Goal: Task Accomplishment & Management: Use online tool/utility

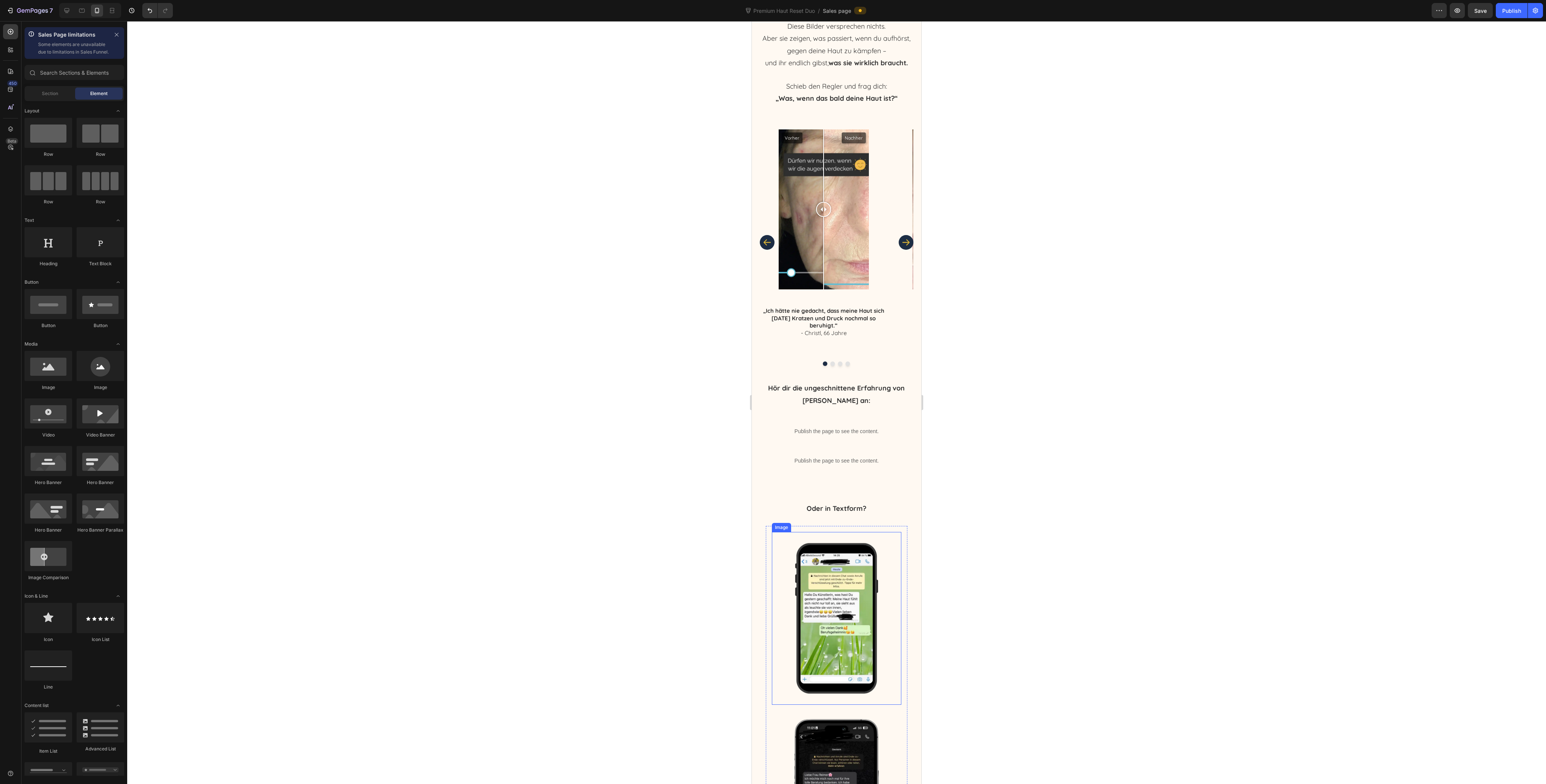
scroll to position [2095, 0]
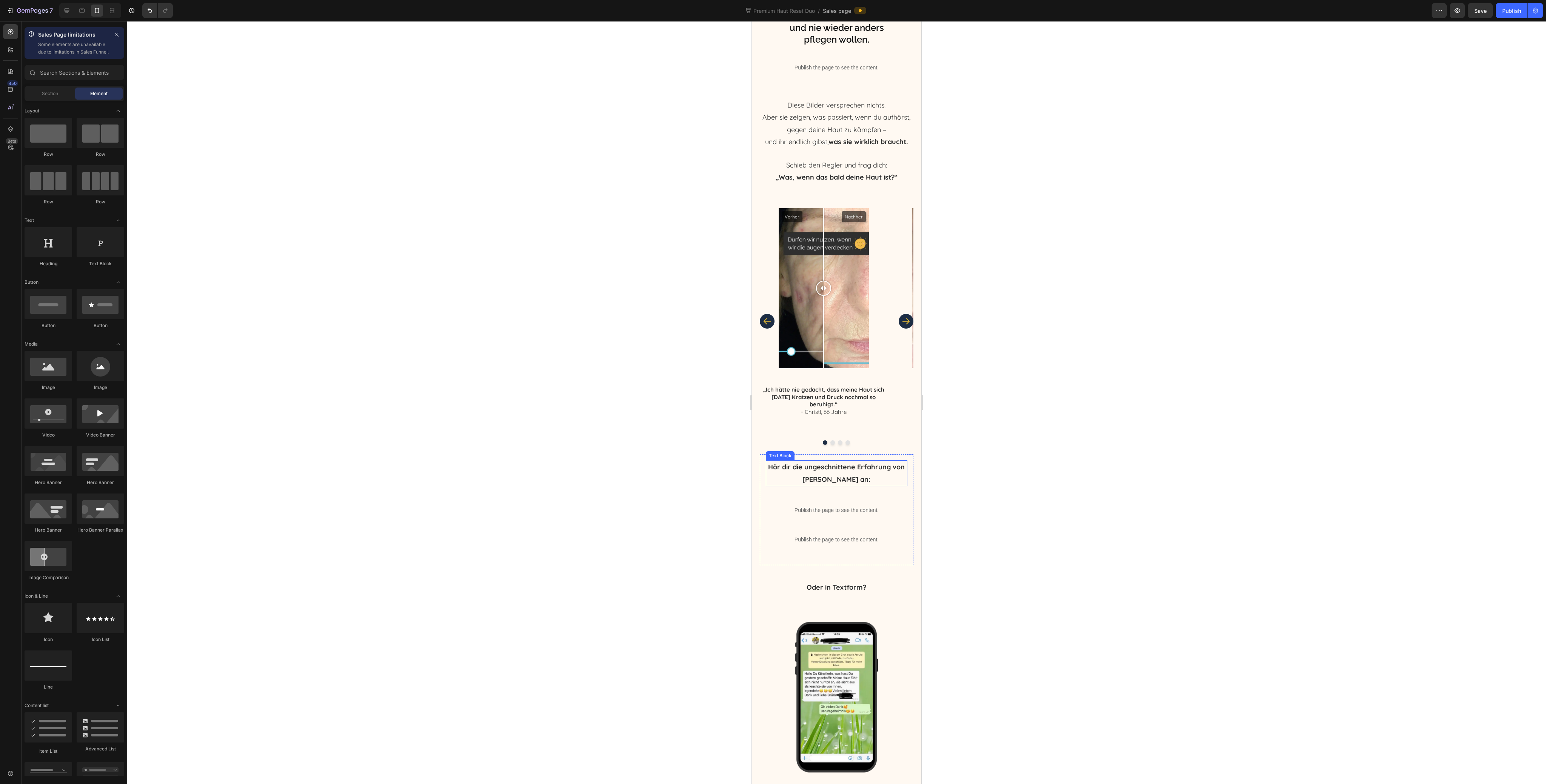
click at [823, 483] on strong "Hör dir die ungeschnittene Erfahrung von Melanie an:" at bounding box center [836, 473] width 137 height 21
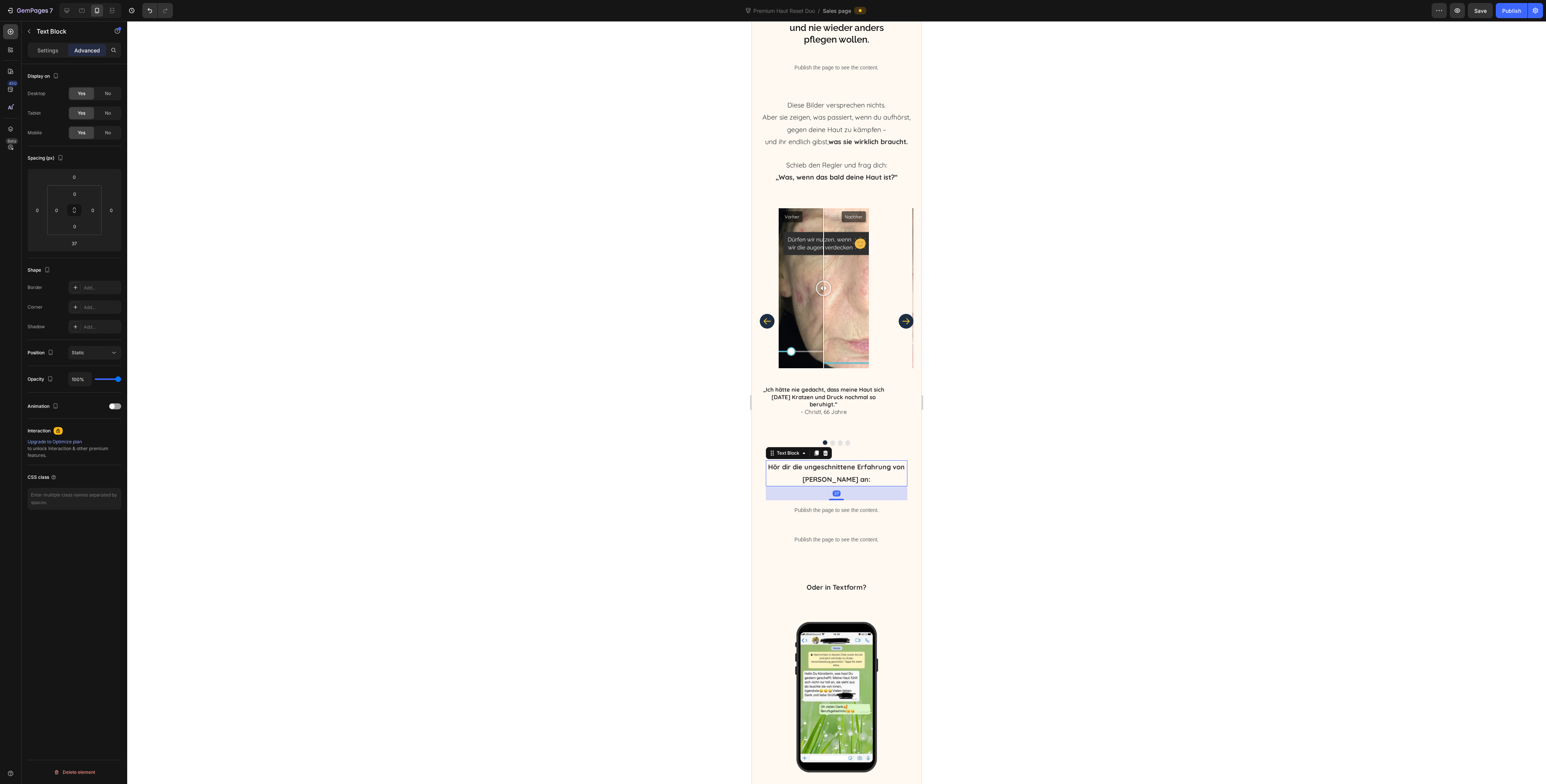
click at [823, 483] on strong "Hör dir die ungeschnittene Erfahrung von Melanie an:" at bounding box center [836, 473] width 137 height 21
click at [977, 494] on div at bounding box center [836, 402] width 1419 height 763
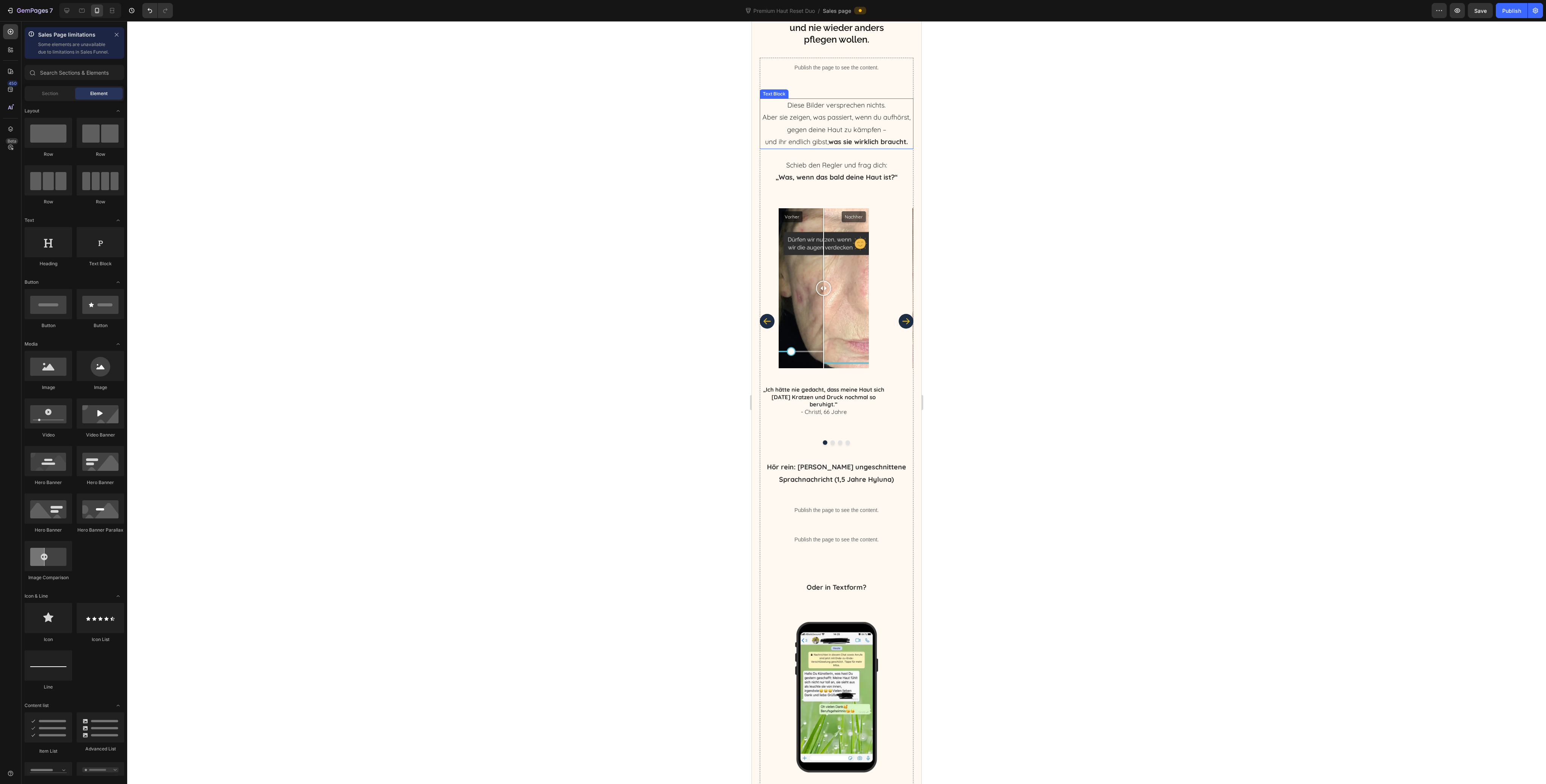
click at [858, 127] on p "Diese Bilder versprechen nichts. Aber sie zeigen, was passiert, wenn du aufhörs…" at bounding box center [836, 123] width 152 height 50
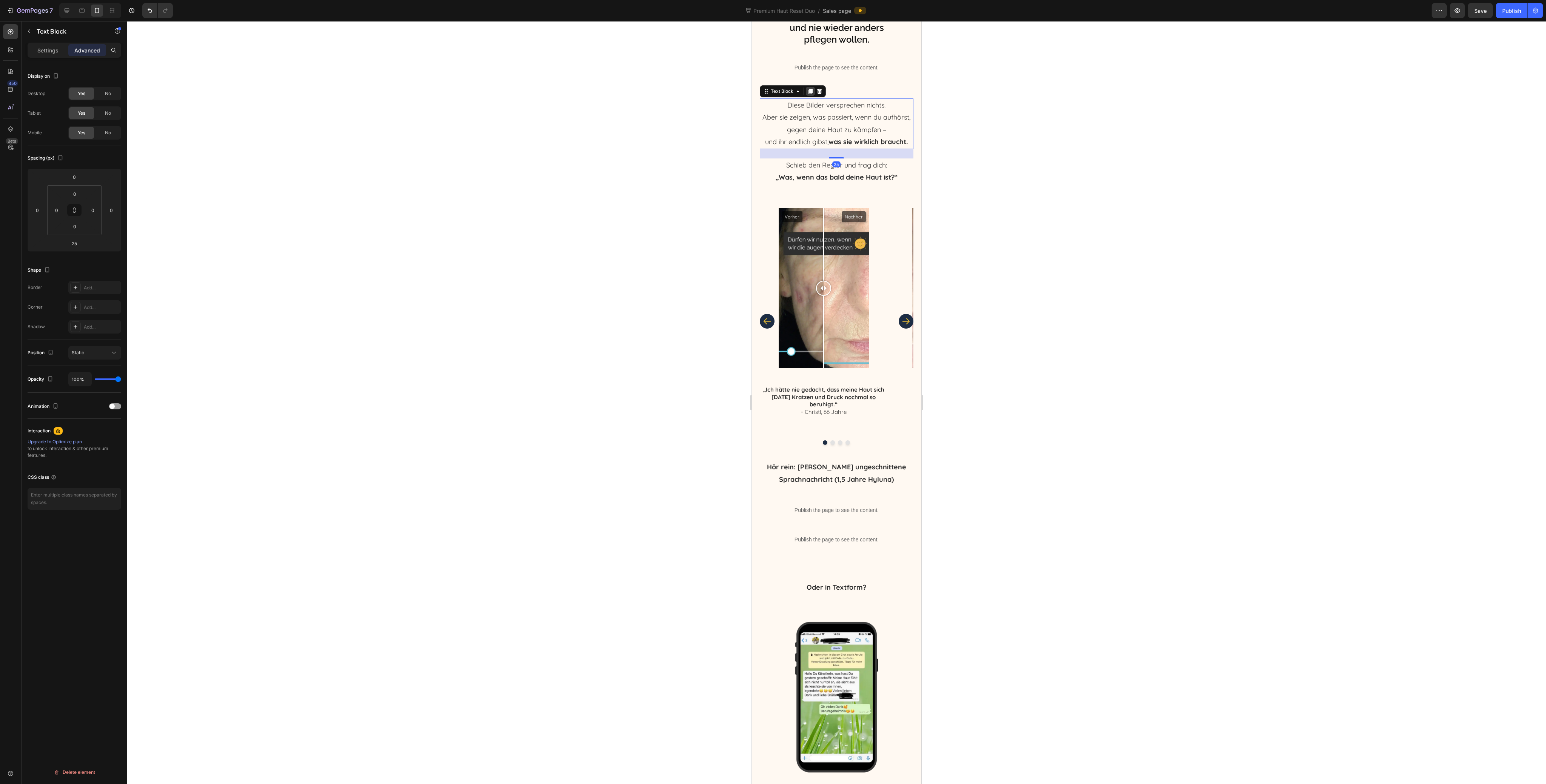
click at [809, 94] on icon at bounding box center [810, 91] width 6 height 6
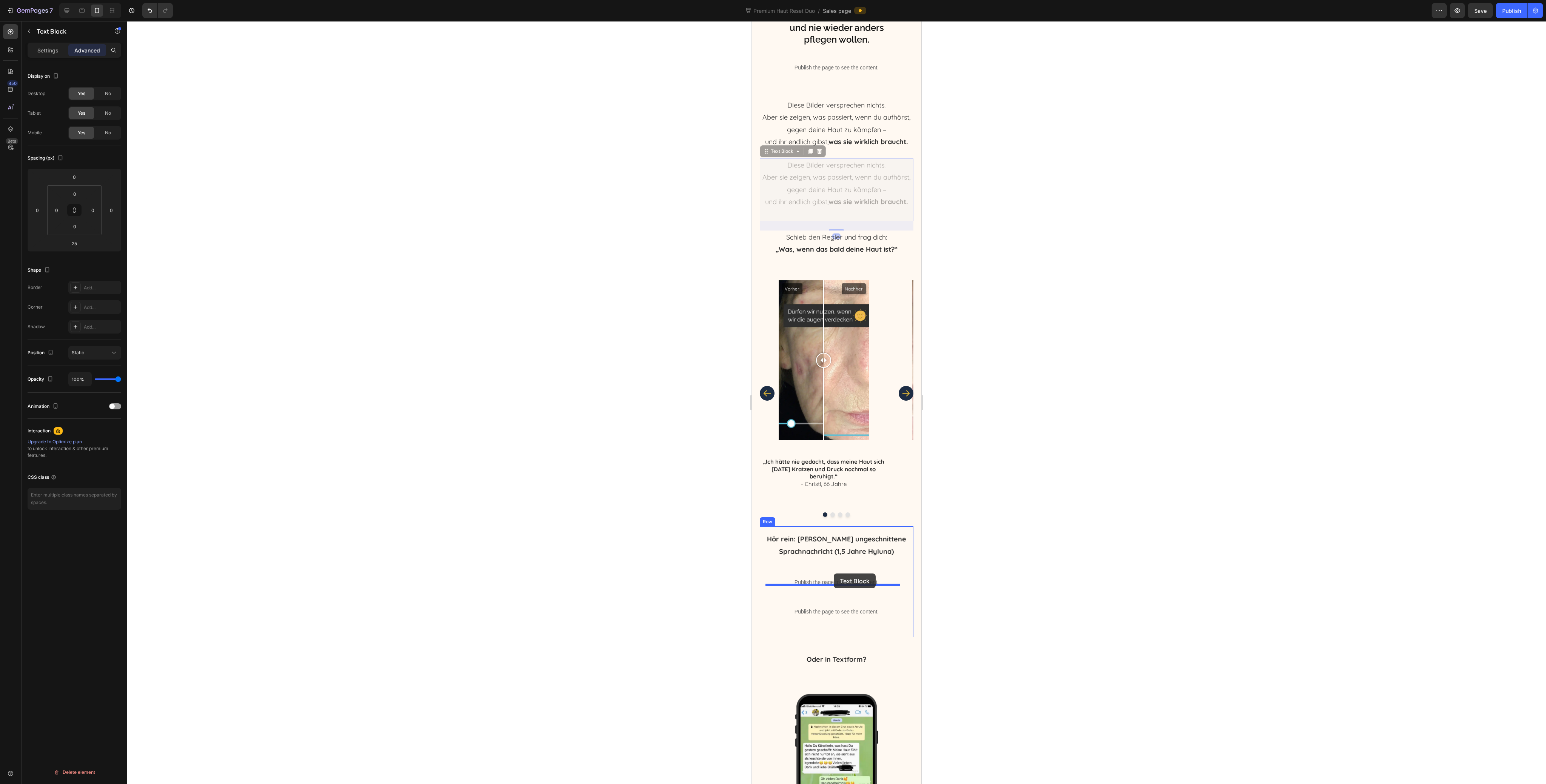
drag, startPoint x: 780, startPoint y: 165, endPoint x: 834, endPoint y: 573, distance: 411.6
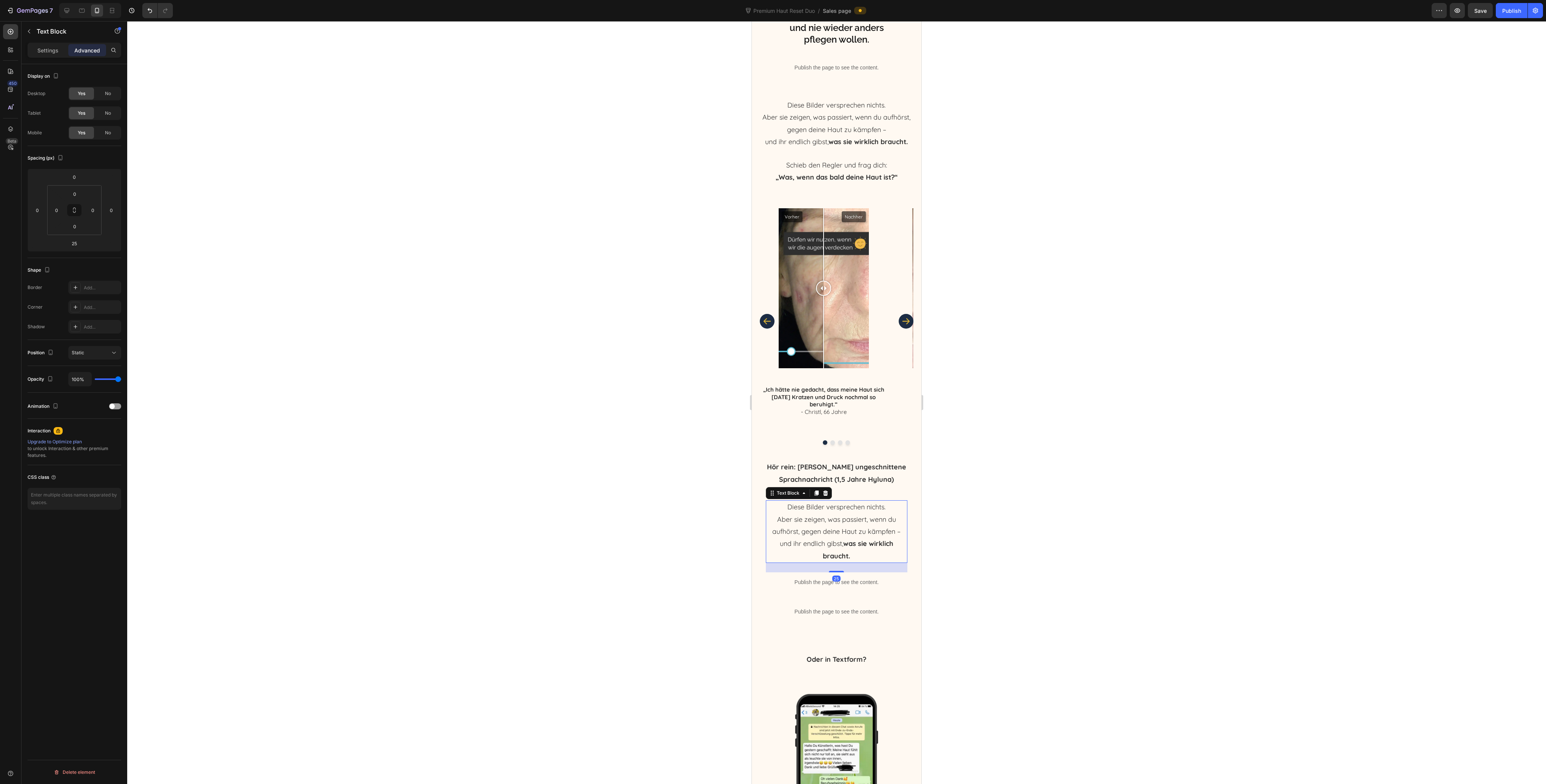
click at [820, 559] on p "Diese Bilder versprechen nichts. Aber sie zeigen, was passiert, wenn du aufhörs…" at bounding box center [837, 532] width 140 height 61
click at [833, 564] on p "„Meine Freundin dachte, ich war gerade in der Kosmetik – nur durchs Peeling & d…" at bounding box center [837, 568] width 140 height 37
click at [1120, 558] on div at bounding box center [836, 402] width 1419 height 763
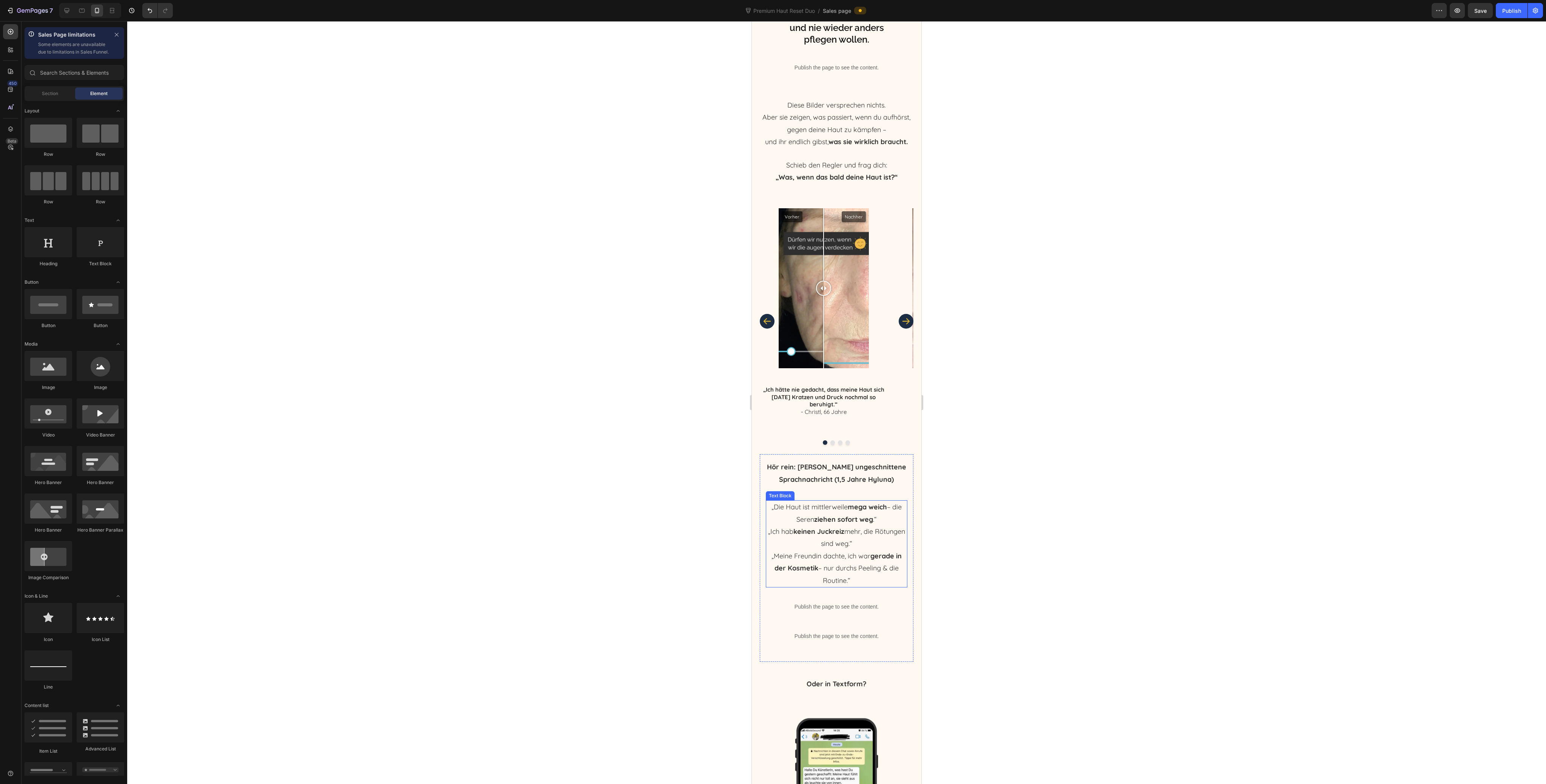
click at [836, 563] on p "„Meine Freundin dachte, ich war gerade in der Kosmetik – nur durchs Peeling & d…" at bounding box center [837, 568] width 140 height 37
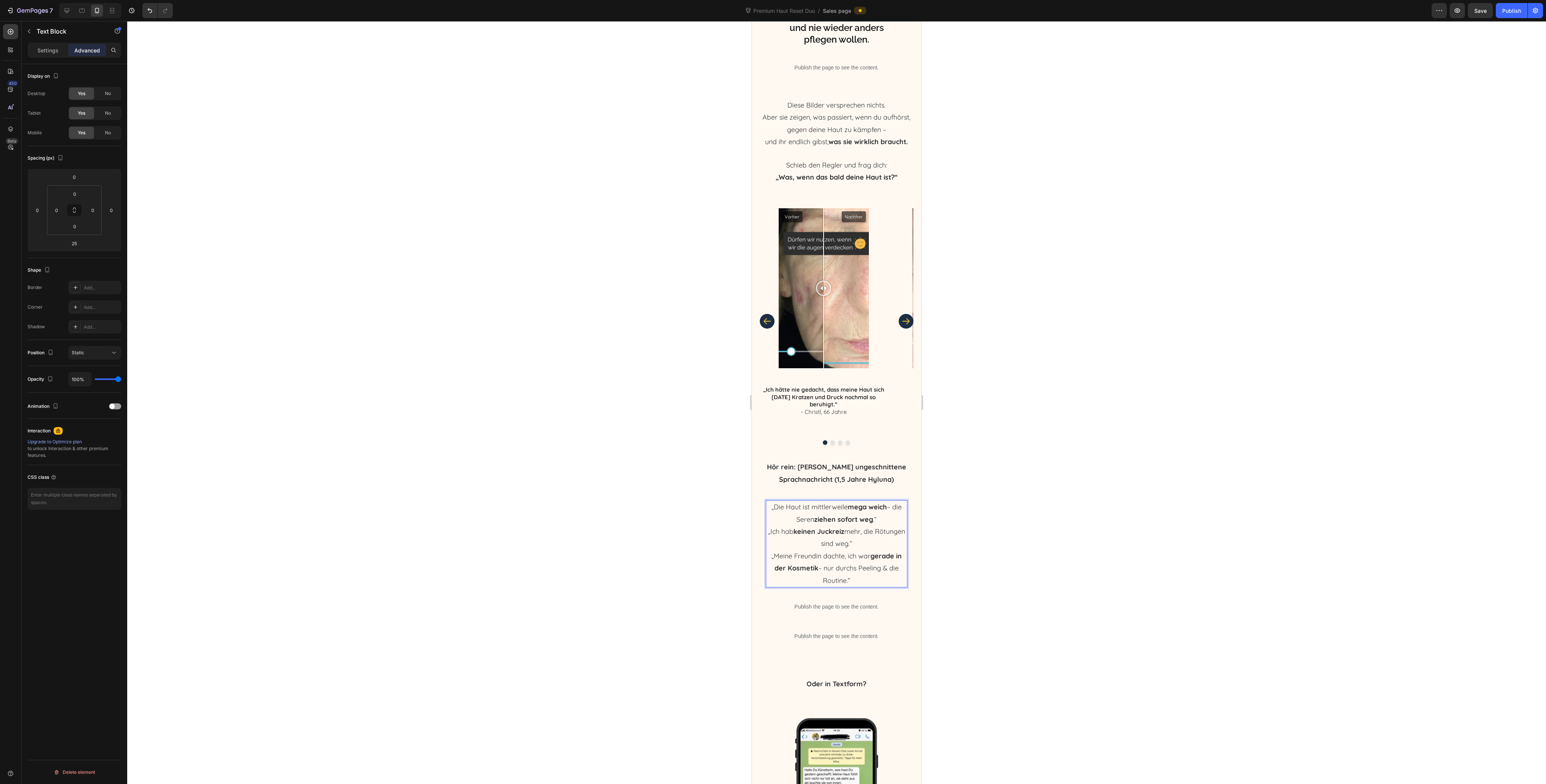
click at [836, 563] on p "„Meine Freundin dachte, ich war gerade in der Kosmetik – nur durchs Peeling & d…" at bounding box center [837, 568] width 140 height 37
click at [825, 550] on p "„Ich hab keinen Juckreiz mehr, die Rötungen sind weg.“" at bounding box center [837, 537] width 140 height 24
click at [881, 526] on p "„Die Haut ist mittlerweile mega weich – die Seren ziehen sofort weg .“" at bounding box center [837, 513] width 140 height 24
click at [878, 563] on p "„Ich hab keinen Juckreiz mehr, die Rötungen sind weg.“" at bounding box center [837, 549] width 140 height 24
click at [1038, 608] on div at bounding box center [836, 402] width 1419 height 763
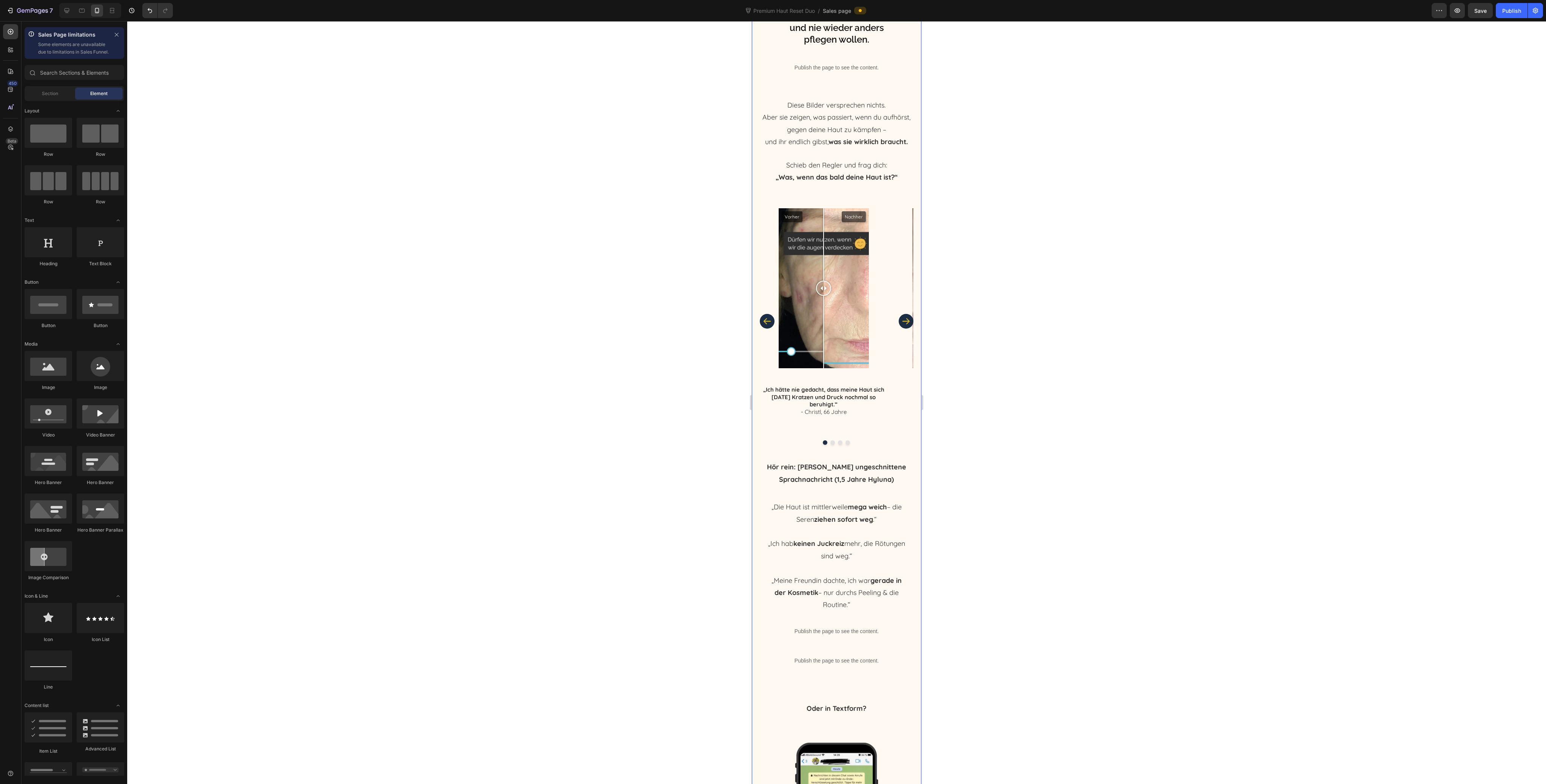
click at [968, 504] on div at bounding box center [836, 402] width 1419 height 763
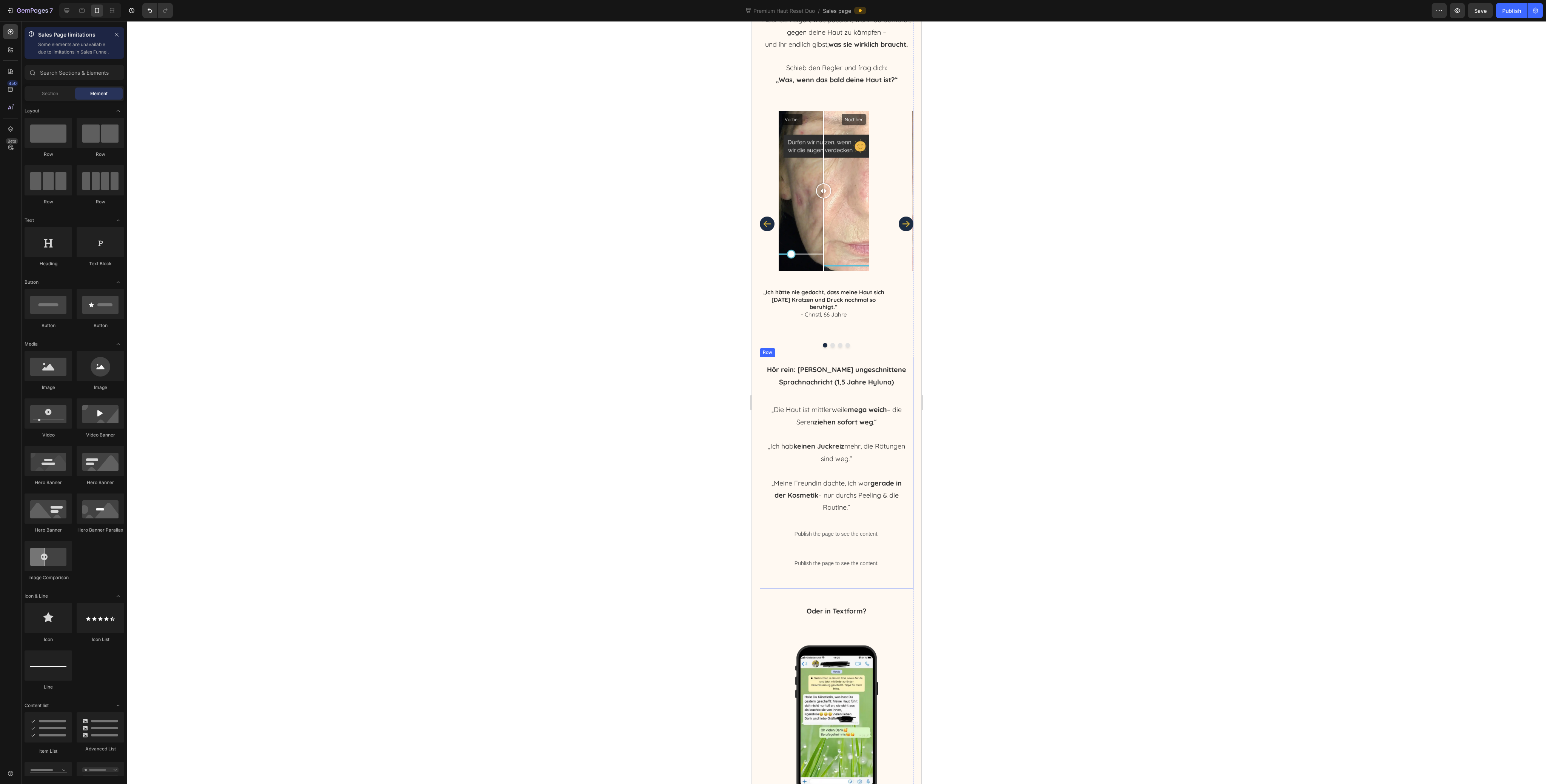
scroll to position [2195, 0]
click at [812, 447] on strong "keinen Juckreiz" at bounding box center [818, 444] width 51 height 9
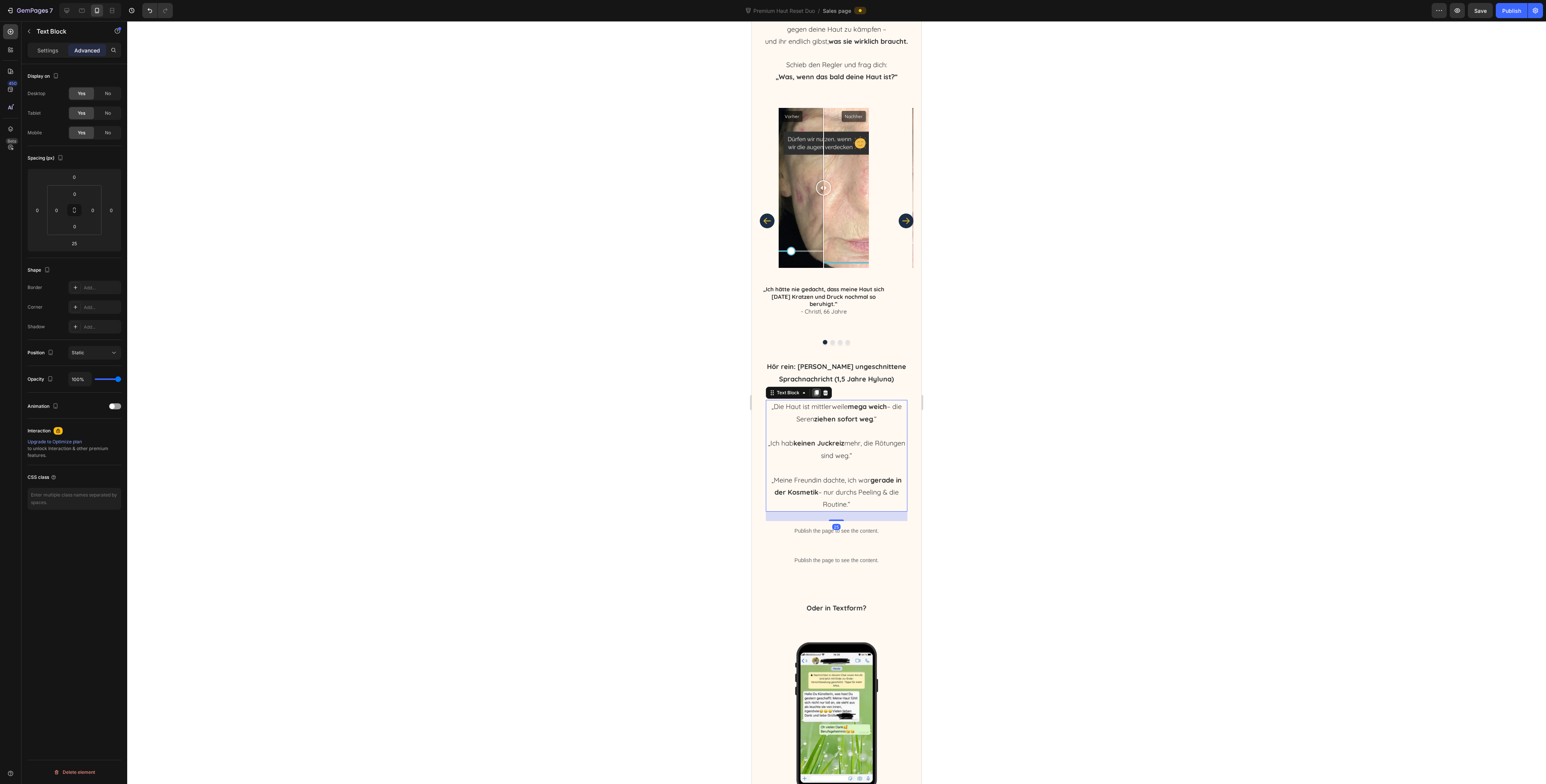
click at [812, 397] on div at bounding box center [817, 392] width 9 height 9
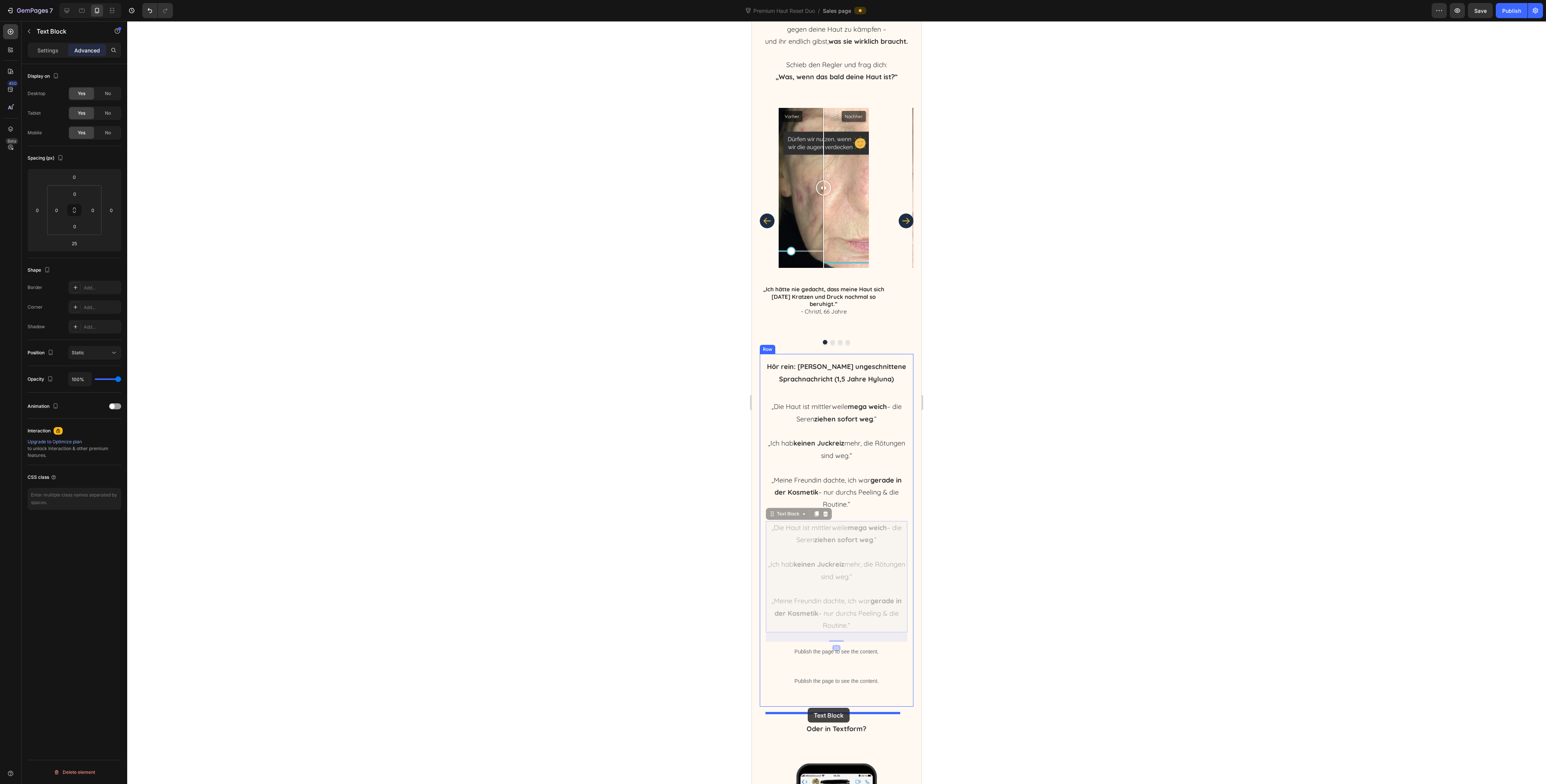
drag, startPoint x: 781, startPoint y: 528, endPoint x: 809, endPoint y: 708, distance: 182.2
click at [810, 676] on strong "gerade in der Kosmetik" at bounding box center [837, 665] width 127 height 21
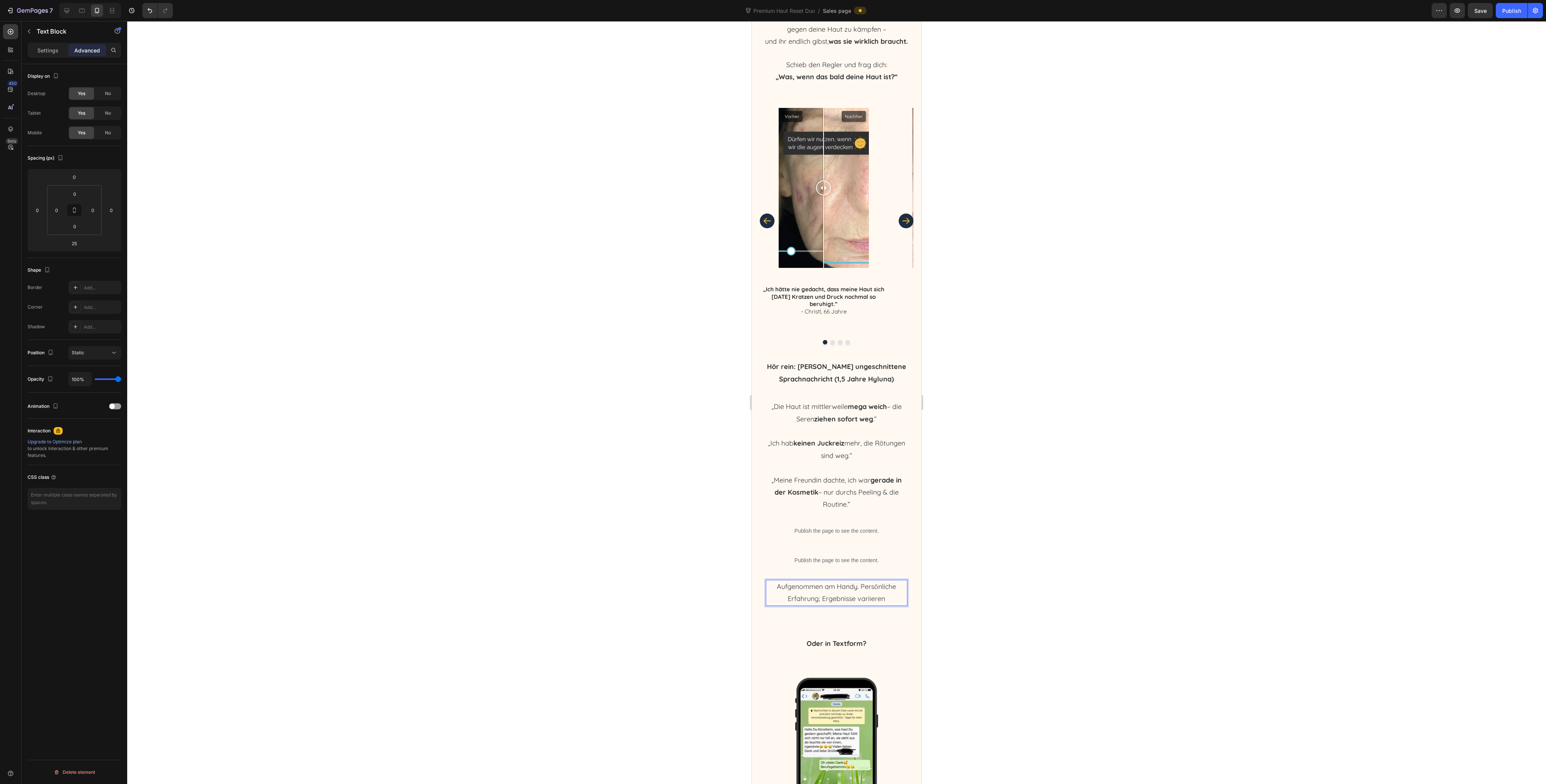
click at [851, 603] on p "Aufgenommen am Handy. Persönliche Erfahrung; Ergebnisse variieren" at bounding box center [837, 592] width 140 height 24
click at [879, 606] on p "Aufgenommen am Handy. Persönliche Erfahrung; Ergebnisse variieren" at bounding box center [837, 592] width 140 height 24
click at [41, 46] on div "Settings" at bounding box center [48, 50] width 38 height 12
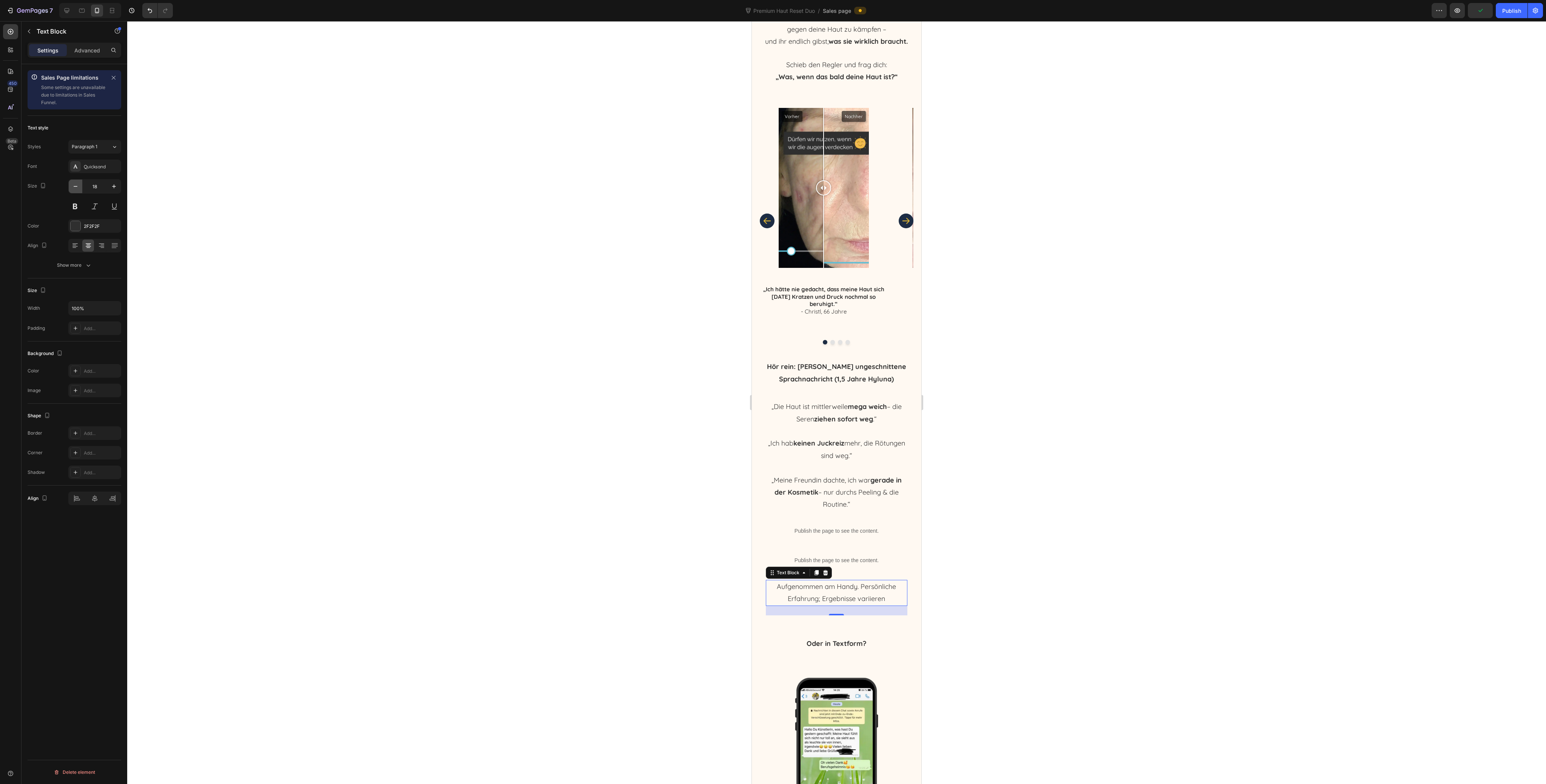
click at [77, 189] on icon "button" at bounding box center [76, 186] width 7 height 7
click at [77, 188] on icon "button" at bounding box center [76, 186] width 7 height 7
type input "15"
click at [1062, 487] on div at bounding box center [836, 402] width 1419 height 763
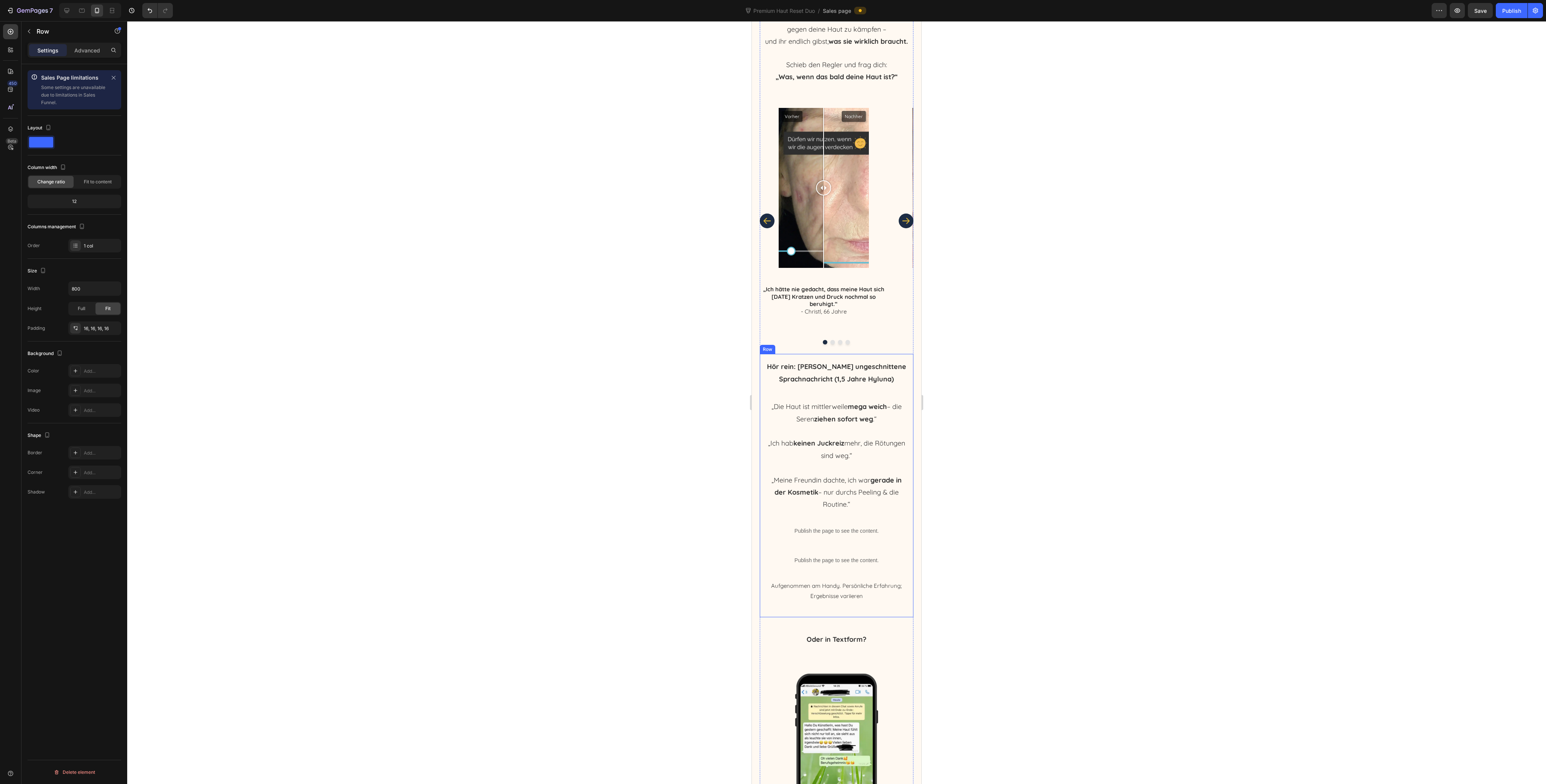
click at [823, 583] on div "Hör rein: Melanies unge­schnittene Sprachnachricht (1,5 Jahre Hyluna) Text Bloc…" at bounding box center [837, 485] width 142 height 251
click at [824, 571] on div "Publish the page to see the content." at bounding box center [837, 561] width 142 height 20
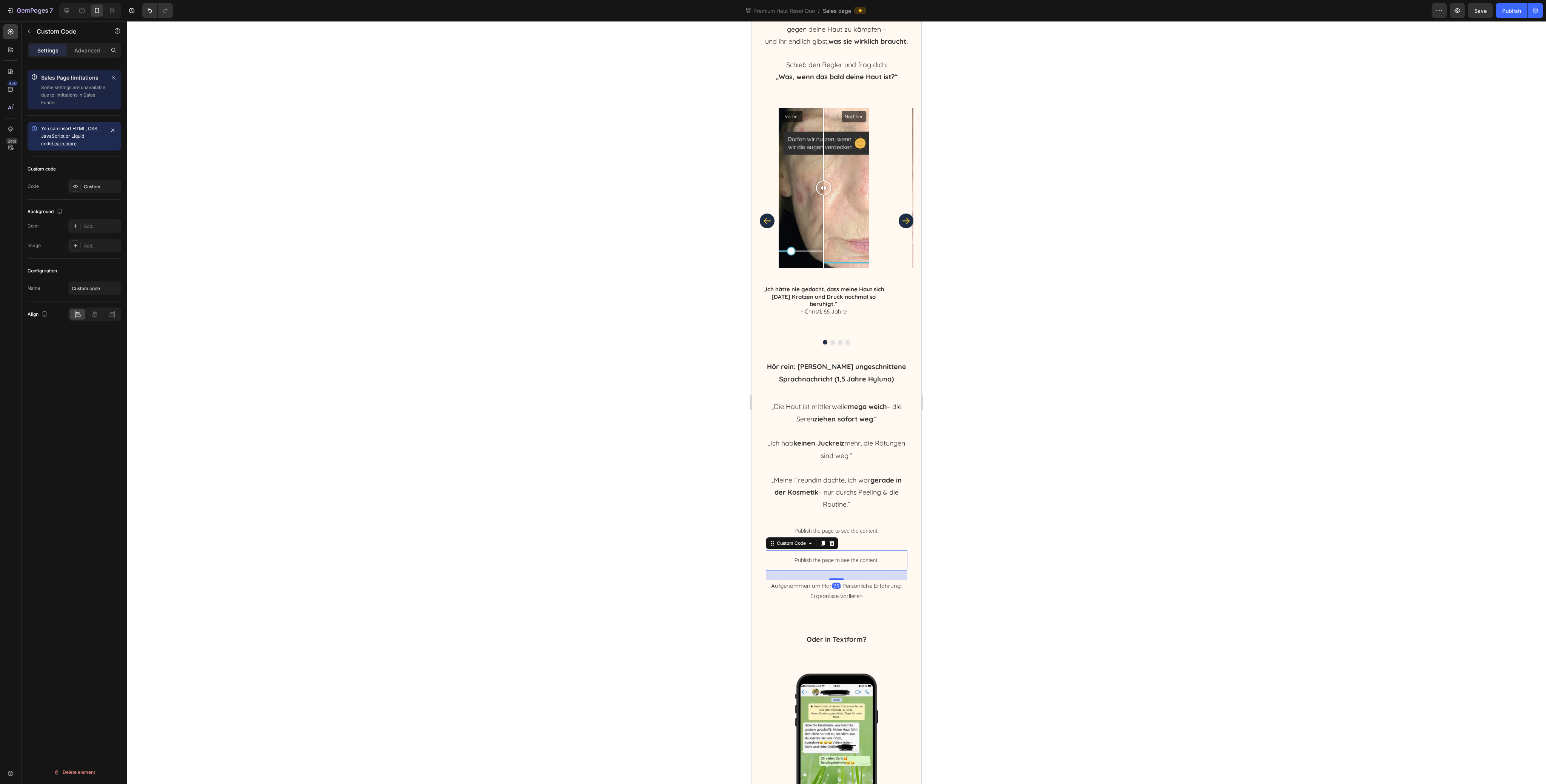
click at [1031, 528] on div at bounding box center [836, 402] width 1419 height 763
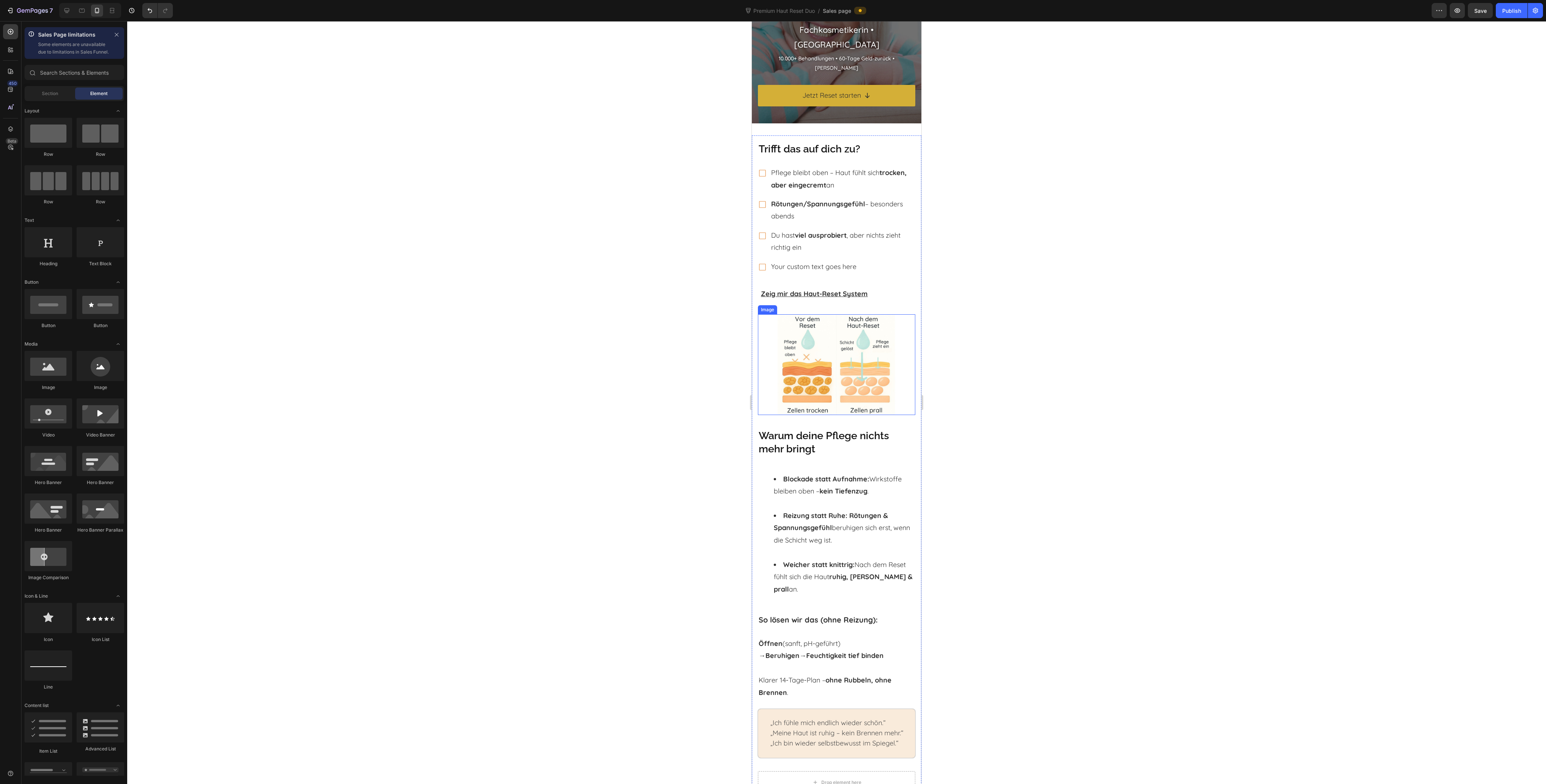
scroll to position [101, 0]
click at [827, 270] on div "Your custom text goes here" at bounding box center [842, 268] width 145 height 14
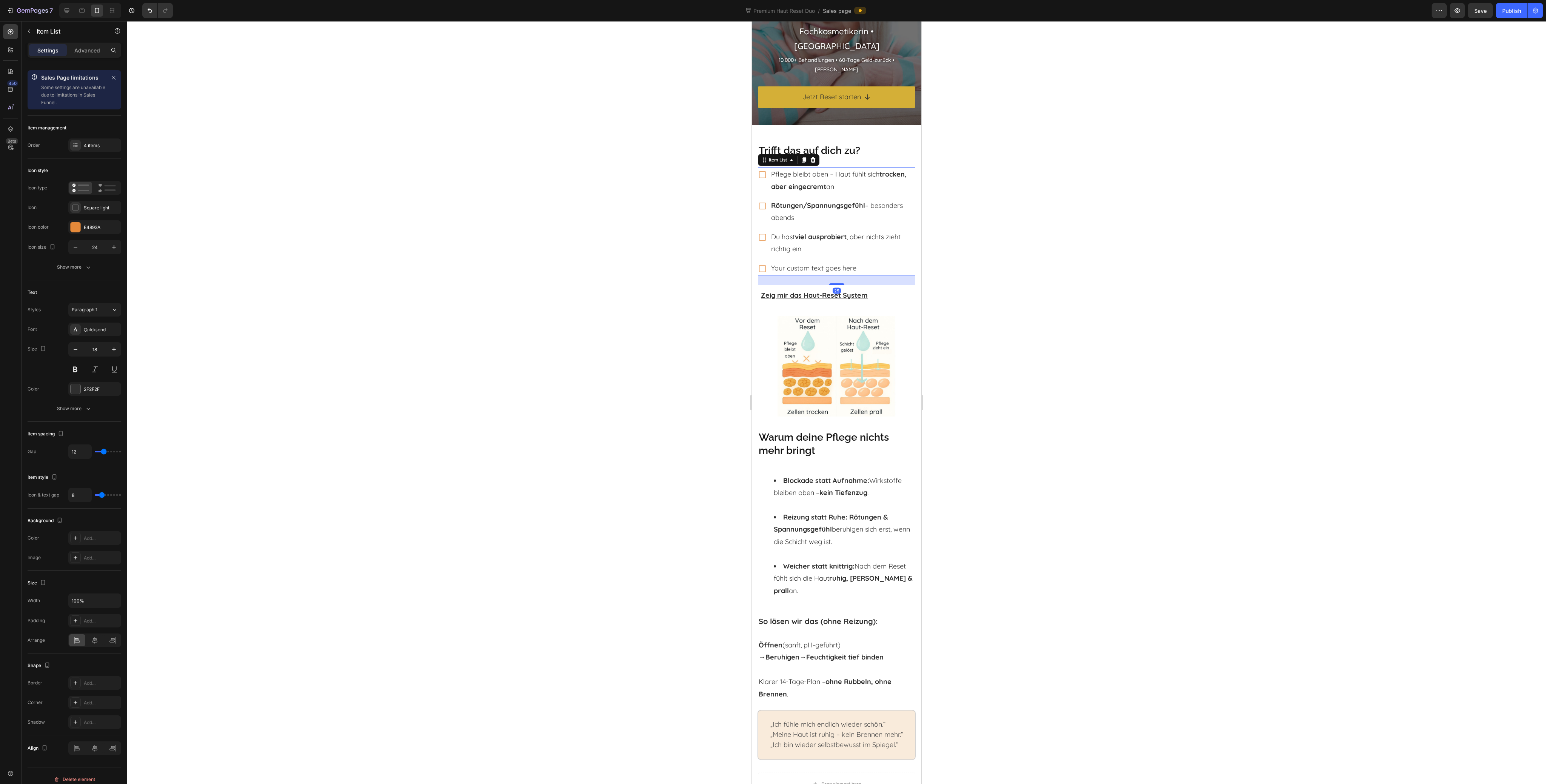
click at [827, 270] on div "Your custom text goes here" at bounding box center [842, 268] width 145 height 14
click at [978, 303] on div at bounding box center [836, 402] width 1419 height 763
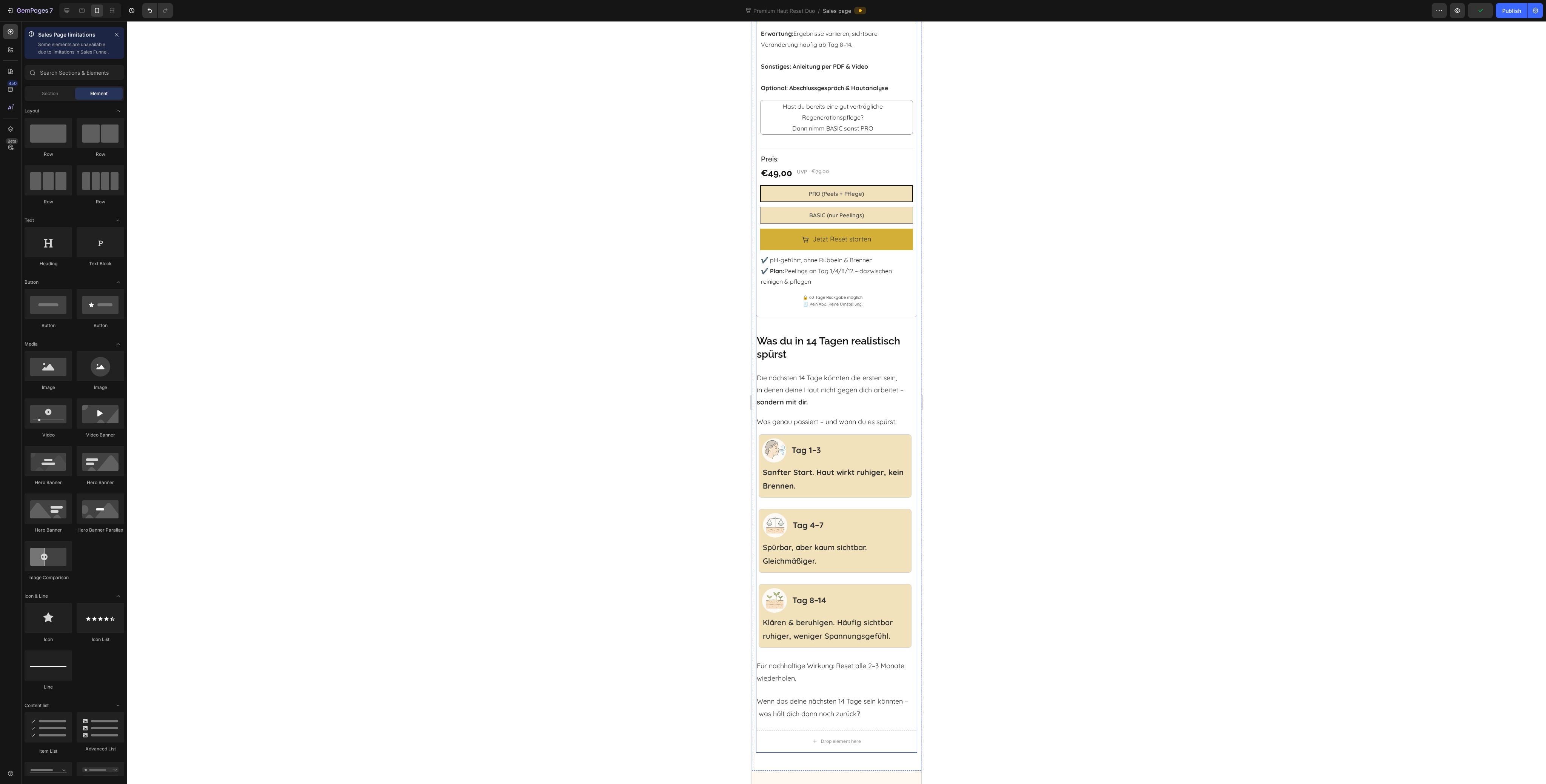
scroll to position [1308, 0]
click at [835, 313] on div "HyAge ™ Haut-Reset System Heading Wähle deinen Start Heading Product Images Tit…" at bounding box center [836, 177] width 161 height 1107
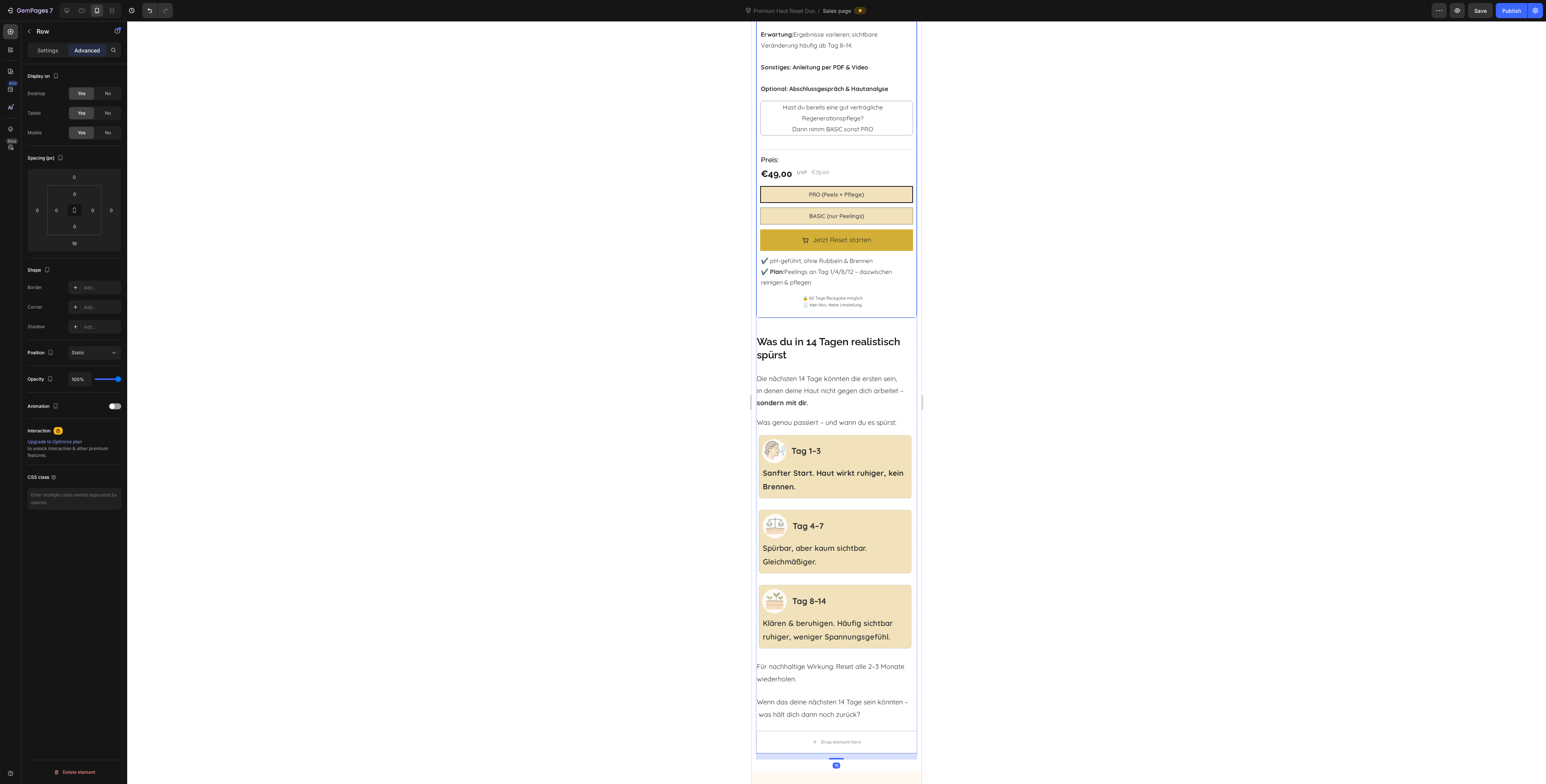
click at [851, 316] on div "HyAge ™ Haut-Reset System Heading Wähle deinen Start Heading Product Images Tit…" at bounding box center [836, 177] width 161 height 1107
click at [848, 313] on div "HyAge ™ Haut-Reset System Heading Wähle deinen Start Heading Product Images Tit…" at bounding box center [836, 177] width 161 height 1107
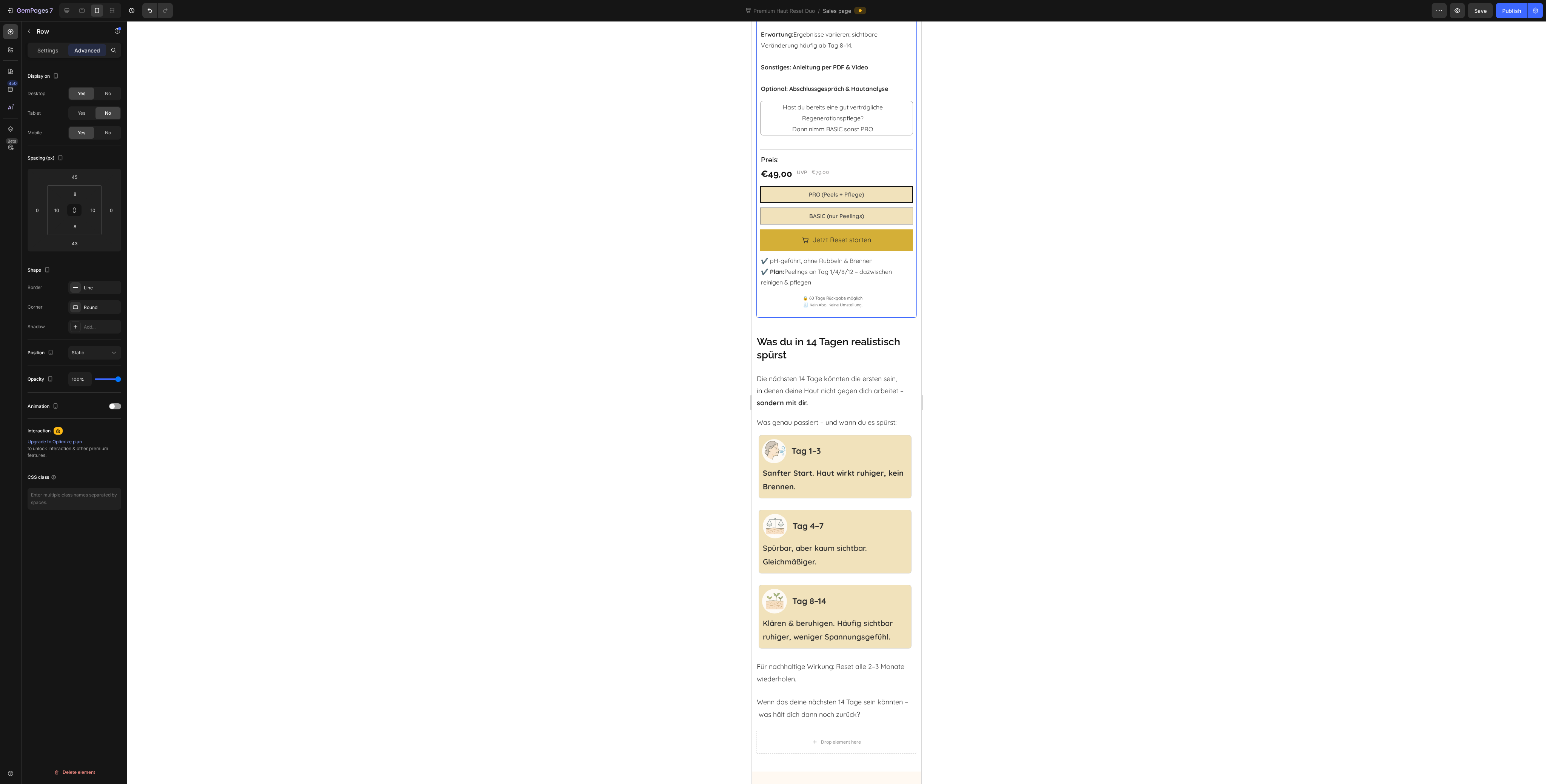
click at [849, 318] on div "43" at bounding box center [836, 326] width 160 height 16
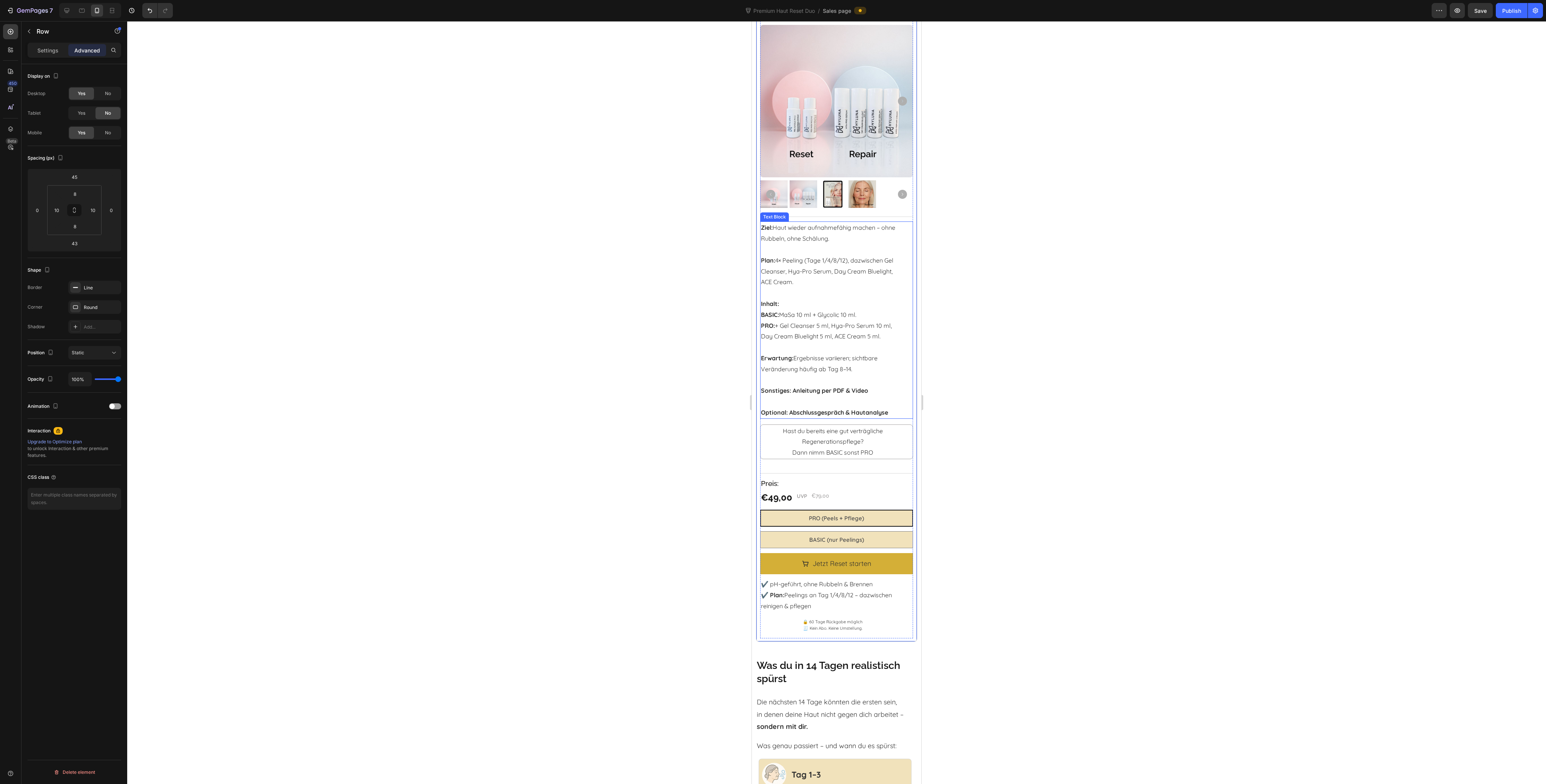
scroll to position [855, 0]
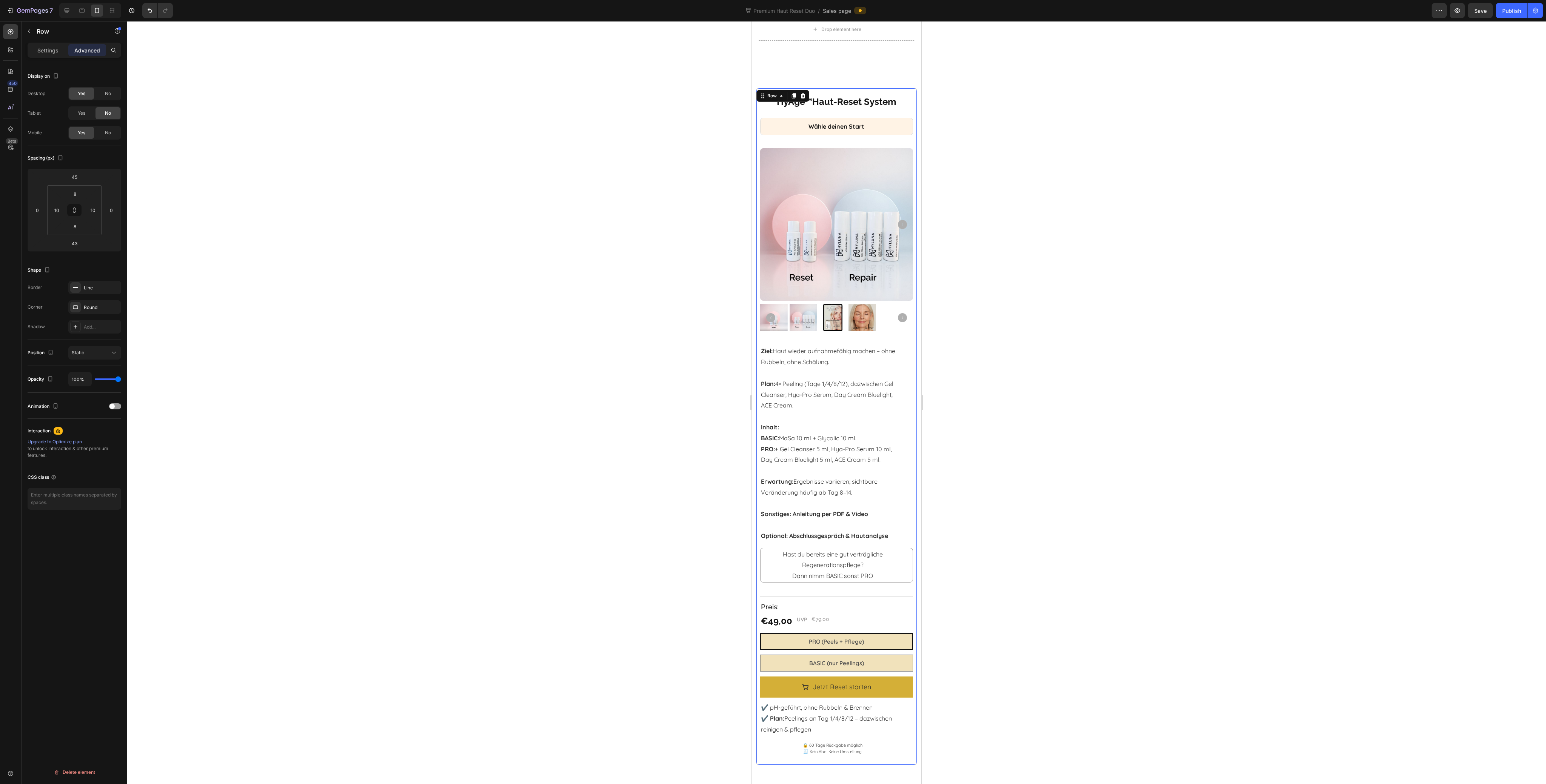
click at [1040, 356] on div at bounding box center [836, 402] width 1419 height 763
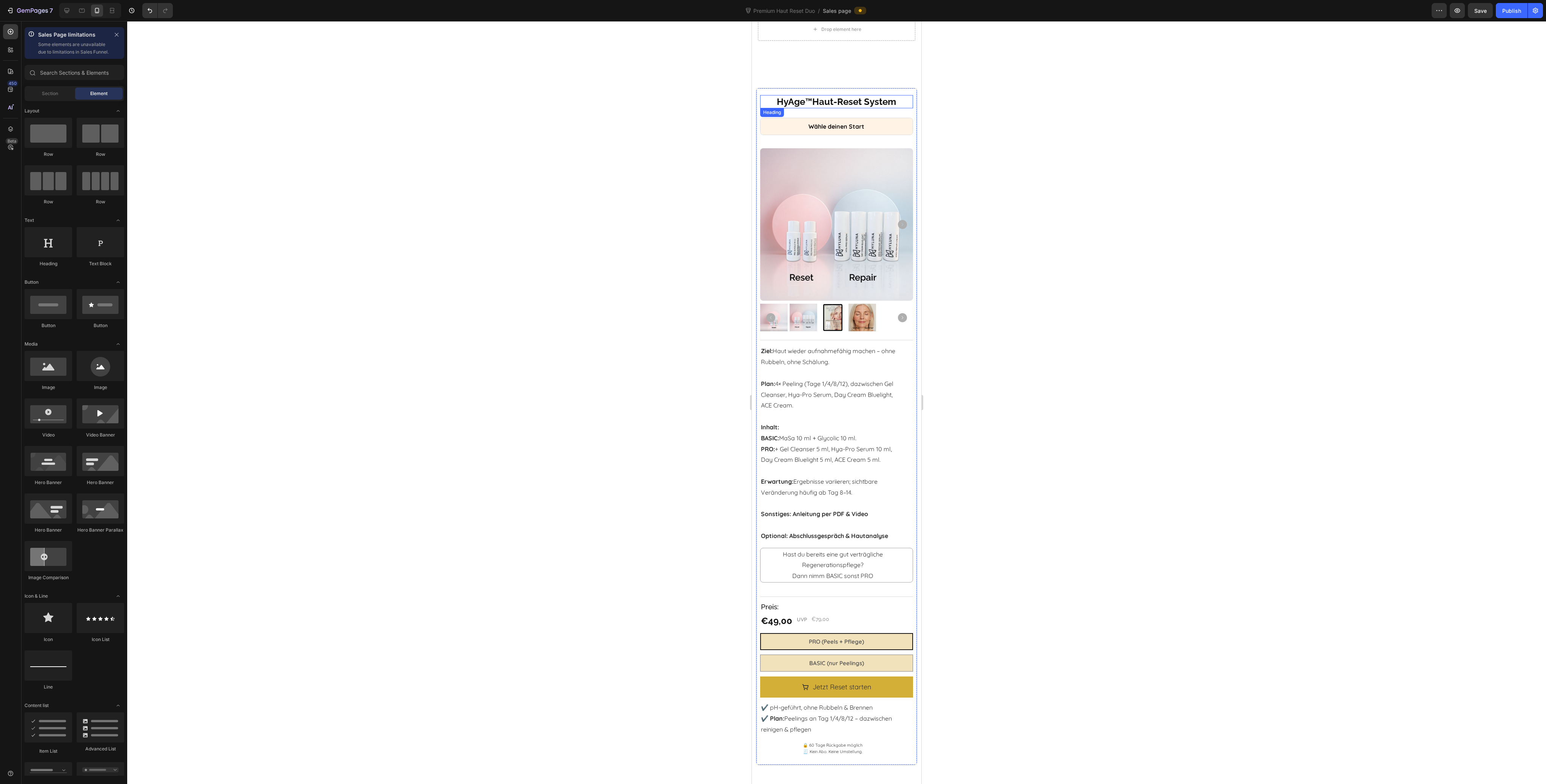
click at [761, 108] on h2 "HyAge ™ Haut-Reset System" at bounding box center [836, 102] width 153 height 14
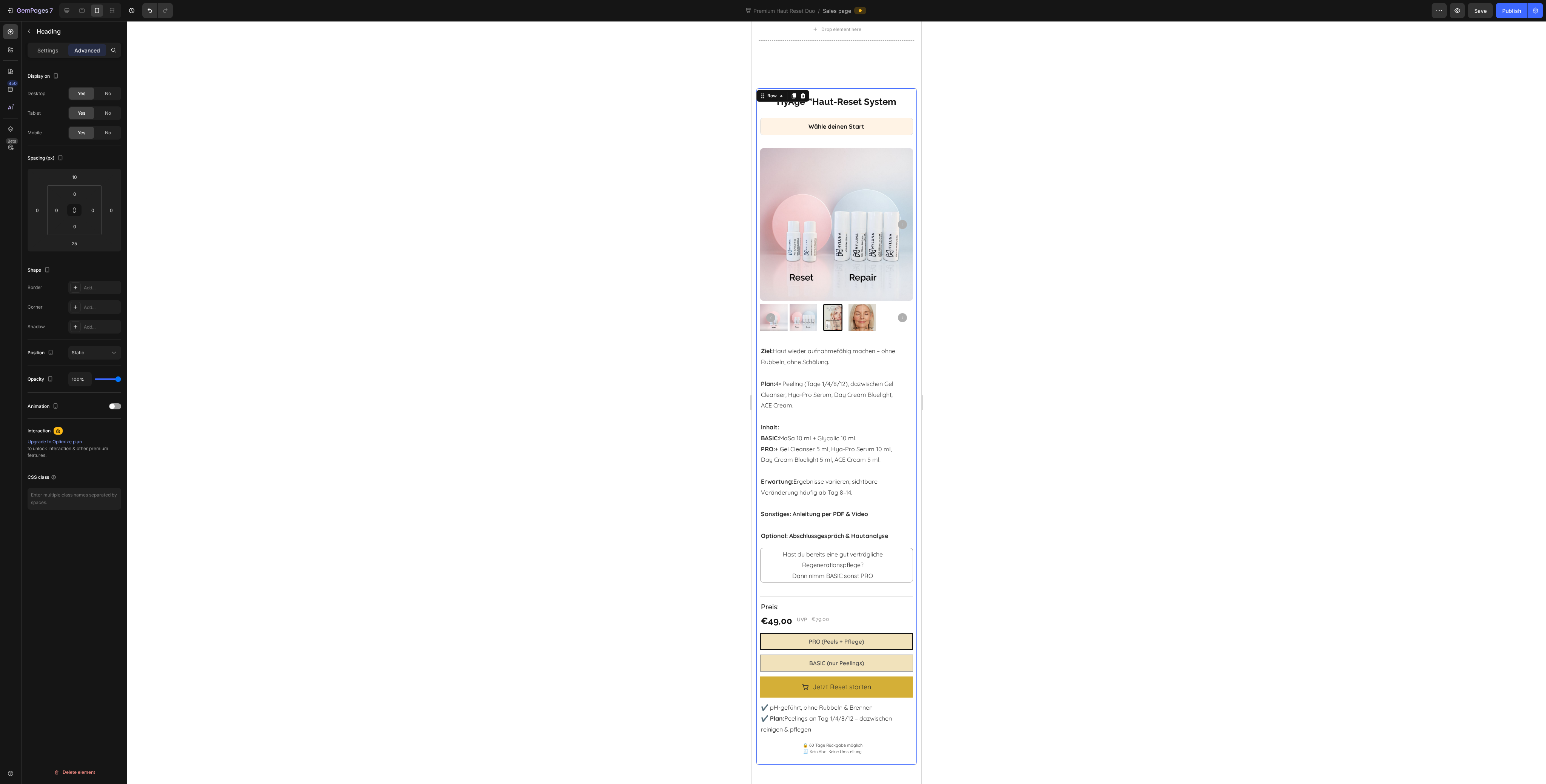
click at [758, 111] on div "HyAge ™ Haut-Reset System Heading Wähle deinen Start Heading Product Images Tit…" at bounding box center [836, 427] width 161 height 678
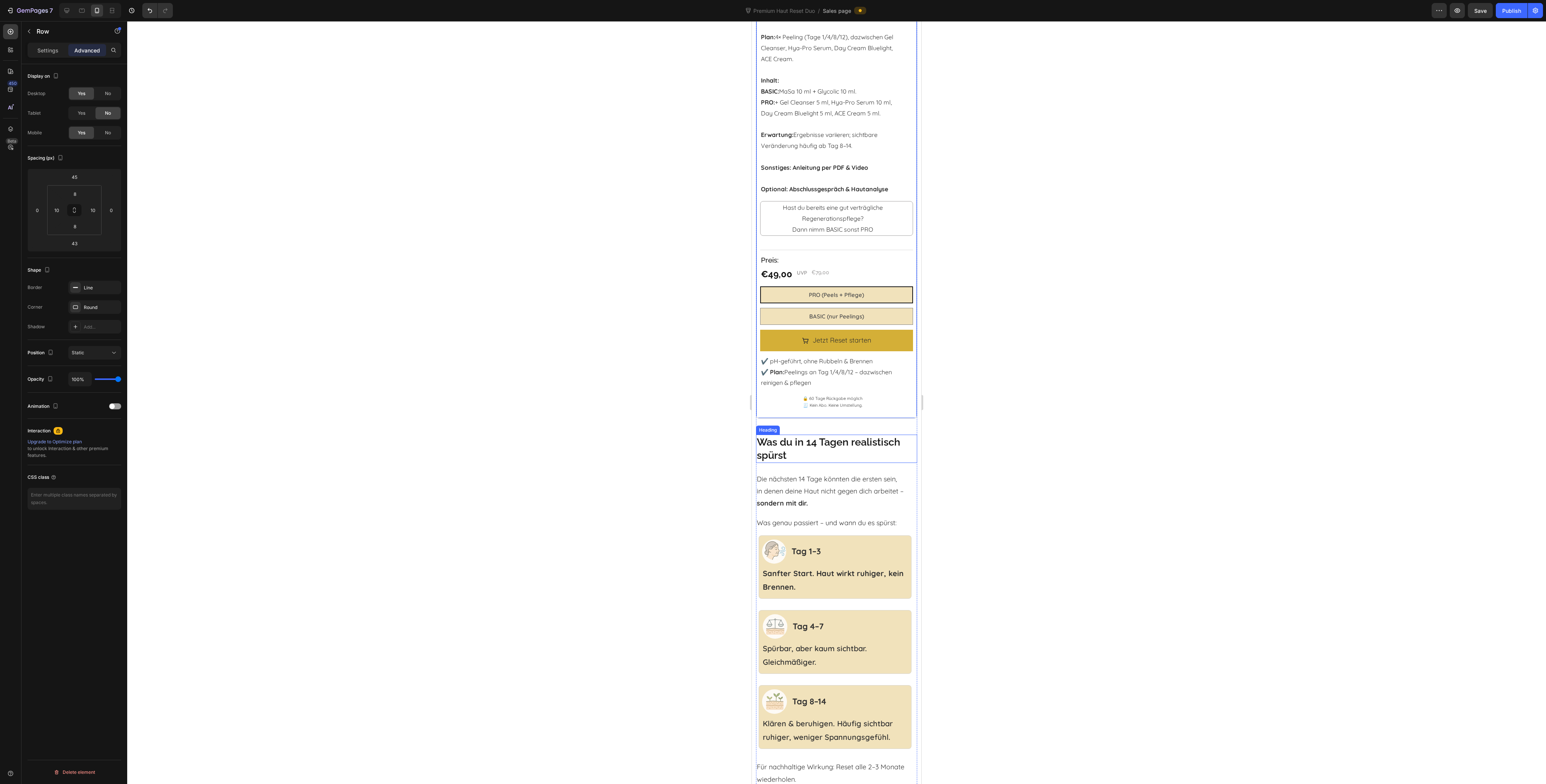
click at [836, 437] on h2 "Was du in 14 Tagen realistisch spürst" at bounding box center [836, 448] width 161 height 28
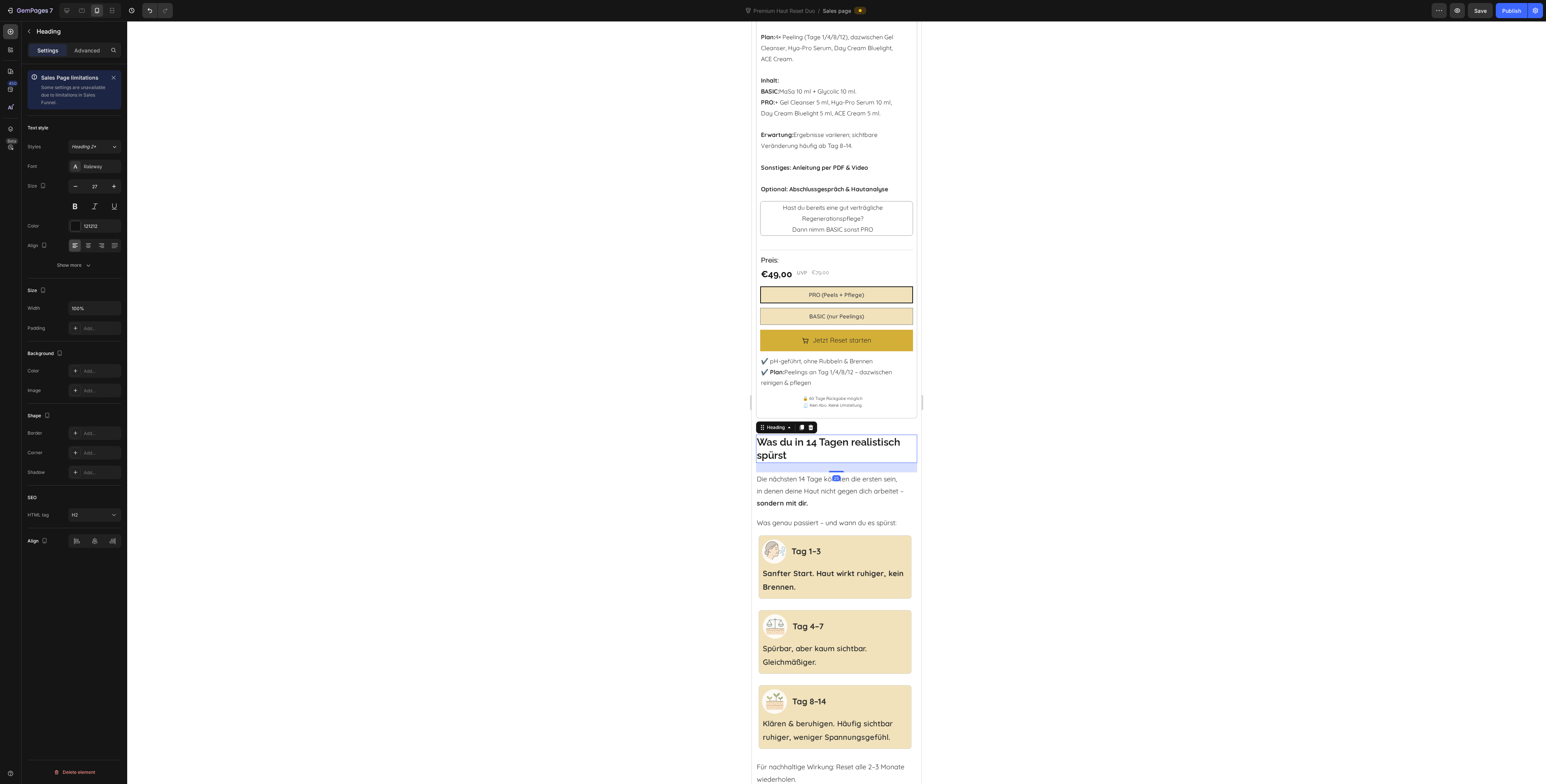
click at [1017, 446] on div at bounding box center [836, 402] width 1419 height 763
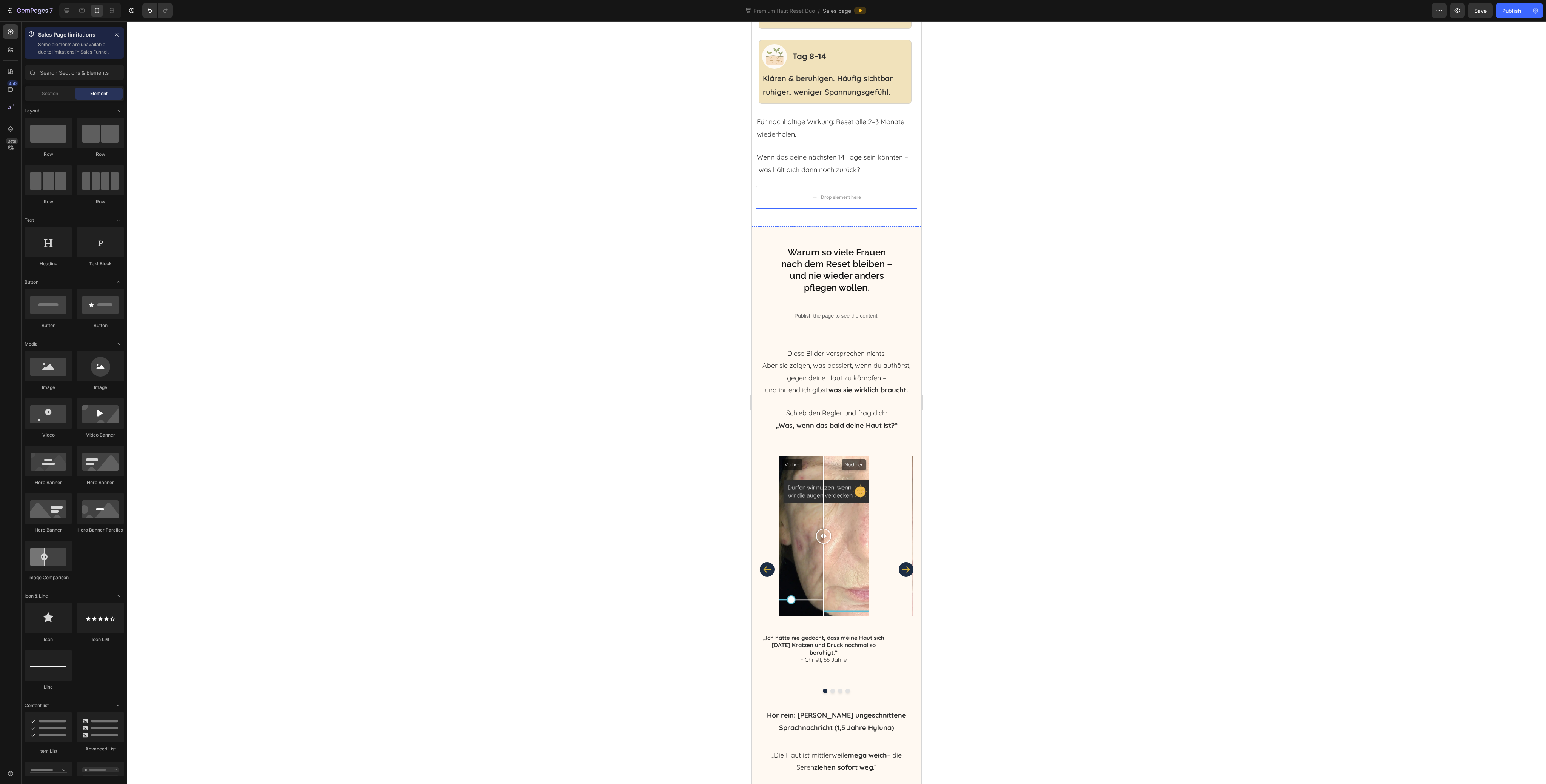
scroll to position [1912, 0]
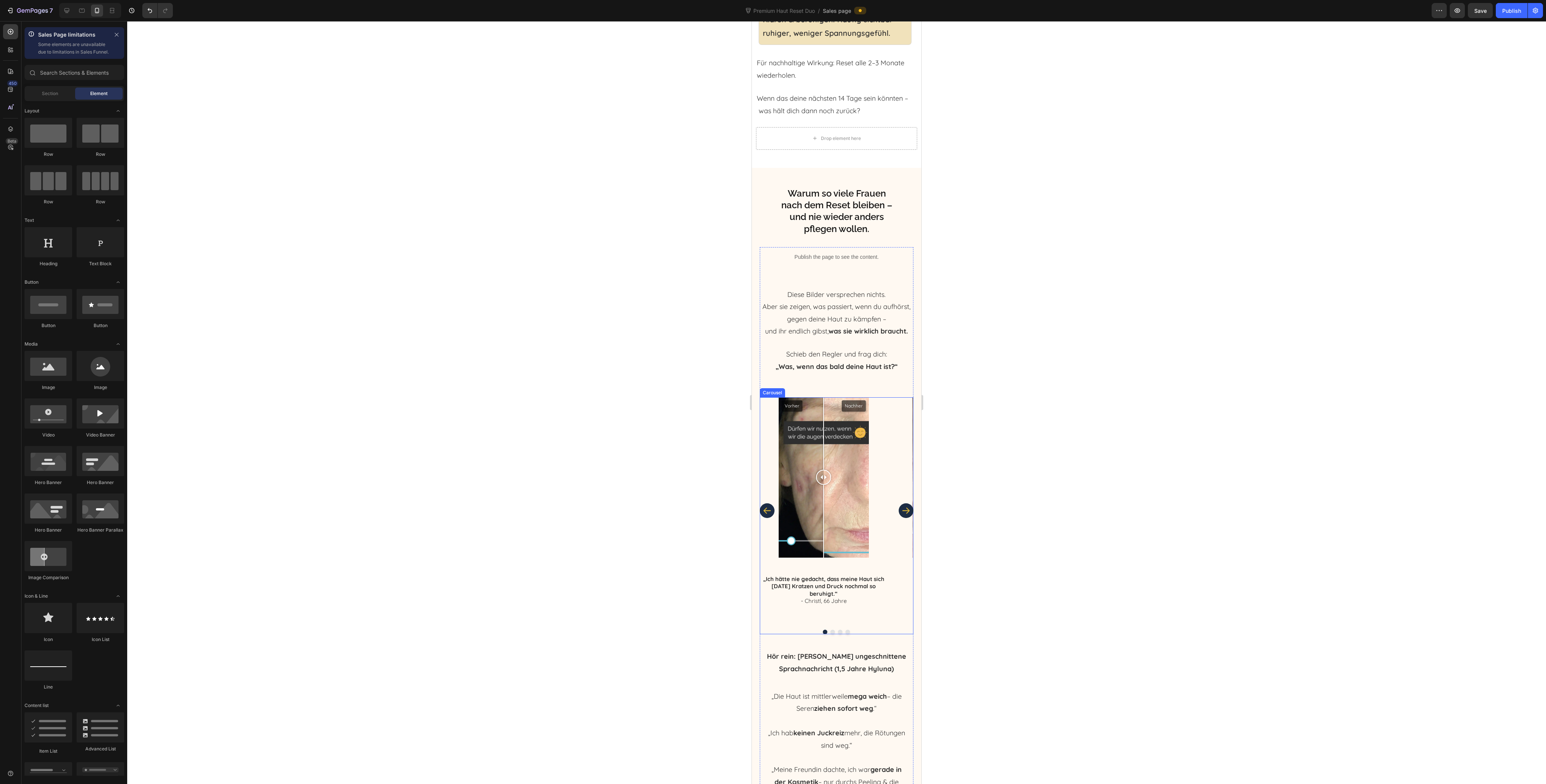
click at [902, 514] on icon "Carousel Next Arrow" at bounding box center [906, 510] width 7 height 6
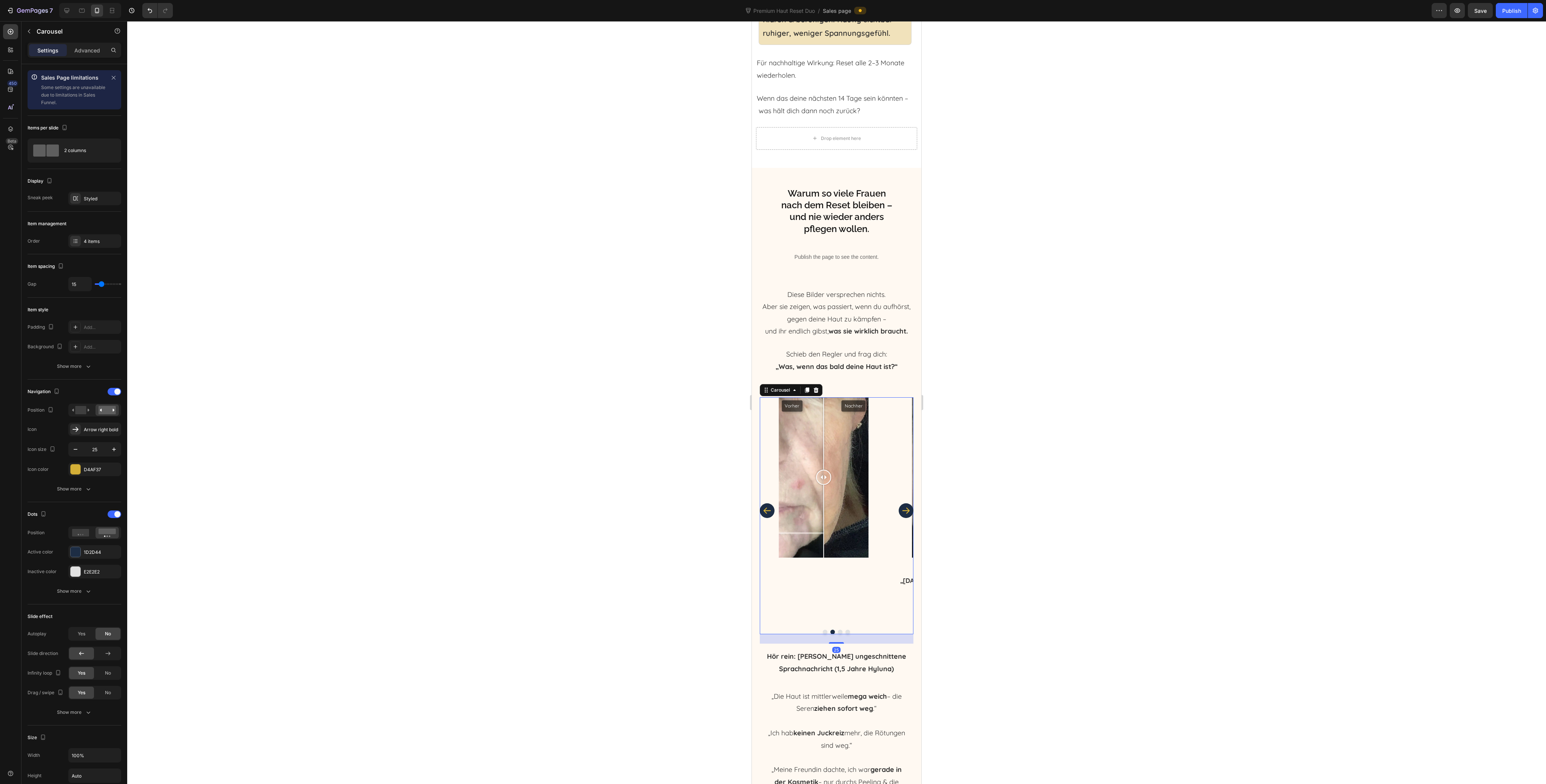
click at [902, 514] on icon "Carousel Next Arrow" at bounding box center [906, 510] width 7 height 6
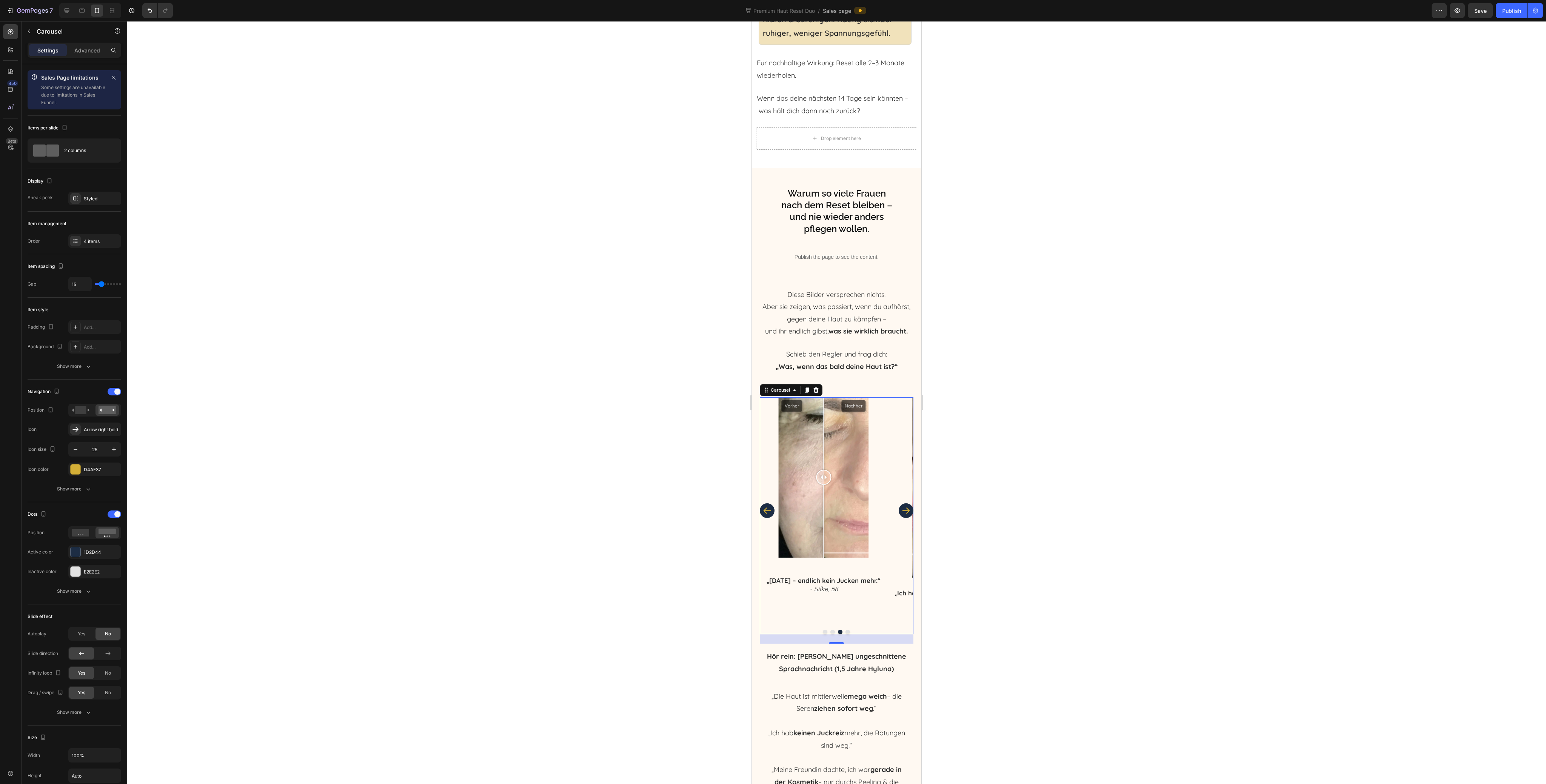
click at [902, 514] on icon "Carousel Next Arrow" at bounding box center [906, 510] width 7 height 6
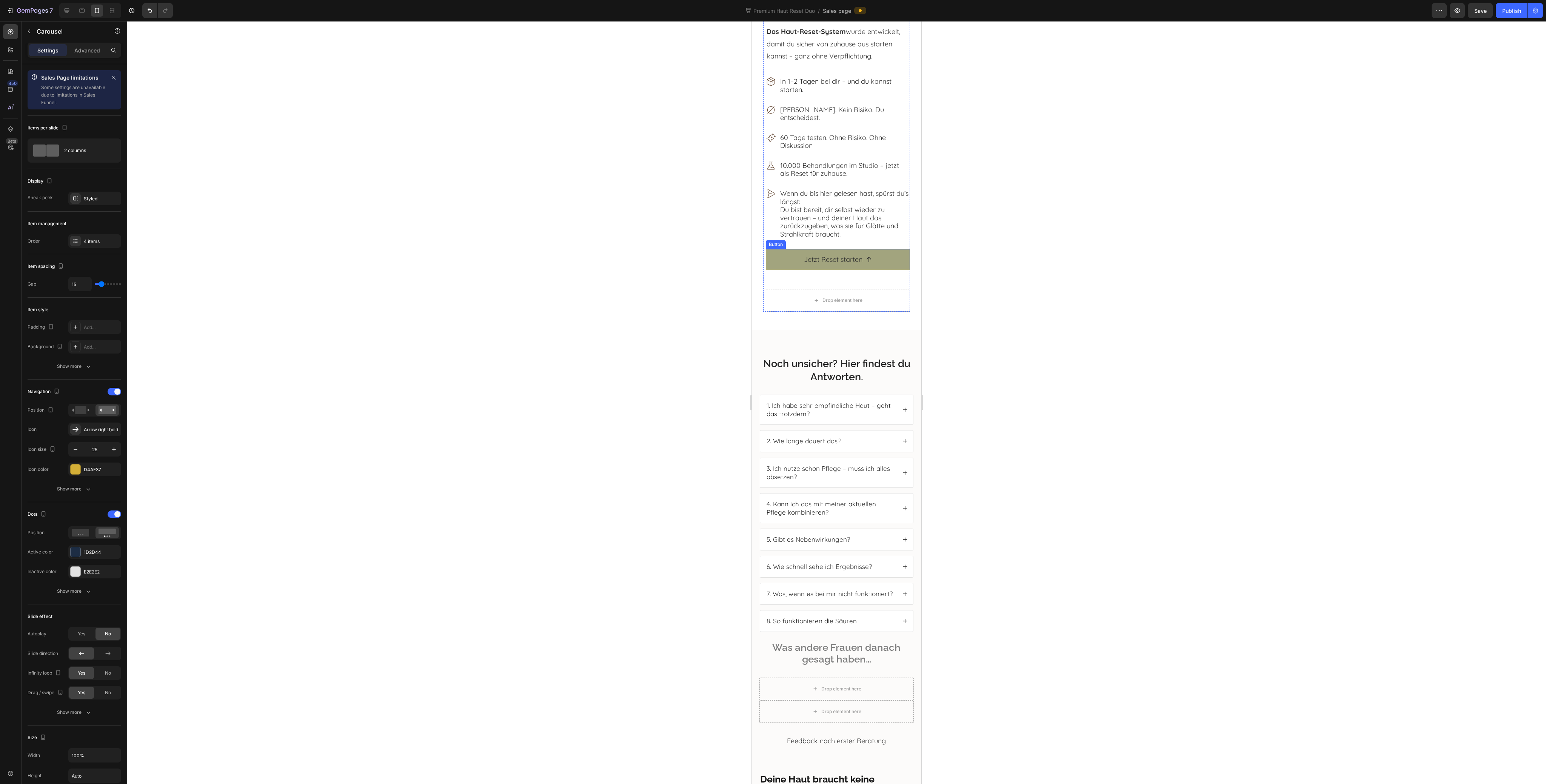
scroll to position [7376, 0]
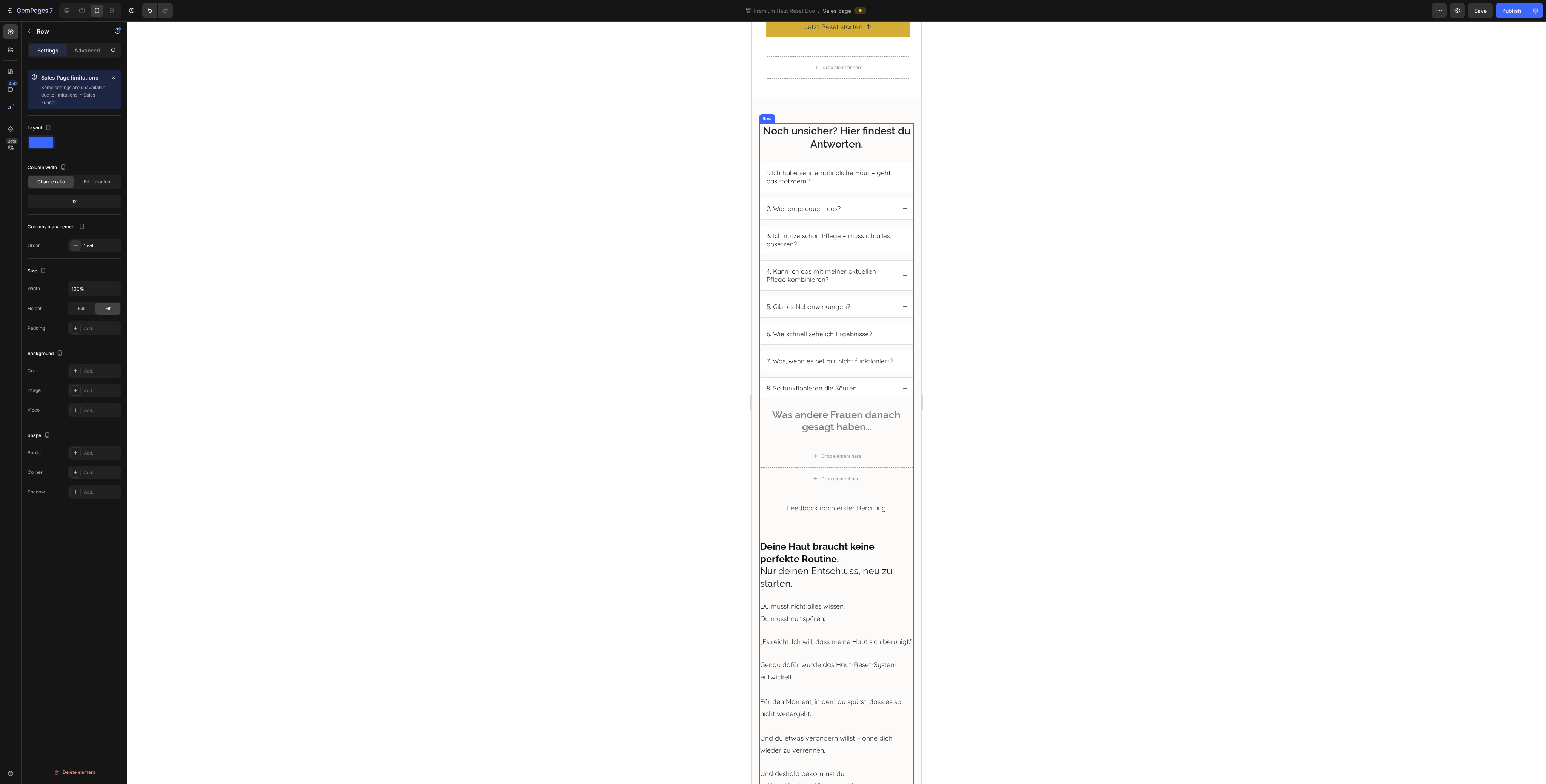
click at [769, 158] on div "Noch unsicher? Hier findest du Antworten. Heading 1. Ich habe sehr empfindliche…" at bounding box center [836, 529] width 154 height 812
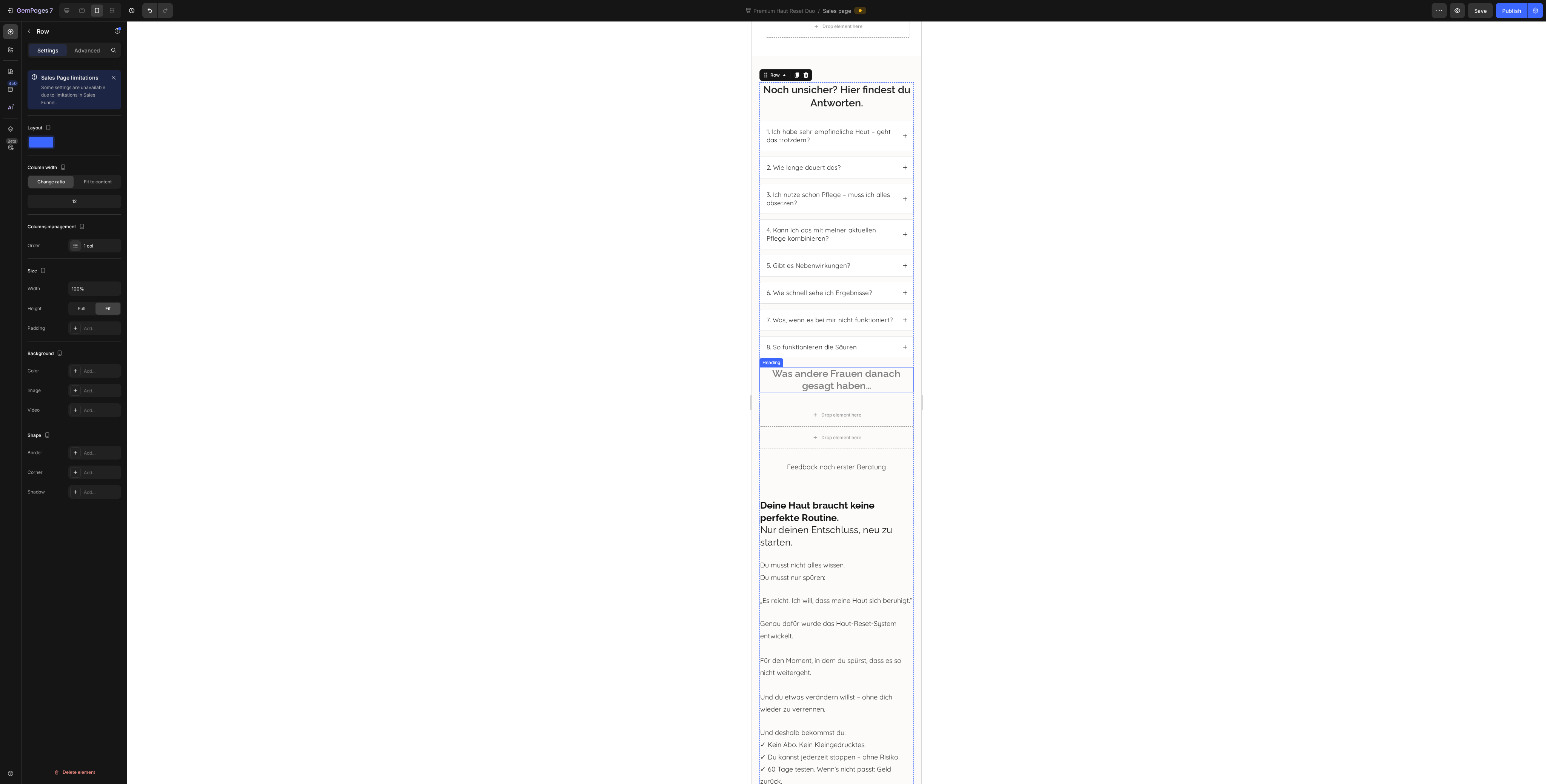
scroll to position [7124, 0]
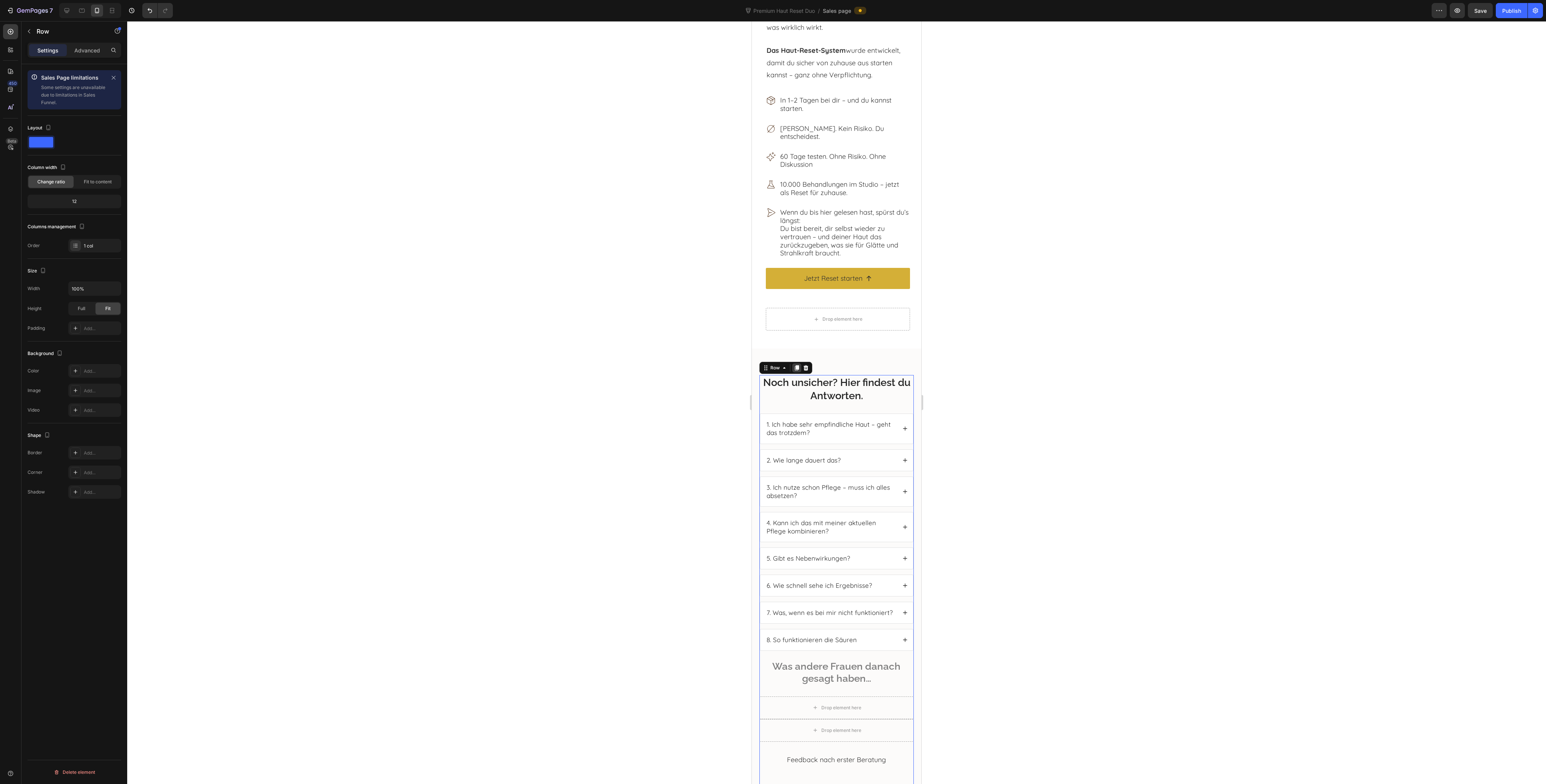
click at [797, 371] on icon at bounding box center [797, 368] width 5 height 5
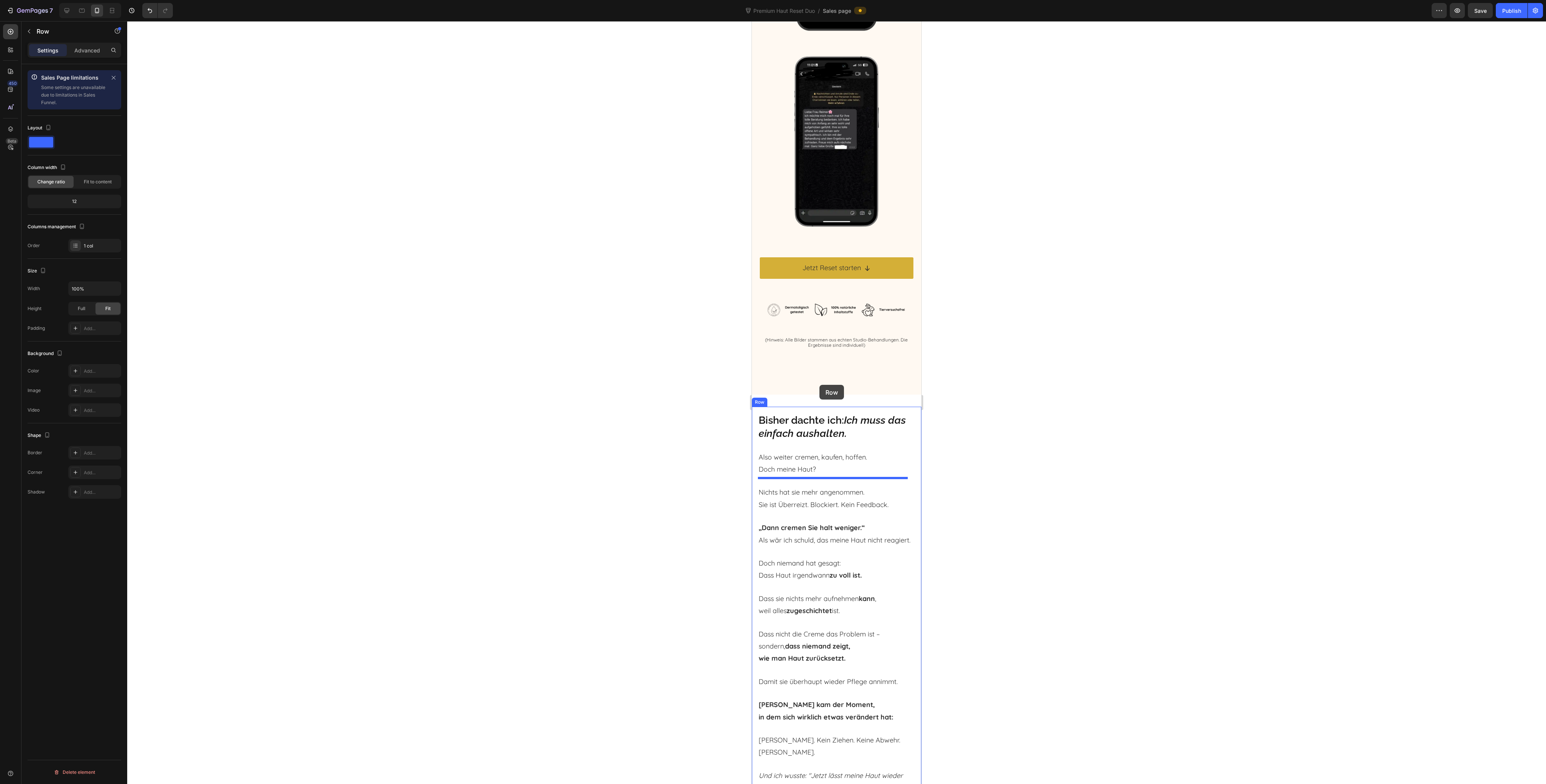
scroll to position [2940, 0]
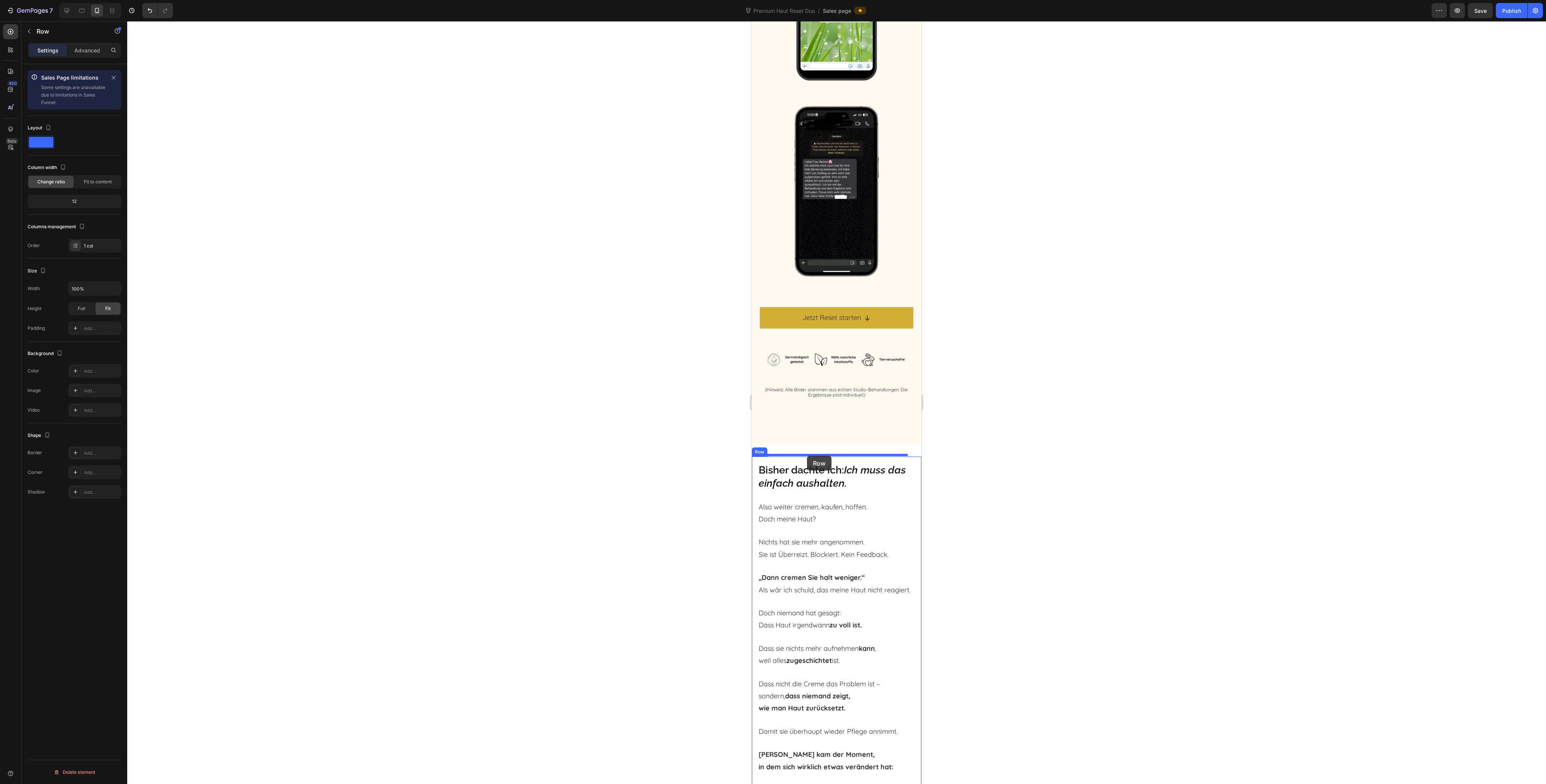
drag, startPoint x: 774, startPoint y: 41, endPoint x: 807, endPoint y: 455, distance: 415.3
click at [835, 471] on h2 "Noch unsicher? Hier findest du Antworten." at bounding box center [836, 476] width 158 height 28
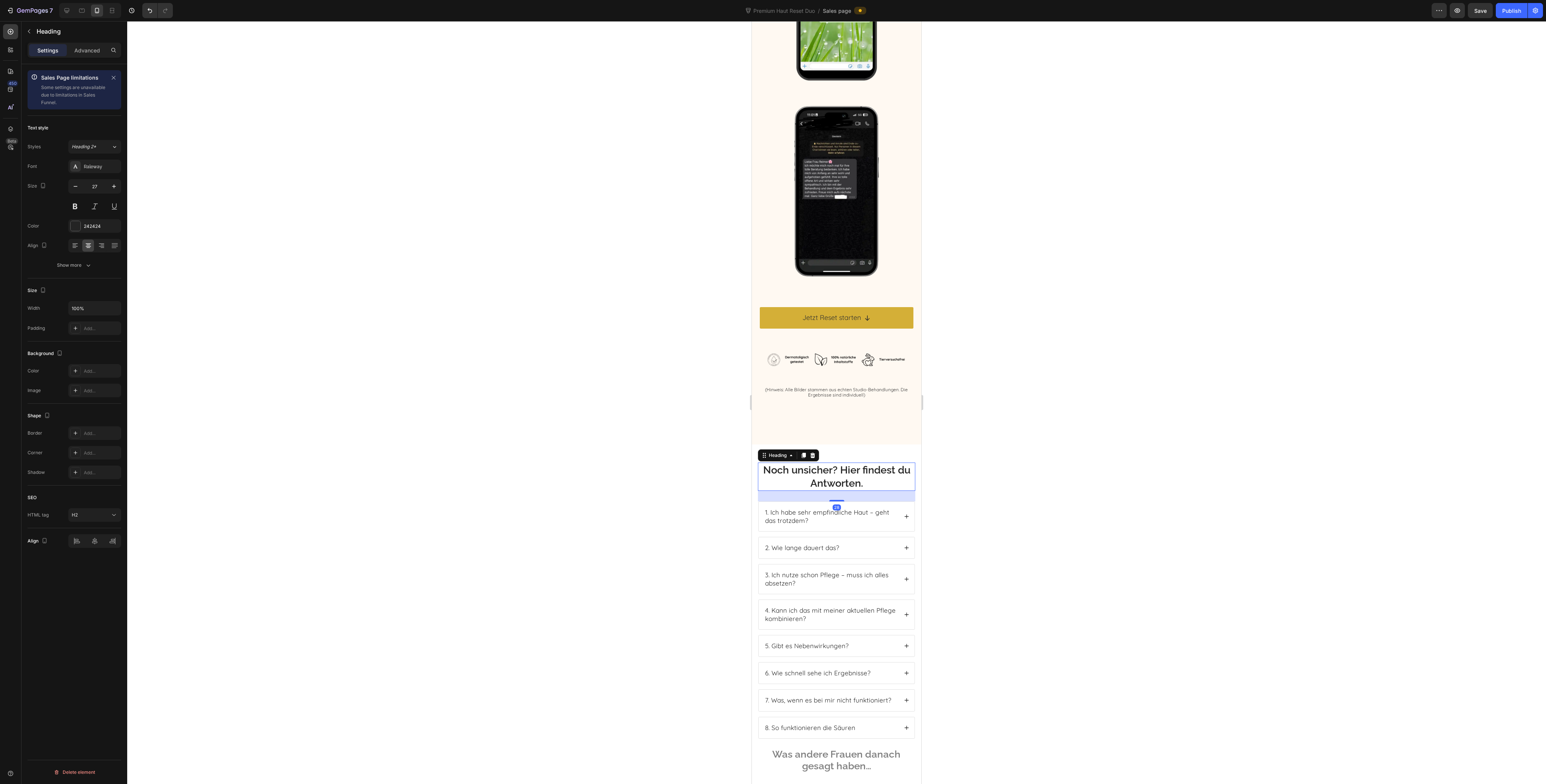
click at [831, 470] on h2 "Noch unsicher? Hier findest du Antworten." at bounding box center [836, 476] width 158 height 28
click at [831, 470] on p "Noch unsicher? Hier findest du Antworten." at bounding box center [836, 476] width 156 height 26
click at [860, 471] on p "Noch unsicher? Hier findest du Antworten." at bounding box center [836, 476] width 156 height 26
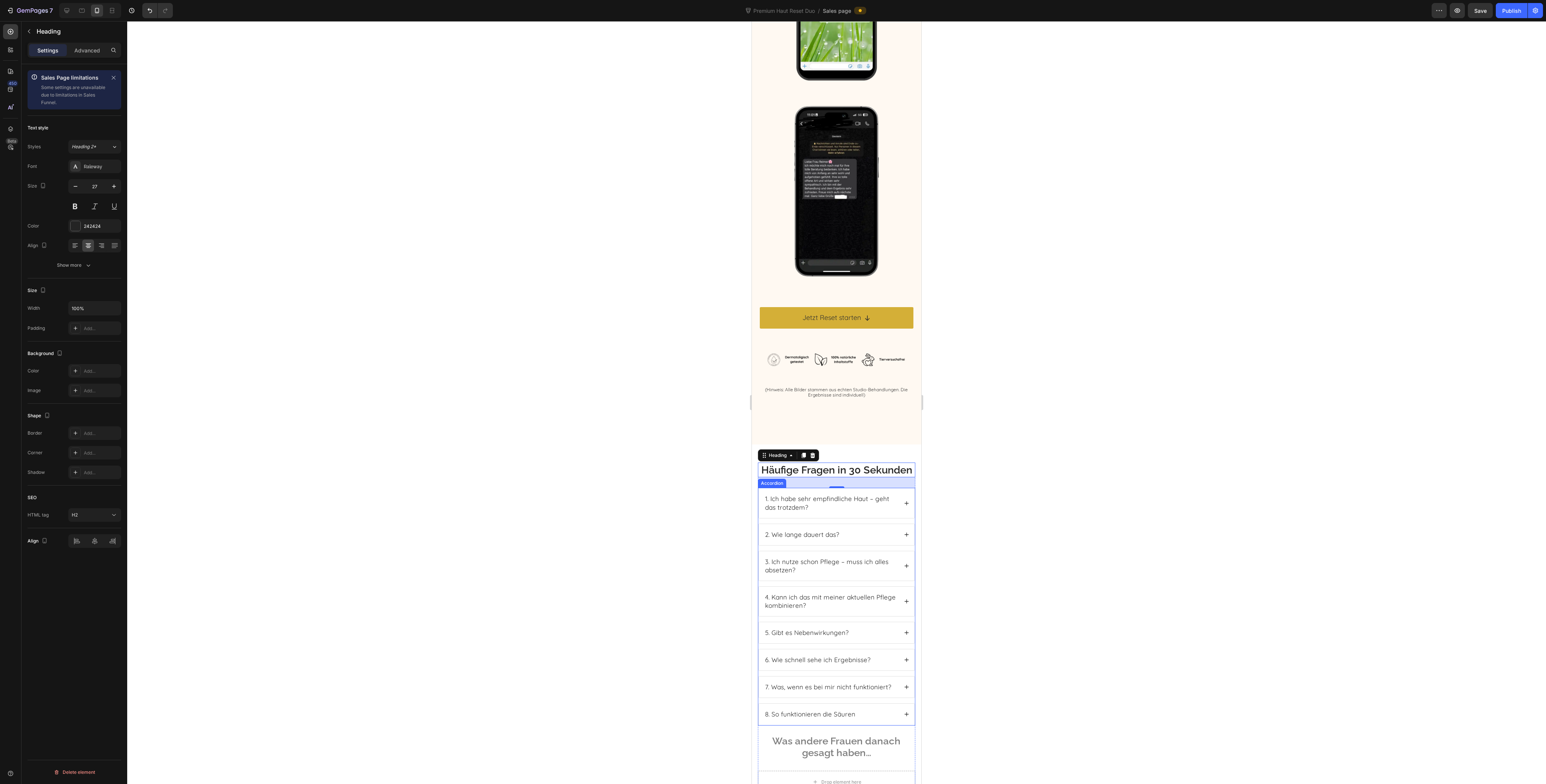
click at [817, 511] on p "1. Ich habe sehr empfindliche Haut – geht das trotzdem?" at bounding box center [831, 503] width 131 height 16
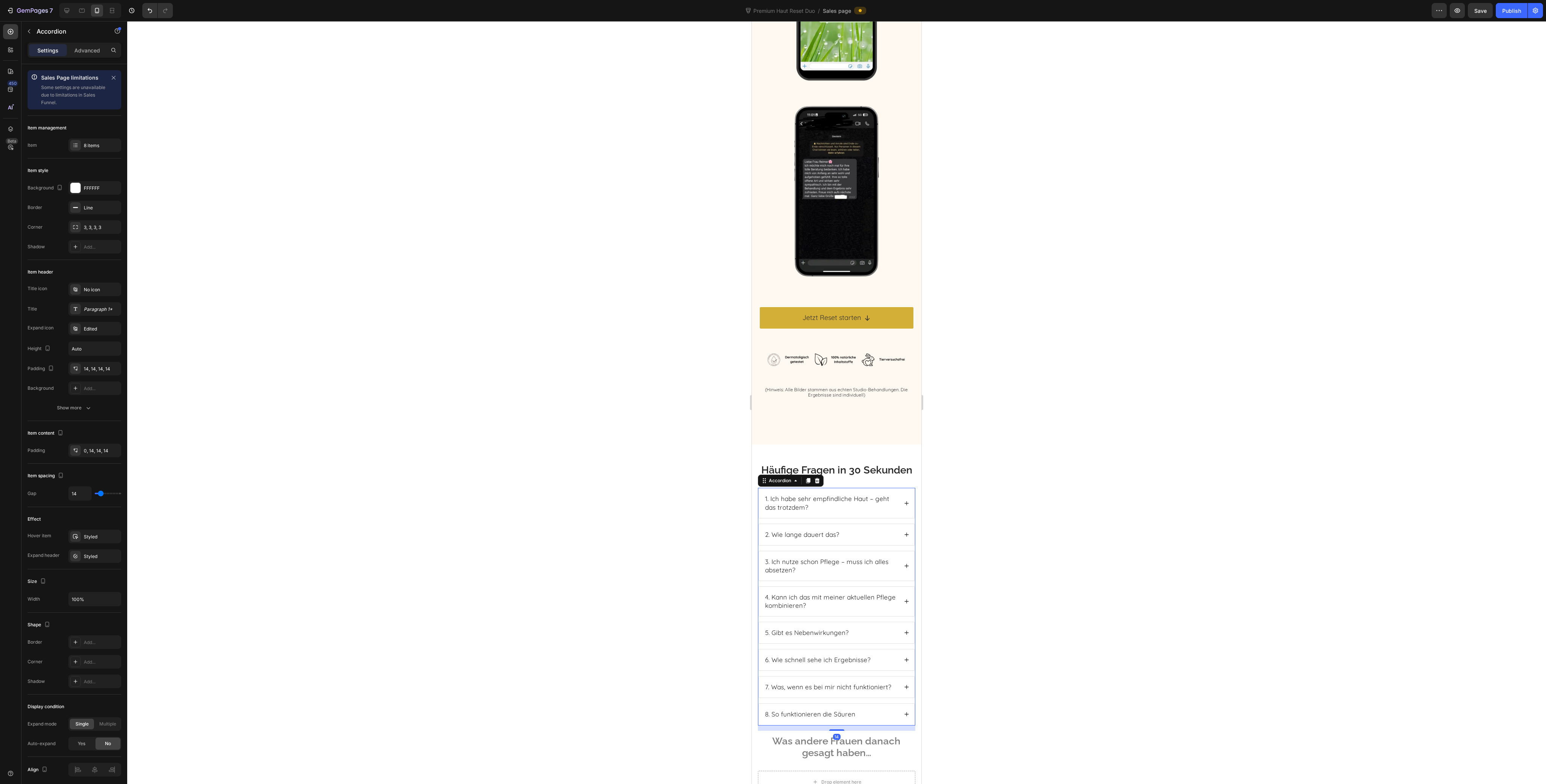
click at [817, 511] on p "1. Ich habe sehr empfindliche Haut – geht das trotzdem?" at bounding box center [831, 503] width 131 height 16
drag, startPoint x: 811, startPoint y: 513, endPoint x: 775, endPoint y: 505, distance: 36.9
click at [775, 505] on p "1. Ich habe sehr empfindliche Haut – geht das trotzdem?" at bounding box center [831, 503] width 131 height 16
click at [793, 504] on p "1. Ich habe sehr empfindliche Haut – geht das trotzdem?" at bounding box center [831, 503] width 131 height 16
click at [809, 503] on p "1. Ich habe sehr empfindliche Haut – geht das trotzdem?" at bounding box center [831, 503] width 131 height 16
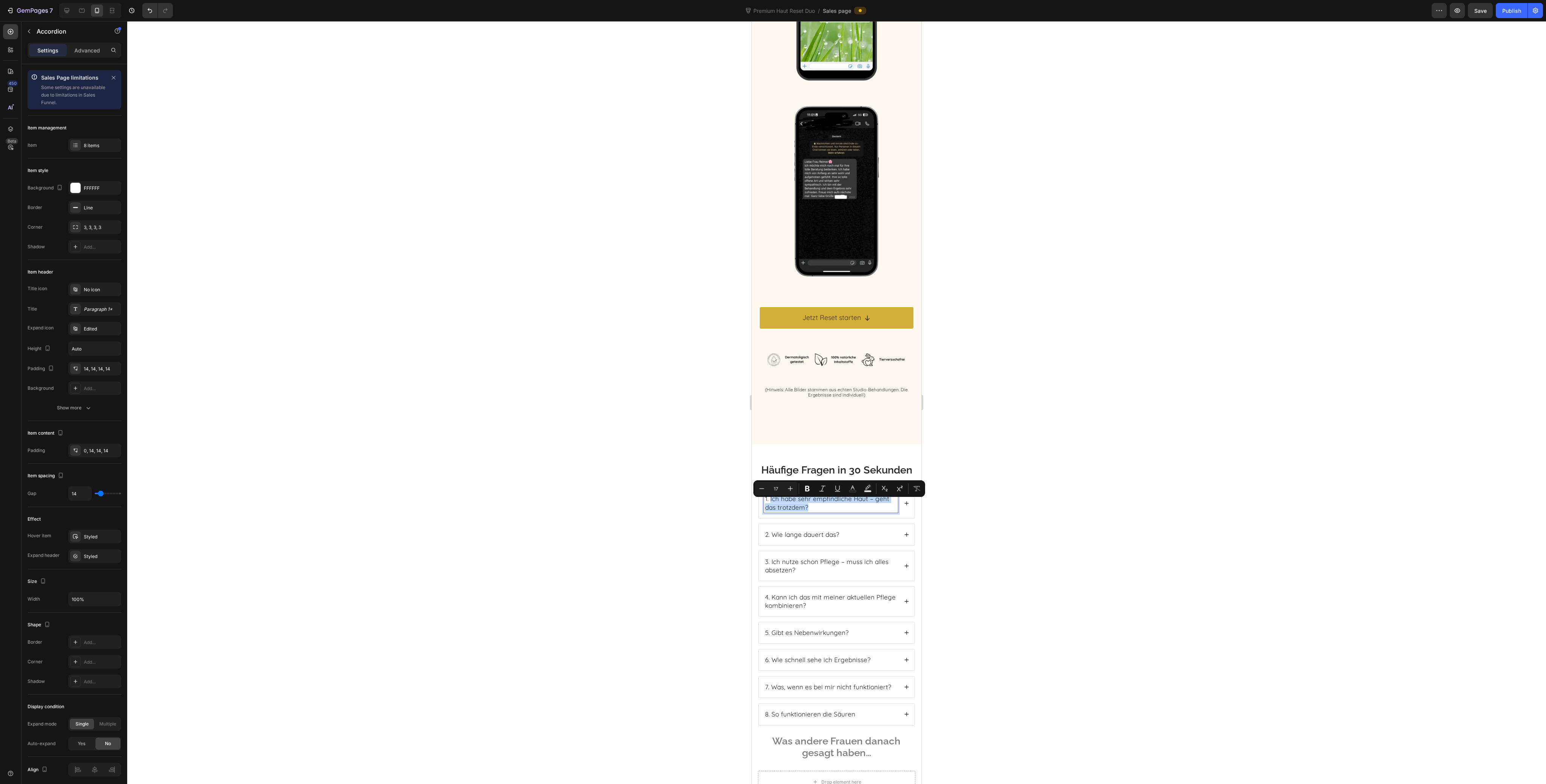
drag, startPoint x: 814, startPoint y: 512, endPoint x: 770, endPoint y: 502, distance: 45.1
click at [770, 502] on p "1. Ich habe sehr empfindliche Haut – geht das trotzdem?" at bounding box center [831, 503] width 131 height 16
click at [793, 530] on p "2. Wie lange dauert das?" at bounding box center [802, 526] width 74 height 8
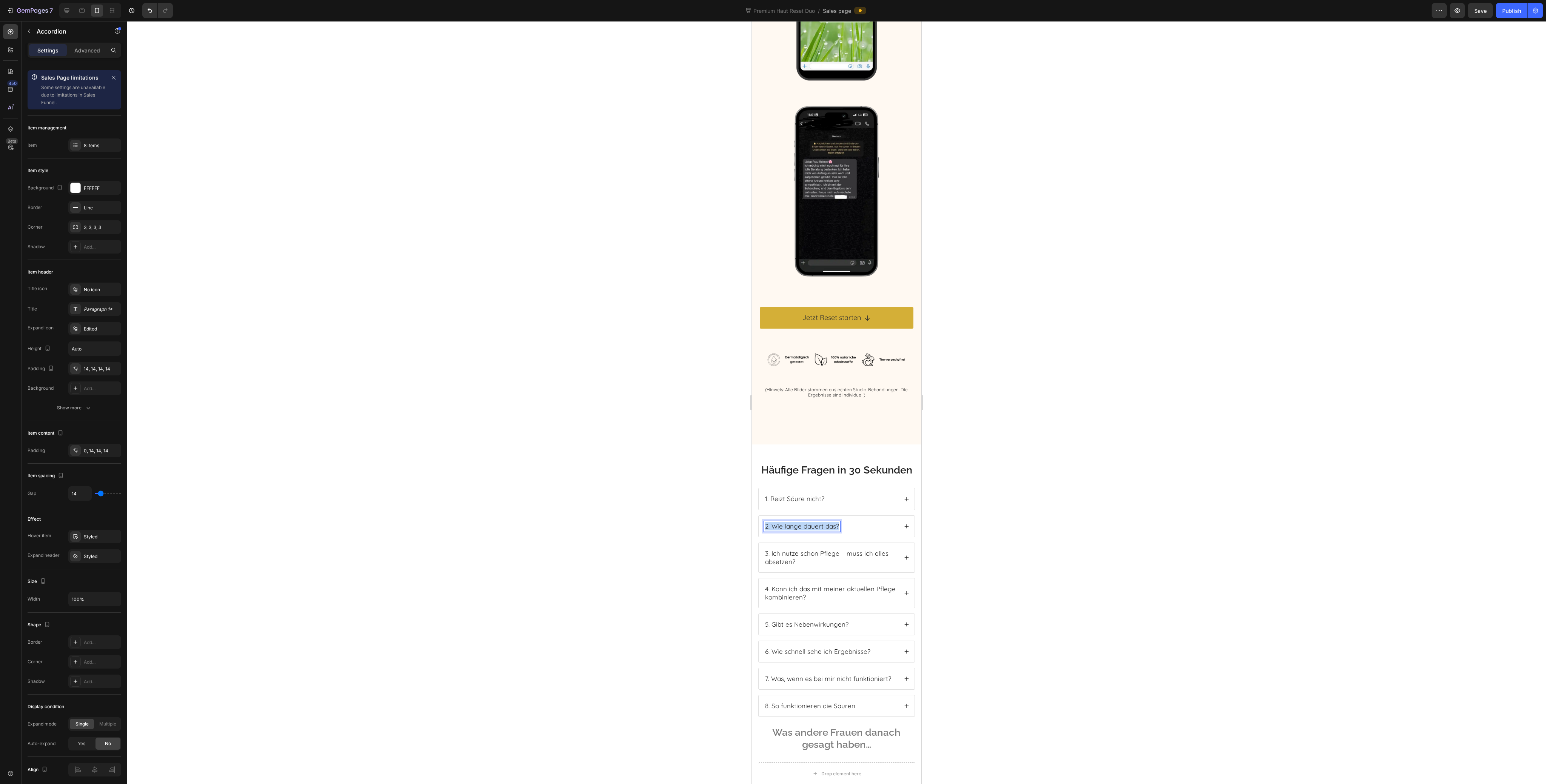
click at [793, 530] on p "2. Wie lange dauert das?" at bounding box center [802, 526] width 74 height 8
click at [773, 530] on p "2. Wie lange dauert das?" at bounding box center [802, 526] width 74 height 8
drag, startPoint x: 771, startPoint y: 532, endPoint x: 863, endPoint y: 536, distance: 92.1
click at [863, 532] on div "2. Wie lange dauert das?" at bounding box center [831, 527] width 134 height 11
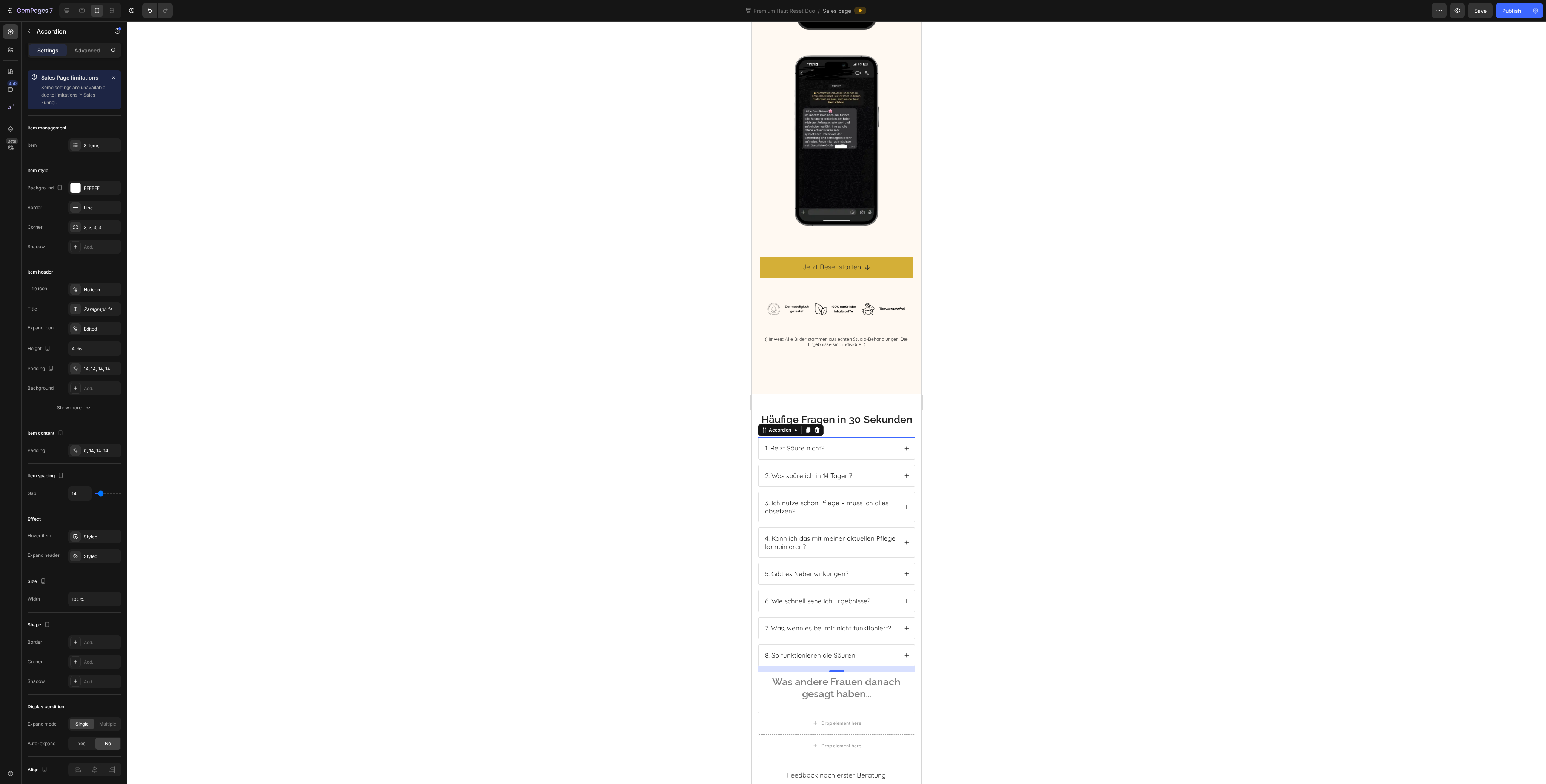
click at [798, 514] on p "3. Ich nutze schon Pflege – muss ich alles absetzen?" at bounding box center [831, 507] width 131 height 16
drag, startPoint x: 799, startPoint y: 518, endPoint x: 773, endPoint y: 508, distance: 27.9
click at [773, 508] on p "3. Ich nutze schon Pflege – muss ich alles absetzen?" at bounding box center [831, 507] width 131 height 16
click at [829, 551] on p "4. Kann ich das mit meiner aktuellen Pflege kombinieren?" at bounding box center [831, 543] width 131 height 16
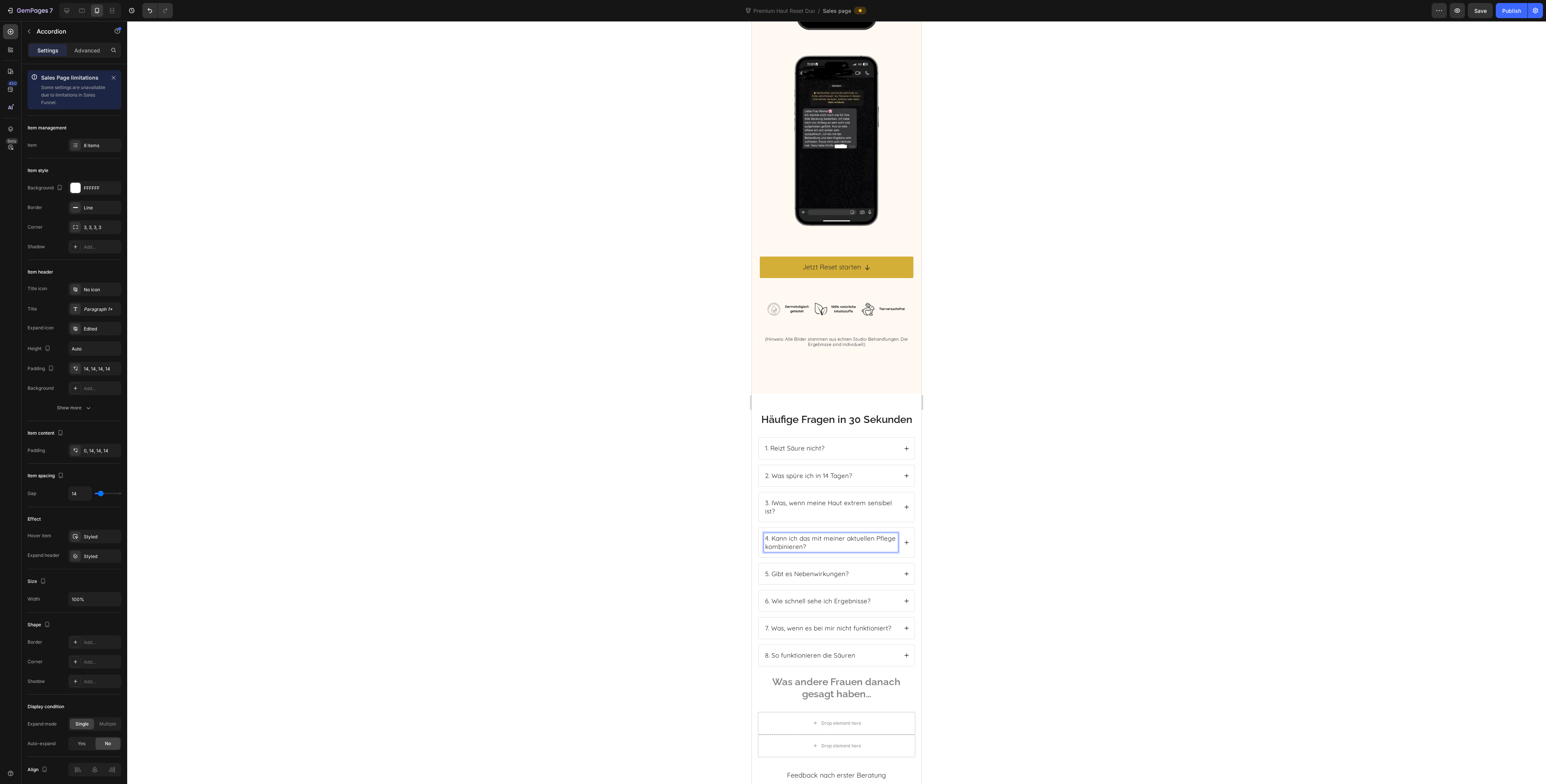
click at [829, 551] on p "4. Kann ich das mit meiner aktuellen Pflege kombinieren?" at bounding box center [831, 543] width 131 height 16
drag, startPoint x: 829, startPoint y: 553, endPoint x: 774, endPoint y: 544, distance: 55.7
click at [774, 544] on p "4. Kann ich das mit meiner aktuellen Pflege kombinieren?" at bounding box center [831, 543] width 131 height 16
click at [776, 544] on p "4. KWas mach ich, wenn ich ne diagnostizierte Hautkrankheit habe?" at bounding box center [831, 543] width 131 height 16
click at [803, 546] on p "4. Was mach ich, wenn ich ne diagnostizierte Hautkrankheit habe?" at bounding box center [831, 543] width 131 height 16
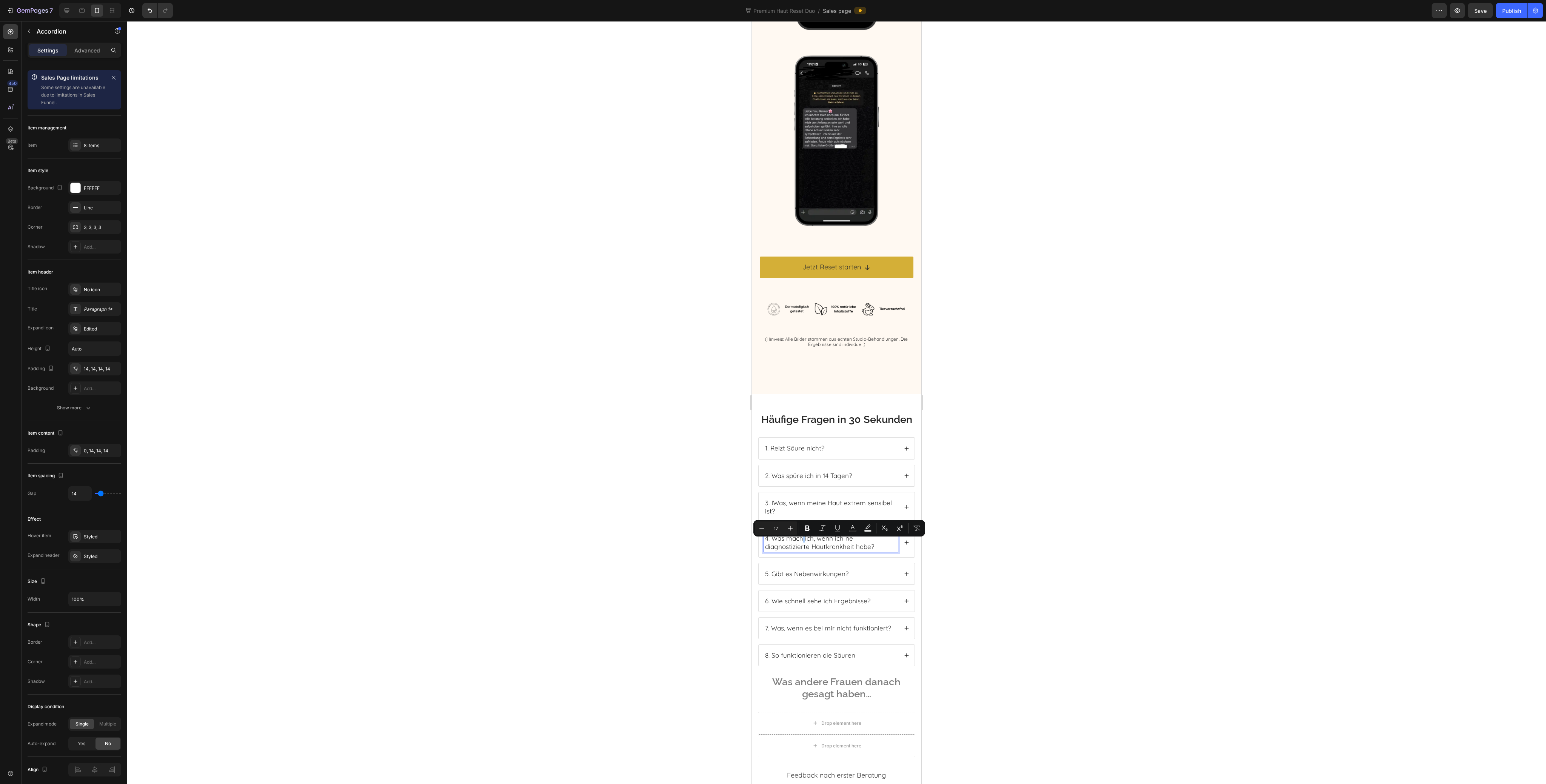
click at [1017, 554] on div at bounding box center [836, 402] width 1419 height 763
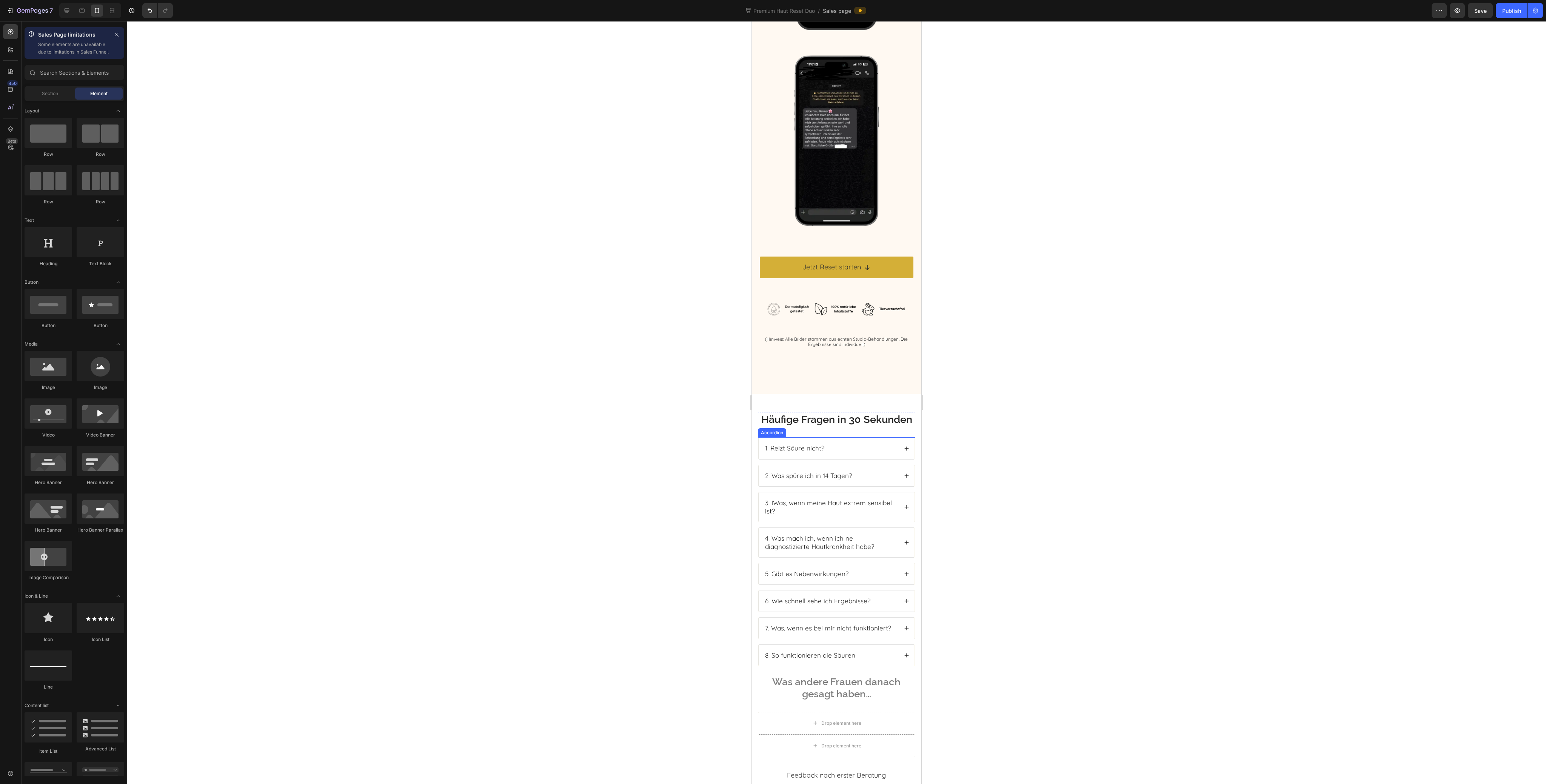
click at [898, 457] on div "1. Reizt Säure nicht?" at bounding box center [836, 447] width 156 height 21
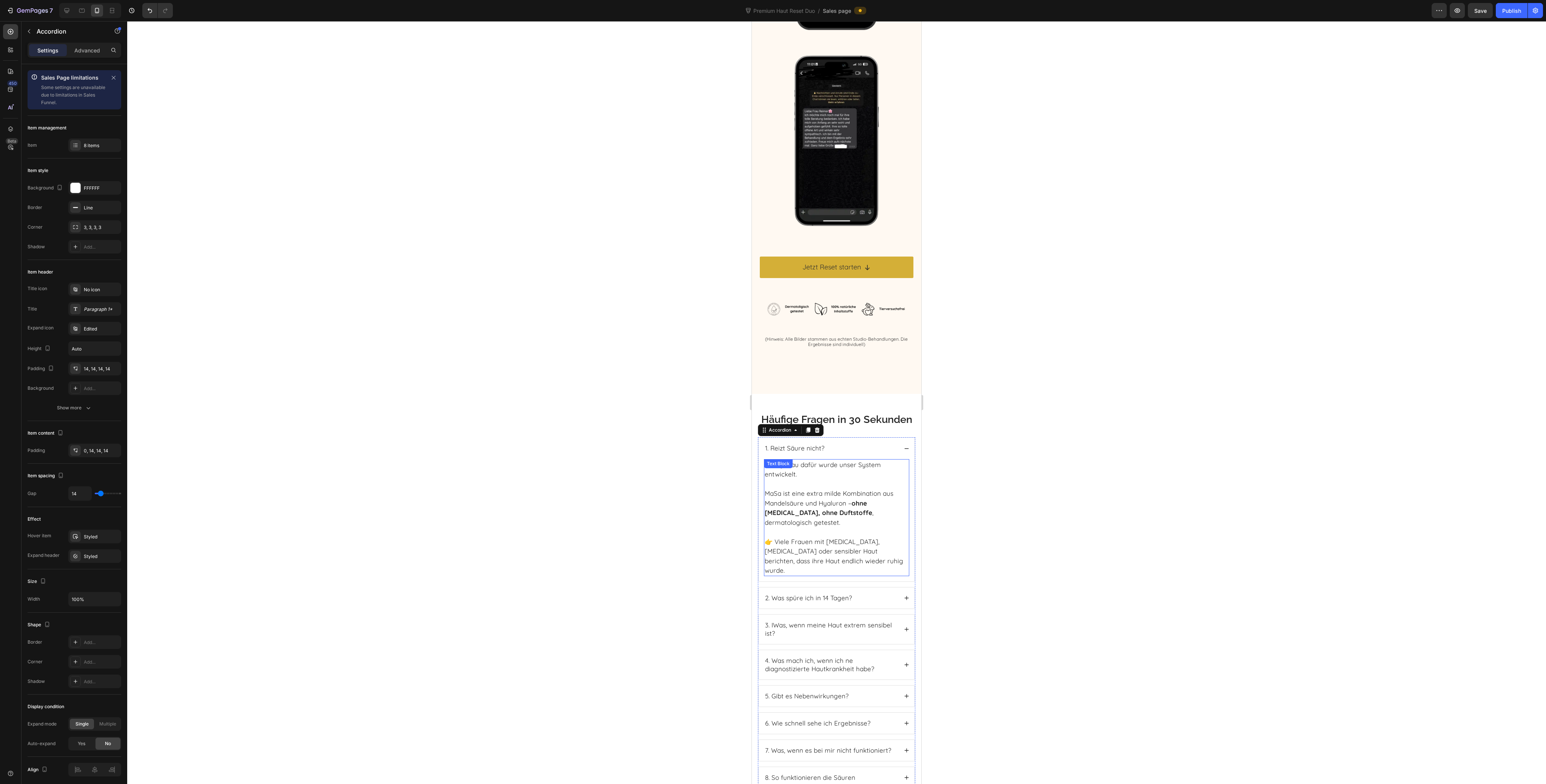
click at [774, 522] on p "MaSa ist eine extra milde Kombination aus Mandelsäure und Hyaluron – ohne Alkoh…" at bounding box center [836, 503] width 144 height 49
click at [792, 523] on p "MaSa ist eine extra milde Kombination aus Mandelsäure und Hyaluron – ohne Alkoh…" at bounding box center [836, 503] width 144 height 49
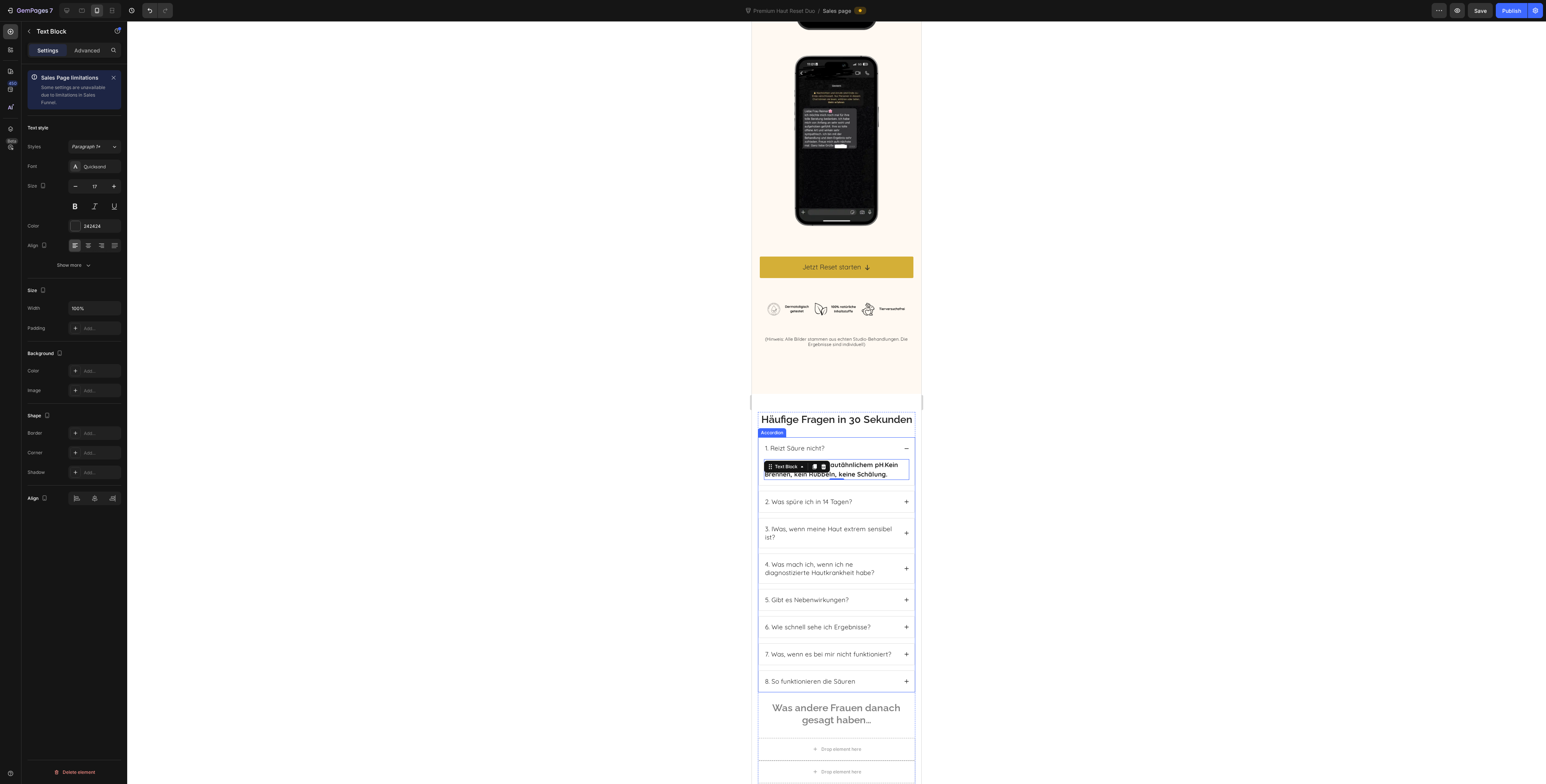
click at [899, 510] on div "2. Was spüre ich in 14 Tagen?" at bounding box center [836, 501] width 156 height 21
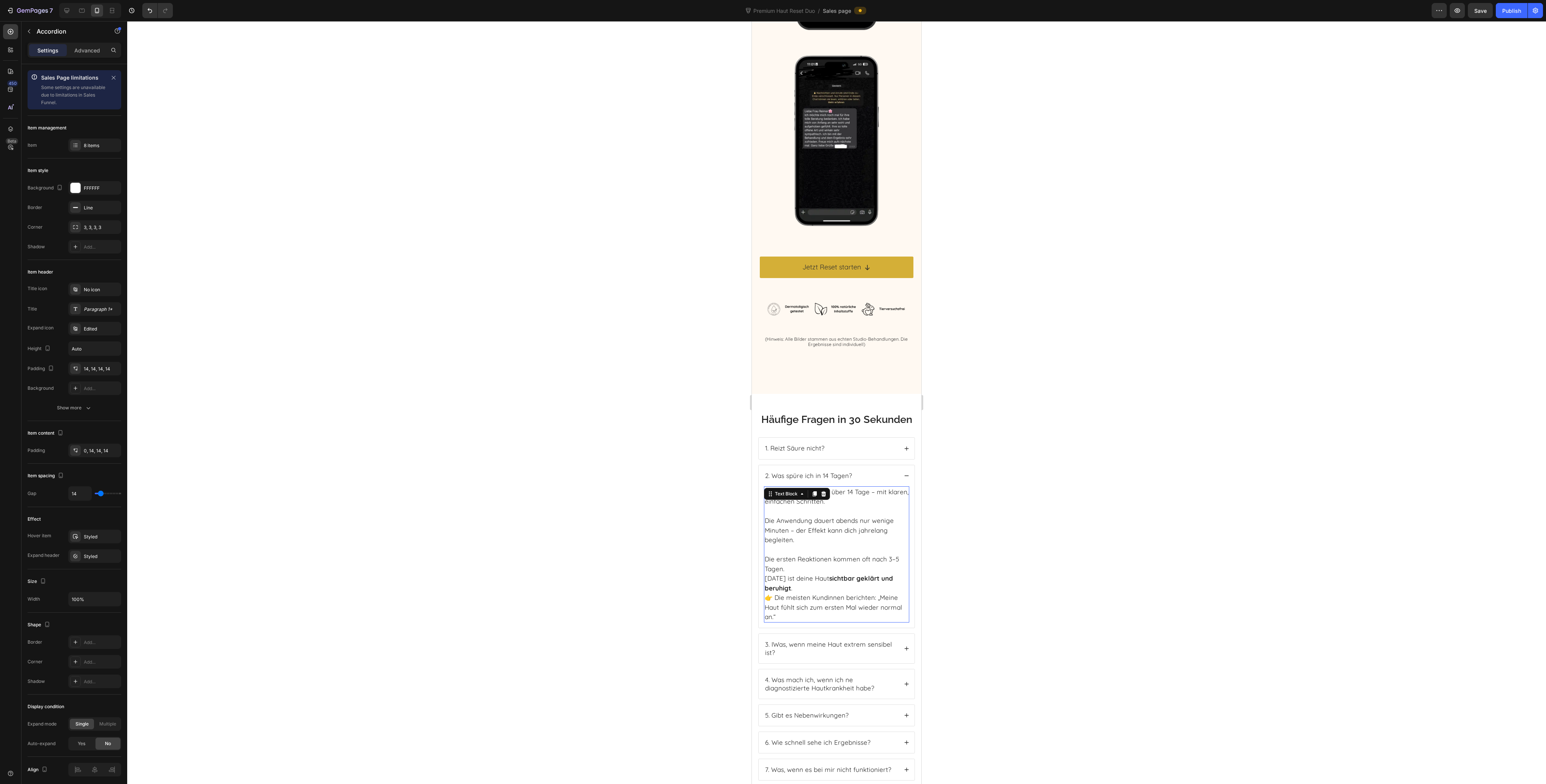
click at [852, 532] on p "Die Anwendung dauert abends nur wenige Minuten – der Effekt kann dich jahrelang…" at bounding box center [836, 526] width 144 height 39
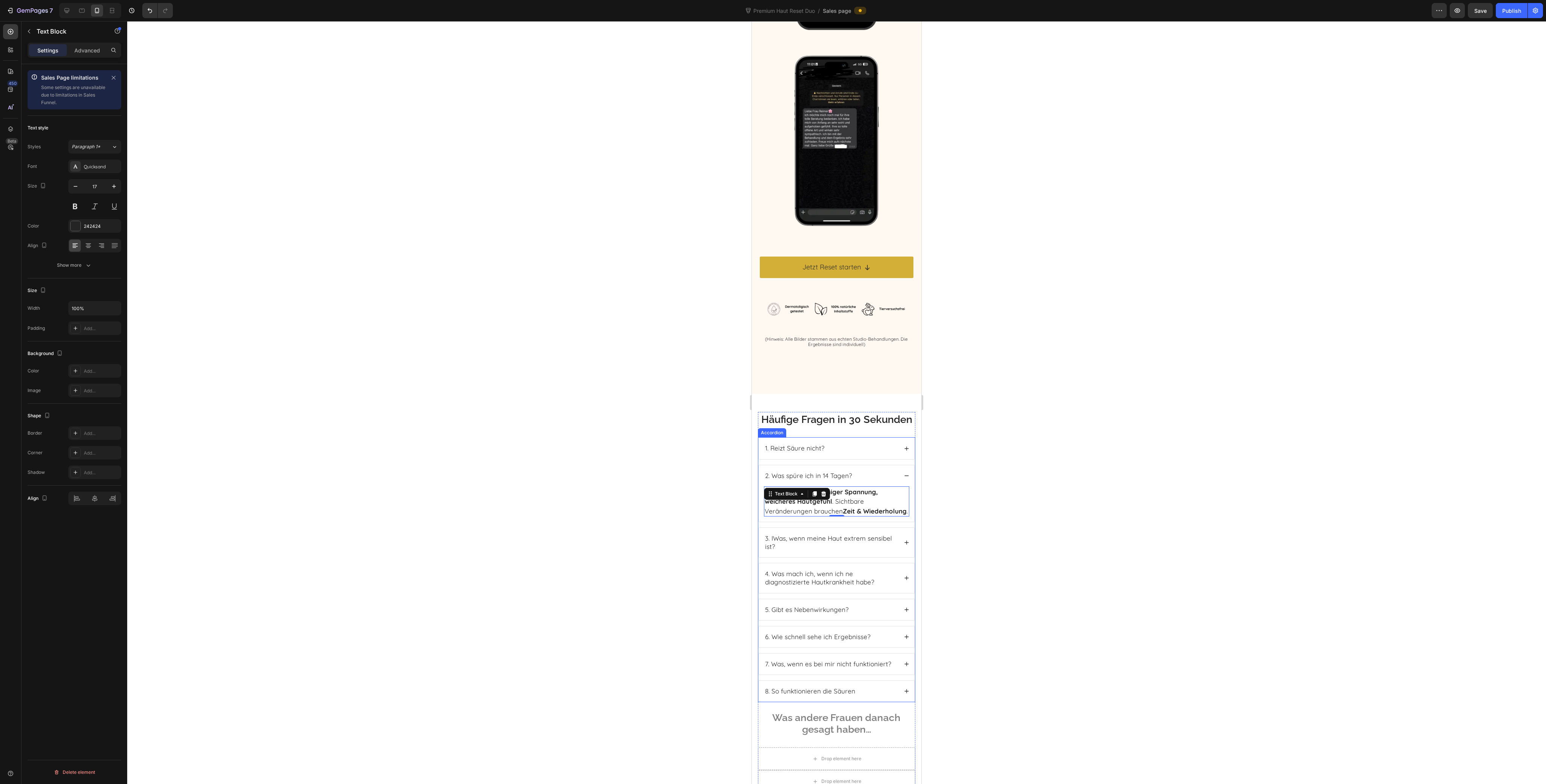
click at [871, 587] on p "4. Was mach ich, wenn ich ne diagnostizierte Hautkrankheit habe?" at bounding box center [831, 578] width 131 height 16
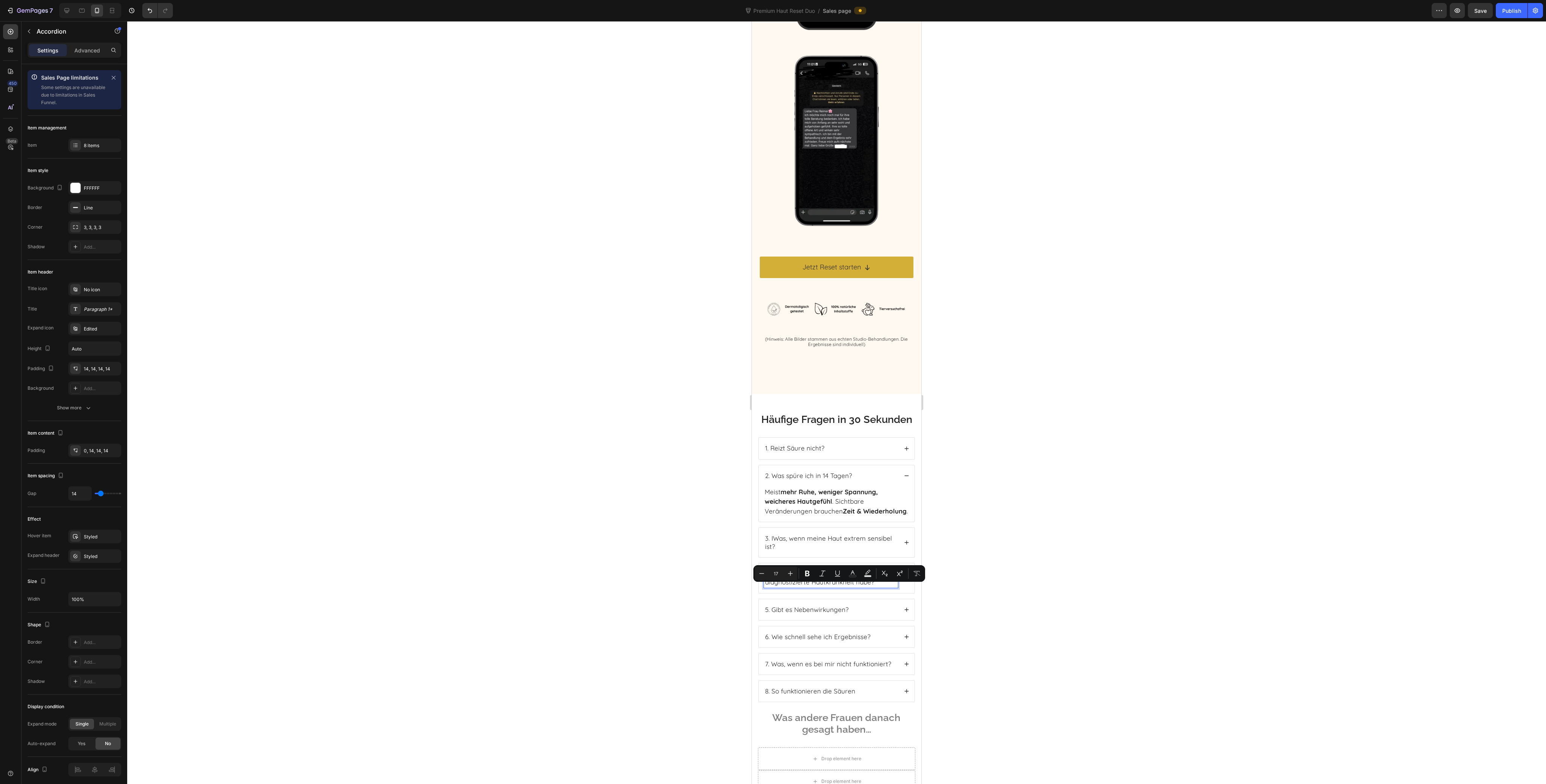
click at [844, 587] on p "4. Was mach ich, wenn ich ne diagnostizierte Hautkrankheit habe?" at bounding box center [831, 578] width 131 height 16
drag, startPoint x: 872, startPoint y: 599, endPoint x: 772, endPoint y: 590, distance: 100.4
click at [772, 587] on p "4. Was mach ich, wenn ich ne diagnostizierte Hautkrankheit habe?" at bounding box center [831, 578] width 131 height 16
copy p "Was mach ich, wenn ich ne diagnostizierte Hautkrankheit habe?"
click at [829, 551] on p "3. IWas, wenn meine Haut extrem sensibel ist?" at bounding box center [831, 543] width 131 height 16
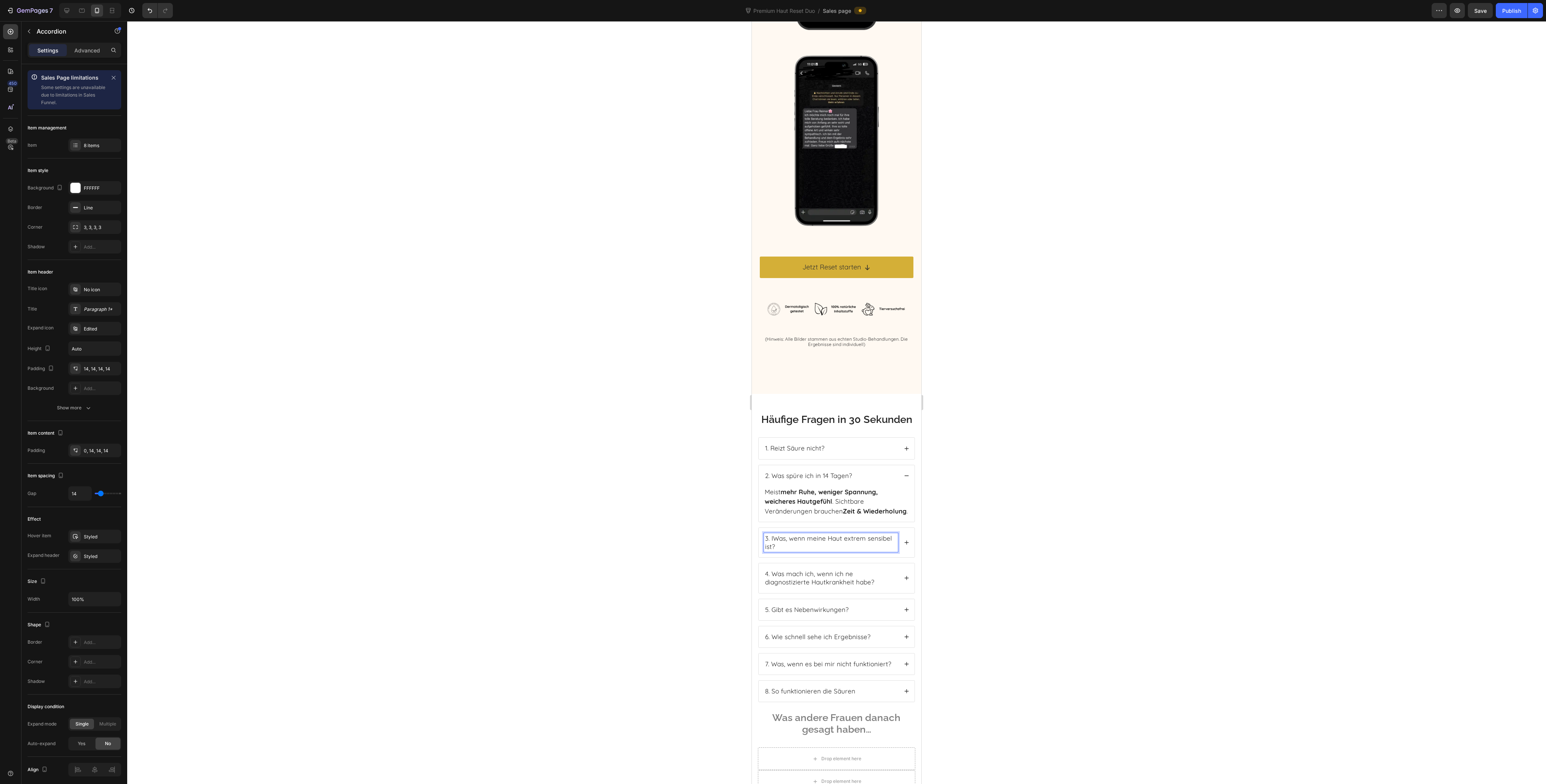
click at [794, 551] on p "3. IWas, wenn meine Haut extrem sensibel ist?" at bounding box center [831, 543] width 131 height 16
drag, startPoint x: 772, startPoint y: 554, endPoint x: 781, endPoint y: 562, distance: 12.0
click at [781, 551] on p "3. IWas, wenn meine Haut extrem sensibel ist?" at bounding box center [831, 543] width 131 height 16
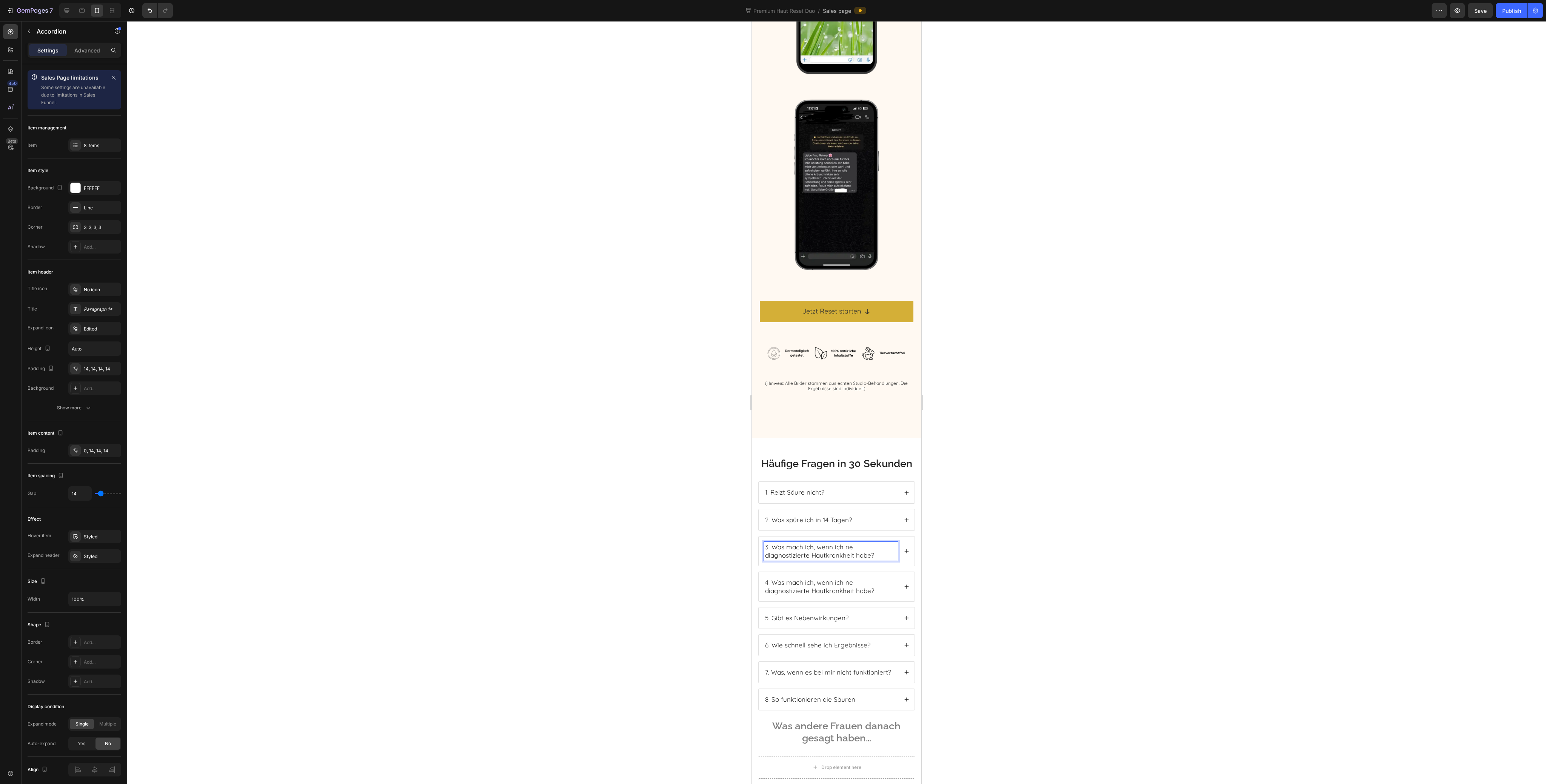
scroll to position [2945, 0]
click at [900, 561] on div "3. Was mach ich, wenn ich ne diagnostizierte Hautkrankheit habe?" at bounding box center [836, 552] width 156 height 30
click at [827, 590] on p "Nein. Unser Reset funktioniert ohne Umstellung deiner Pflege. Die beiden Peelin…" at bounding box center [836, 587] width 144 height 39
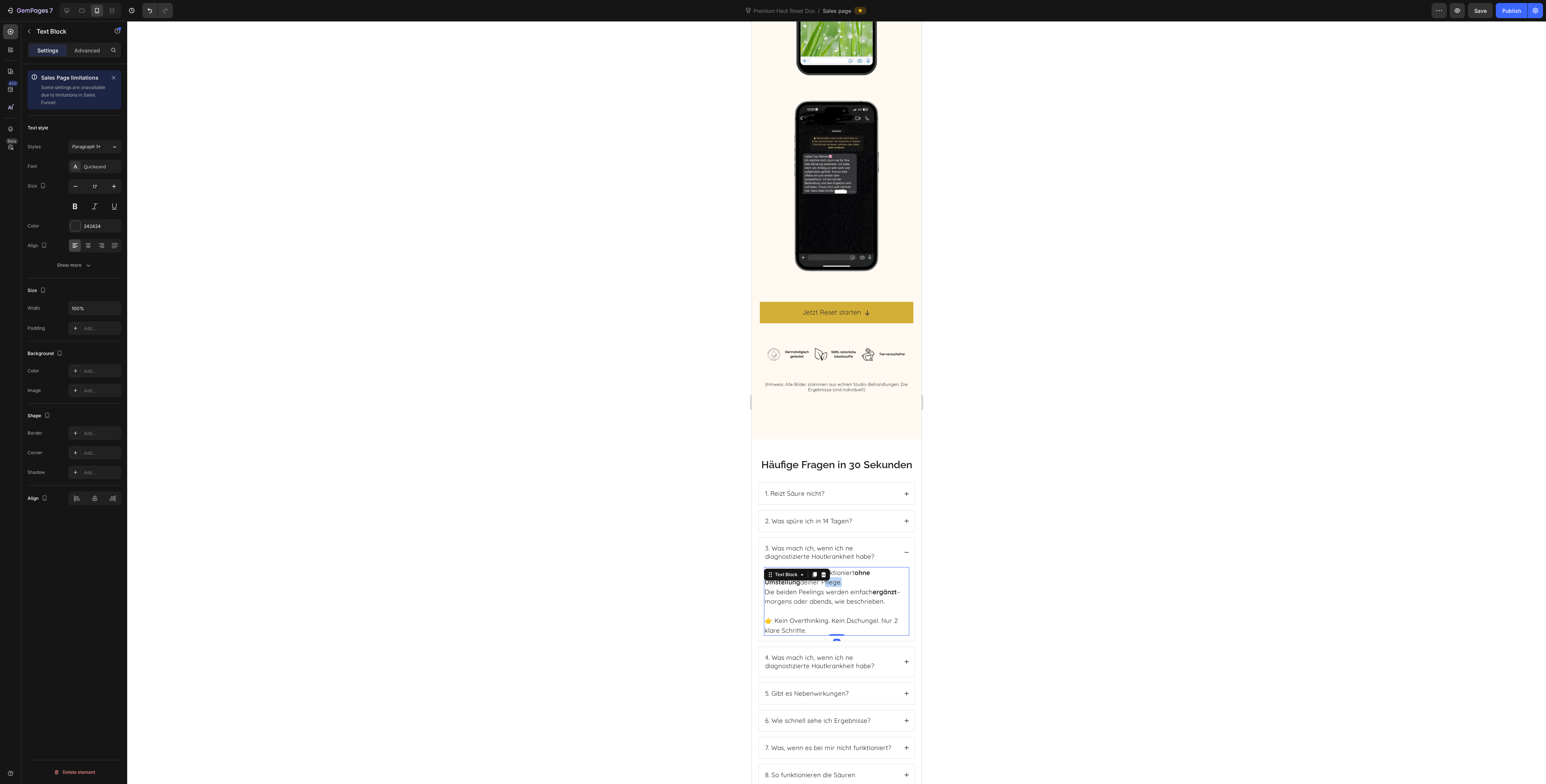
click at [827, 590] on p "Nein. Unser Reset funktioniert ohne Umstellung deiner Pflege. Die beiden Peelin…" at bounding box center [836, 587] width 144 height 39
click at [775, 482] on div "Accordion" at bounding box center [773, 478] width 25 height 7
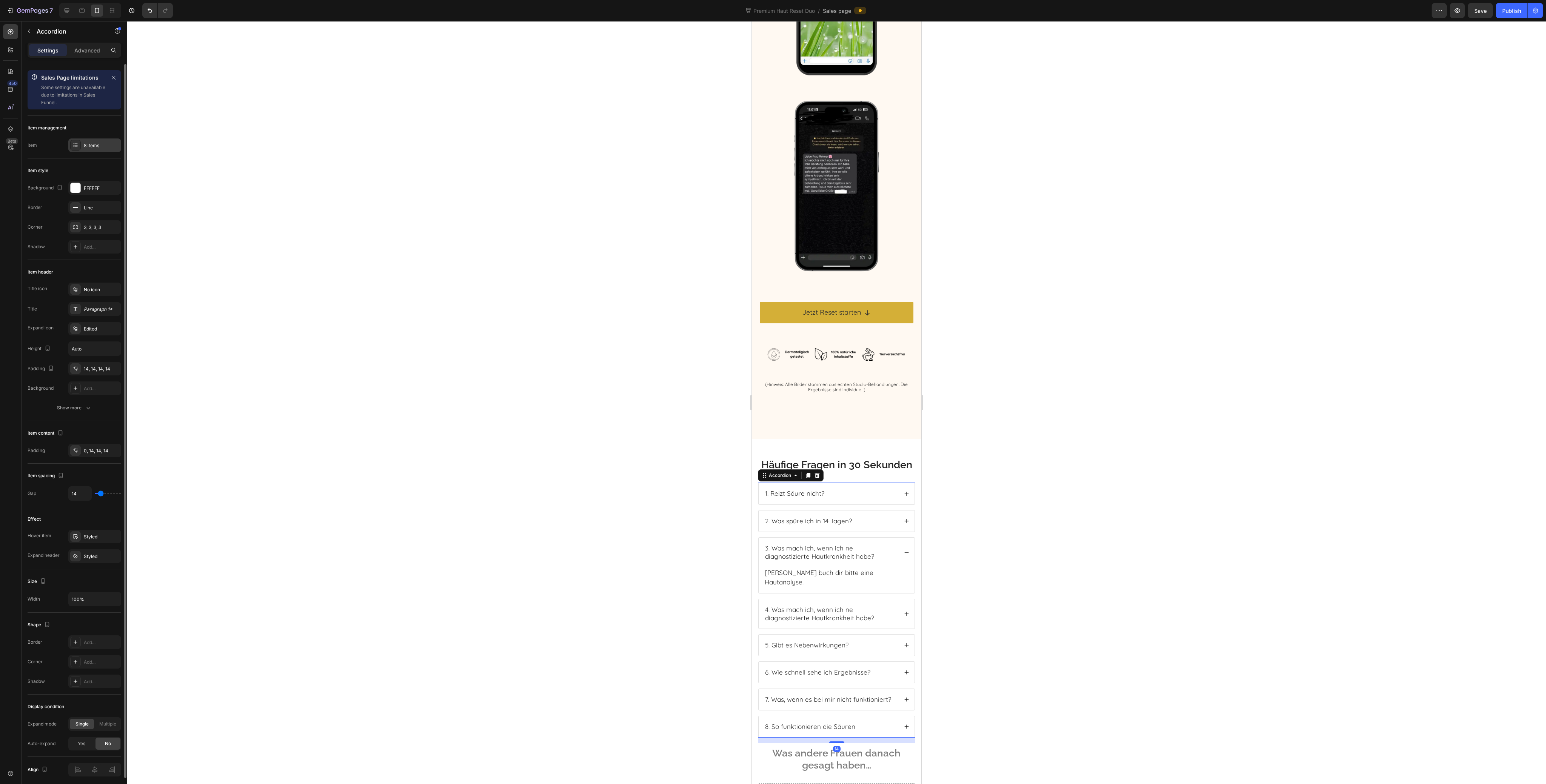
click at [91, 145] on div "8 items" at bounding box center [101, 146] width 35 height 7
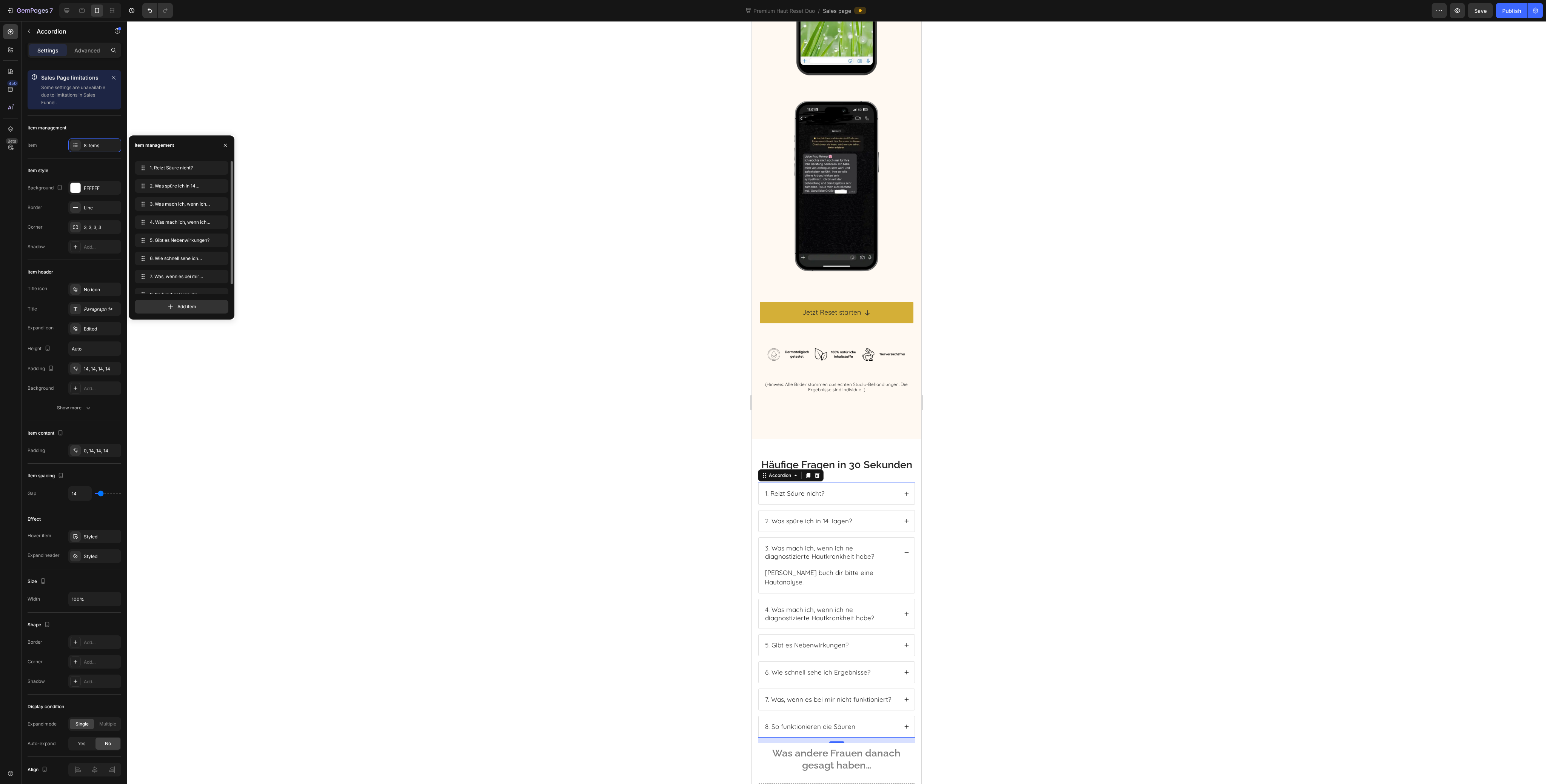
scroll to position [10, 0]
click at [220, 283] on icon "button" at bounding box center [220, 284] width 4 height 5
click at [220, 283] on div "Delete" at bounding box center [215, 284] width 14 height 7
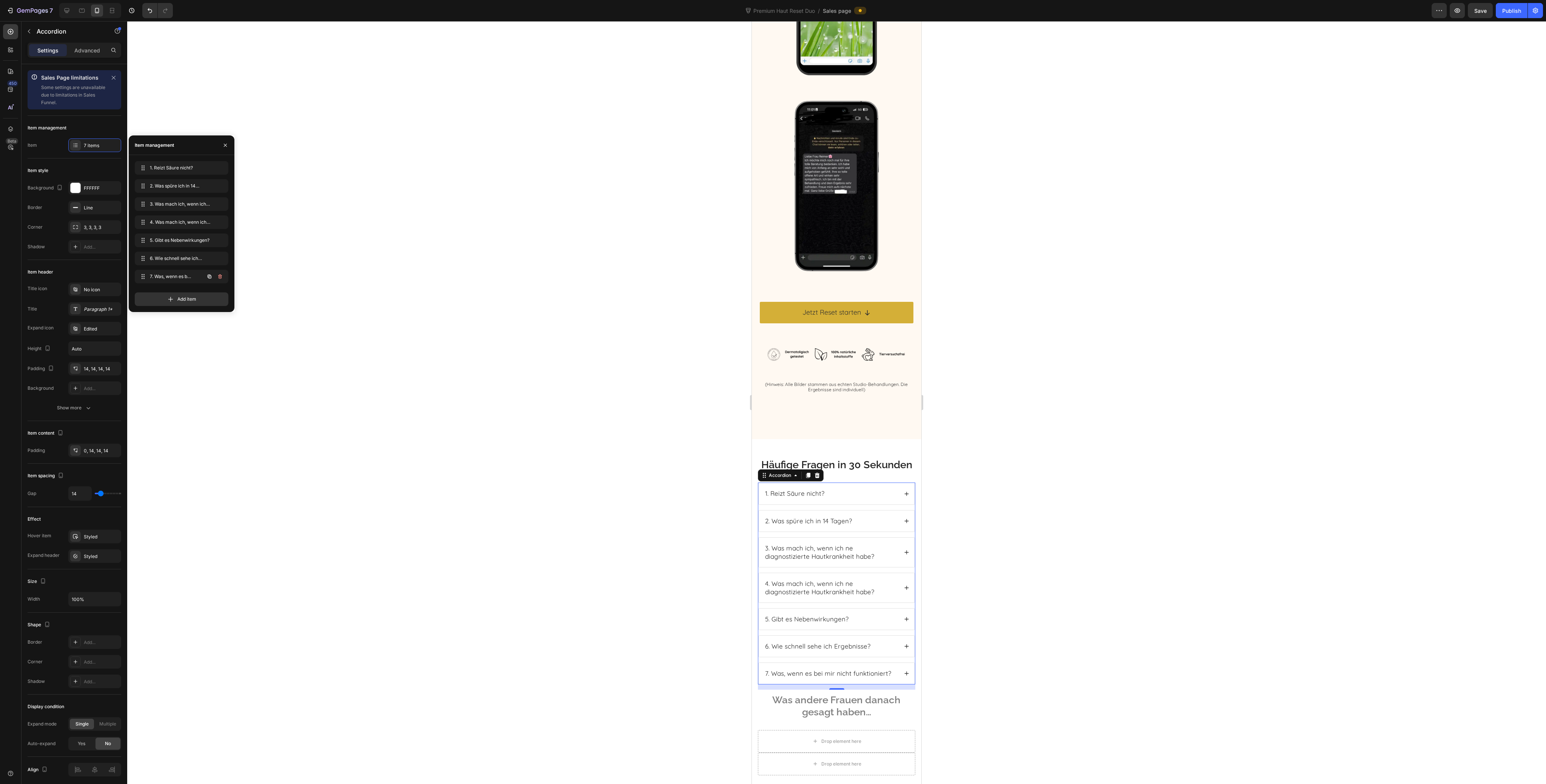
scroll to position [0, 0]
click at [221, 278] on icon "button" at bounding box center [220, 276] width 6 height 6
click at [221, 278] on div "Delete" at bounding box center [215, 277] width 14 height 7
click at [221, 259] on icon "button" at bounding box center [221, 259] width 0 height 2
click at [221, 259] on div "Delete" at bounding box center [215, 258] width 14 height 7
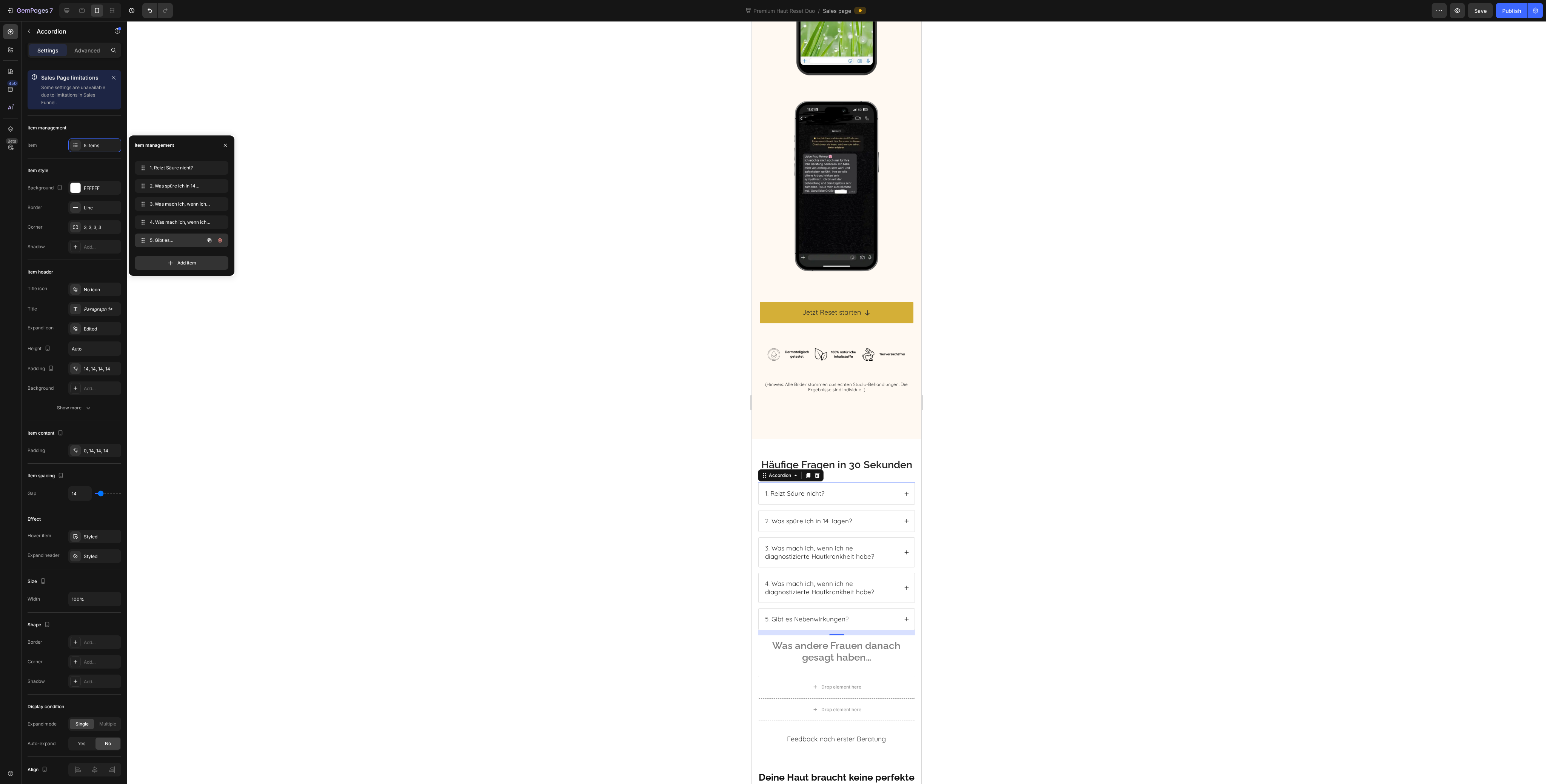
click at [221, 242] on icon "button" at bounding box center [220, 240] width 4 height 5
click at [221, 242] on div "Delete" at bounding box center [215, 240] width 14 height 7
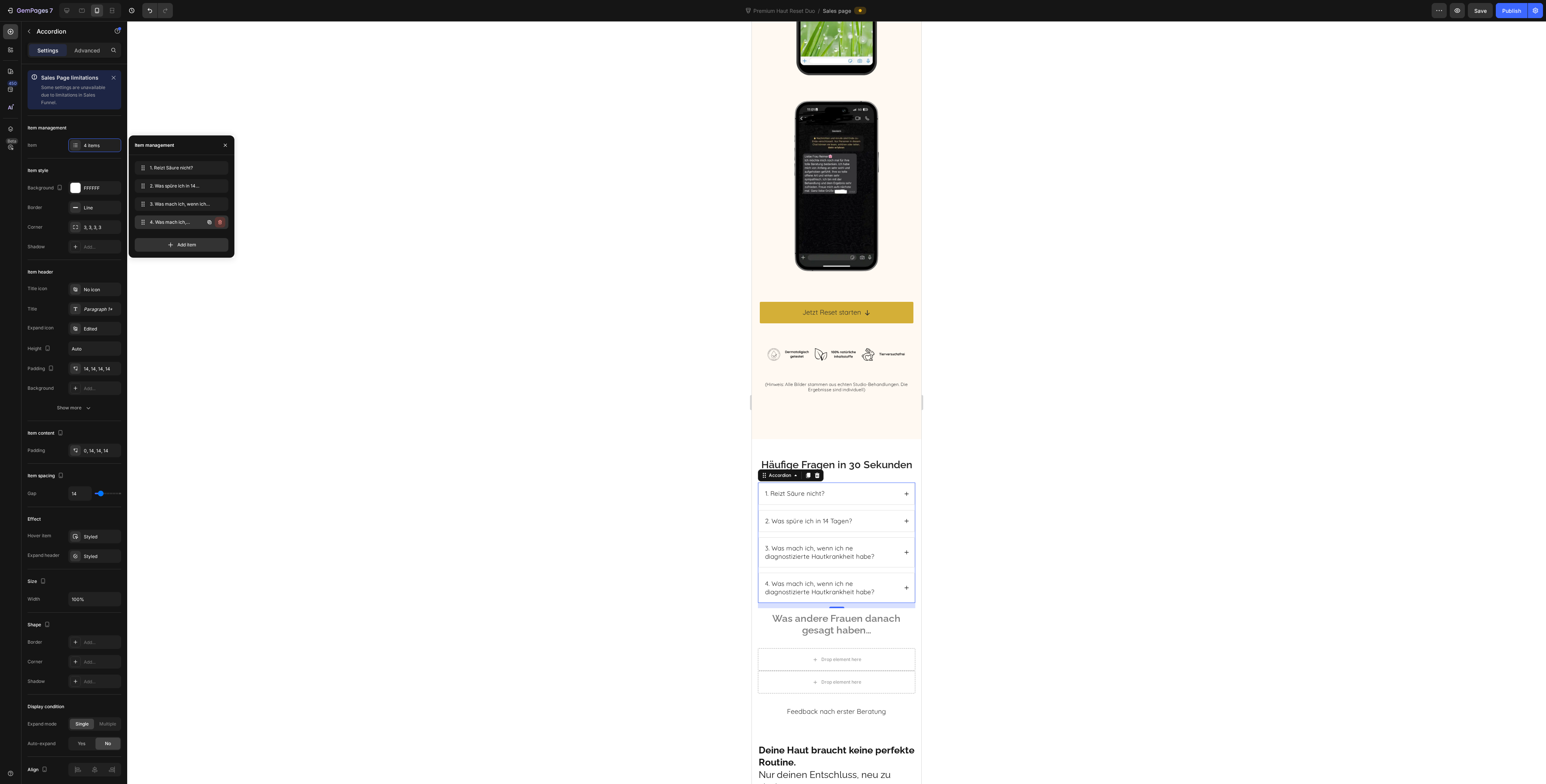
click at [221, 222] on icon "button" at bounding box center [220, 222] width 6 height 6
click at [221, 222] on div "Delete" at bounding box center [215, 222] width 14 height 7
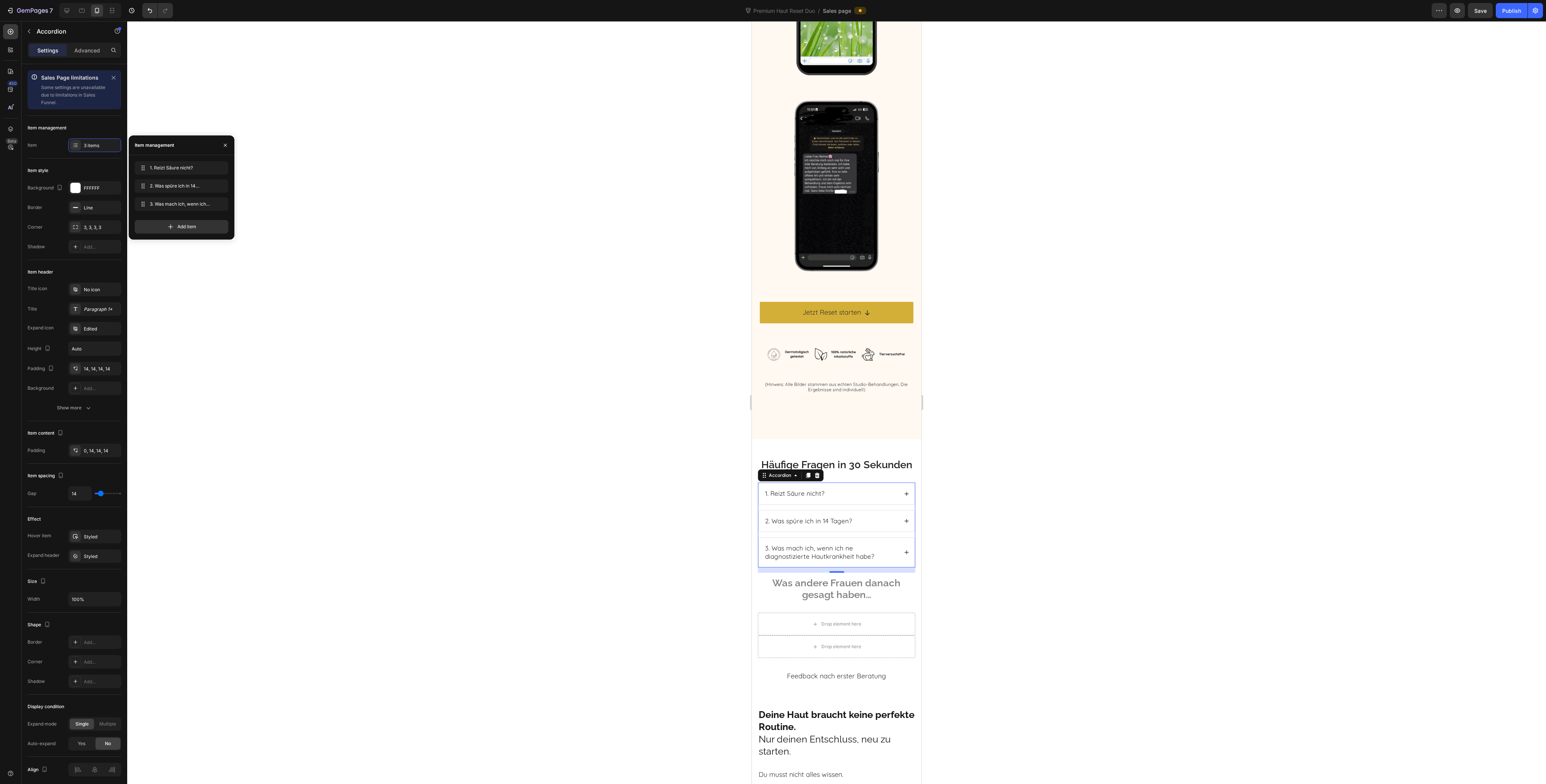
click at [1017, 570] on div at bounding box center [836, 402] width 1419 height 763
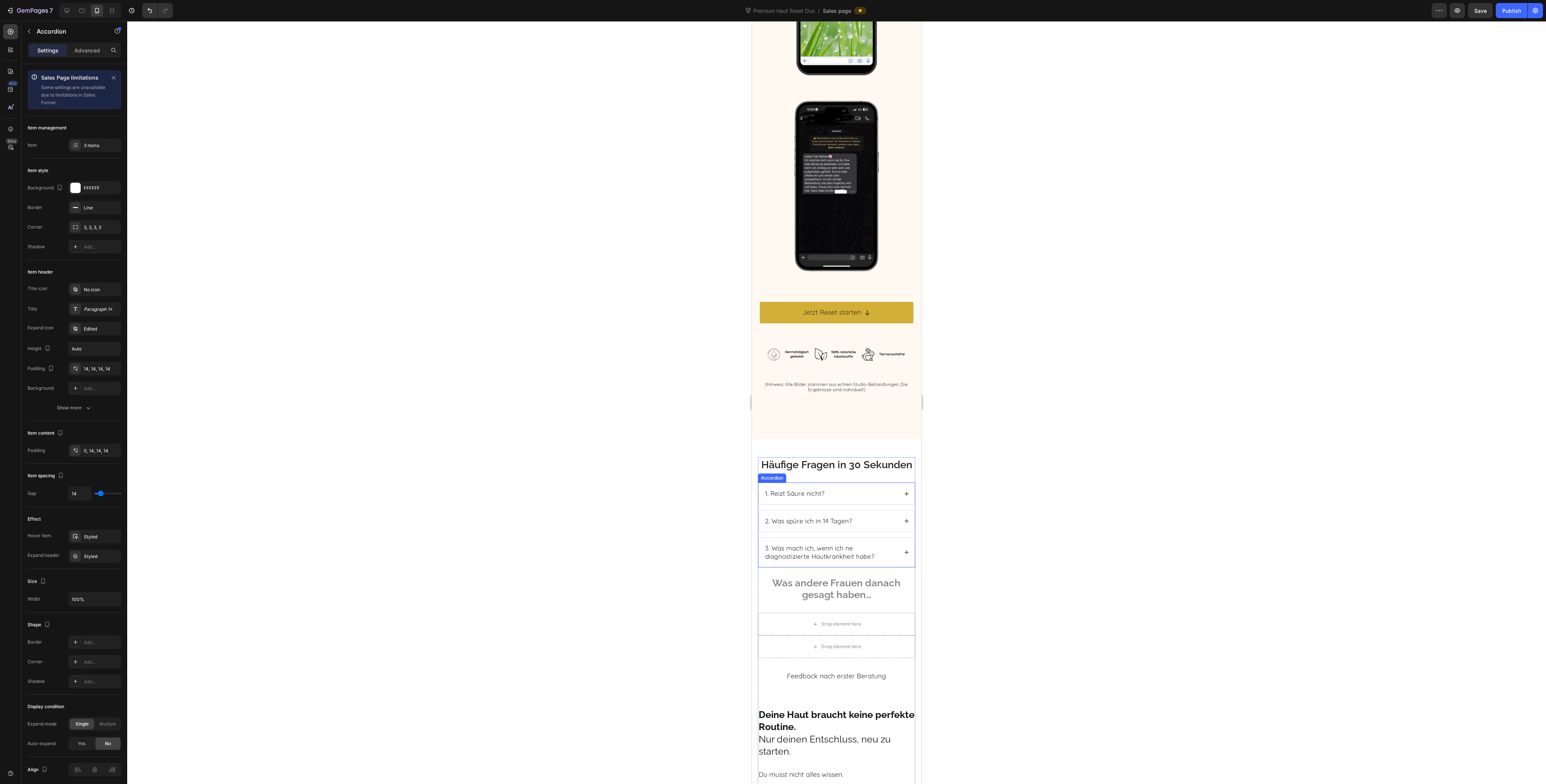
click at [904, 555] on icon at bounding box center [907, 553] width 5 height 5
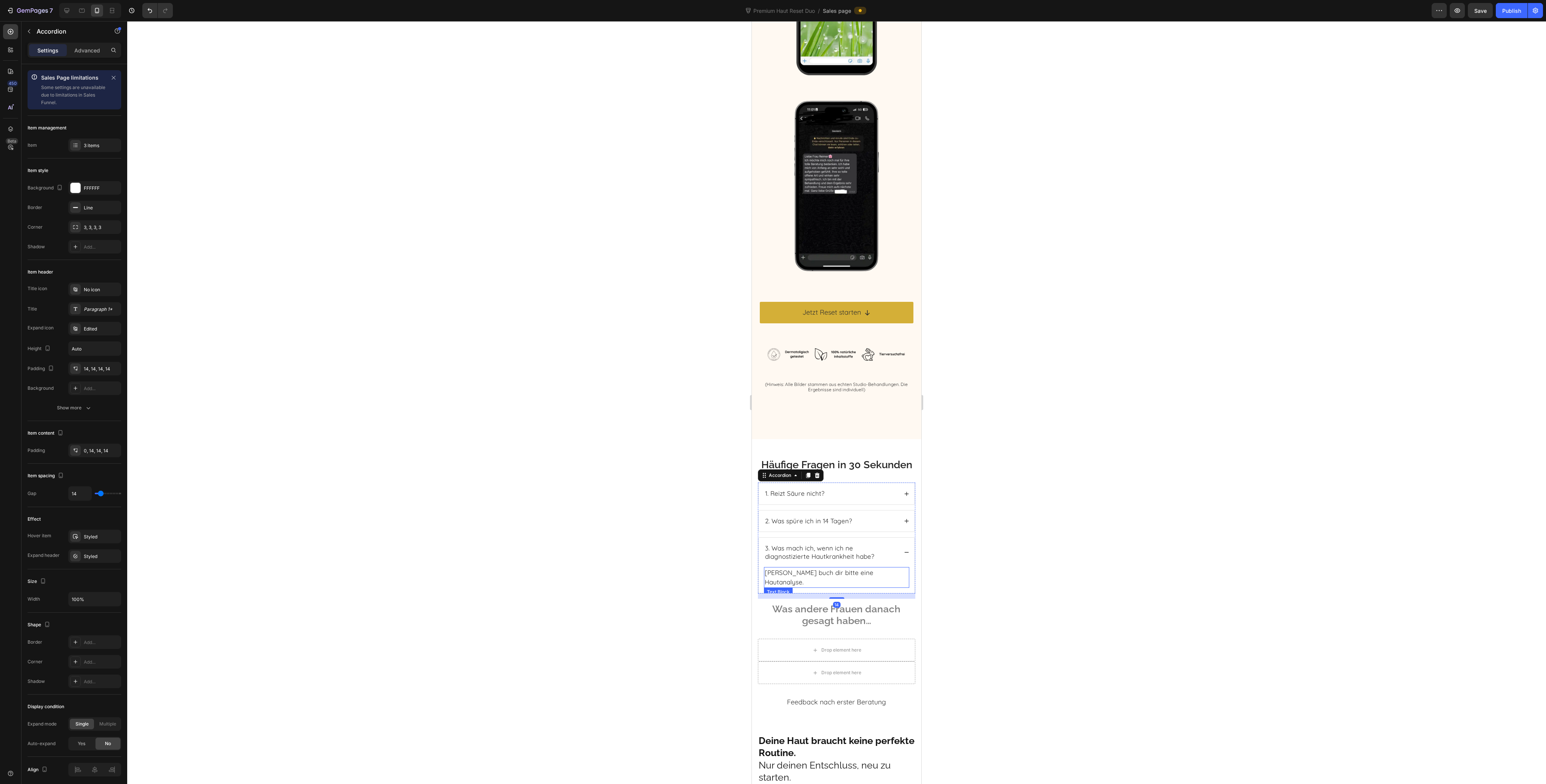
click at [874, 581] on p "Dann buch dir bitte eine Hautanalyse." at bounding box center [836, 577] width 144 height 19
click at [877, 580] on p "Dann buch dir bitte eine Hautanalyse." at bounding box center [836, 577] width 144 height 19
click at [1019, 536] on div at bounding box center [836, 402] width 1419 height 763
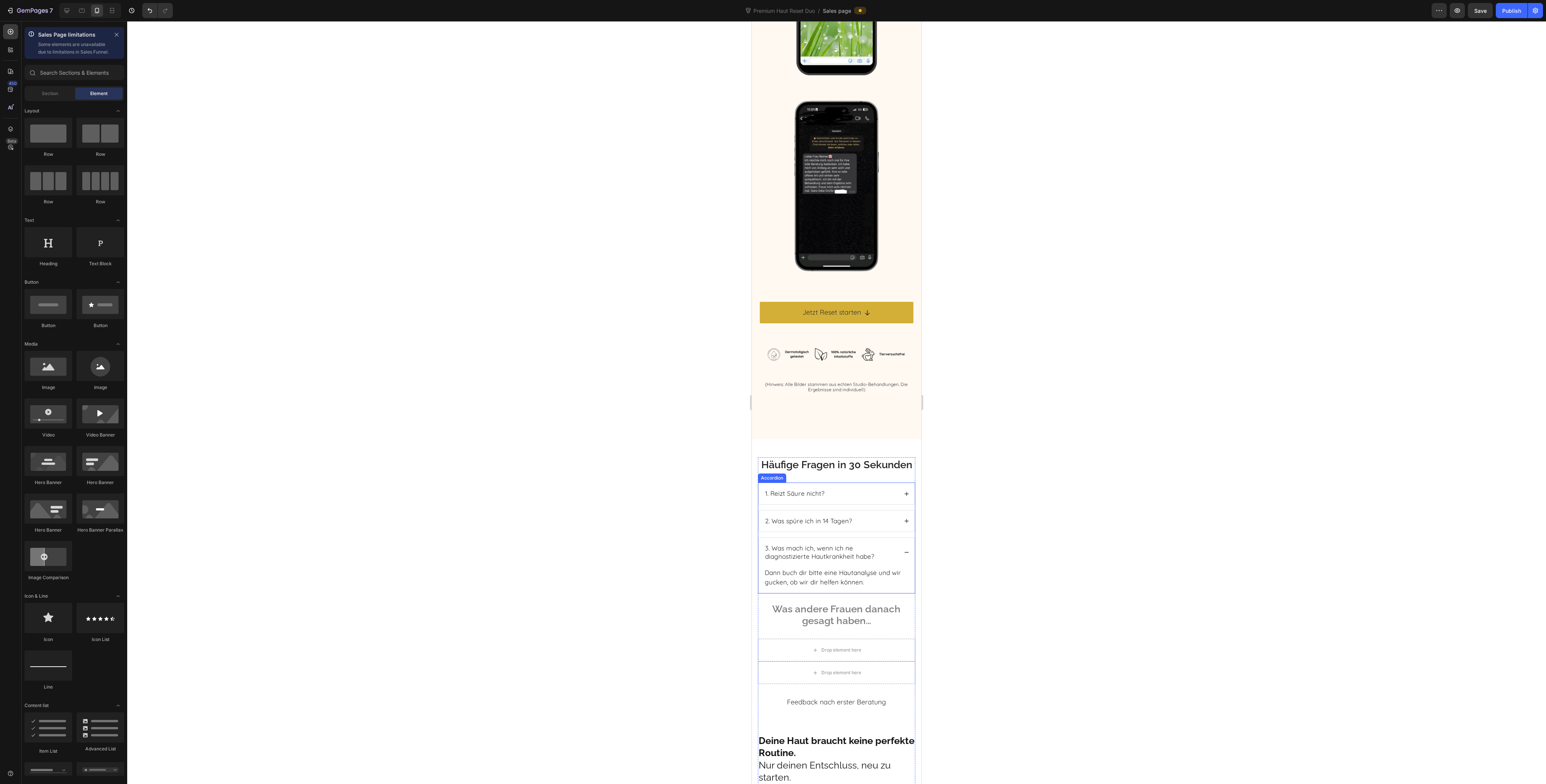
click at [898, 523] on div "2. Was spüre ich in 14 Tagen?" at bounding box center [836, 520] width 156 height 21
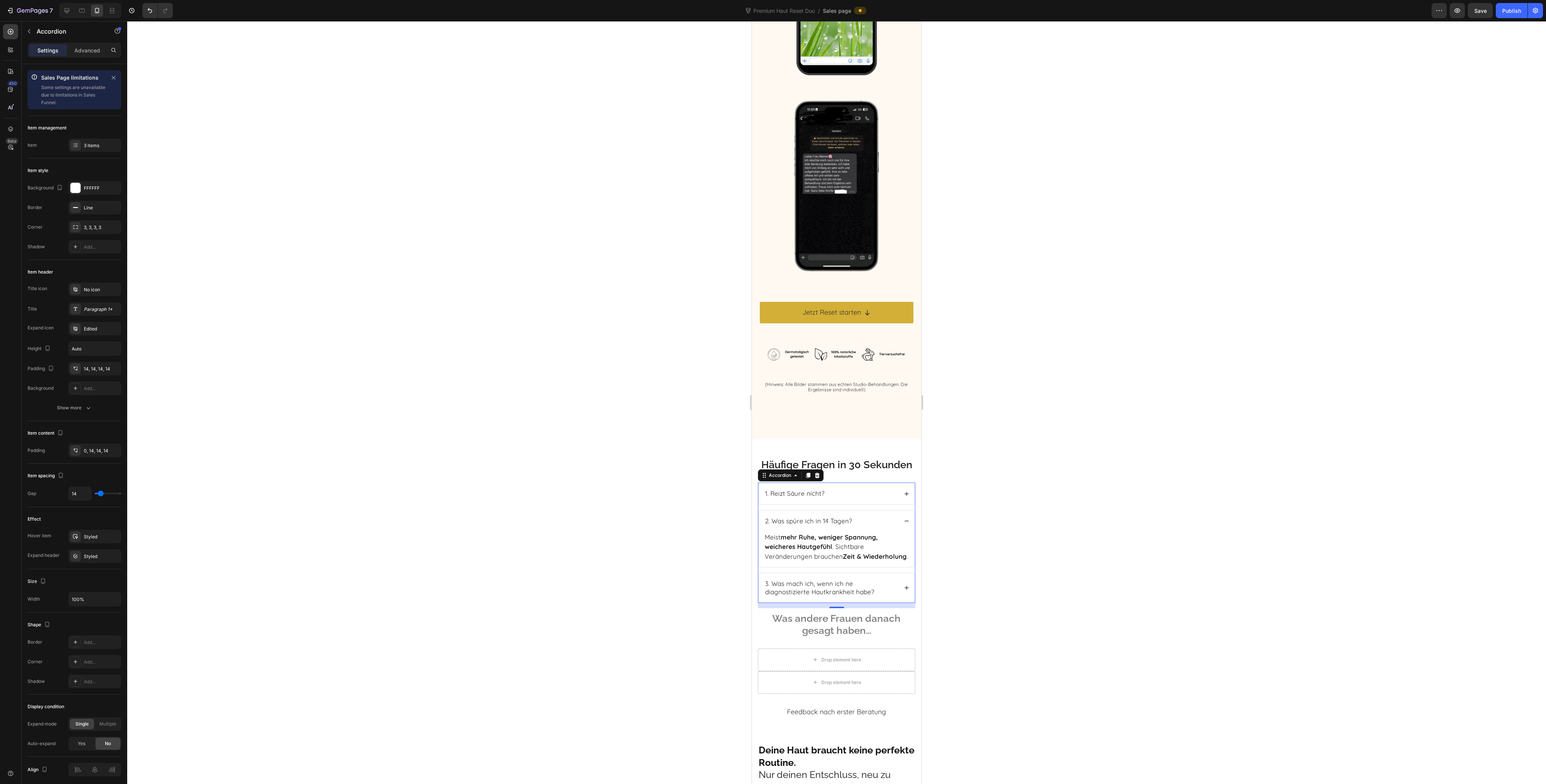
click at [904, 497] on icon at bounding box center [907, 494] width 5 height 5
click at [904, 581] on icon at bounding box center [907, 579] width 5 height 5
click at [769, 579] on p "Dann buch dir bitte eine Hautanalyse und wir gucken, ob wir dir helfen können." at bounding box center [836, 577] width 144 height 19
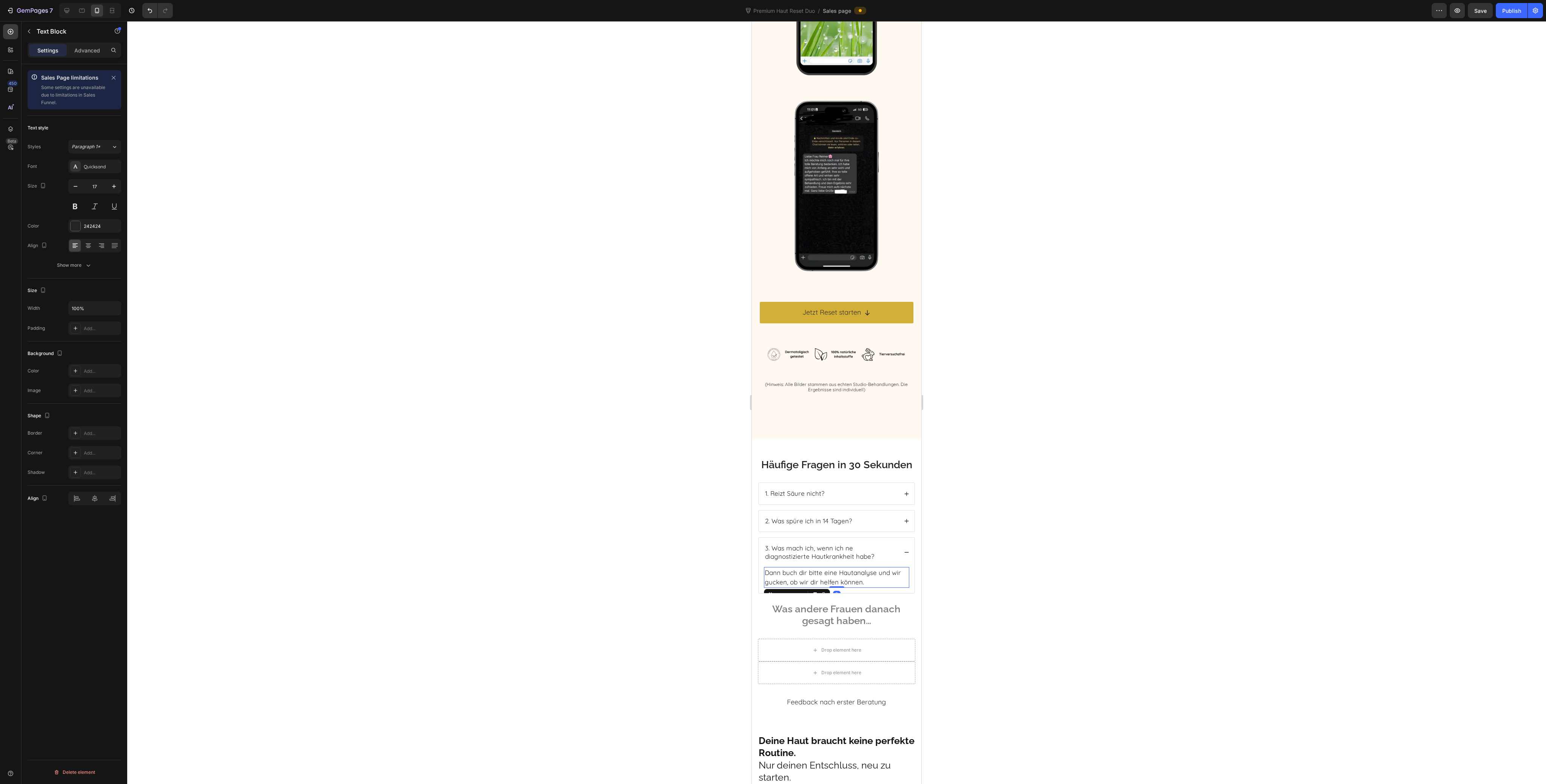
click at [766, 579] on p "Dann buch dir bitte eine Hautanalyse und wir gucken, ob wir dir helfen können." at bounding box center [836, 577] width 144 height 19
click at [785, 594] on p "Dann buch dir bitte eine Hautanalyse und wir gucken, ob wir dir helfen können." at bounding box center [836, 596] width 144 height 19
click at [784, 599] on p "Dann buch dir bitte eine Hautanalyse und wir gucken, ob wir dir helfen können." at bounding box center [836, 596] width 144 height 19
drag, startPoint x: 786, startPoint y: 598, endPoint x: 766, endPoint y: 599, distance: 20.0
click at [766, 599] on p "Dann buch dir bitte eine Hautanalyse und wir gucken, ob wir dir helfen können." at bounding box center [836, 596] width 144 height 19
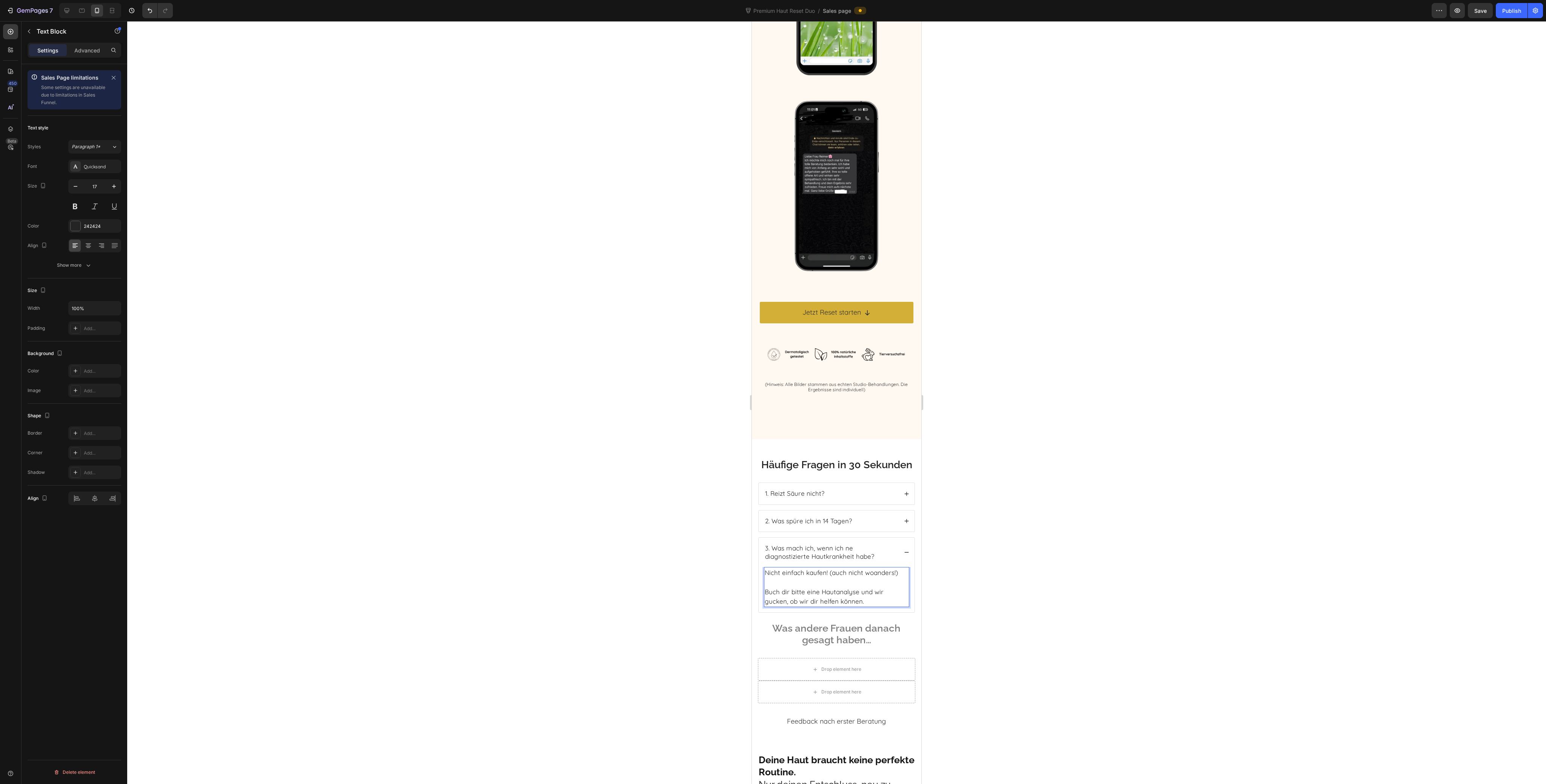
click at [867, 603] on p "Buch dir bitte eine Hautanalyse und wir gucken, ob wir dir helfen können." at bounding box center [836, 596] width 144 height 19
click at [842, 619] on p "Buch dir bitte eine Hautanalyse und wir gucken, ob wir dir helfen können." at bounding box center [836, 606] width 144 height 39
click at [836, 598] on p "Buch dir bitte eine Hautanalyse und wir gucken, ob wir dir helfen können. ⁠⁠⁠⁠⁠…" at bounding box center [836, 606] width 144 height 39
click at [830, 621] on p "Buch dir bitte eine Hautanalyse und wir gucken, ob wir dir helfen können." at bounding box center [836, 606] width 144 height 39
drag, startPoint x: 781, startPoint y: 626, endPoint x: 762, endPoint y: 626, distance: 19.0
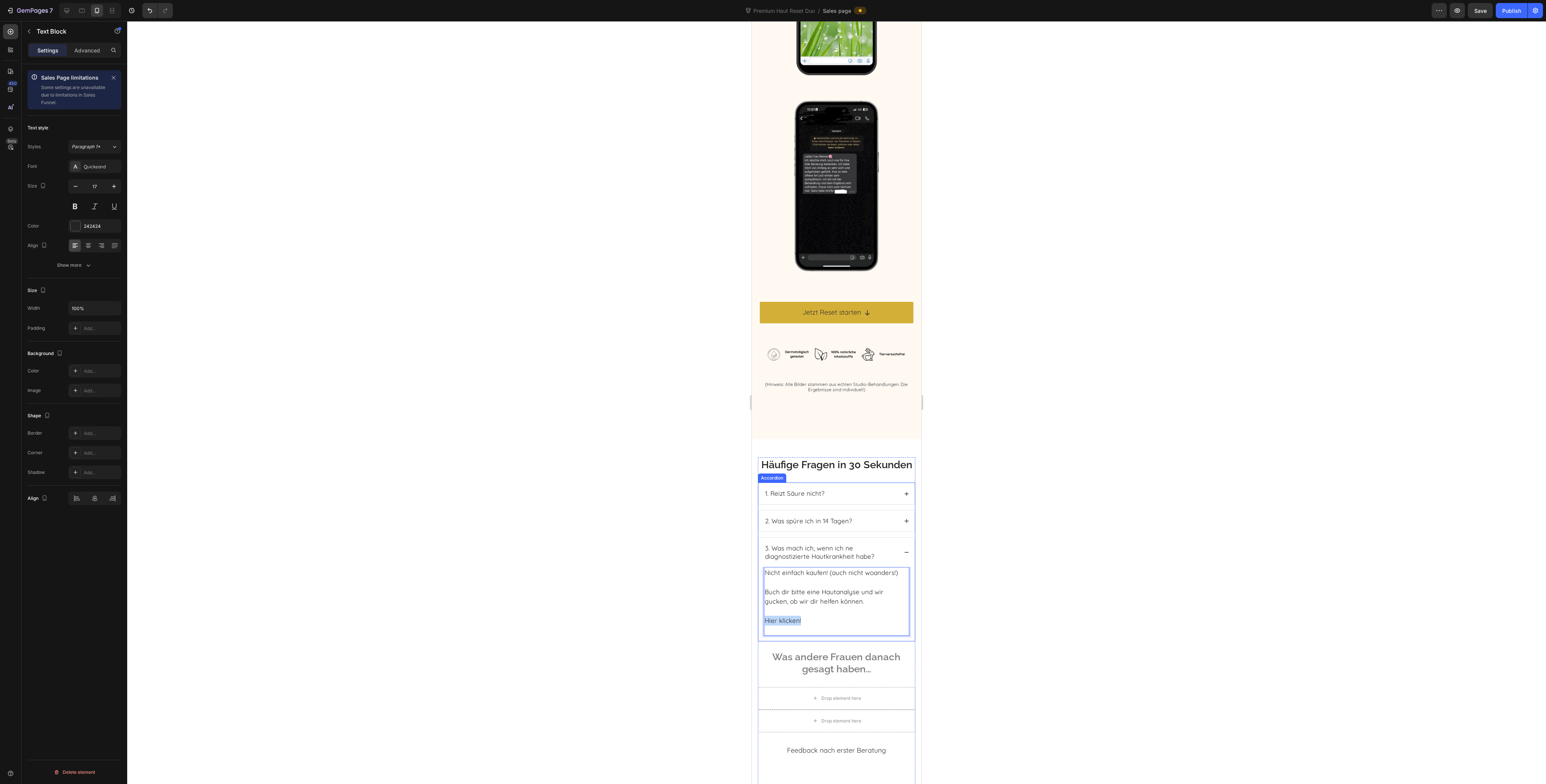
click at [762, 626] on div "Nicht einfach kaufen! (auch nicht woanders!) Buch dir bitte eine Hautanalyse un…" at bounding box center [836, 604] width 156 height 75
click at [965, 612] on icon "Editor contextual toolbar" at bounding box center [964, 610] width 7 height 7
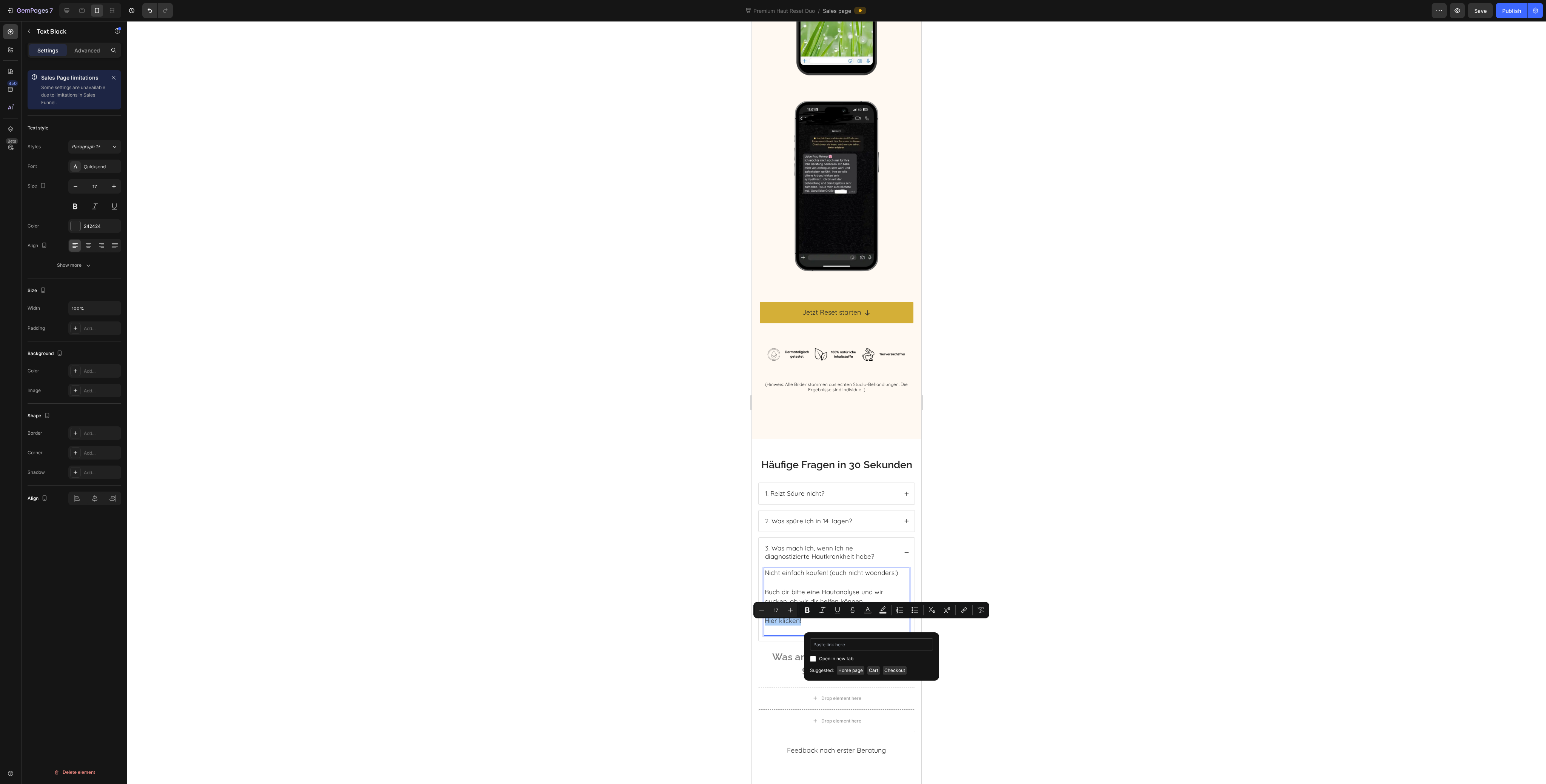
click at [855, 647] on input "Editor contextual toolbar" at bounding box center [872, 644] width 123 height 12
type input "https://form.typeform.com/to/MDDNdlZL"
click at [1176, 681] on div at bounding box center [836, 402] width 1419 height 763
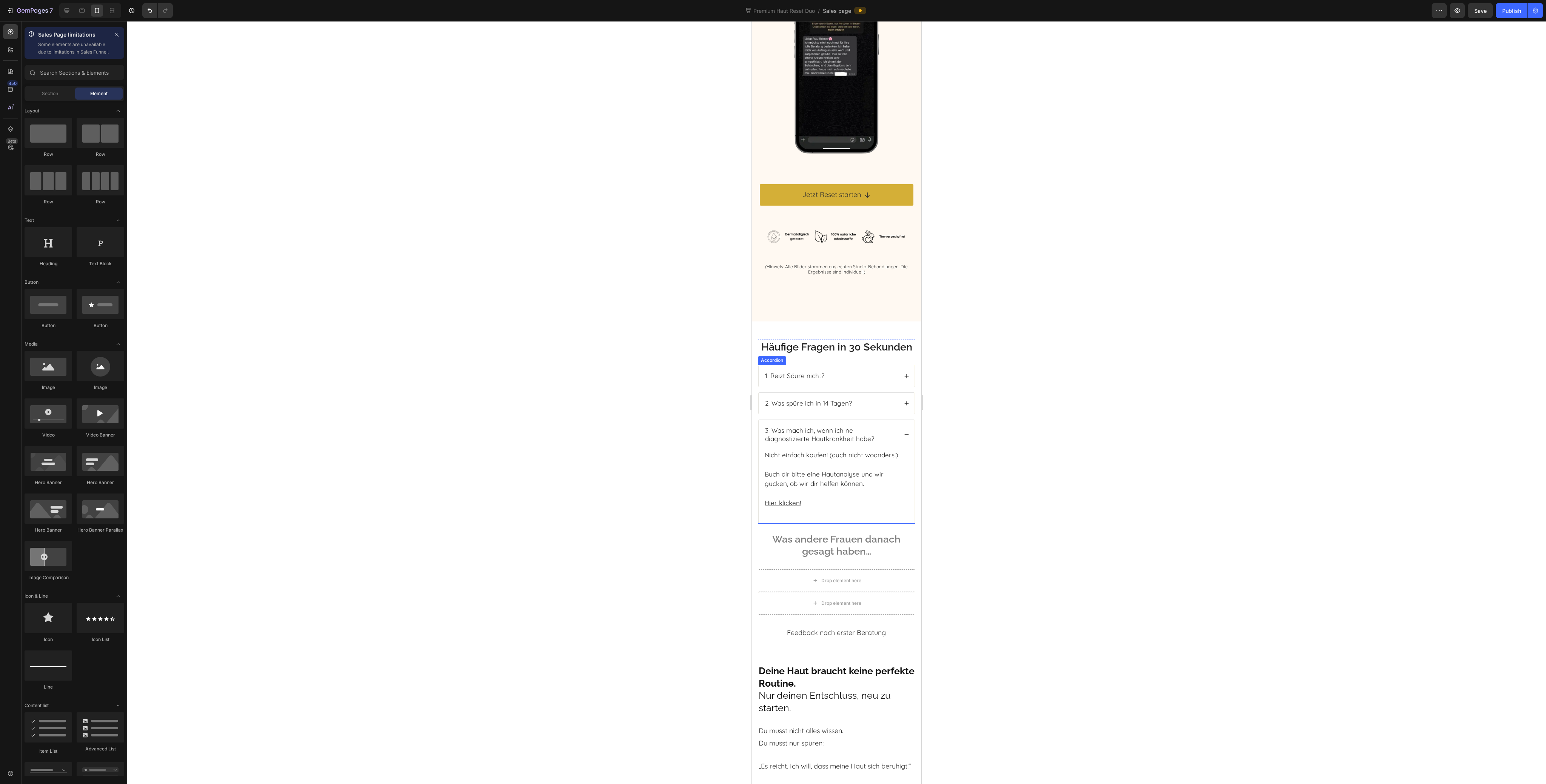
scroll to position [3196, 0]
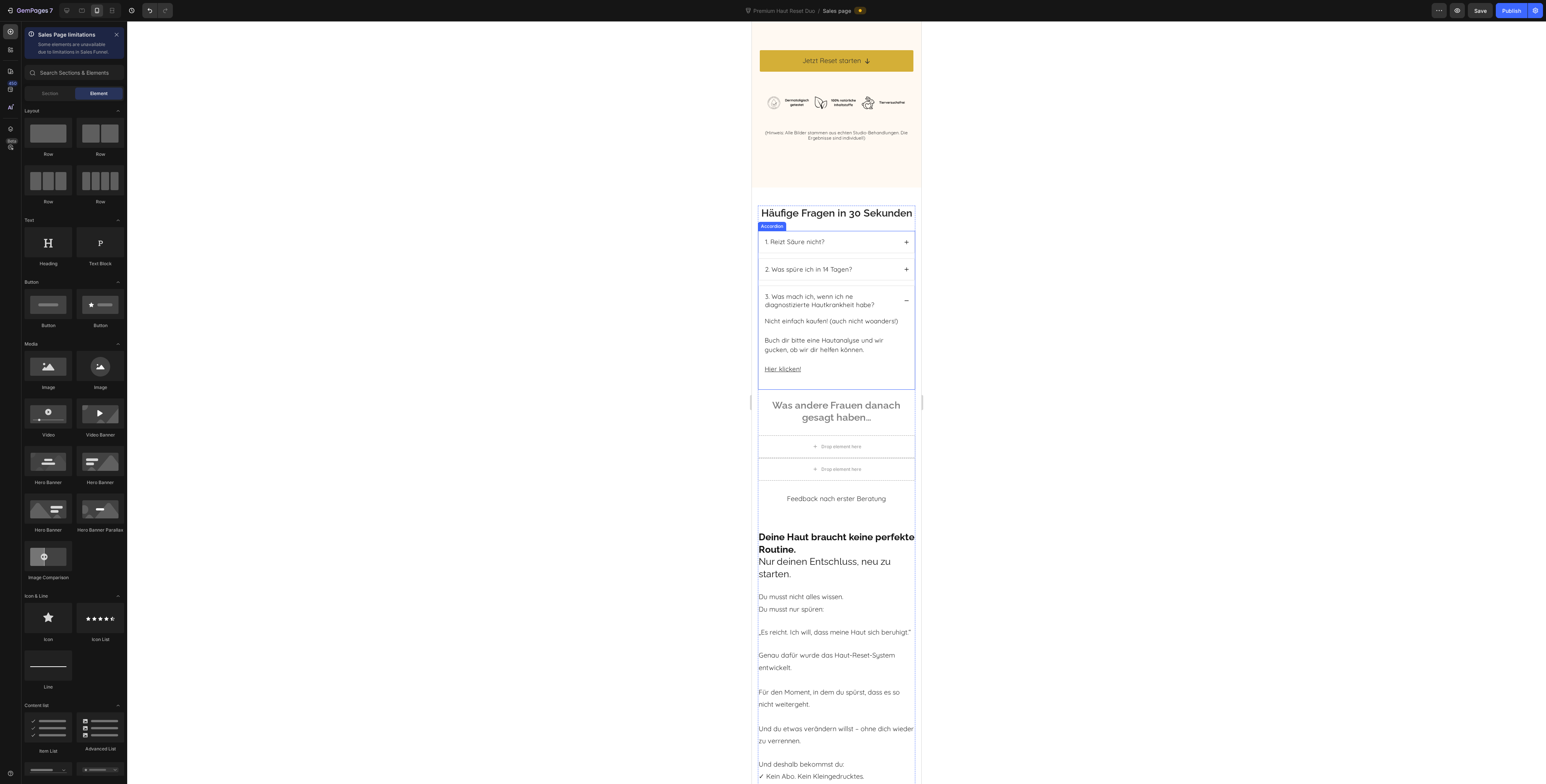
click at [904, 303] on icon at bounding box center [907, 301] width 5 height 5
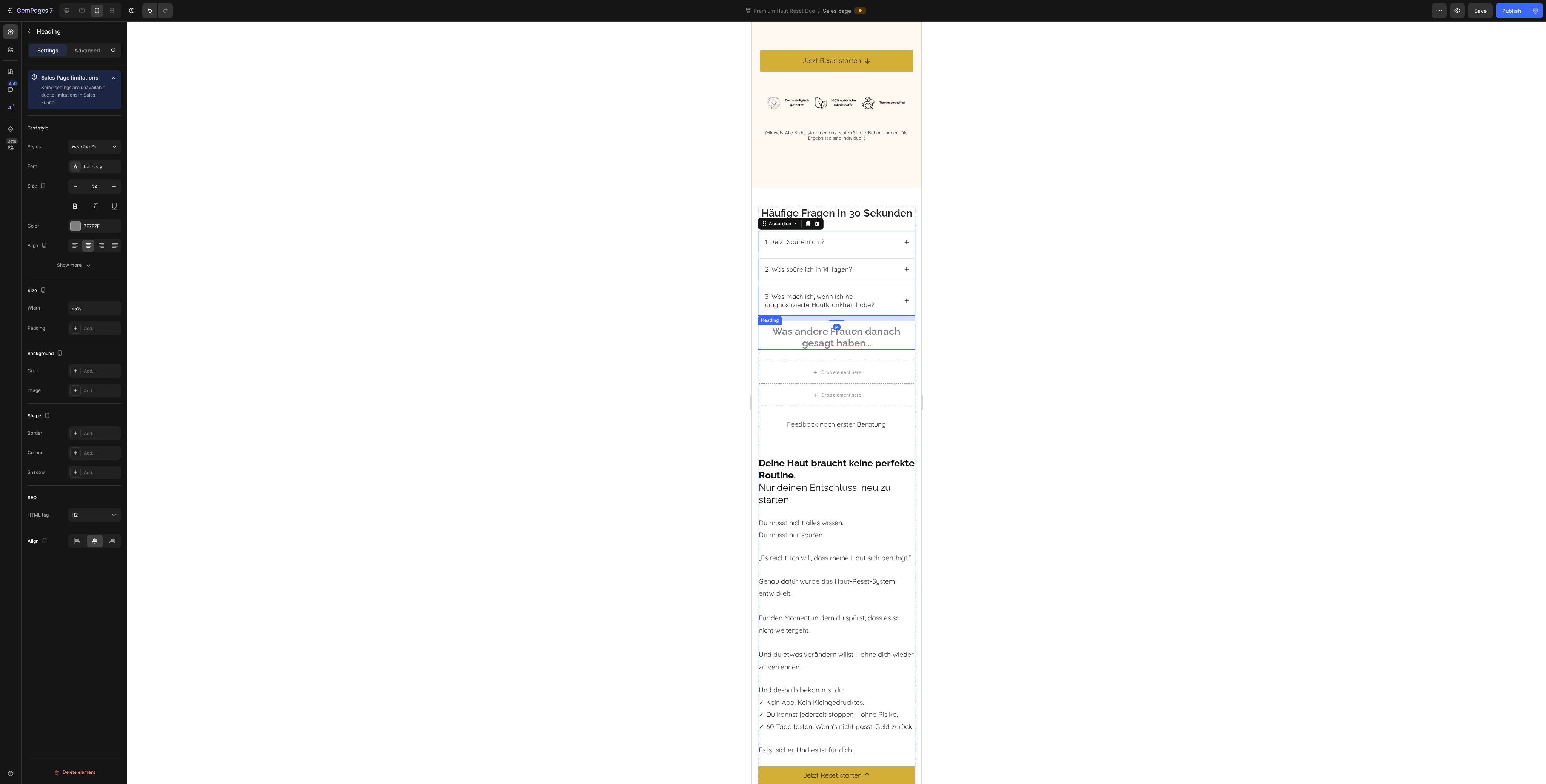
click at [867, 348] on span "Was andere Frauen danach gesagt haben…" at bounding box center [836, 338] width 129 height 23
click at [815, 320] on icon at bounding box center [812, 318] width 5 height 5
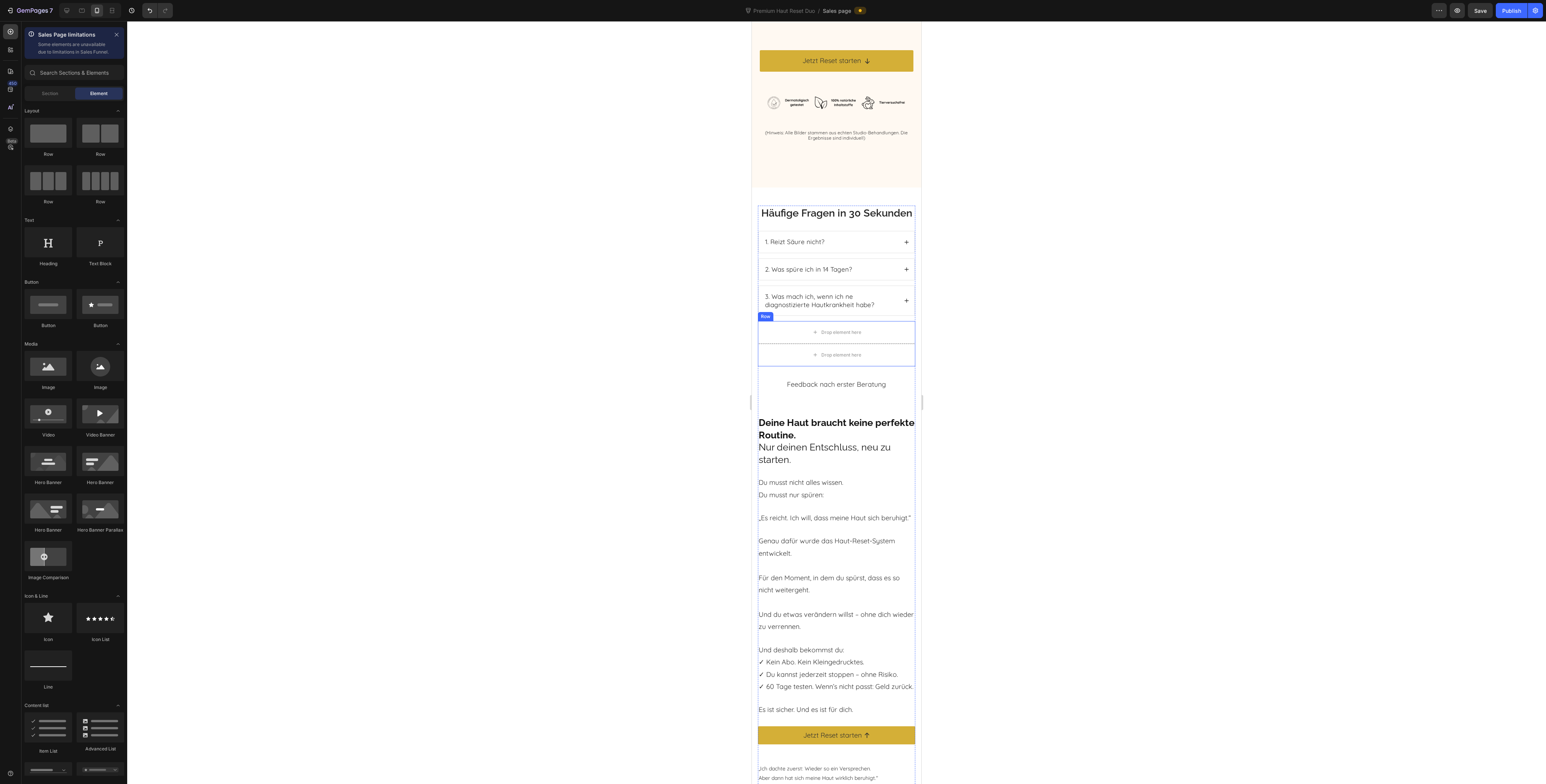
click at [766, 321] on div "Row" at bounding box center [765, 317] width 15 height 9
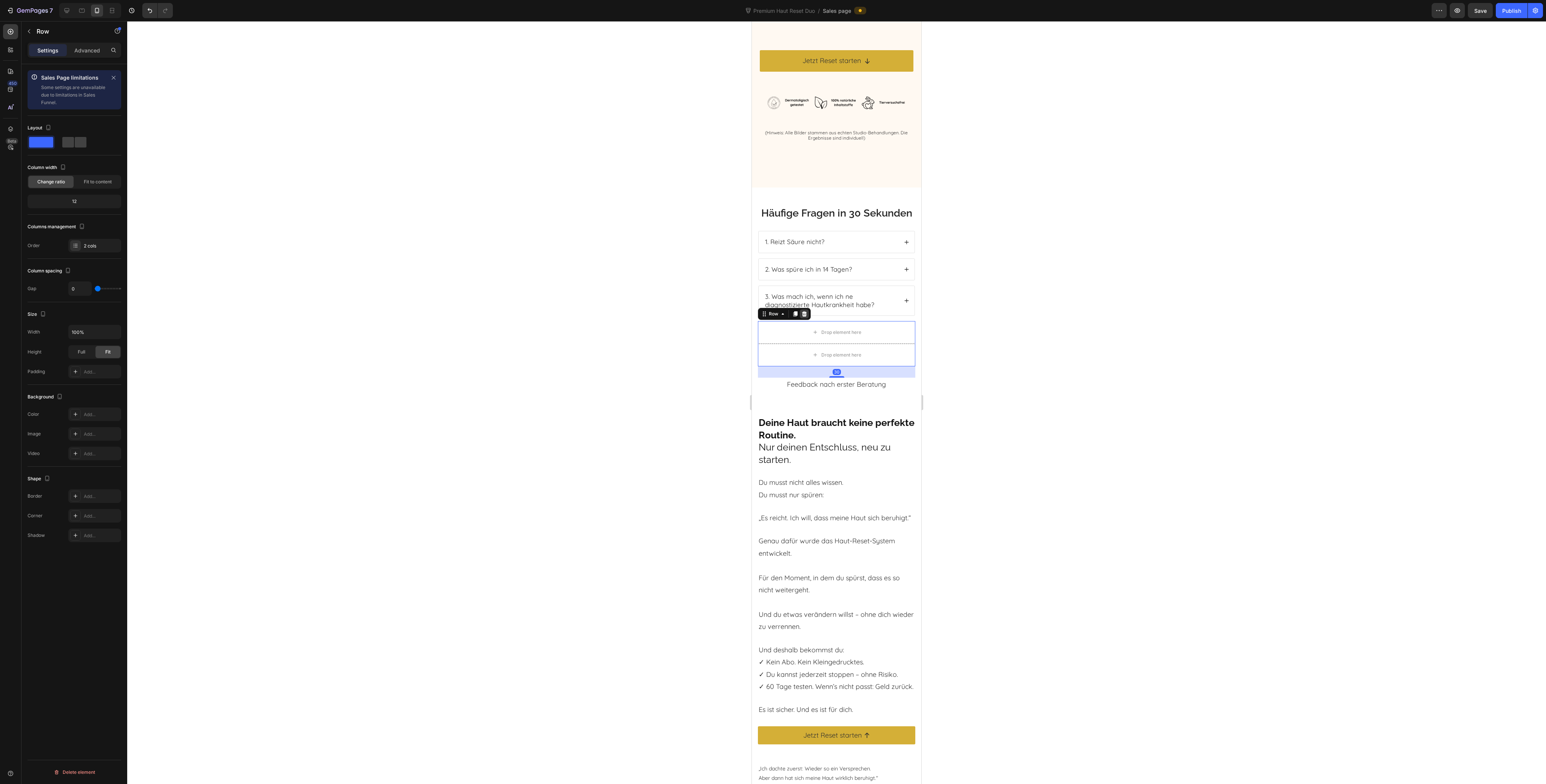
click at [805, 317] on icon at bounding box center [804, 314] width 5 height 5
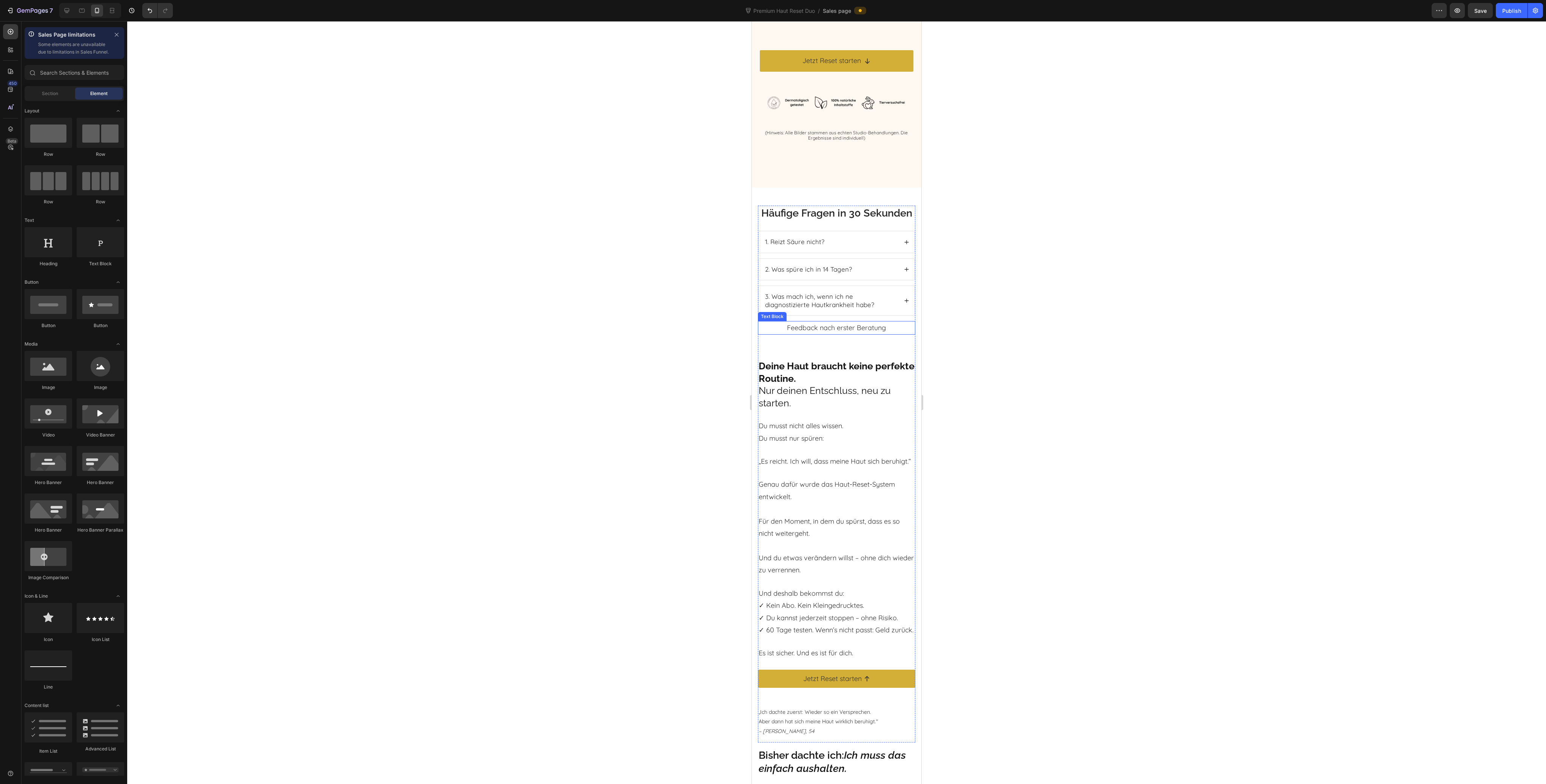
click at [822, 334] on p "Feedback nach erster Beratung" at bounding box center [836, 328] width 148 height 12
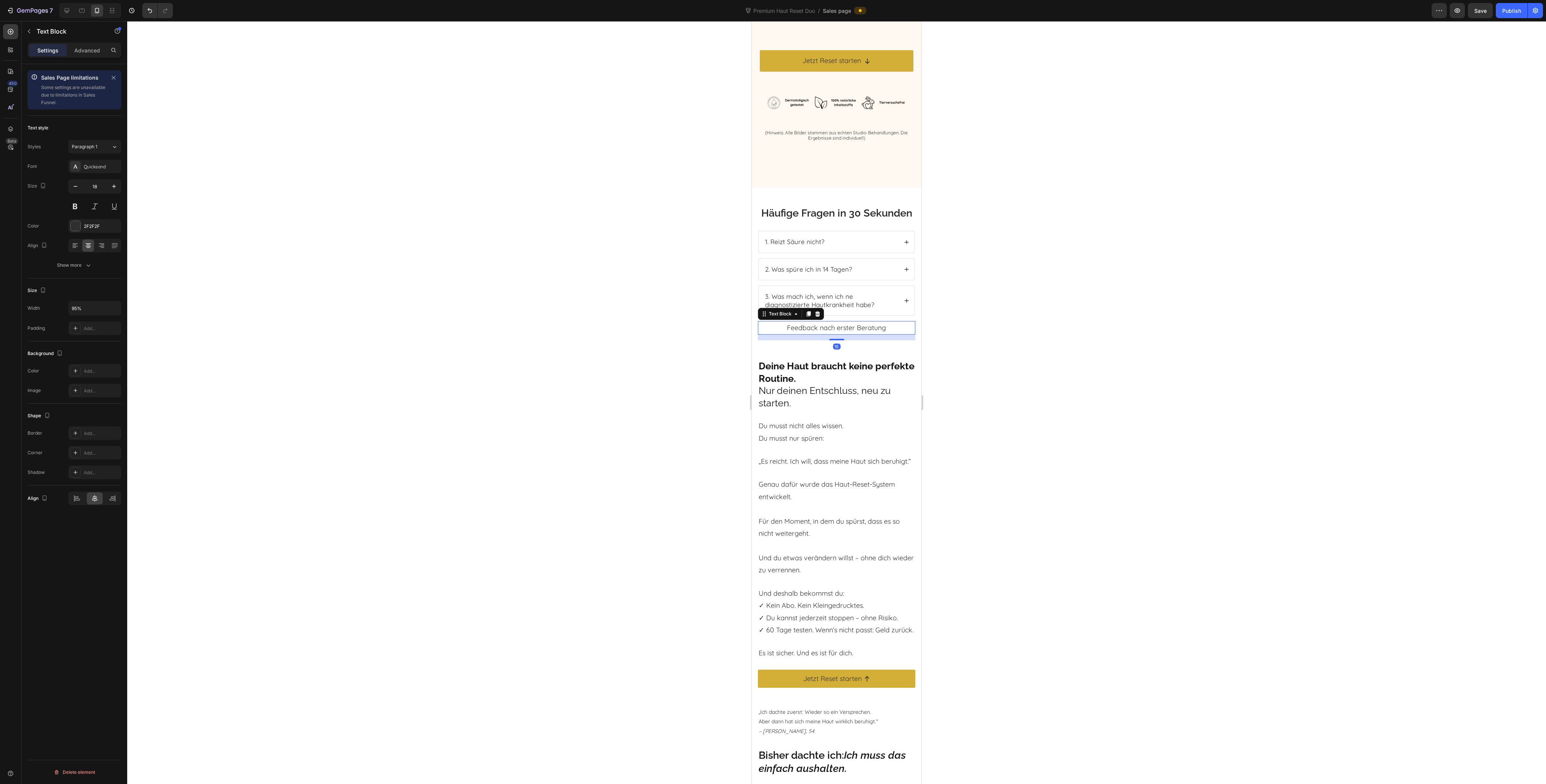
click at [822, 334] on p "Feedback nach erster Beratung" at bounding box center [836, 328] width 148 height 12
click at [798, 344] on div "Häufige Fragen in 30 Sekunden Heading 1. Reizt Säure nicht? 2. Was spüre ich in…" at bounding box center [836, 474] width 158 height 536
click at [797, 330] on p "Bereit für 14 Tage Ruhe statt Reiz?" at bounding box center [836, 328] width 148 height 12
click at [798, 330] on p "Bereit für 14 Tage Ruhe statt Reiz?" at bounding box center [836, 328] width 148 height 12
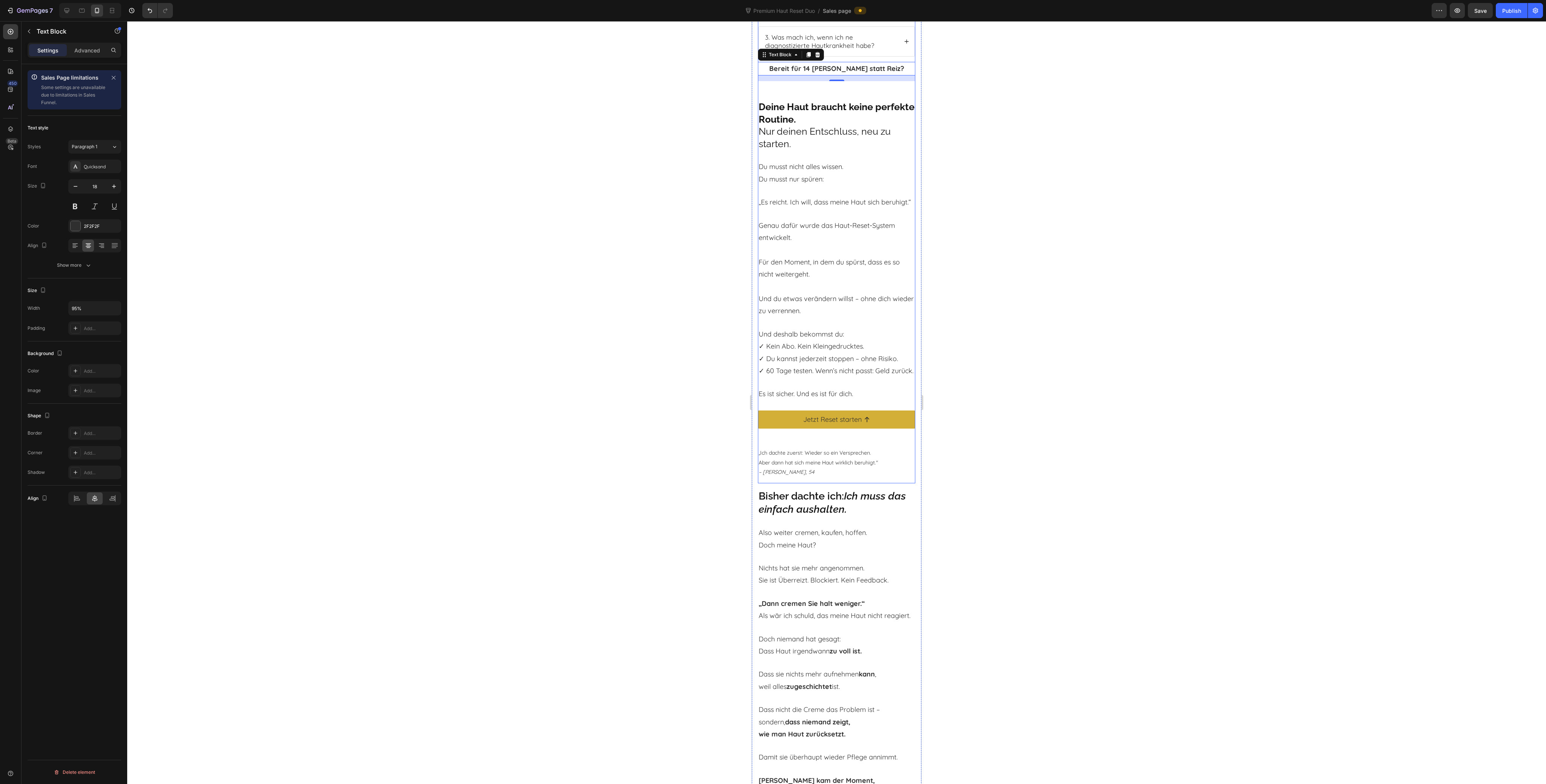
scroll to position [3448, 0]
click at [115, 190] on button "button" at bounding box center [113, 186] width 14 height 14
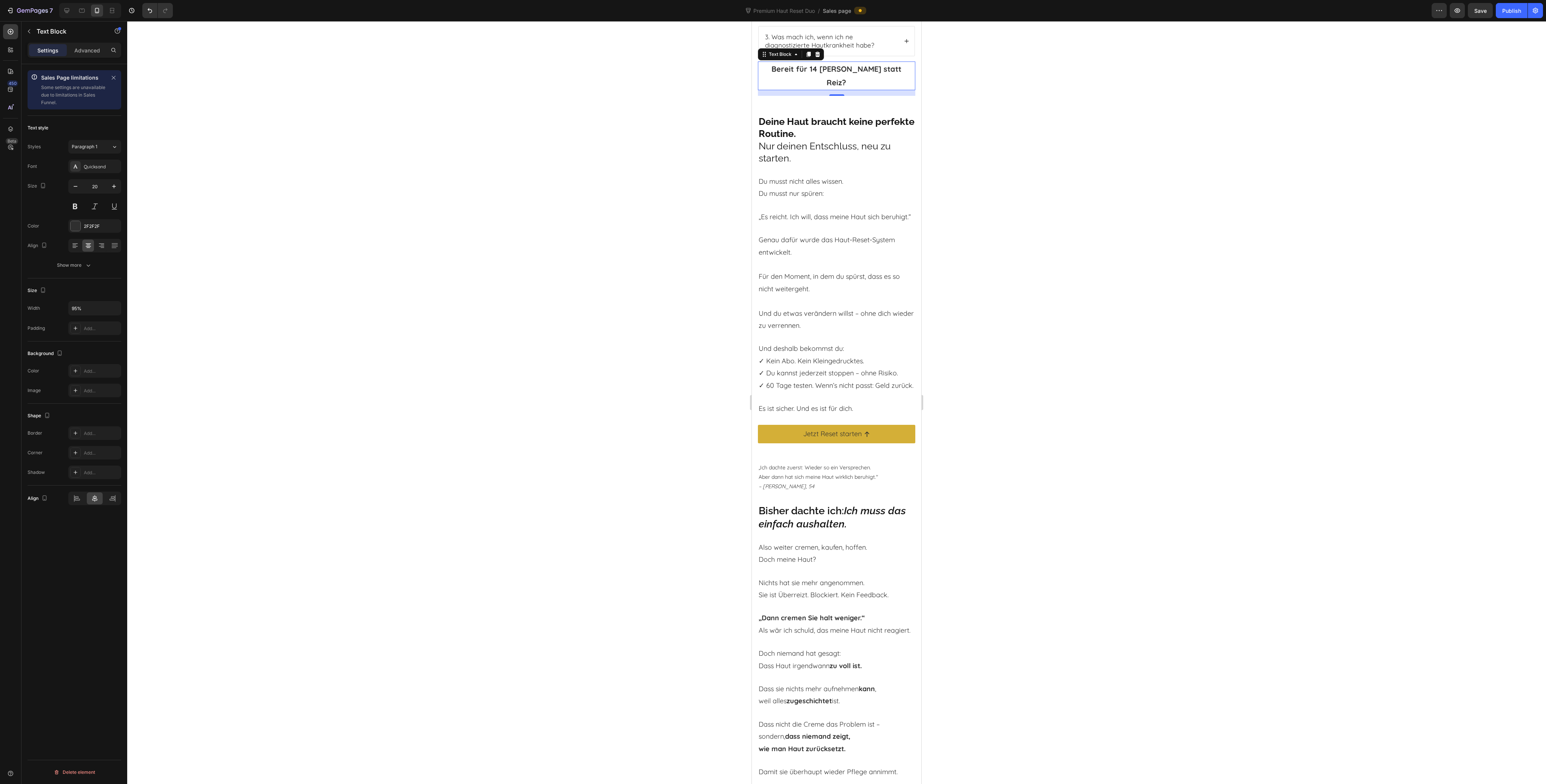
type input "21"
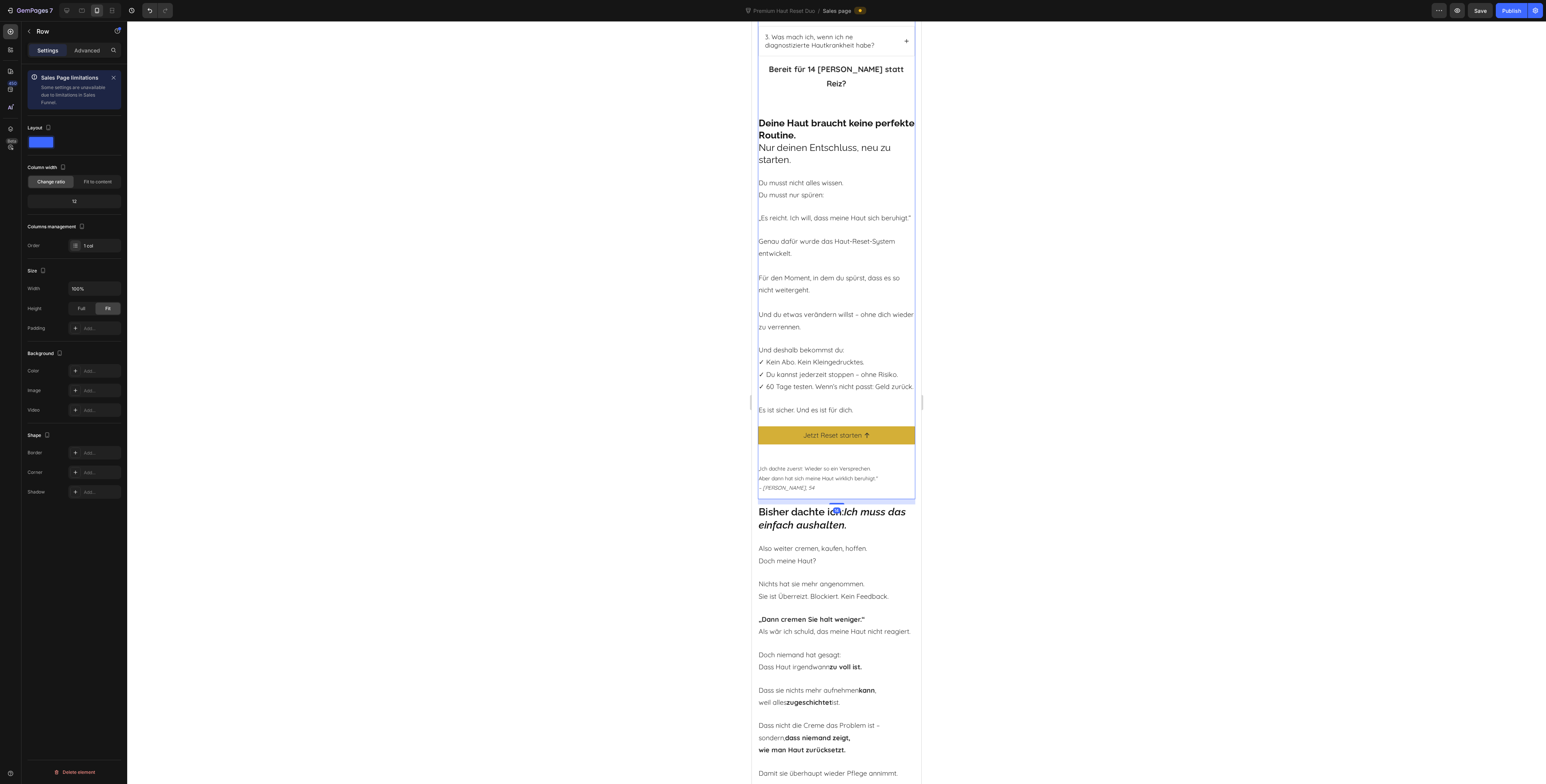
click at [897, 70] on div "Häufige Fragen in 30 Sekunden Heading 1. Reizt Säure nicht? 2. Was spüre ich in…" at bounding box center [836, 222] width 158 height 554
click at [860, 56] on div "3. Was mach ich, wenn ich ne diagnostizierte Hautkrankheit habe?" at bounding box center [836, 41] width 156 height 30
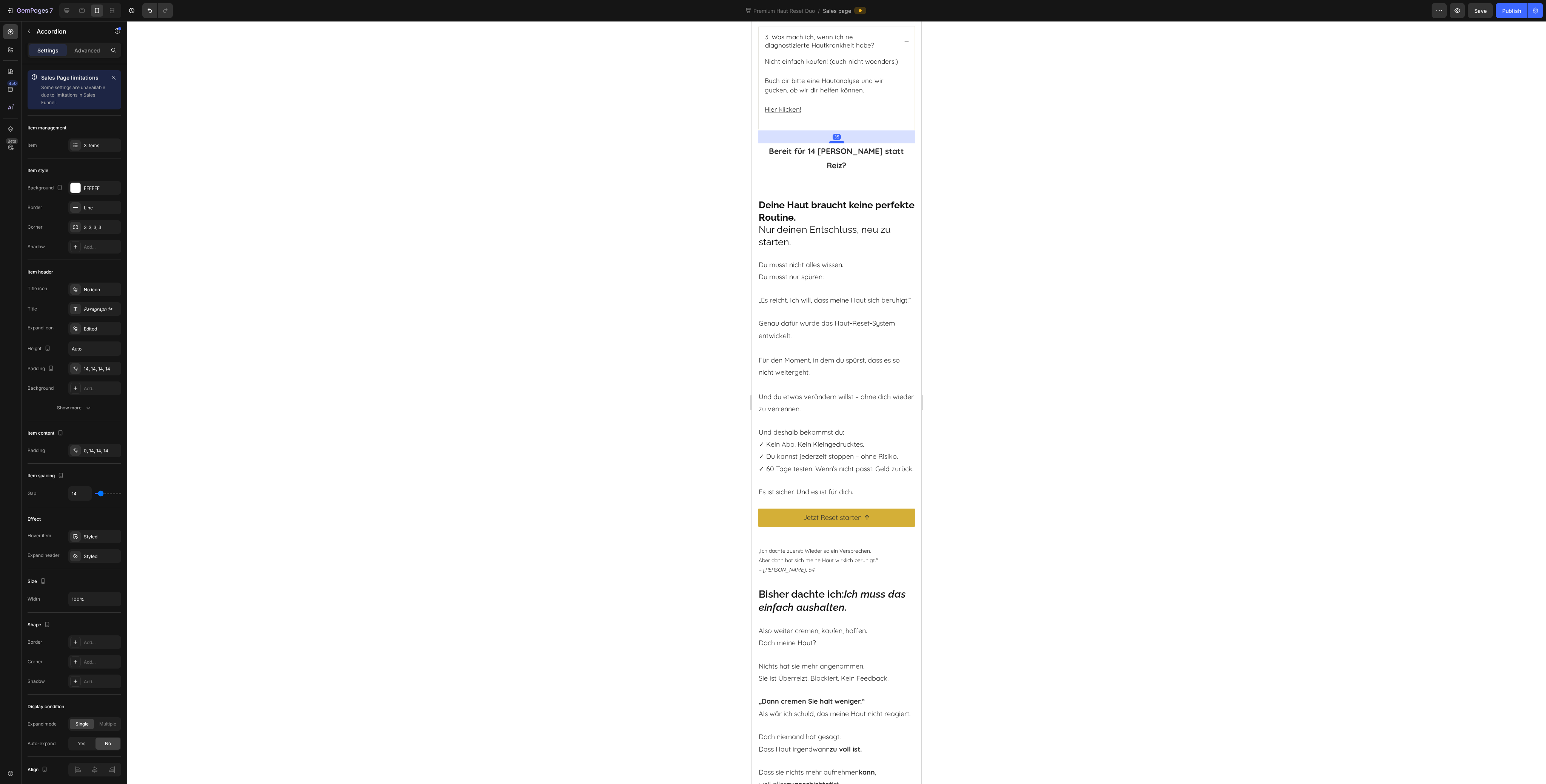
drag, startPoint x: 831, startPoint y: 148, endPoint x: 830, endPoint y: 156, distance: 8.1
click at [830, 143] on div at bounding box center [836, 142] width 15 height 3
type input "100%"
type input "100"
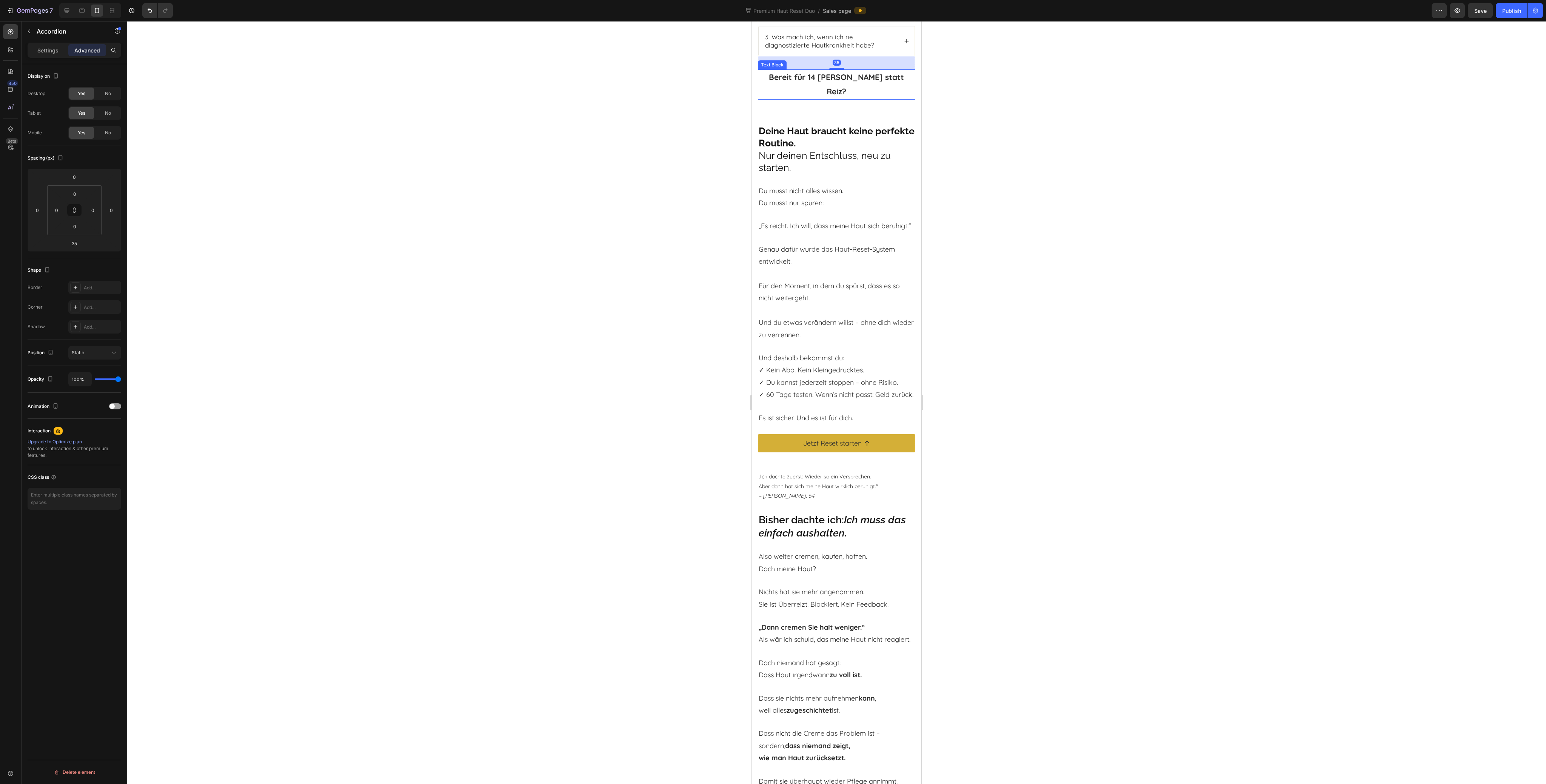
click at [1017, 185] on div at bounding box center [836, 402] width 1419 height 763
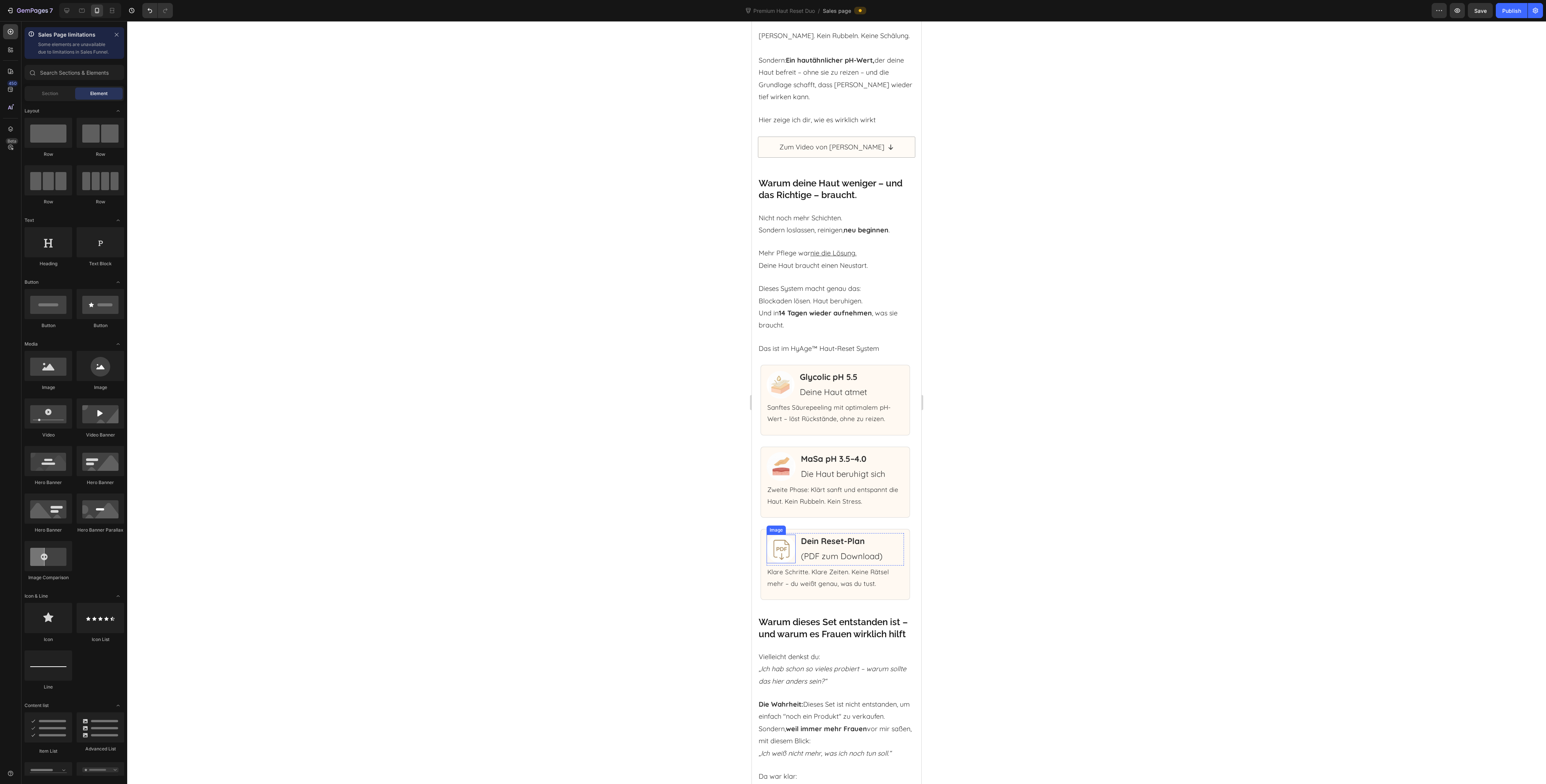
scroll to position [4916, 0]
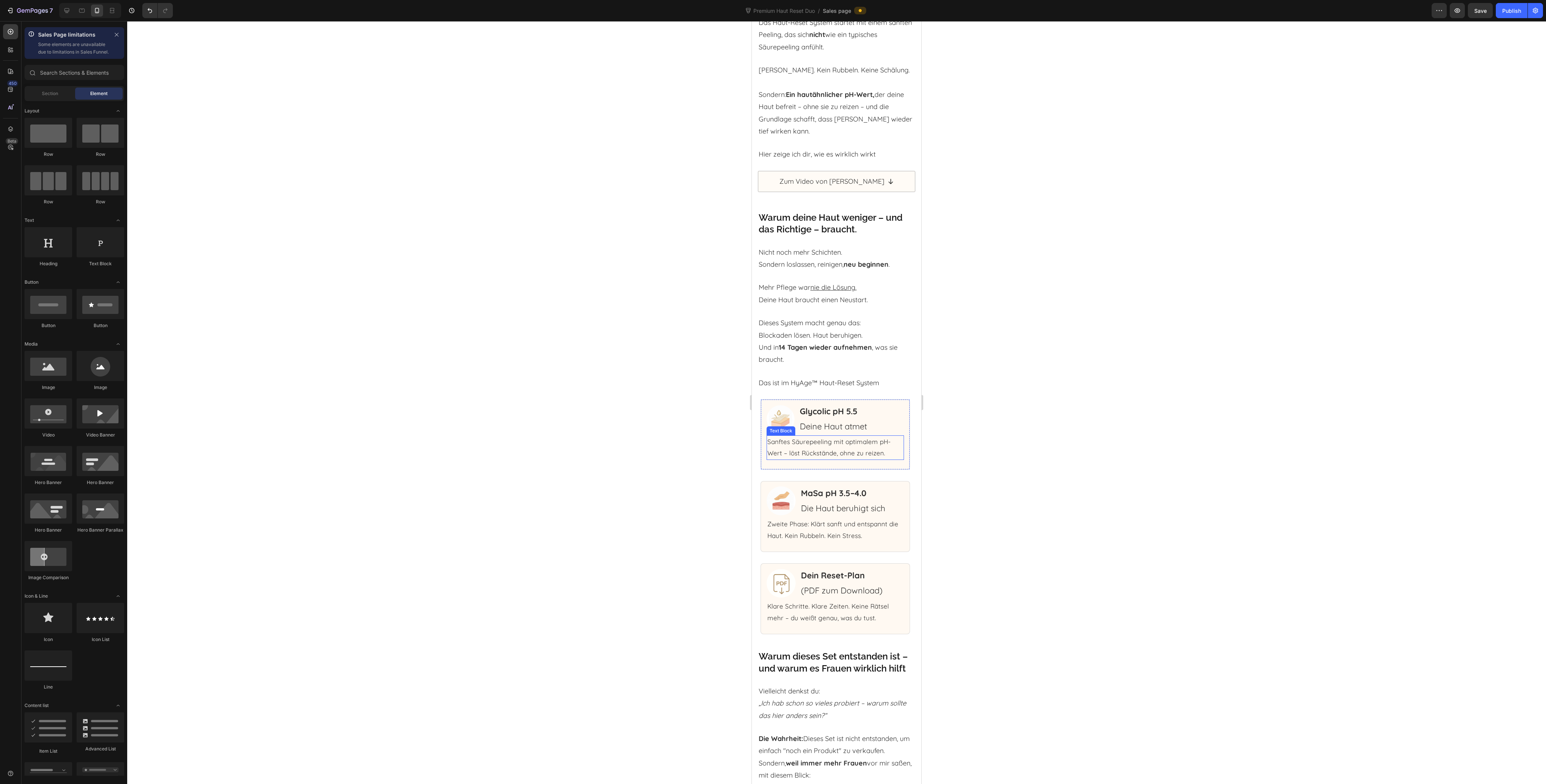
click at [830, 459] on p "Sanftes Säurepeeling mit optimalem pH-Wert – löst Rückstände, ohne zu reizen." at bounding box center [835, 448] width 136 height 23
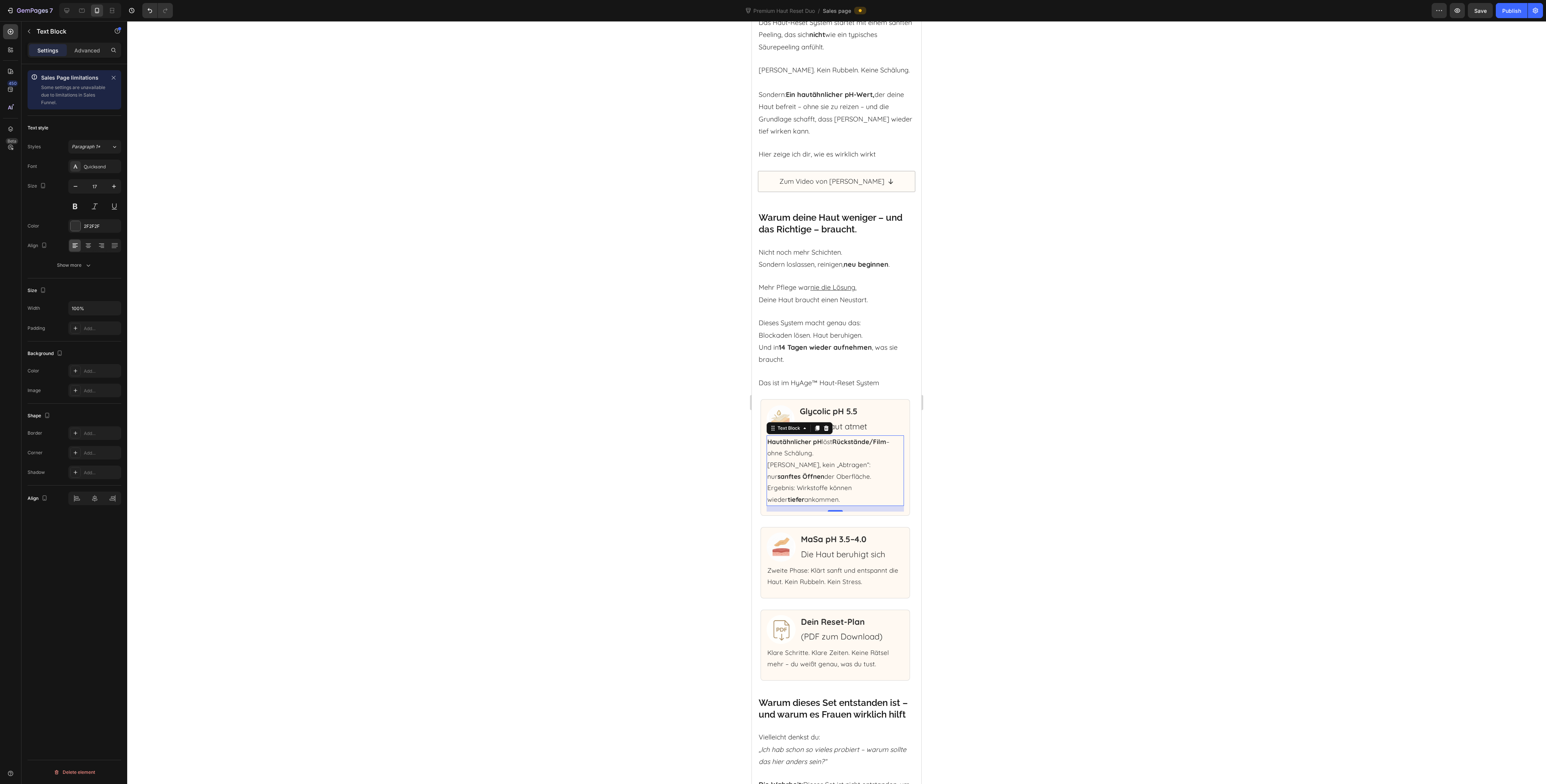
click at [820, 459] on p "Hautähnlicher pH löst Rückstände/Film – ohne Schälung." at bounding box center [835, 448] width 136 height 23
click at [843, 494] on p "Kein Brennen, kein „Abtragen“: nur sanftes Öffnen der Oberfläche." at bounding box center [835, 482] width 136 height 23
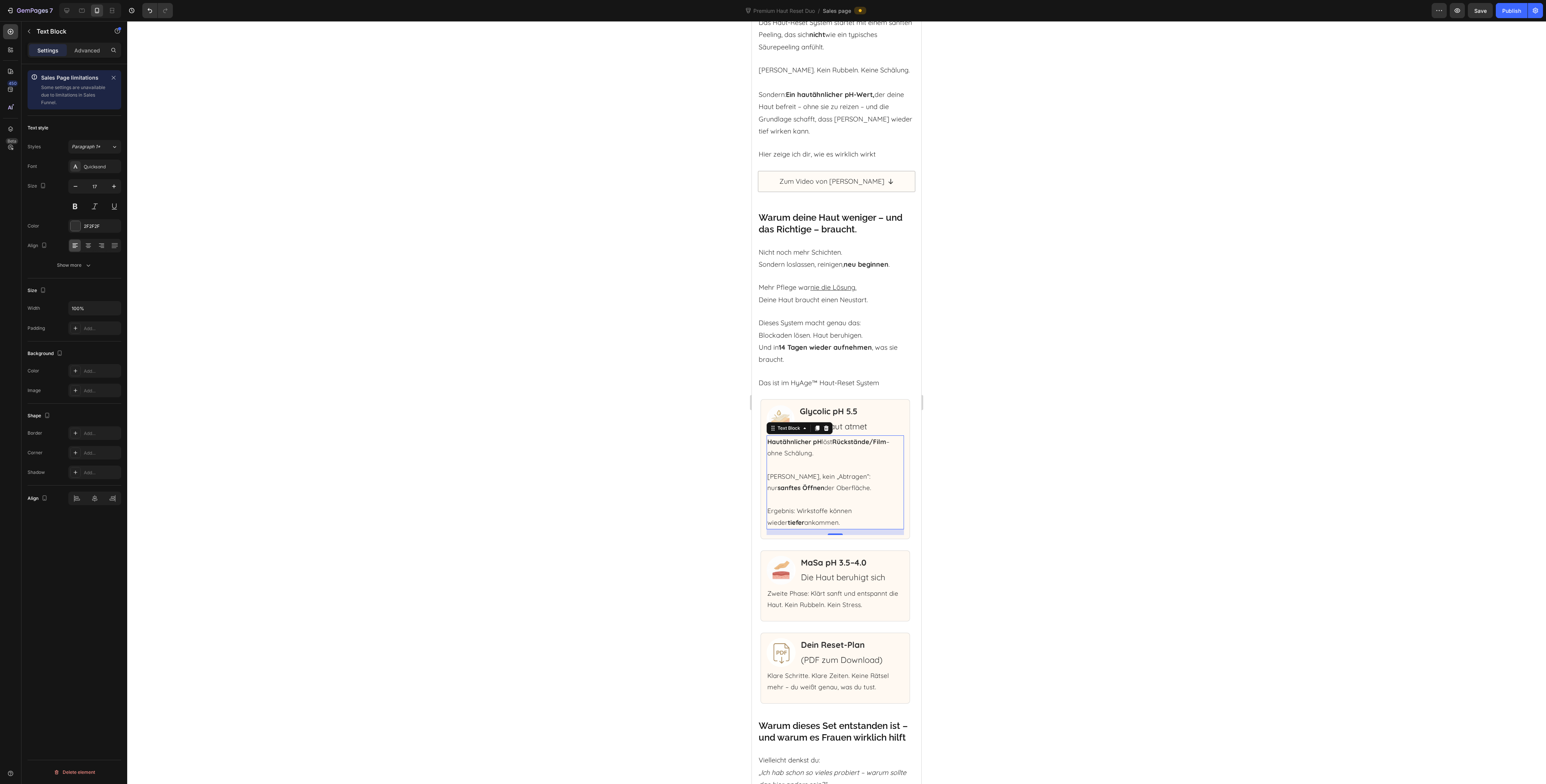
click at [791, 528] on p "Ergebnis: Wirkstoffe können wieder tiefer ankommen." at bounding box center [835, 517] width 136 height 23
click at [855, 611] on p "Zweite Phase: Klärt sanft und entspannt die Haut. Kein Rubbeln. Kein Stress." at bounding box center [835, 599] width 136 height 23
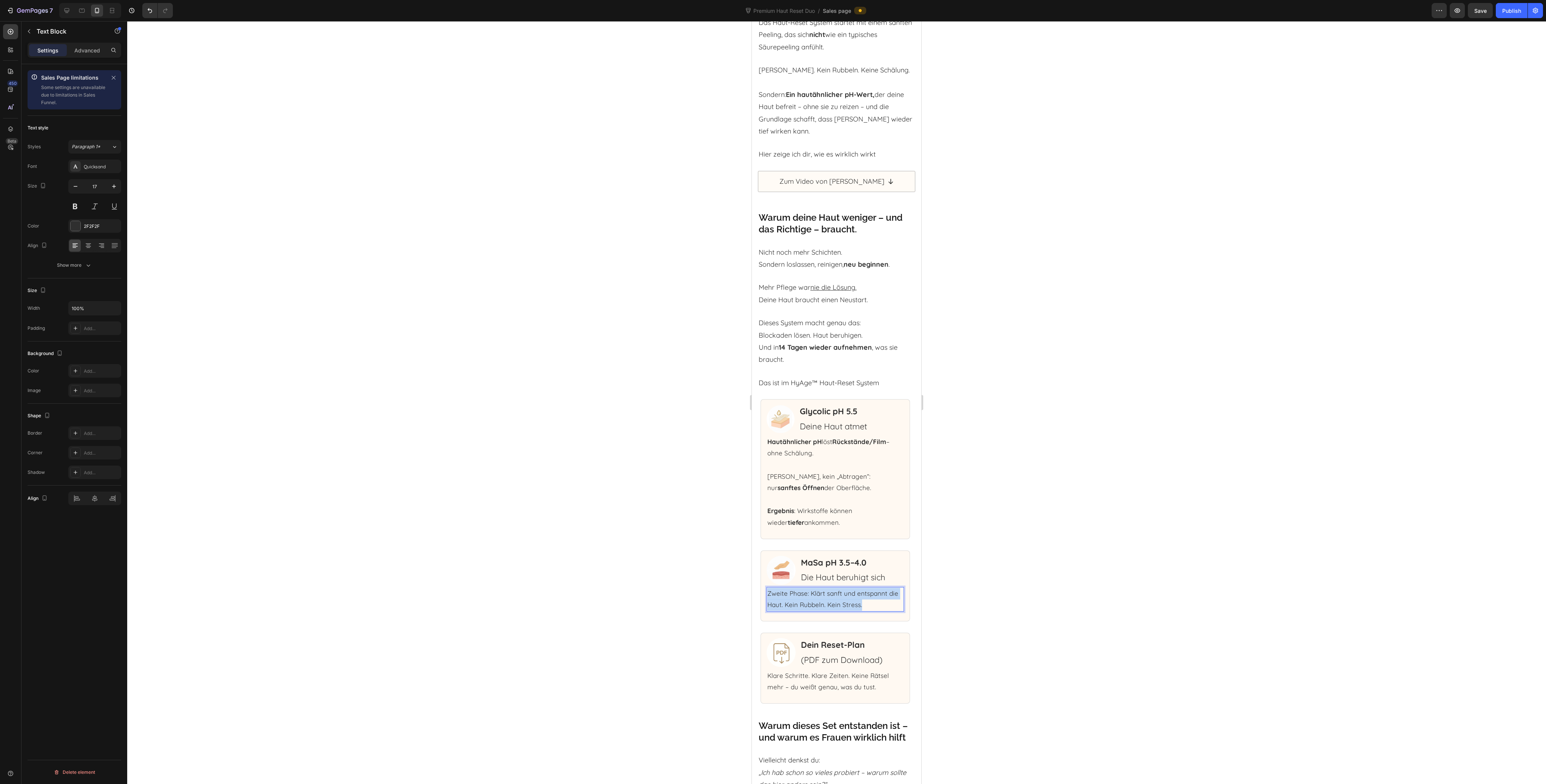
click at [854, 611] on p "Zweite Phase: Klärt sanft und entspannt die Haut. Kein Rubbeln. Kein Stress." at bounding box center [835, 599] width 136 height 23
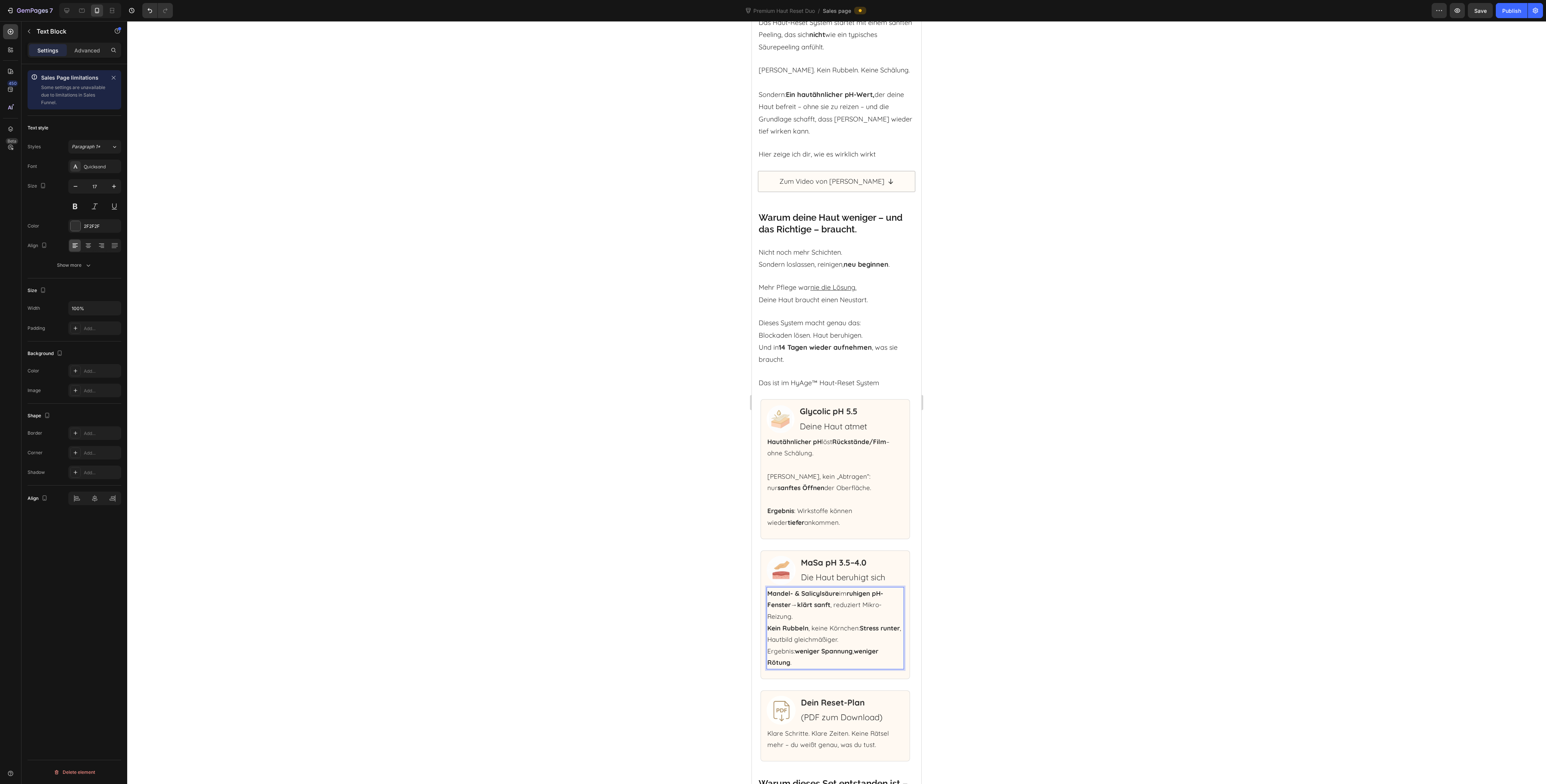
click at [828, 623] on p "Mandel- & Salicylsäure im ruhigen pH-Fenster → klärt sanft , reduziert Mikro-Re…" at bounding box center [835, 605] width 136 height 35
click at [875, 657] on p "Kein Rubbeln , keine Körnchen: Stress runter , Hautbild gleichmäßiger." at bounding box center [835, 645] width 136 height 23
click at [788, 692] on p "Ergebnis: weniger Spannung , weniger Rötung ." at bounding box center [835, 680] width 136 height 23
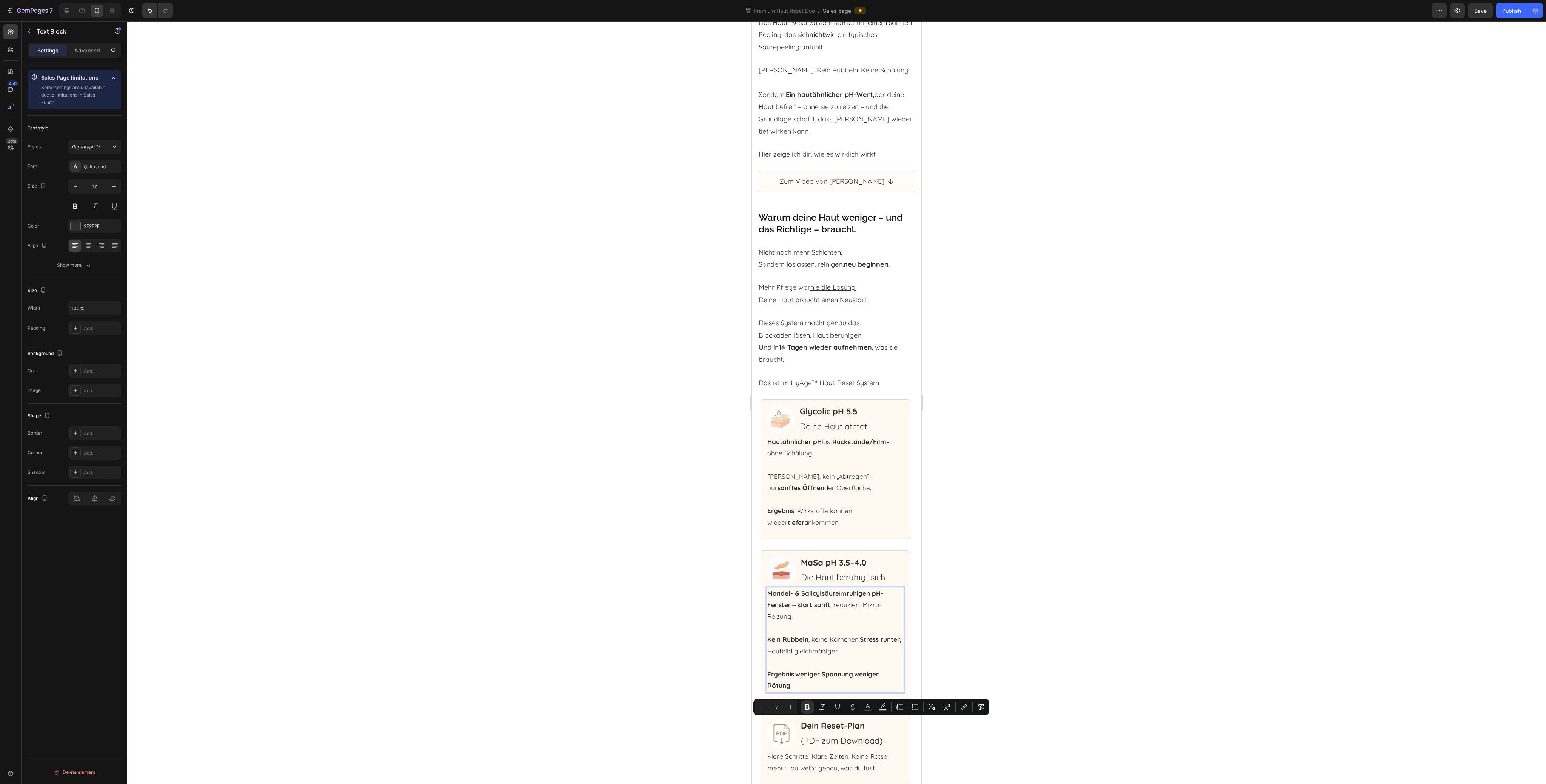
click at [800, 692] on p "Ergebnis : weniger Spannung , weniger Rötung ." at bounding box center [835, 680] width 136 height 23
drag, startPoint x: 797, startPoint y: 724, endPoint x: 799, endPoint y: 731, distance: 7.3
click at [799, 692] on p "Ergebnis : weniger Spannung , weniger Rötung ." at bounding box center [835, 680] width 136 height 23
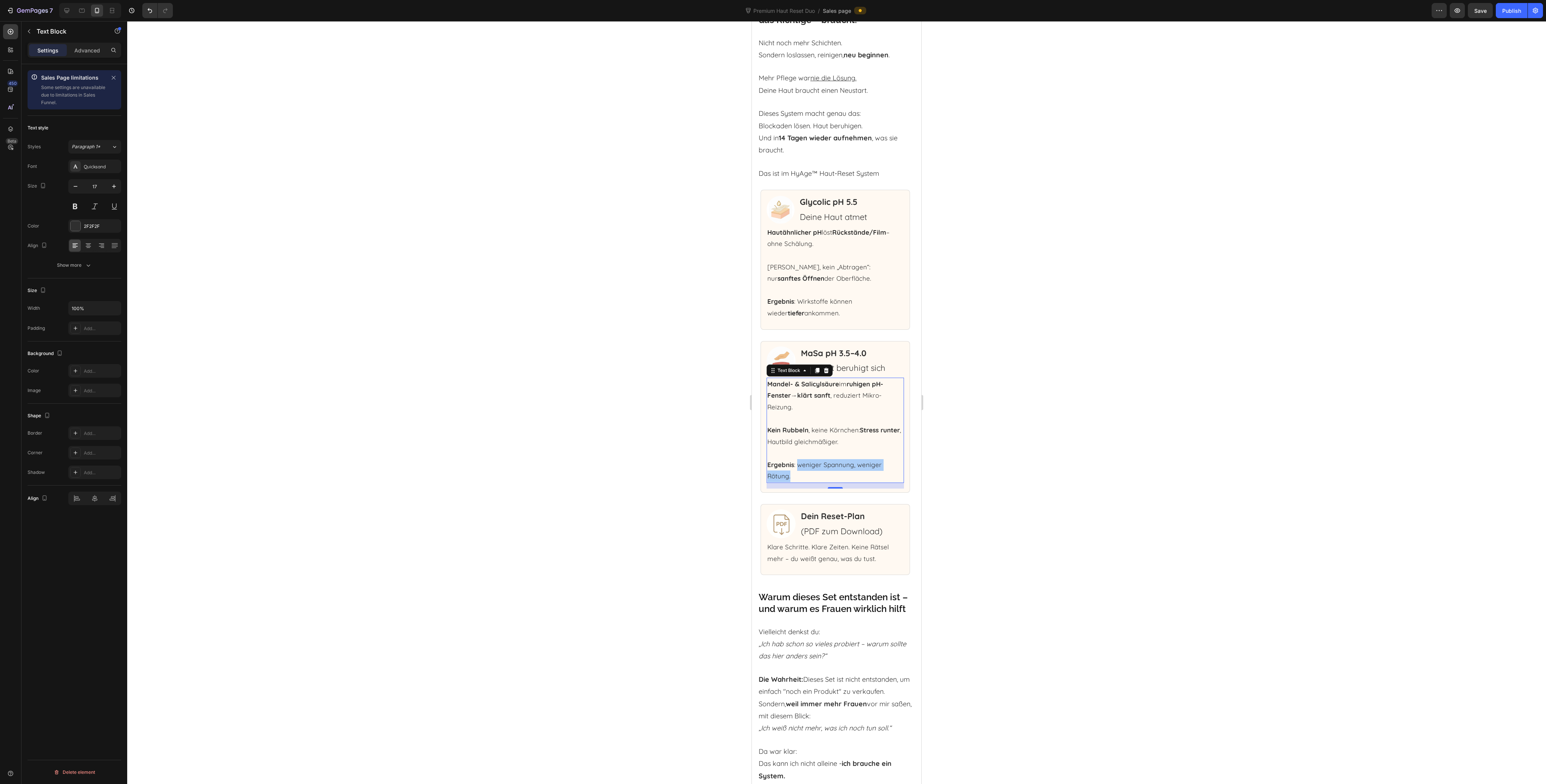
scroll to position [5168, 0]
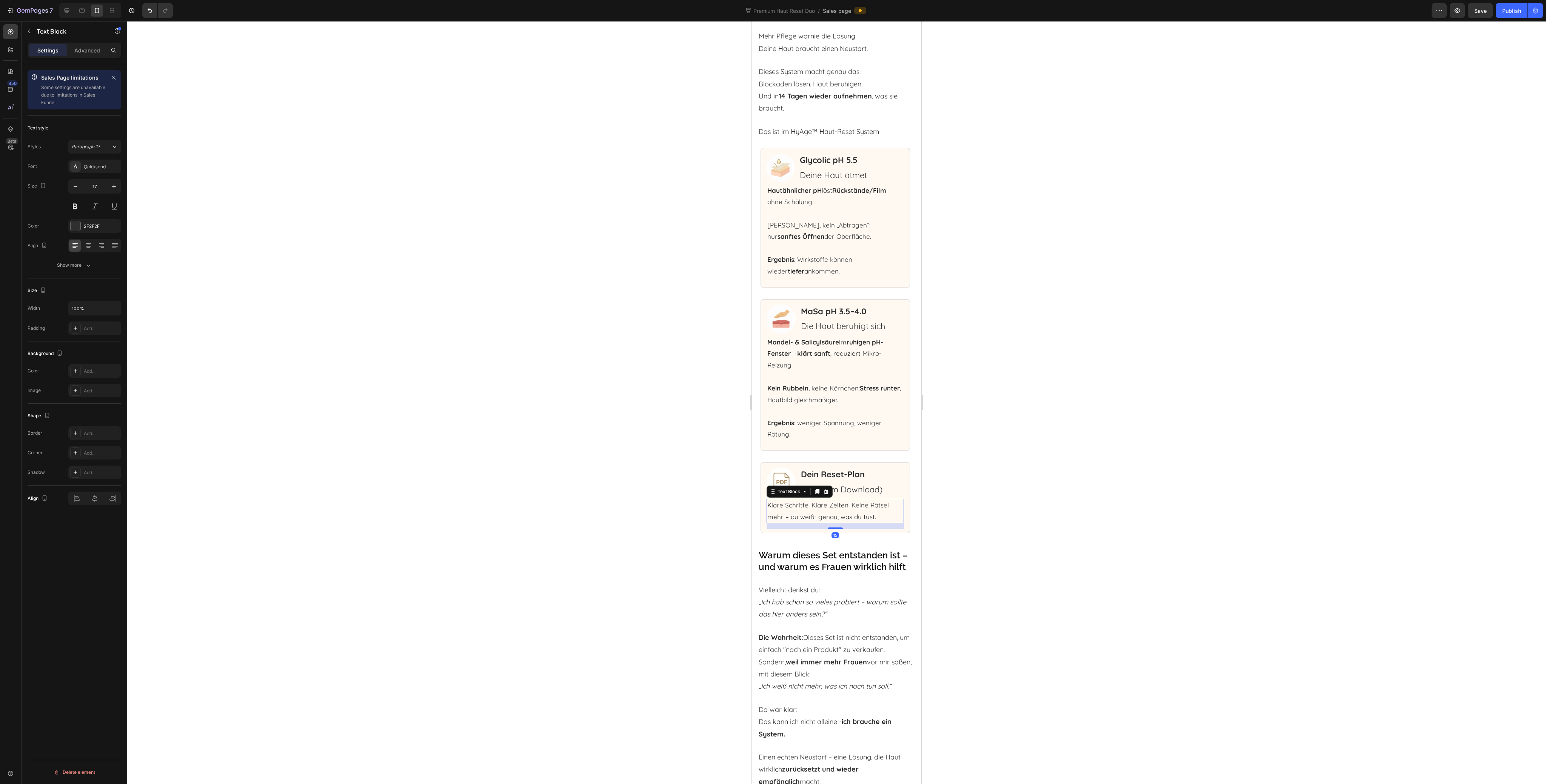
click at [825, 523] on p "Klare Schritte. Klare Zeiten. Keine Rätsel mehr – du weißt genau, was du tust." at bounding box center [835, 511] width 136 height 23
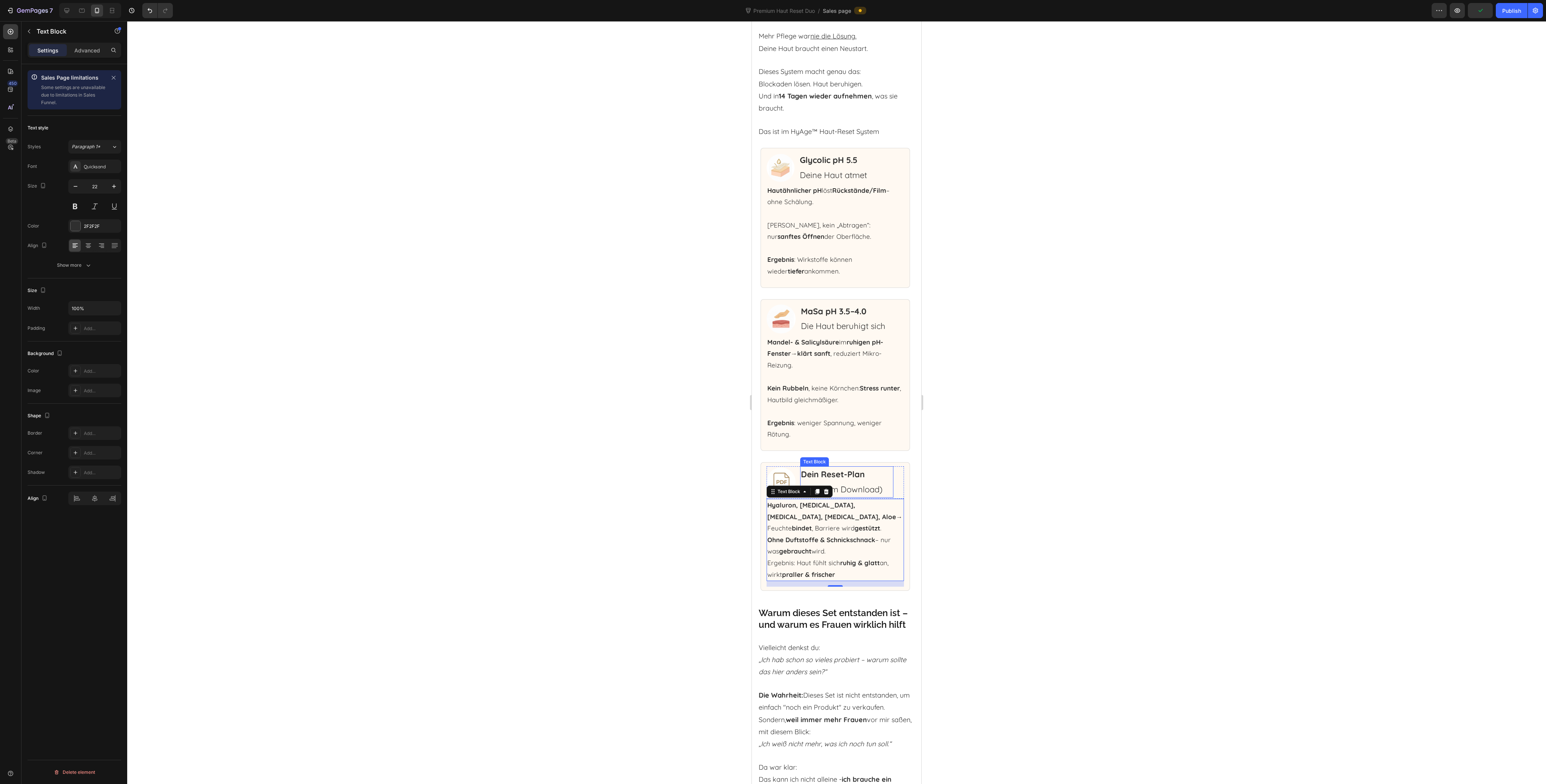
click at [848, 480] on strong "Dein Reset-Plan" at bounding box center [833, 474] width 64 height 11
click at [846, 498] on p "(PDF zum Download)" at bounding box center [847, 490] width 93 height 15
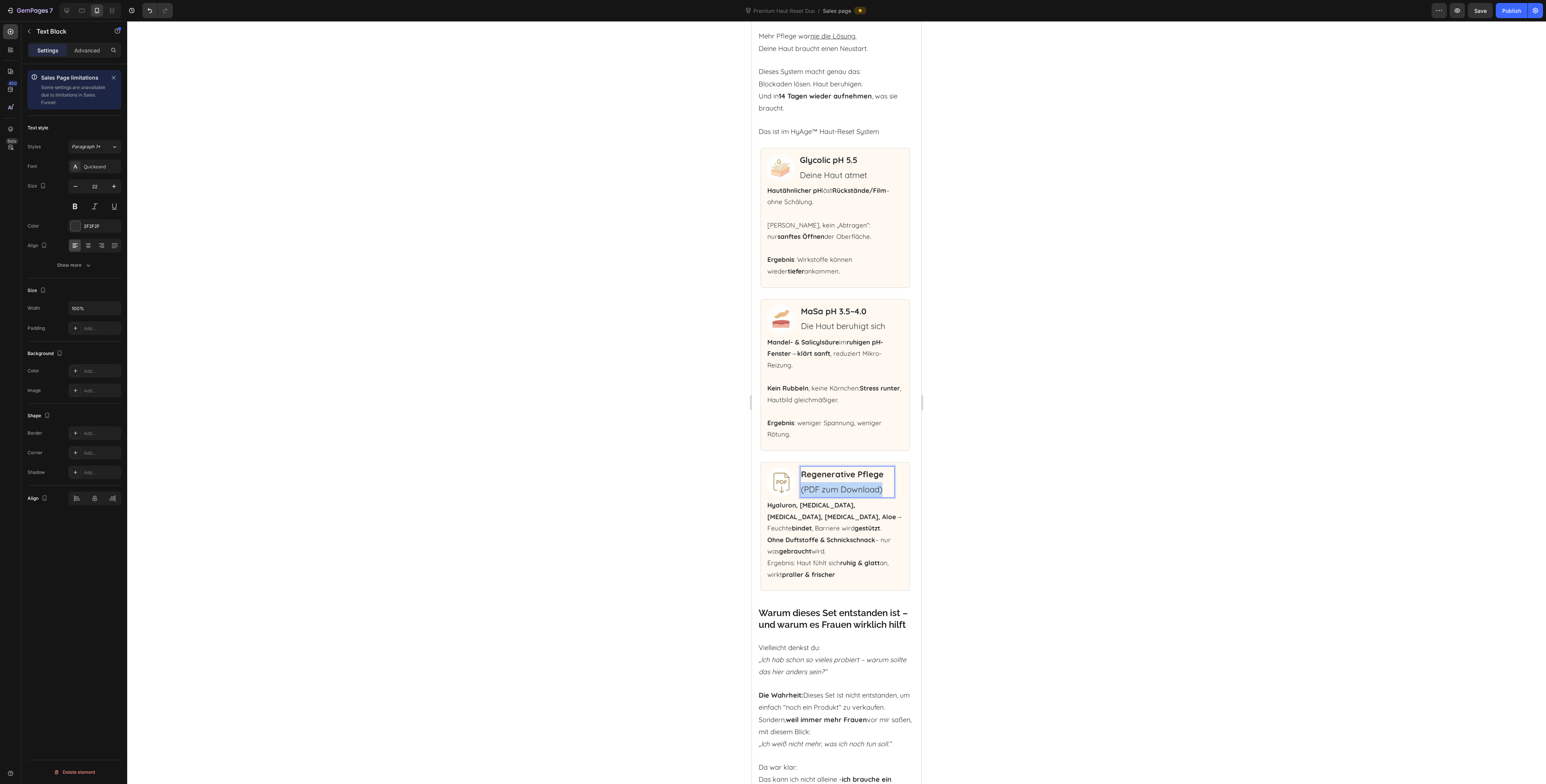
click at [846, 498] on p "(PDF zum Download)" at bounding box center [847, 490] width 93 height 15
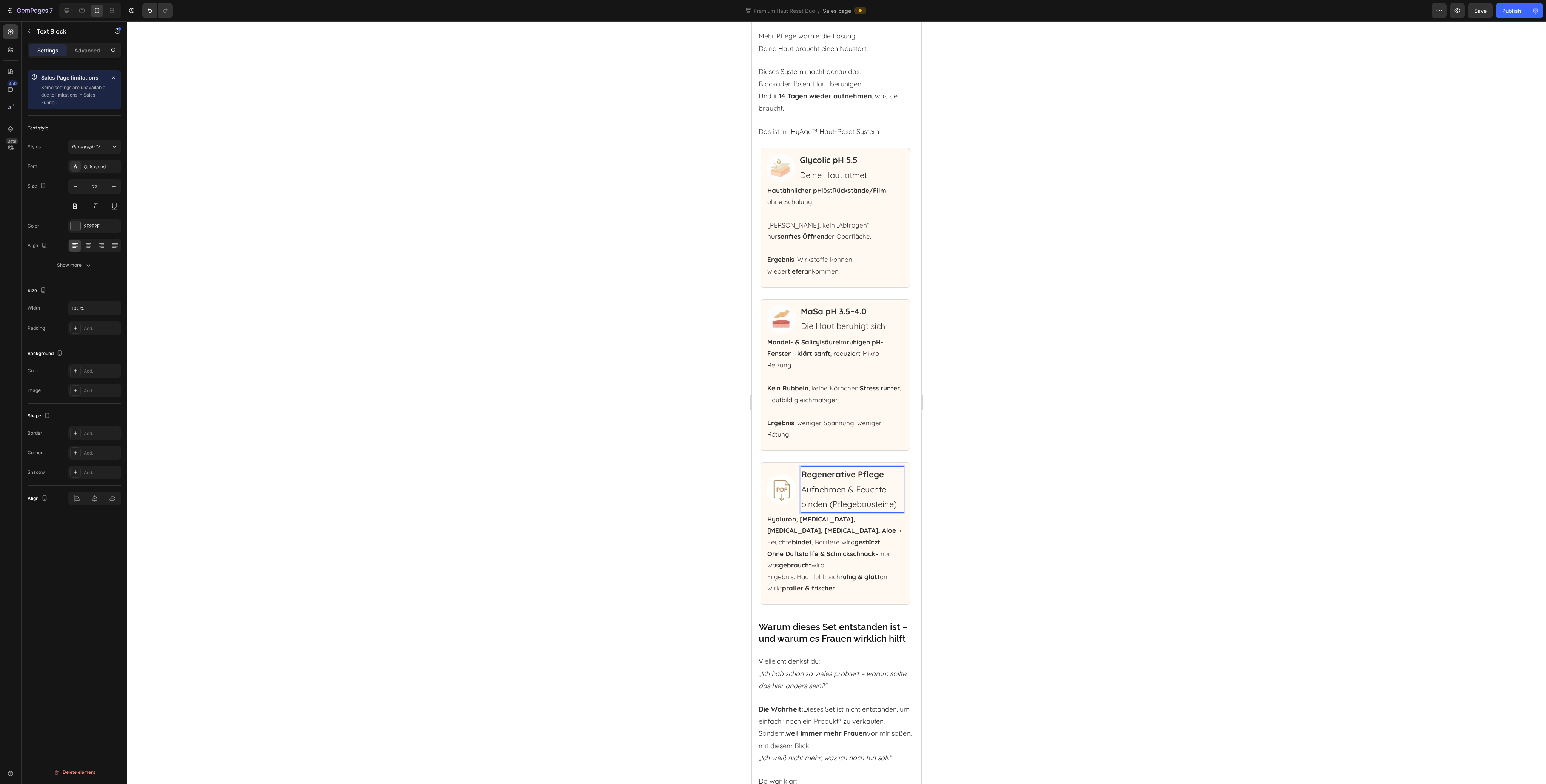
click at [829, 512] on p "Aufnehmen & Feuchte binden (Pflegebausteine)" at bounding box center [852, 497] width 102 height 30
drag, startPoint x: 874, startPoint y: 568, endPoint x: 802, endPoint y: 569, distance: 72.0
click at [802, 512] on p "Aufnehmen & Feuchte binden (Pflegebausteine)" at bounding box center [852, 497] width 102 height 30
click at [788, 504] on img at bounding box center [782, 489] width 30 height 30
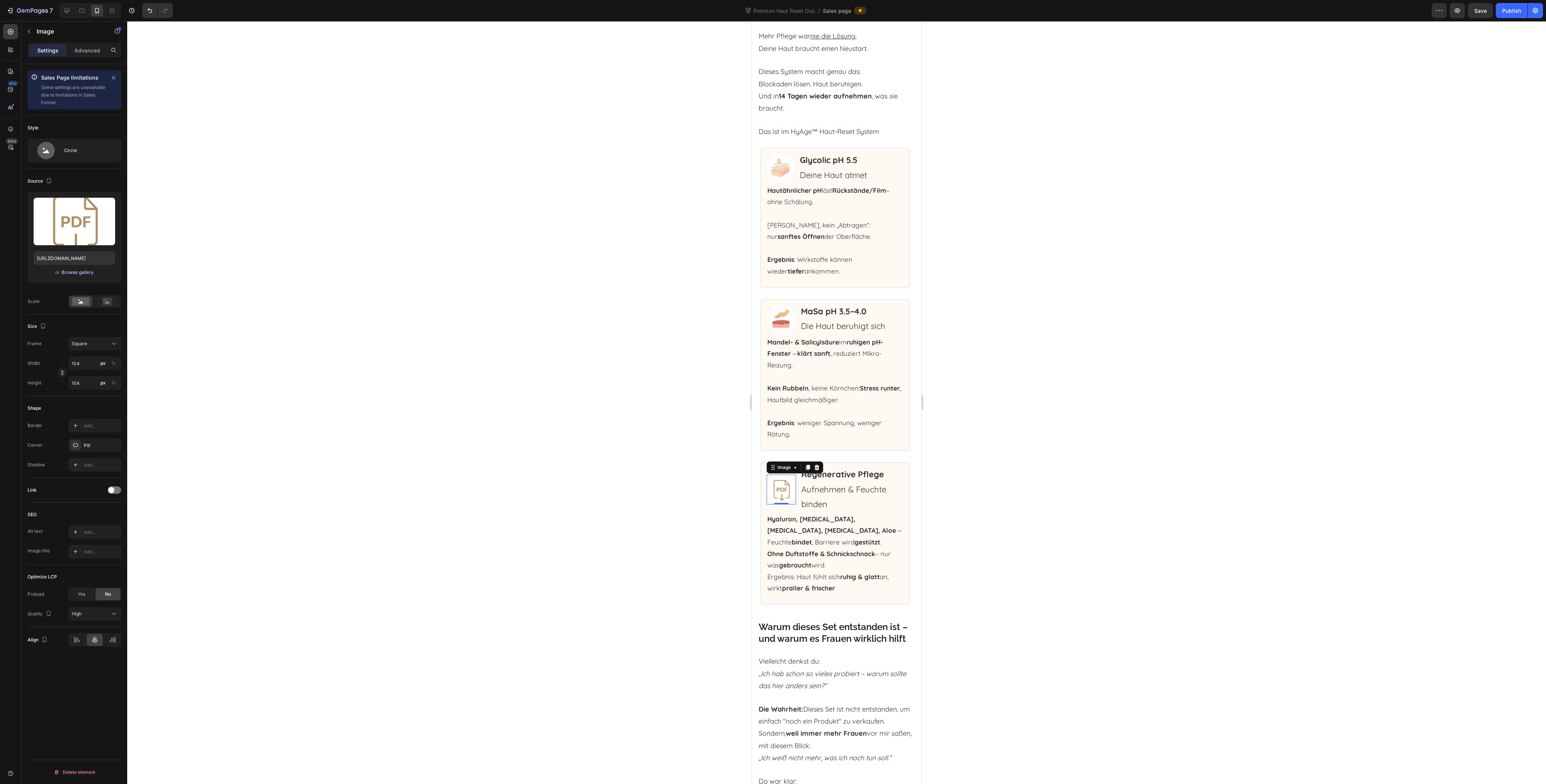
click at [88, 275] on button "Browse gallery" at bounding box center [77, 273] width 32 height 7
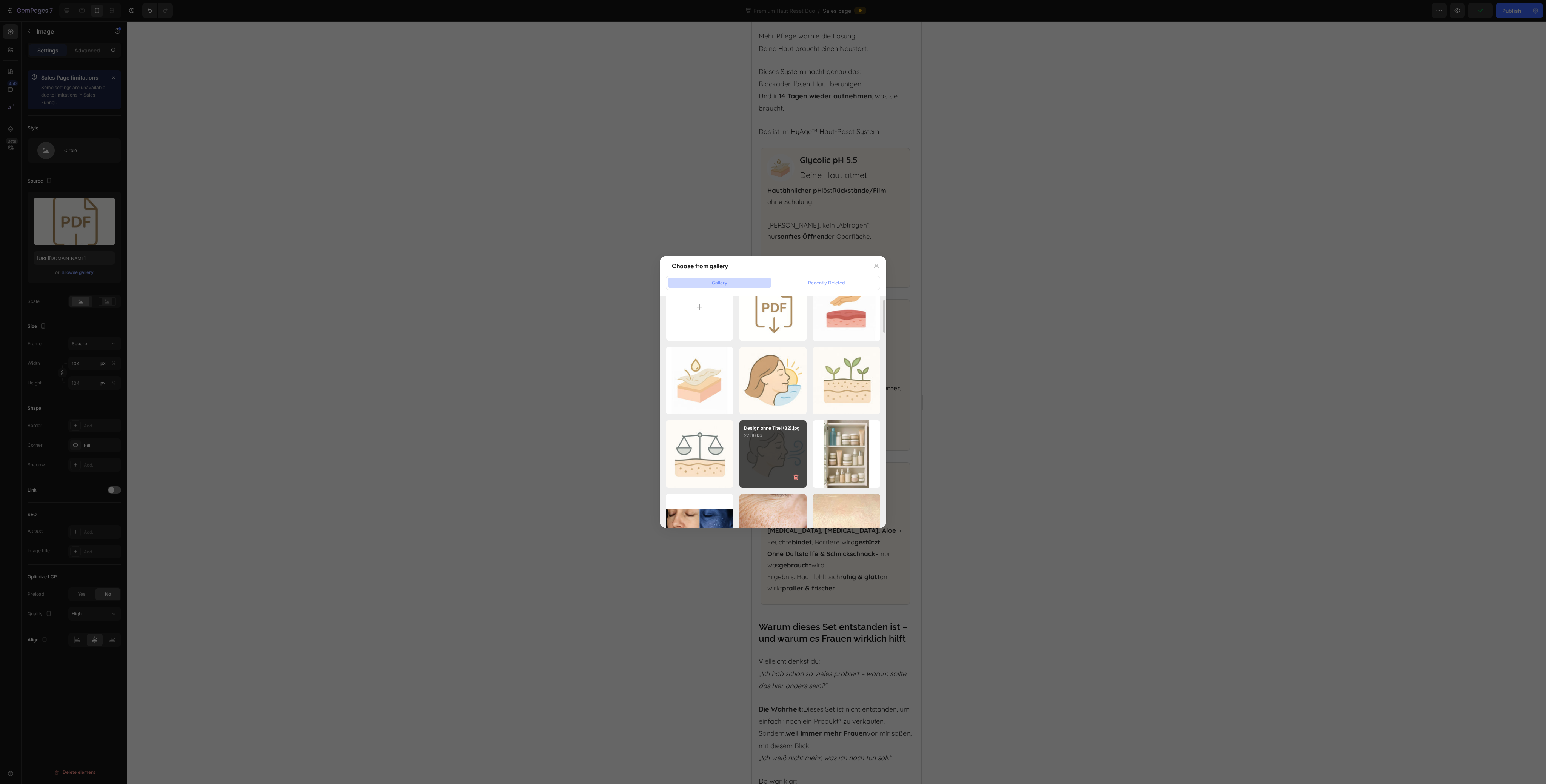
scroll to position [0, 0]
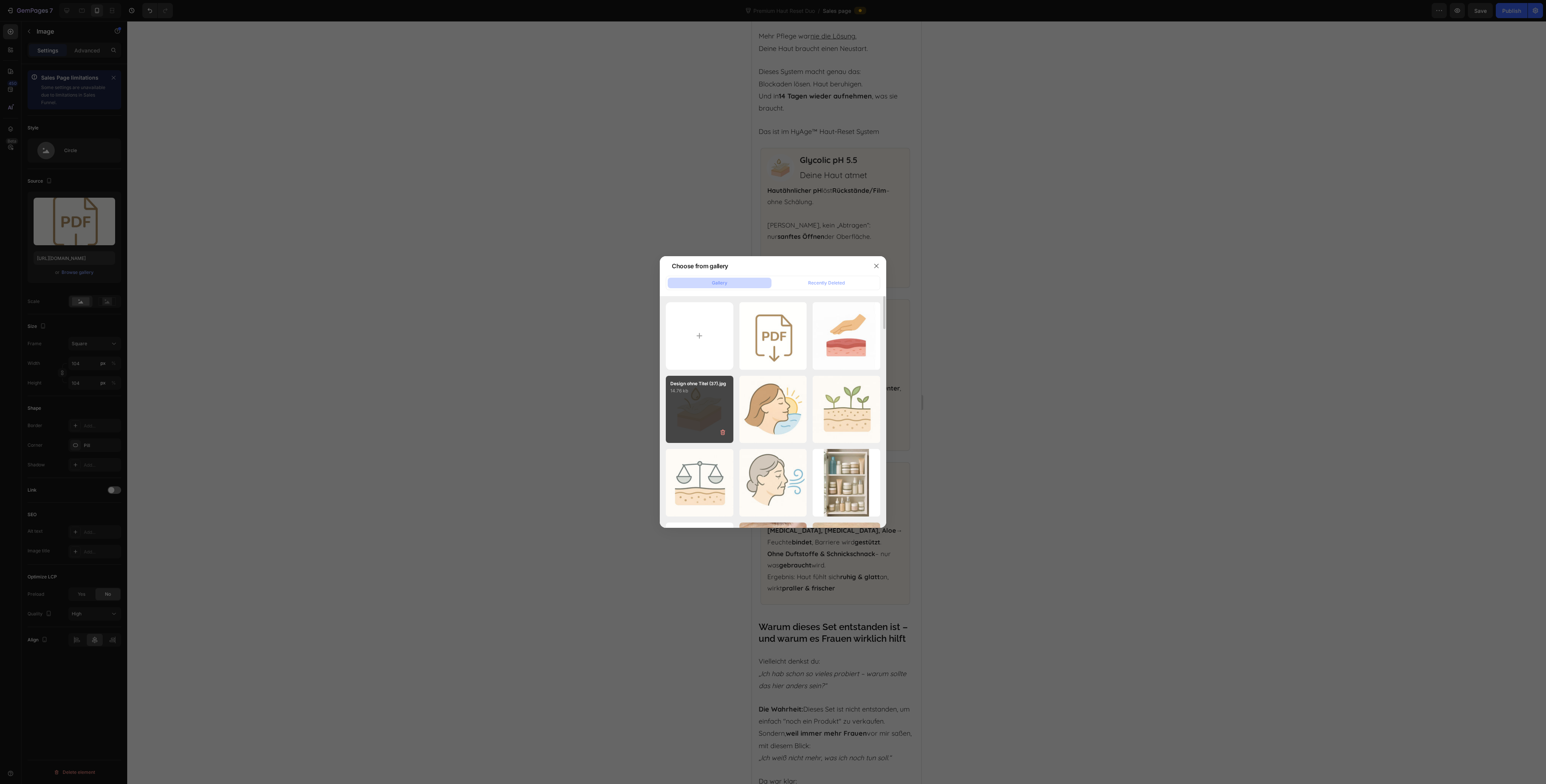
click at [703, 428] on div "Design ohne Titel (37).jpg 14.76 kb" at bounding box center [700, 410] width 68 height 68
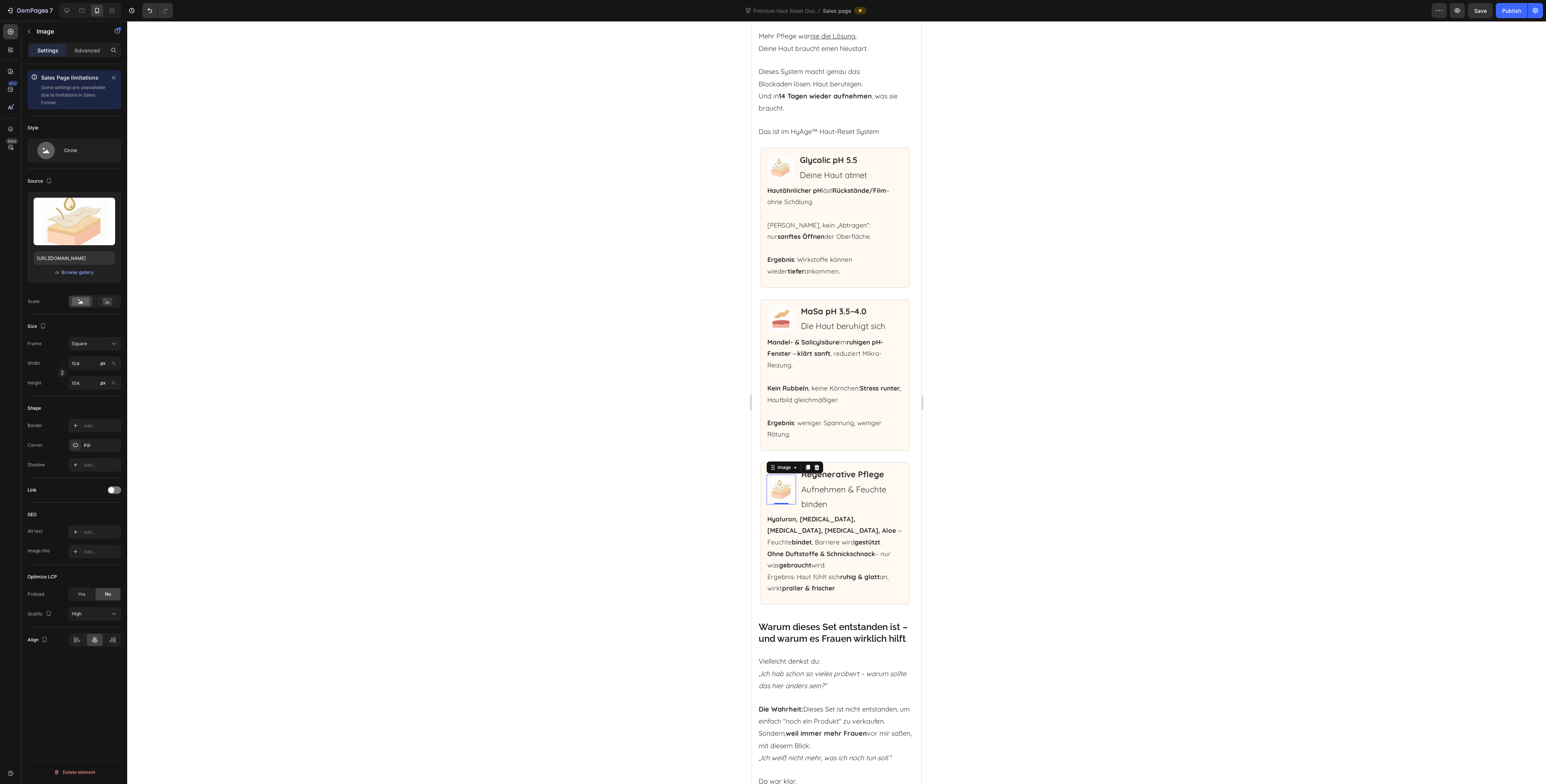
click at [788, 504] on img at bounding box center [782, 489] width 30 height 30
click at [82, 272] on div "Browse gallery" at bounding box center [77, 273] width 32 height 7
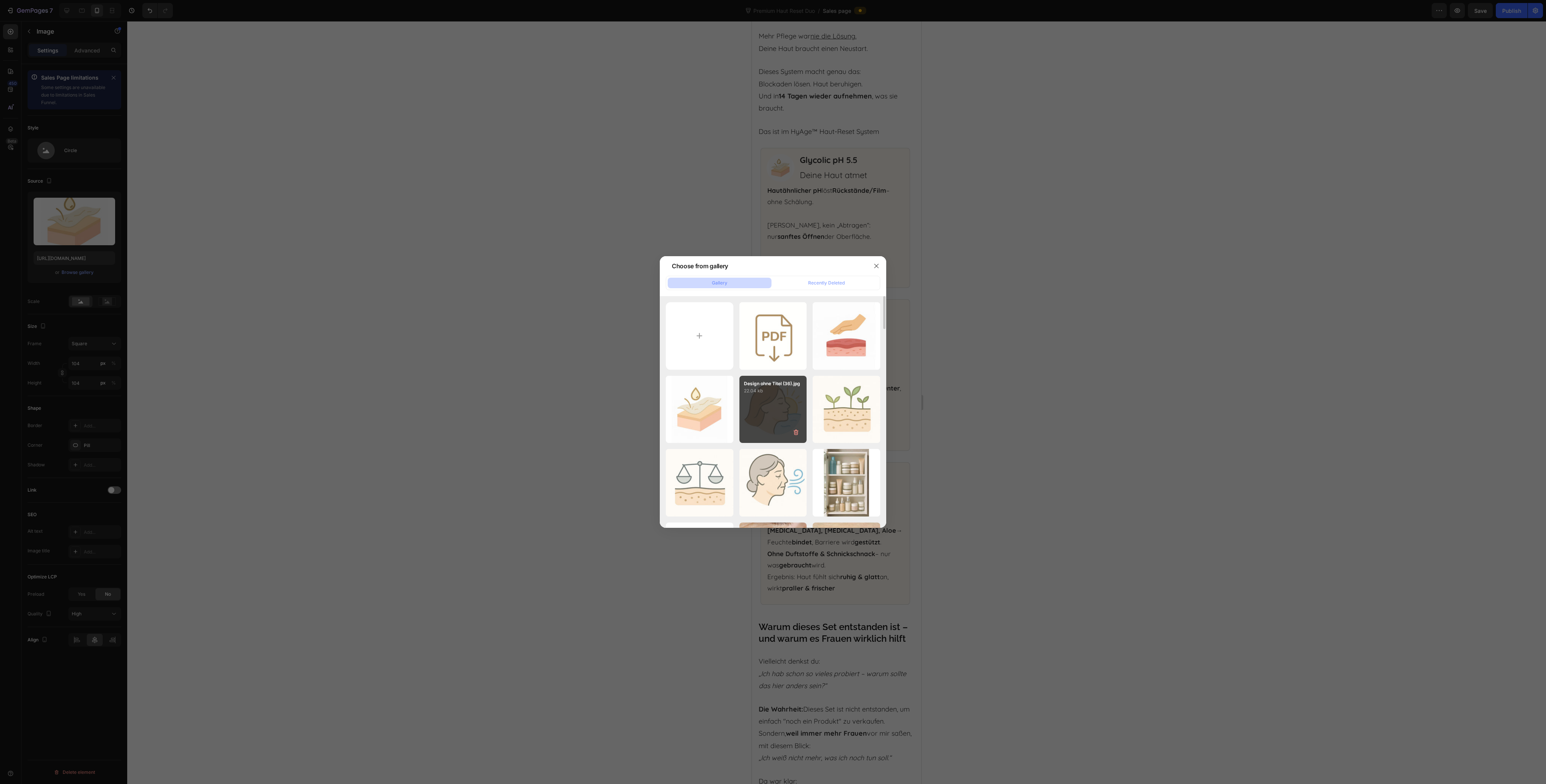
click at [769, 407] on div "Design ohne Titel (36).jpg 22.04 kb" at bounding box center [773, 410] width 68 height 68
type input "https://cdn.shopify.com/s/files/1/0643/0385/7877/files/gempages_491102509885031…"
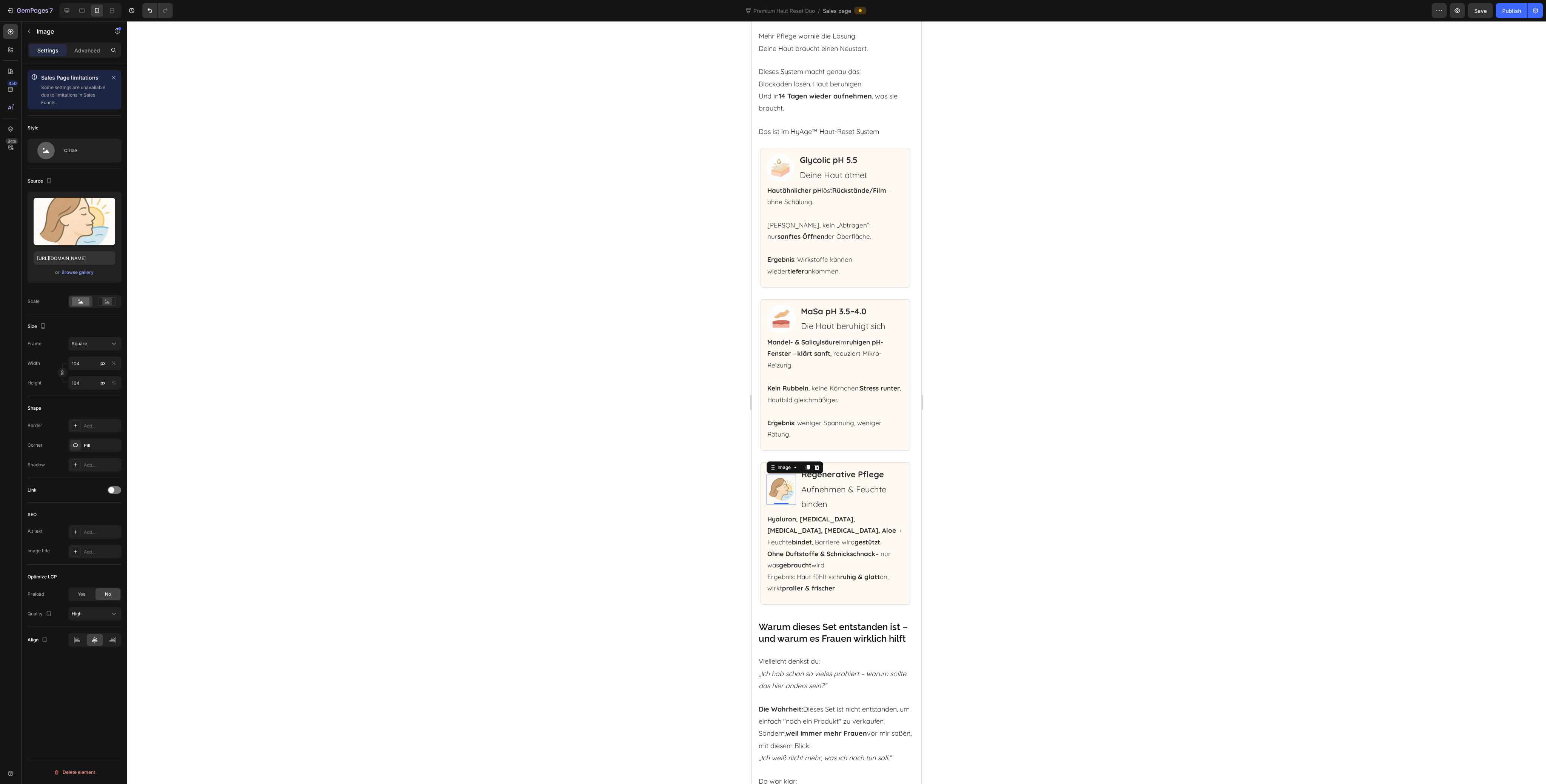
click at [1016, 443] on div at bounding box center [836, 402] width 1419 height 763
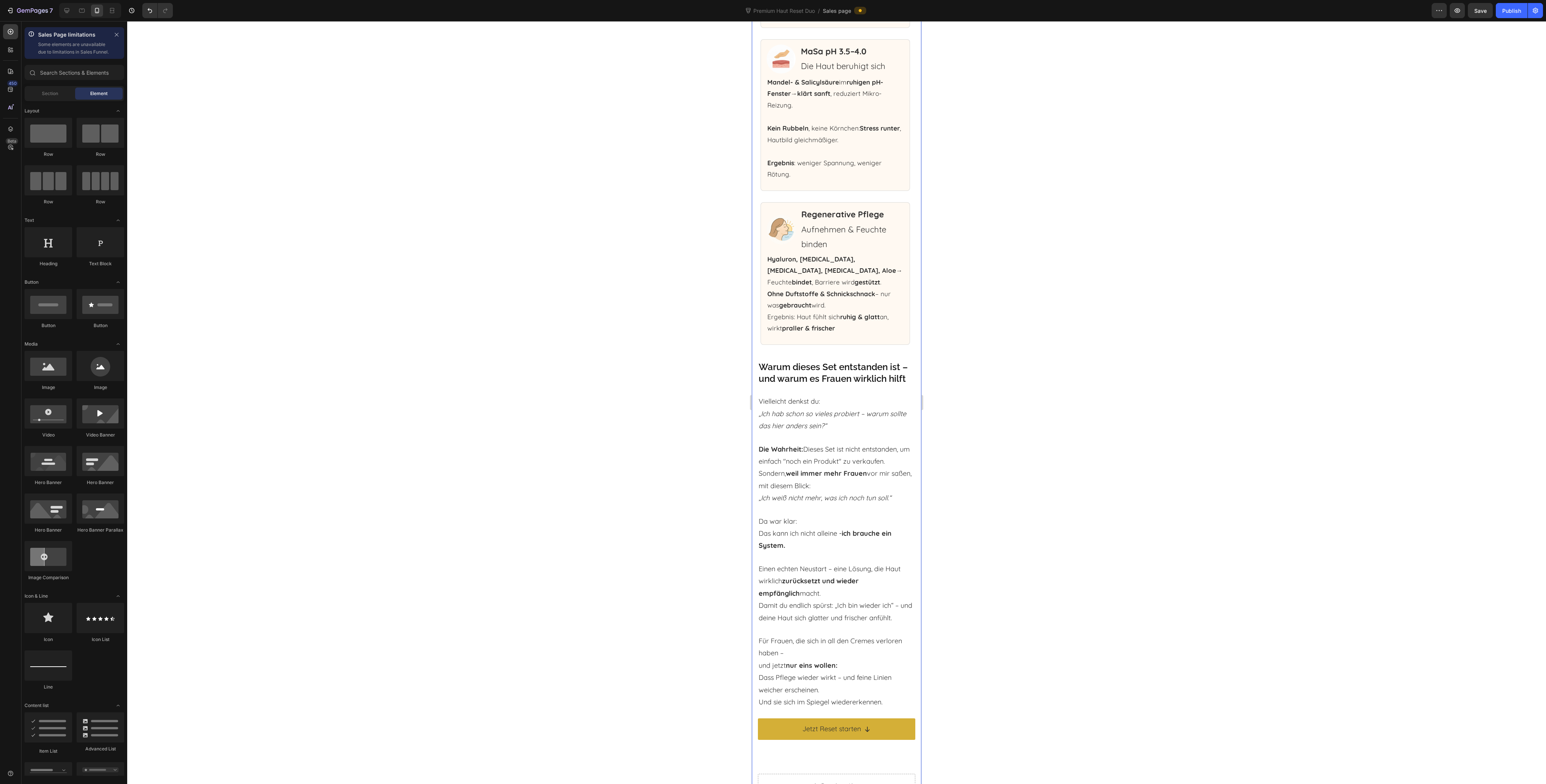
scroll to position [5520, 0]
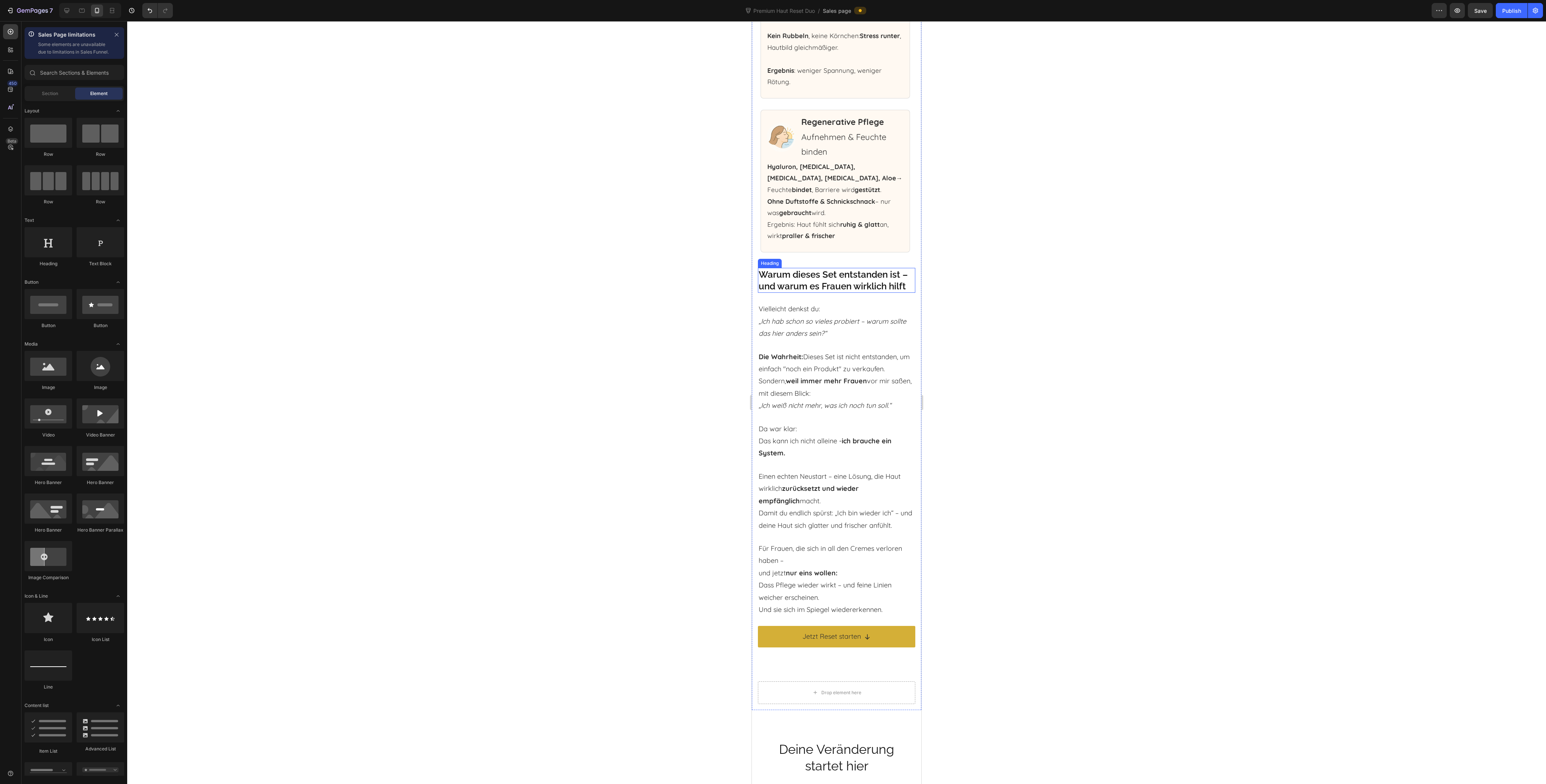
click at [816, 339] on p "Vielleicht denkst du: „Ich hab schon so vieles probiert – warum sollte das hier…" at bounding box center [836, 321] width 156 height 37
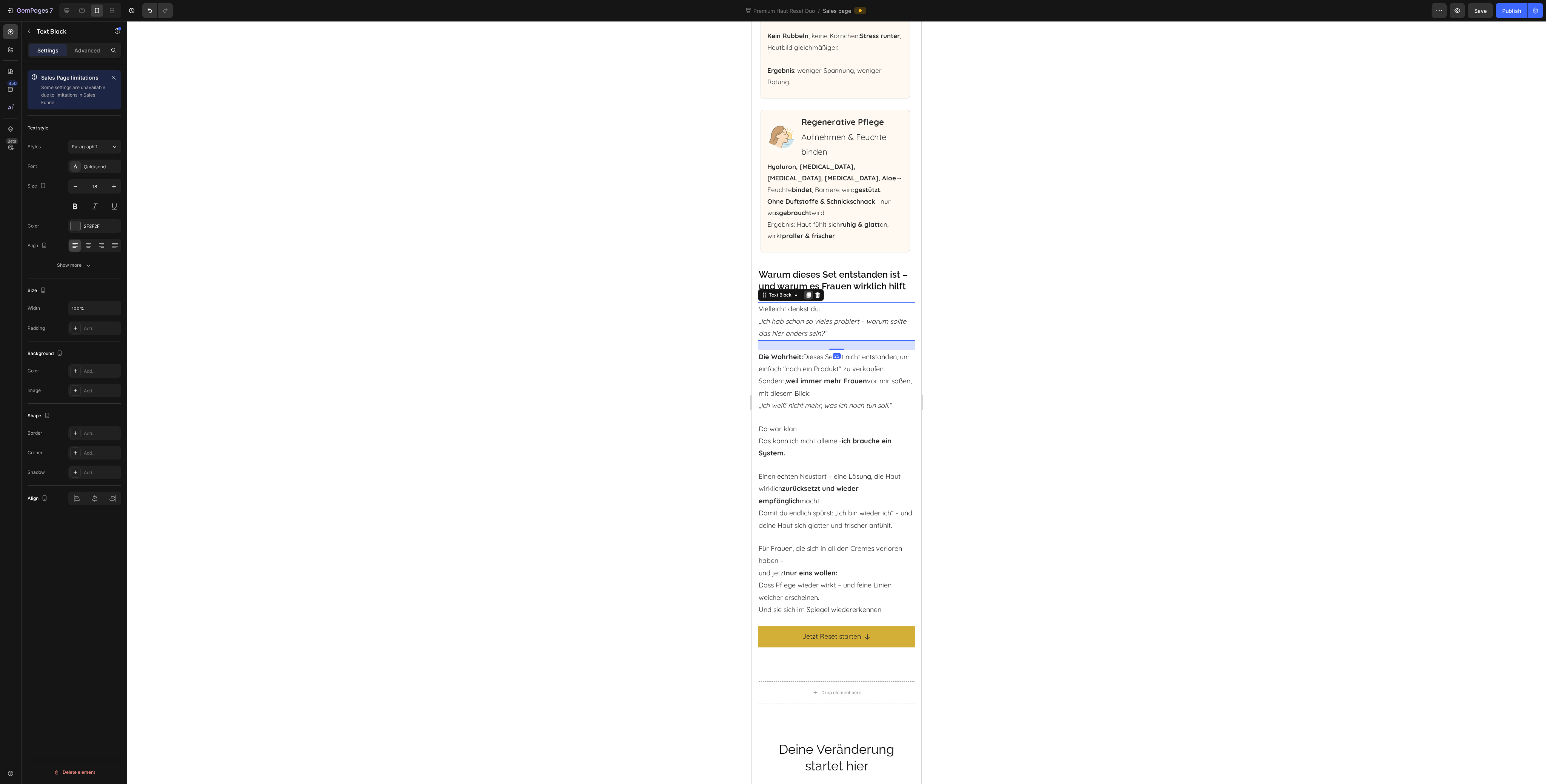
click at [809, 298] on icon at bounding box center [809, 295] width 5 height 5
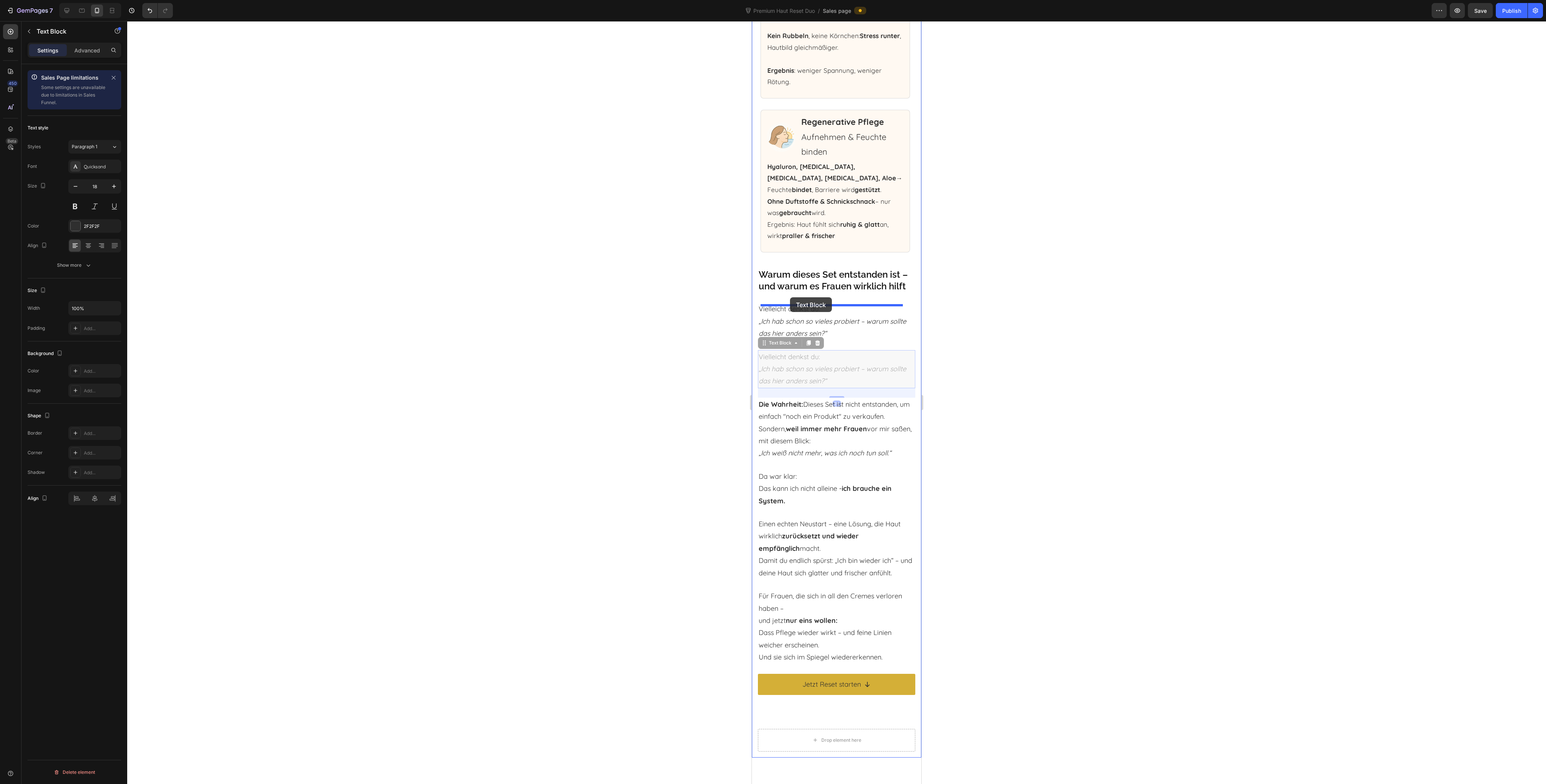
drag, startPoint x: 776, startPoint y: 392, endPoint x: 791, endPoint y: 297, distance: 96.2
click at [794, 305] on p "Vielleicht denkst du: „Ich hab schon so vieles probiert – warum sollte das hier…" at bounding box center [836, 287] width 156 height 37
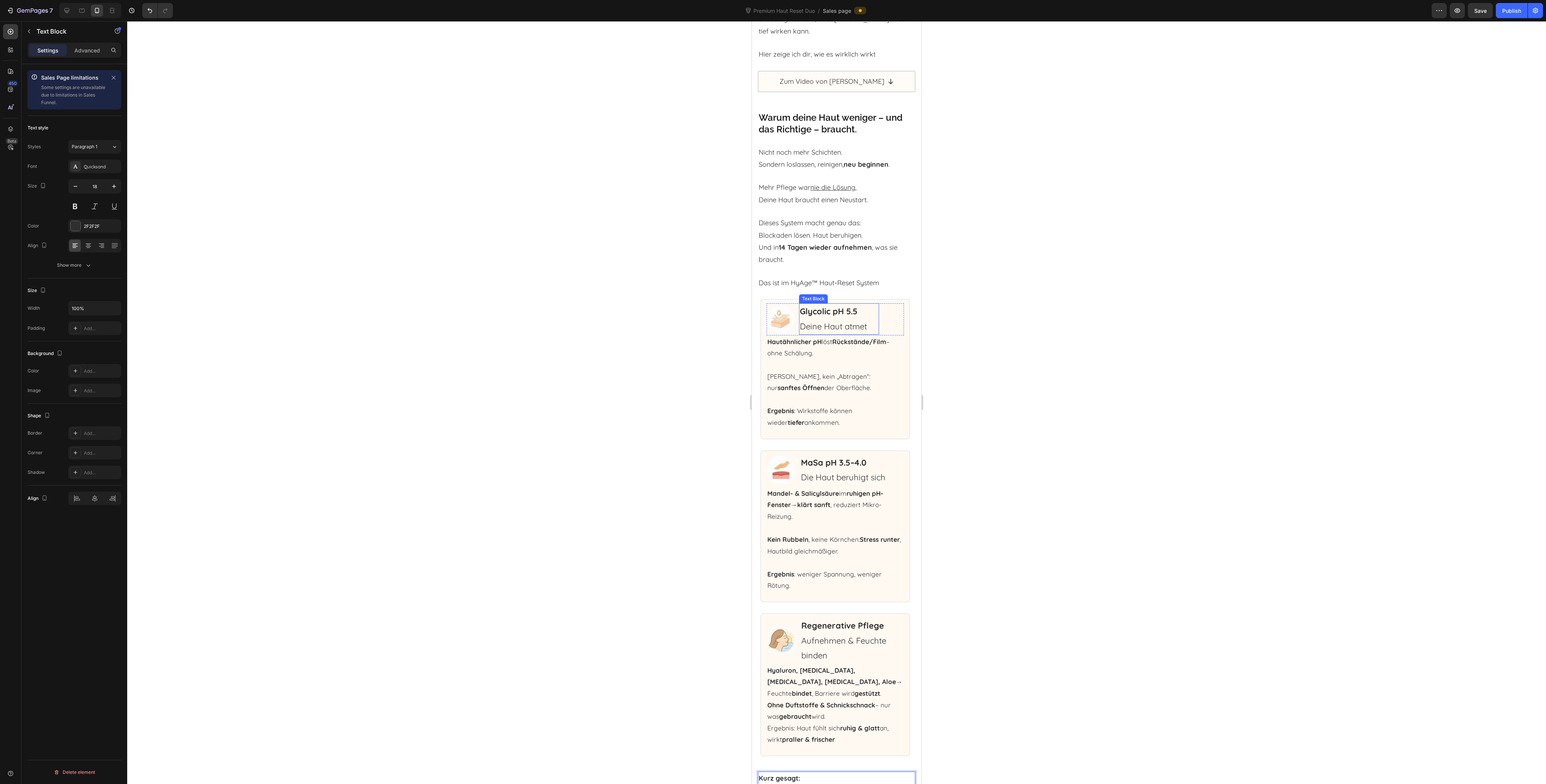
scroll to position [4916, 0]
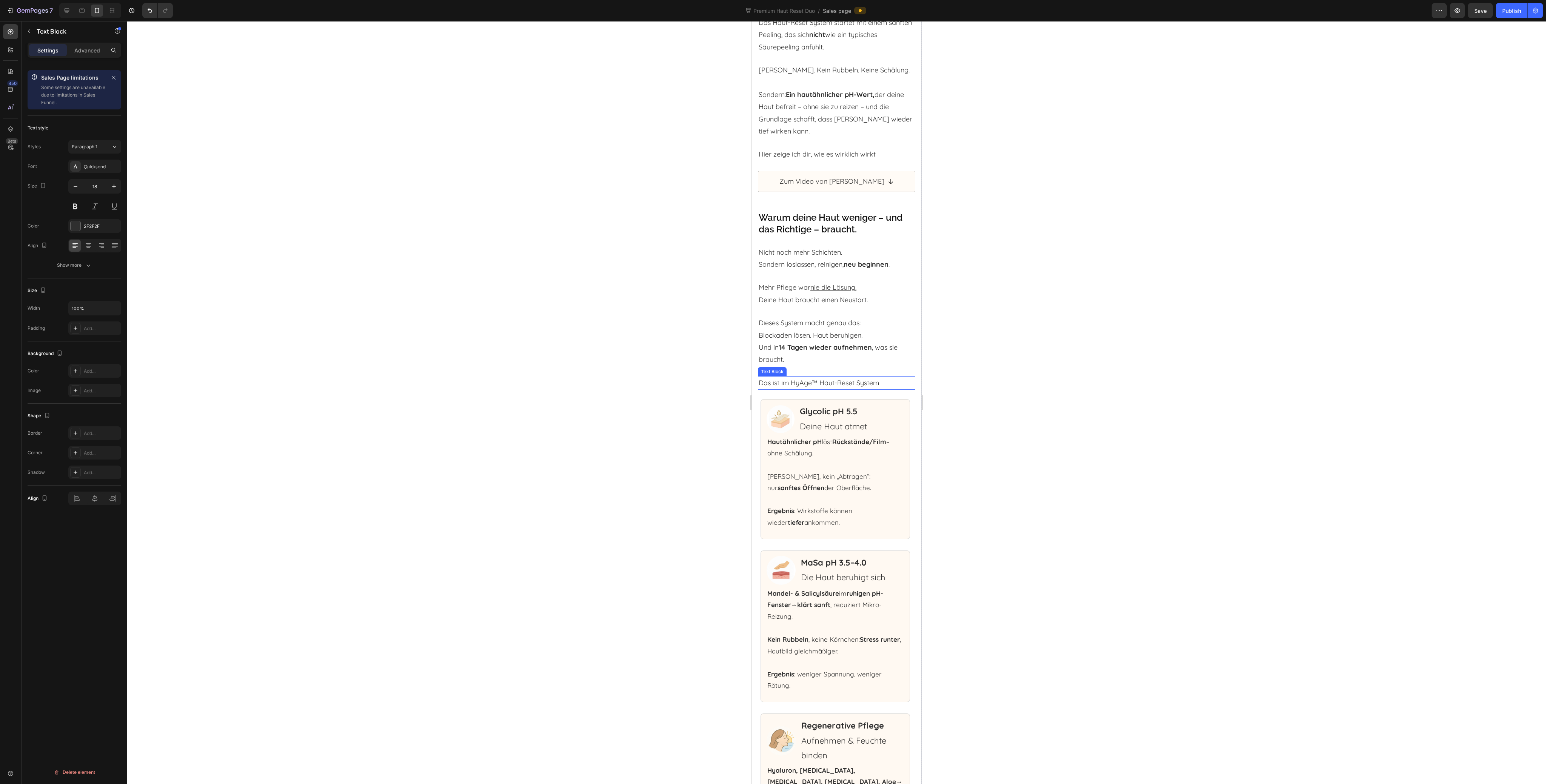
click at [813, 389] on p "Das ist im HyAge™ Haut-Reset System" at bounding box center [836, 383] width 156 height 12
click at [795, 389] on p "Das ist im HyAge™ Haut-Reset System" at bounding box center [836, 383] width 156 height 12
drag, startPoint x: 790, startPoint y: 431, endPoint x: 890, endPoint y: 430, distance: 100.0
click at [890, 389] on p "Das ist im HyAge™ Haut-Reset System" at bounding box center [836, 383] width 156 height 12
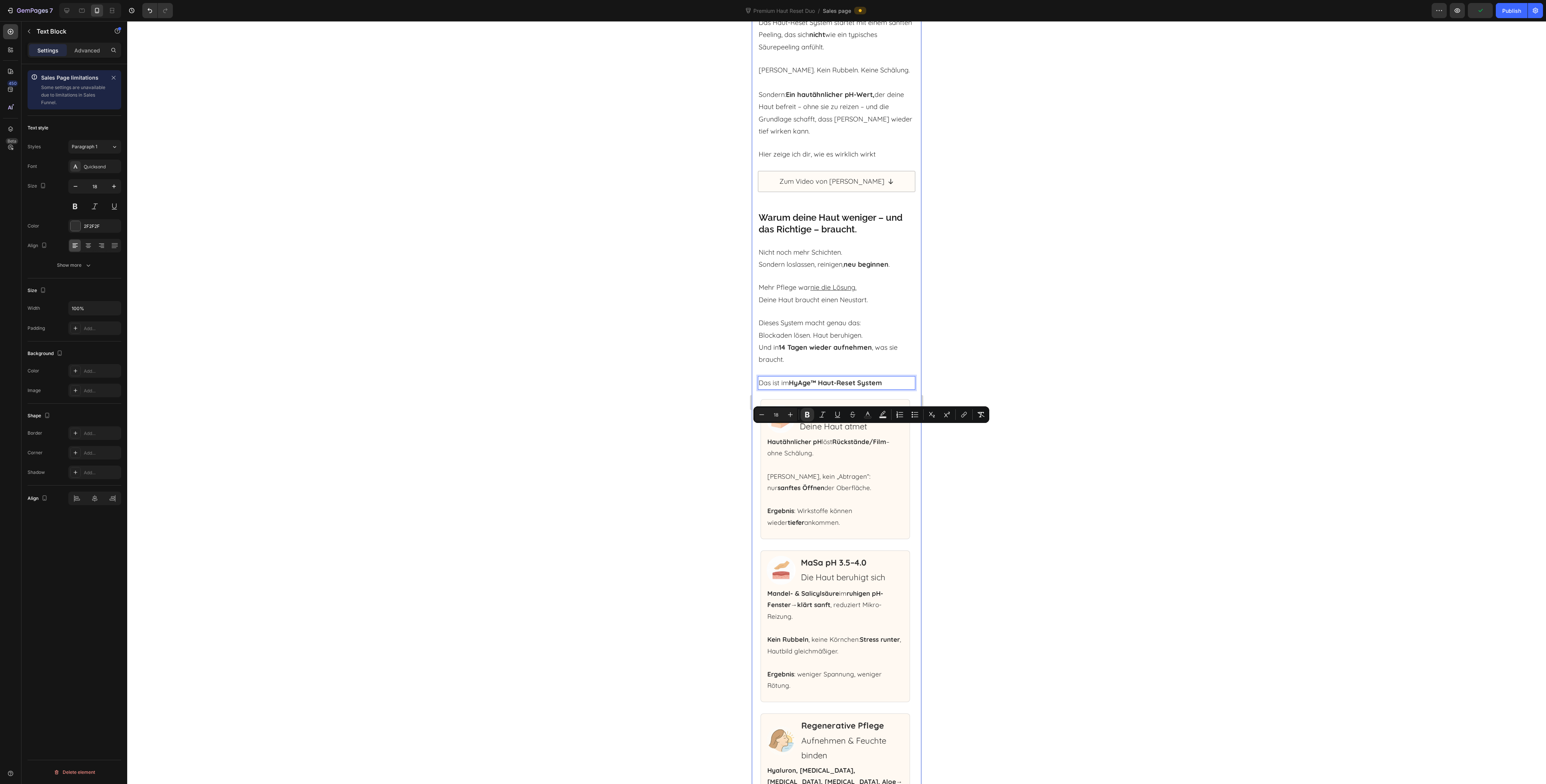
click at [1016, 428] on div at bounding box center [836, 402] width 1419 height 763
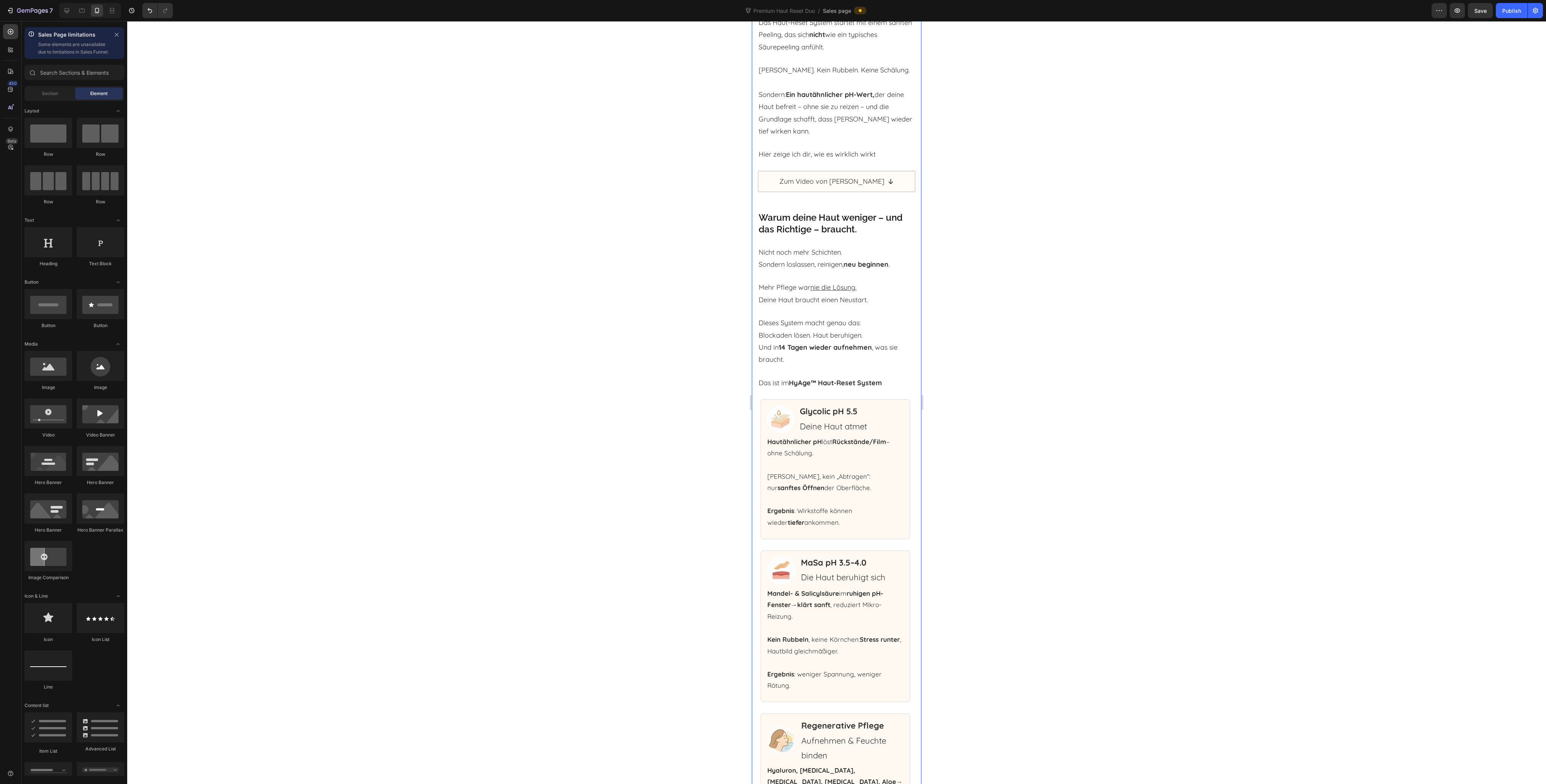
click at [835, 236] on h2 "Warum deine Haut weniger – und das Richtige – braucht." at bounding box center [836, 223] width 158 height 25
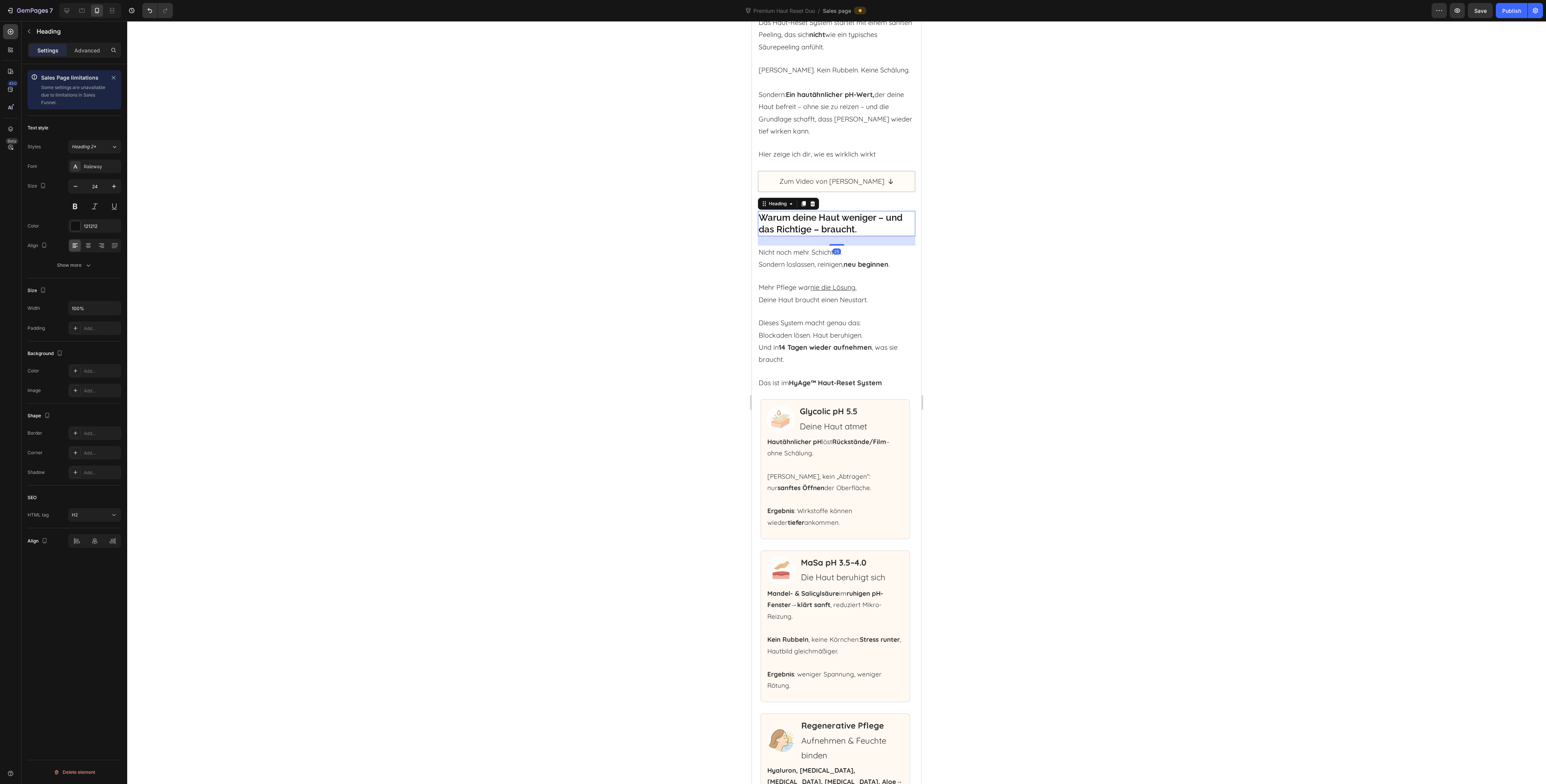
click at [835, 236] on h2 "Warum deine Haut weniger – und das Richtige – braucht." at bounding box center [836, 223] width 158 height 25
click at [835, 235] on p "Warum deine Haut weniger – und das Richtige – braucht." at bounding box center [836, 223] width 156 height 23
click at [823, 271] on p "Nicht noch mehr Schichten. Sondern loslassen, reinigen, neu beginnen ." at bounding box center [836, 258] width 156 height 24
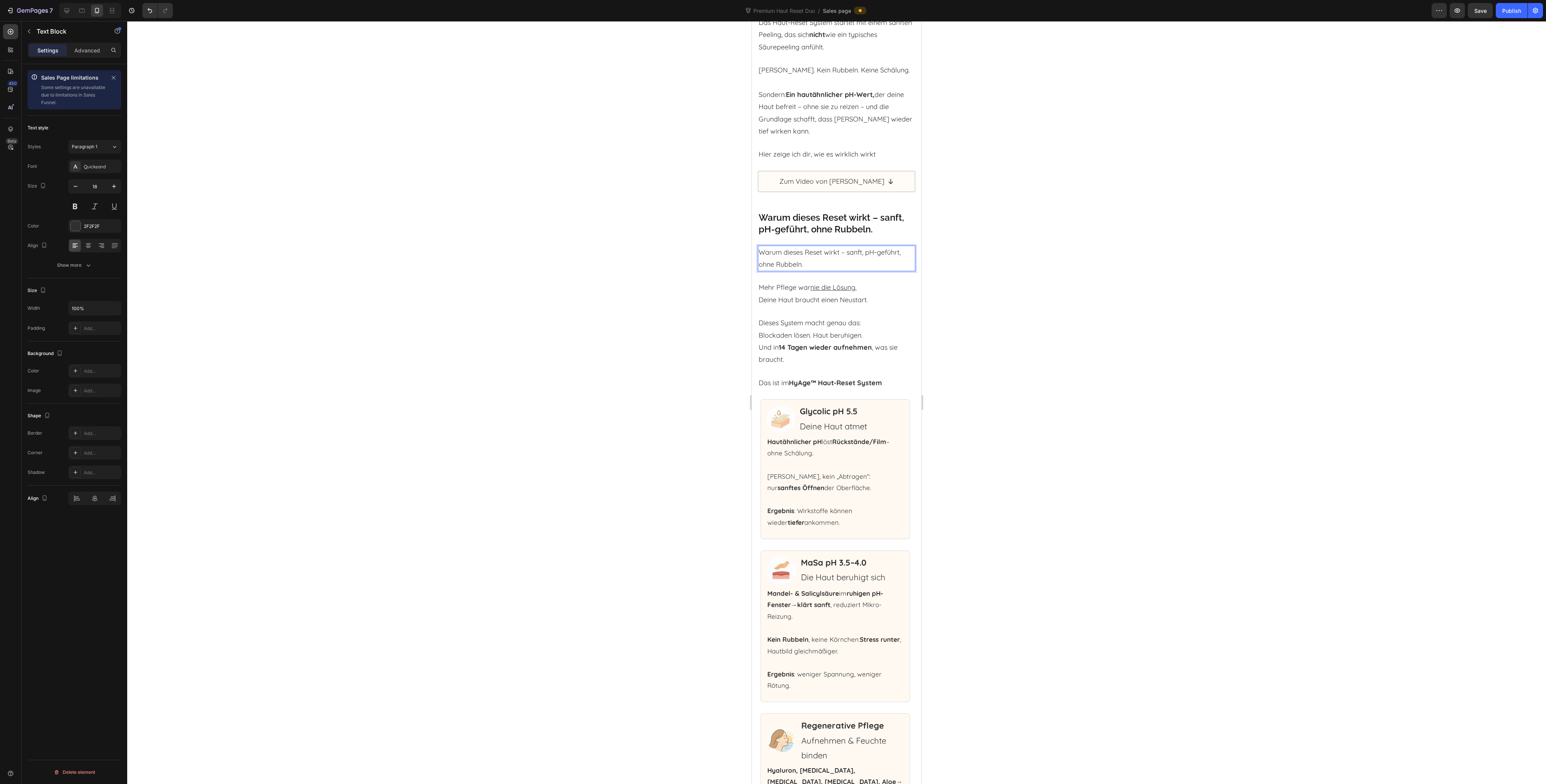
click at [798, 271] on p "Warum dieses Reset wirkt – sanft, pH-geführt, ohne Rubbeln." at bounding box center [836, 258] width 156 height 24
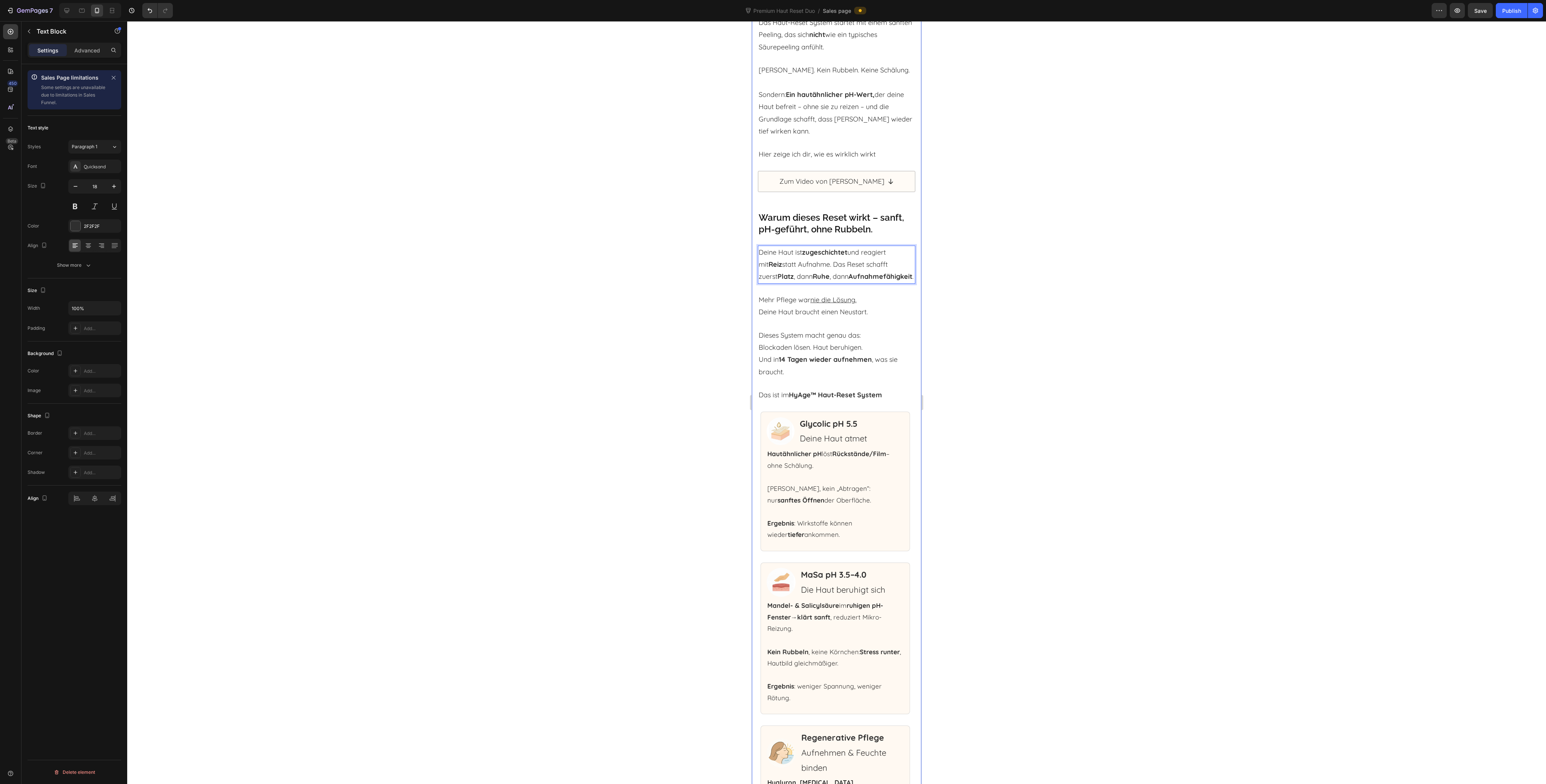
click at [1007, 329] on div at bounding box center [836, 402] width 1419 height 763
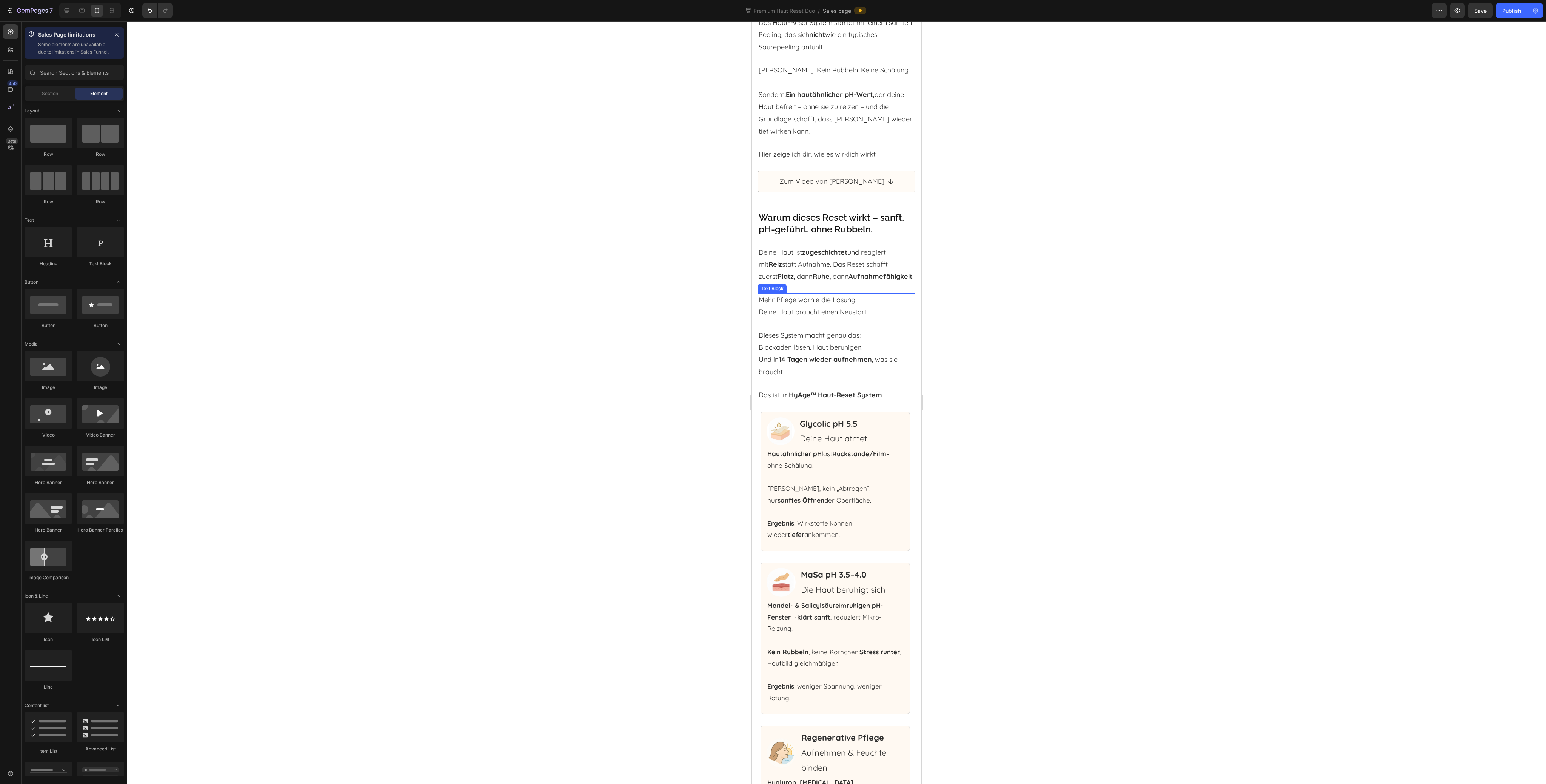
click at [838, 304] on u "nie die Lösung." at bounding box center [833, 300] width 46 height 9
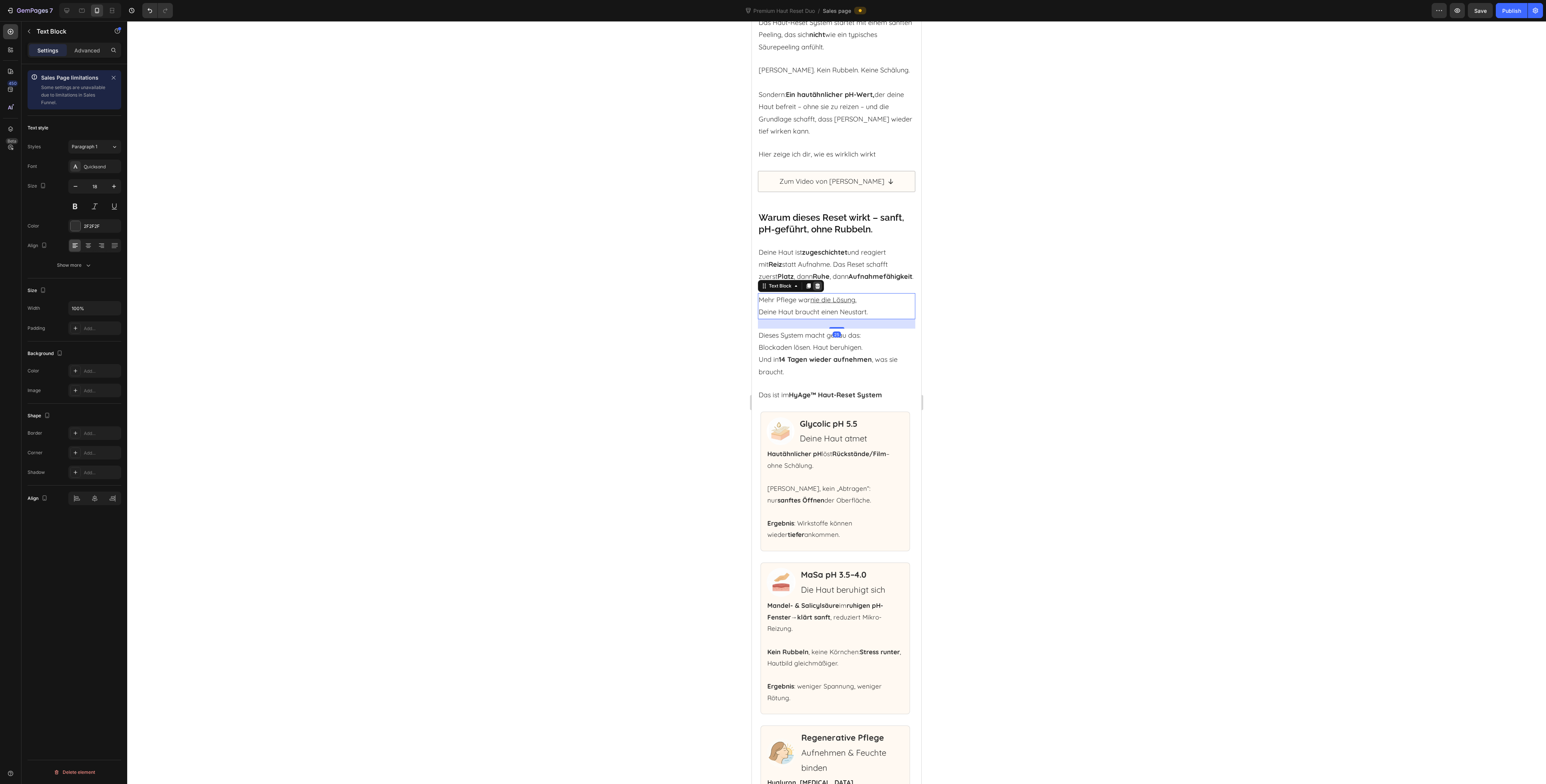
click at [816, 289] on icon at bounding box center [818, 286] width 5 height 5
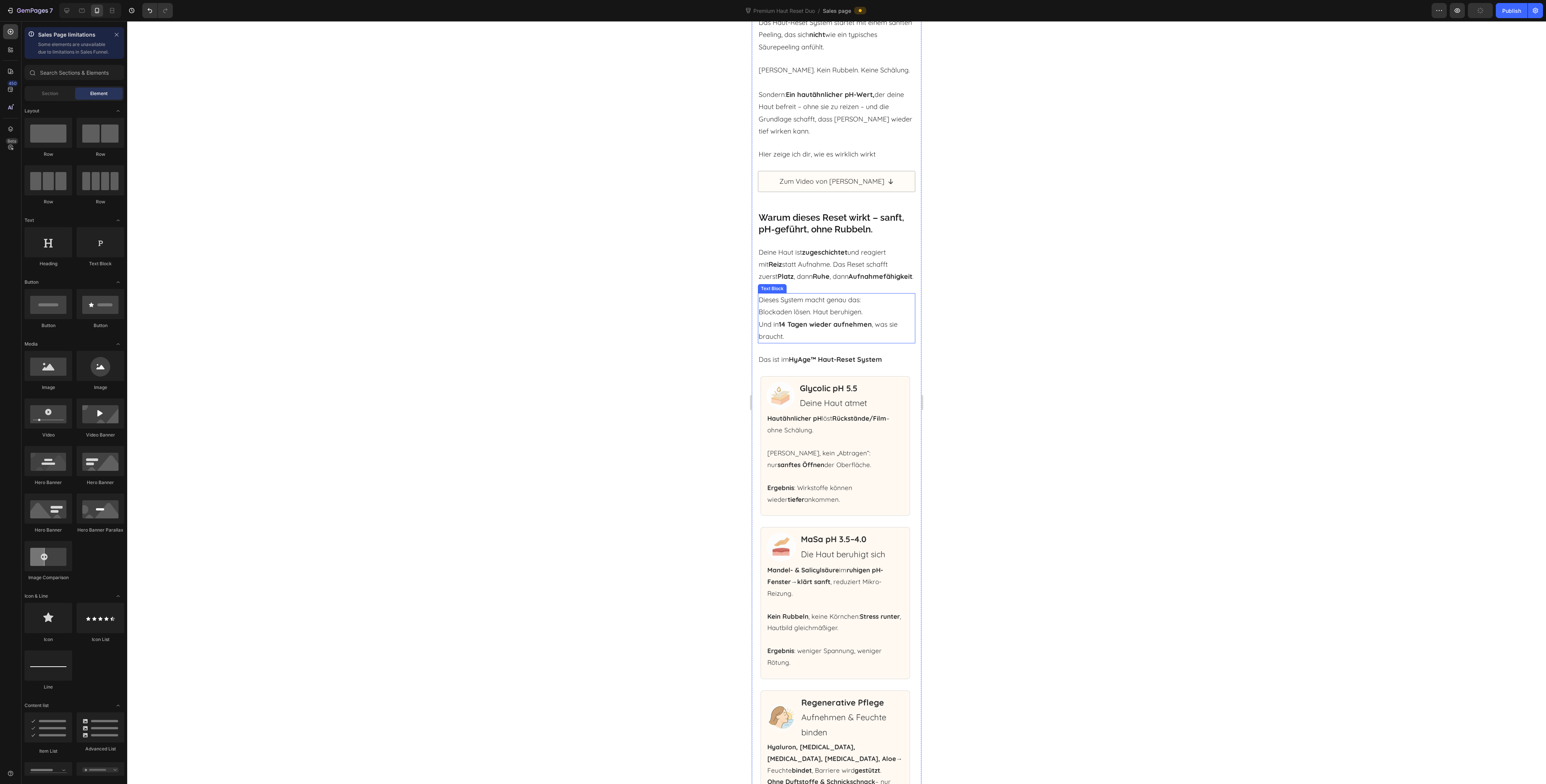
click at [817, 343] on p "Dieses System macht genau das: Blockaden lösen. Haut beruhigen. Und in 14 Tagen…" at bounding box center [836, 319] width 156 height 50
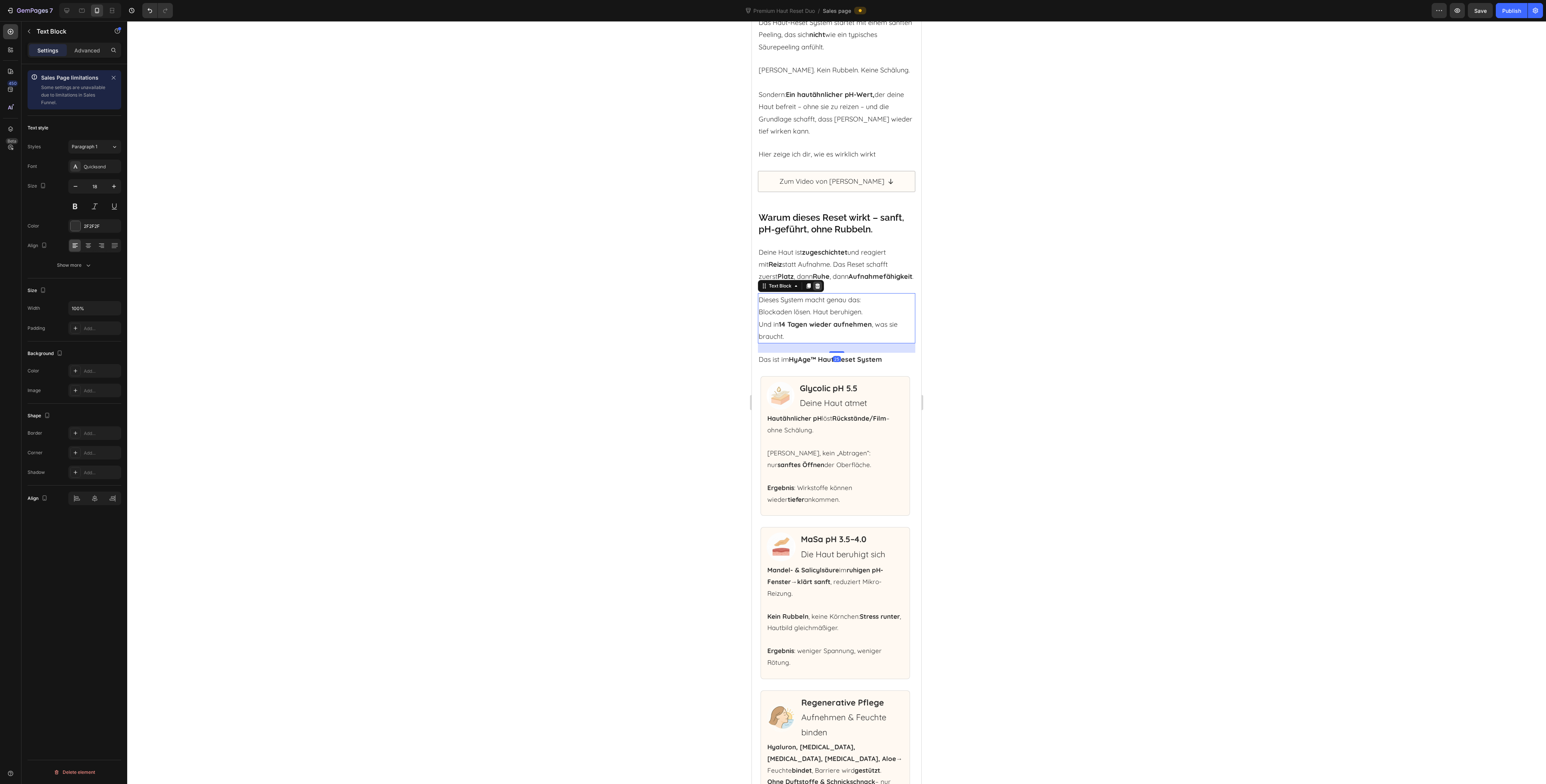
click at [818, 289] on icon at bounding box center [818, 286] width 5 height 5
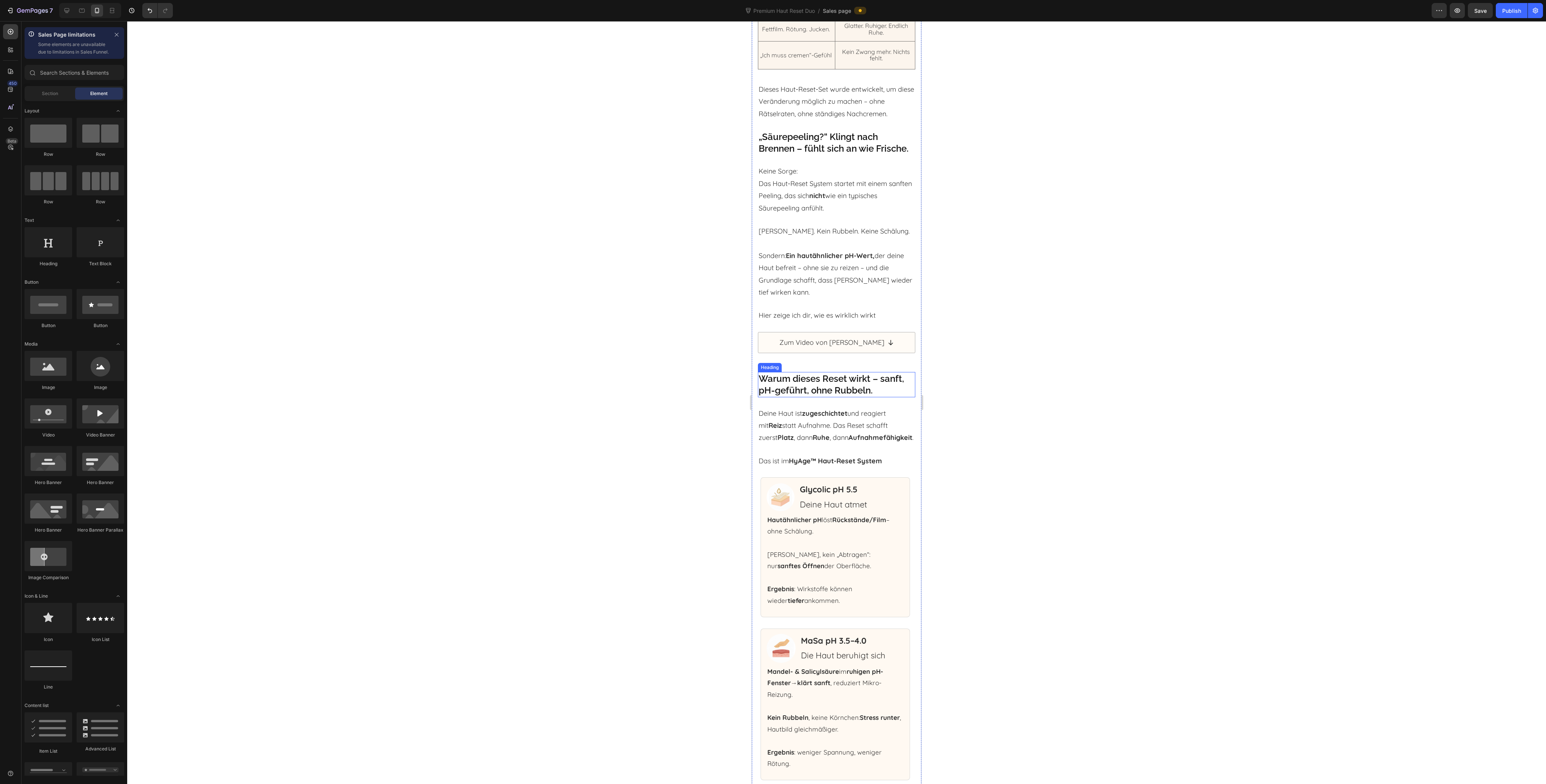
scroll to position [4664, 0]
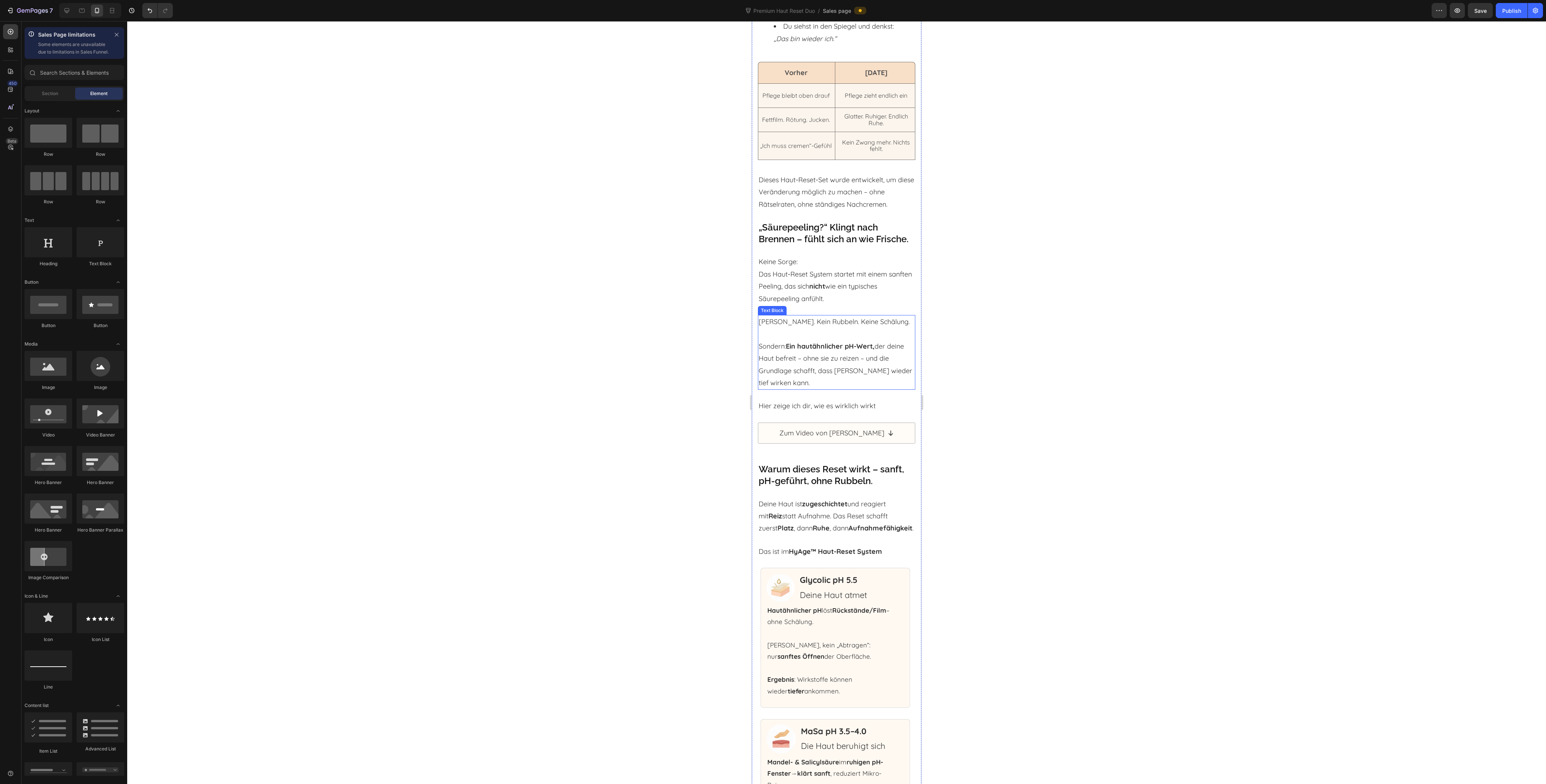
drag, startPoint x: 859, startPoint y: 421, endPoint x: 841, endPoint y: 410, distance: 21.1
click at [859, 390] on p "Sondern: Ein hautähnlicher pH-Wert, der deine Haut befreit – ohne sie zu reizen…" at bounding box center [836, 365] width 156 height 50
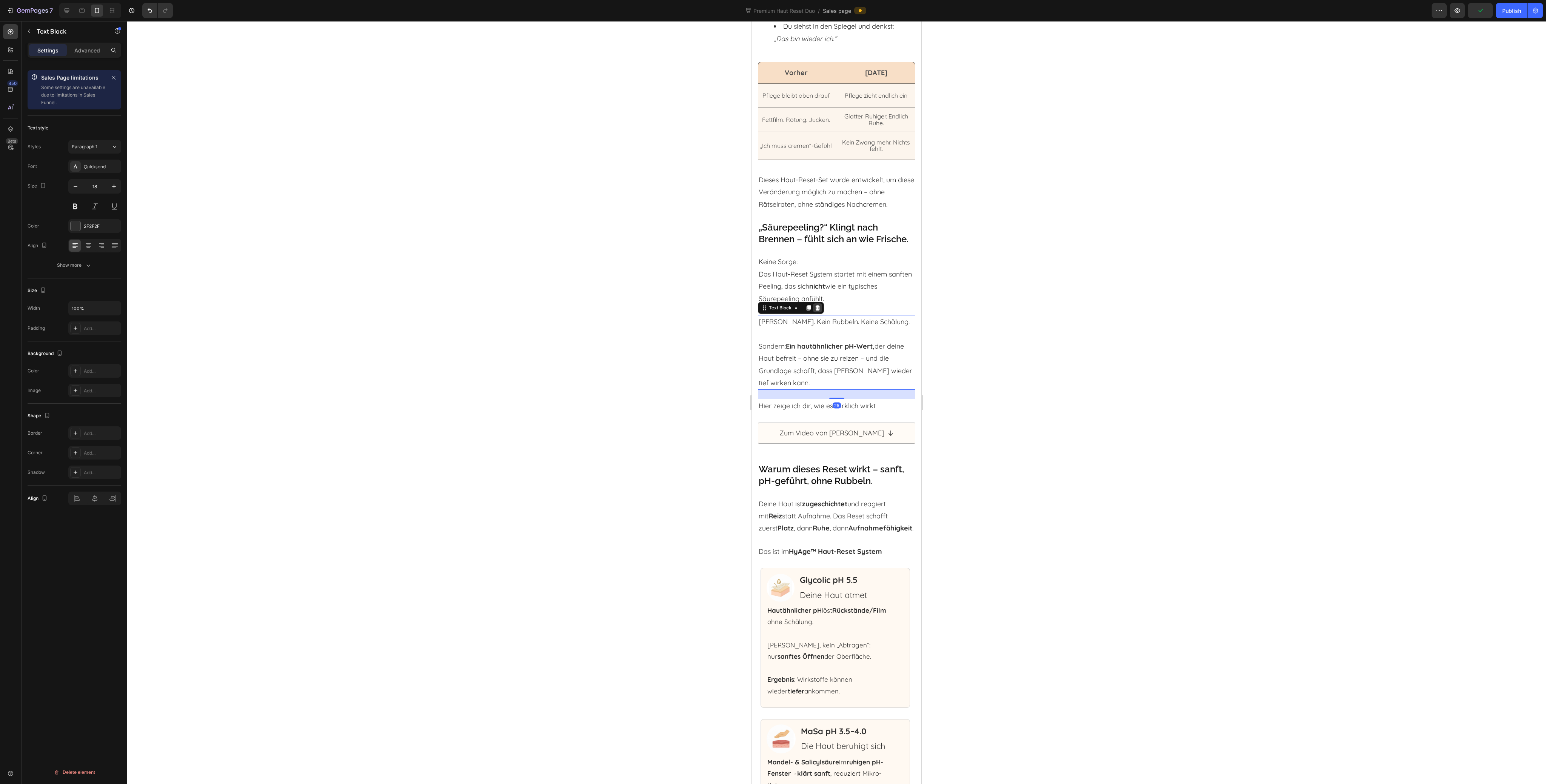
click at [818, 311] on icon at bounding box center [818, 308] width 5 height 5
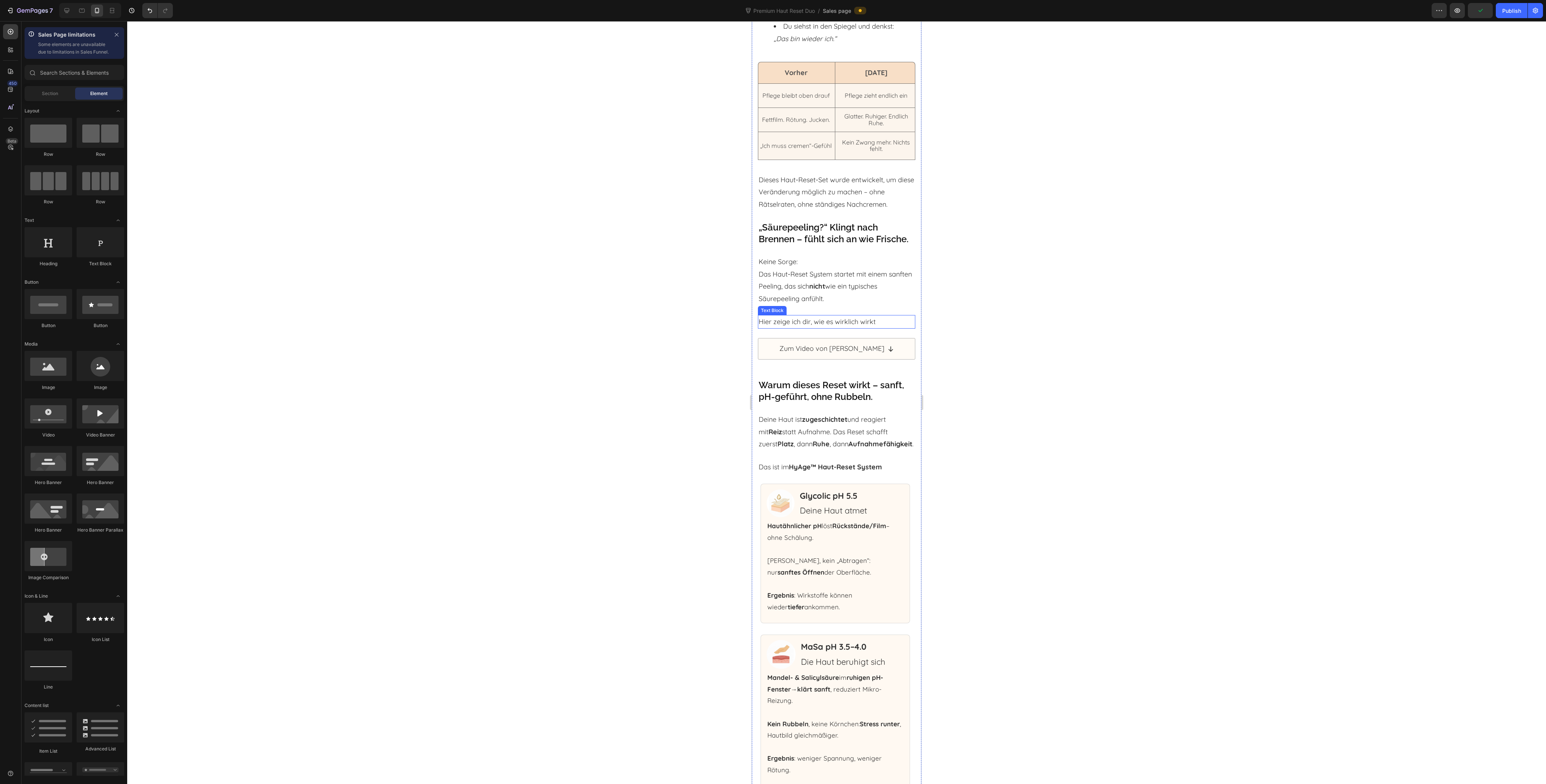
click at [818, 328] on p "Hier zeige ich dir, wie es wirklich wirkt" at bounding box center [836, 321] width 156 height 12
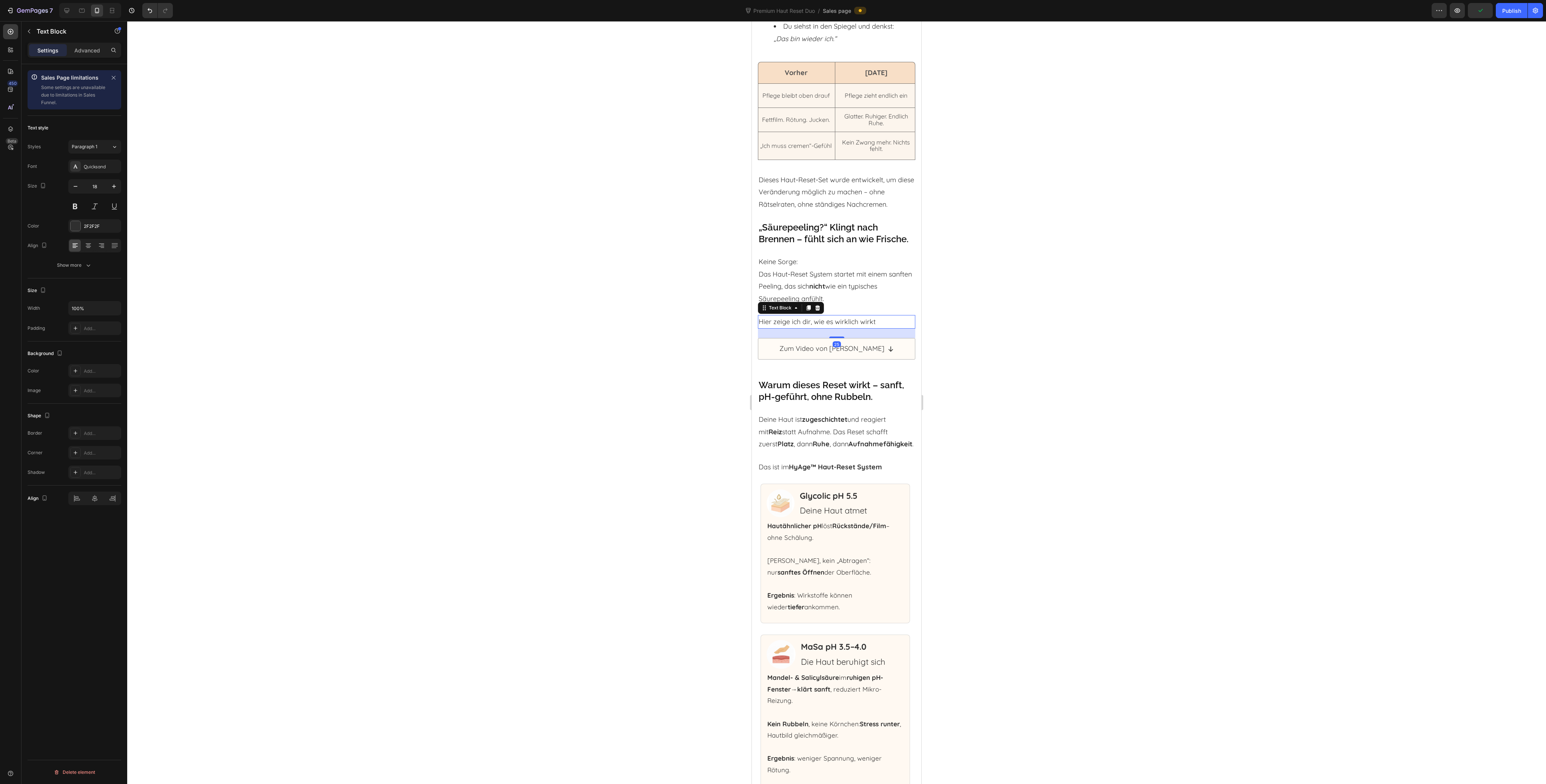
click at [818, 311] on icon at bounding box center [818, 308] width 5 height 5
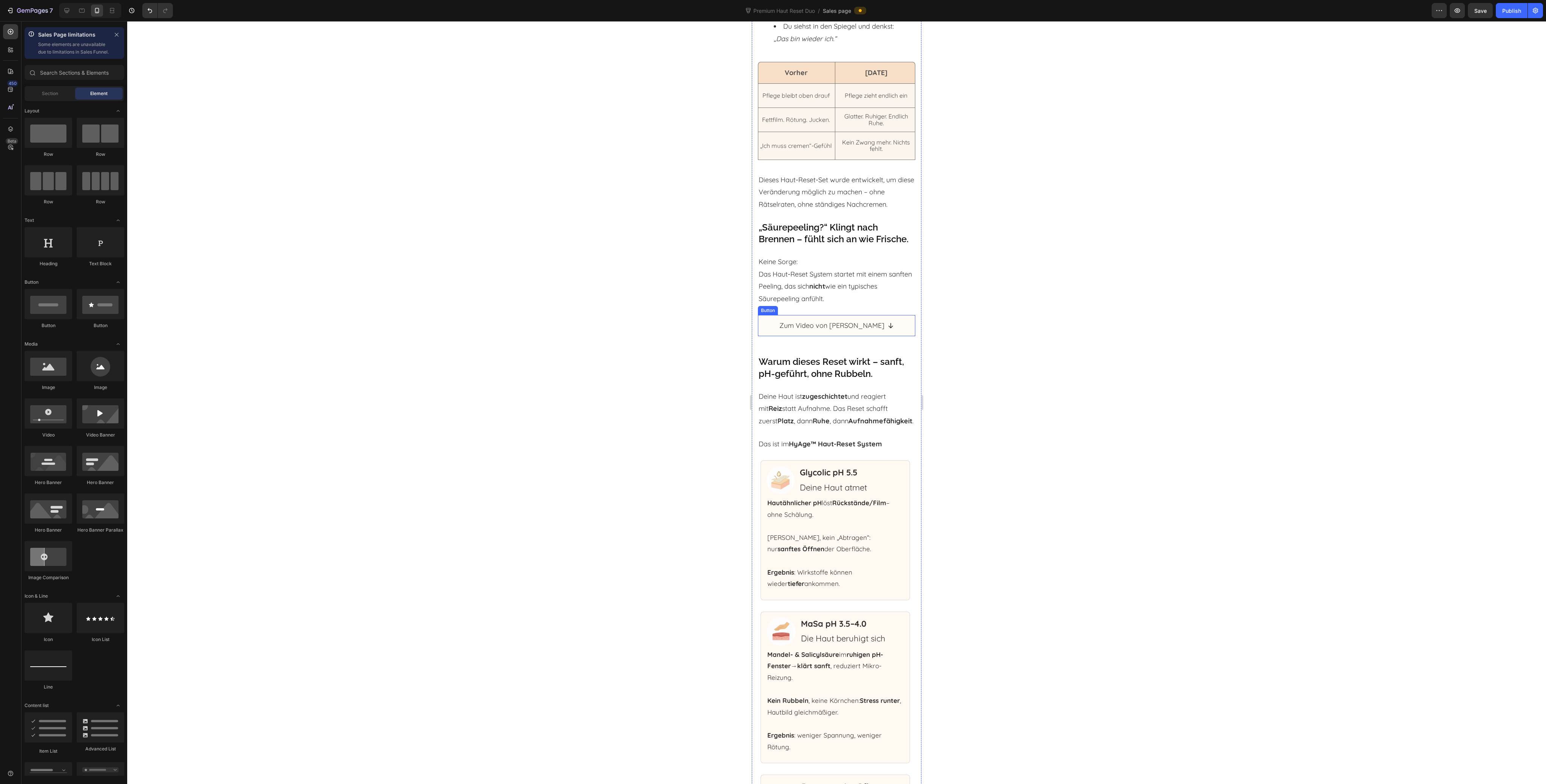
click at [769, 362] on div "Häufige Fragen in 30 Sekunden Heading 1. Reizt Säure nicht? 2. Was spüre ich in…" at bounding box center [836, 63] width 158 height 2664
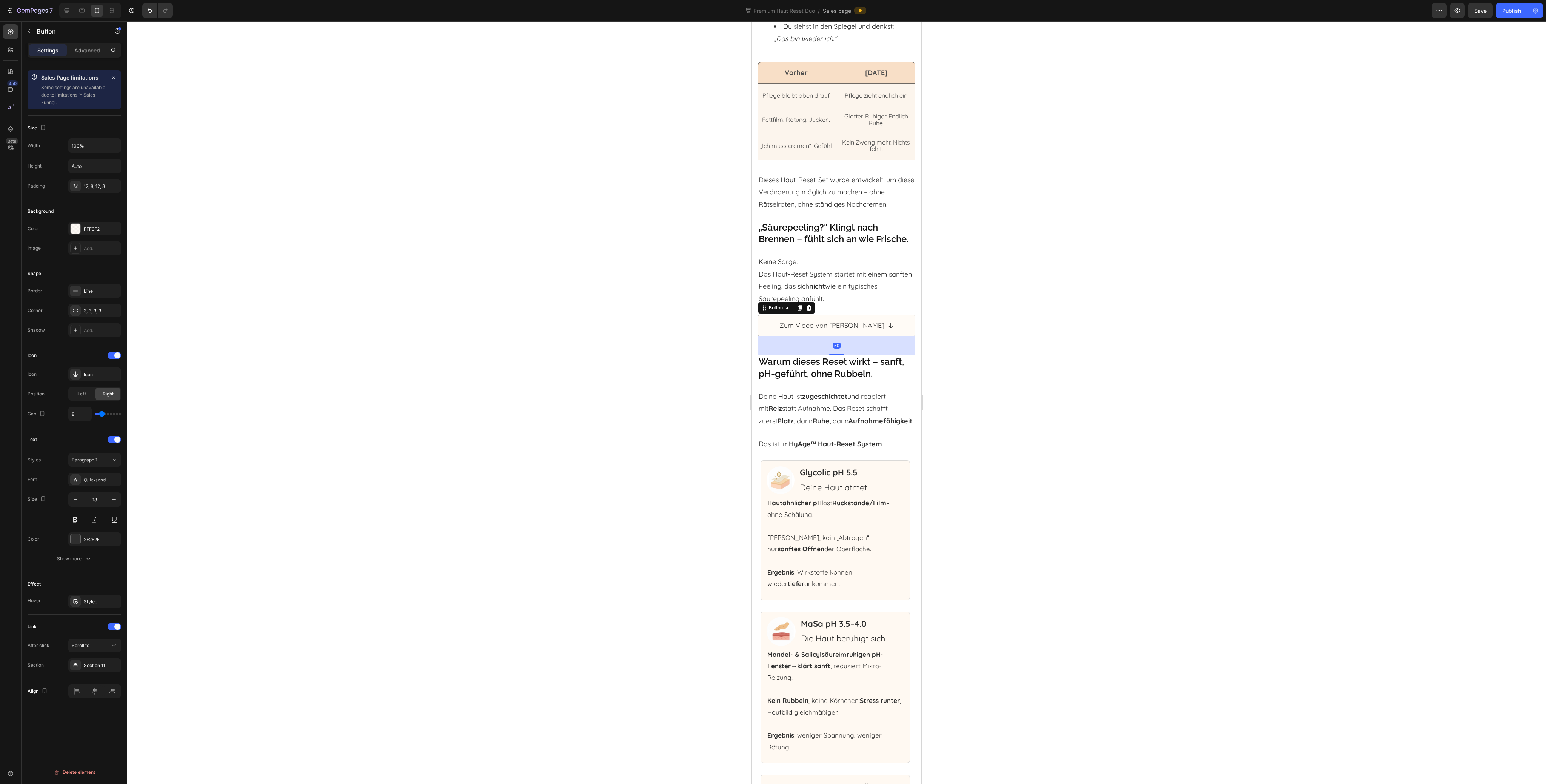
click at [810, 311] on icon at bounding box center [809, 308] width 6 height 6
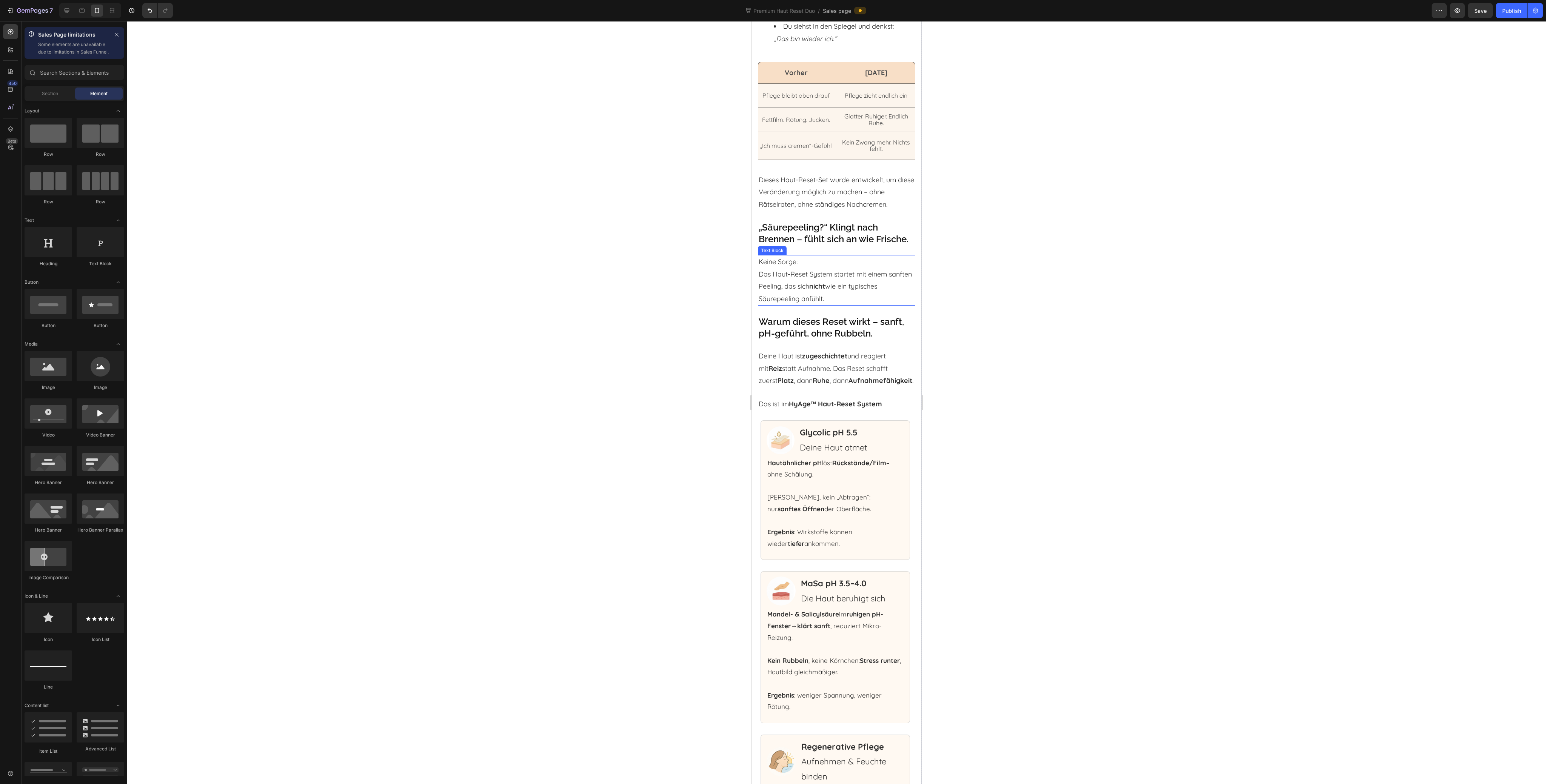
click at [814, 305] on p "Keine Sorge: Das Haut-Reset System startet mit einem sanften Peeling, das sich …" at bounding box center [836, 280] width 156 height 50
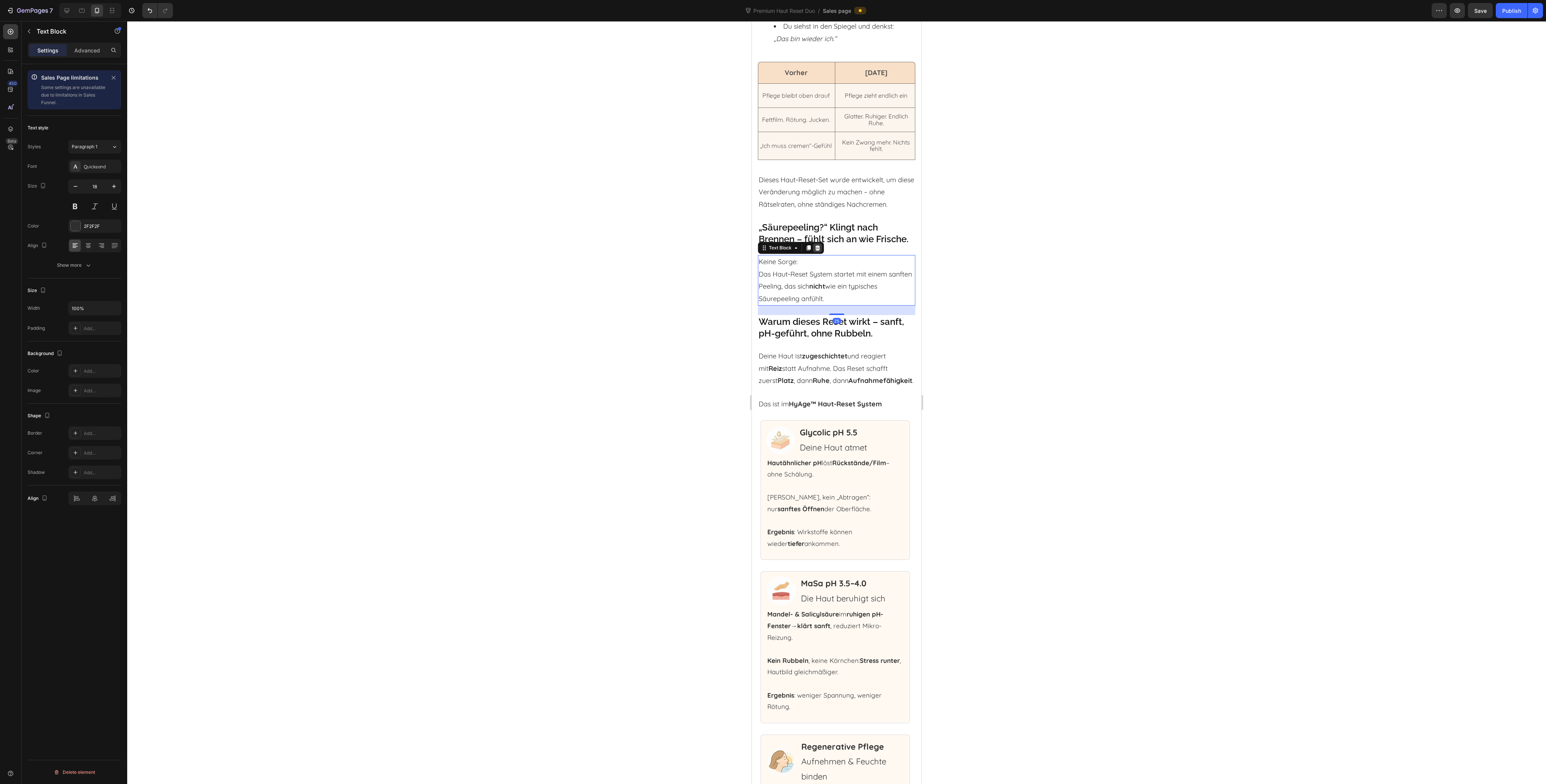
click at [822, 252] on div at bounding box center [818, 248] width 9 height 9
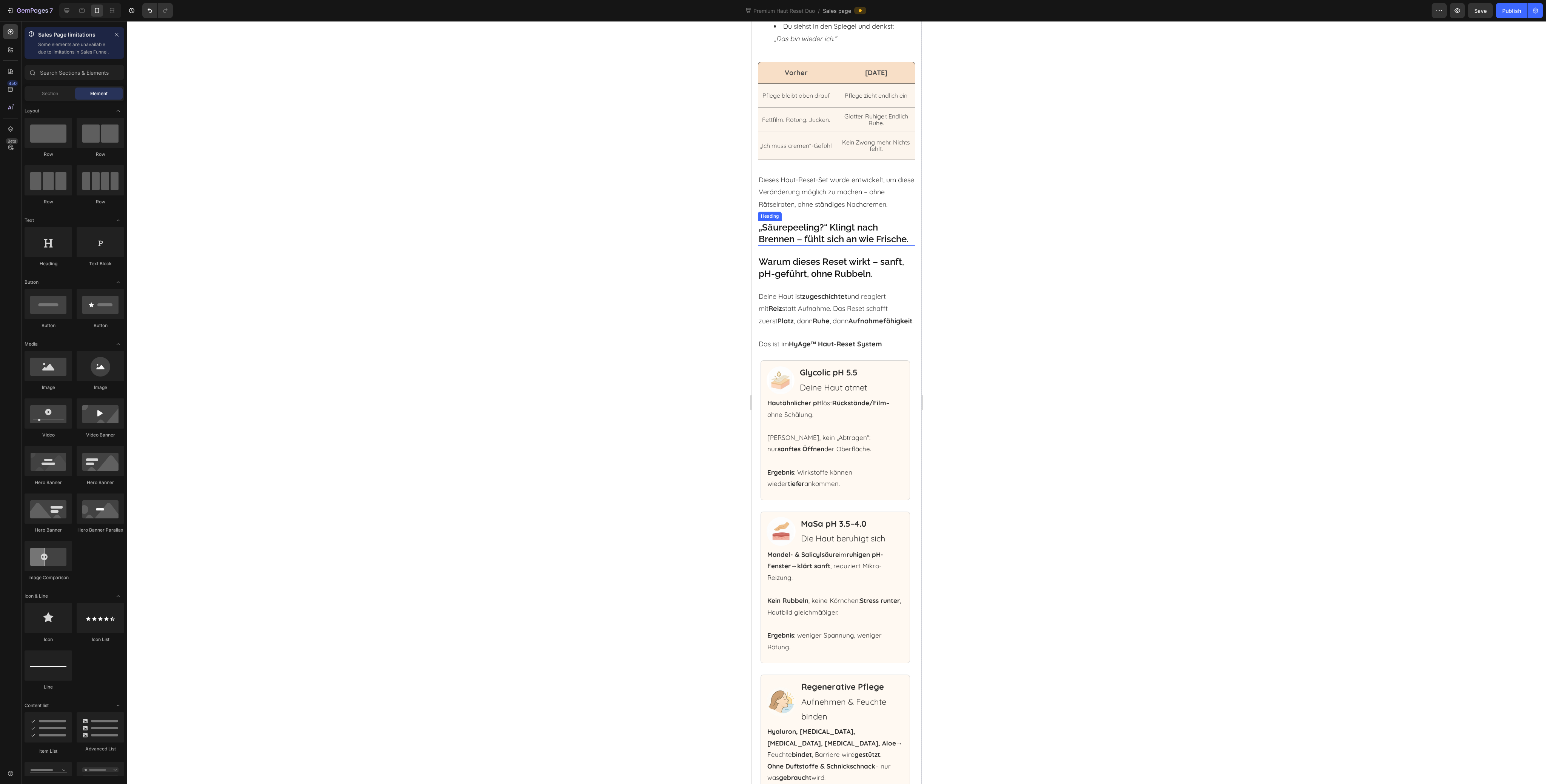
click at [823, 246] on h2 "„Säurepeeling?“ Klingt nach Brennen – fühlt sich an wie Frische." at bounding box center [836, 233] width 158 height 25
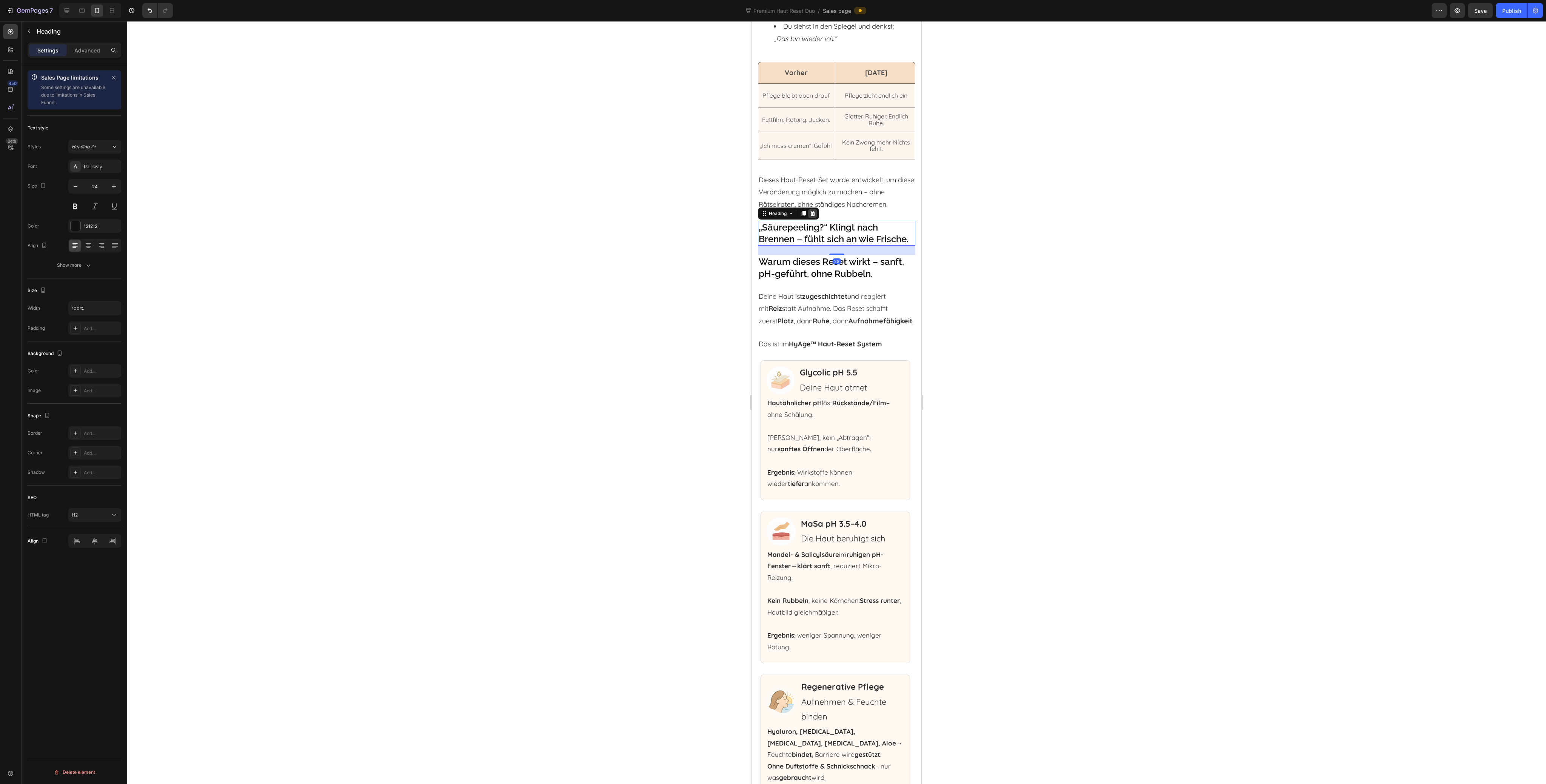
click at [813, 216] on icon at bounding box center [812, 213] width 5 height 5
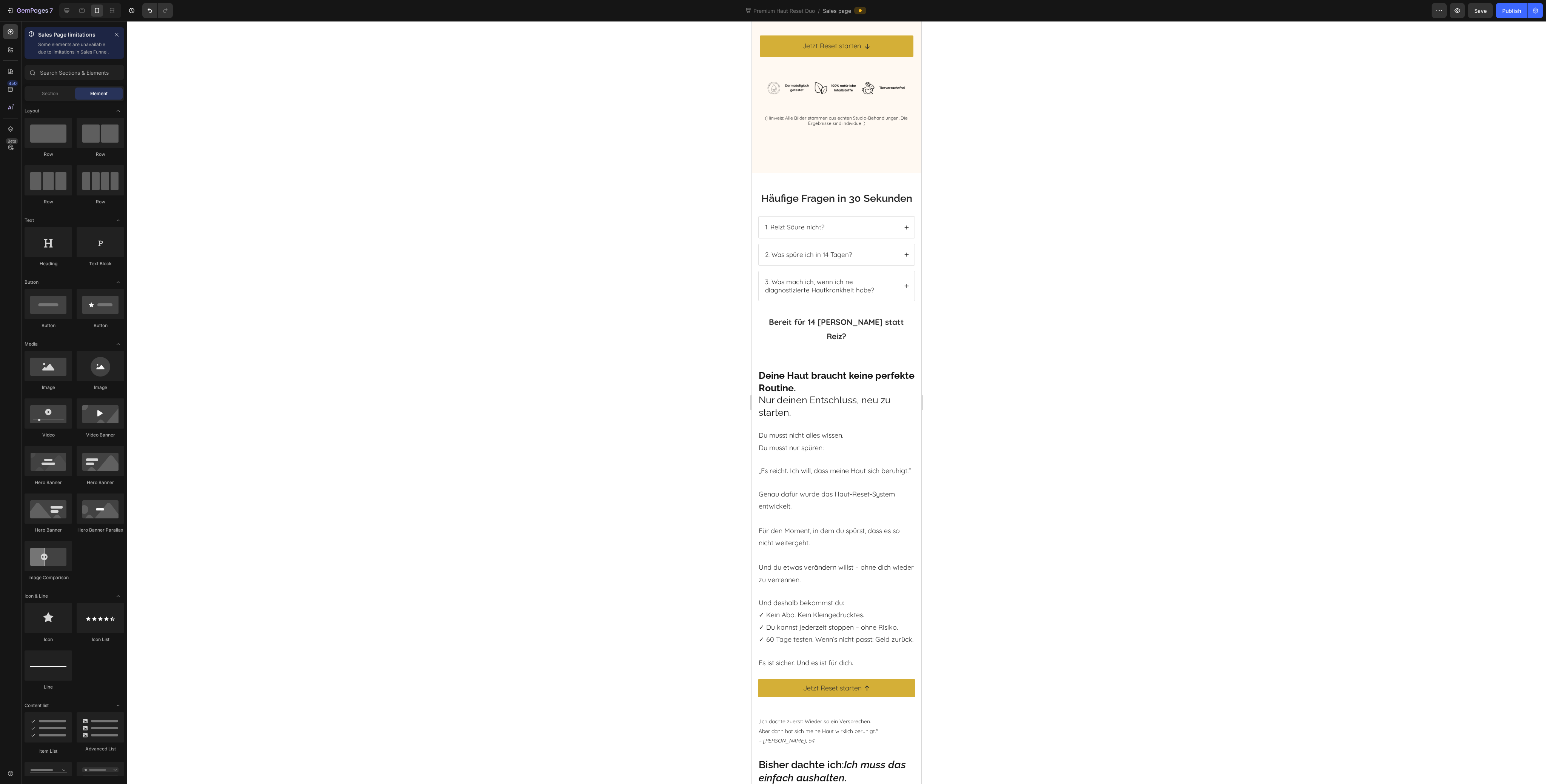
scroll to position [3256, 0]
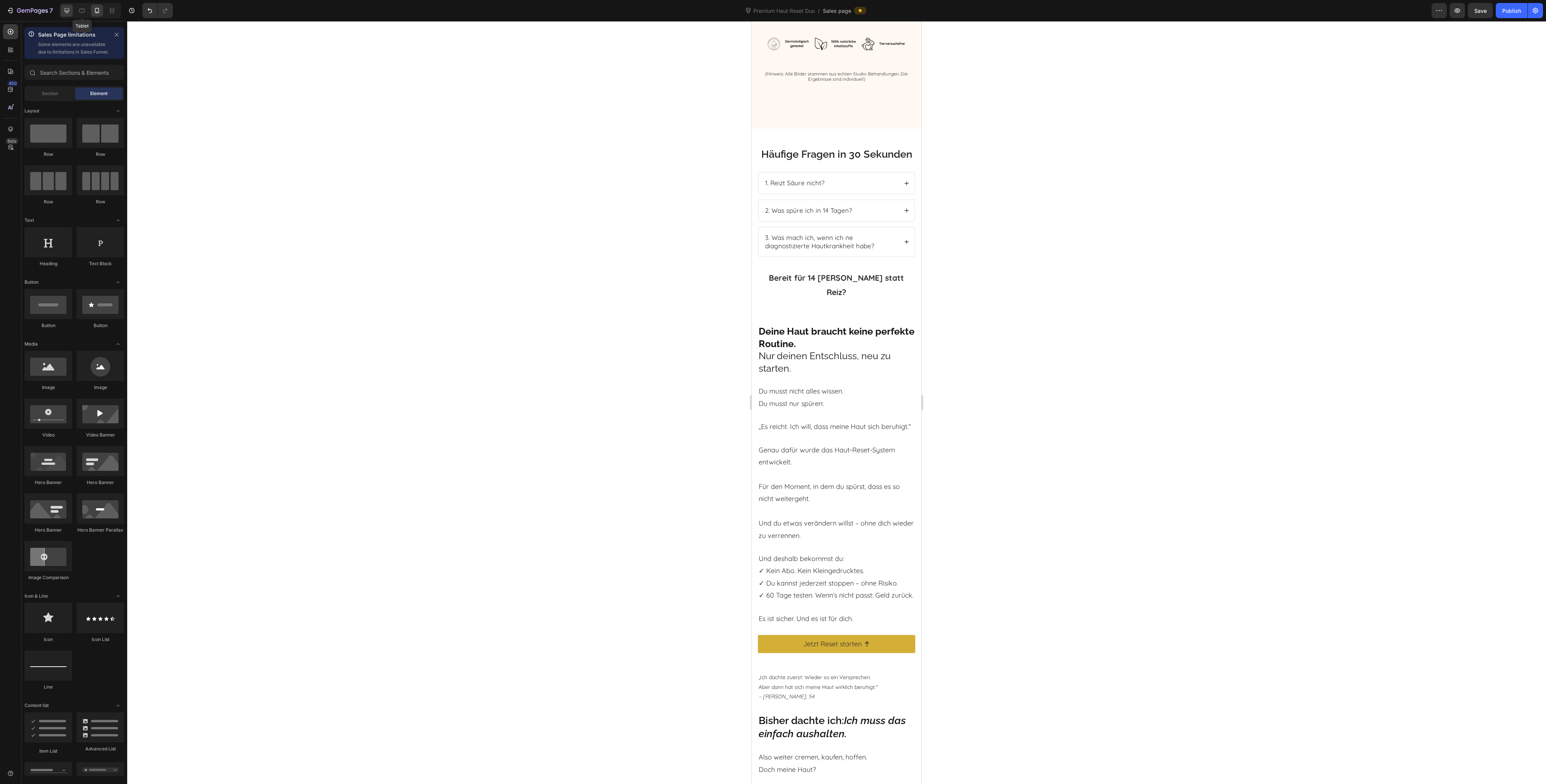
click at [71, 9] on div at bounding box center [67, 10] width 12 height 12
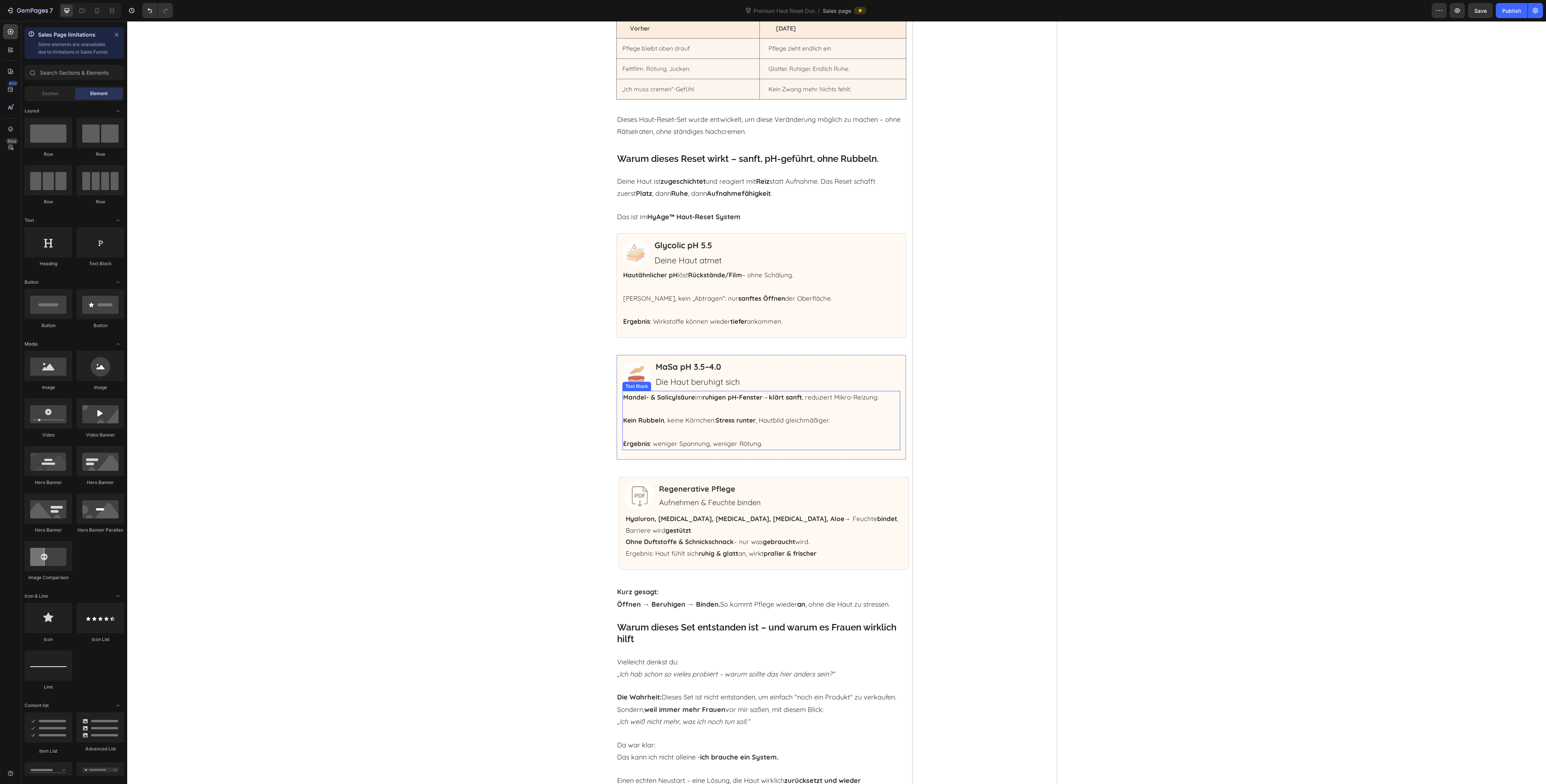
scroll to position [4574, 0]
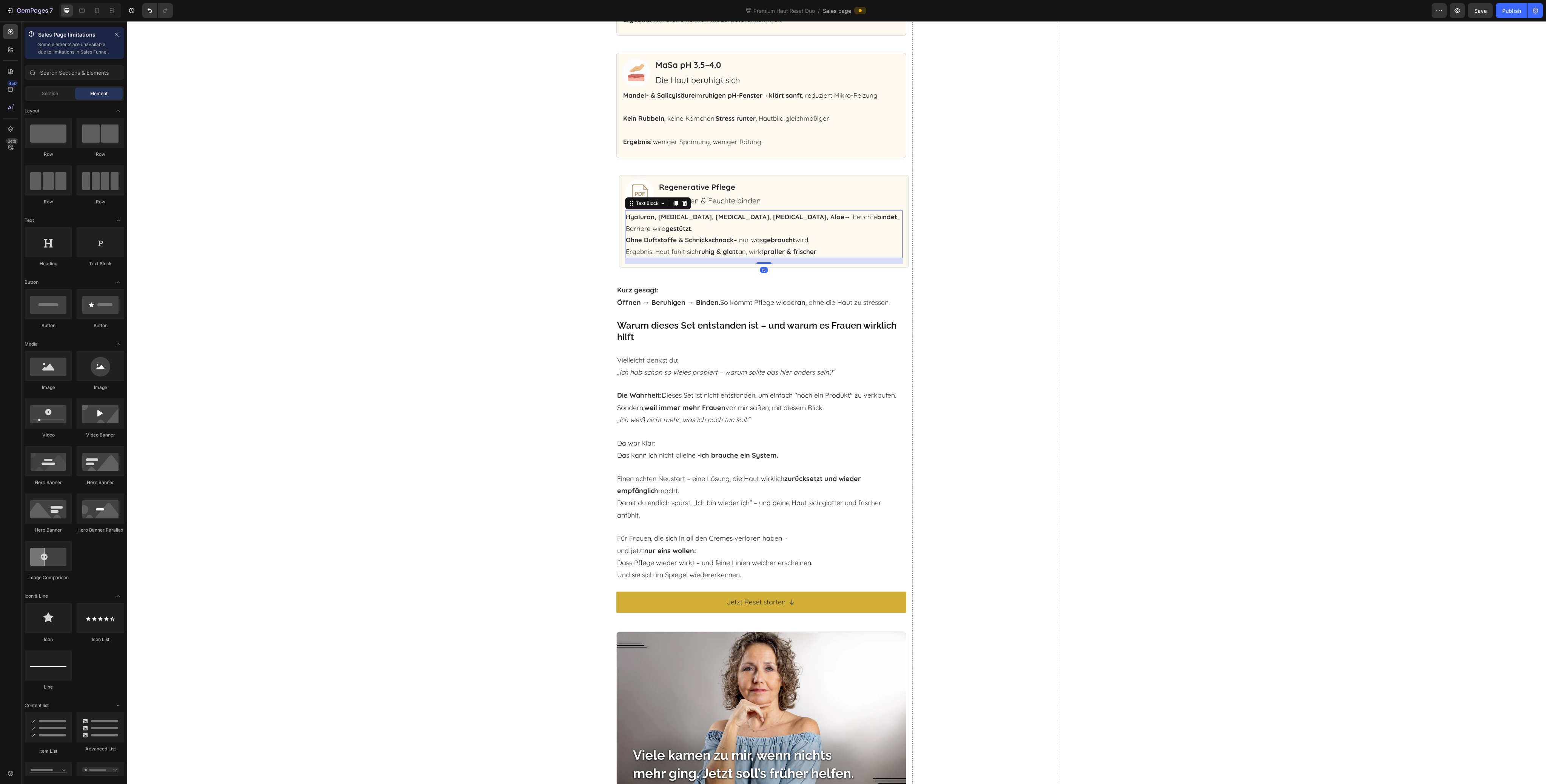
click at [826, 234] on p "Ohne Duftstoffe & Schnickschnack – nur was gebraucht wird." at bounding box center [764, 239] width 276 height 12
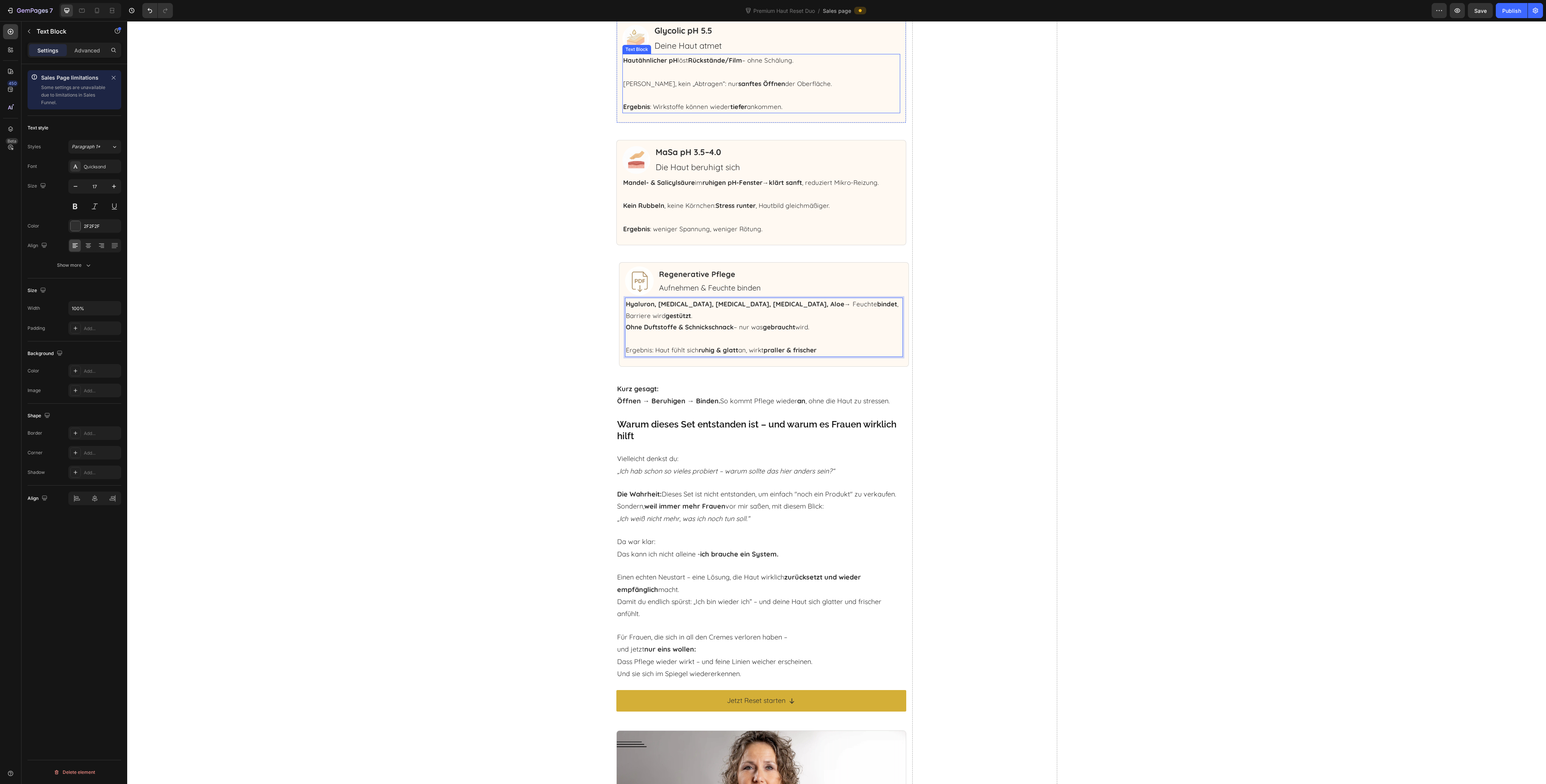
scroll to position [4373, 0]
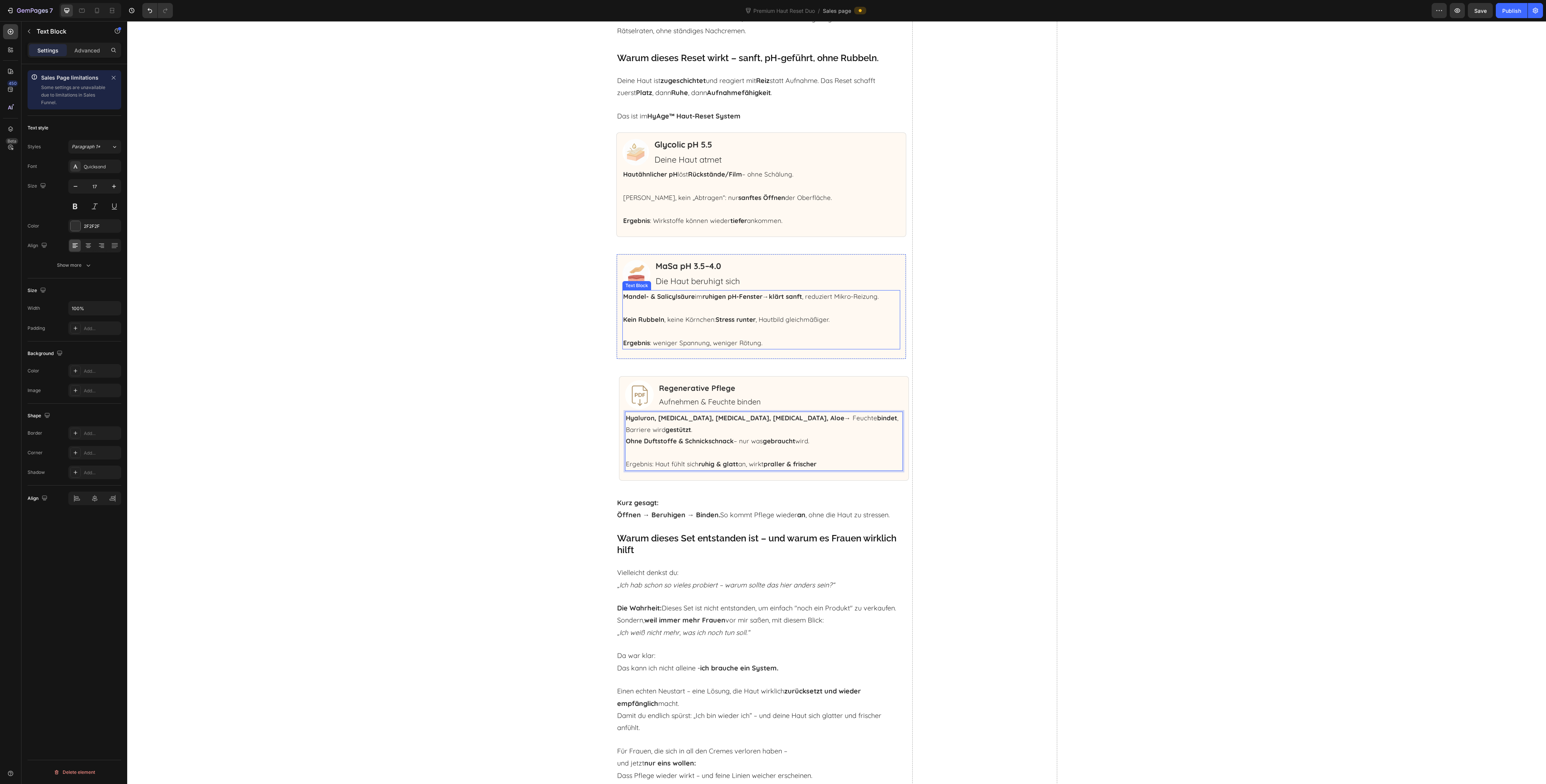
click at [758, 312] on p "Rich Text Editor. Editing area: main" at bounding box center [761, 308] width 276 height 12
click at [117, 185] on icon "button" at bounding box center [113, 186] width 7 height 7
type input "18"
click at [745, 451] on p "Rich Text Editor. Editing area: main" at bounding box center [764, 456] width 276 height 12
click at [110, 186] on icon "button" at bounding box center [113, 186] width 7 height 7
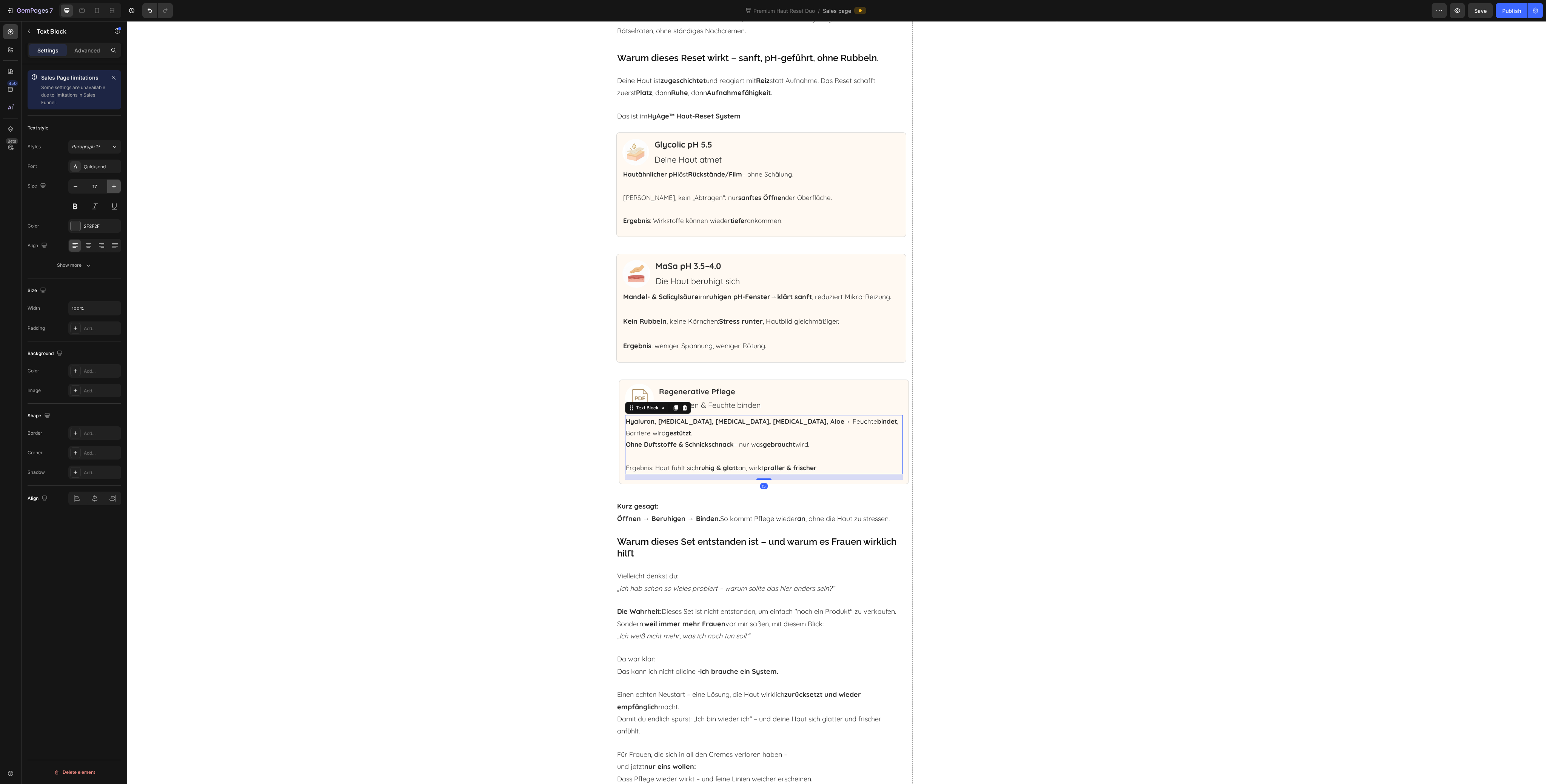
type input "18"
click at [741, 311] on p "Rich Text Editor. Editing area: main" at bounding box center [761, 309] width 276 height 12
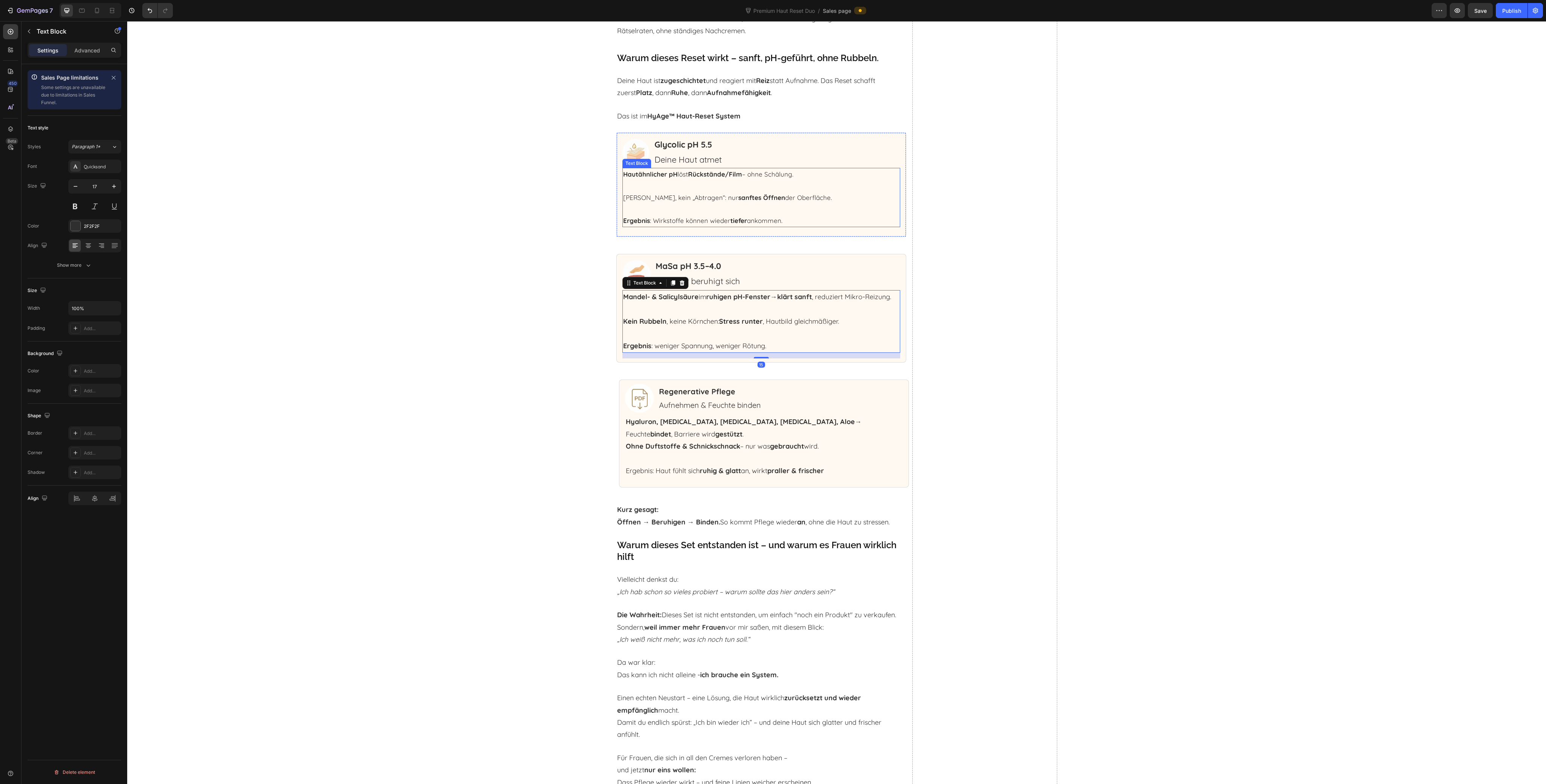
click at [768, 194] on strong "sanftes Öffnen" at bounding box center [762, 197] width 47 height 8
click at [113, 185] on icon "button" at bounding box center [113, 186] width 7 height 7
type input "18"
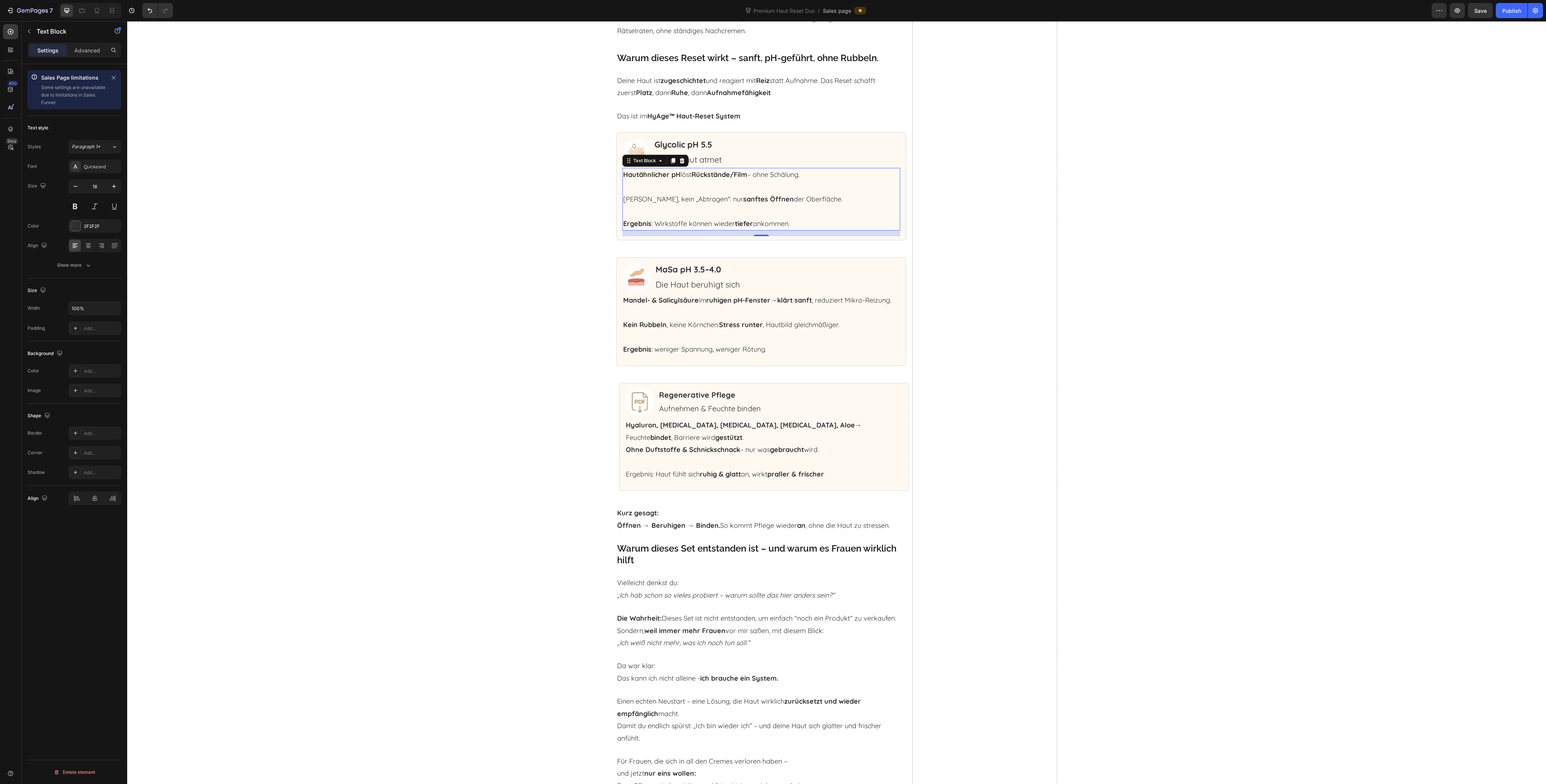
click at [714, 203] on p "Kein Brennen, kein „Abtragen“: nur sanftes Öffnen der Oberfläche." at bounding box center [761, 199] width 276 height 12
drag, startPoint x: 715, startPoint y: 203, endPoint x: 763, endPoint y: 203, distance: 48.0
click at [763, 203] on p "Kein Brennen, kein „Abtragen“: nur sanftes Öffnen der Oberfläche." at bounding box center [761, 199] width 276 height 12
click at [764, 202] on strong "sanftes Öffnen" at bounding box center [769, 199] width 50 height 9
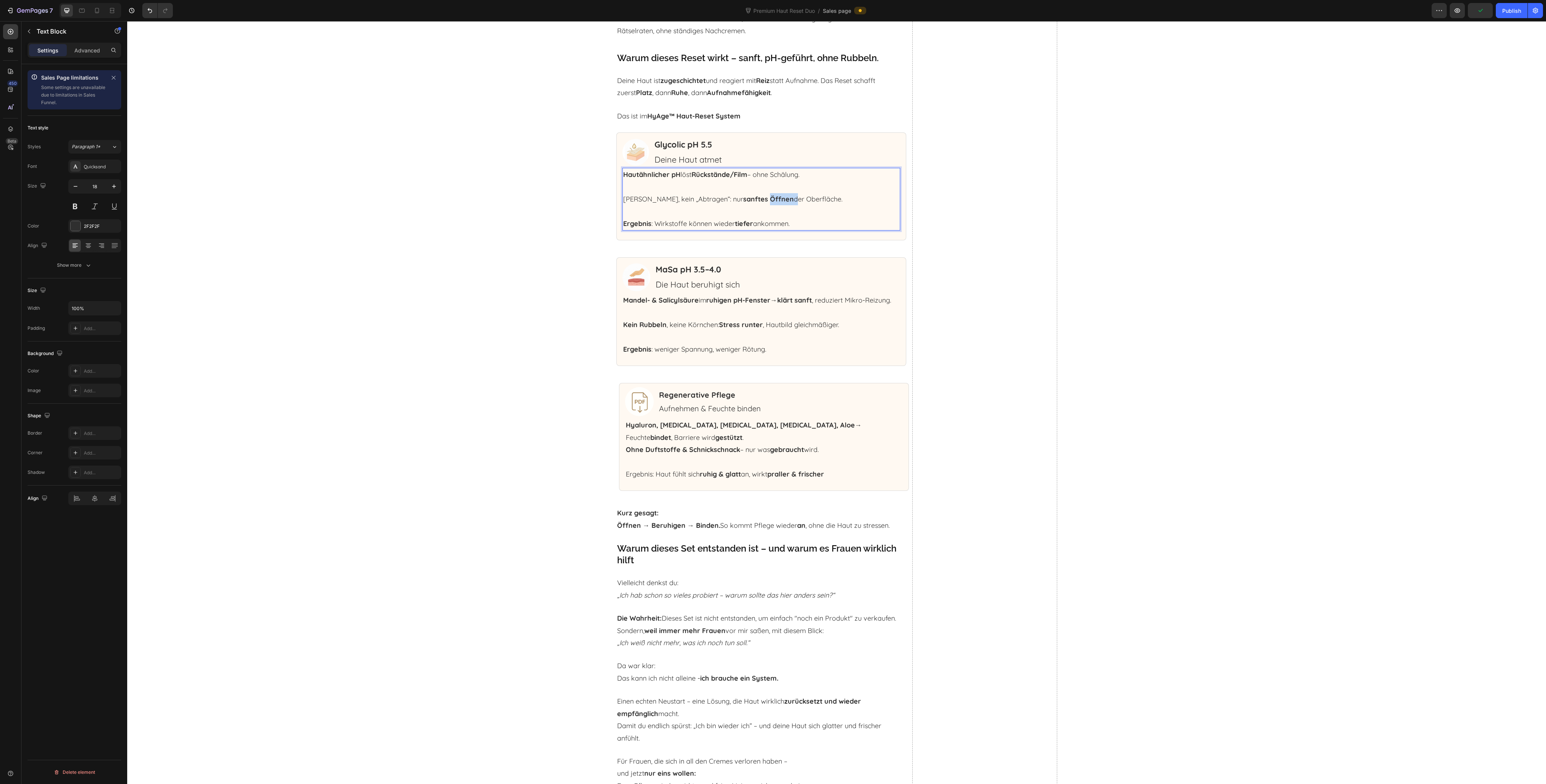
click at [764, 202] on strong "sanftes Öffnen" at bounding box center [769, 199] width 50 height 9
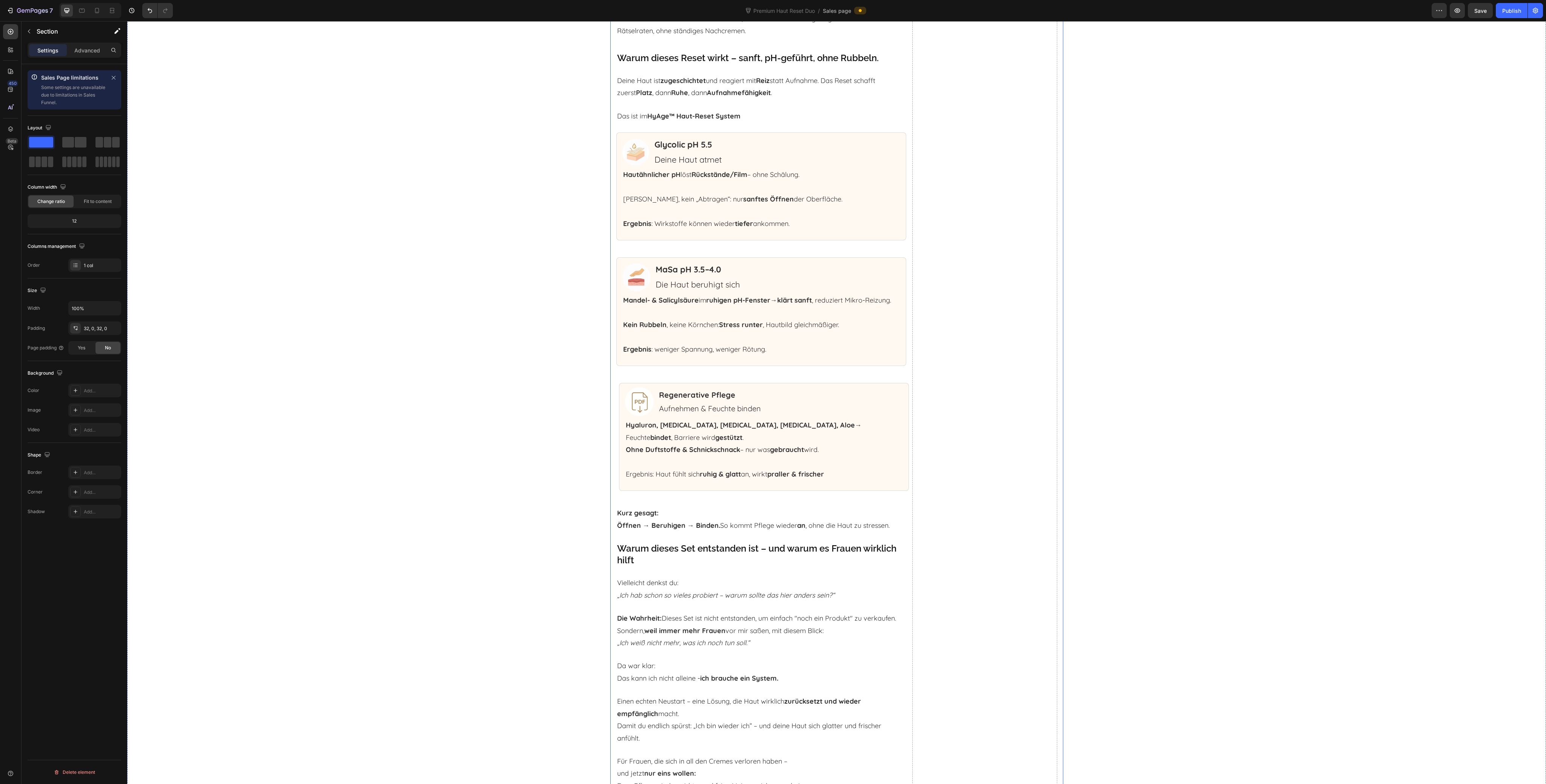
click at [832, 203] on p "Kein Brennen, kein „Abtragen“: nur sanftes Öffnen der Oberfläche." at bounding box center [761, 199] width 276 height 12
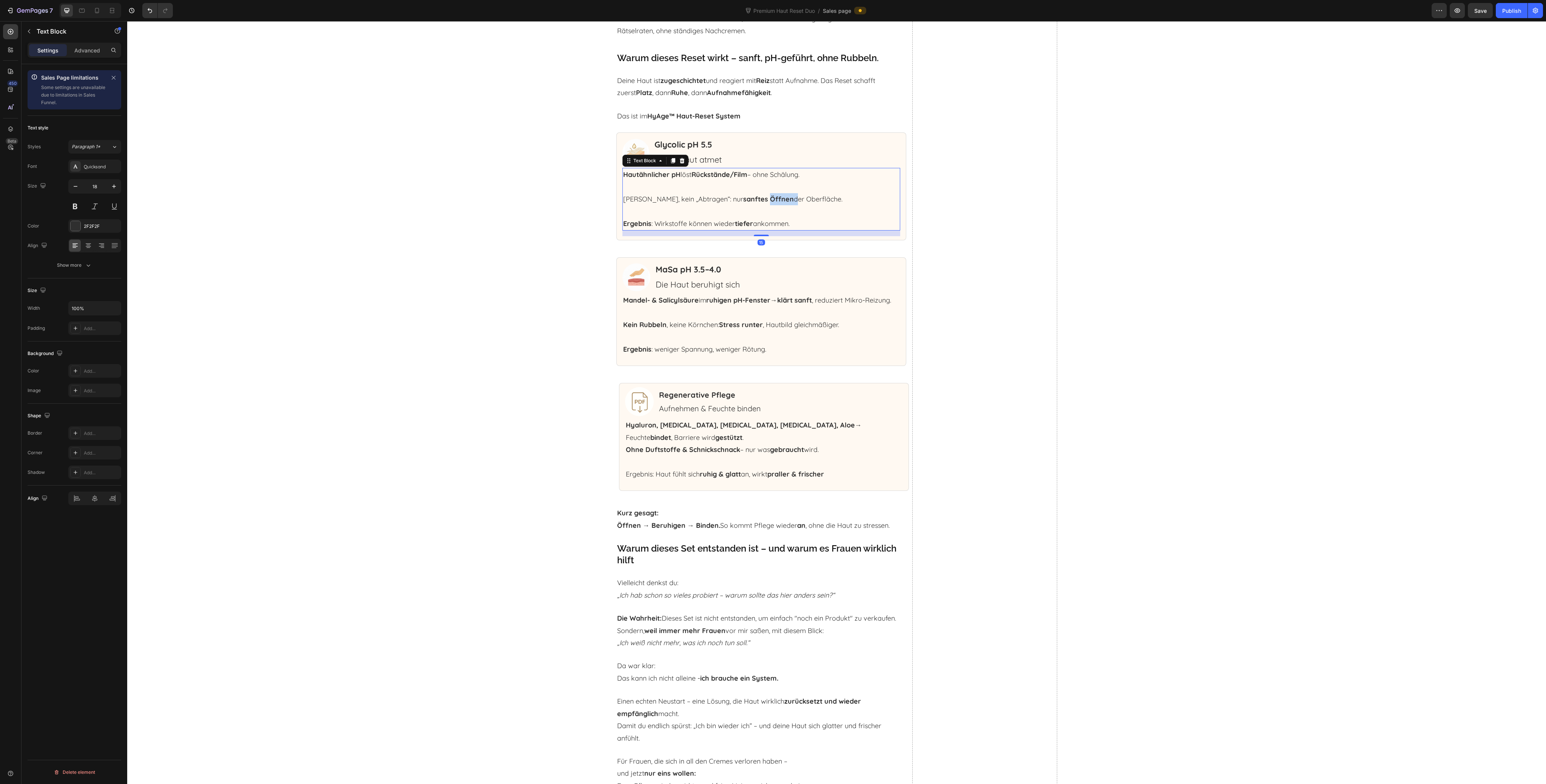
click at [773, 203] on strong "sanftes Öffnen" at bounding box center [769, 199] width 50 height 9
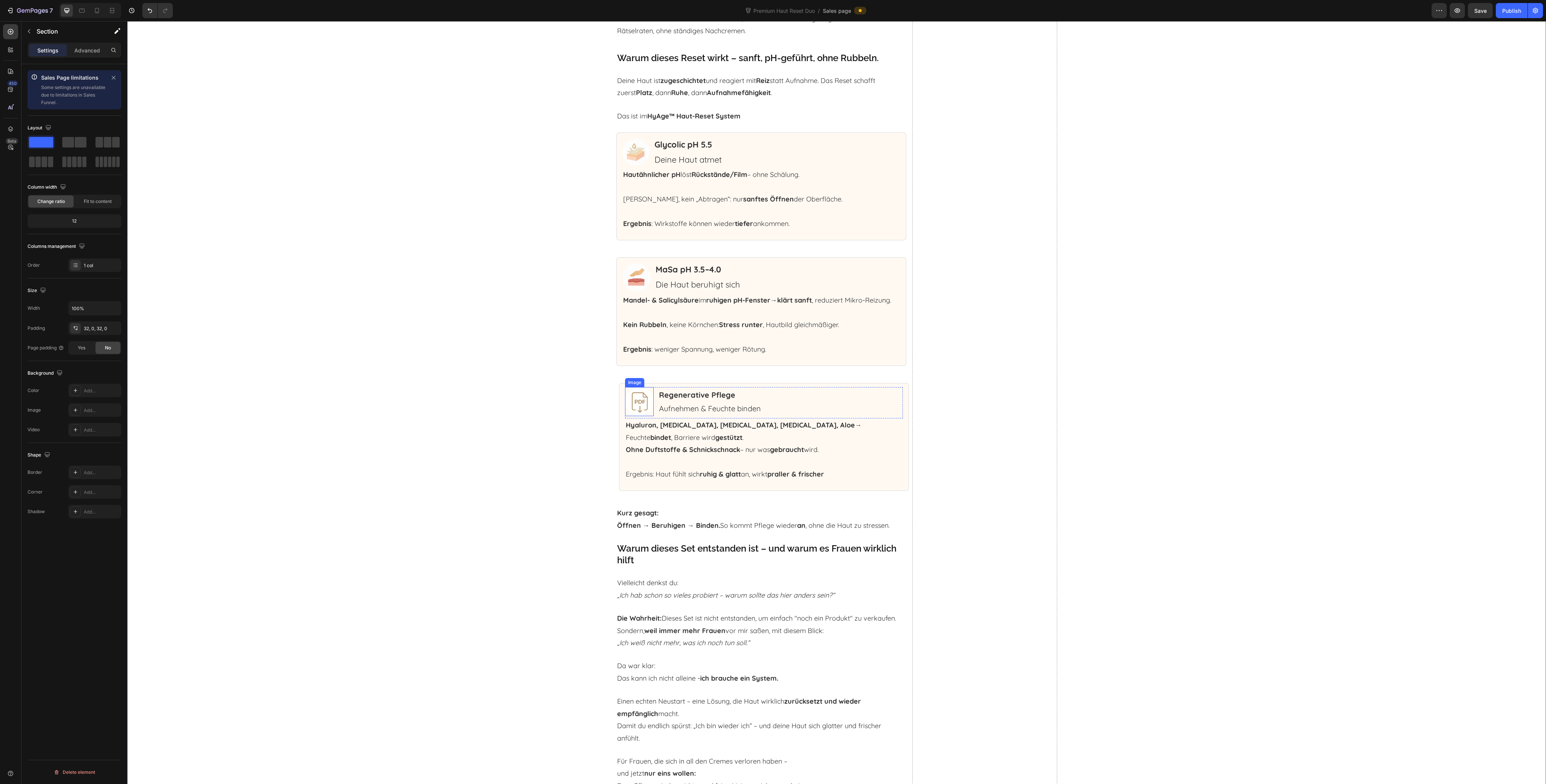
click at [634, 410] on img at bounding box center [639, 401] width 29 height 29
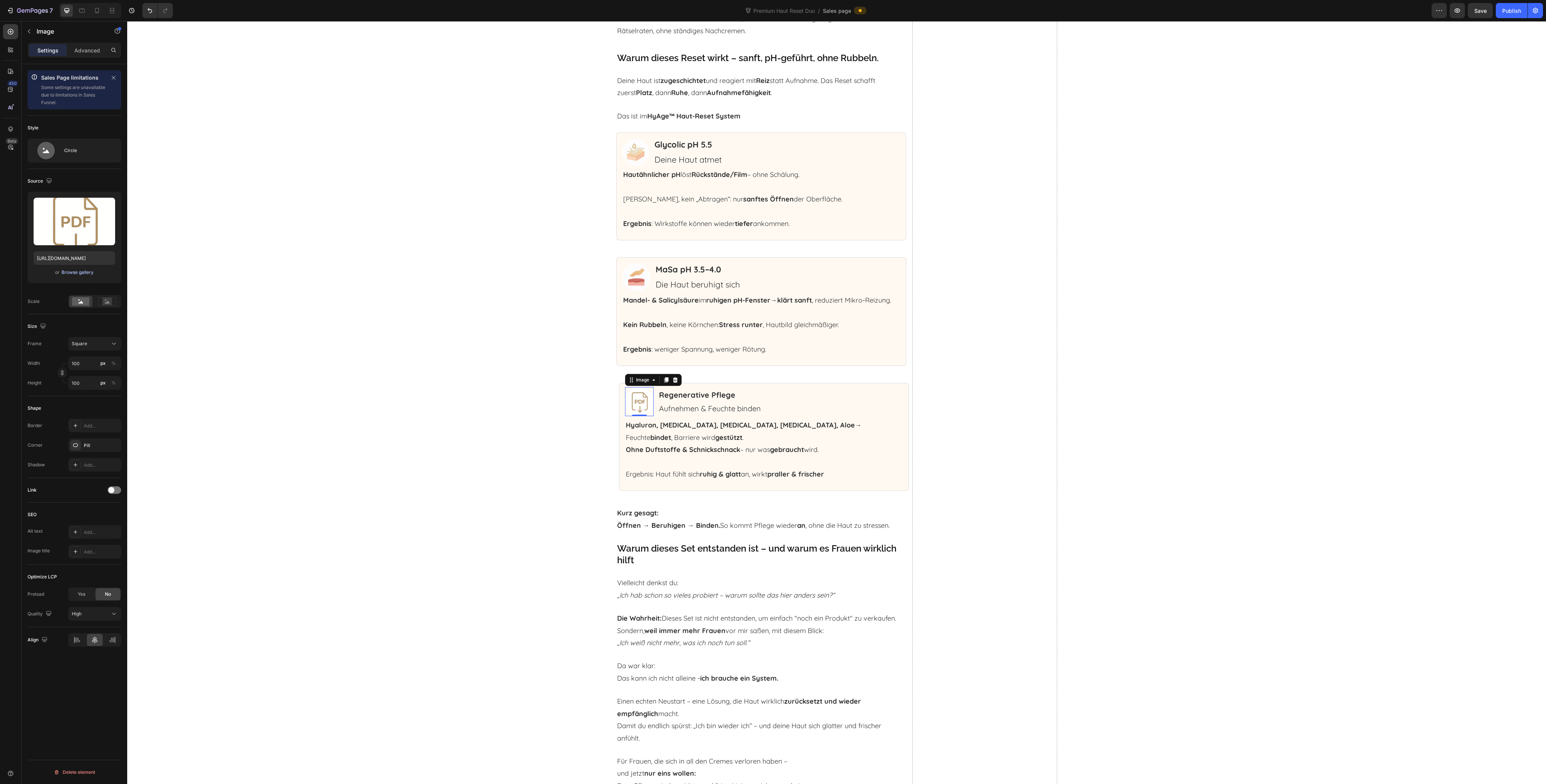
click at [85, 273] on div "Browse gallery" at bounding box center [77, 273] width 32 height 7
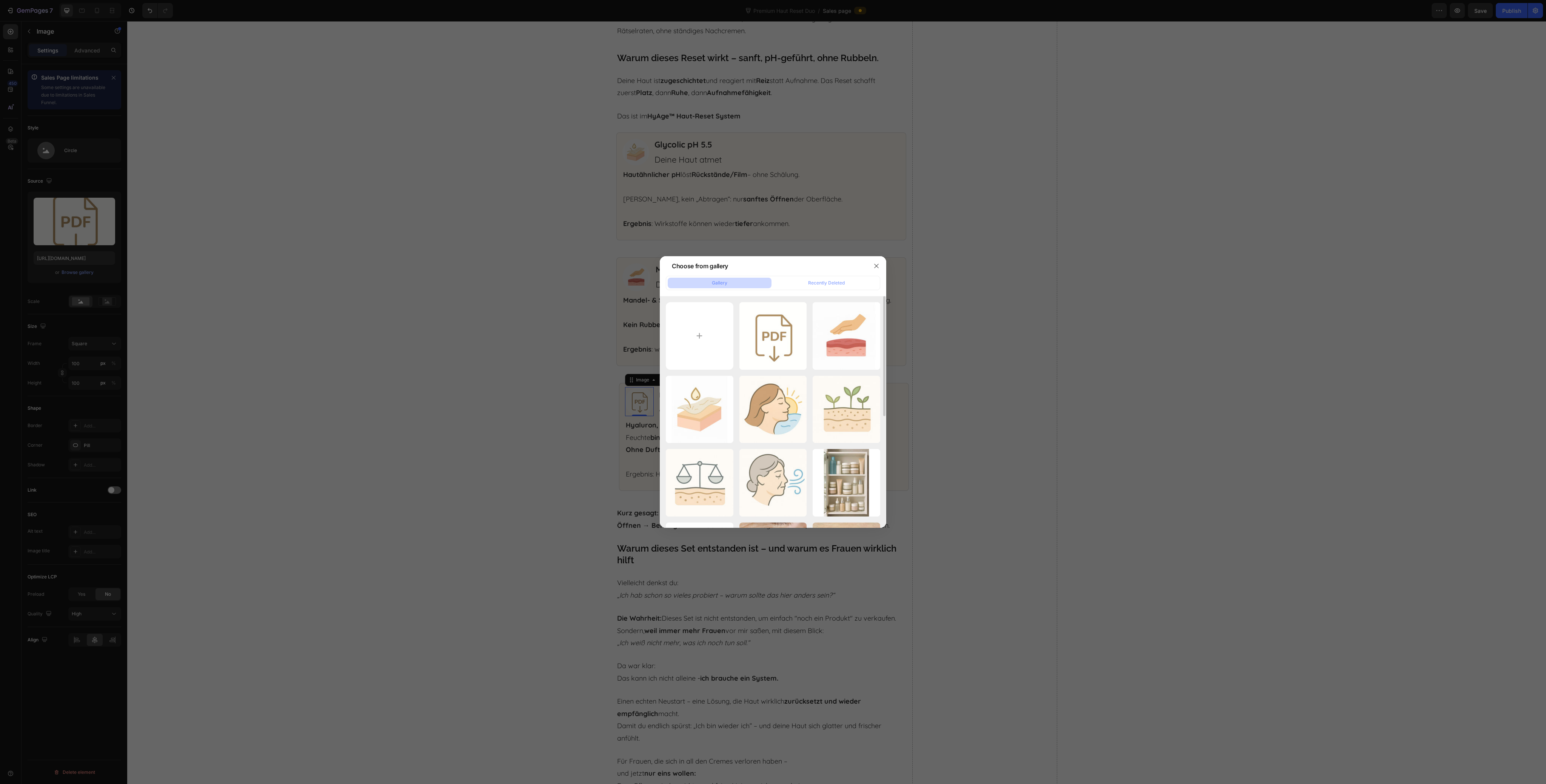
drag, startPoint x: 764, startPoint y: 422, endPoint x: 809, endPoint y: 433, distance: 46.3
click at [0, 0] on div "Design ohne Titel (36).jpg 22.04 kb" at bounding box center [0, 0] width 0 height 0
type input "https://cdn.shopify.com/s/files/1/0643/0385/7877/files/gempages_491102509885031…"
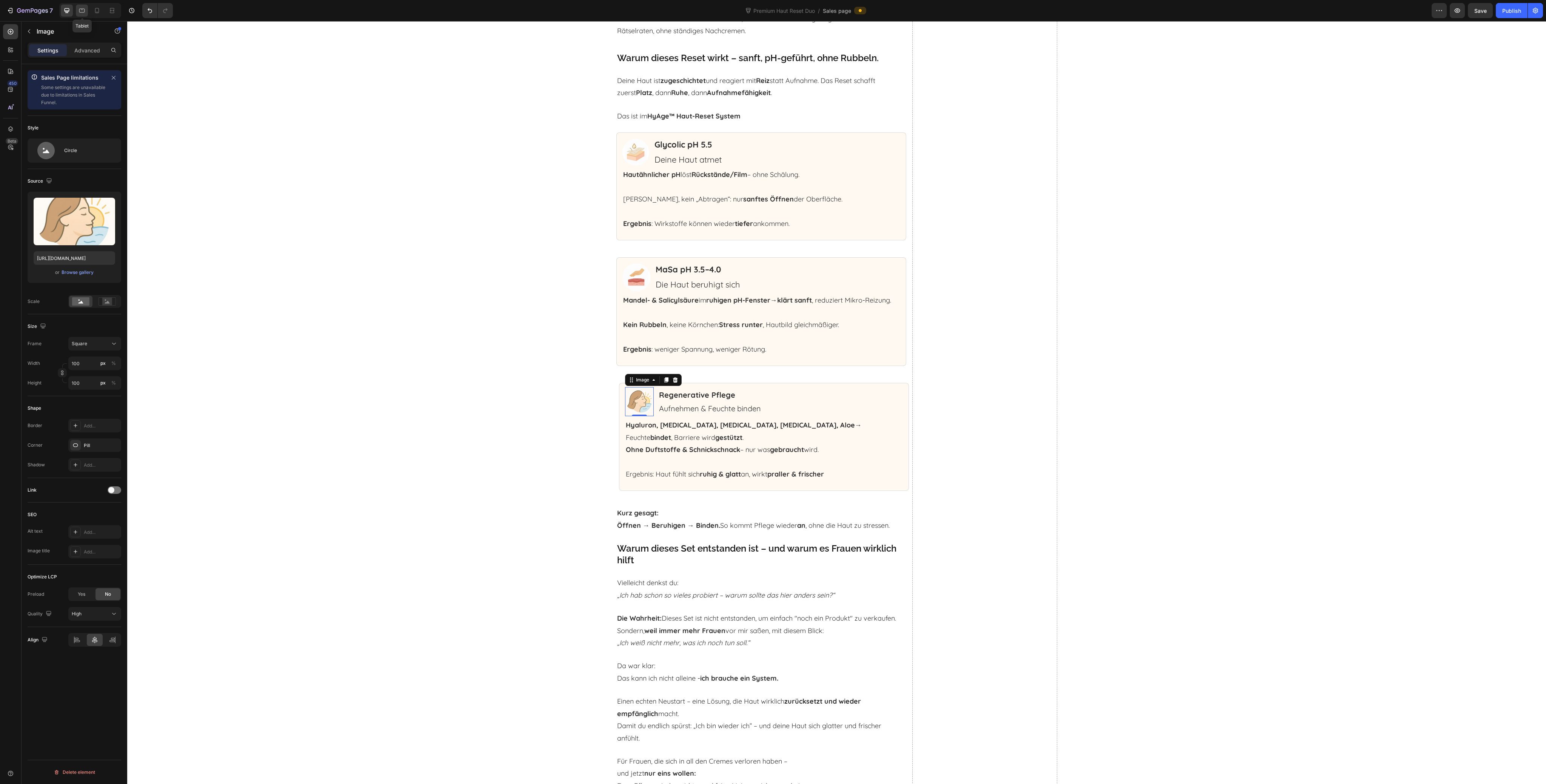
click at [80, 10] on icon at bounding box center [82, 11] width 7 height 7
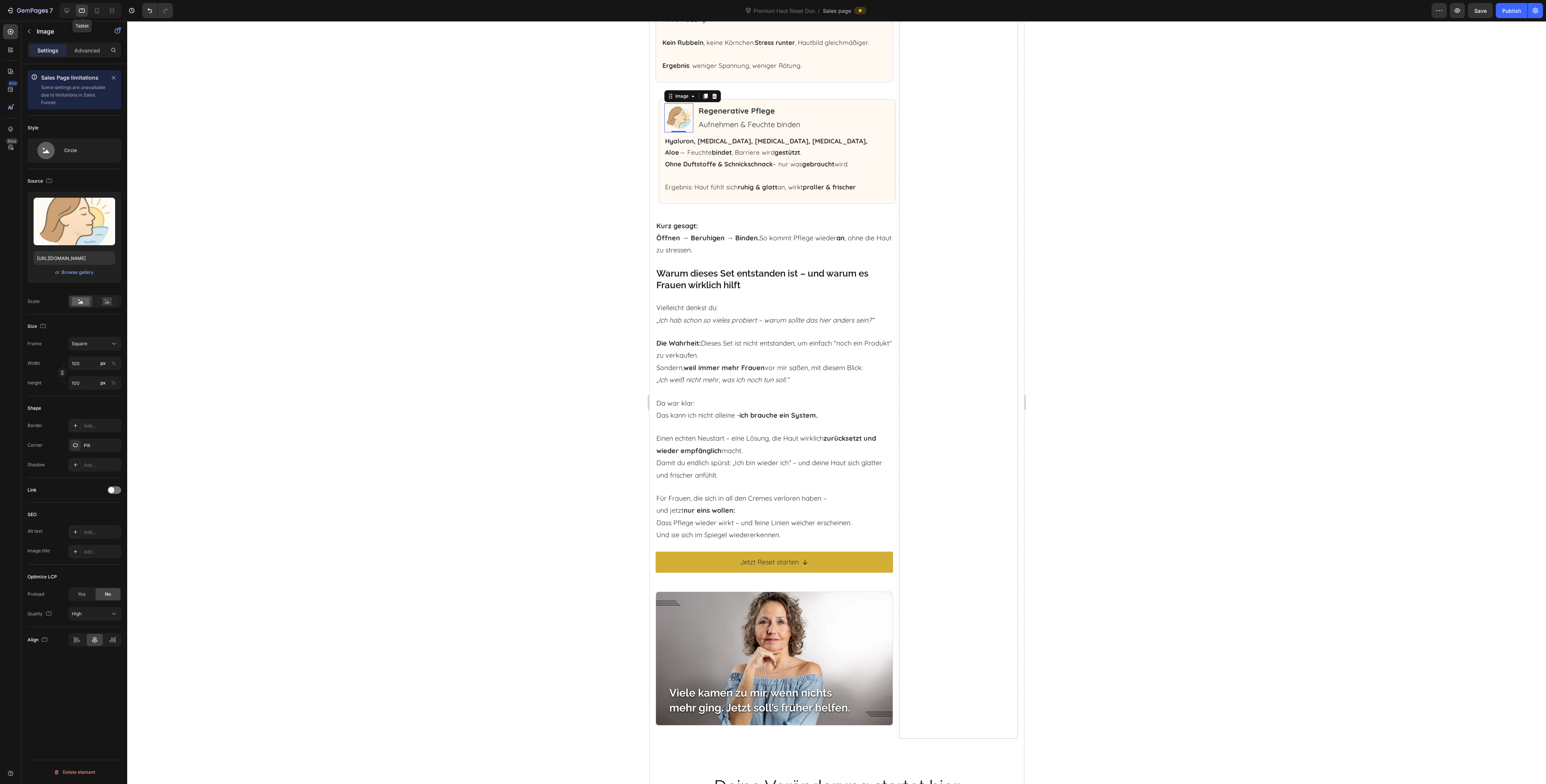
scroll to position [4772, 0]
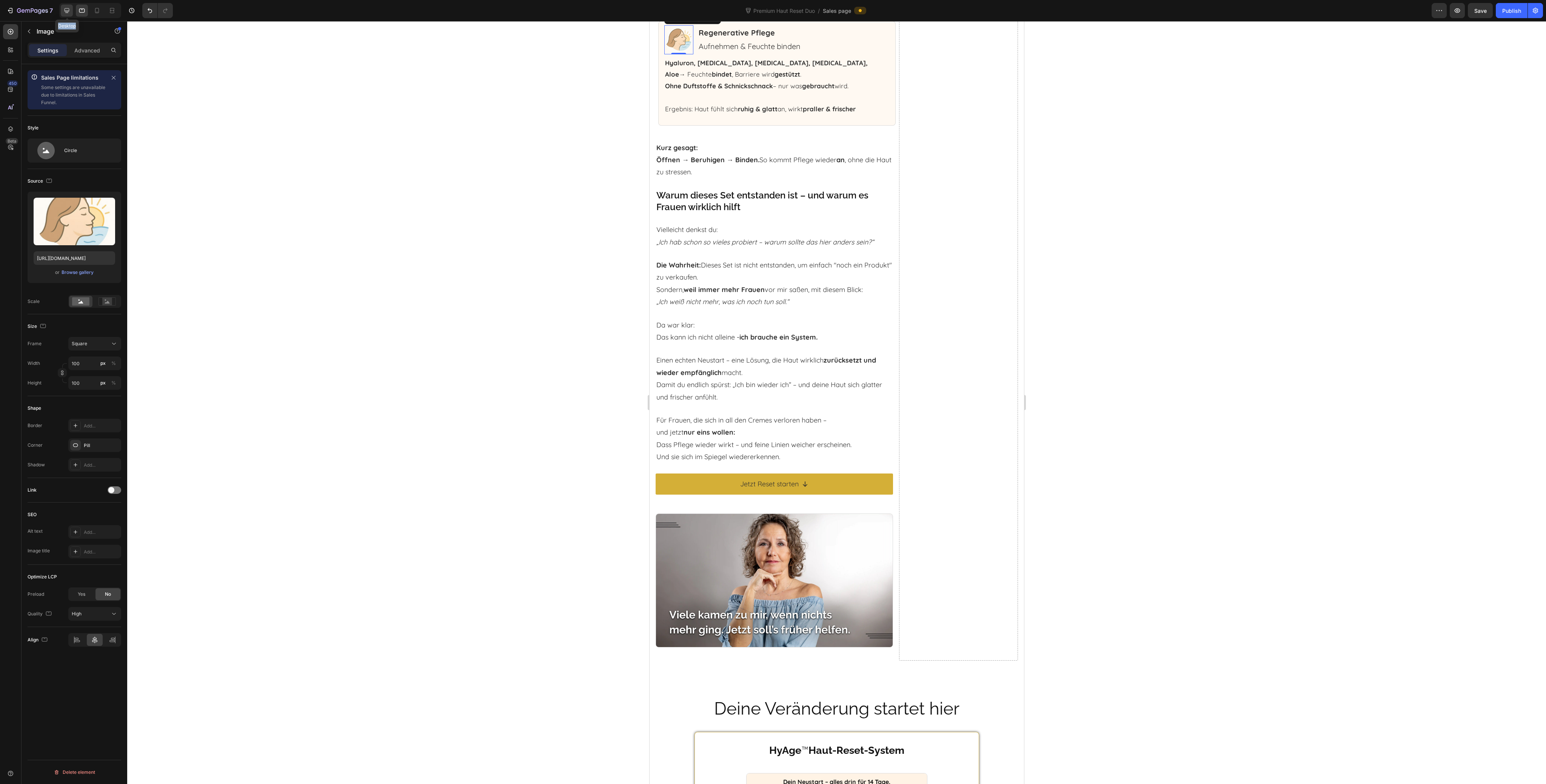
click at [61, 11] on div "Desktop" at bounding box center [90, 10] width 62 height 15
click at [65, 11] on icon at bounding box center [67, 10] width 5 height 5
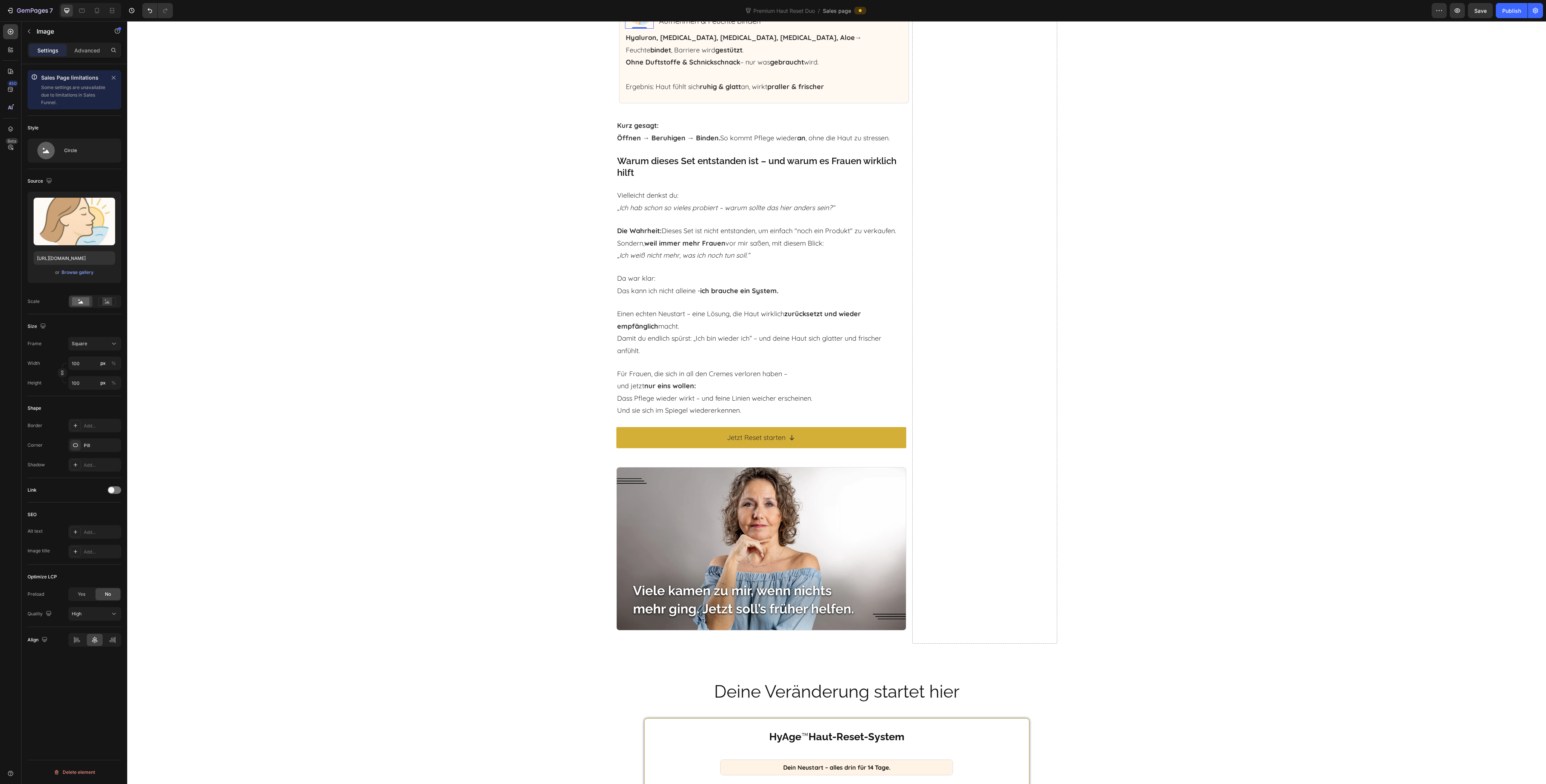
scroll to position [4714, 0]
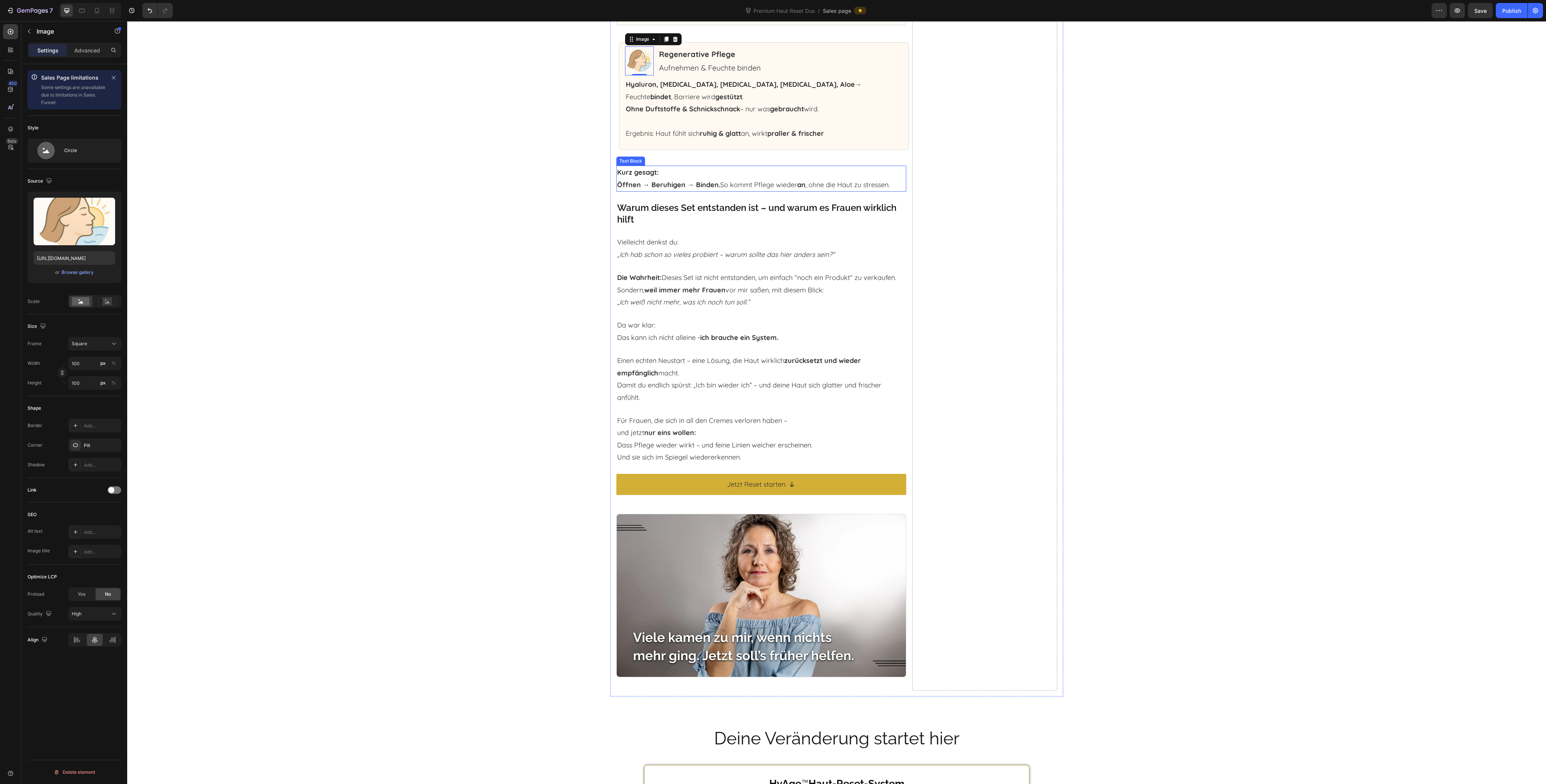
click at [820, 172] on p "Kurz gesagt: Öffnen → Beruhigen → Binden. So kommt Pflege wieder an , ohne die …" at bounding box center [762, 178] width 288 height 24
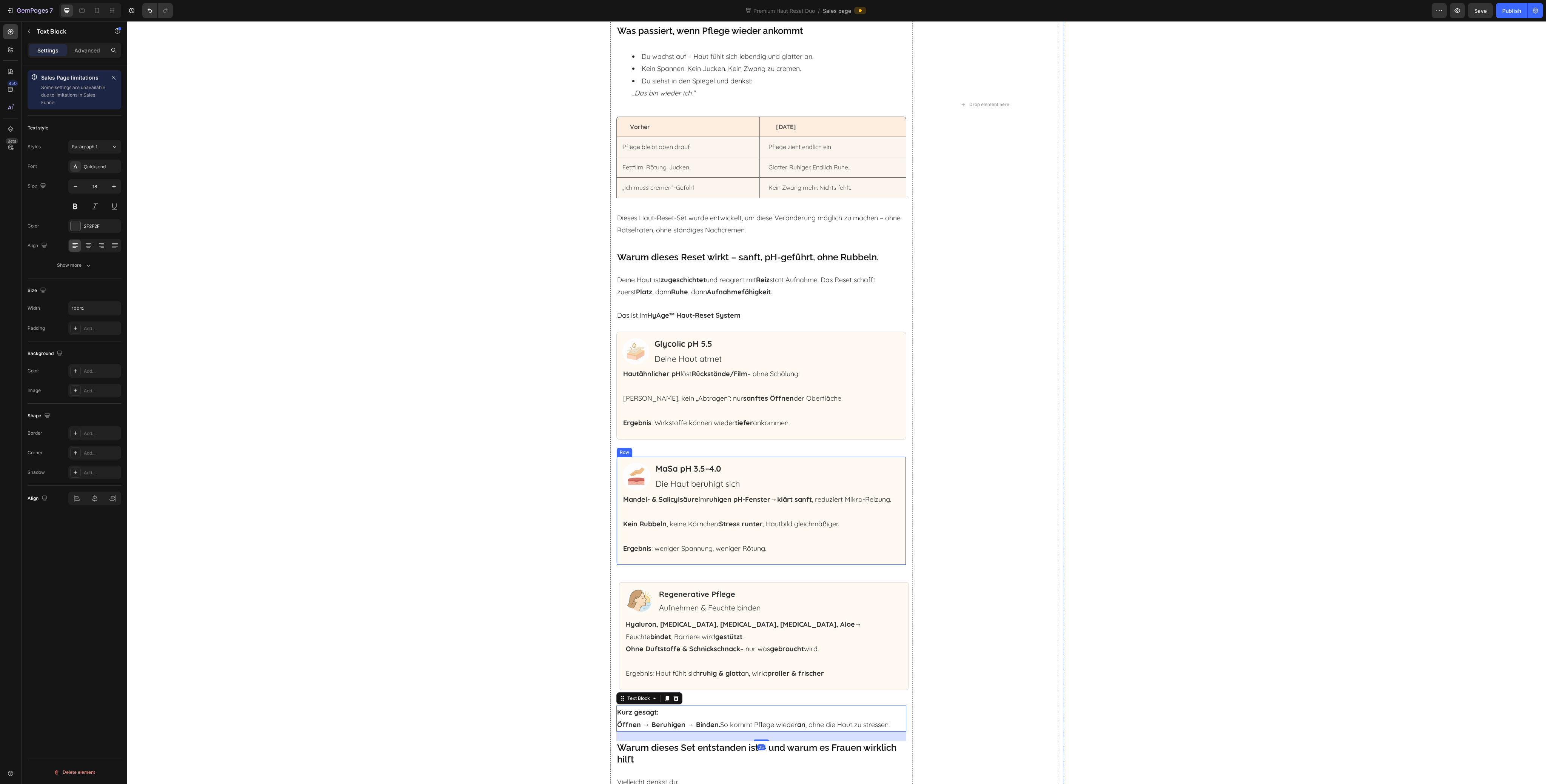
scroll to position [4110, 0]
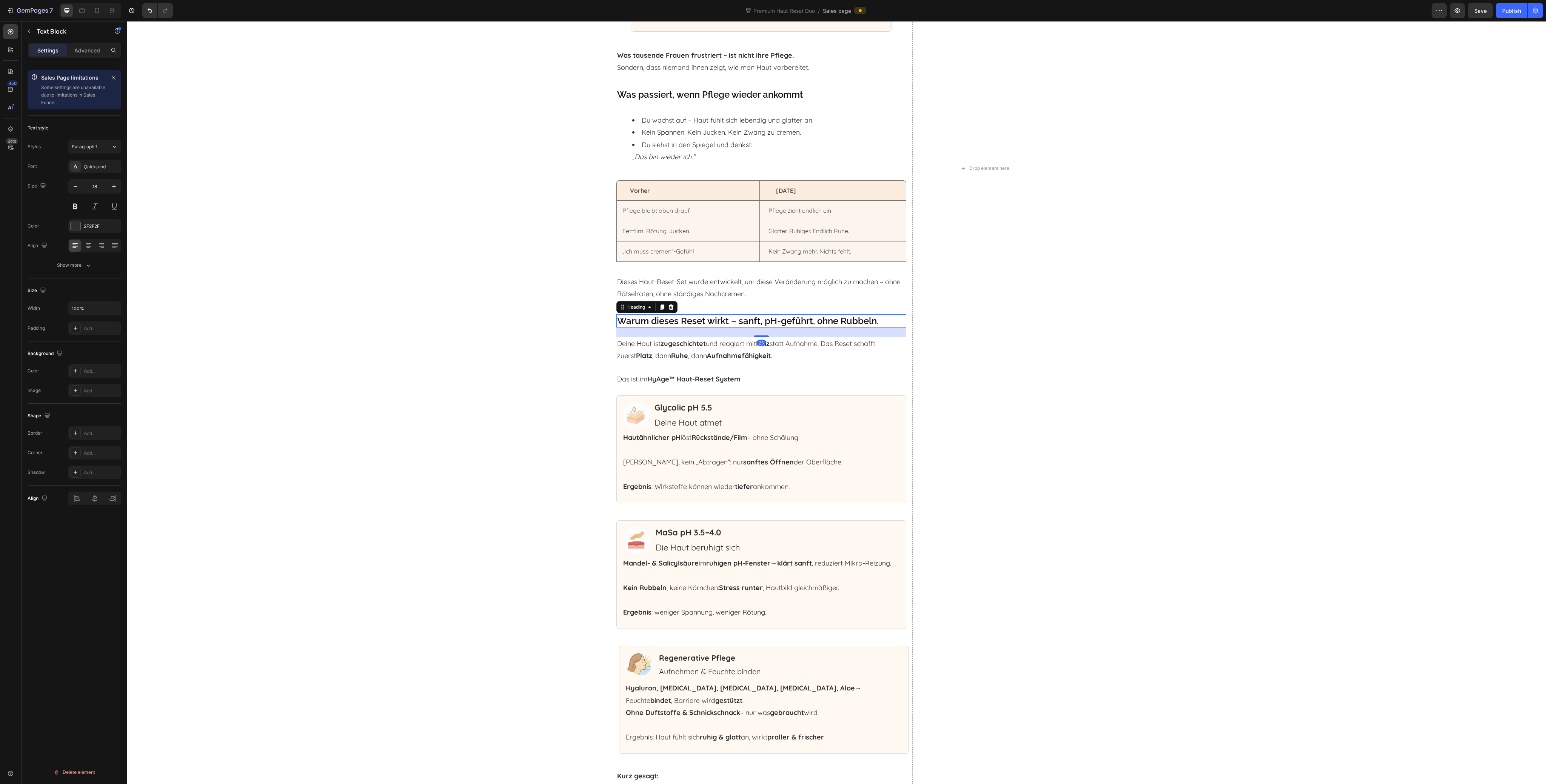
click at [646, 320] on p "Warum dieses Reset wirkt – sanft, pH-geführt, ohne Rubbeln." at bounding box center [762, 320] width 288 height 12
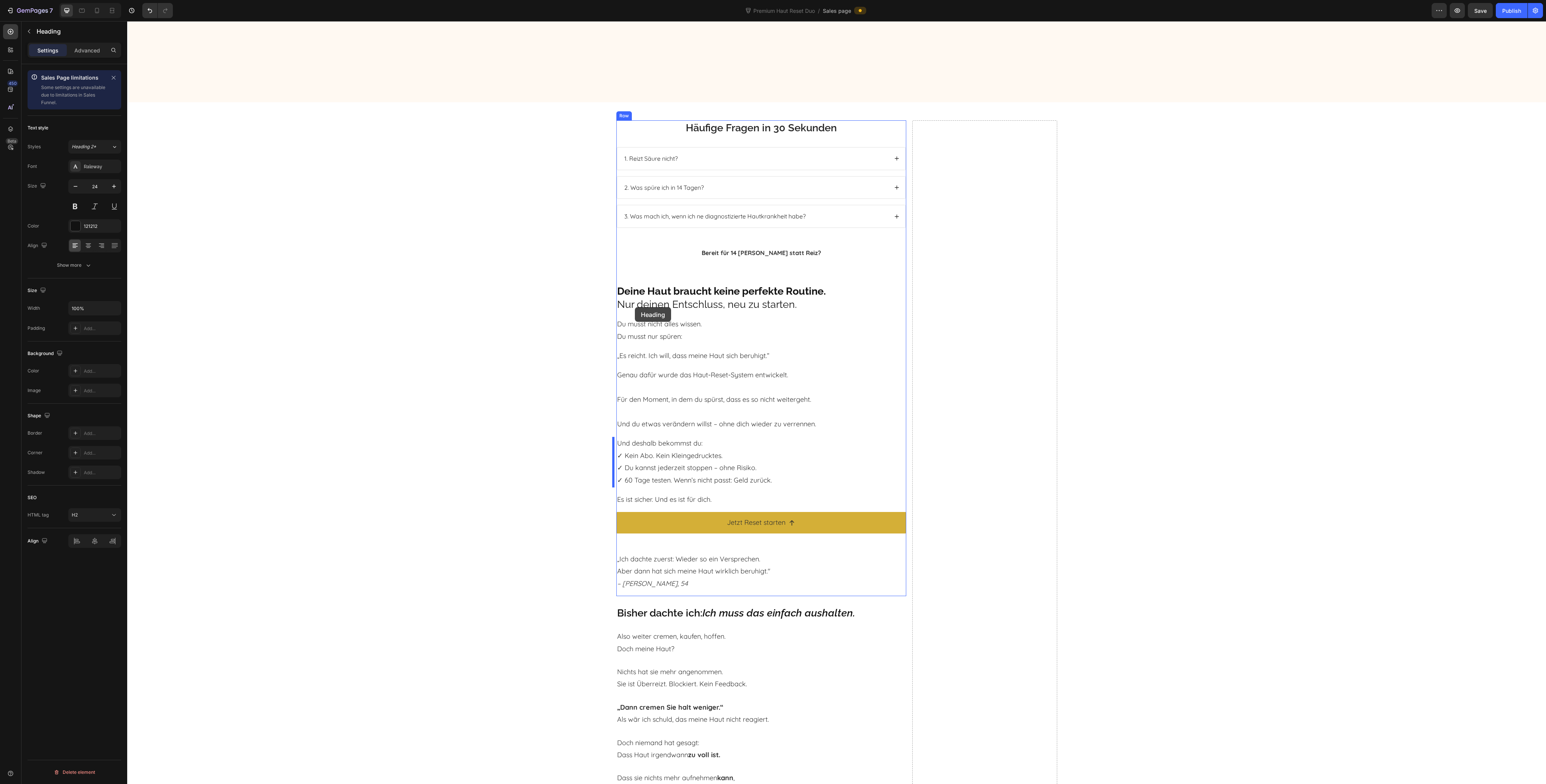
scroll to position [2952, 0]
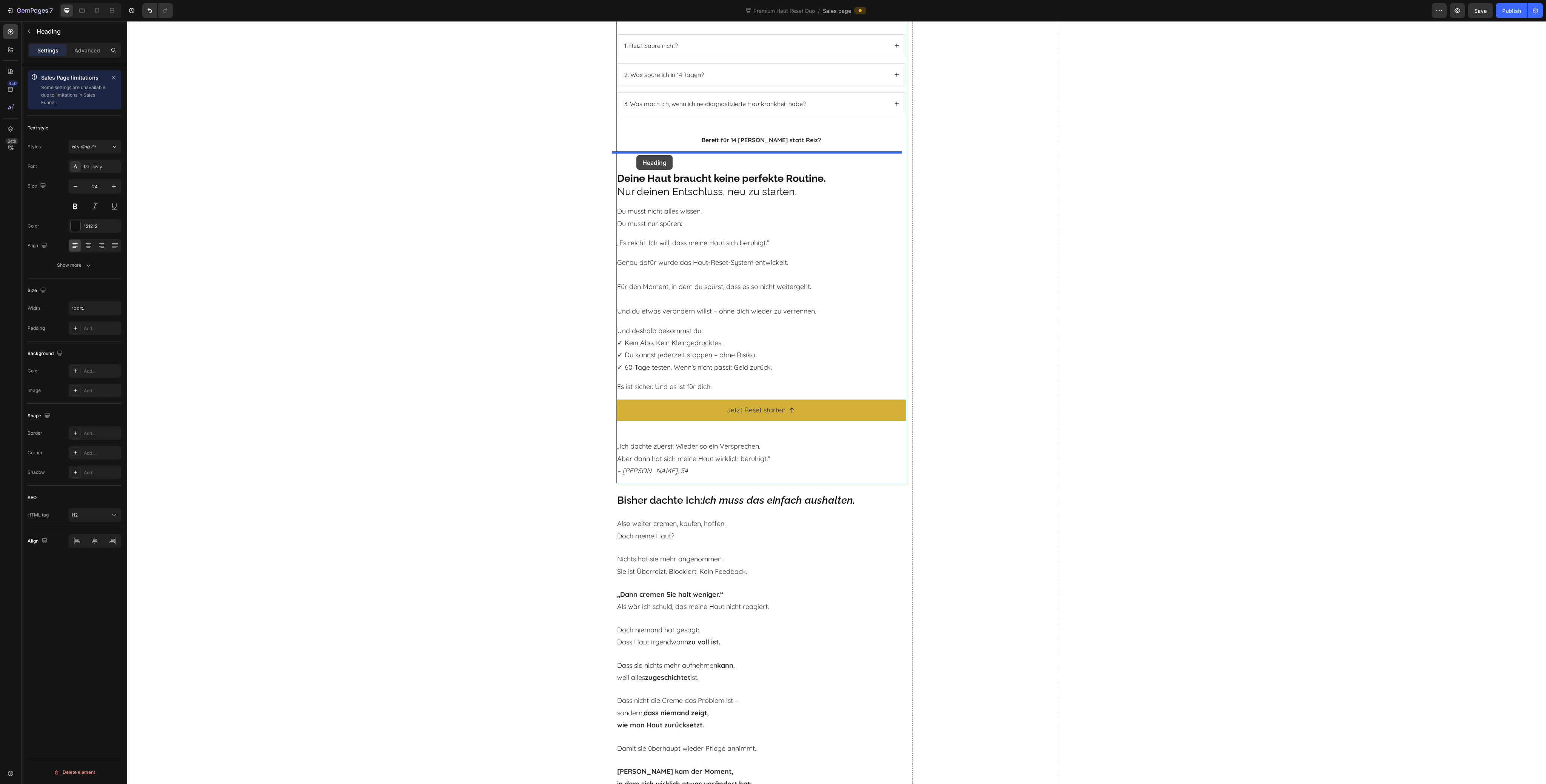
drag, startPoint x: 629, startPoint y: 308, endPoint x: 637, endPoint y: 155, distance: 153.2
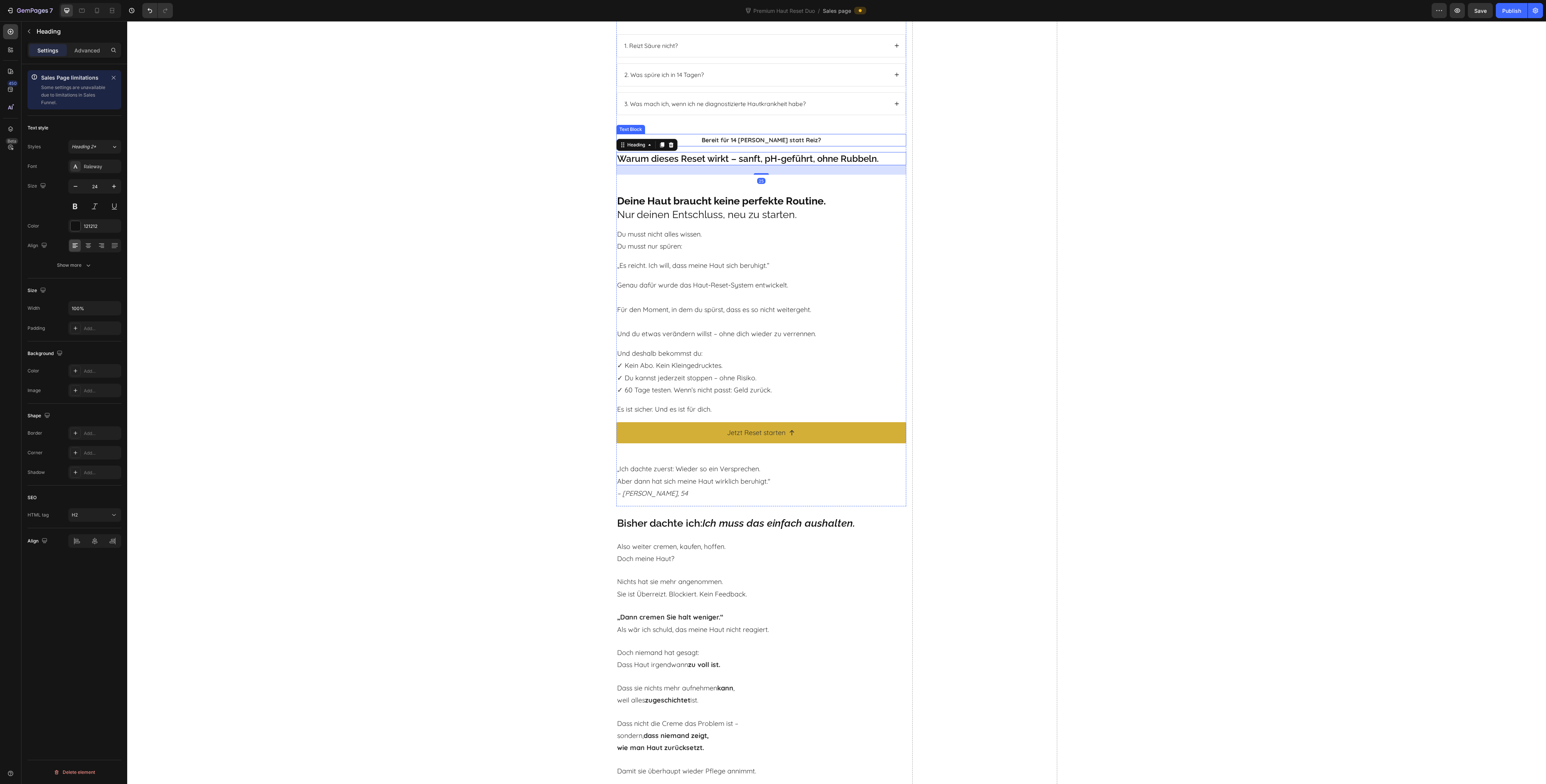
click at [776, 138] on strong "Bereit für 14 Tage Ruhe statt Reiz?" at bounding box center [761, 140] width 119 height 7
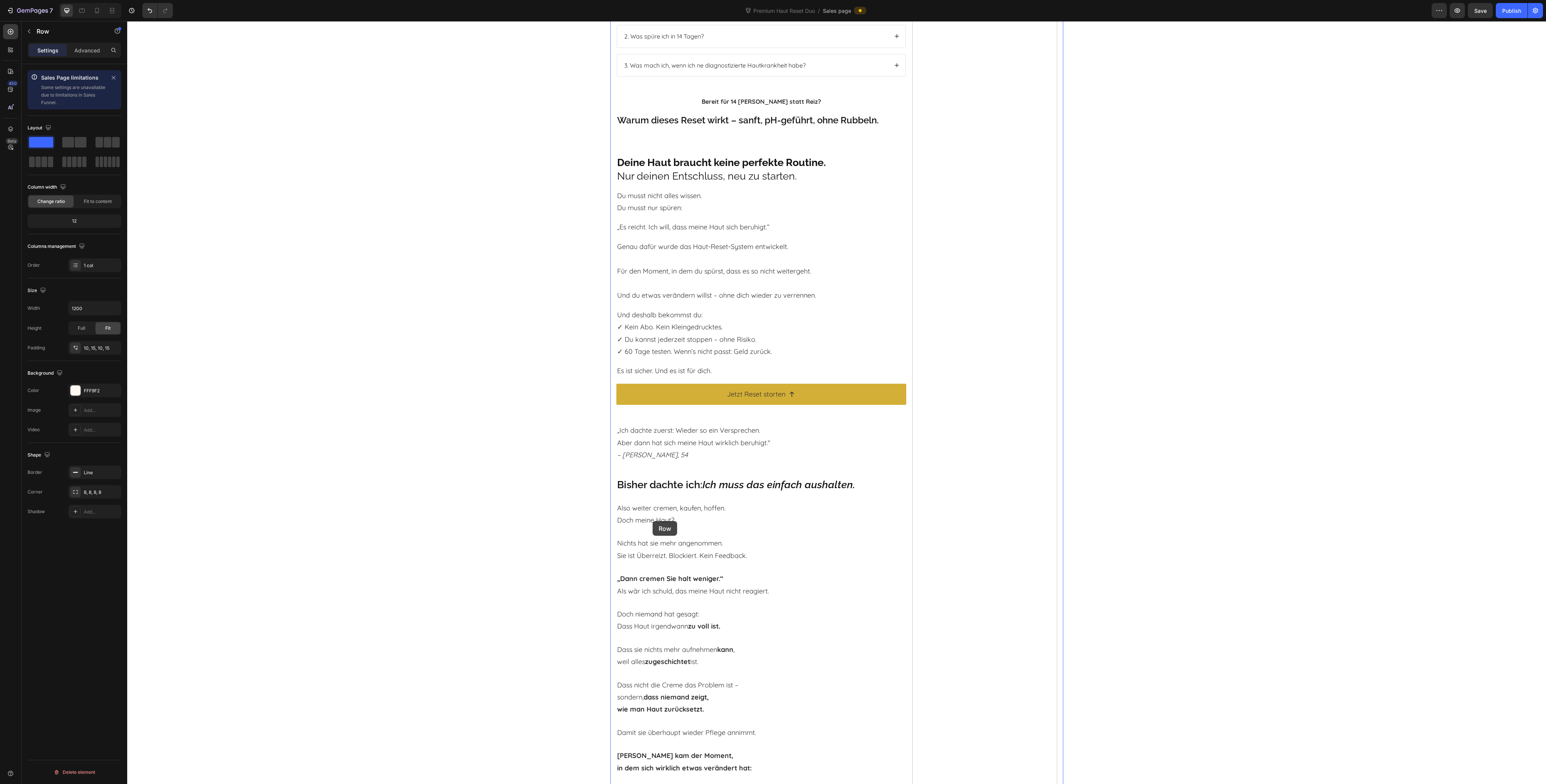
scroll to position [2902, 0]
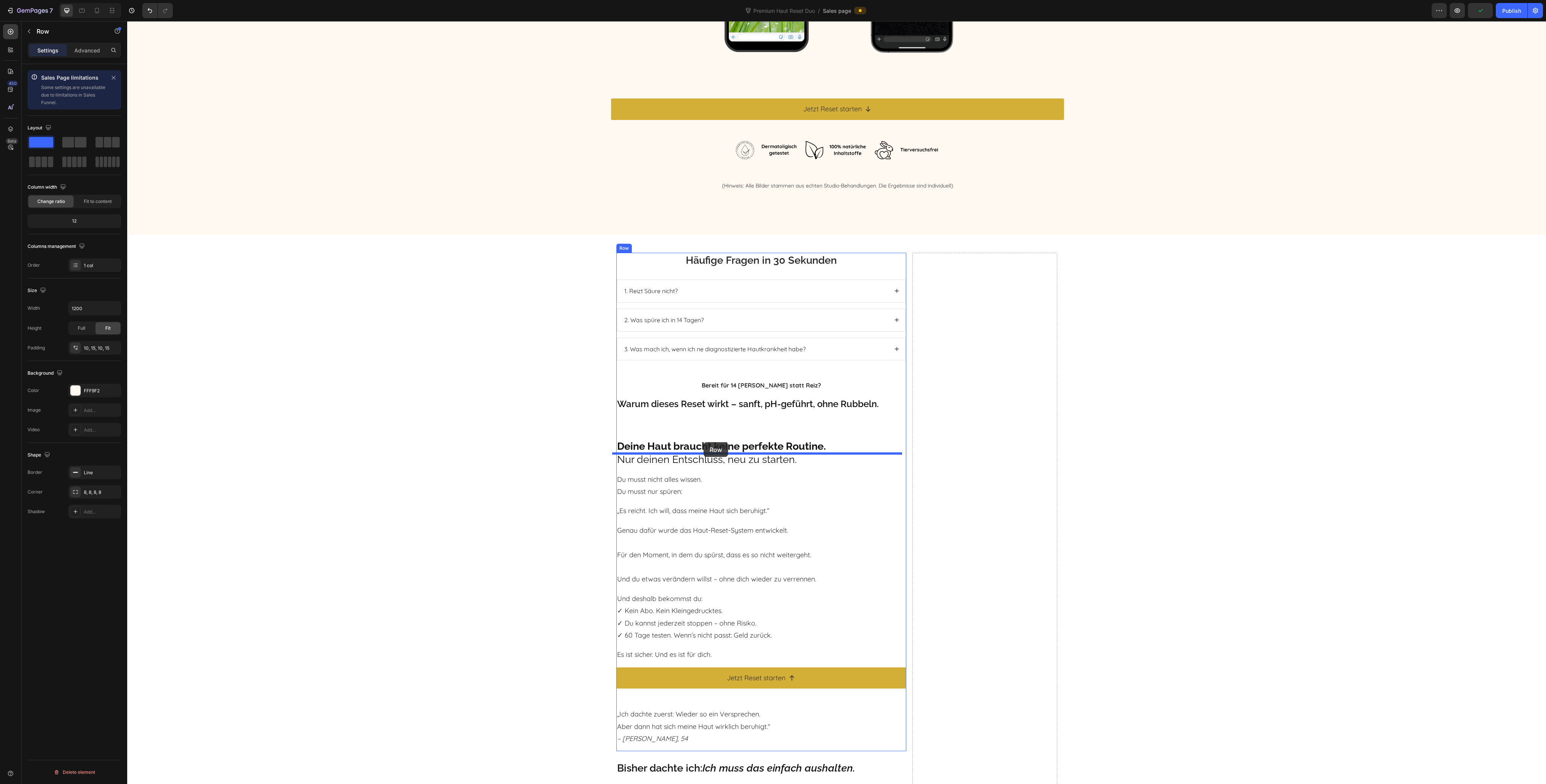
drag, startPoint x: 619, startPoint y: 654, endPoint x: 704, endPoint y: 442, distance: 228.4
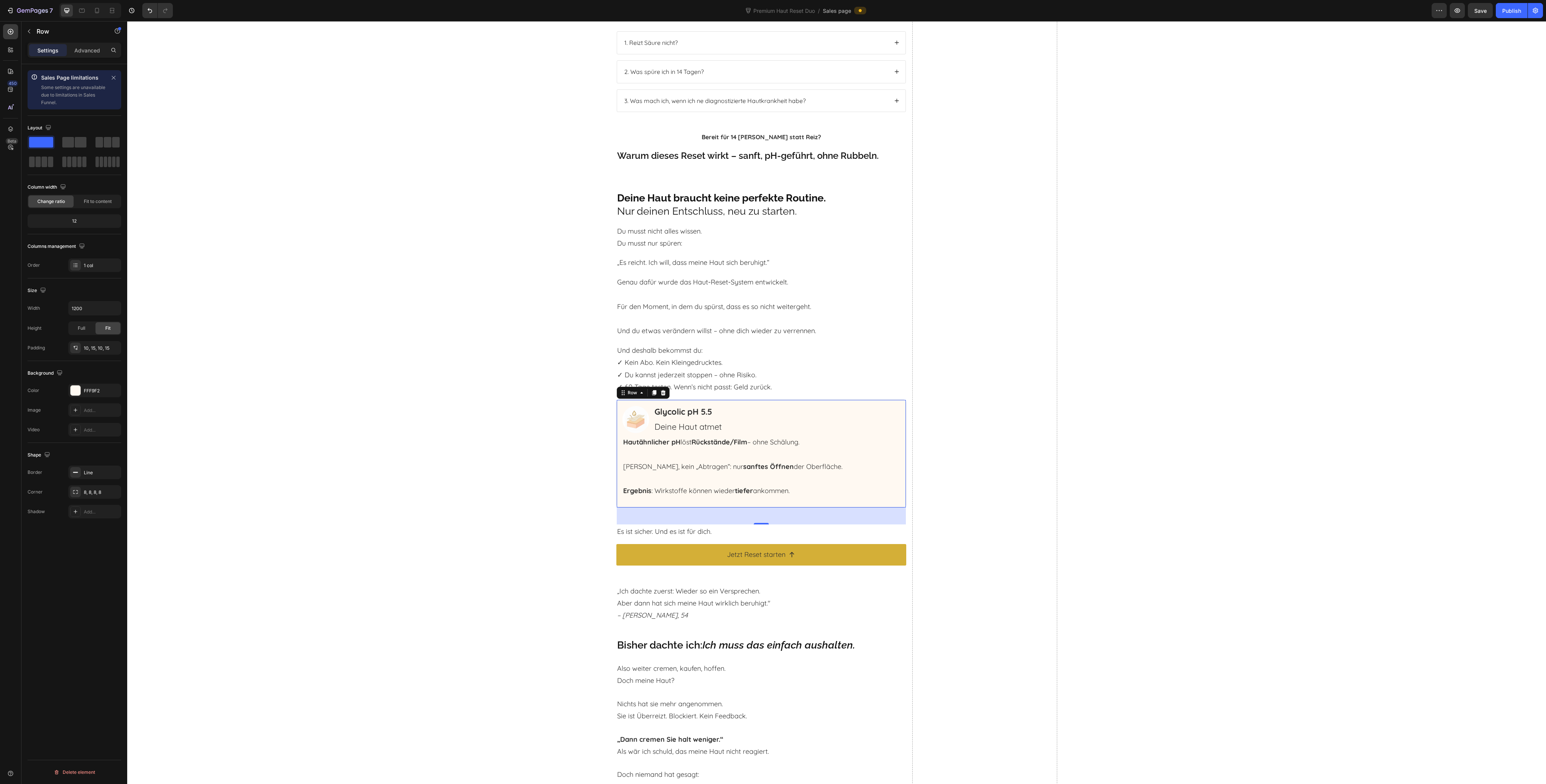
scroll to position [3154, 0]
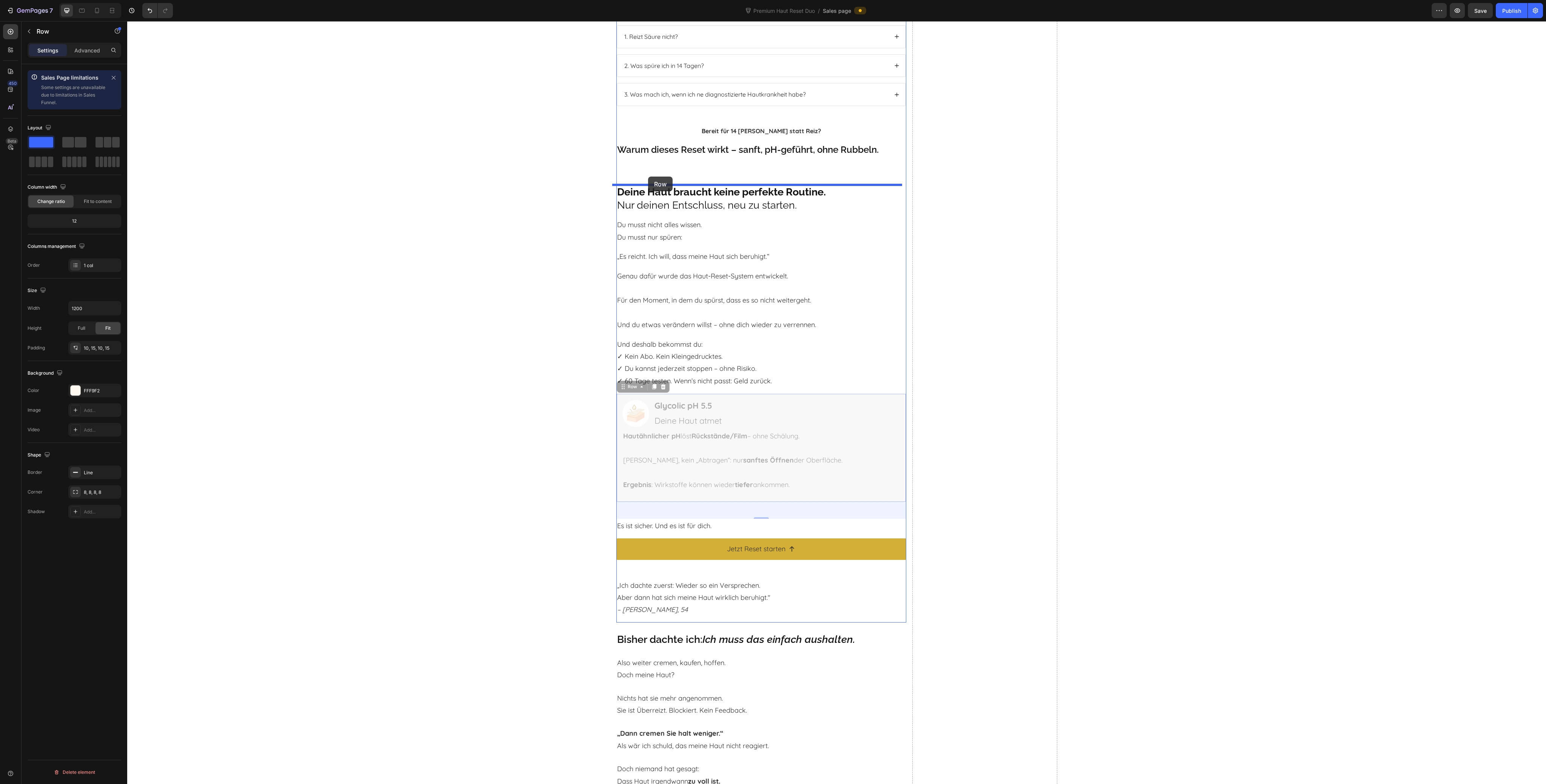
drag, startPoint x: 627, startPoint y: 372, endPoint x: 648, endPoint y: 176, distance: 197.1
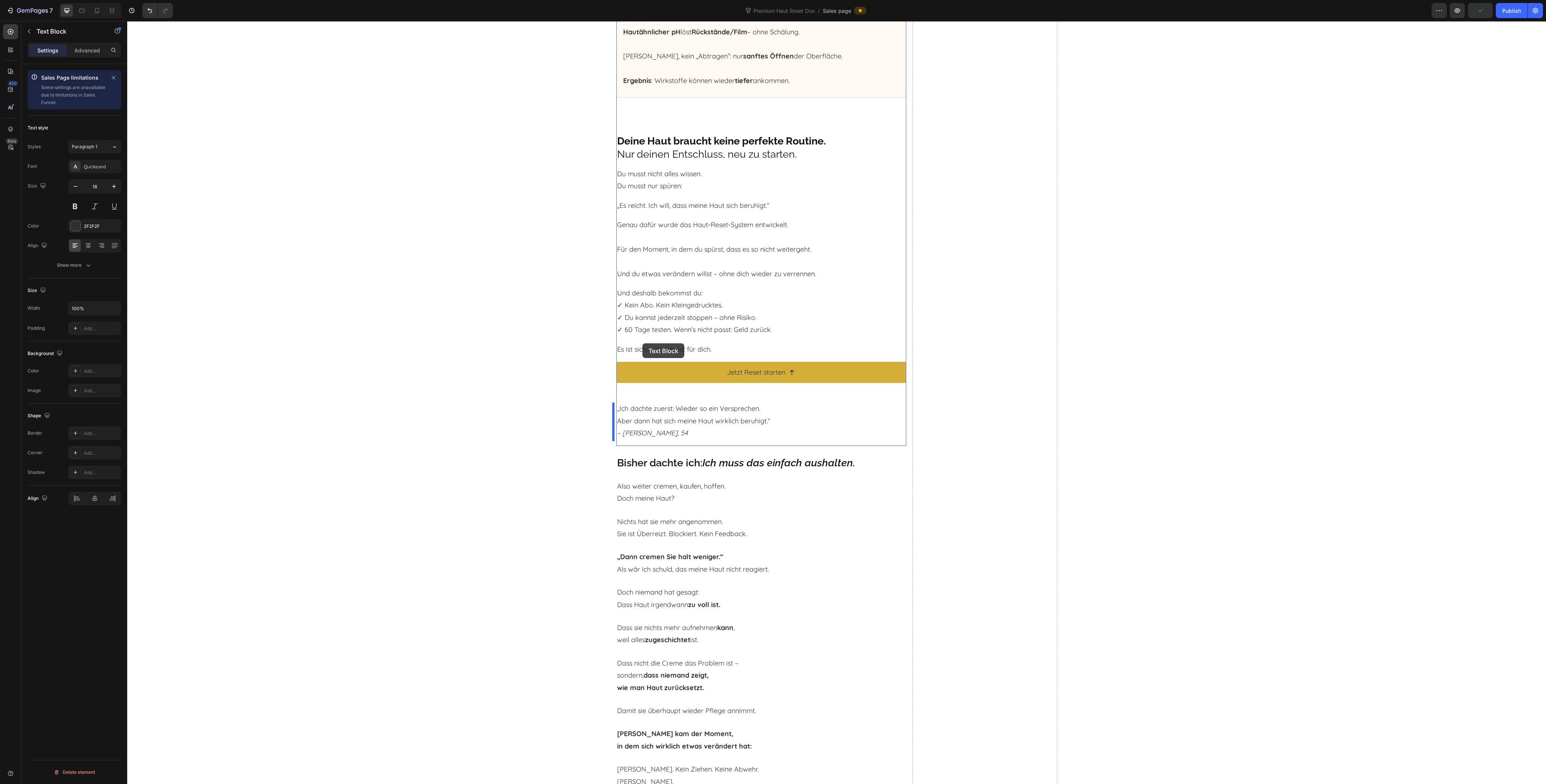
scroll to position [3255, 0]
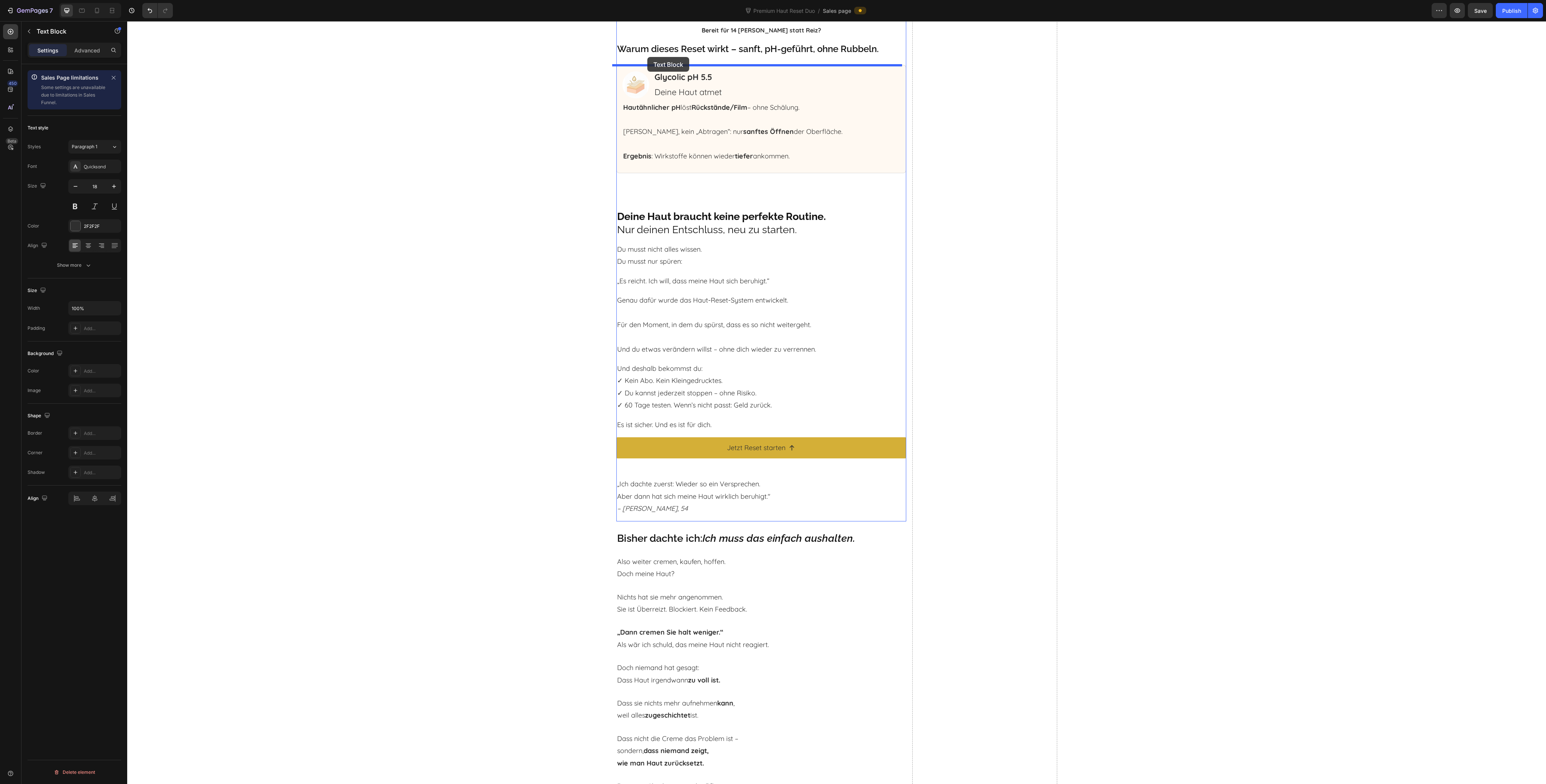
drag, startPoint x: 624, startPoint y: 357, endPoint x: 647, endPoint y: 57, distance: 300.9
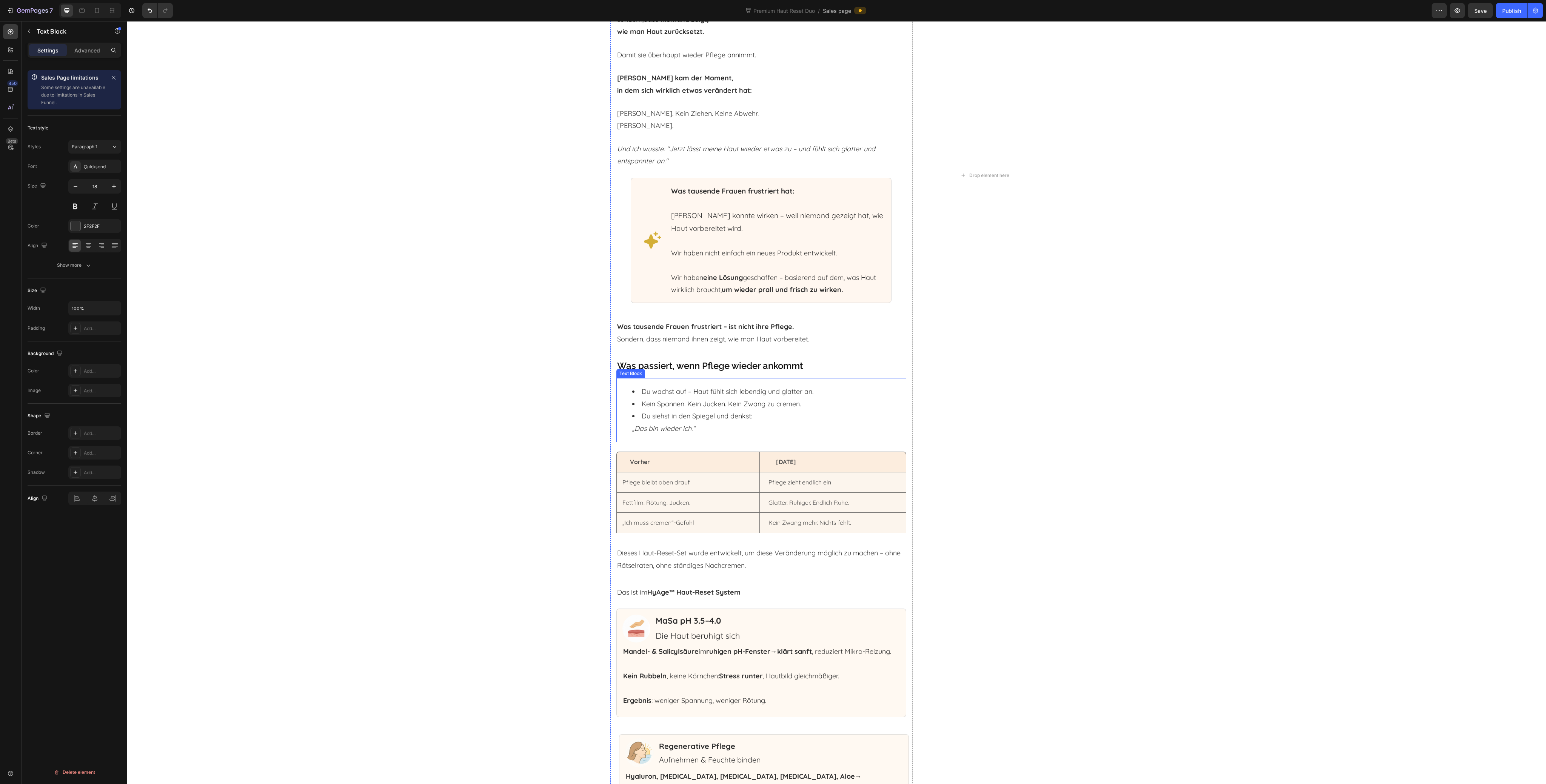
scroll to position [4110, 0]
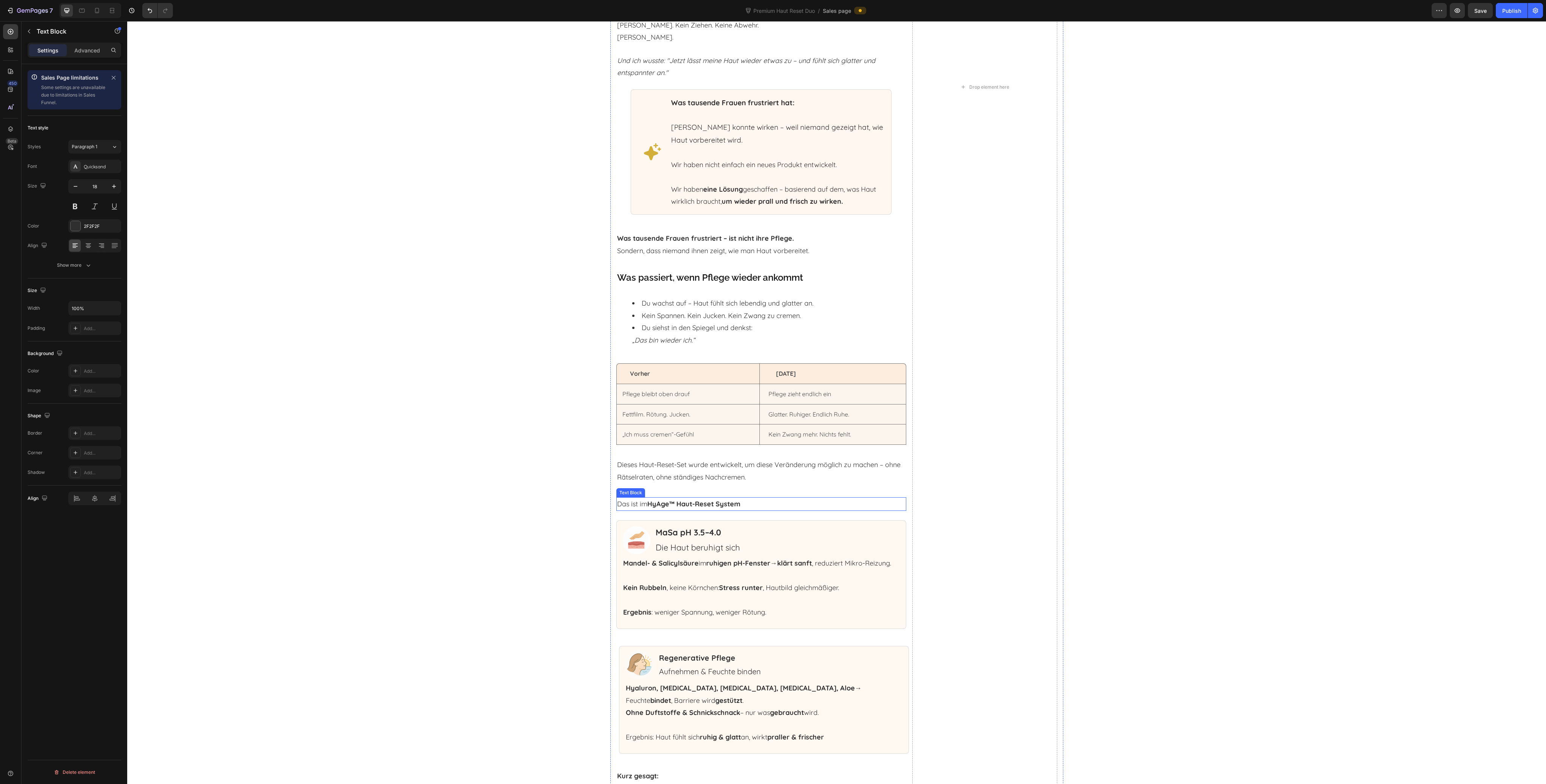
click at [670, 508] on strong "HyAge™ Haut-Reset System" at bounding box center [694, 504] width 94 height 9
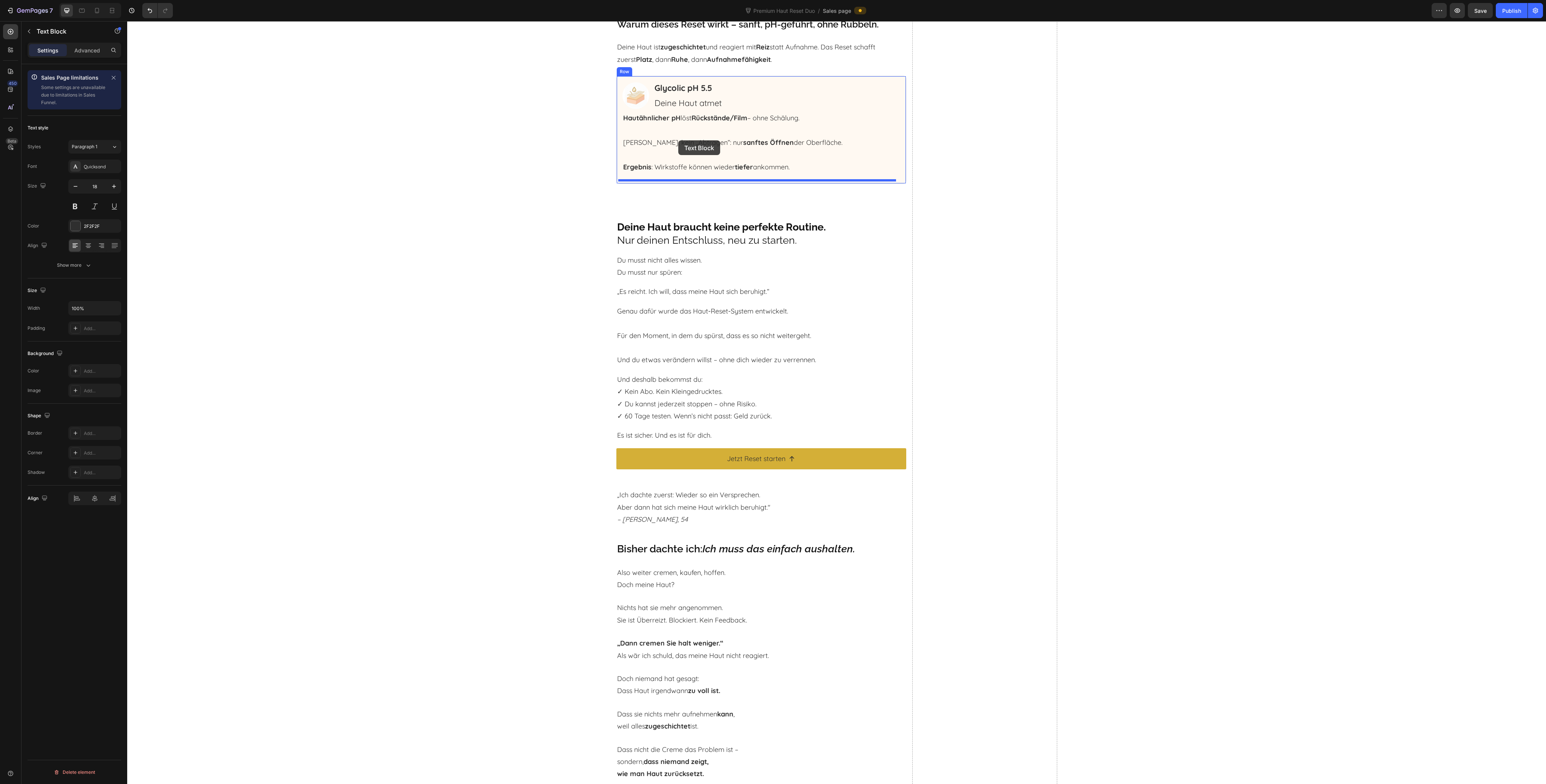
scroll to position [3255, 0]
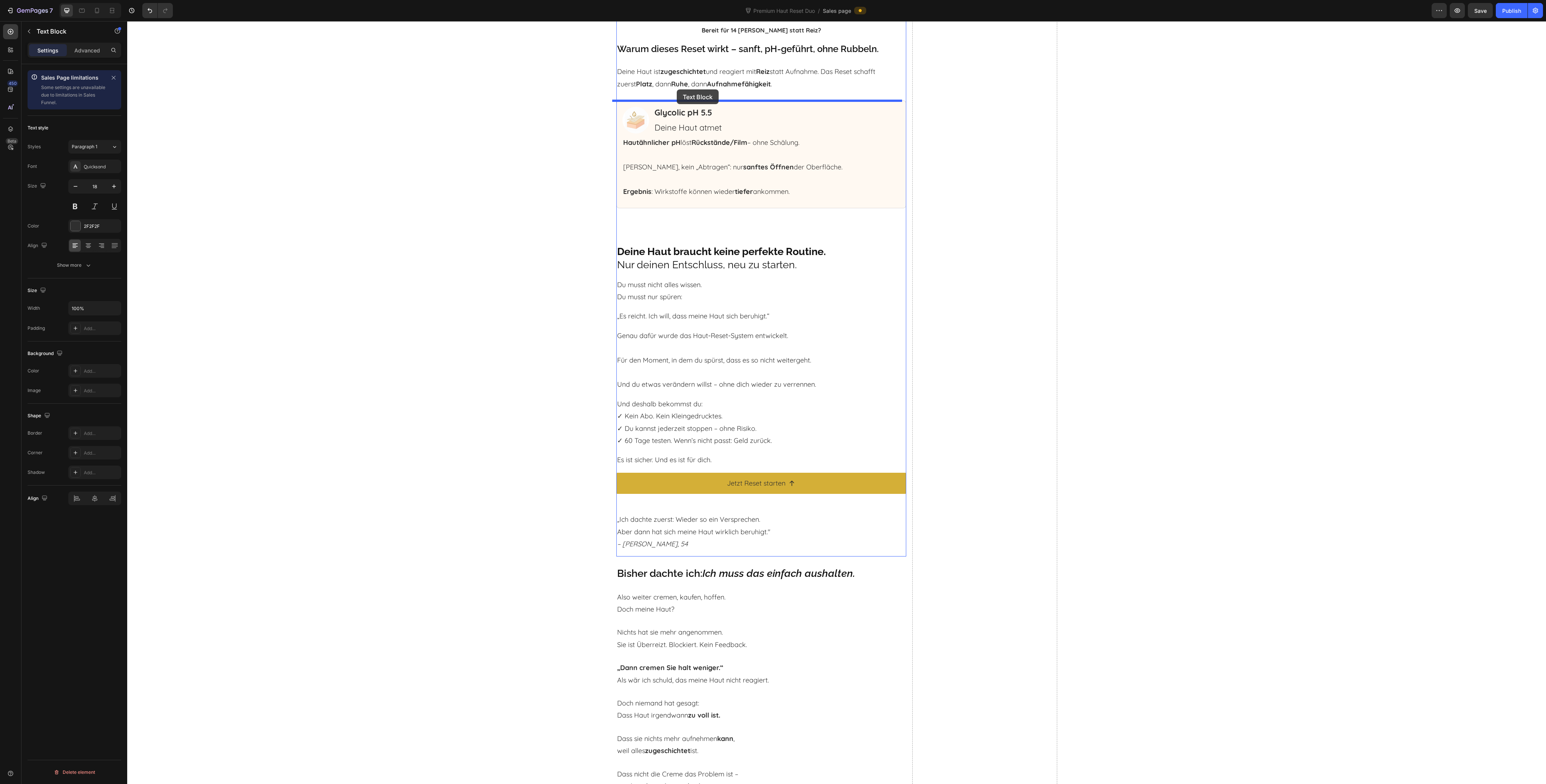
drag, startPoint x: 634, startPoint y: 492, endPoint x: 677, endPoint y: 89, distance: 405.3
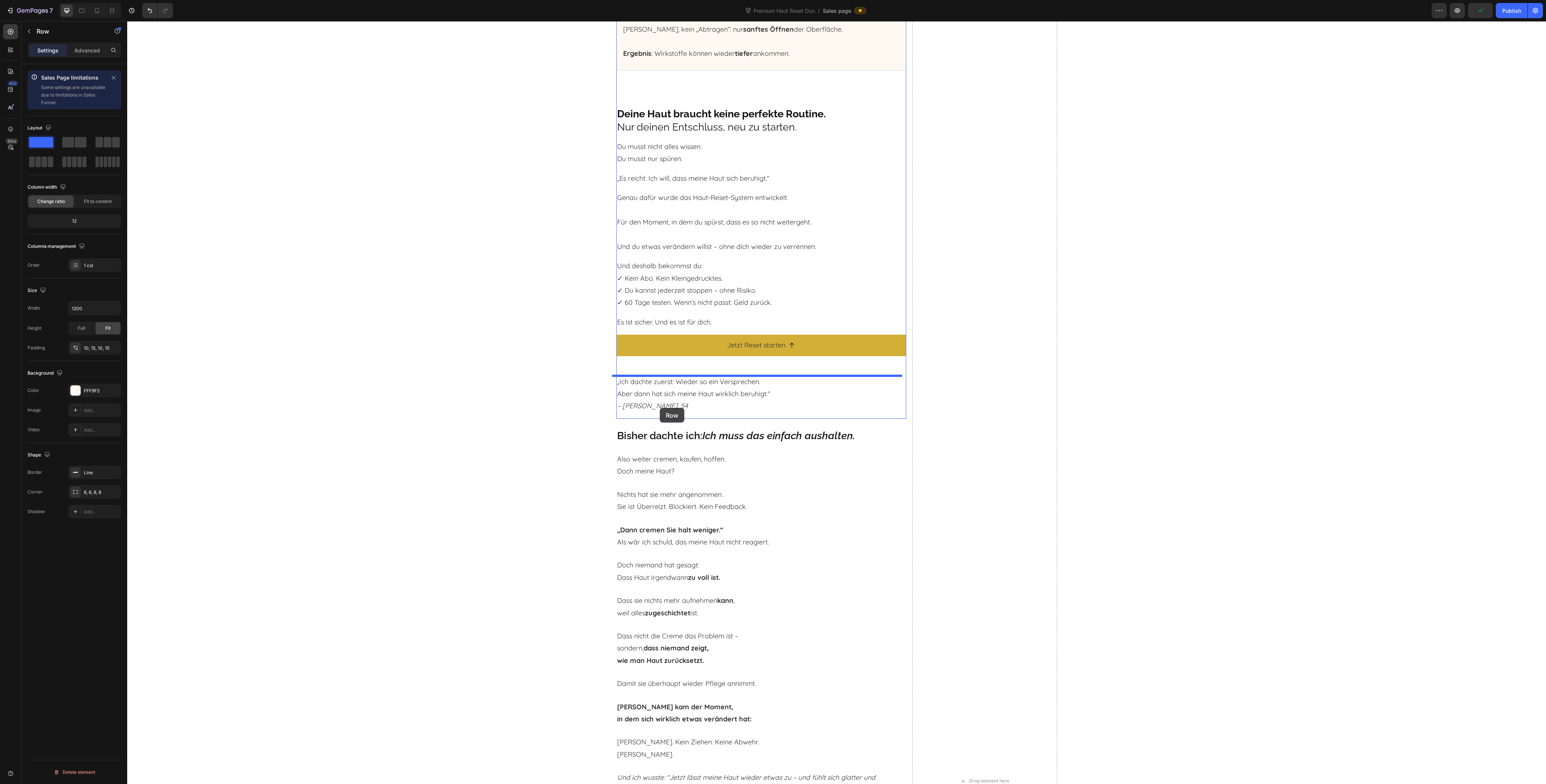
scroll to position [3406, 0]
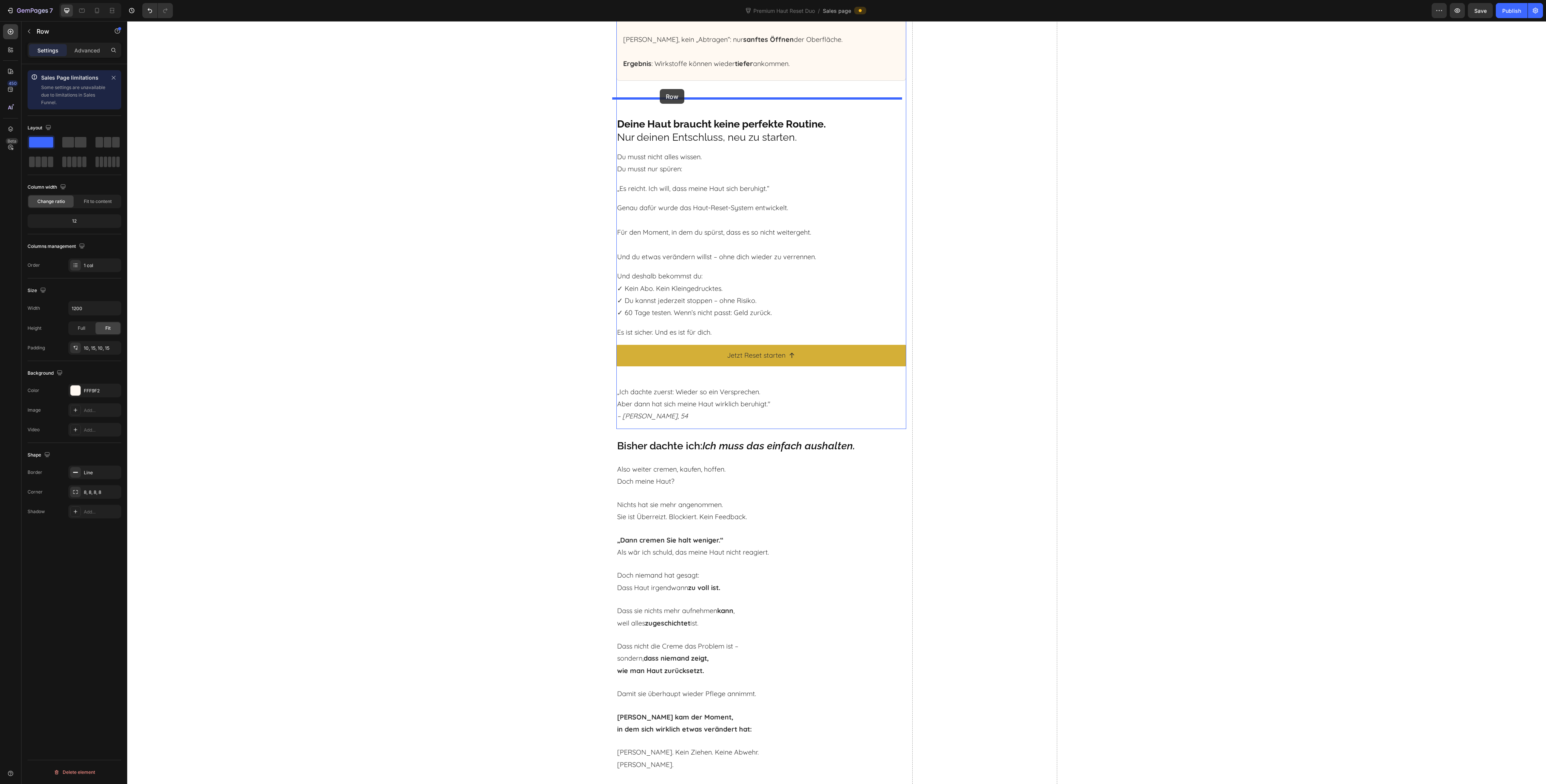
drag, startPoint x: 617, startPoint y: 619, endPoint x: 660, endPoint y: 89, distance: 531.7
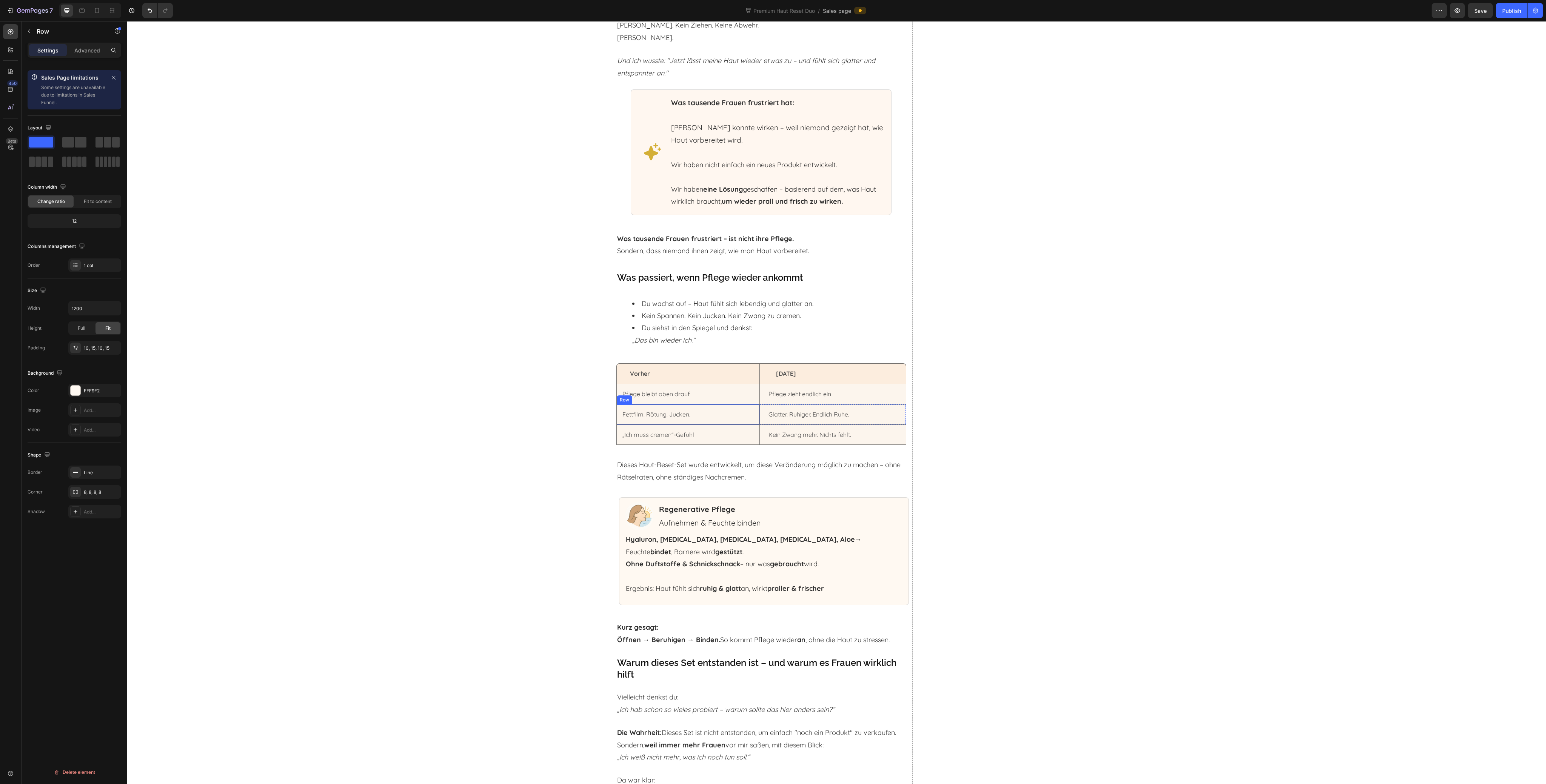
scroll to position [4261, 0]
drag, startPoint x: 618, startPoint y: 509, endPoint x: 619, endPoint y: 505, distance: 4.1
click at [619, 509] on div "Image Regenerative Pflege Aufnehmen & Feuchte binden Text Block Advanced List H…" at bounding box center [764, 549] width 290 height 108
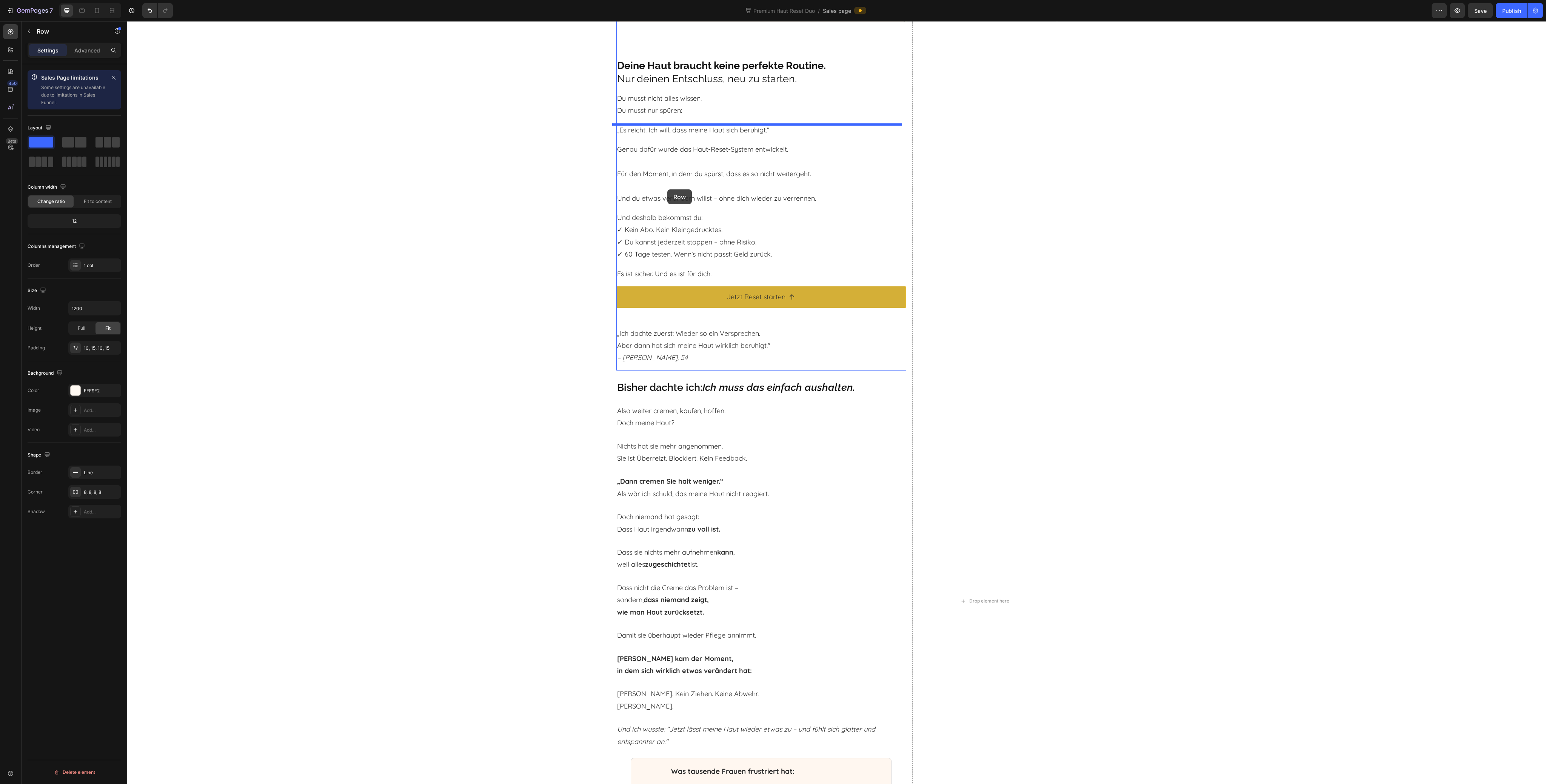
scroll to position [3506, 0]
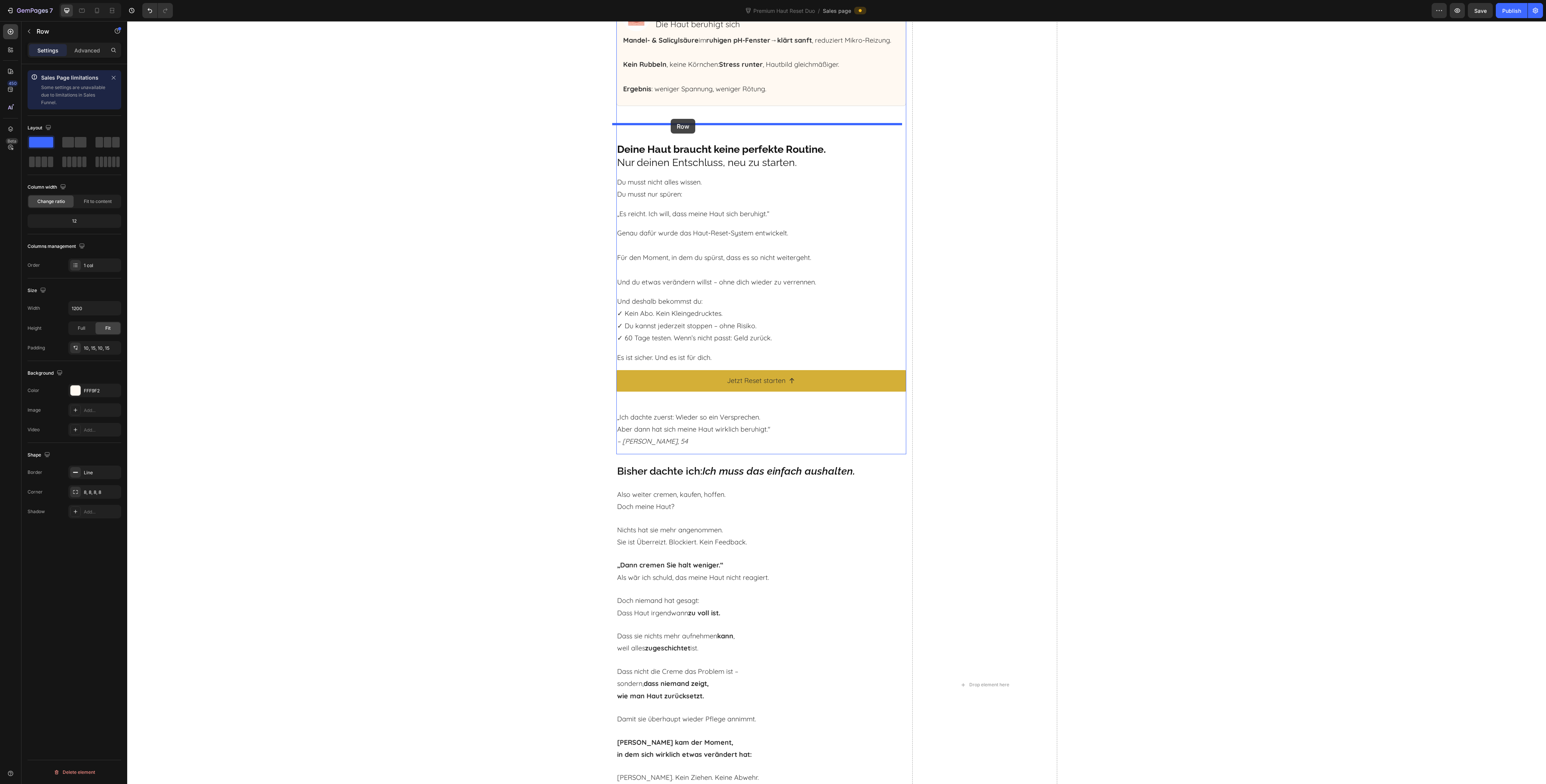
drag, startPoint x: 626, startPoint y: 493, endPoint x: 671, endPoint y: 119, distance: 376.7
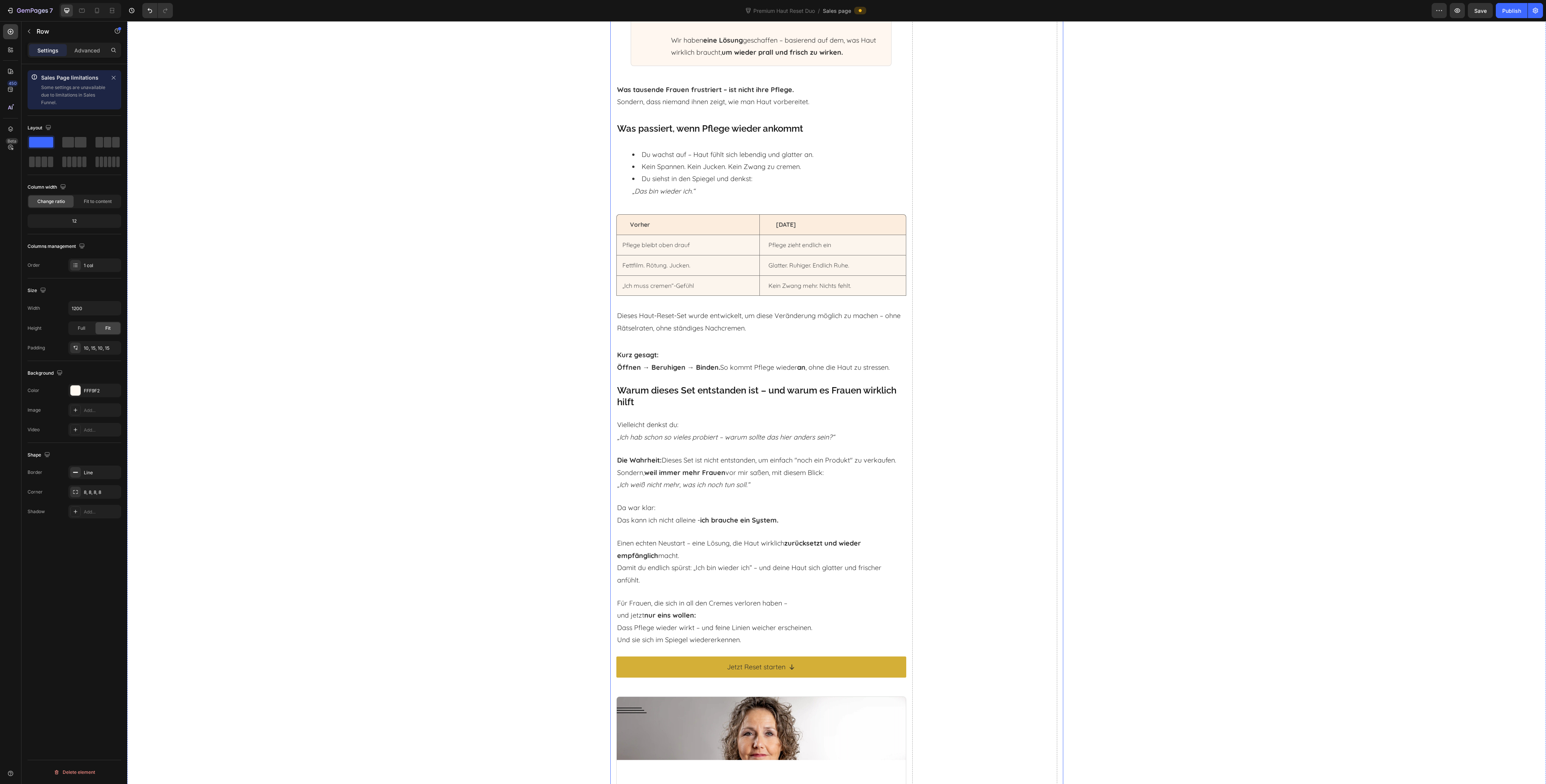
scroll to position [4613, 0]
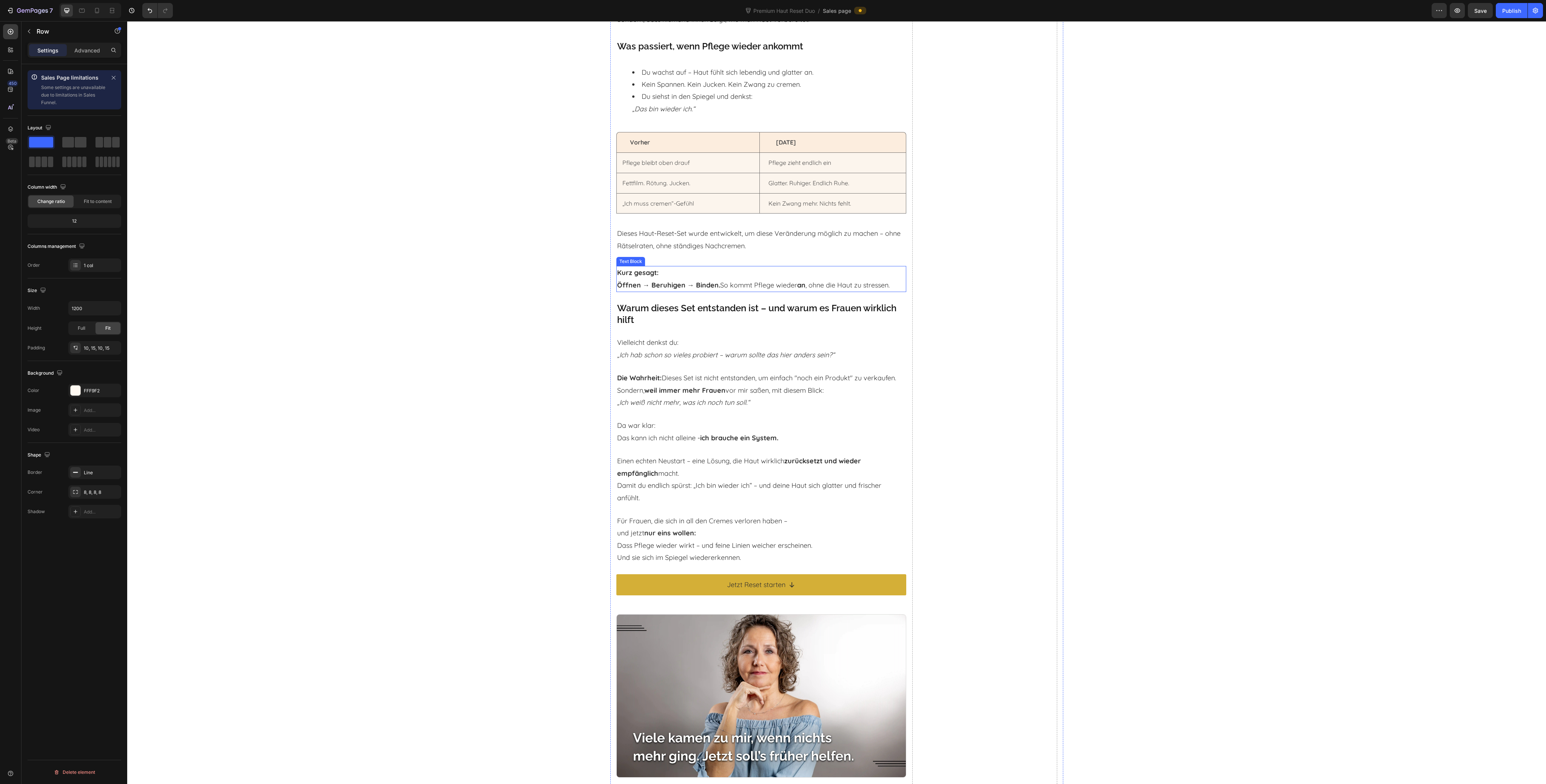
click at [637, 268] on strong "Kurz gesagt:" at bounding box center [638, 273] width 41 height 9
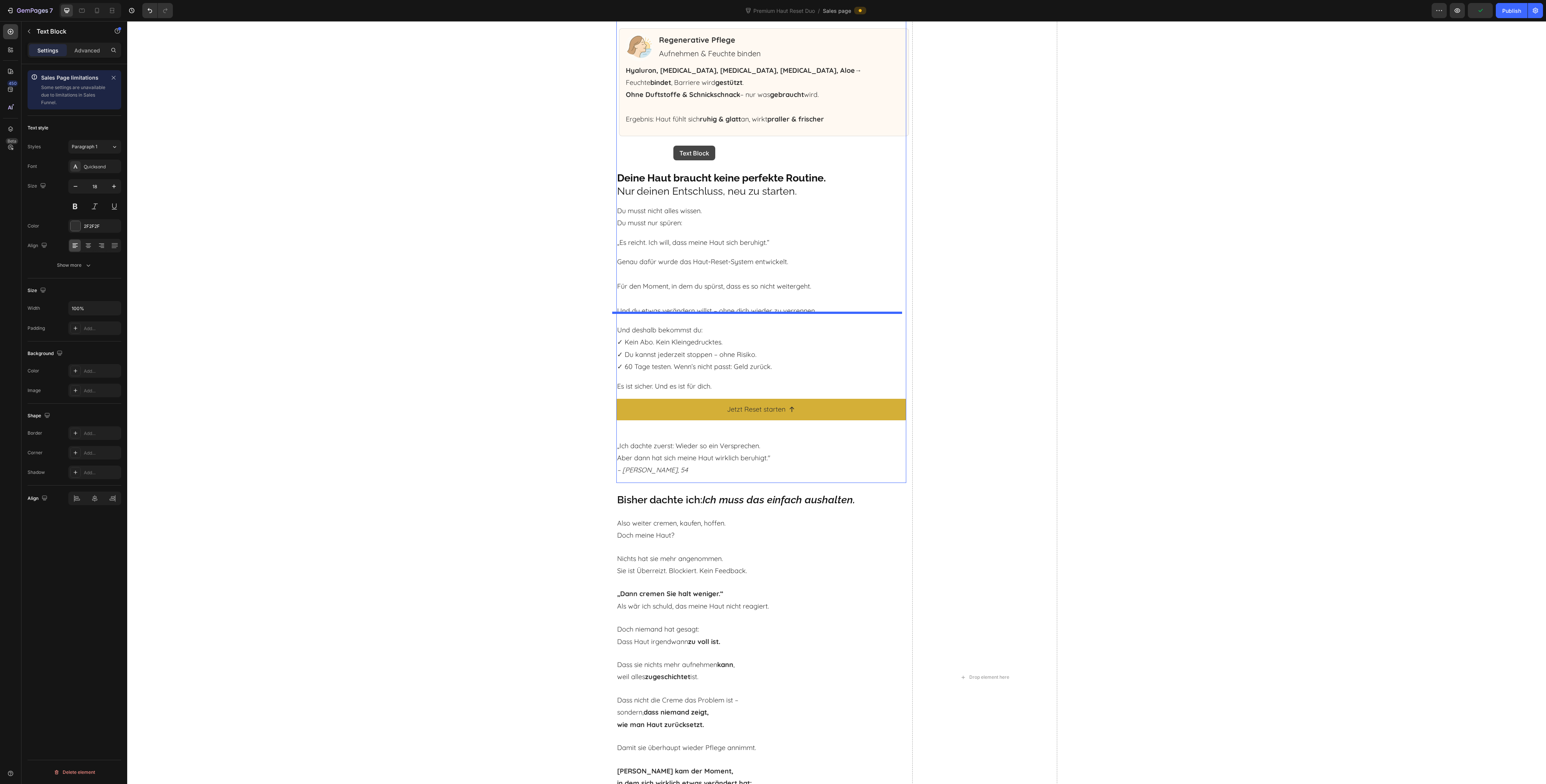
scroll to position [3556, 0]
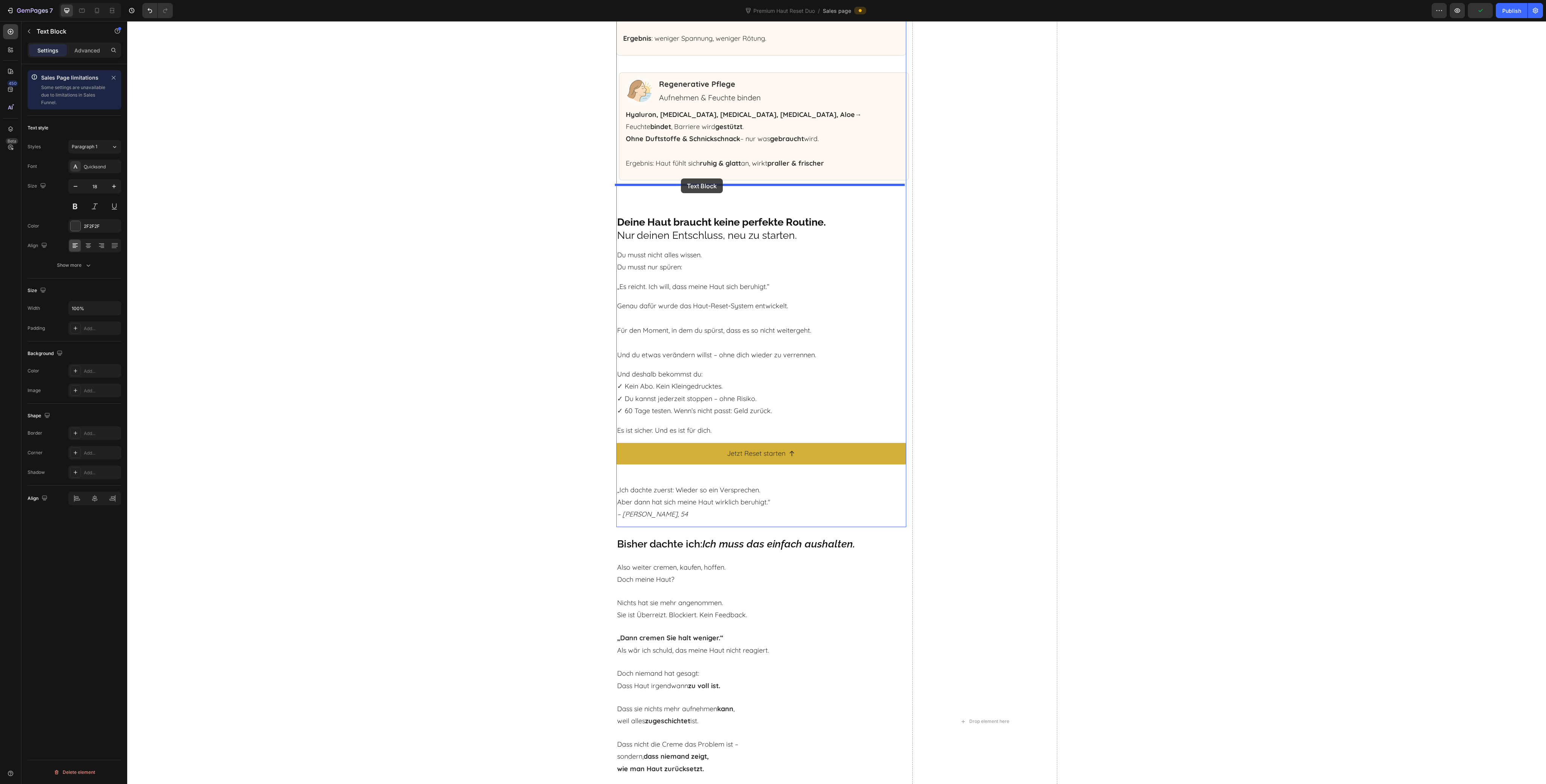
drag, startPoint x: 630, startPoint y: 248, endPoint x: 681, endPoint y: 178, distance: 86.6
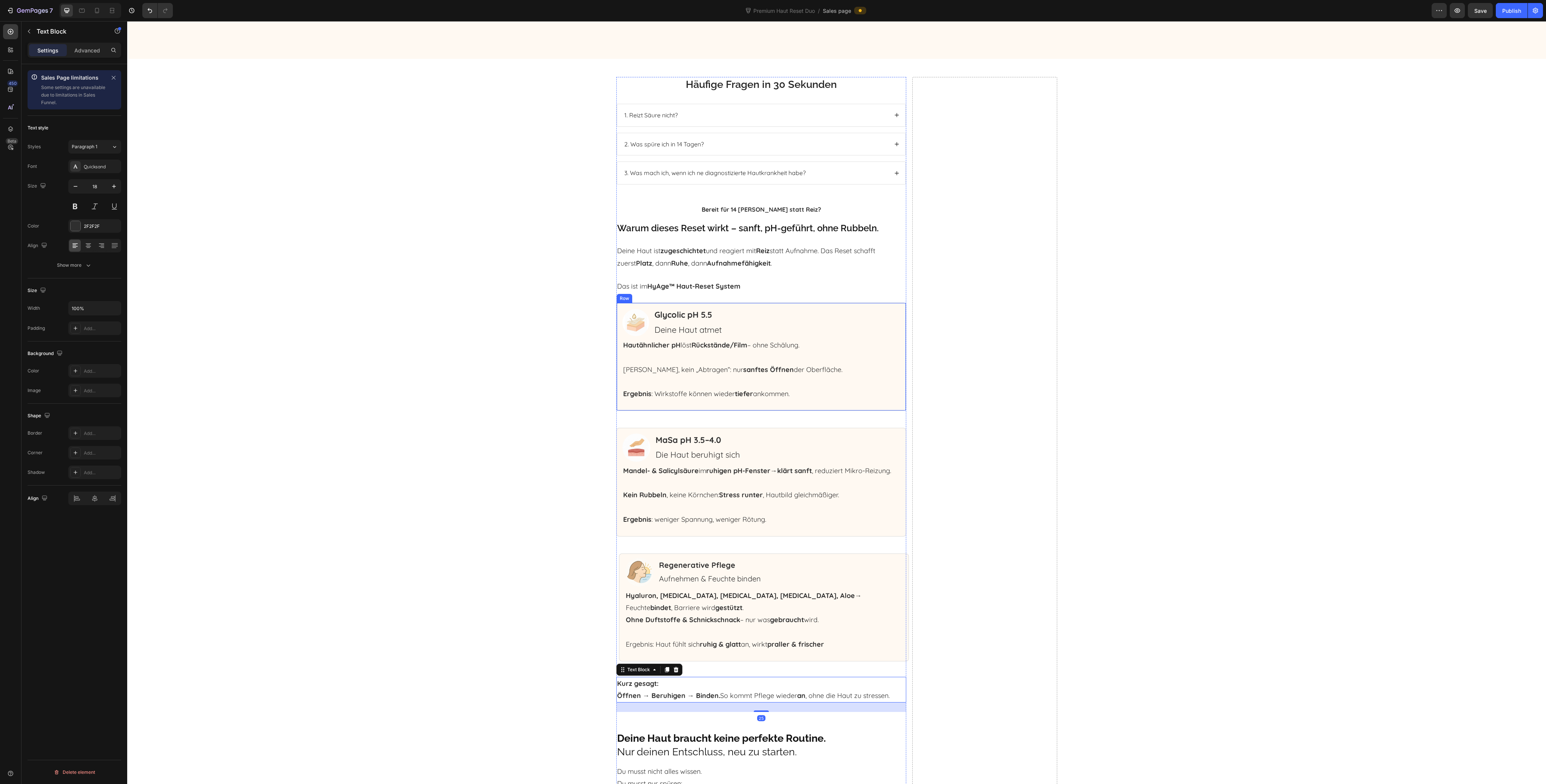
scroll to position [3003, 0]
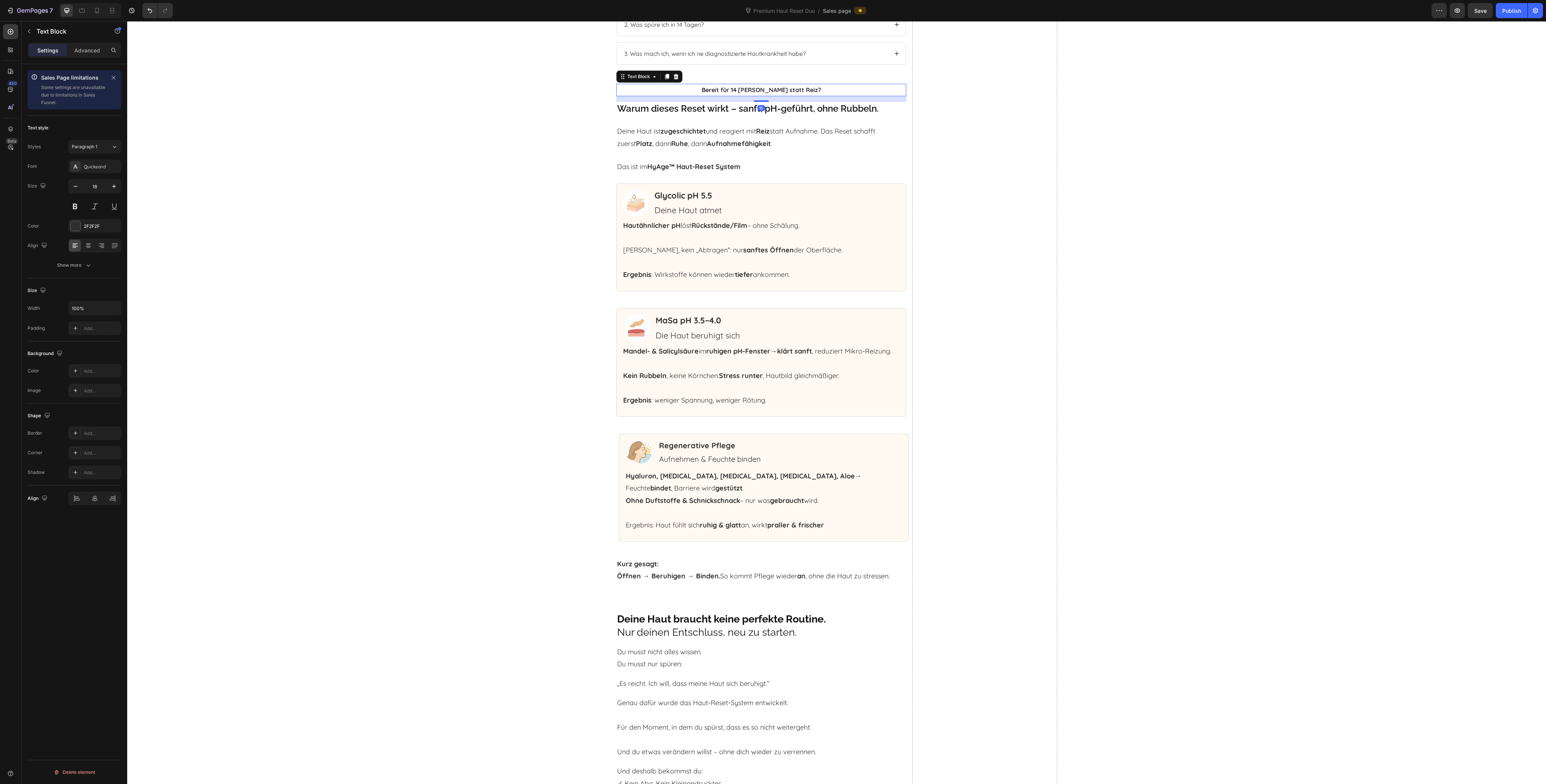
click at [767, 93] on strong "Bereit für 14 Tage Ruhe statt Reiz?" at bounding box center [761, 90] width 119 height 7
click at [720, 72] on div "Häufige Fragen in 30 Sekunden Heading 1. Reizt Säure nicht? 2. Was spüre ich in…" at bounding box center [762, 441] width 290 height 967
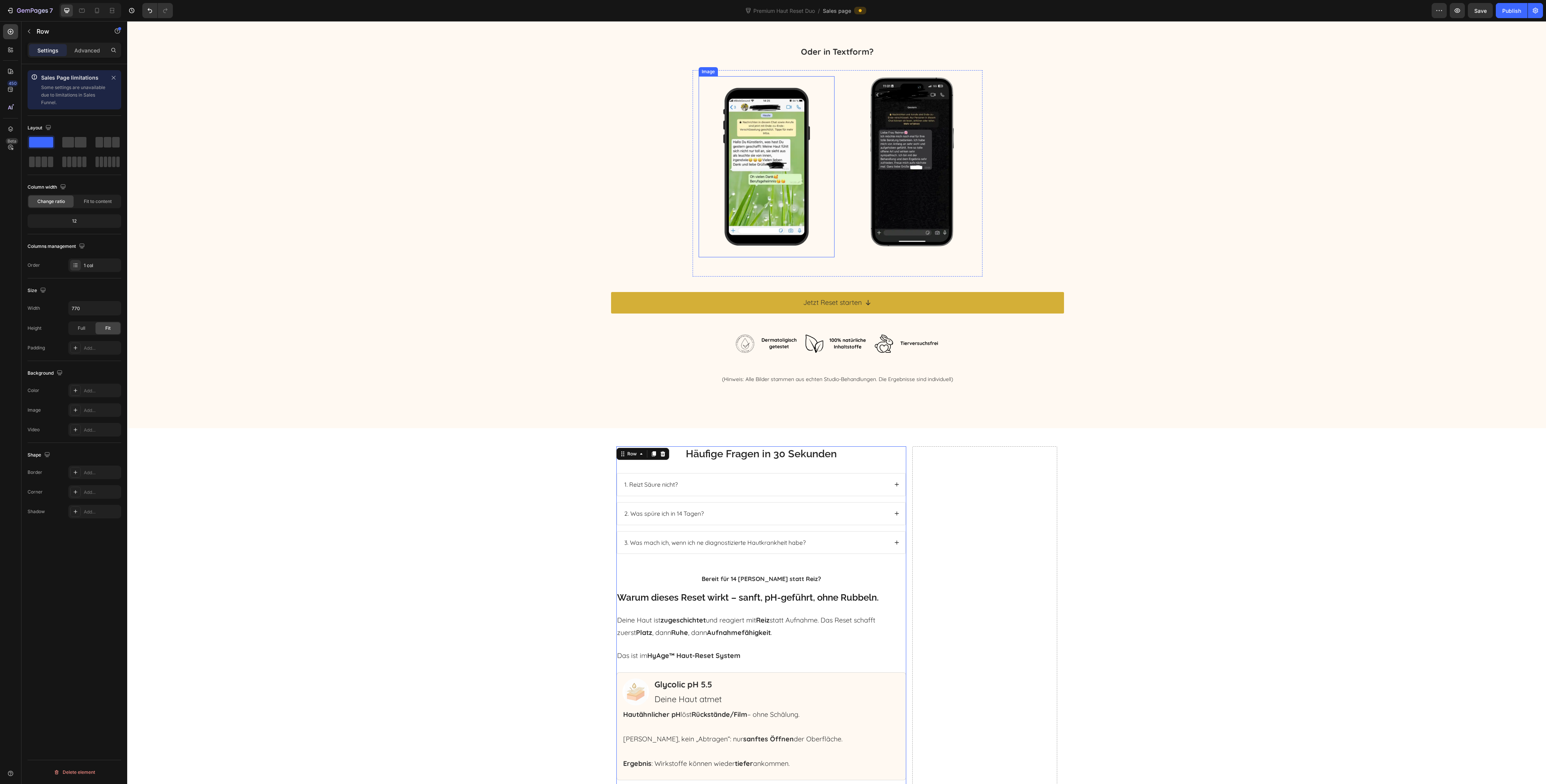
scroll to position [2701, 0]
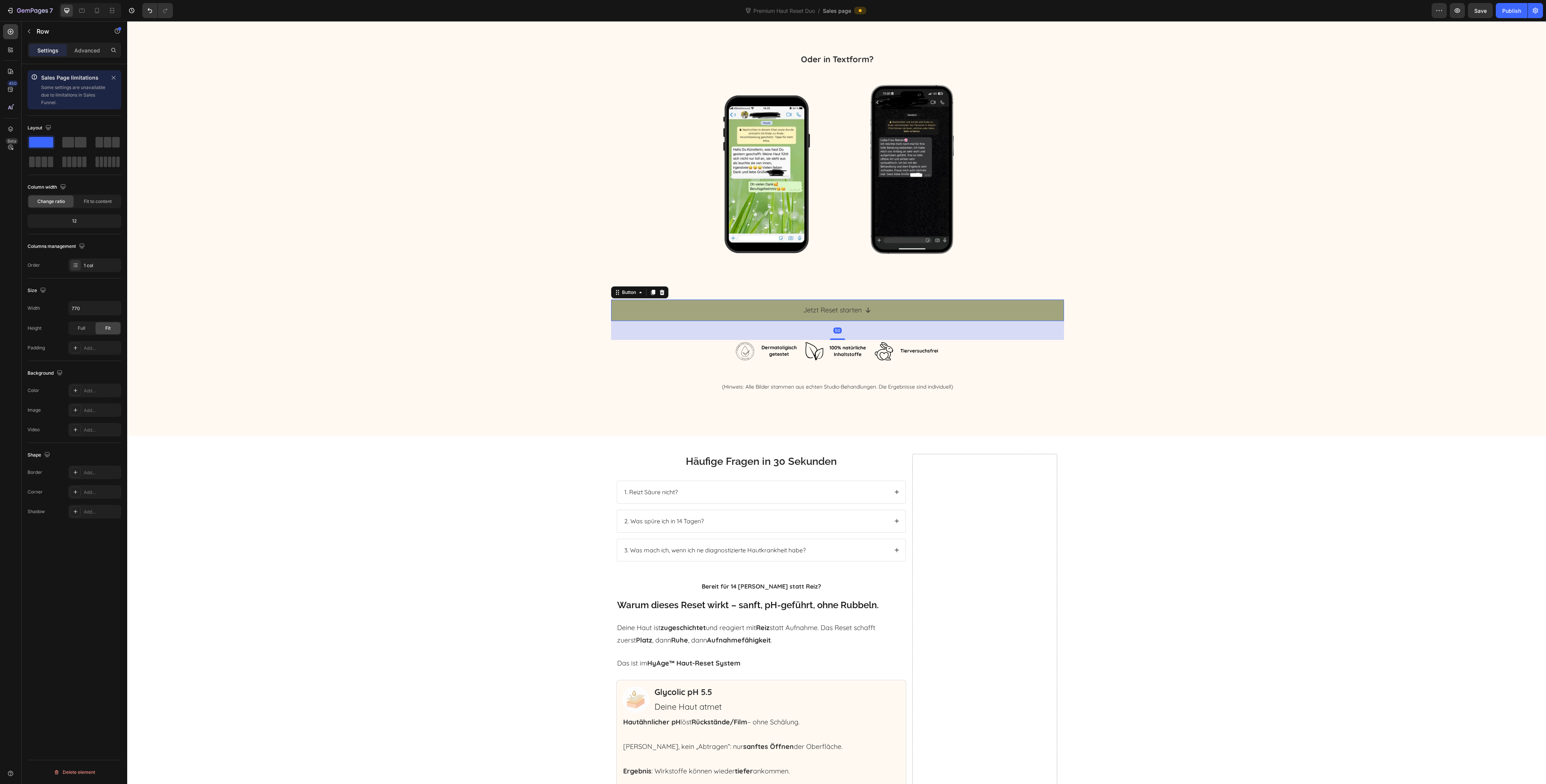
click at [942, 306] on link "Jetzt Reset starten" at bounding box center [837, 310] width 453 height 21
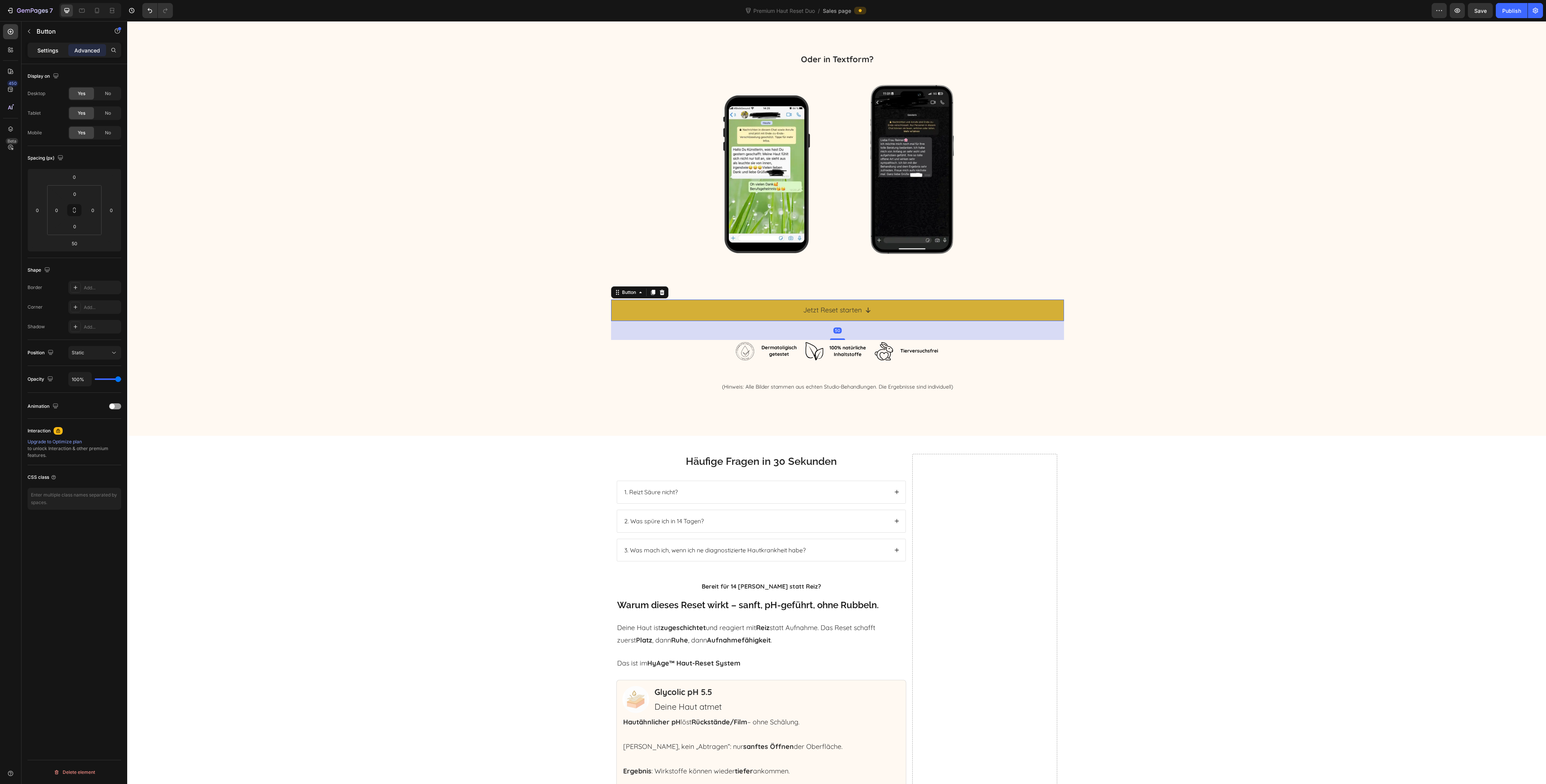
click at [56, 51] on p "Settings" at bounding box center [48, 50] width 21 height 8
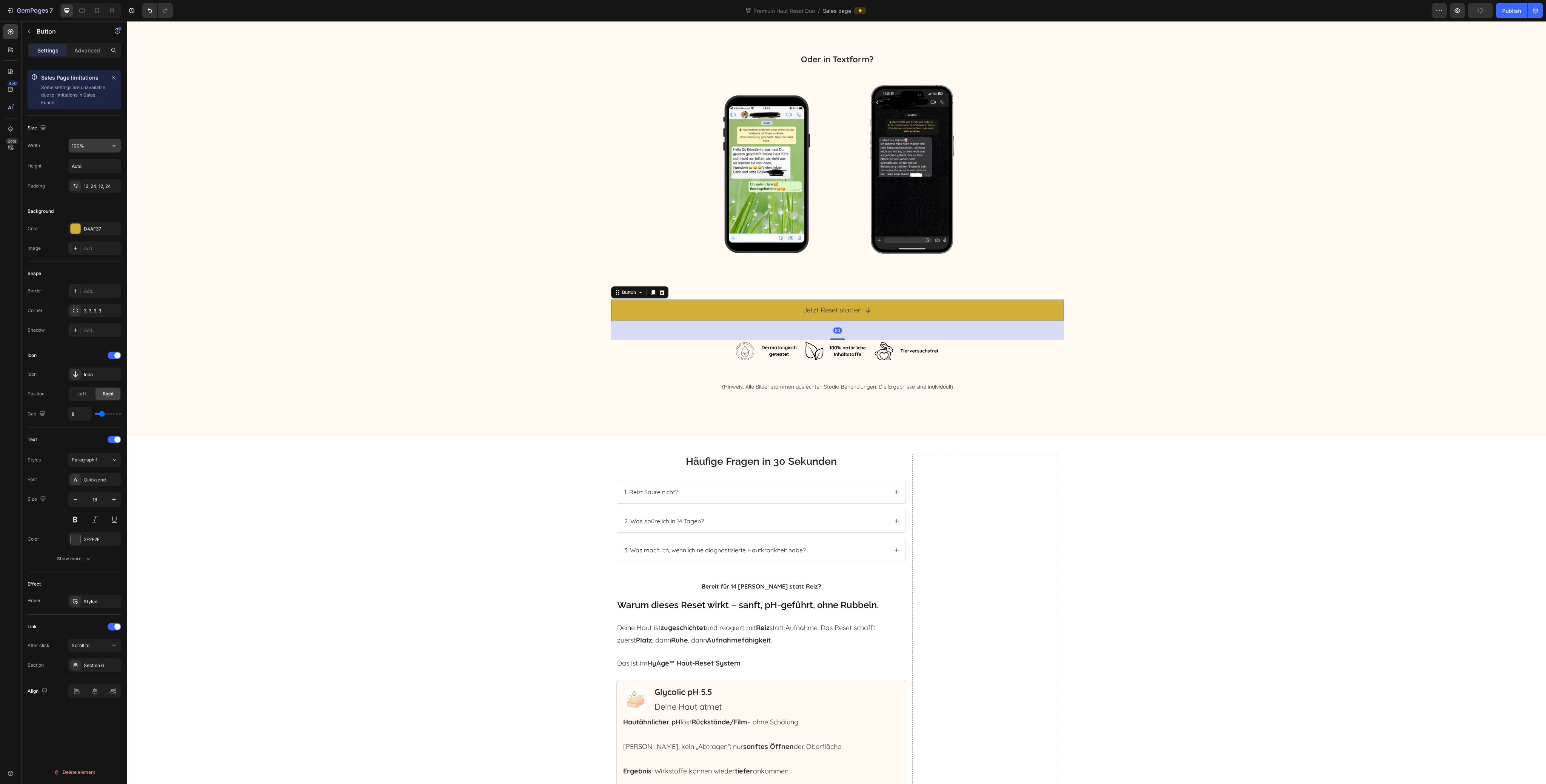
click at [90, 150] on input "100%" at bounding box center [95, 145] width 52 height 14
click at [101, 699] on div "Align" at bounding box center [75, 691] width 94 height 26
click at [93, 695] on icon at bounding box center [95, 691] width 7 height 7
click at [85, 12] on icon at bounding box center [82, 11] width 7 height 7
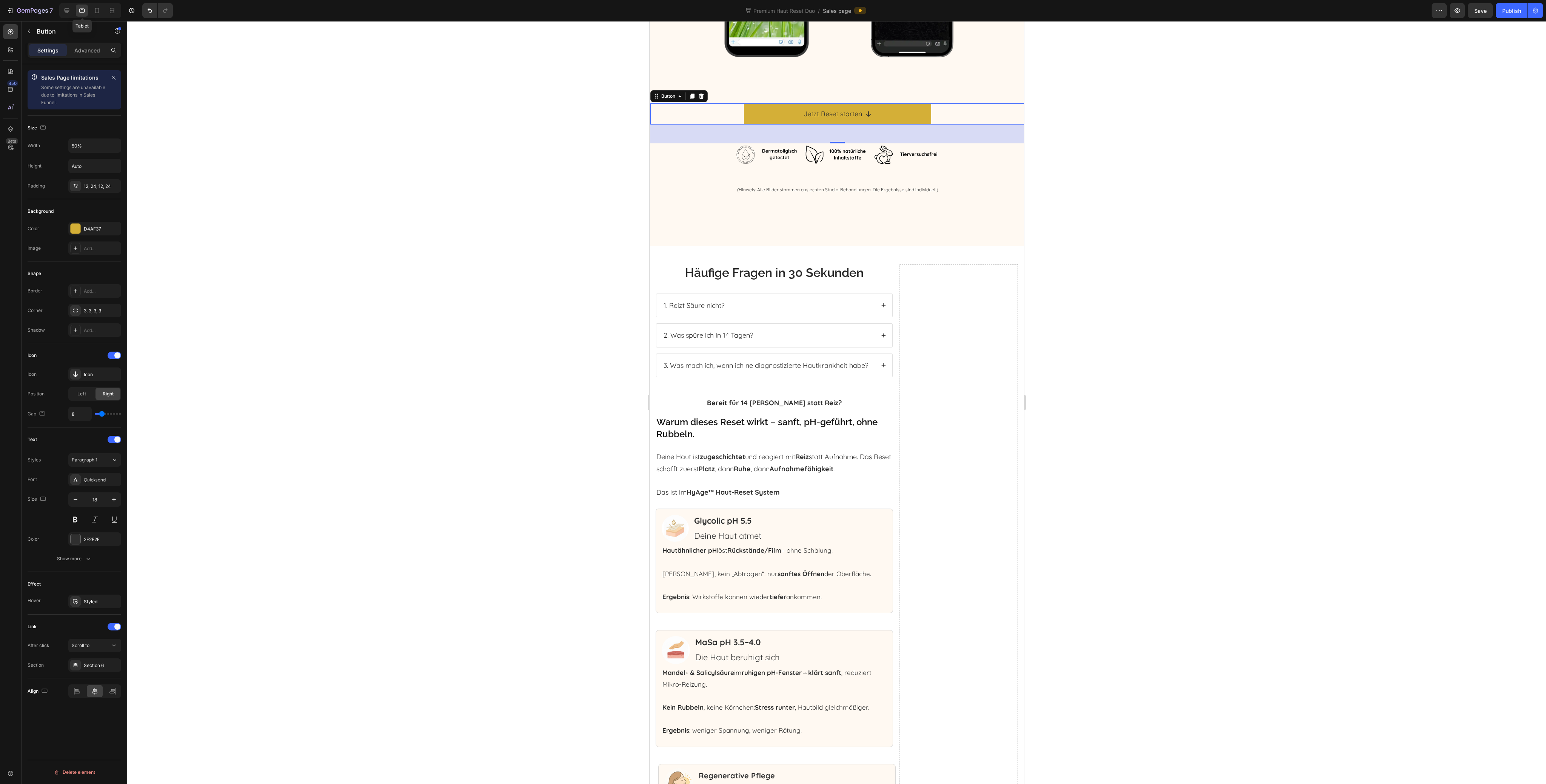
scroll to position [2931, 0]
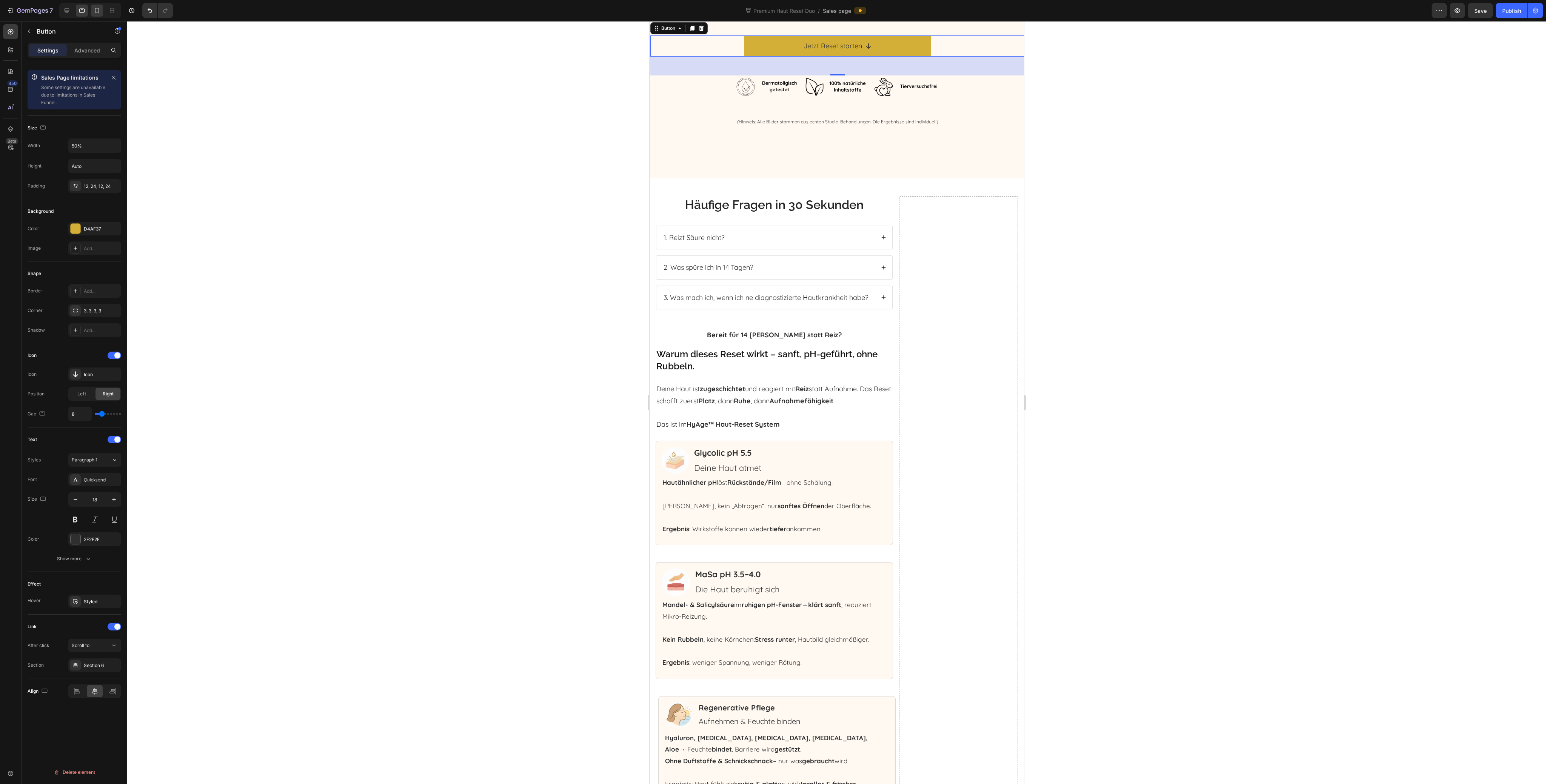
click at [98, 11] on icon at bounding box center [97, 11] width 7 height 7
type input "100%"
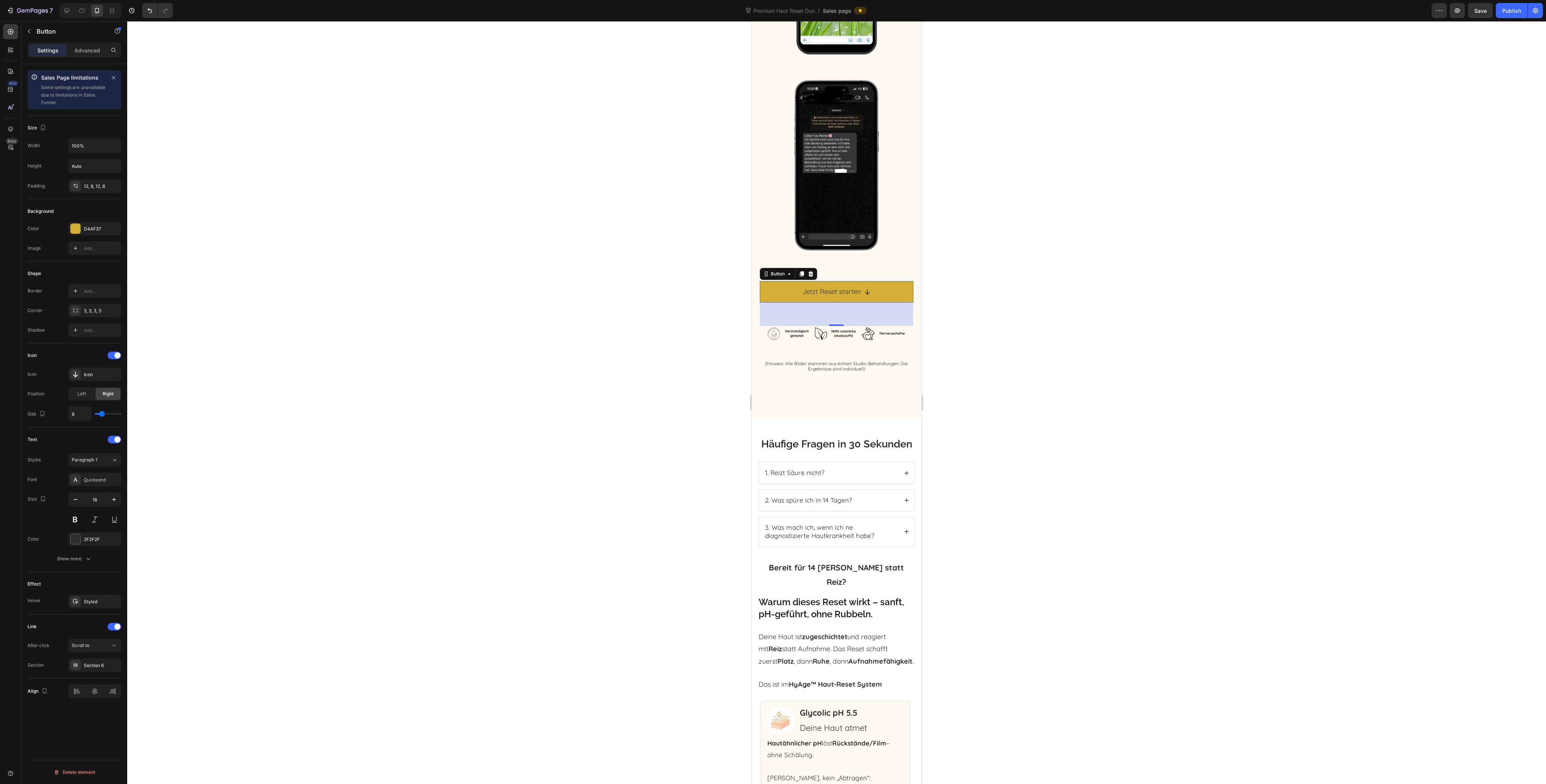
scroll to position [3192, 0]
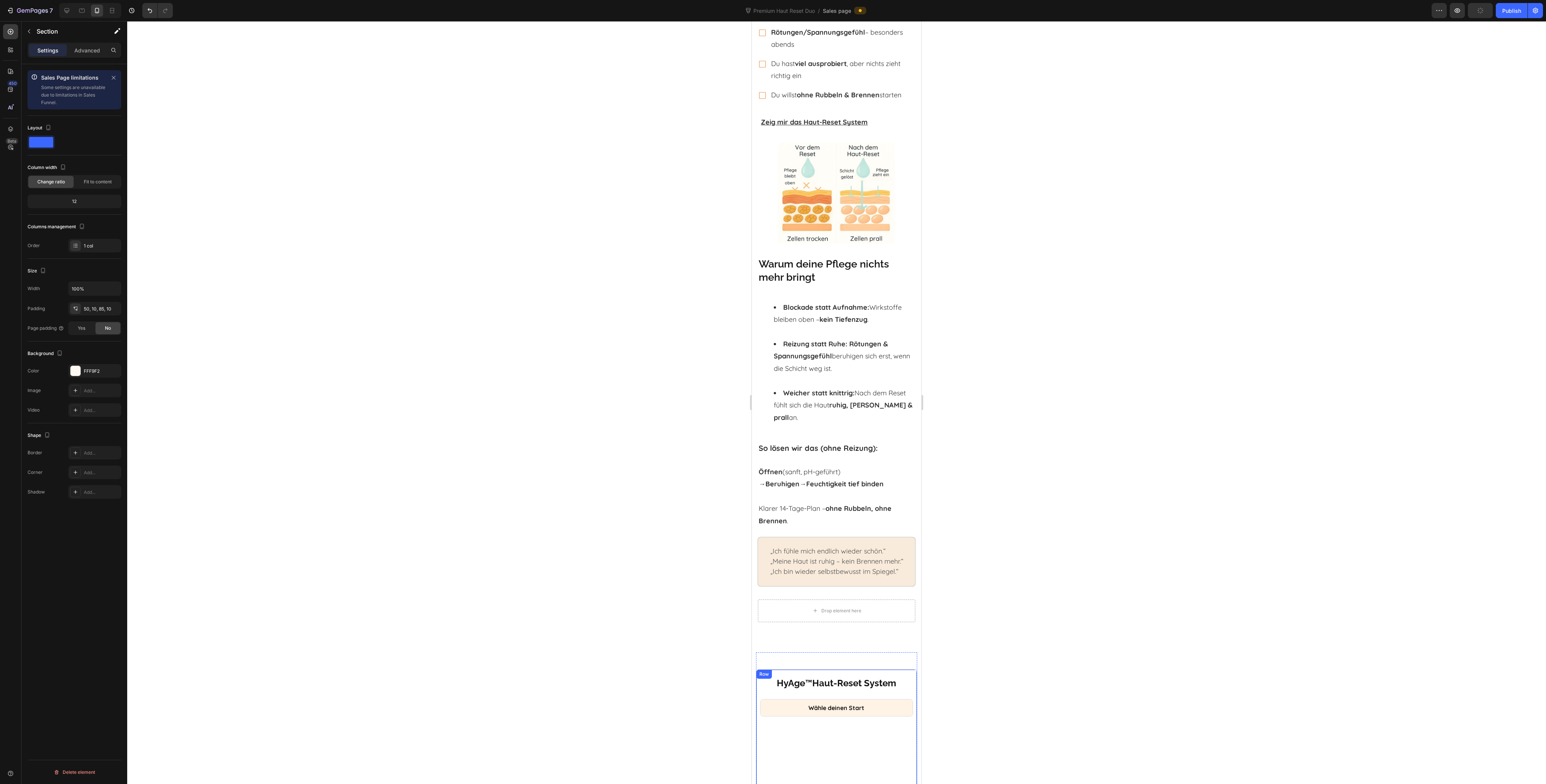
scroll to position [22, 0]
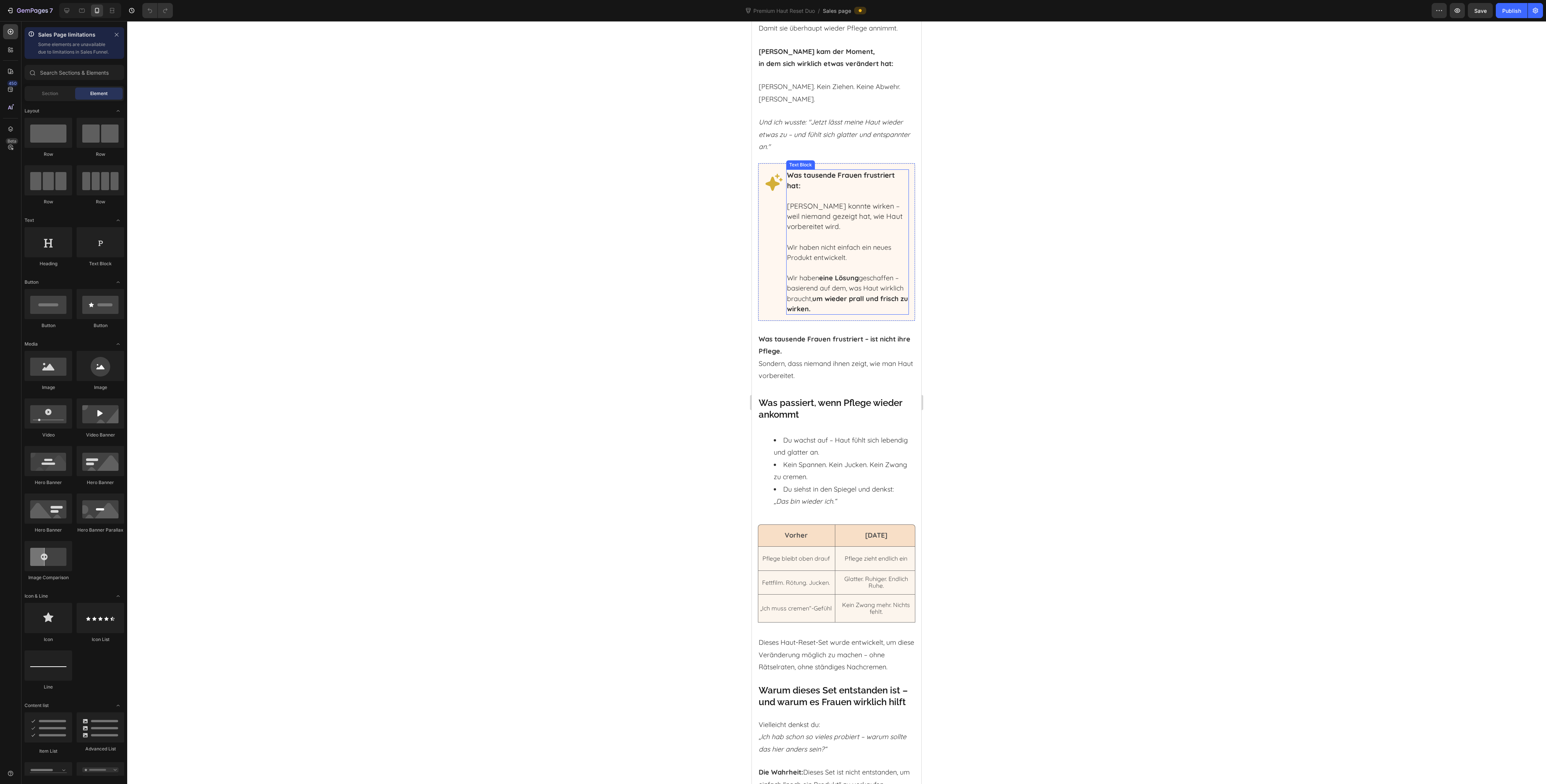
scroll to position [5032, 0]
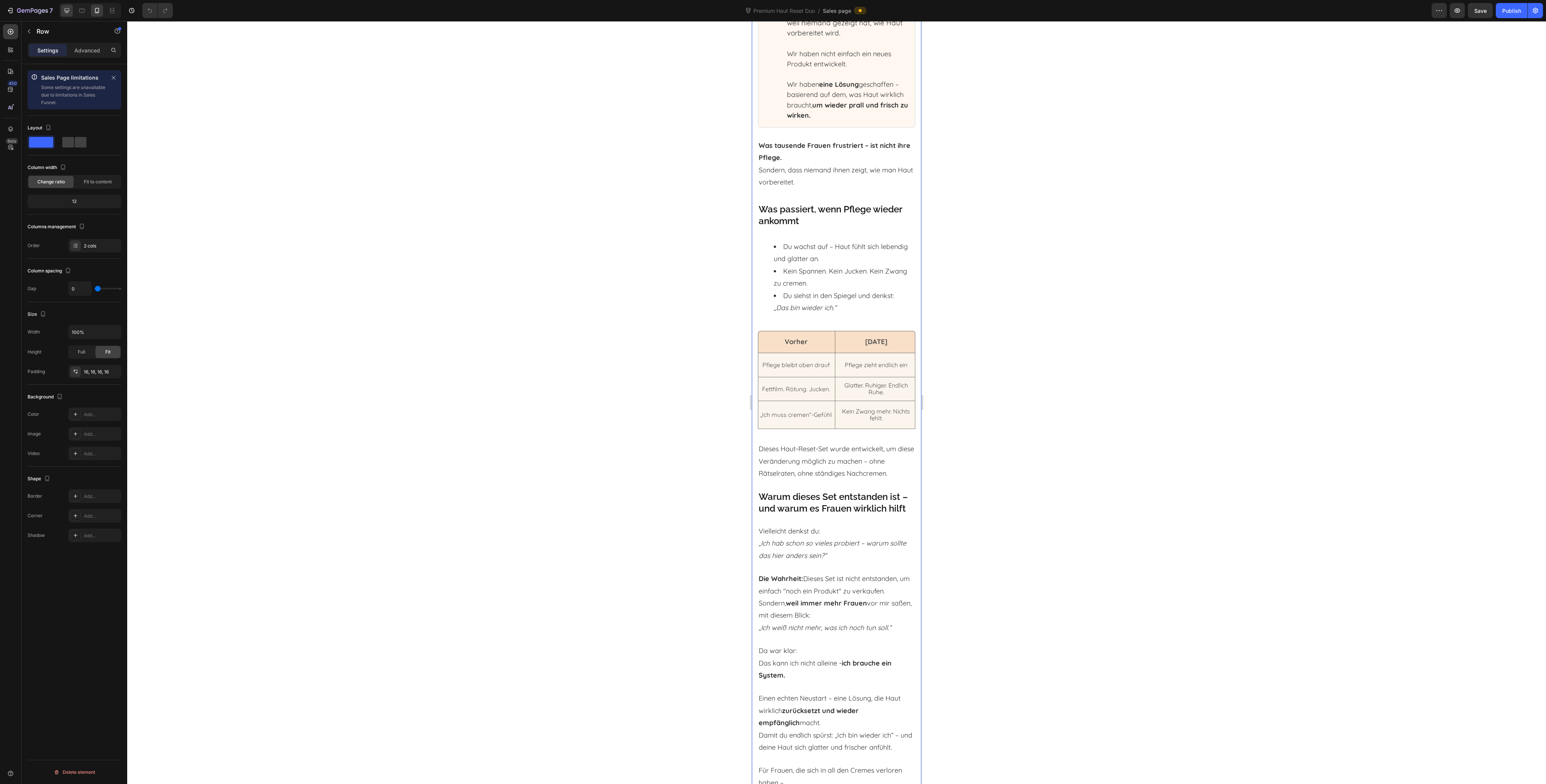
click at [68, 12] on icon at bounding box center [67, 10] width 5 height 5
type input "16"
type input "1200"
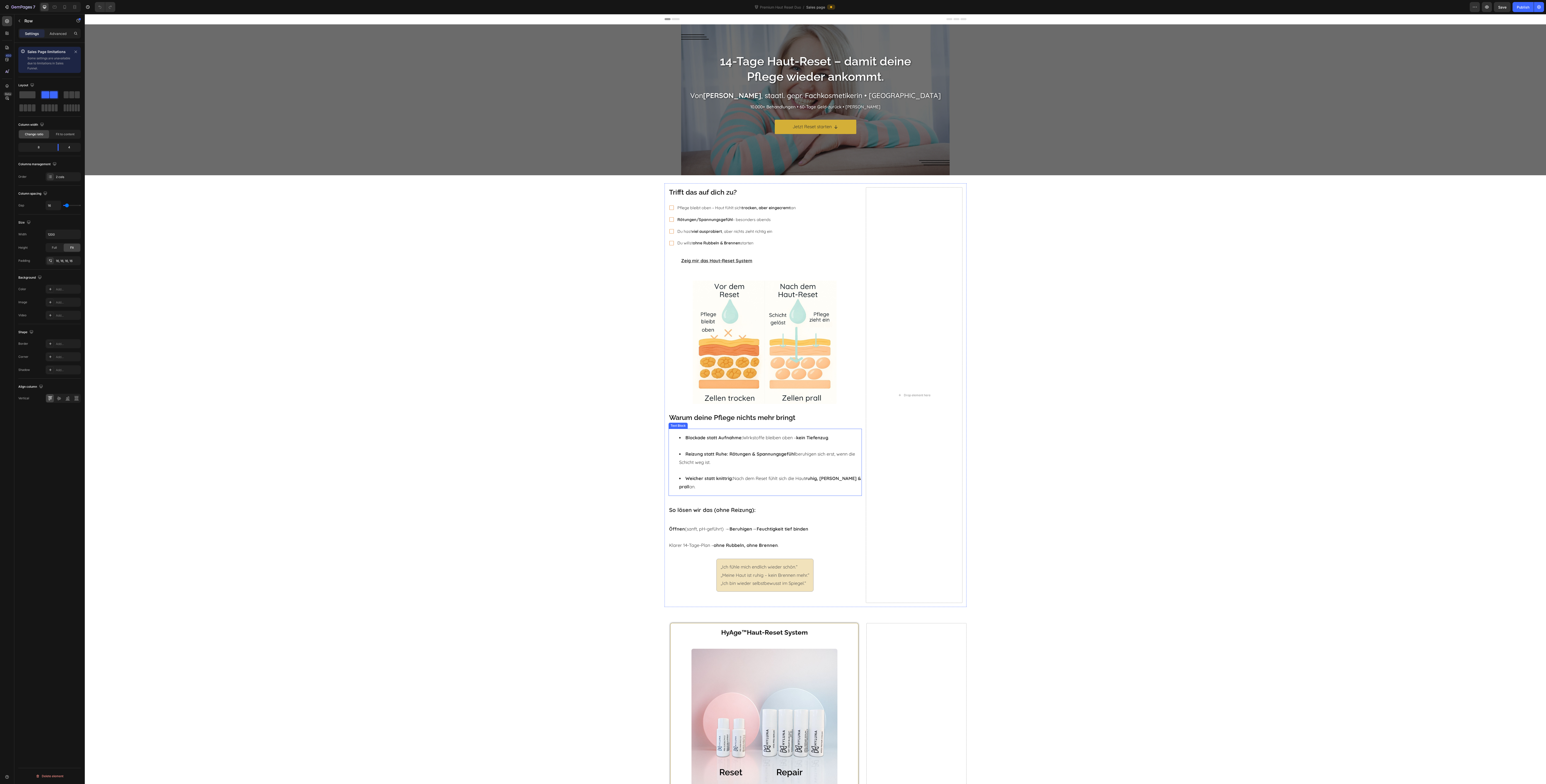
click at [718, 479] on strong "Weicher statt knittrig:" at bounding box center [709, 479] width 47 height 6
click at [723, 479] on strong "Weicher statt knittrig:" at bounding box center [709, 479] width 47 height 6
click at [726, 481] on strong "Weicher statt knittrig:" at bounding box center [709, 479] width 47 height 6
click at [769, 445] on li "Blockade statt Aufnahme: Wirkstoffe bleiben oben – kein Tiefenzug ." at bounding box center [771, 441] width 182 height 16
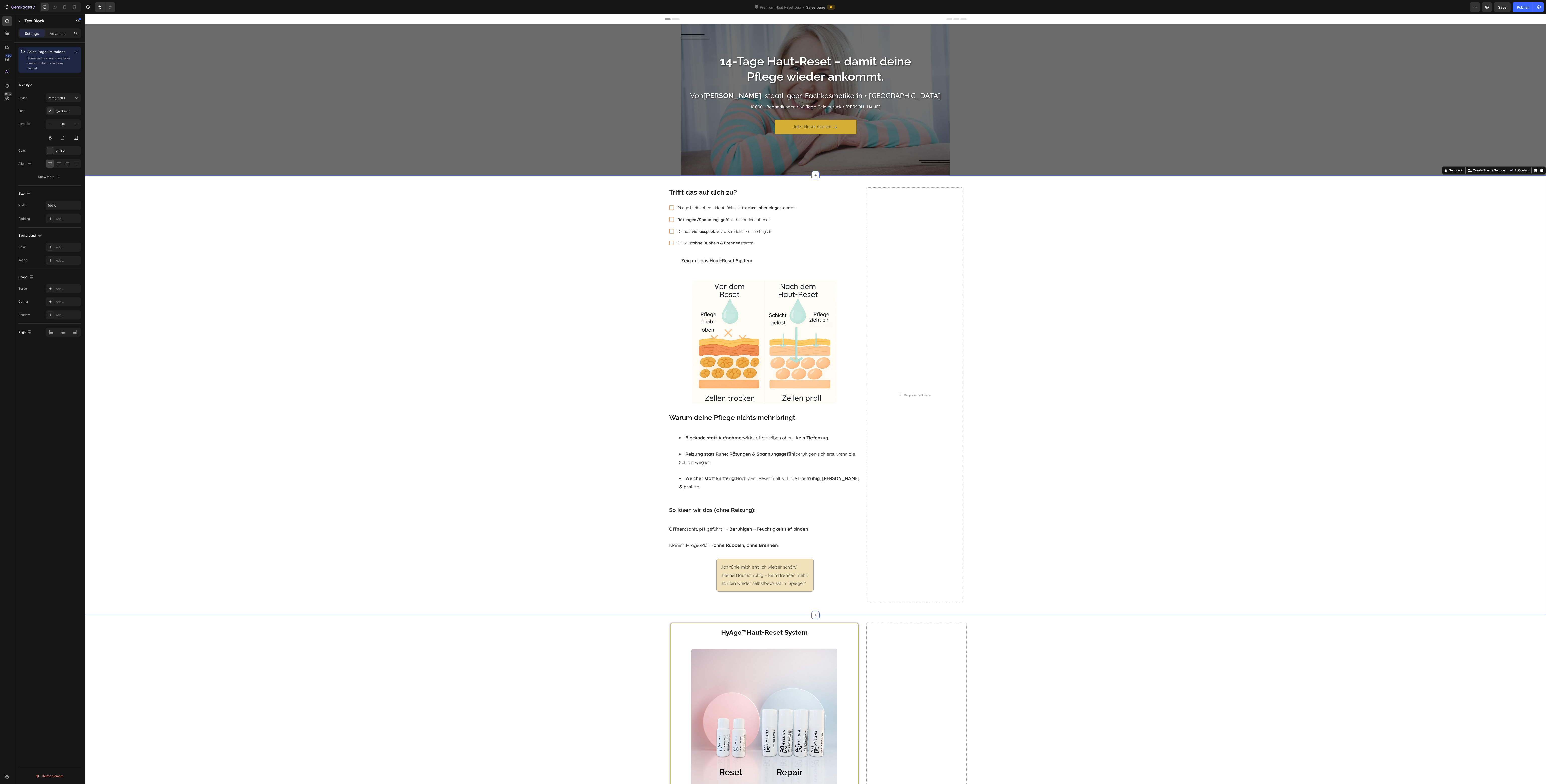
drag, startPoint x: 1099, startPoint y: 425, endPoint x: 754, endPoint y: 447, distance: 345.7
click at [1030, 425] on div "Trifft das auf dich zu? Heading Pflege bleibt oben – Haut fühlt sich trocken, a…" at bounding box center [815, 395] width 1461 height 423
click at [718, 446] on li "Blockade statt Aufnahme: Wirkstoffe bleiben oben – kein Tiefenzug ." at bounding box center [771, 441] width 182 height 16
click at [700, 427] on div at bounding box center [702, 424] width 6 height 6
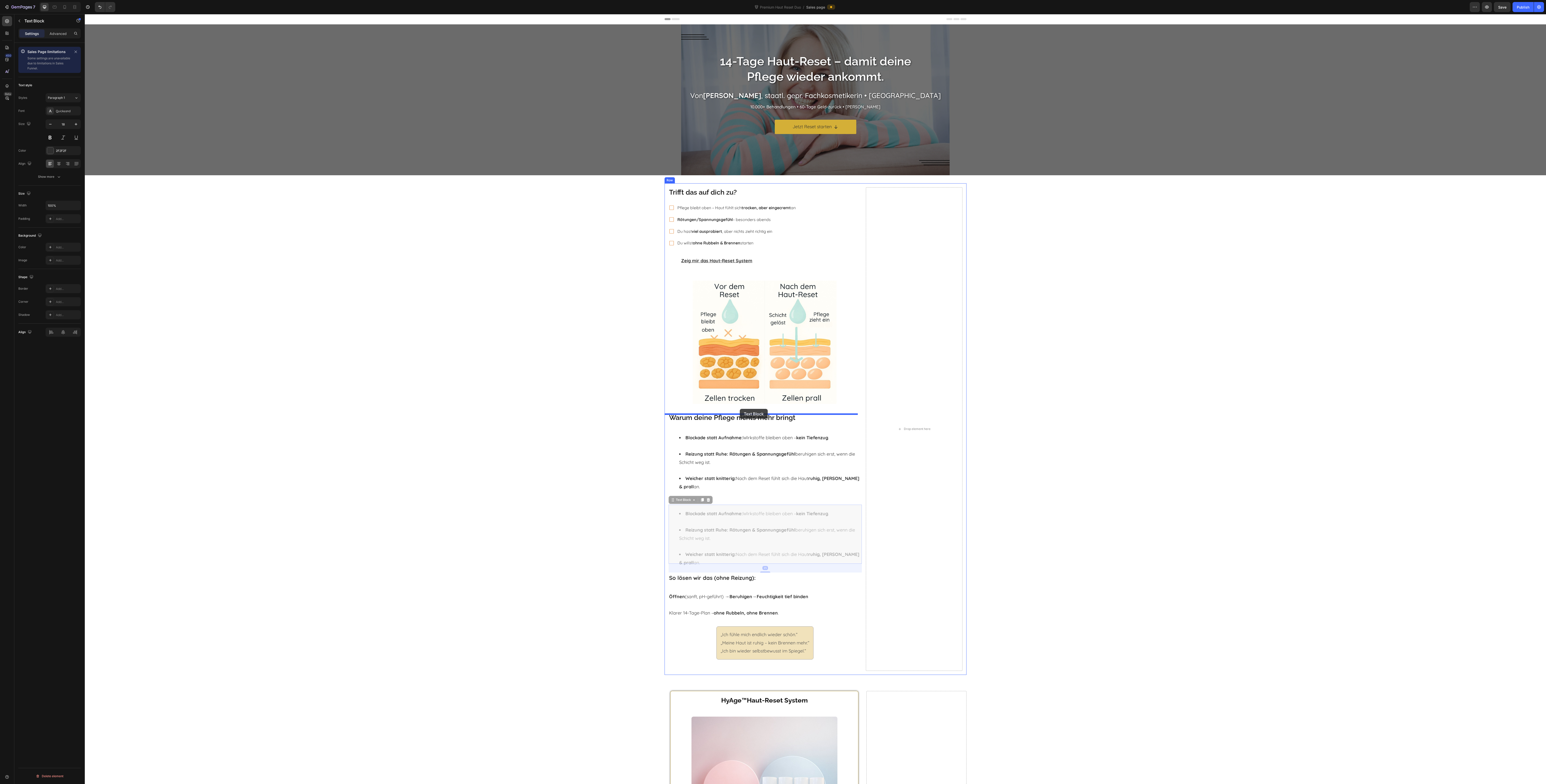
drag, startPoint x: 681, startPoint y: 495, endPoint x: 740, endPoint y: 409, distance: 104.3
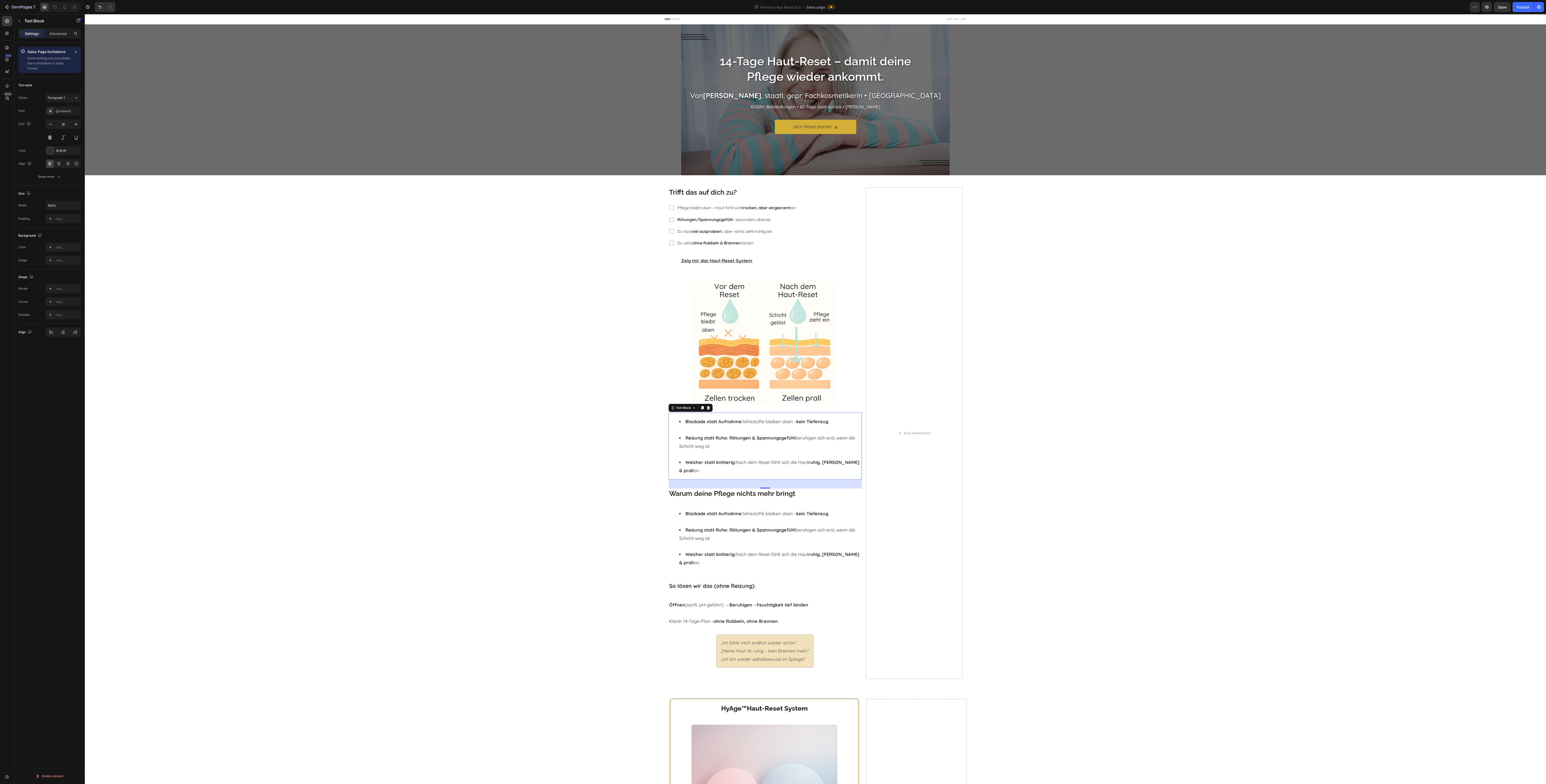
click at [742, 416] on div "Blockade statt Aufnahme: Wirkstoffe bleiben oben – kein Tiefenzug . Reizung sta…" at bounding box center [765, 446] width 193 height 67
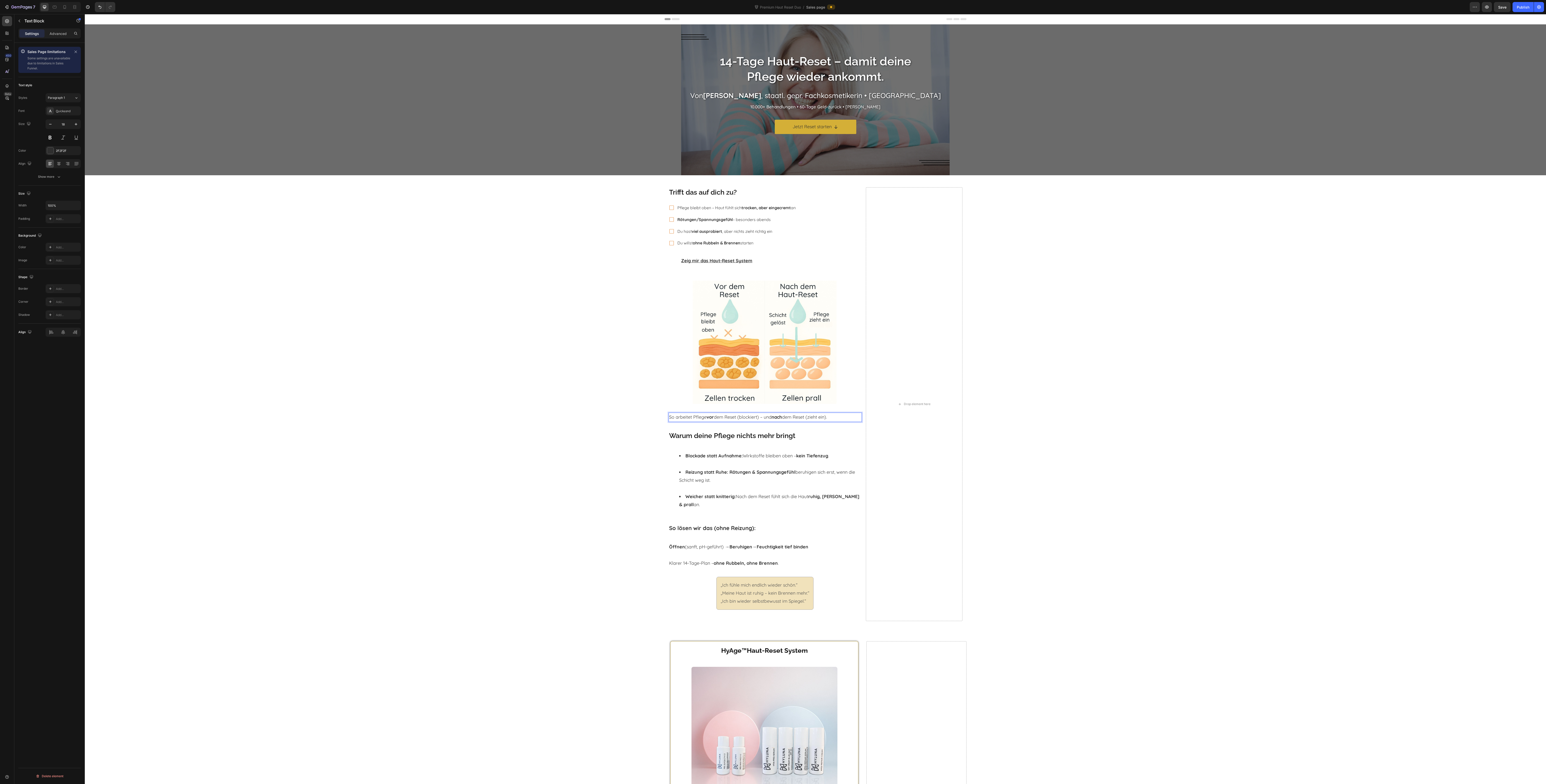
click at [750, 419] on p "So arbeitet Pflege vor dem Reset (blockiert) – und nach dem Reset (zieht ein)." at bounding box center [765, 417] width 192 height 8
click at [58, 164] on icon at bounding box center [59, 164] width 5 height 5
click at [52, 125] on icon "button" at bounding box center [50, 124] width 5 height 5
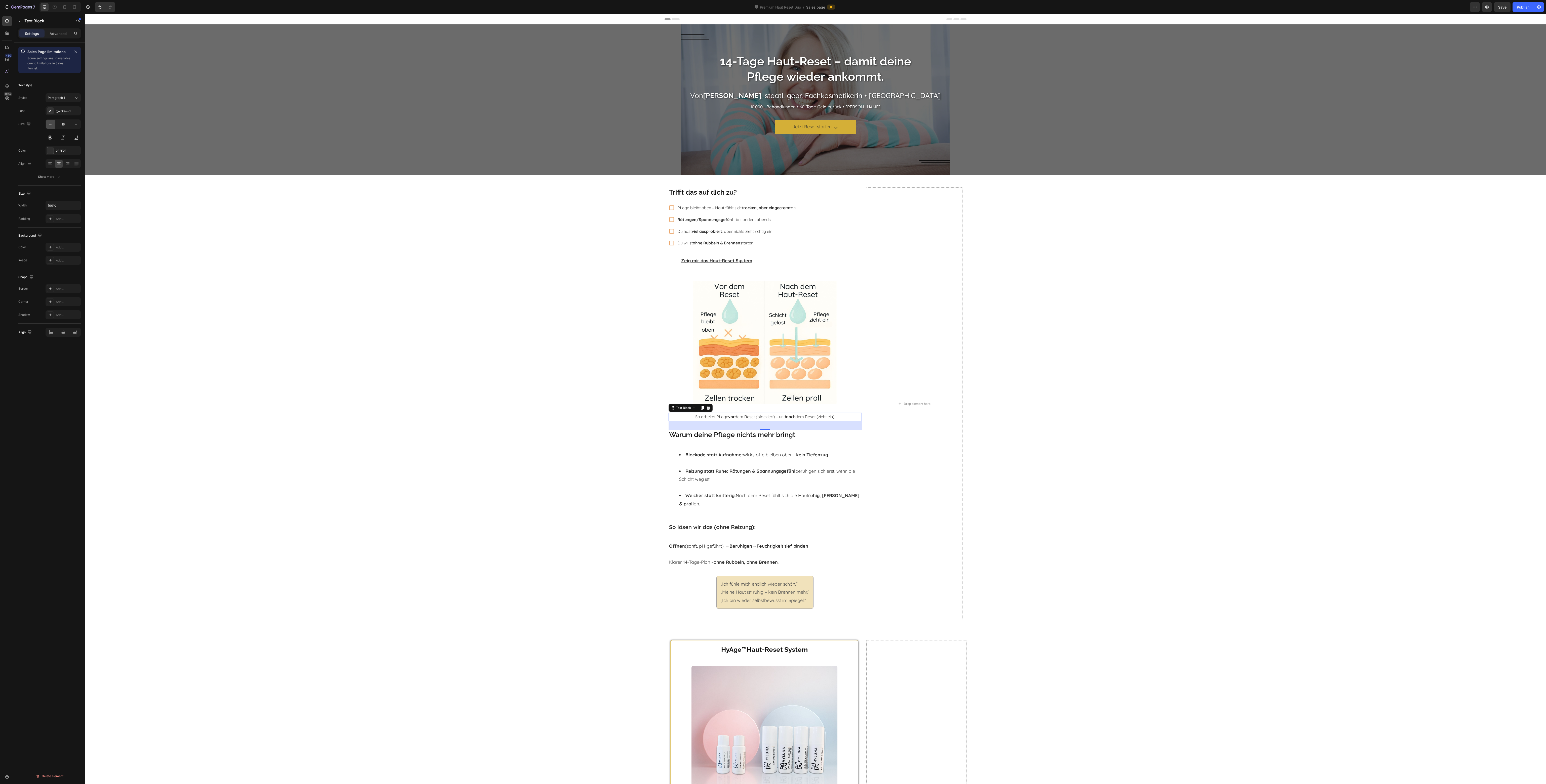
click at [52, 125] on icon "button" at bounding box center [50, 124] width 5 height 5
type input "14"
click at [1024, 404] on div "Trifft das auf dich zu? Heading Pflege bleibt oben – Haut fühlt sich trocken, a…" at bounding box center [815, 404] width 1461 height 440
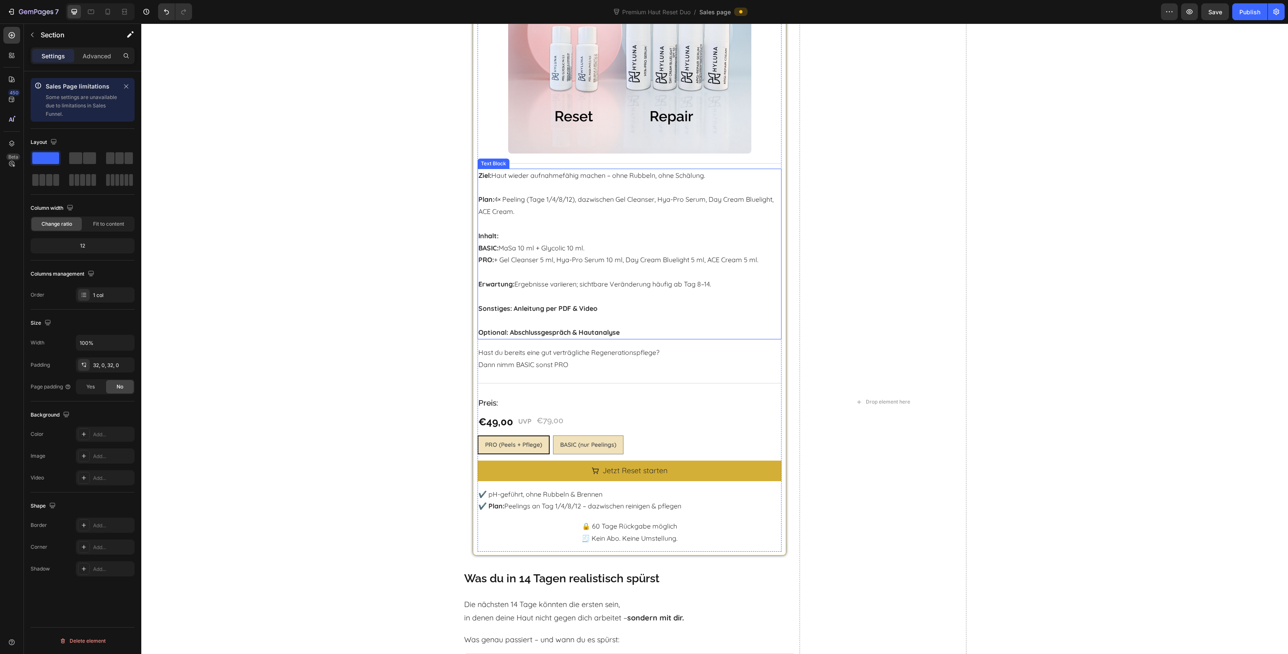
scroll to position [1216, 0]
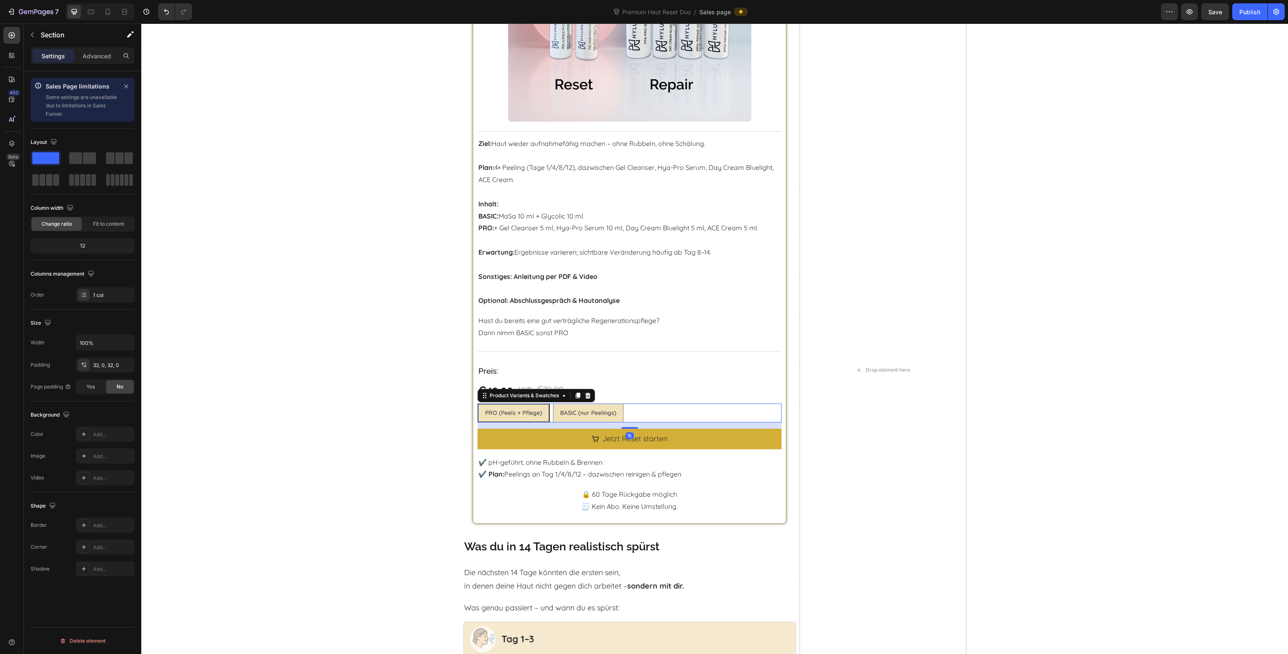
click at [656, 409] on div "PRO (Peels + Pflege) PRO (Peels + Pflege) PRO (Peels + Pflege) BASIC (nur Peeli…" at bounding box center [630, 412] width 304 height 19
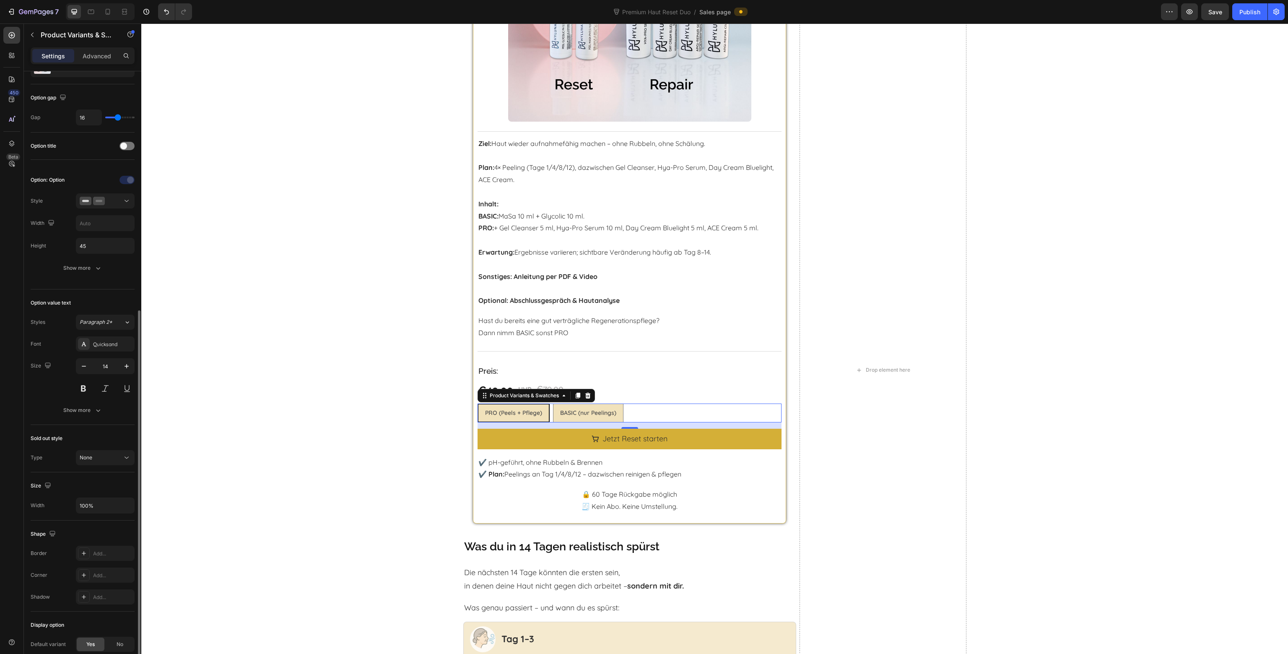
scroll to position [213, 0]
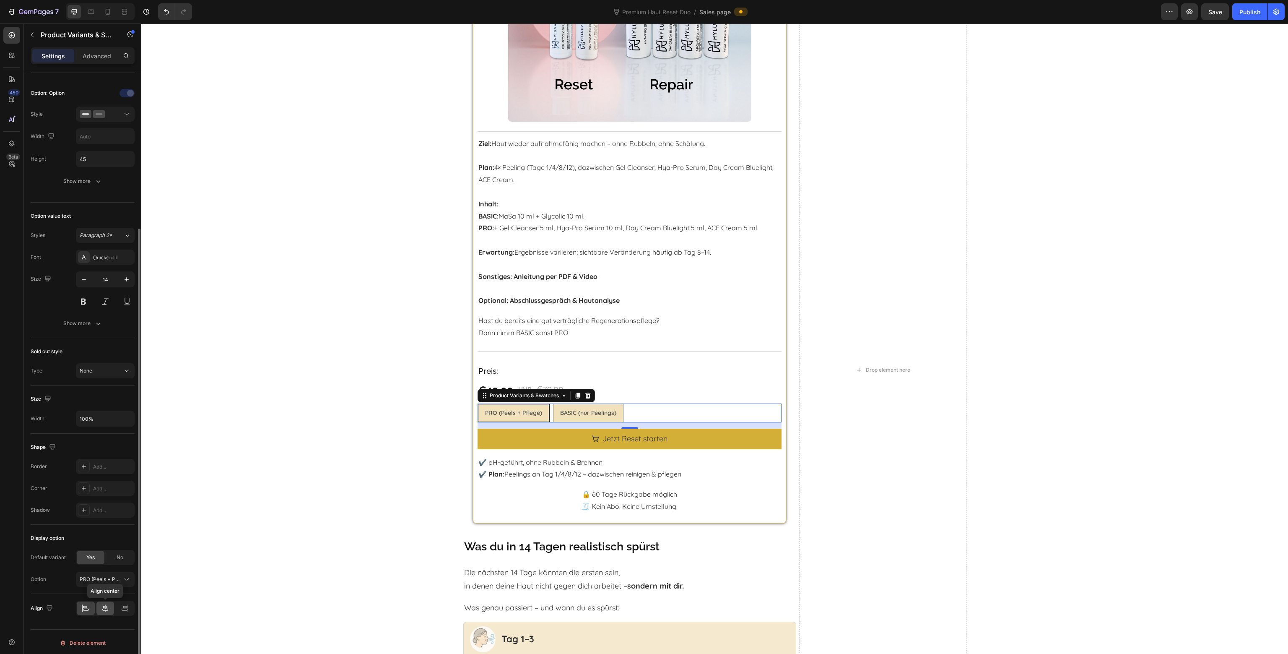
click at [104, 604] on icon at bounding box center [105, 608] width 8 height 8
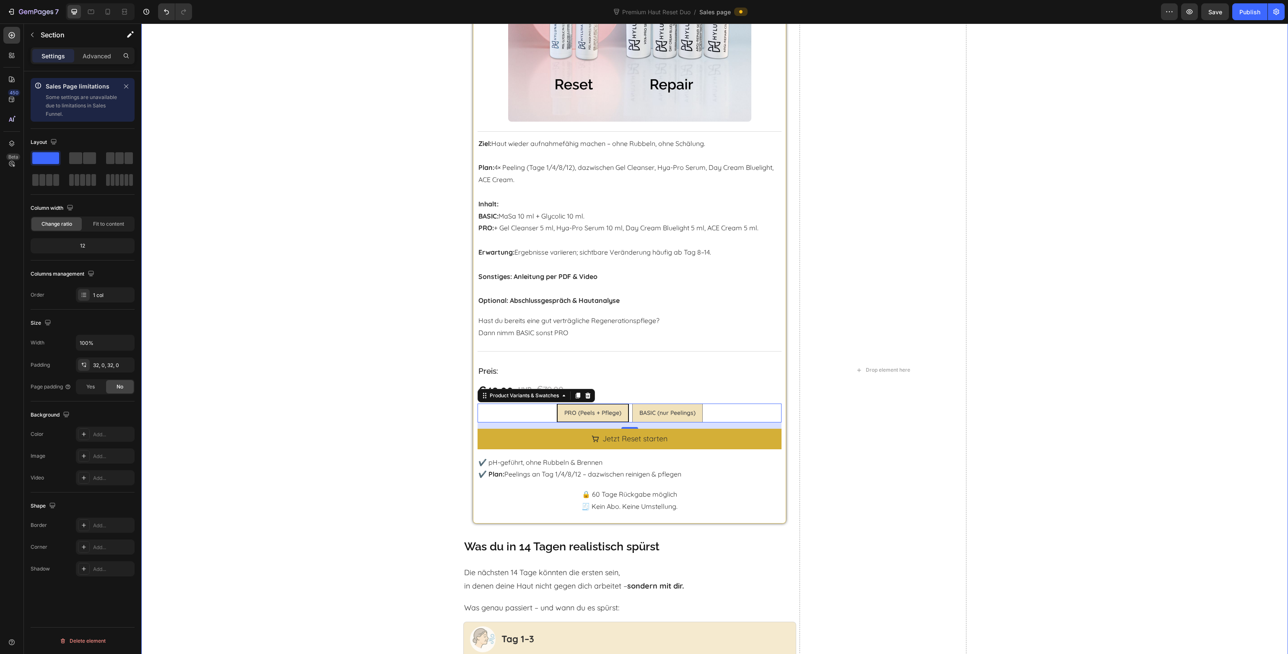
click at [312, 361] on div "HyAge ™ Haut-Reset System Heading Wähle deinen Start Heading Product Images Tit…" at bounding box center [714, 373] width 1147 height 1075
click at [93, 16] on div at bounding box center [90, 11] width 13 height 13
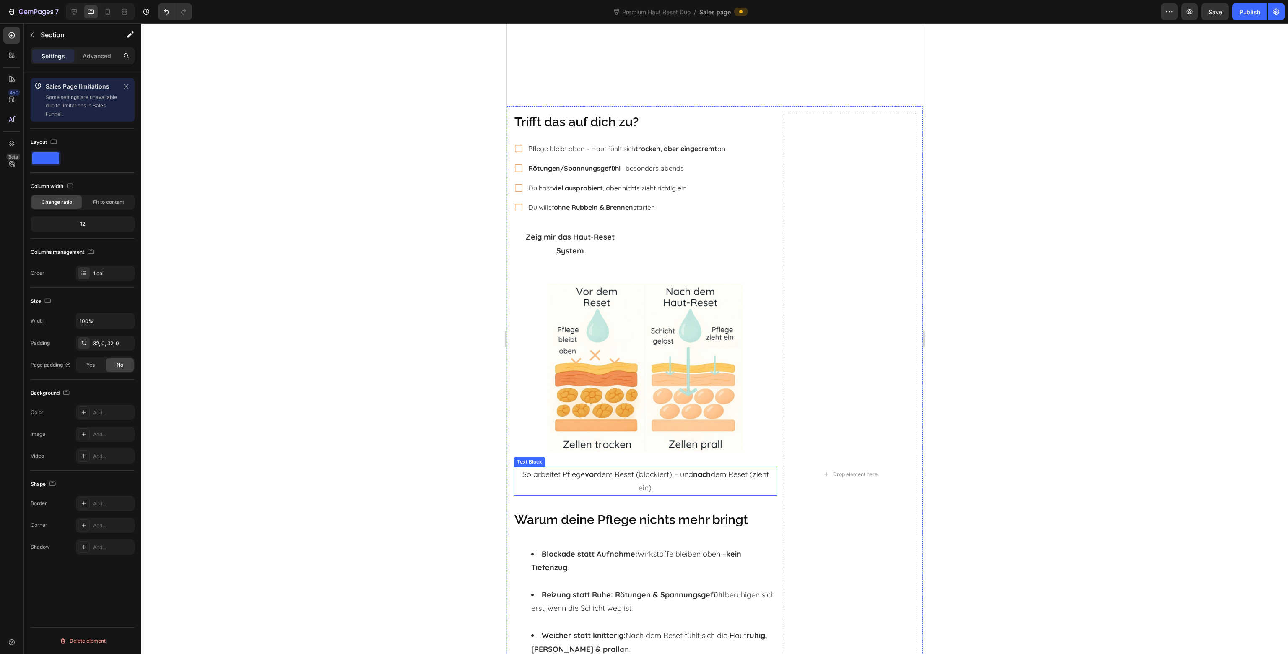
scroll to position [335, 0]
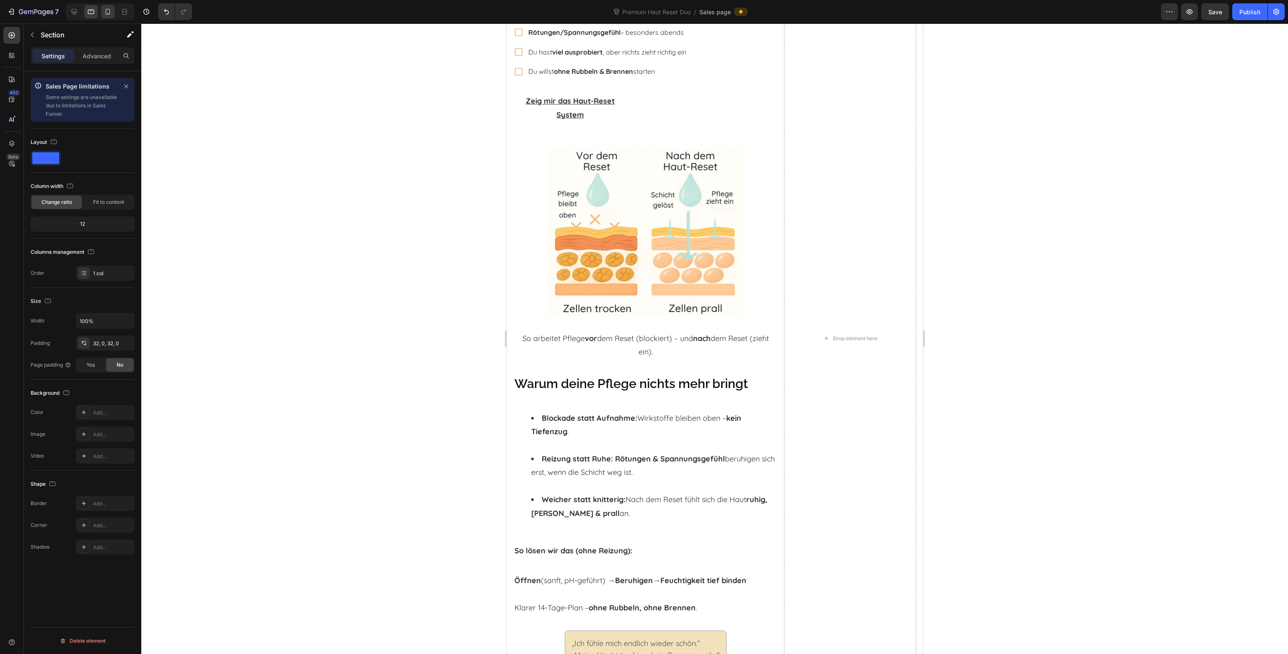
click at [106, 16] on div at bounding box center [107, 11] width 13 height 13
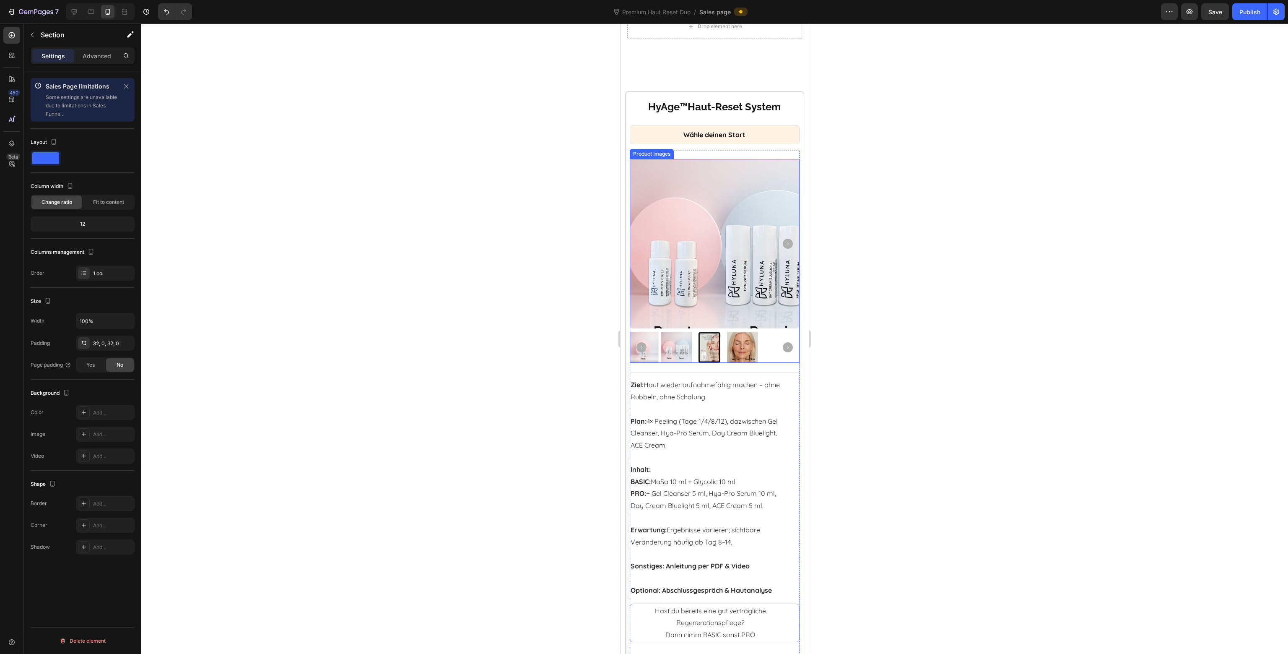
scroll to position [1038, 0]
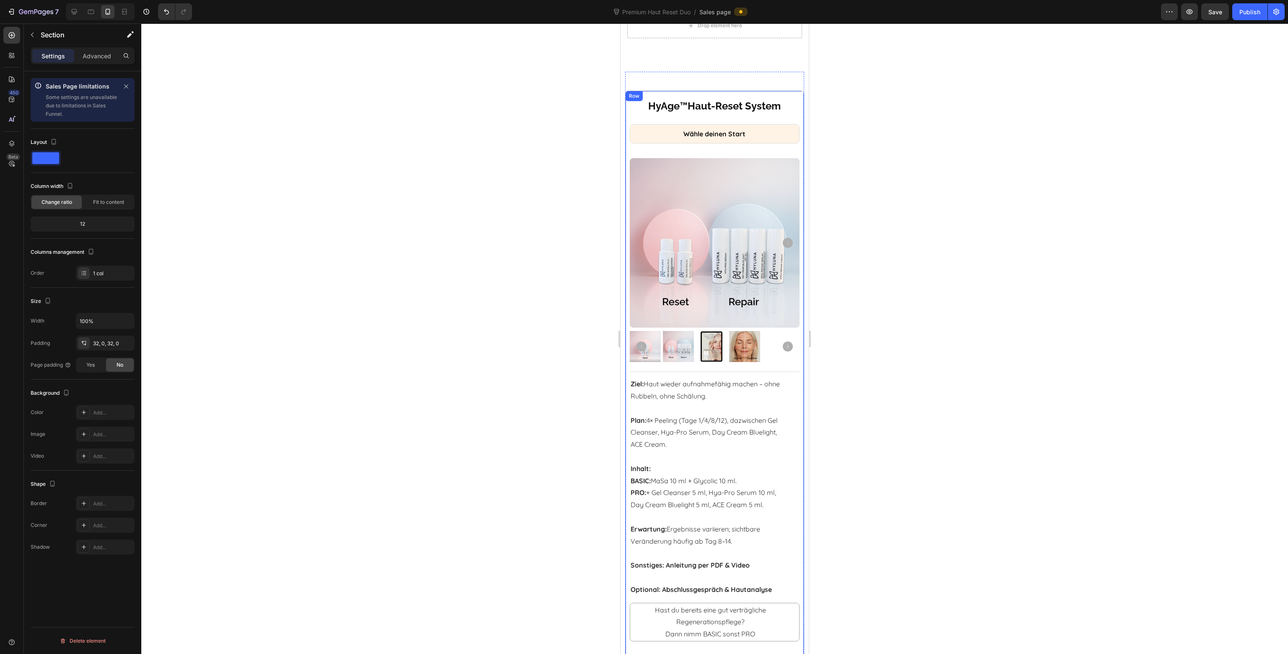
click at [629, 92] on div "Row" at bounding box center [634, 96] width 14 height 8
click at [963, 254] on div at bounding box center [714, 338] width 1147 height 630
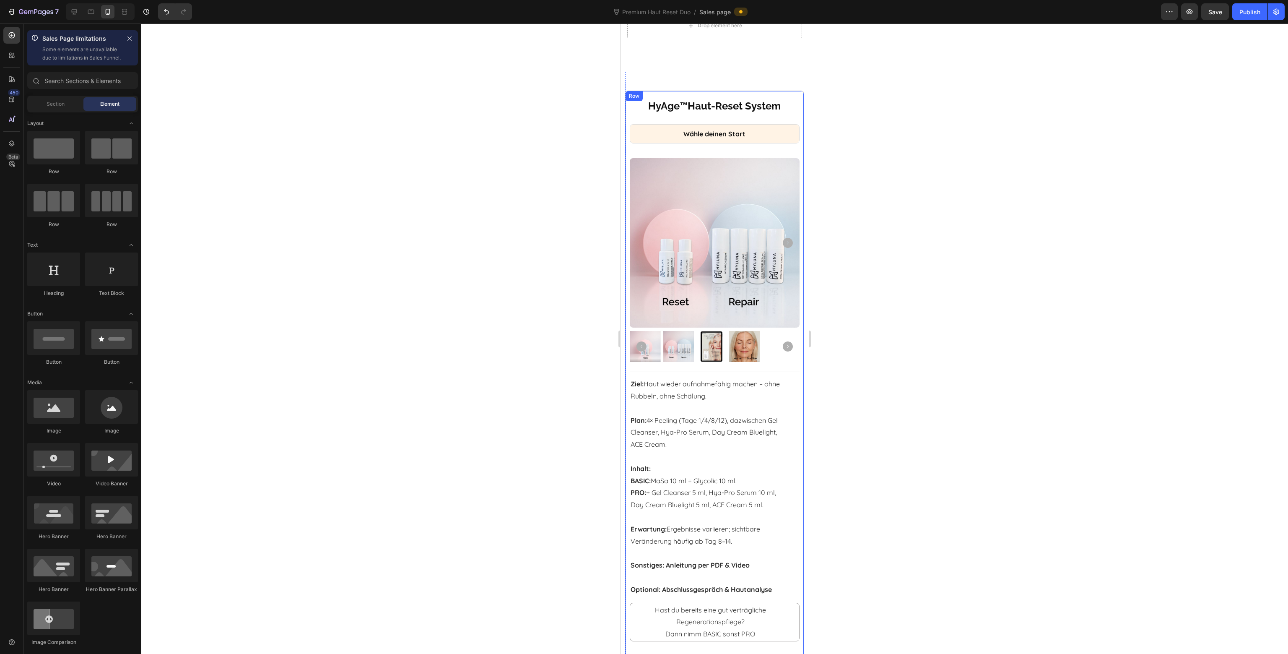
click at [627, 146] on div "HyAge ™ Haut-Reset System Heading Wähle deinen Start Heading Product Images Tit…" at bounding box center [714, 467] width 179 height 753
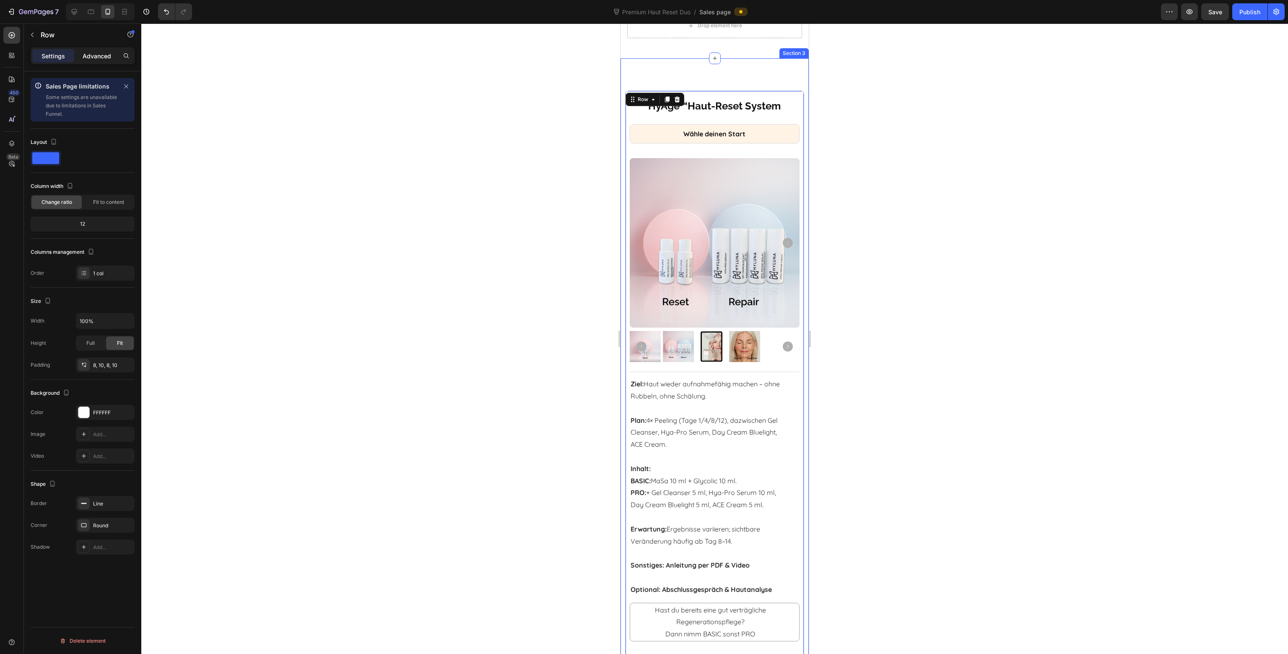
click at [98, 54] on p "Advanced" at bounding box center [97, 56] width 29 height 9
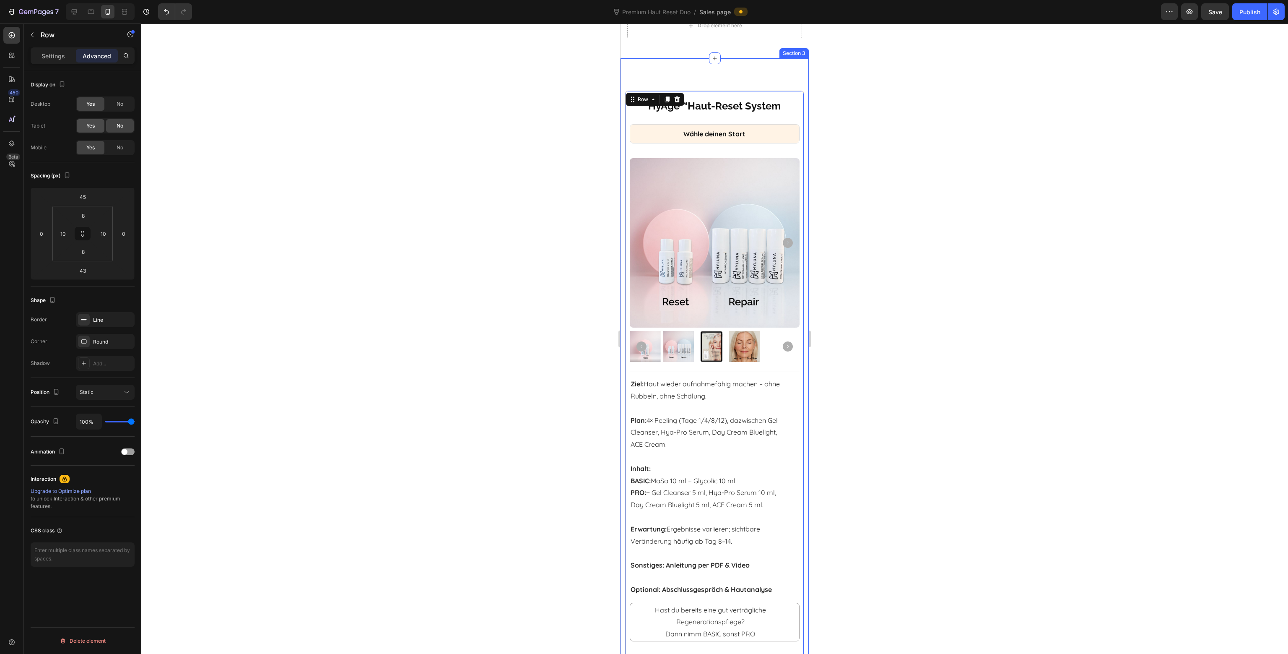
click at [94, 127] on span "Yes" at bounding box center [90, 126] width 8 height 8
click at [92, 17] on div at bounding box center [90, 11] width 13 height 13
type input "0"
type input "35"
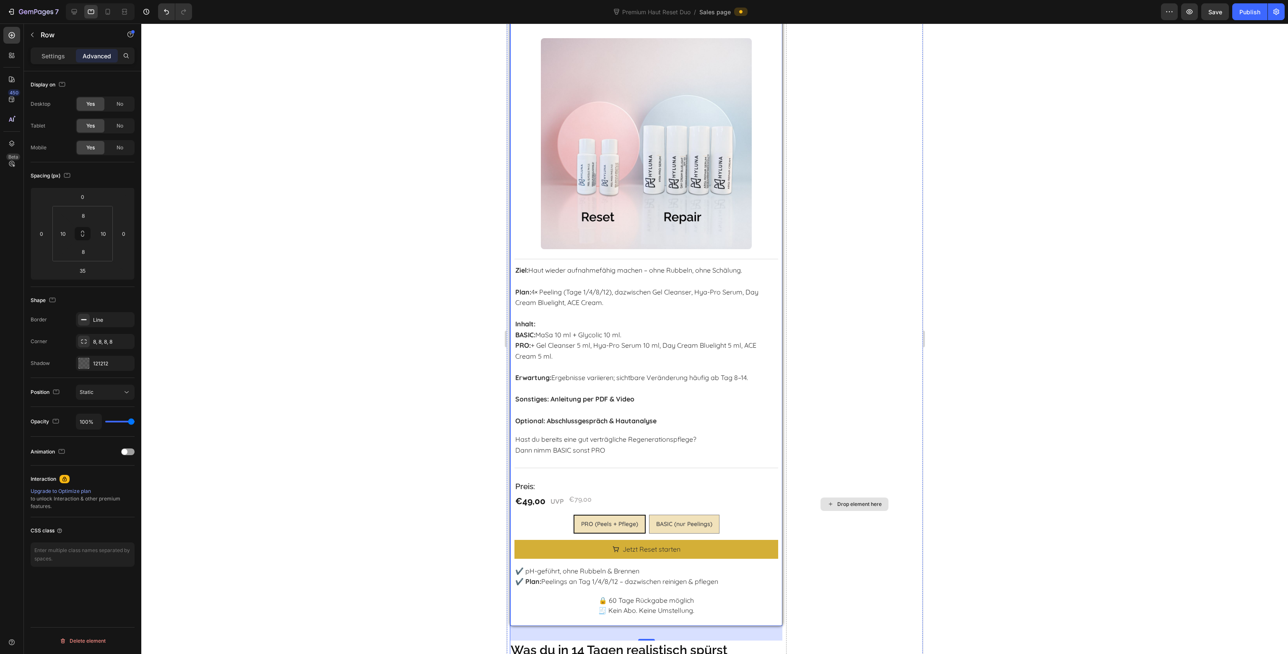
scroll to position [1097, 0]
click at [513, 145] on div "HyAge ™ Haut-Reset System Heading Wähle deinen Start Heading Product Images Tit…" at bounding box center [645, 296] width 273 height 655
click at [41, 55] on div "Settings" at bounding box center [53, 55] width 42 height 13
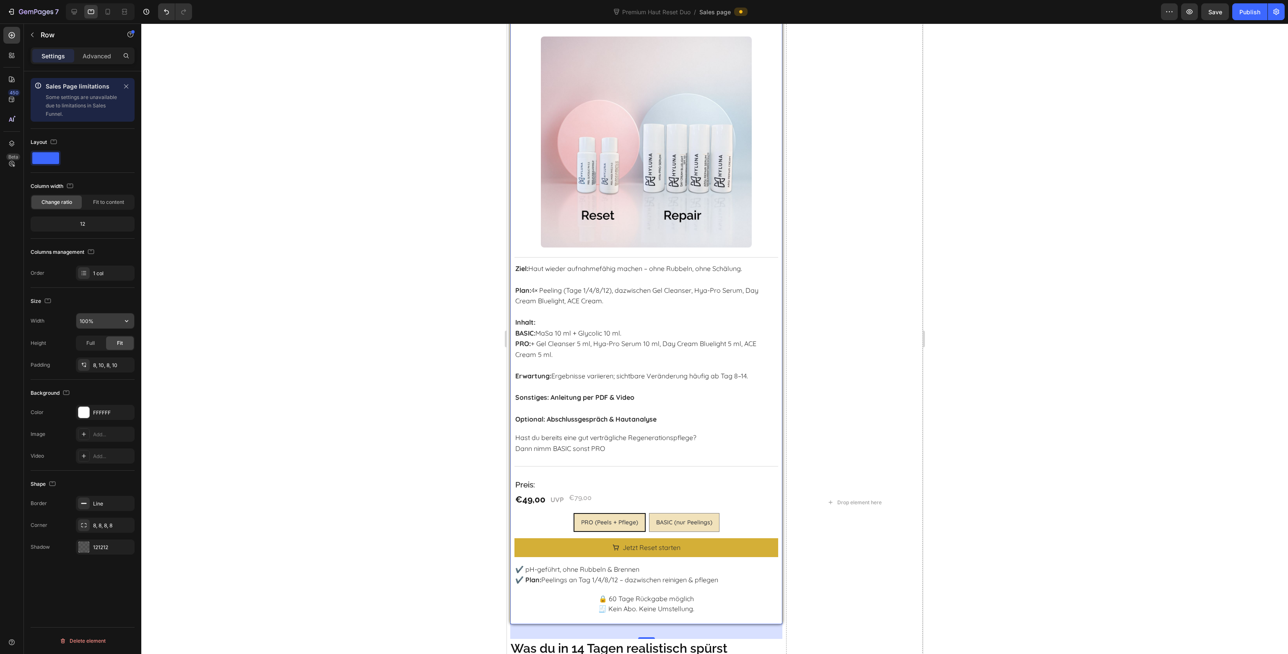
click at [91, 321] on input "100%" at bounding box center [105, 320] width 58 height 15
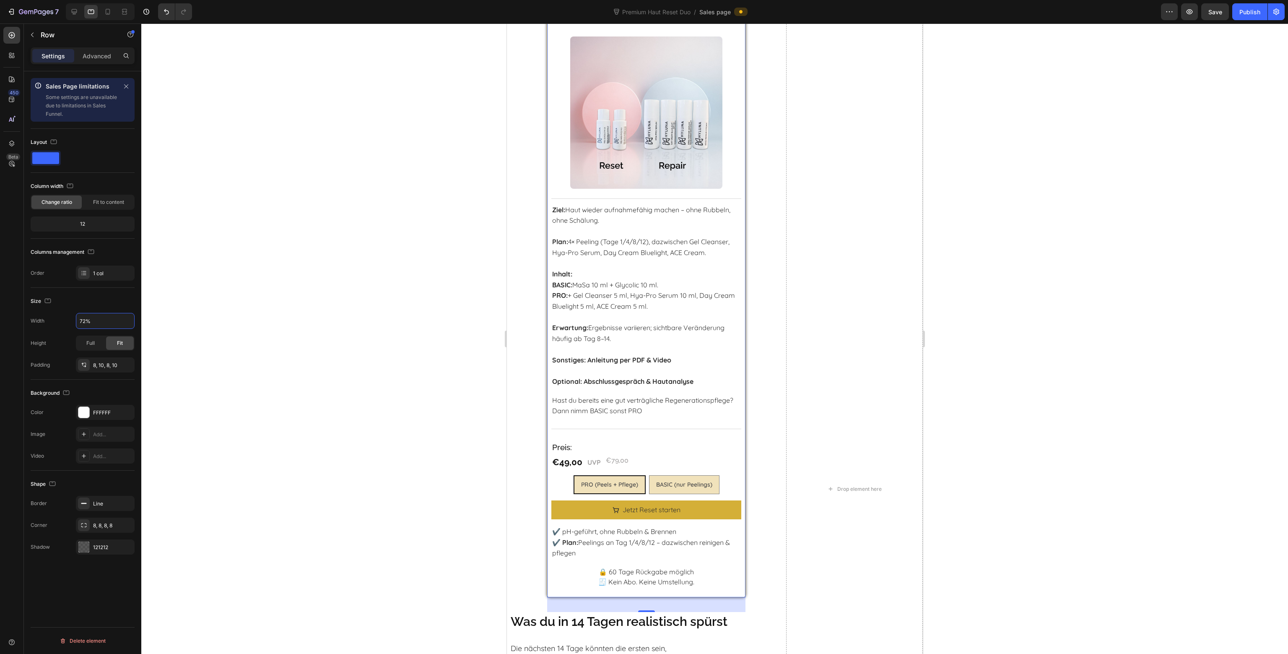
type input "71%"
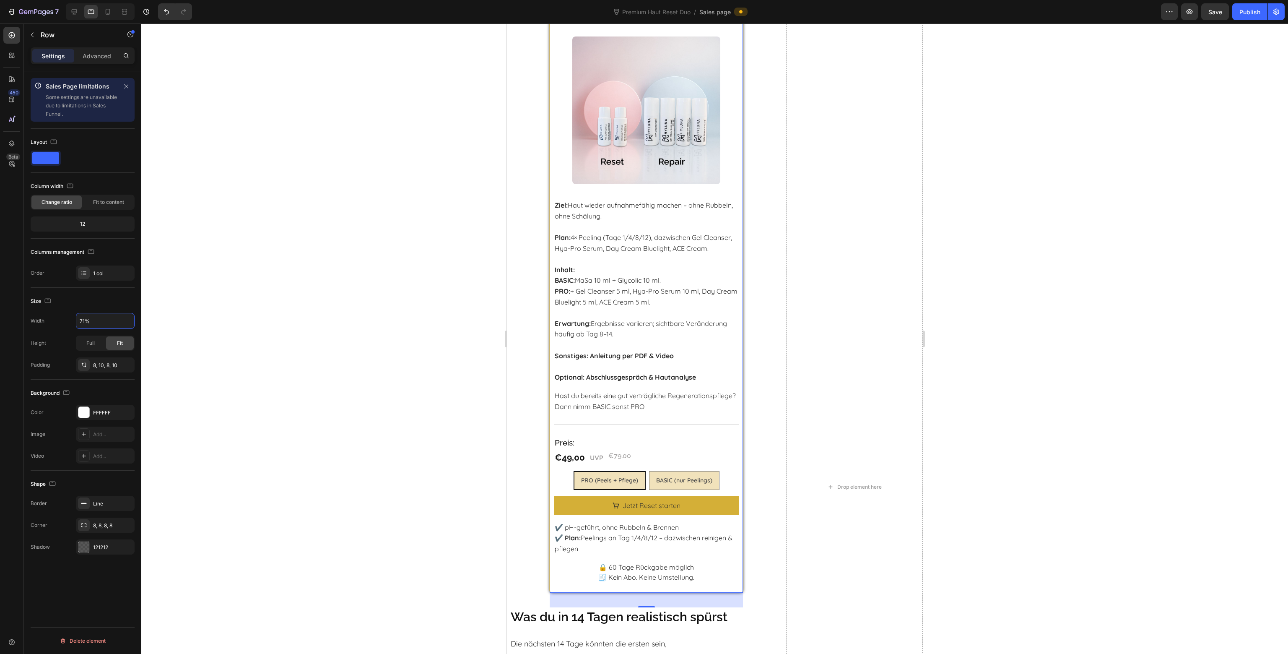
click at [1107, 287] on div at bounding box center [714, 338] width 1147 height 630
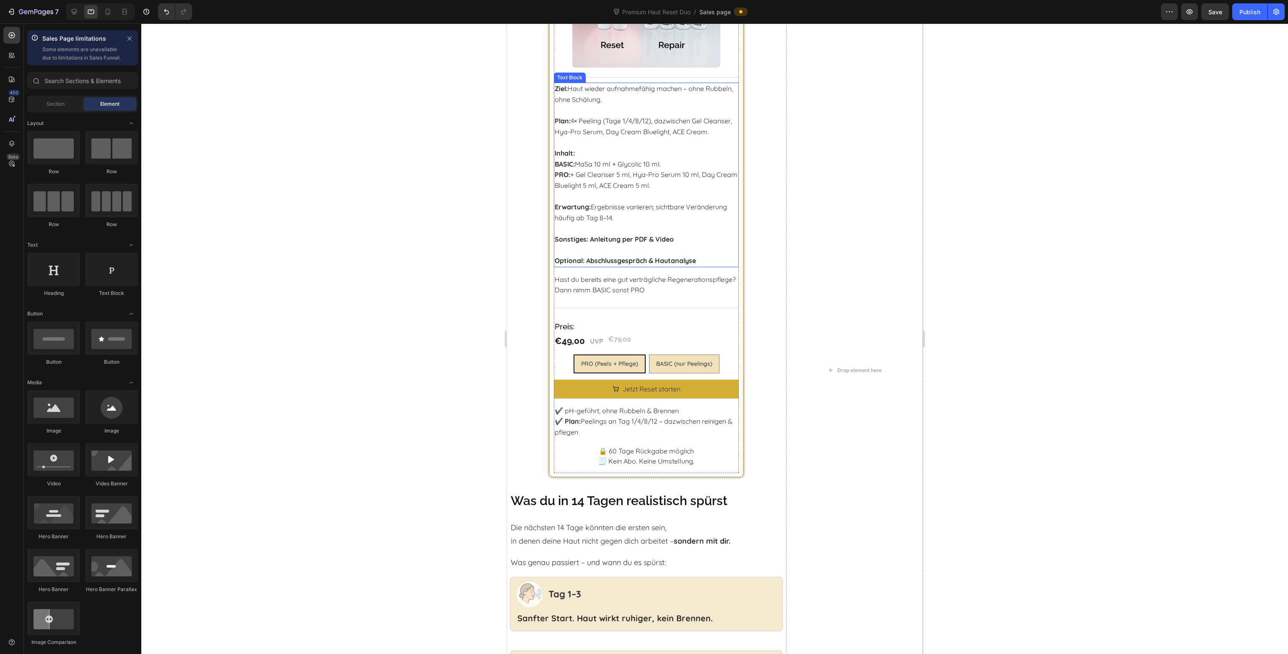
scroll to position [1011, 0]
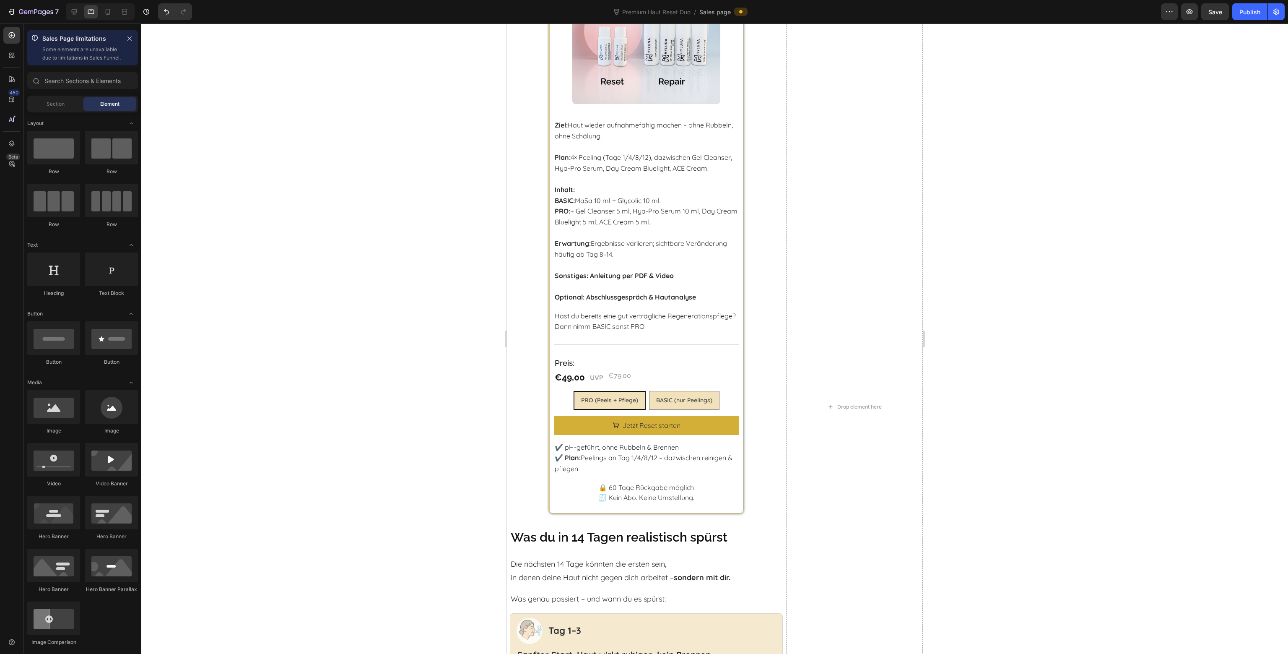
click at [1055, 254] on div at bounding box center [714, 338] width 1147 height 630
click at [76, 13] on icon at bounding box center [74, 12] width 8 height 8
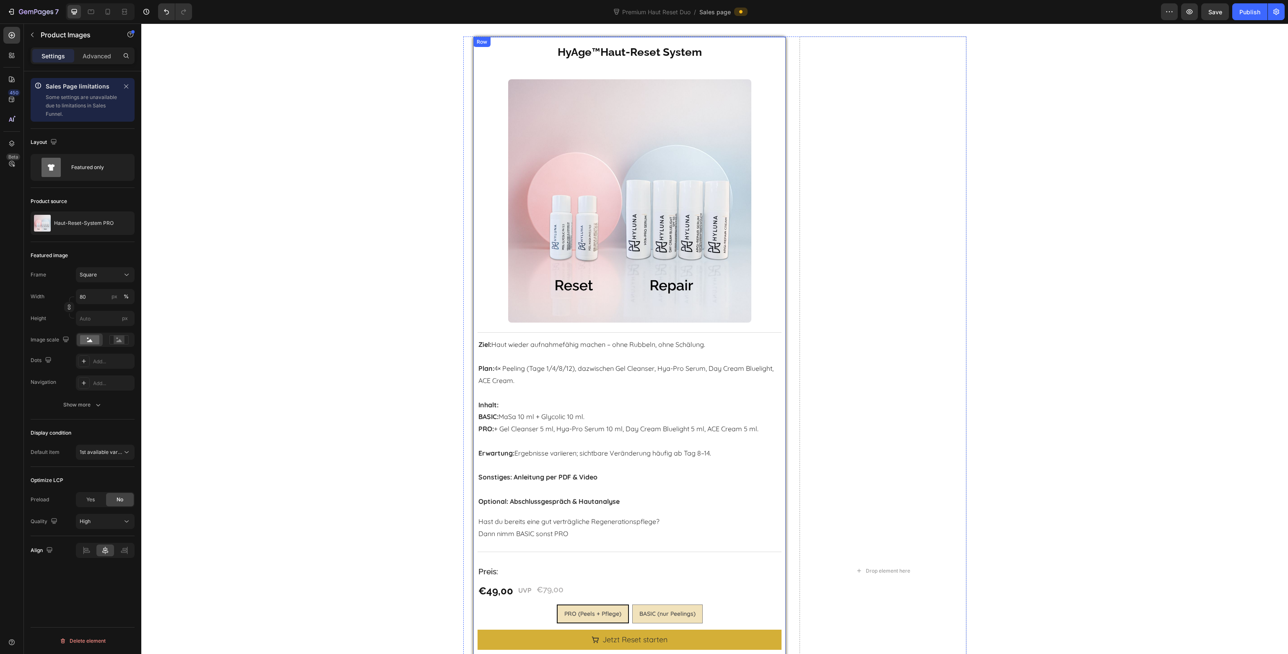
click at [478, 99] on div at bounding box center [630, 200] width 304 height 243
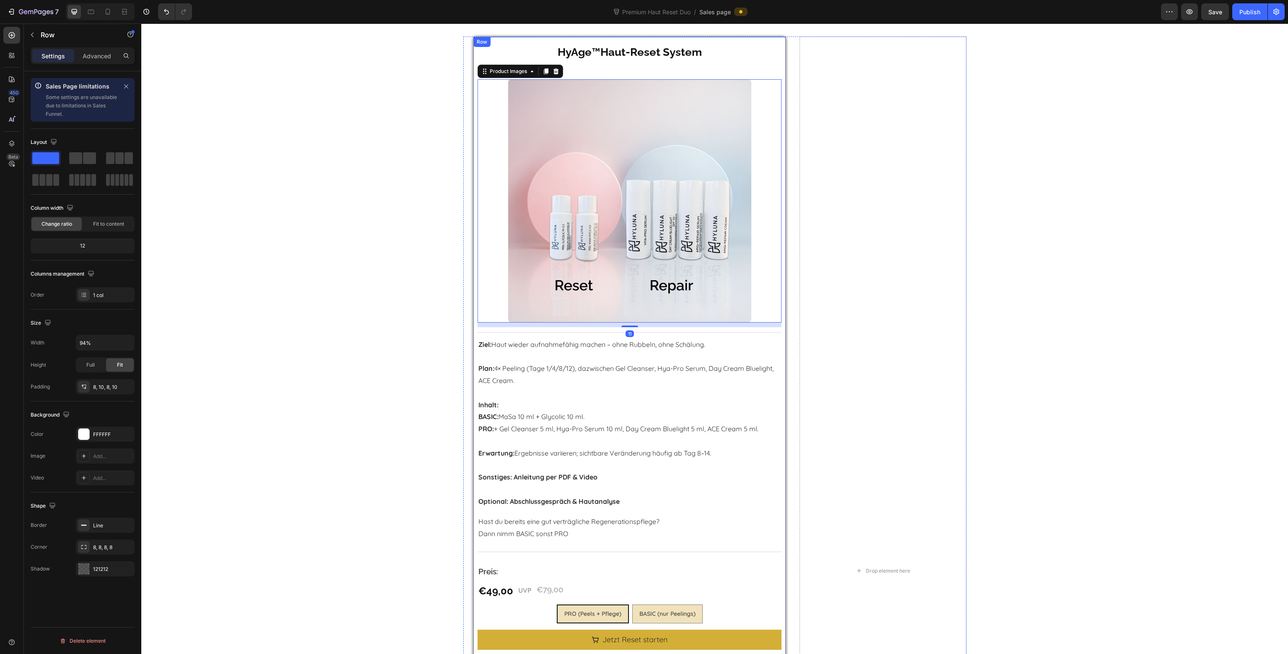
click at [473, 57] on div "HyAge ™ Haut-Reset System Heading Wähle deinen Start Heading Product Images 11 …" at bounding box center [629, 380] width 313 height 688
click at [96, 342] on input "94%" at bounding box center [105, 342] width 58 height 15
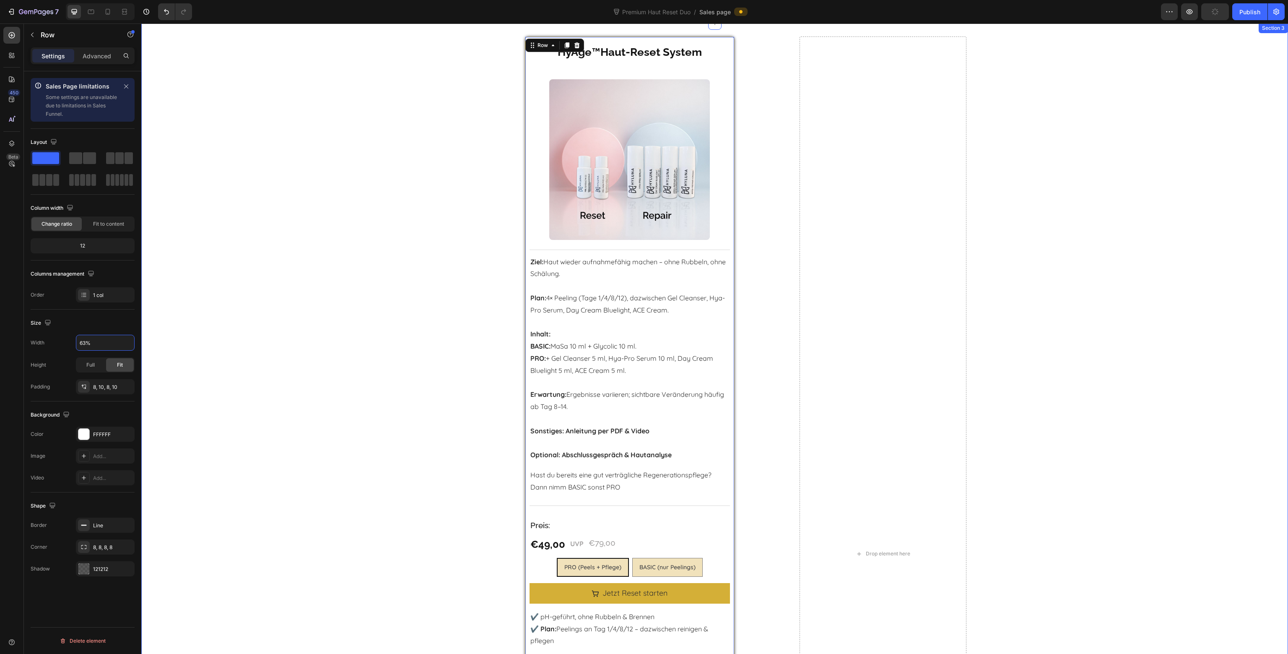
type input "62%"
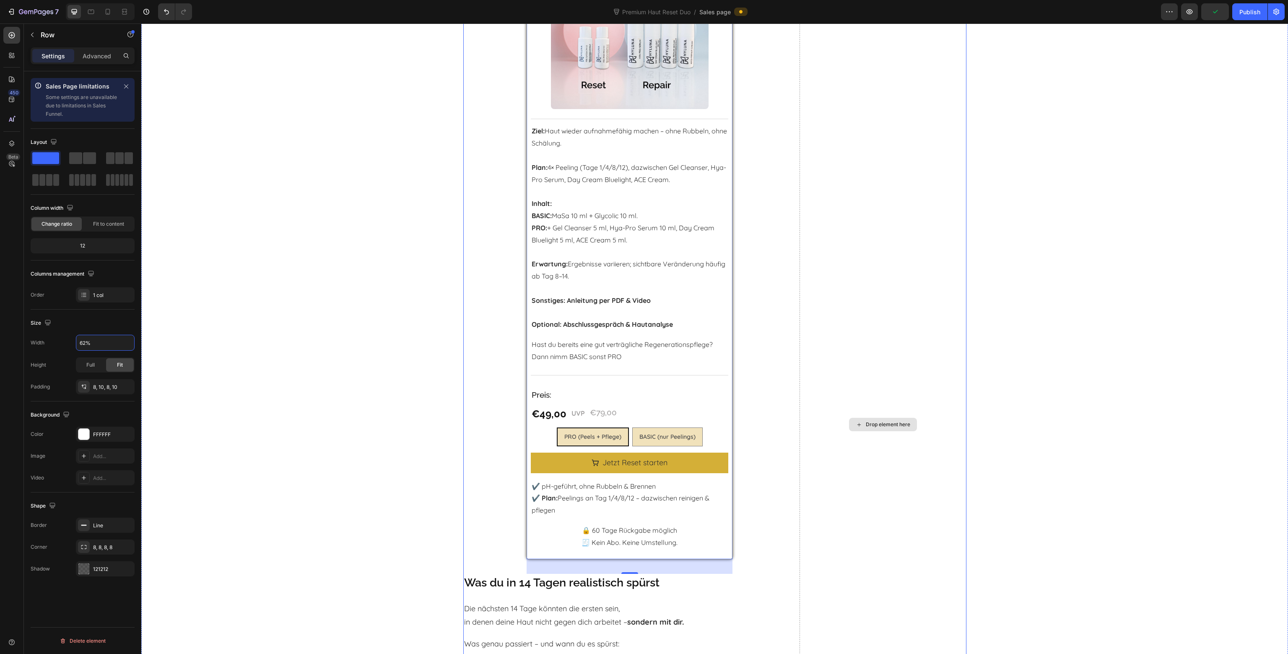
scroll to position [1346, 0]
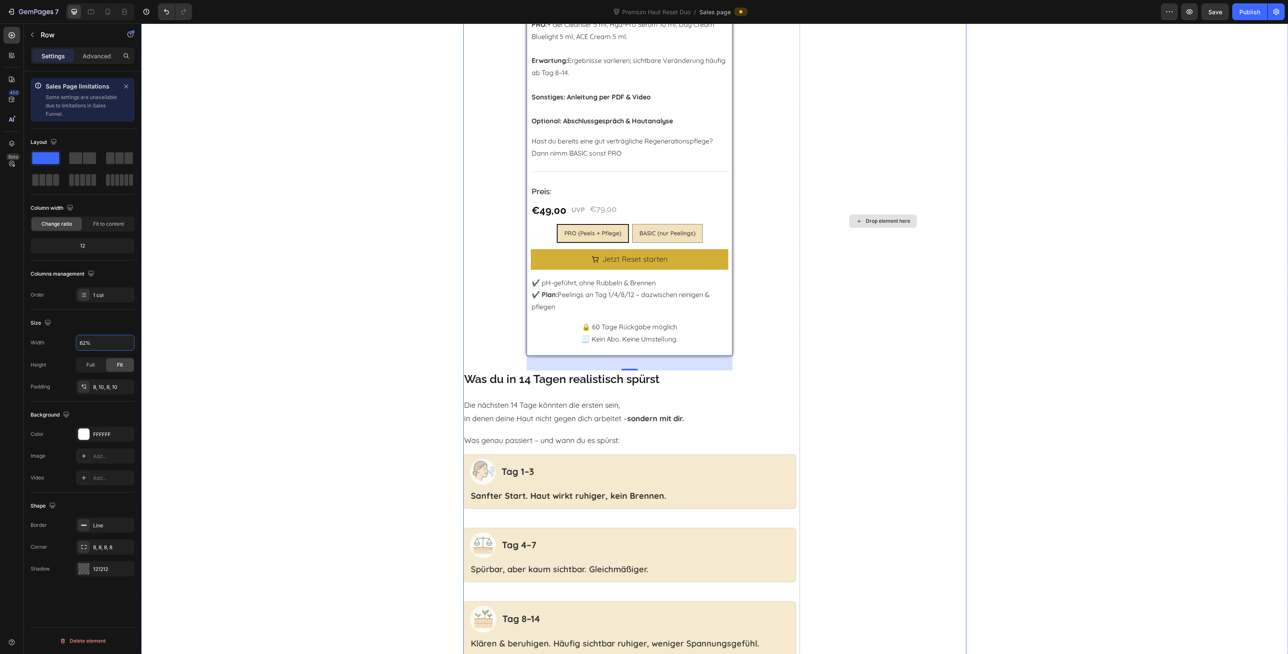
click at [1046, 348] on div "HyAge ™ Haut-Reset System Heading Wähle deinen Start Heading Product Images Tit…" at bounding box center [714, 224] width 1147 height 1038
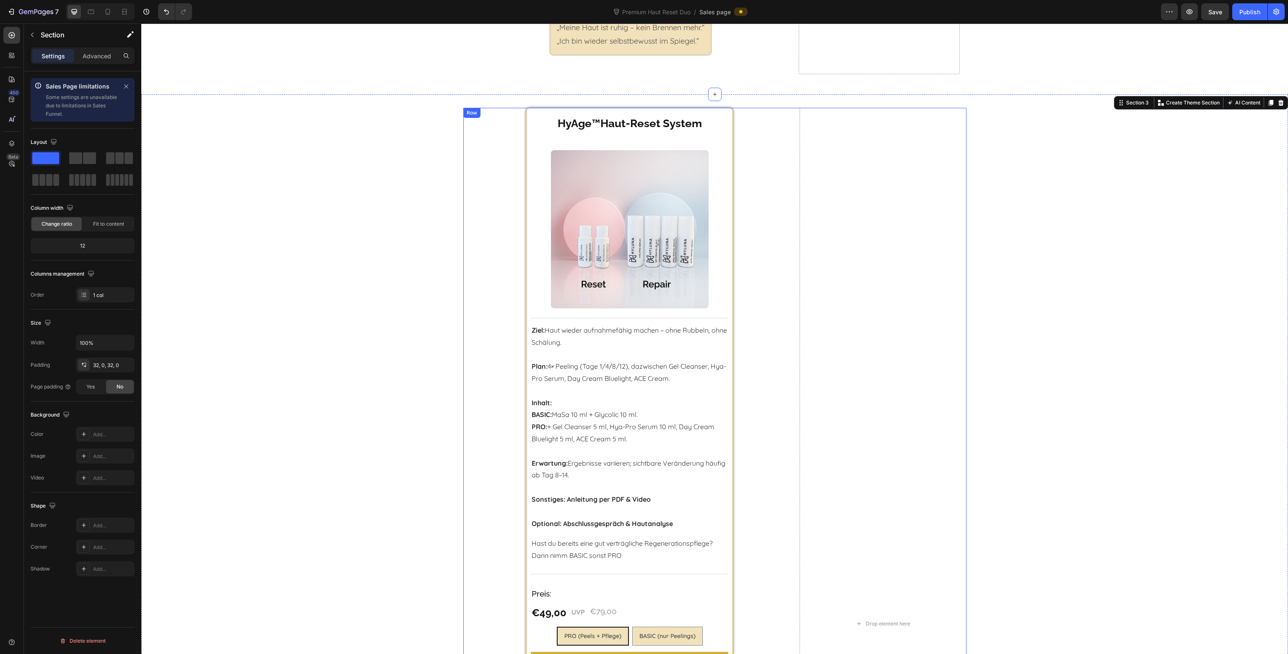
scroll to position [843, 0]
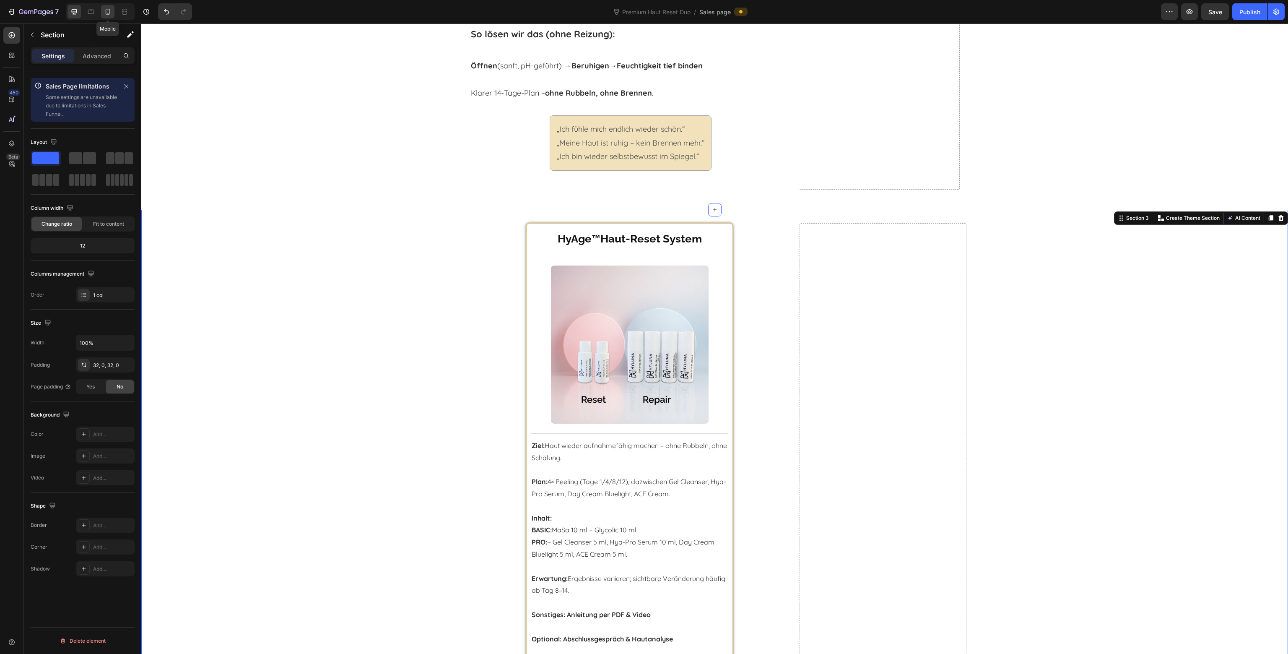
click at [104, 12] on icon at bounding box center [108, 12] width 8 height 8
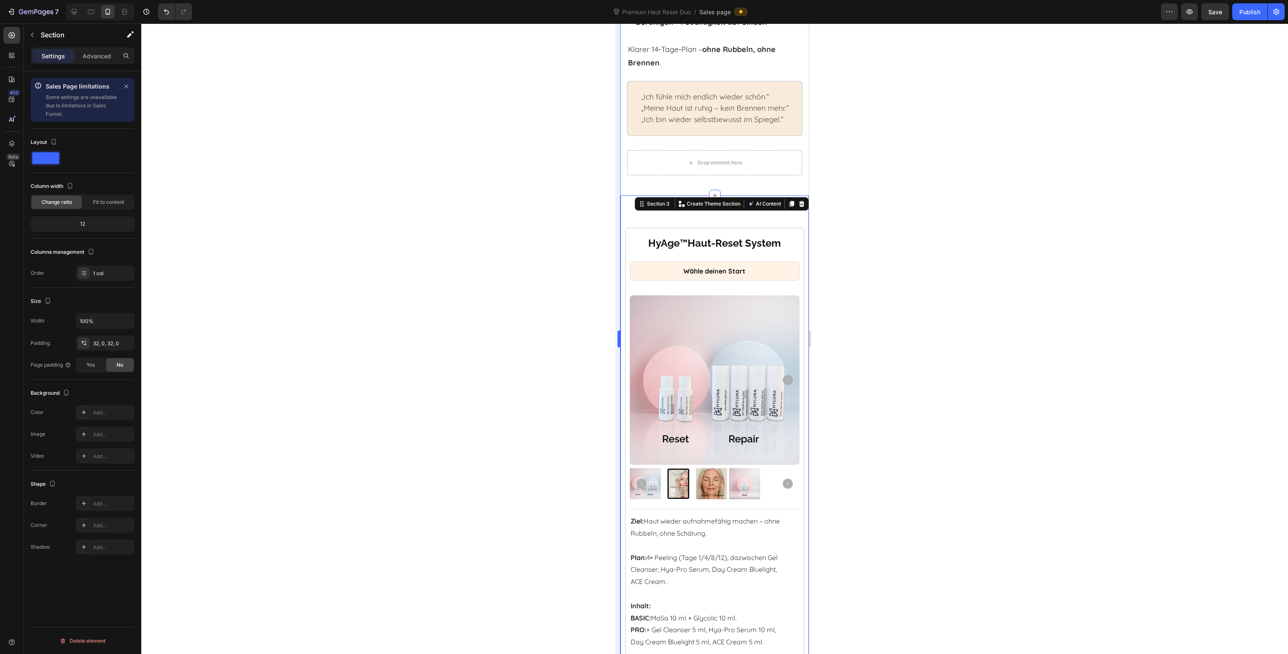
scroll to position [1038, 0]
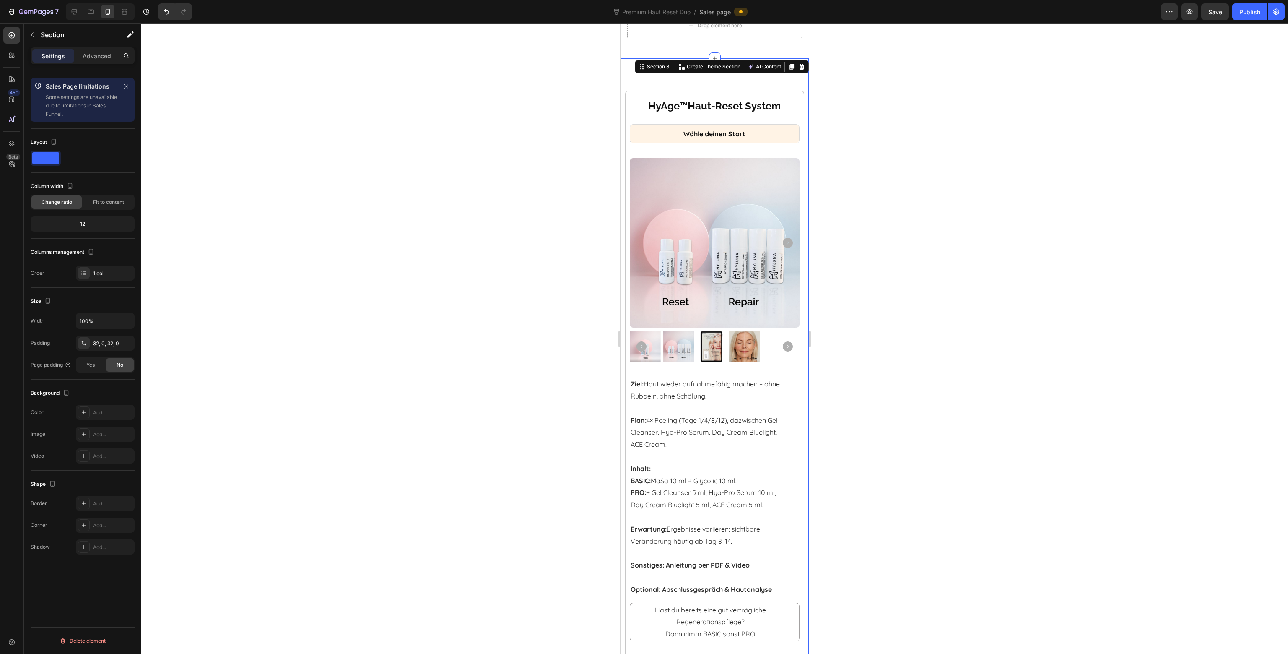
click at [975, 312] on div at bounding box center [714, 338] width 1147 height 630
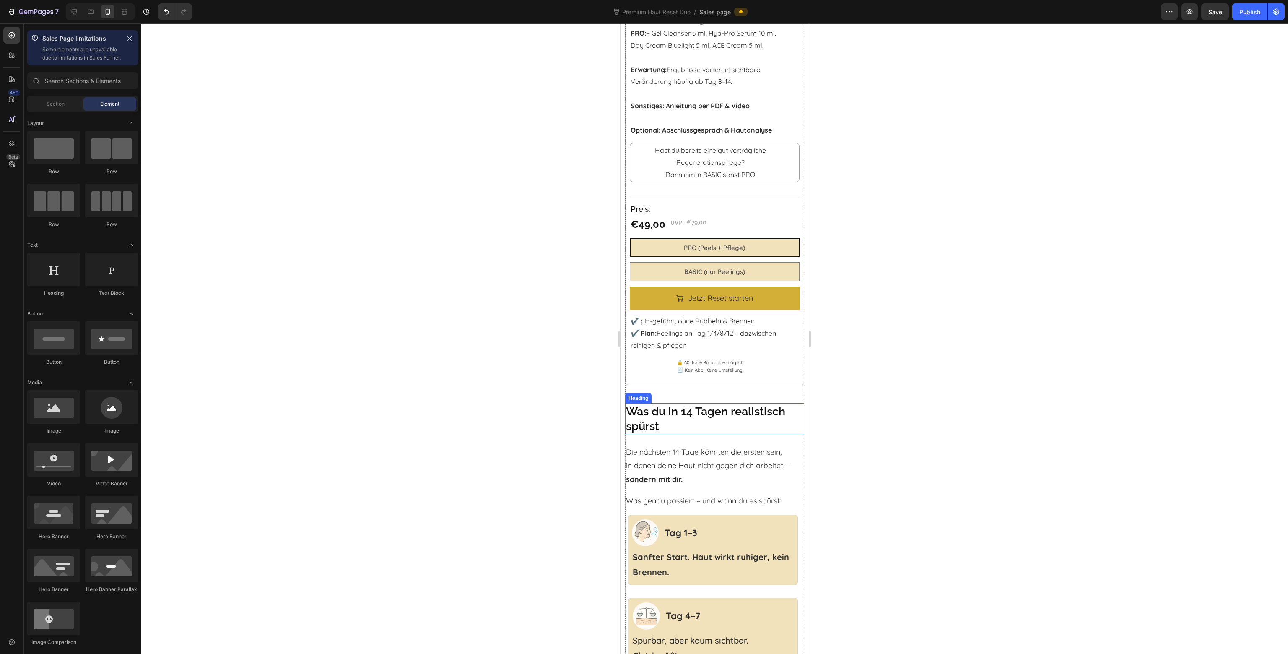
scroll to position [1499, 0]
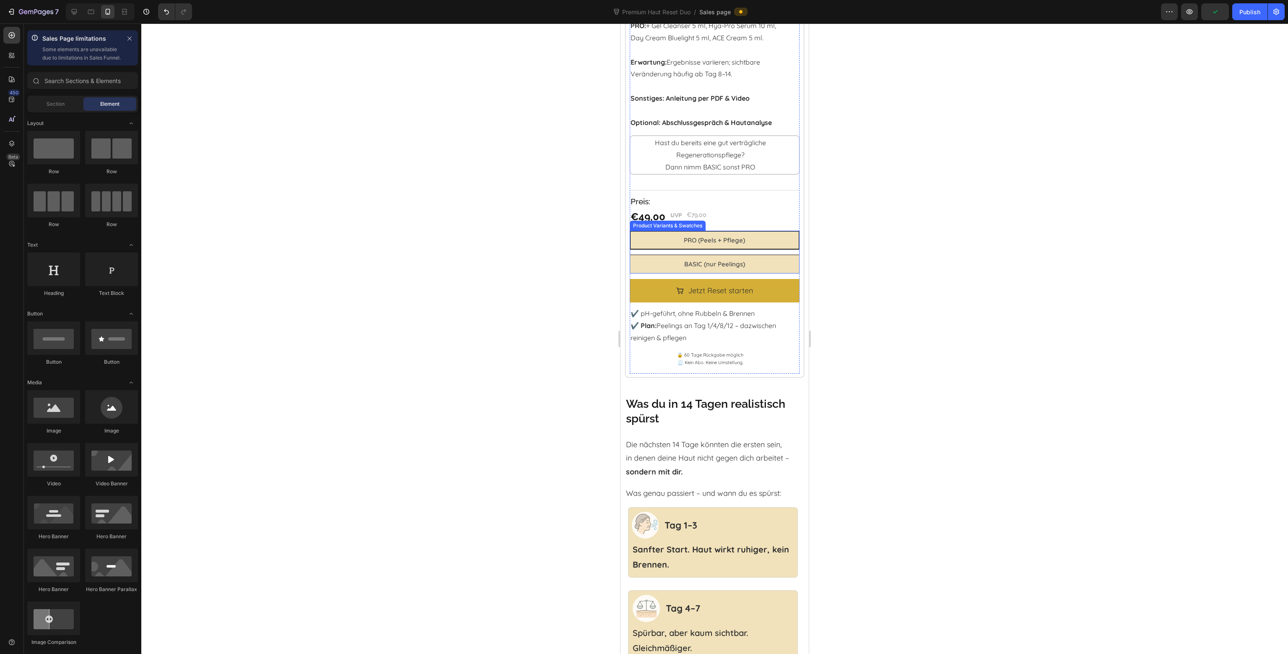
click at [713, 261] on span "BASIC (nur Peelings)" at bounding box center [714, 264] width 61 height 8
click at [714, 254] on input "BASIC (nur Peelings) BASIC (nur Peelings) BASIC (nur Peelings)" at bounding box center [714, 254] width 0 height 0
radio input "false"
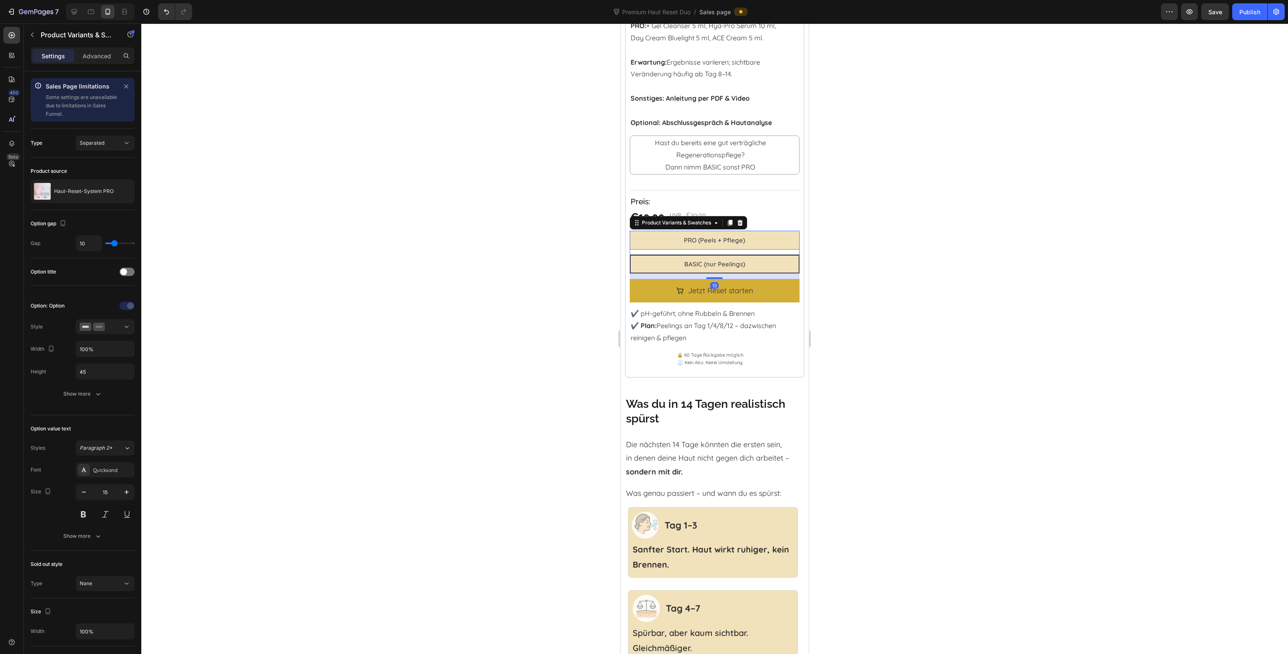
click at [932, 248] on div at bounding box center [714, 338] width 1147 height 630
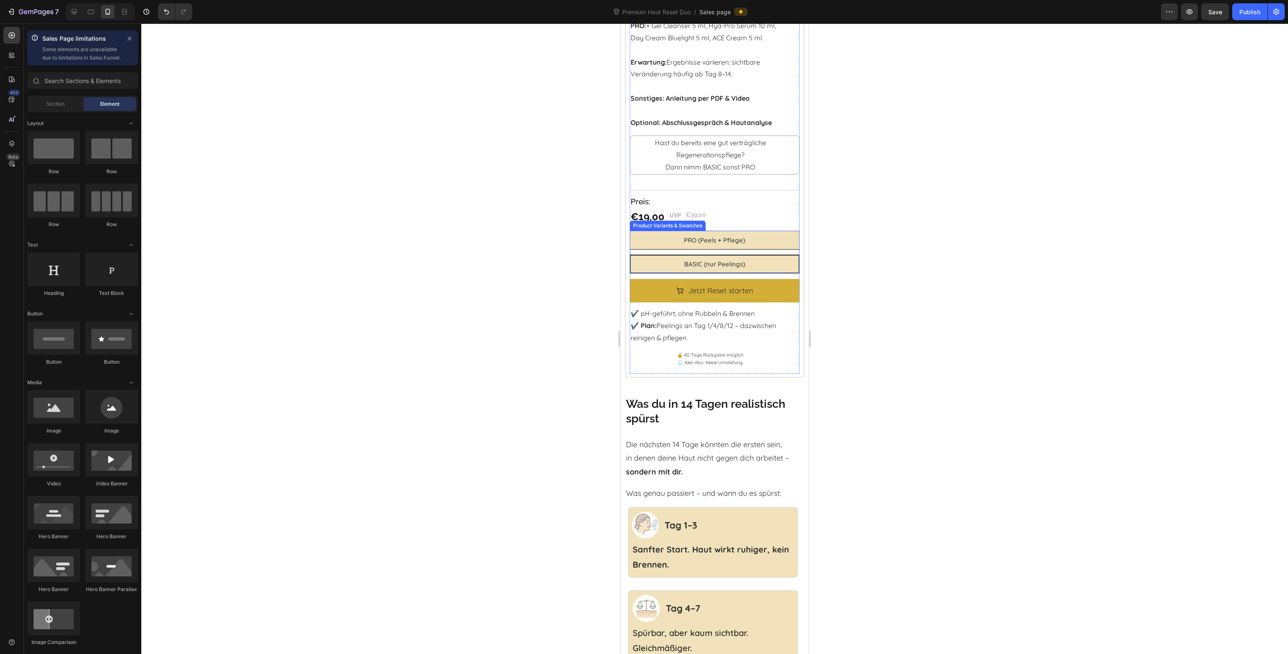
click at [737, 236] on span "PRO (Peels + Pflege)" at bounding box center [714, 240] width 61 height 8
click at [714, 231] on input "PRO (Peels + Pflege) PRO (Peels + Pflege) PRO (Peels + Pflege)" at bounding box center [714, 230] width 0 height 0
radio input "false"
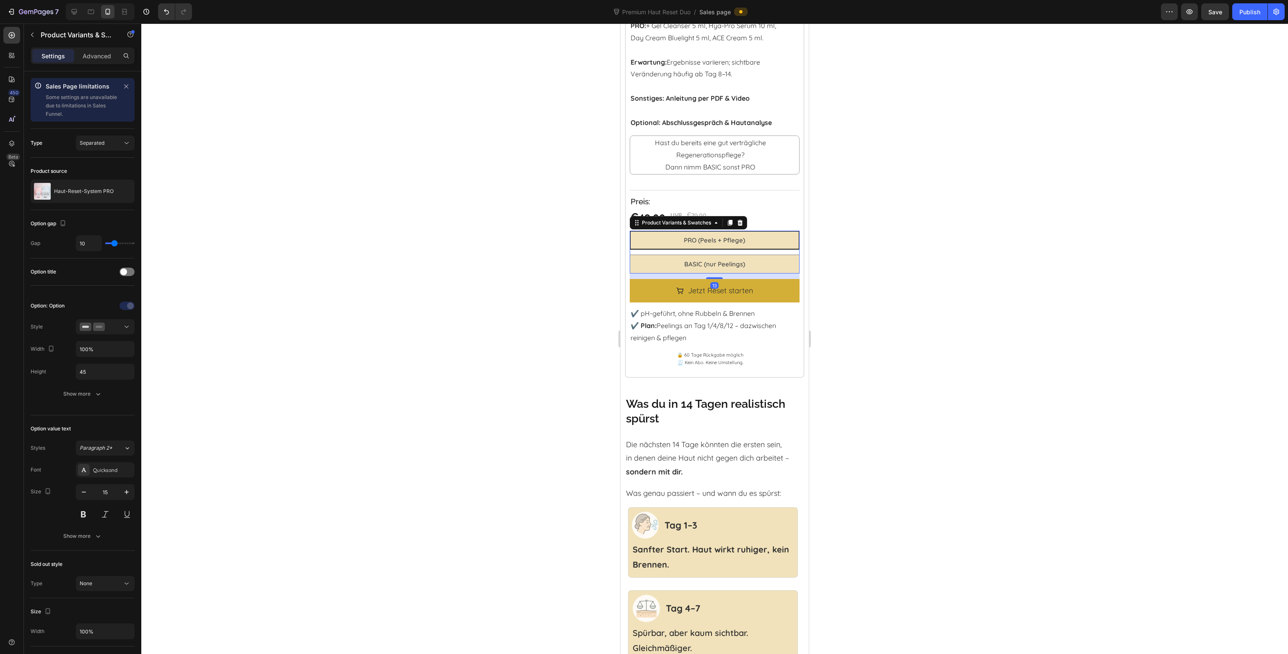
click at [905, 254] on div at bounding box center [714, 338] width 1147 height 630
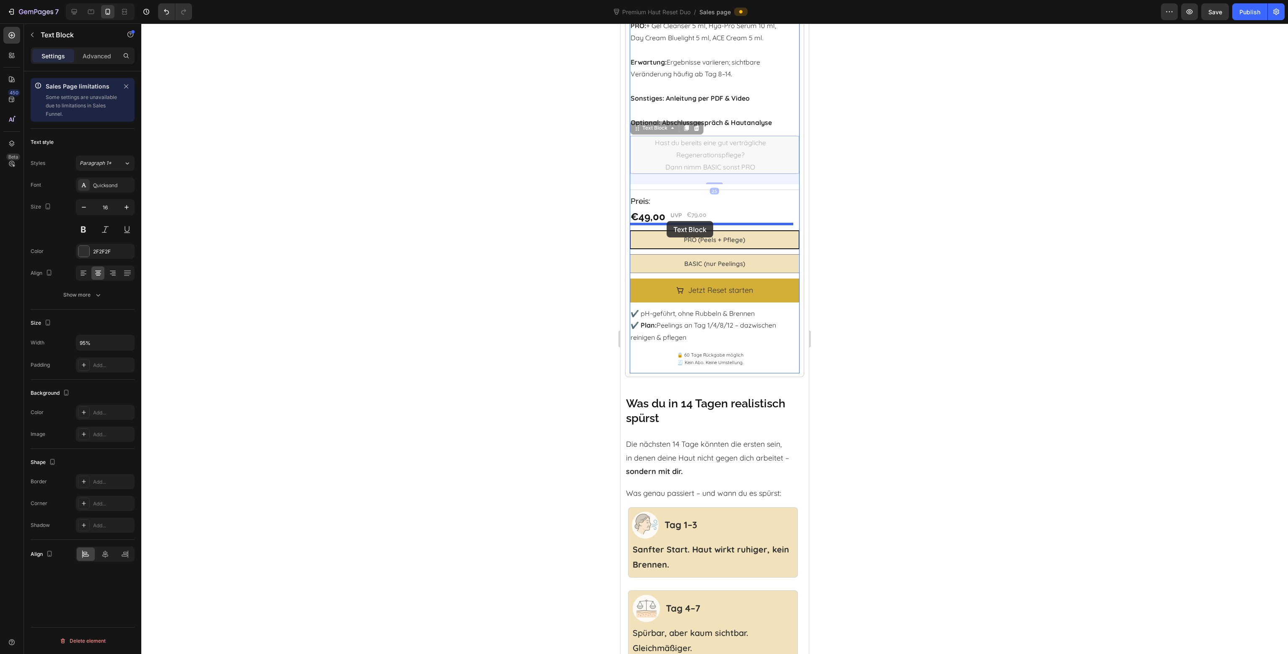
drag, startPoint x: 642, startPoint y: 122, endPoint x: 667, endPoint y: 221, distance: 101.5
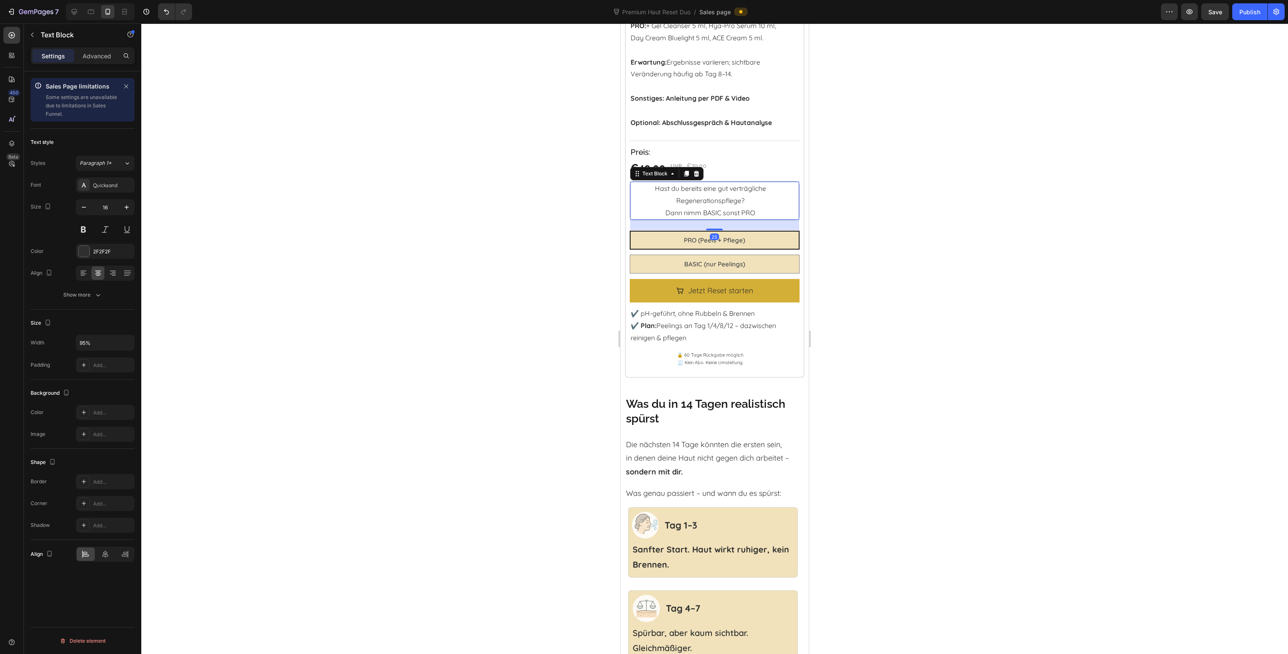
drag, startPoint x: 884, startPoint y: 229, endPoint x: 186, endPoint y: 205, distance: 698.5
click at [884, 229] on div at bounding box center [714, 338] width 1147 height 630
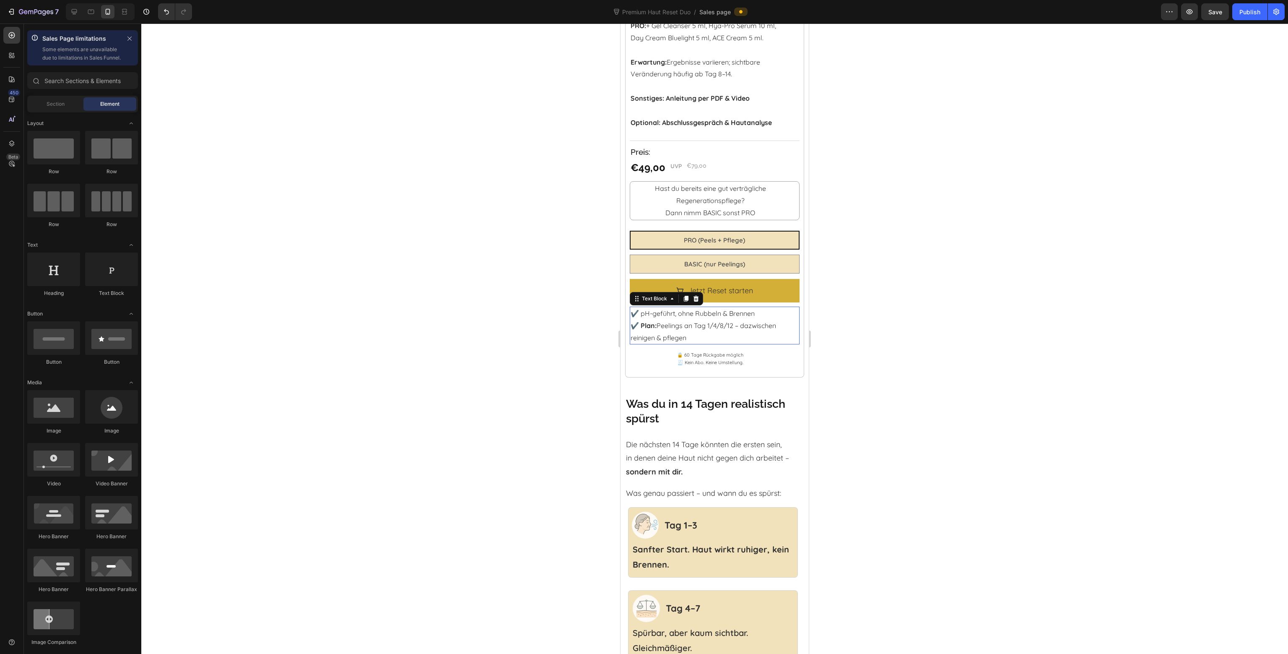
click at [719, 308] on p "✔️ pH-geführt, ohne Rubbeln & Brennen ✔️ Plan: Peelings an Tag 1/4/8/12 – dazwi…" at bounding box center [710, 325] width 159 height 36
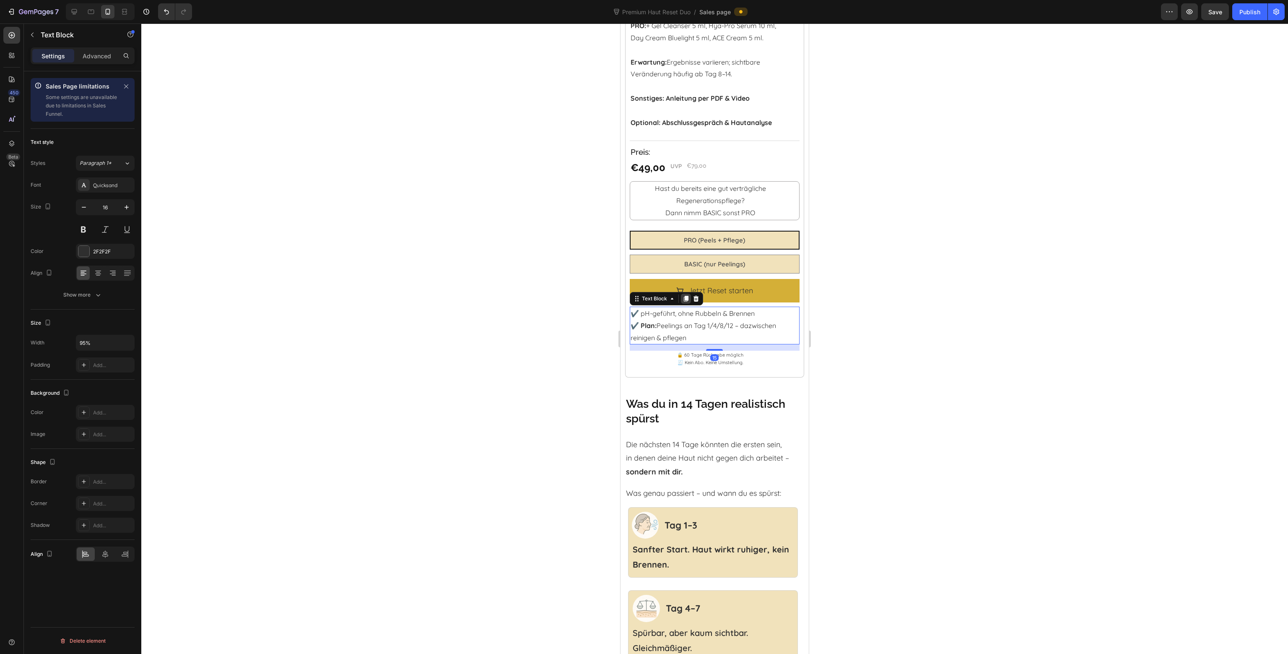
click at [686, 296] on icon at bounding box center [686, 299] width 5 height 6
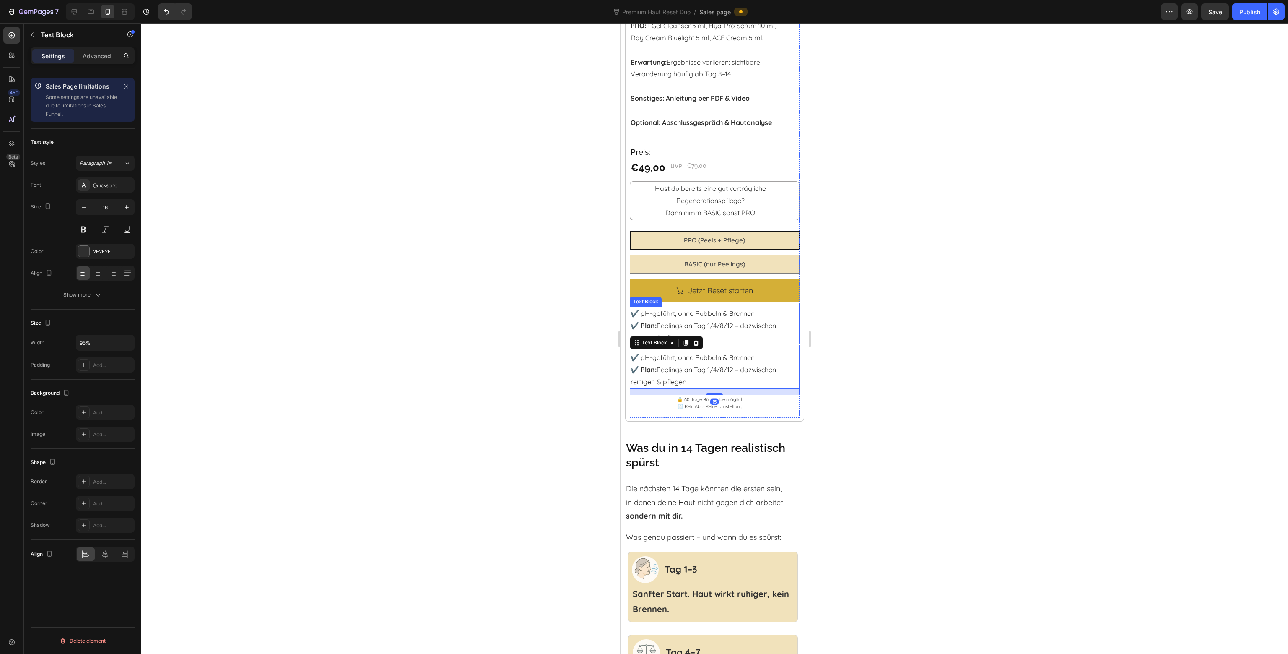
click at [683, 314] on p "✔️ pH-geführt, ohne Rubbeln & Brennen ✔️ Plan: Peelings an Tag 1/4/8/12 – dazwi…" at bounding box center [710, 325] width 159 height 36
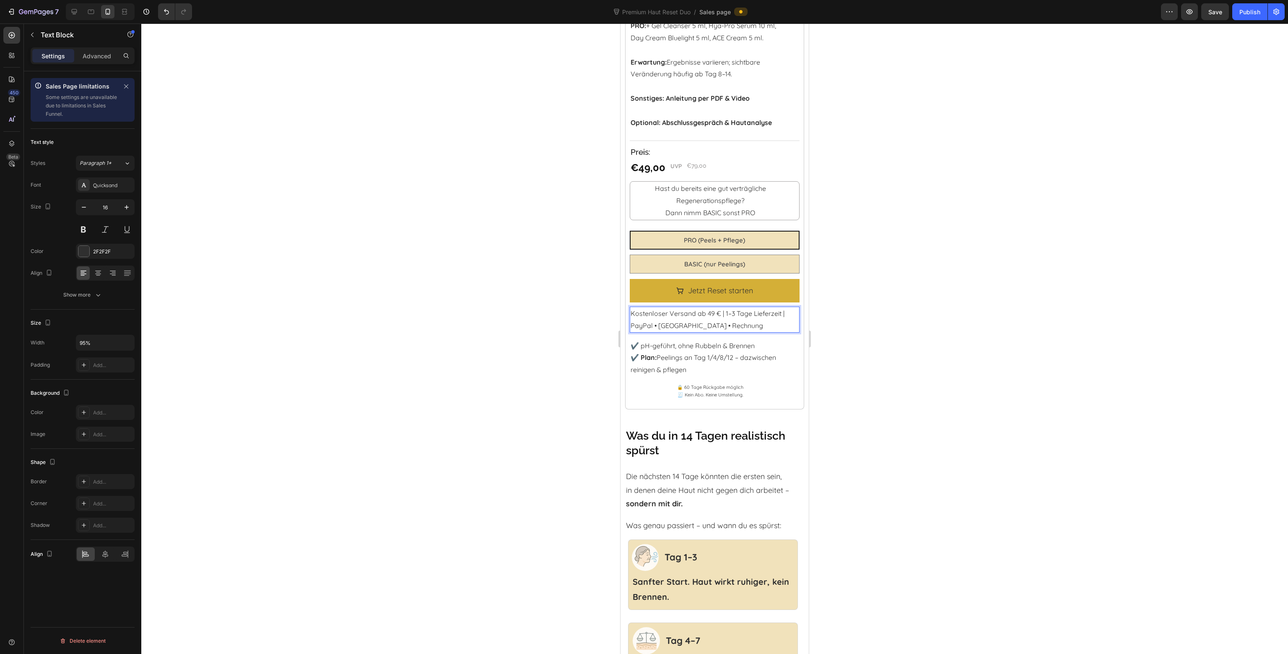
click at [726, 317] on p "Kostenloser Versand ab 49 € | 1–3 Tage Lieferzeit | PayPal • Klarna • Rechnung" at bounding box center [710, 319] width 159 height 24
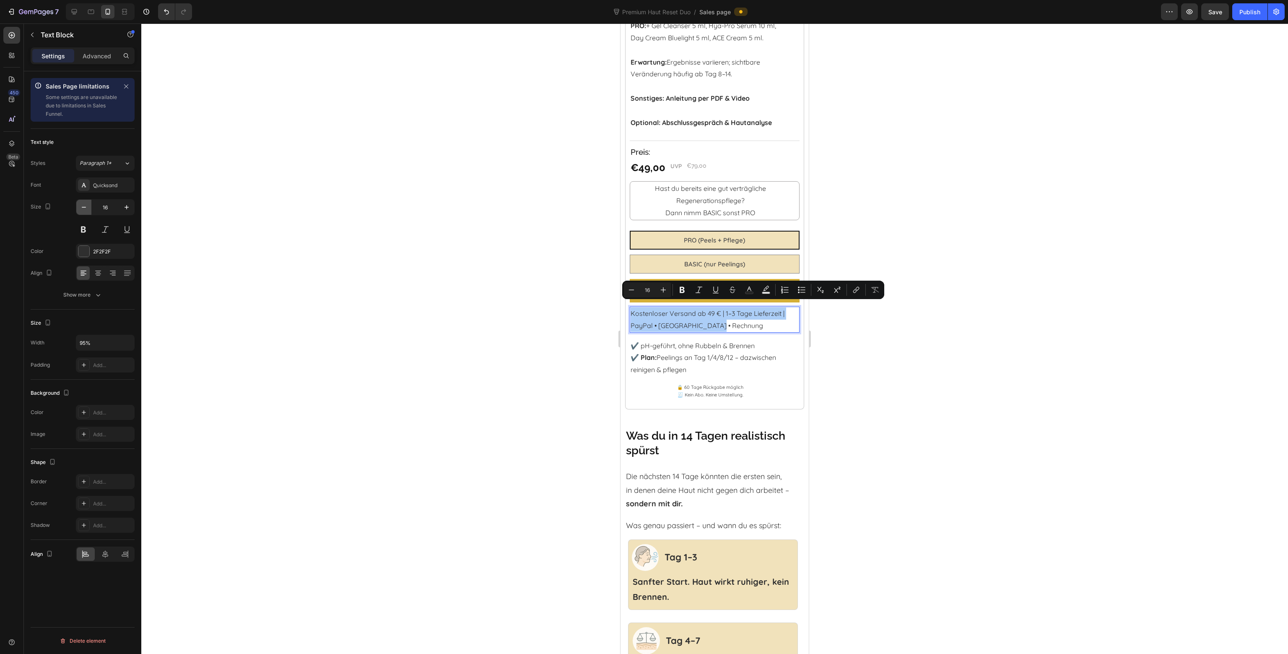
click at [83, 208] on icon "button" at bounding box center [84, 207] width 8 height 8
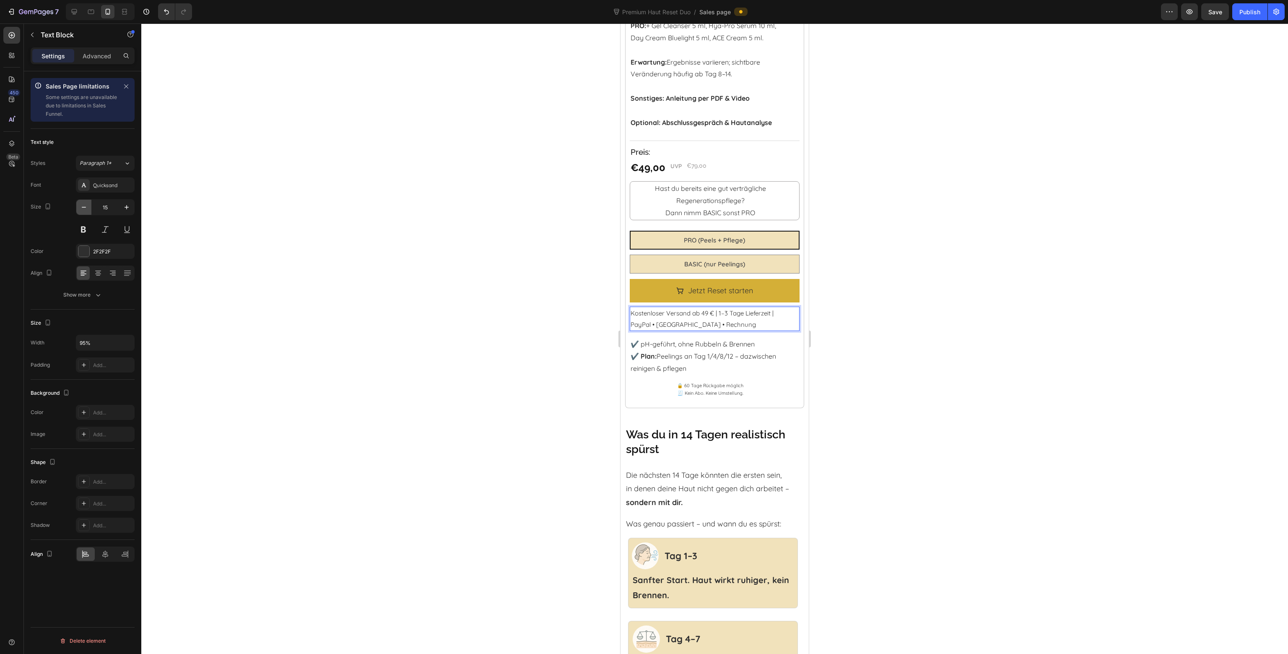
type input "14"
click at [93, 273] on div at bounding box center [97, 272] width 13 height 13
click at [850, 359] on div at bounding box center [714, 338] width 1147 height 630
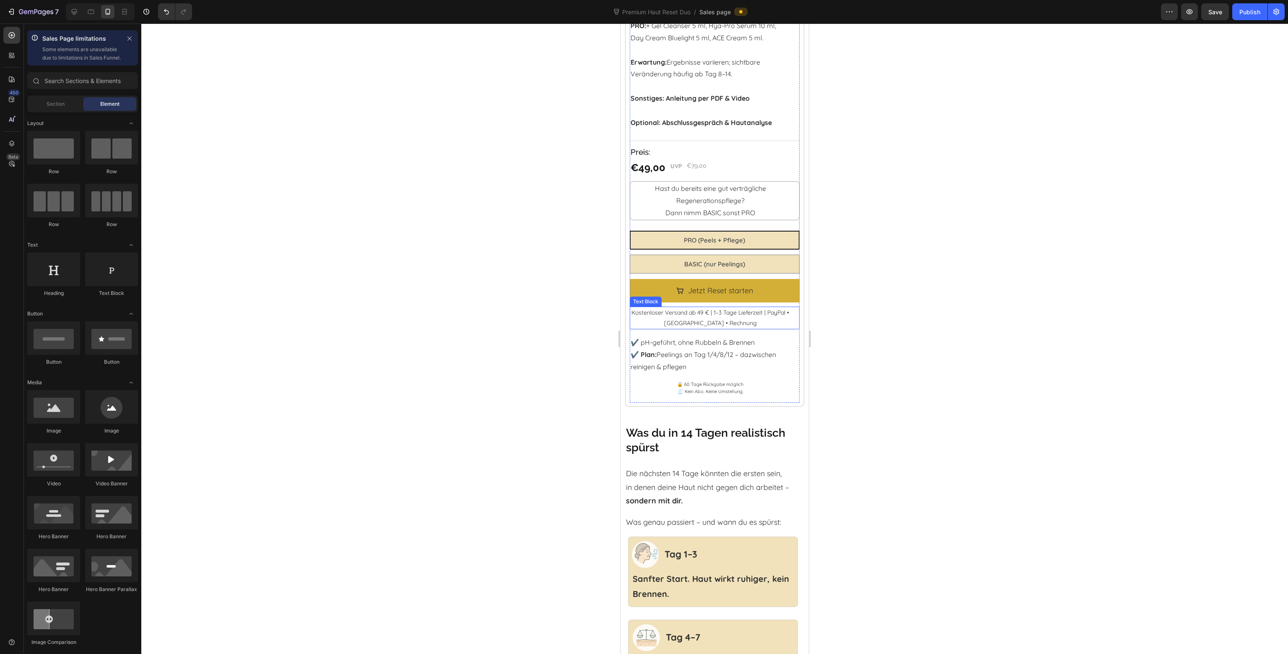
click at [776, 307] on p "Kostenloser Versand ab 49 € | 1–3 Tage Lieferzeit | PayPal • Klarna • Rechnung" at bounding box center [710, 317] width 159 height 21
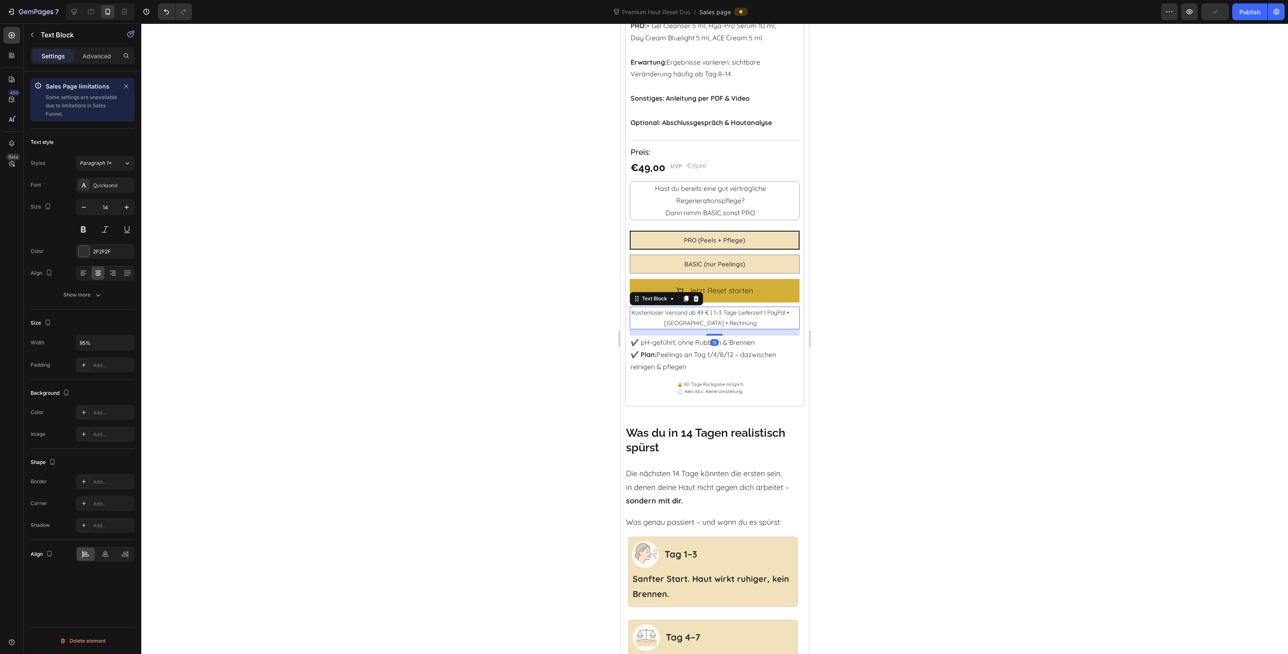
click at [988, 351] on div at bounding box center [714, 338] width 1147 height 630
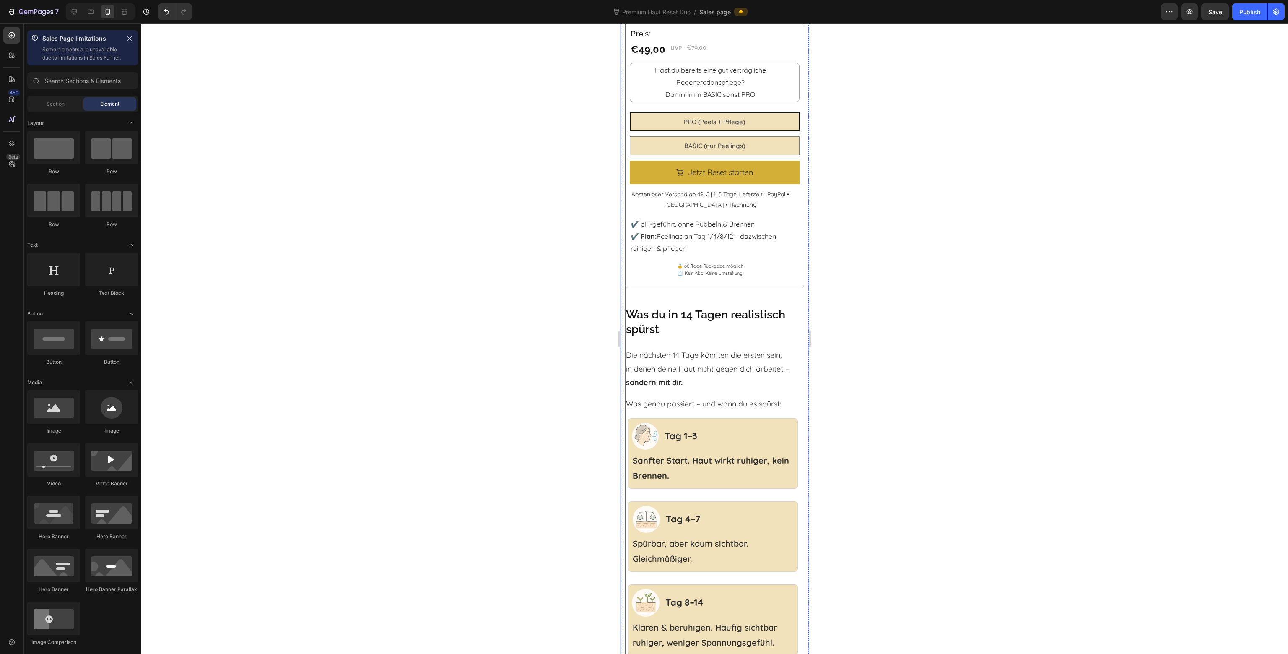
scroll to position [1667, 0]
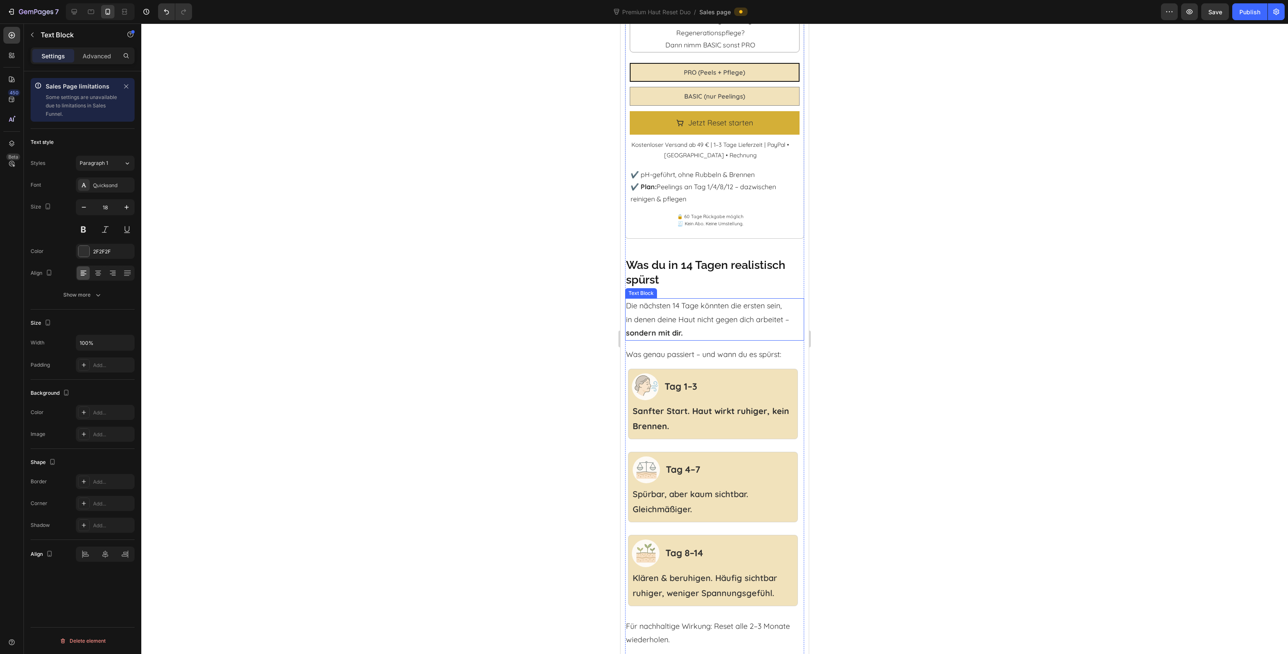
click at [714, 317] on p "Die nächsten 14 Tage könnten die ersten sein, in denen deine Haut nicht gegen d…" at bounding box center [714, 319] width 177 height 41
drag, startPoint x: 682, startPoint y: 284, endPoint x: 686, endPoint y: 293, distance: 9.4
click at [681, 287] on icon at bounding box center [681, 290] width 5 height 6
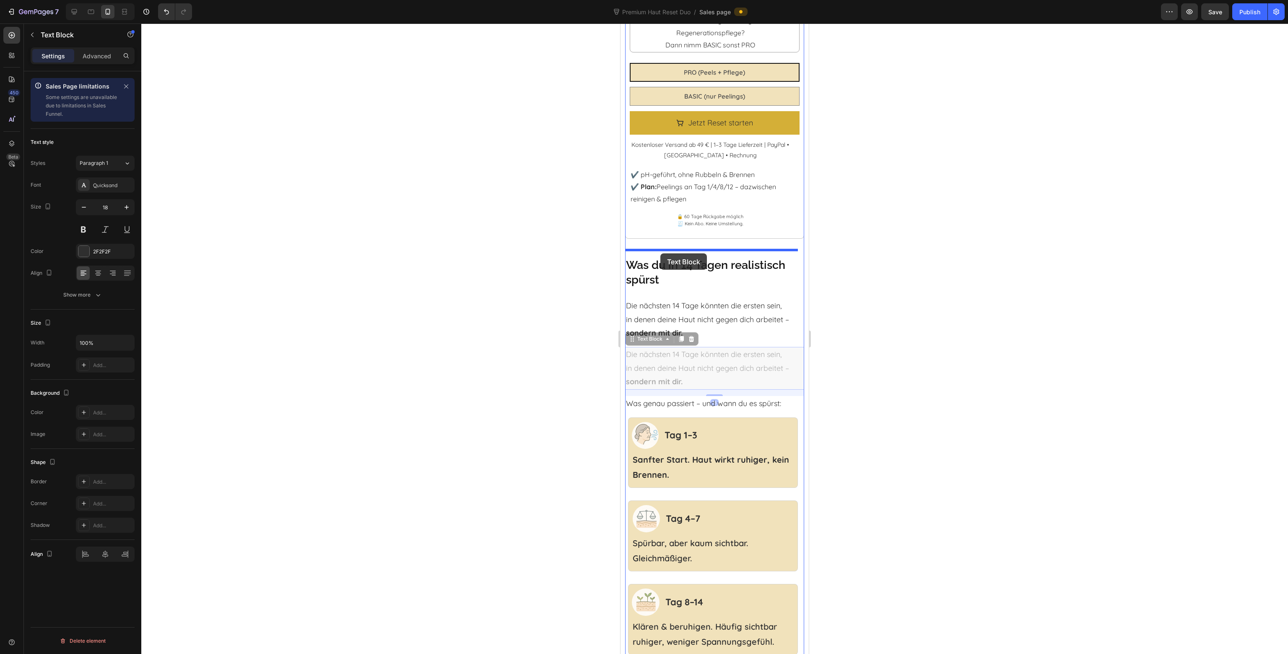
drag, startPoint x: 655, startPoint y: 335, endPoint x: 660, endPoint y: 253, distance: 81.5
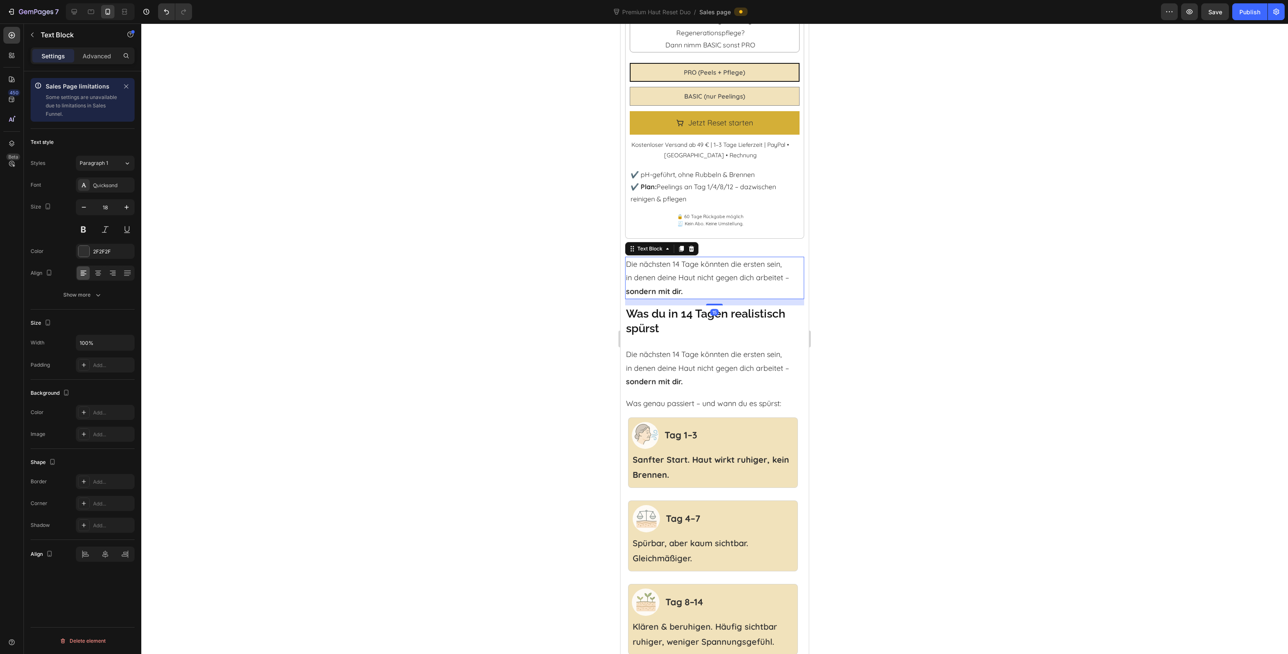
click at [679, 268] on p "Die nächsten 14 Tage könnten die ersten sein, in denen deine Haut nicht gegen d…" at bounding box center [714, 277] width 177 height 41
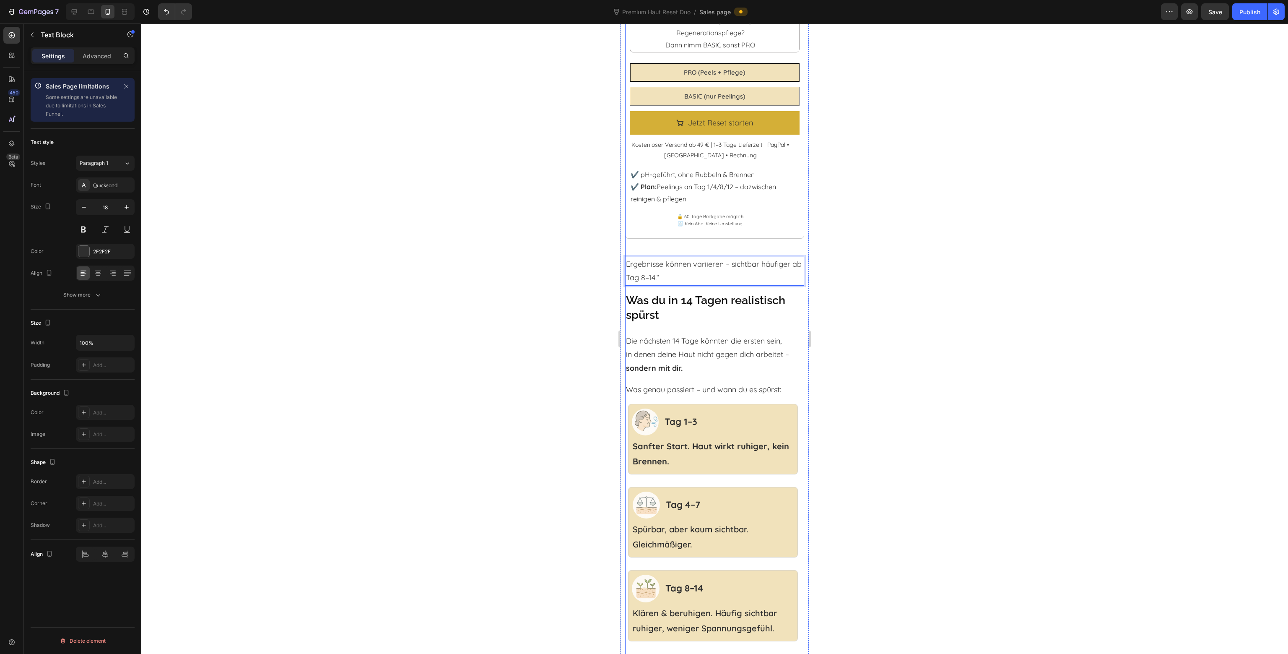
click at [683, 270] on p "Ergebnisse können variieren – sichtbar häufiger ab Tag 8–14.“" at bounding box center [714, 270] width 177 height 27
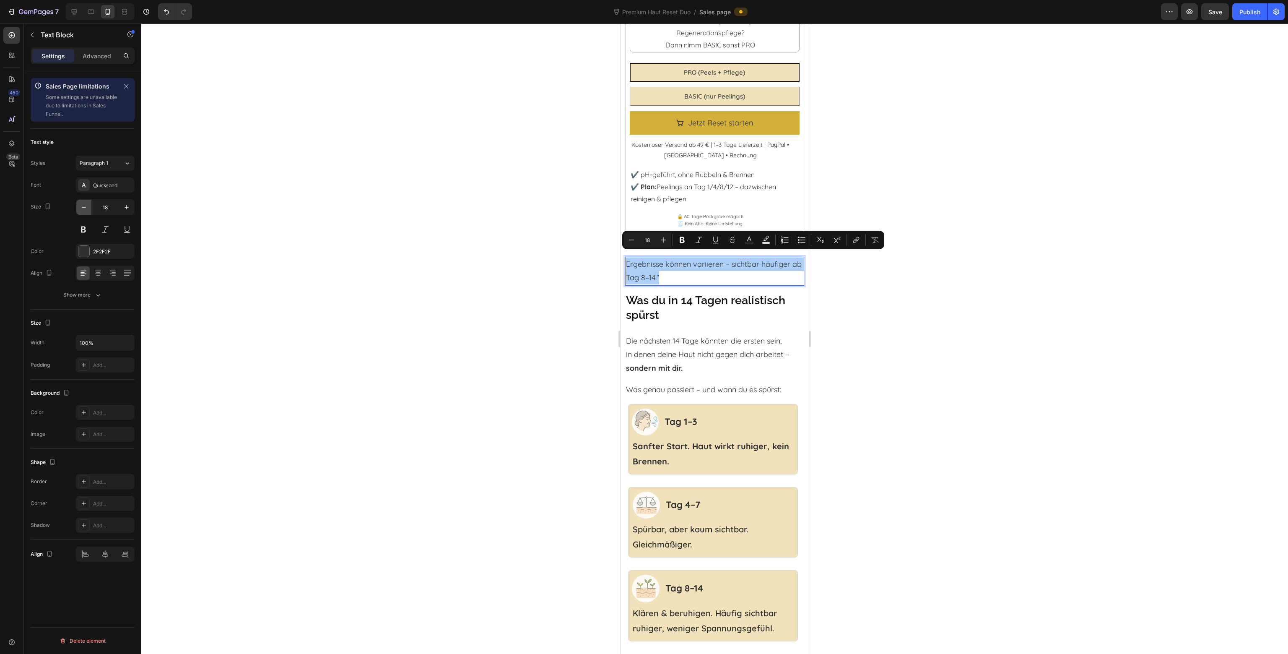
click at [83, 207] on icon "button" at bounding box center [84, 207] width 4 height 1
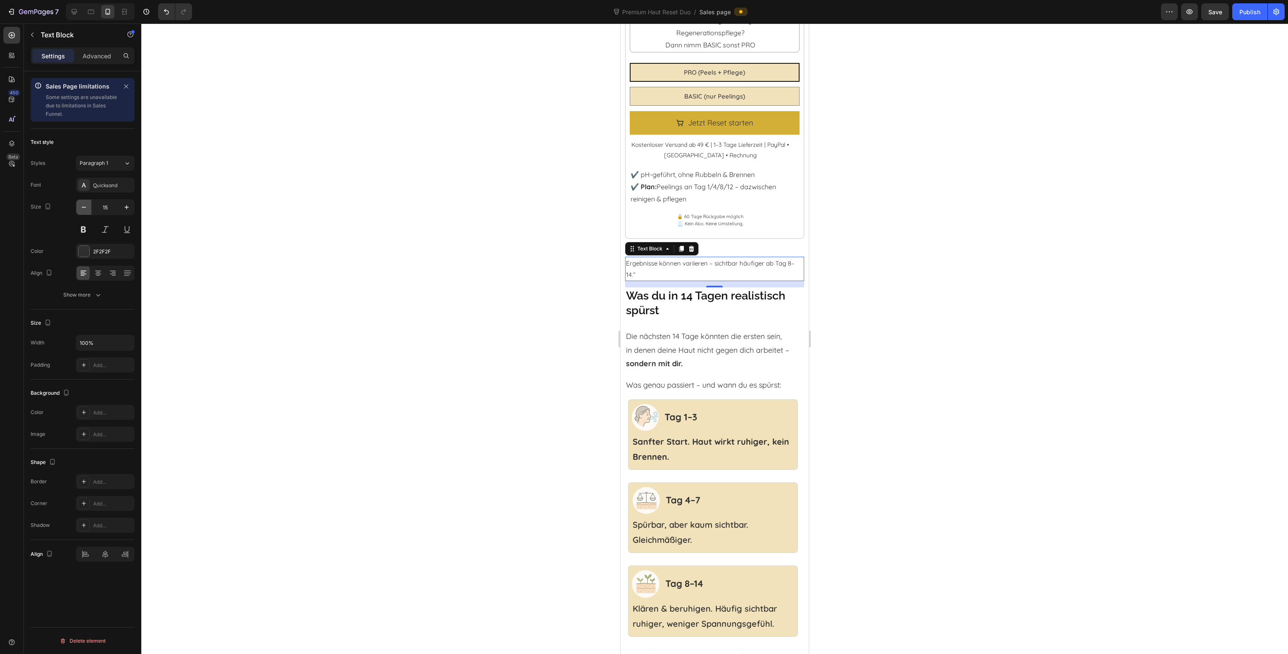
click at [88, 210] on button "button" at bounding box center [83, 207] width 15 height 15
type input "14"
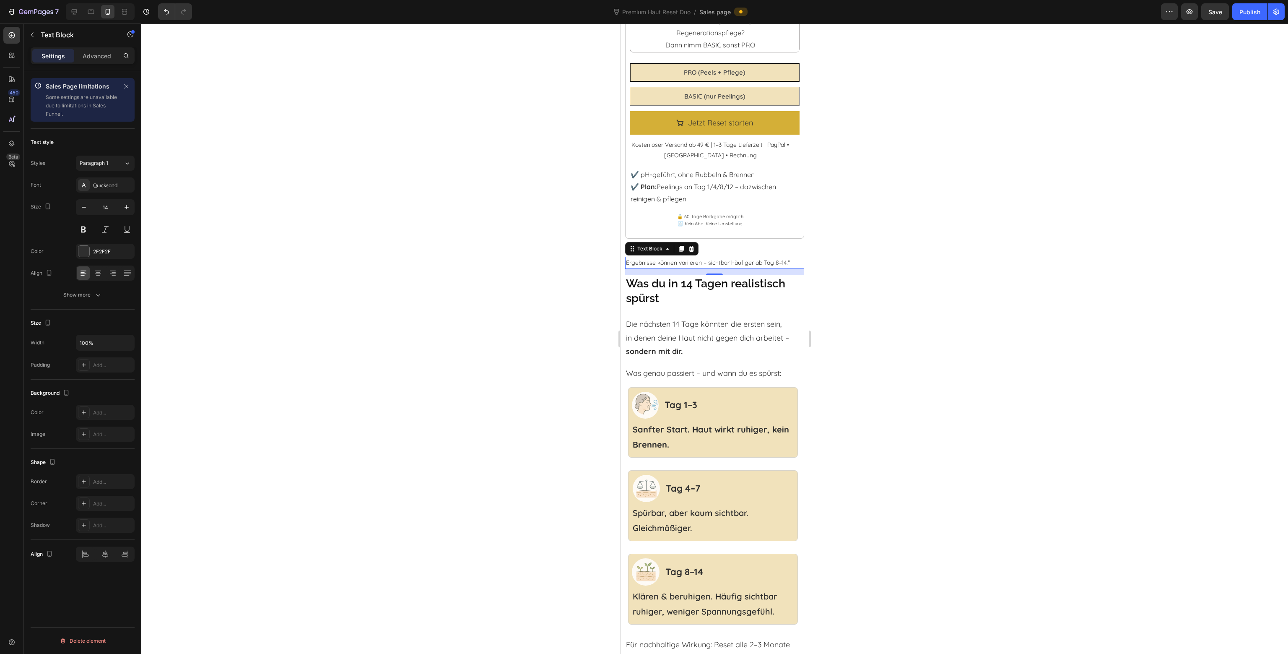
click at [935, 323] on div at bounding box center [714, 338] width 1147 height 630
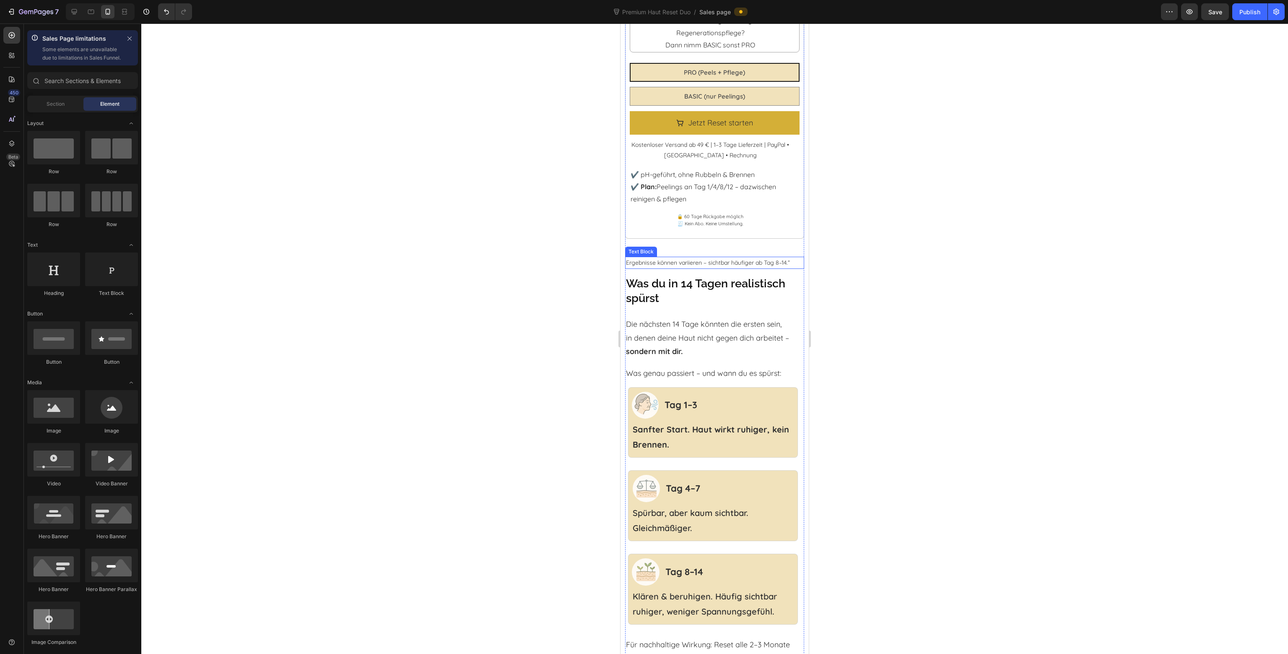
click at [786, 260] on p "Ergebnisse können variieren – sichtbar häufiger ab Tag 8–14.“" at bounding box center [714, 262] width 177 height 10
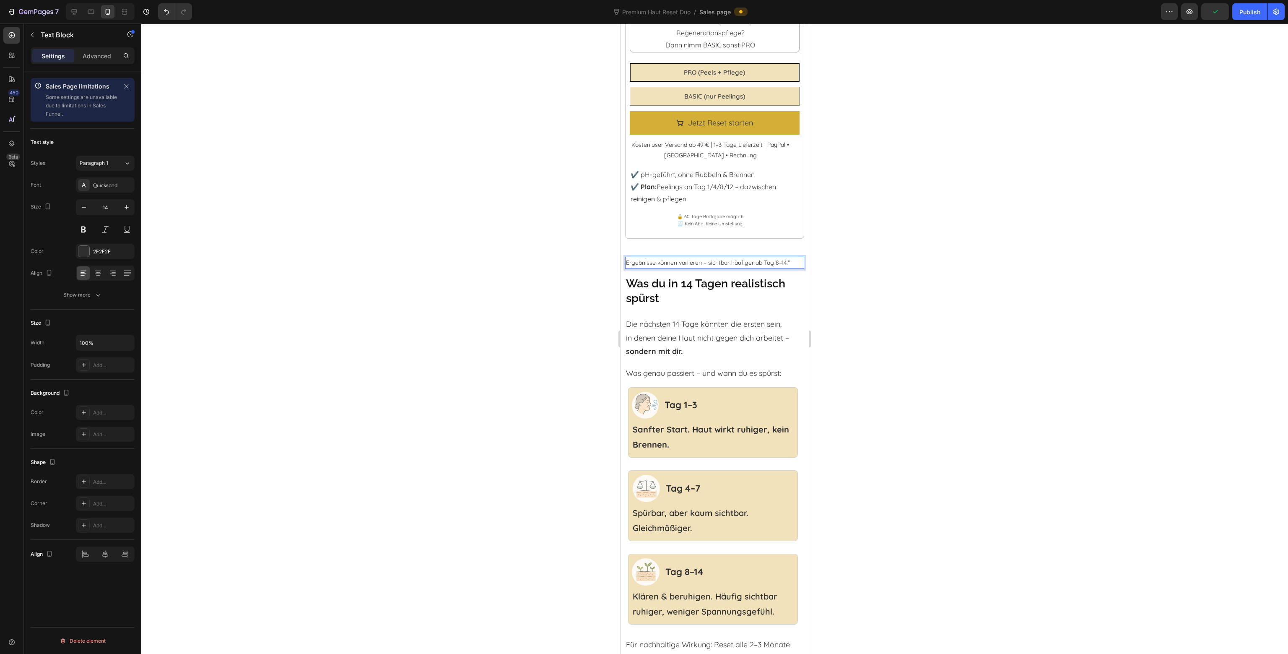
click at [621, 23] on lt-span at bounding box center [621, 23] width 0 height 0
click at [755, 257] on p "Ergebnisse können variieren – sichtbar häufiger ab Tag 8–14.“" at bounding box center [714, 262] width 177 height 10
click at [908, 288] on div at bounding box center [714, 338] width 1147 height 630
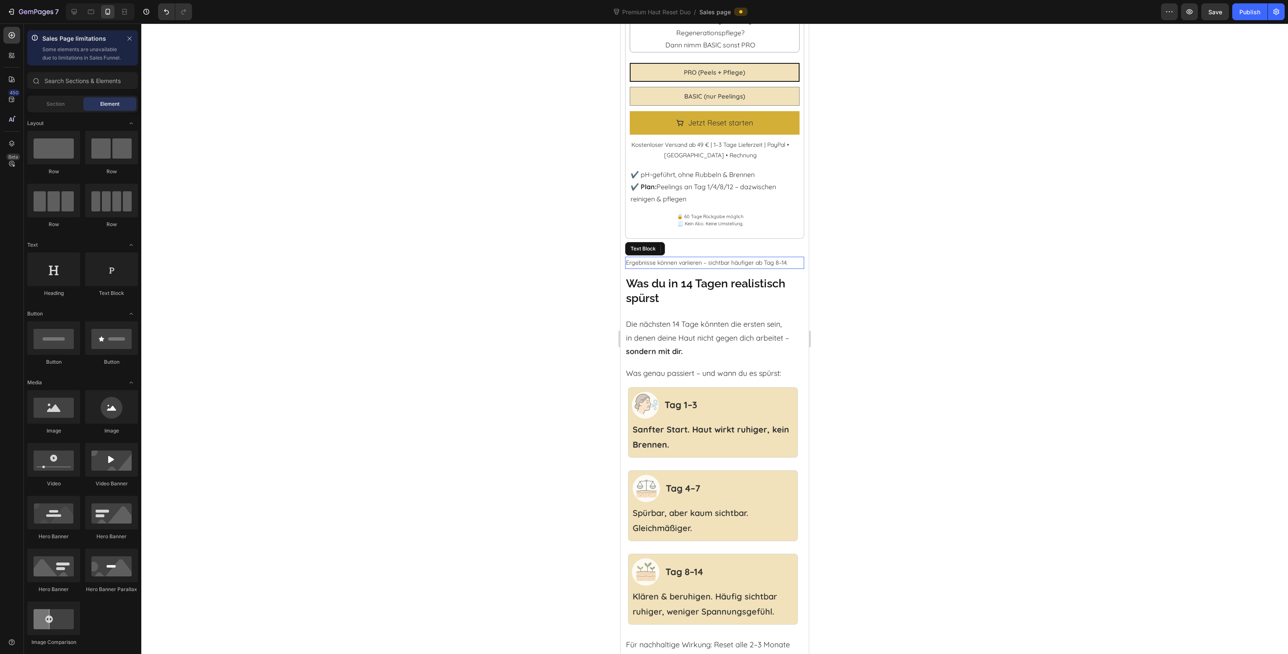
click at [718, 258] on p "Ergebnisse können variieren – sichtbar häufiger ab Tag 8–14." at bounding box center [714, 262] width 177 height 10
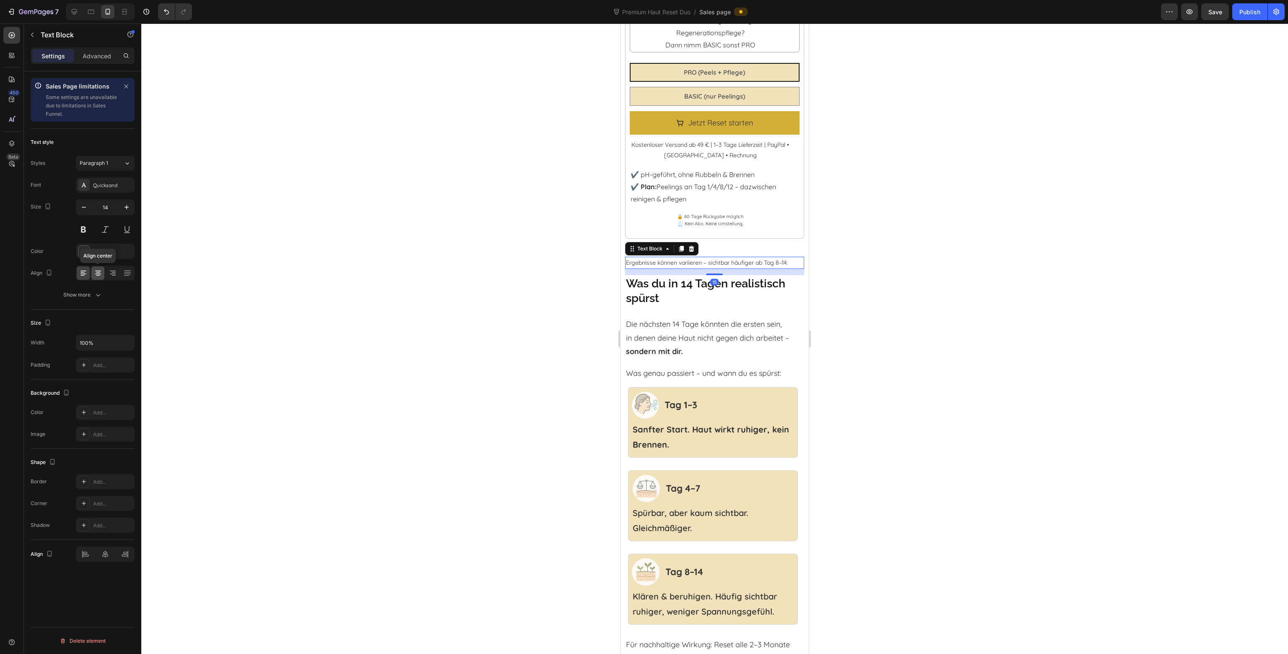
click at [97, 273] on icon at bounding box center [98, 273] width 8 height 8
click at [1102, 286] on div at bounding box center [714, 338] width 1147 height 630
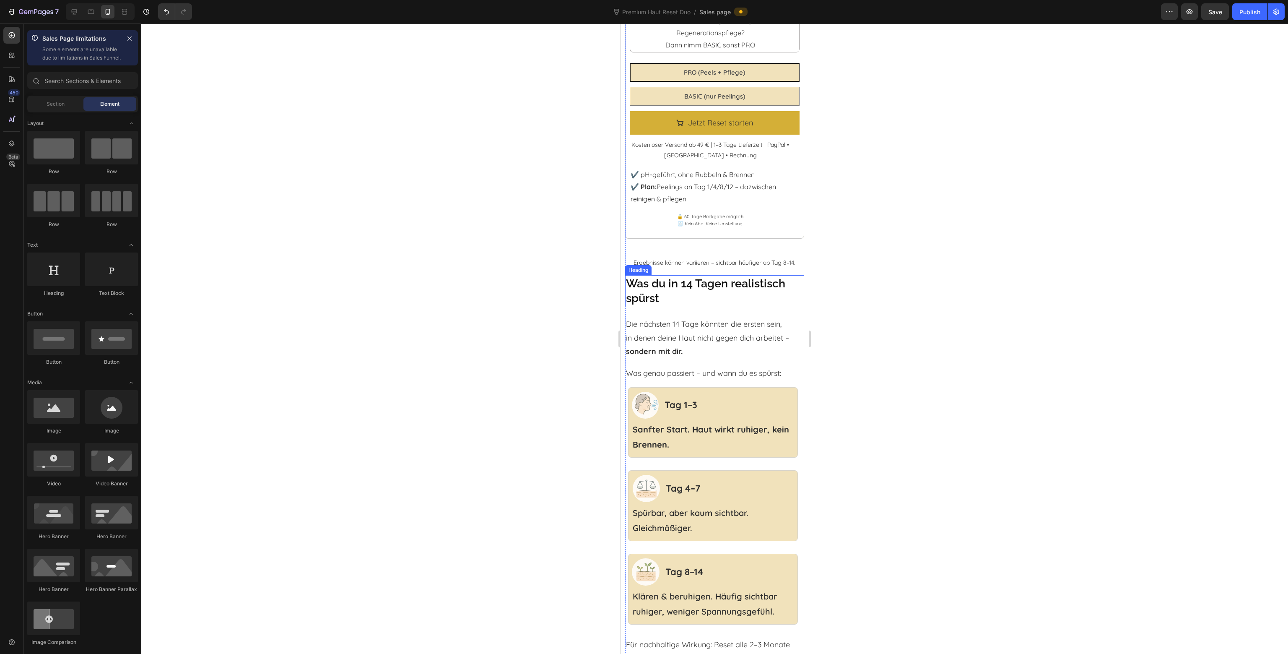
click at [699, 281] on h2 "Was du in 14 Tagen realistisch spürst" at bounding box center [714, 290] width 179 height 31
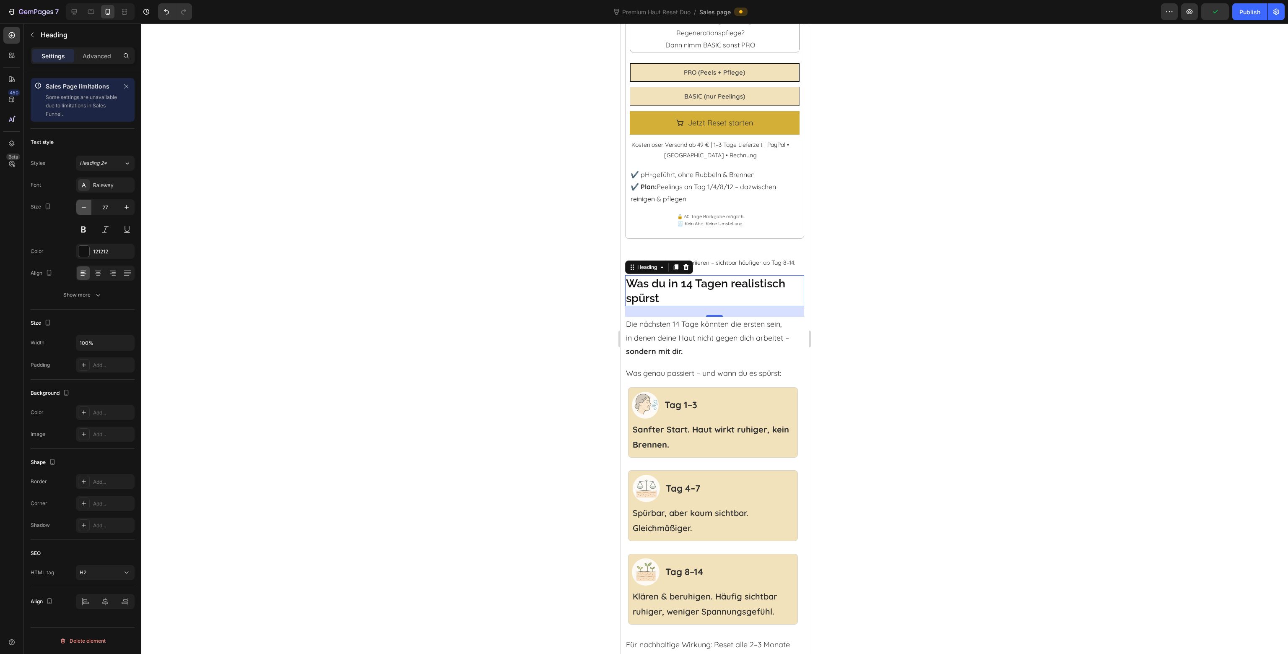
click at [82, 208] on icon "button" at bounding box center [84, 207] width 8 height 8
type input "24"
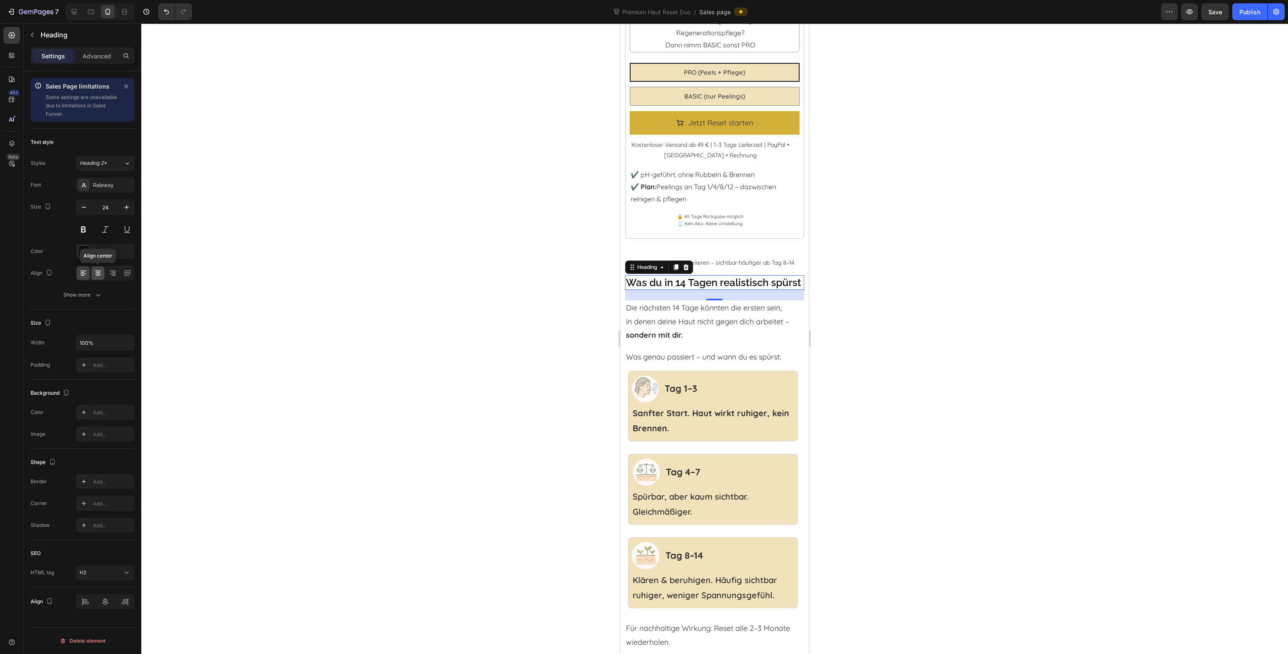
click at [100, 272] on icon at bounding box center [98, 273] width 8 height 8
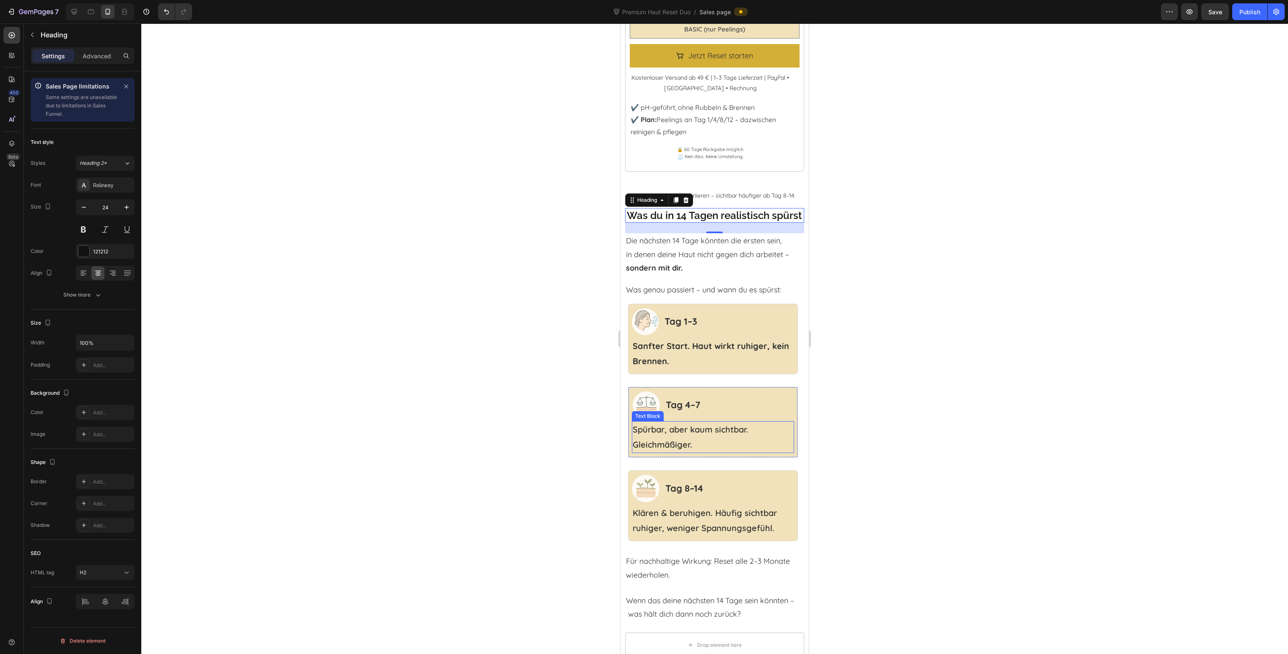
scroll to position [1835, 0]
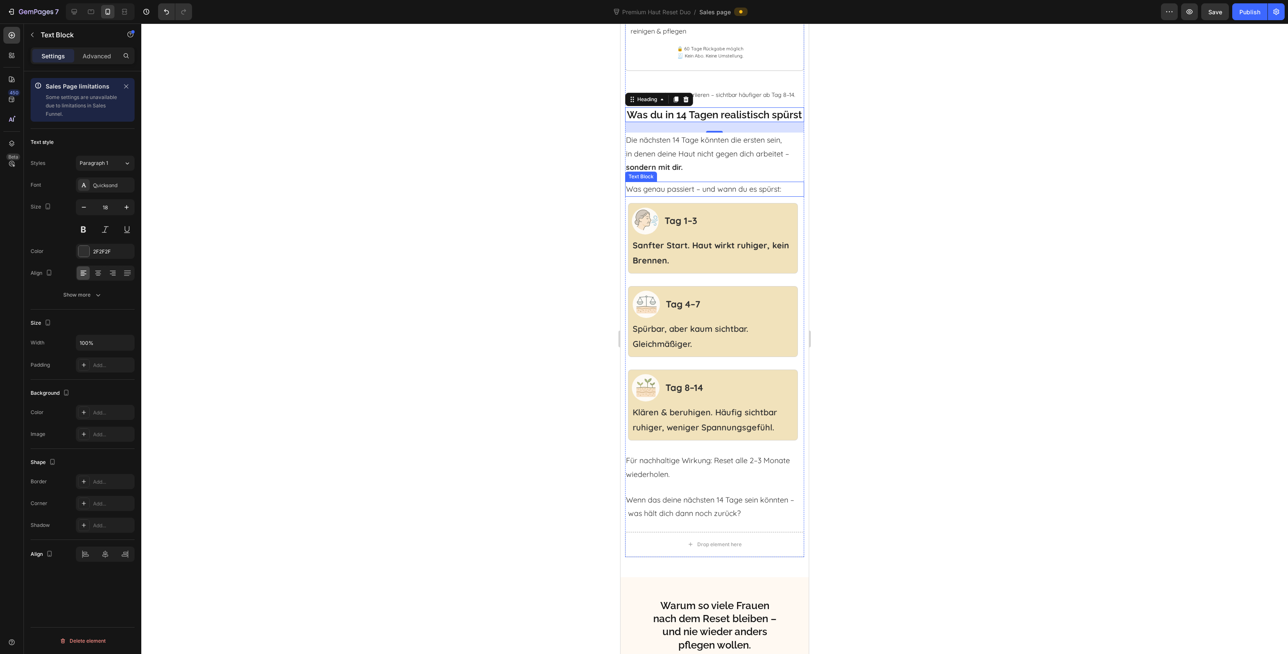
click at [636, 172] on strong "sondern mit dir." at bounding box center [654, 167] width 57 height 10
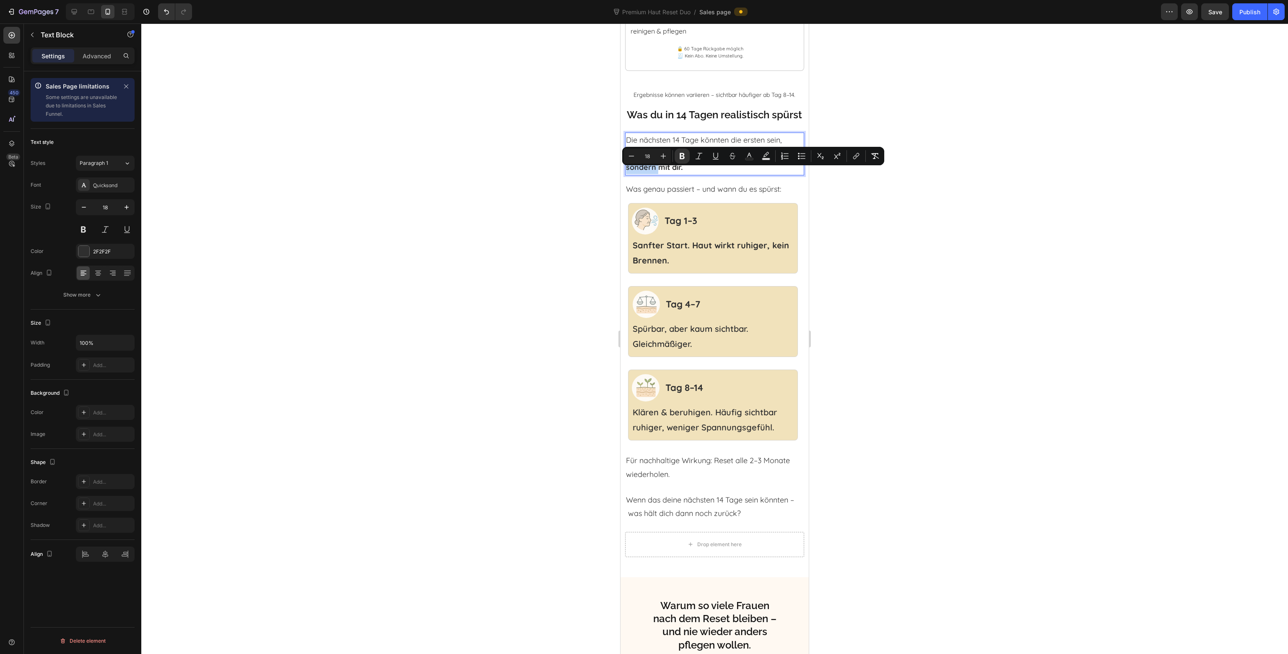
click at [629, 172] on strong "sondern mit dir." at bounding box center [654, 167] width 57 height 10
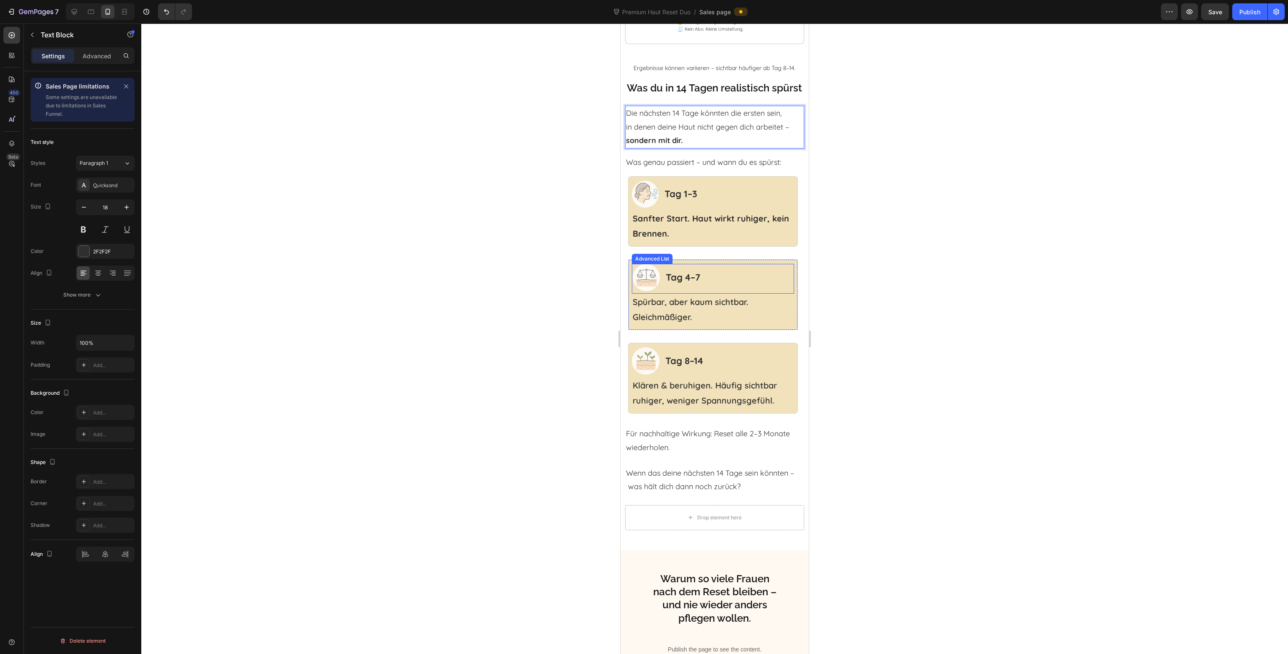
scroll to position [1877, 0]
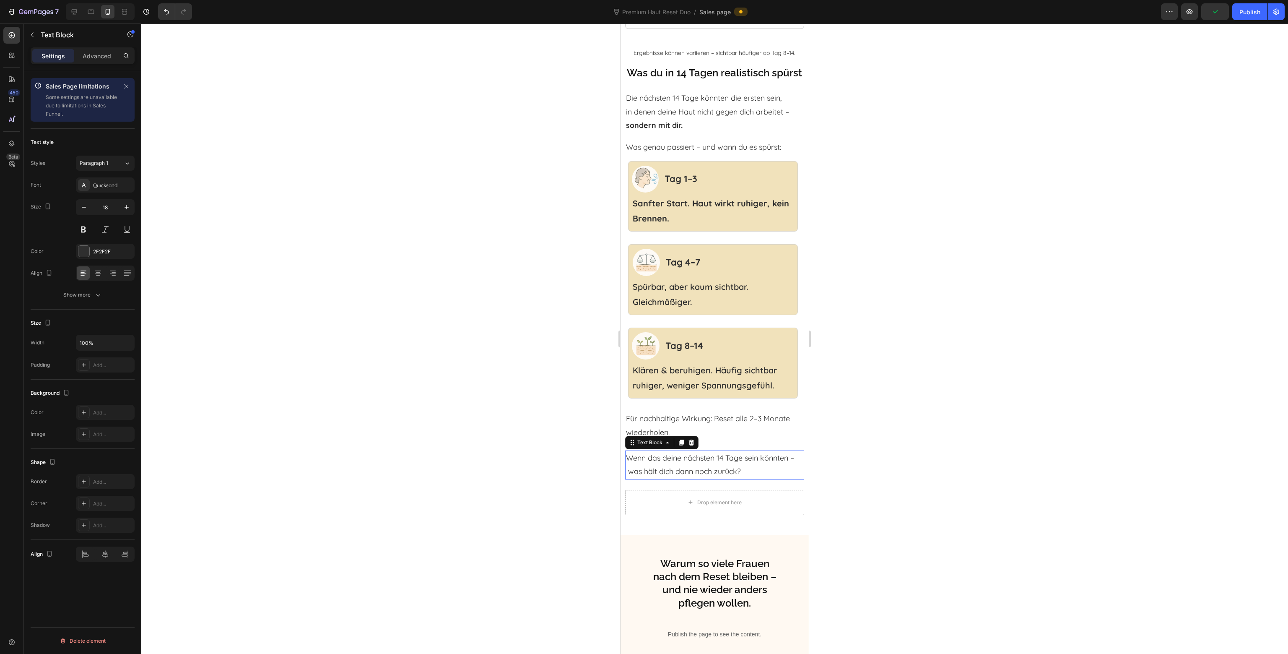
click at [634, 478] on p "Wenn das deine nächsten 14 Tage sein könnten – was hält dich dann noch zurück?" at bounding box center [714, 464] width 177 height 27
click at [627, 477] on p "Wenn das deine nächsten 14 Tage sein könnten – was hält dich dann noch zurück?" at bounding box center [714, 464] width 177 height 27
click at [954, 419] on div at bounding box center [714, 338] width 1147 height 630
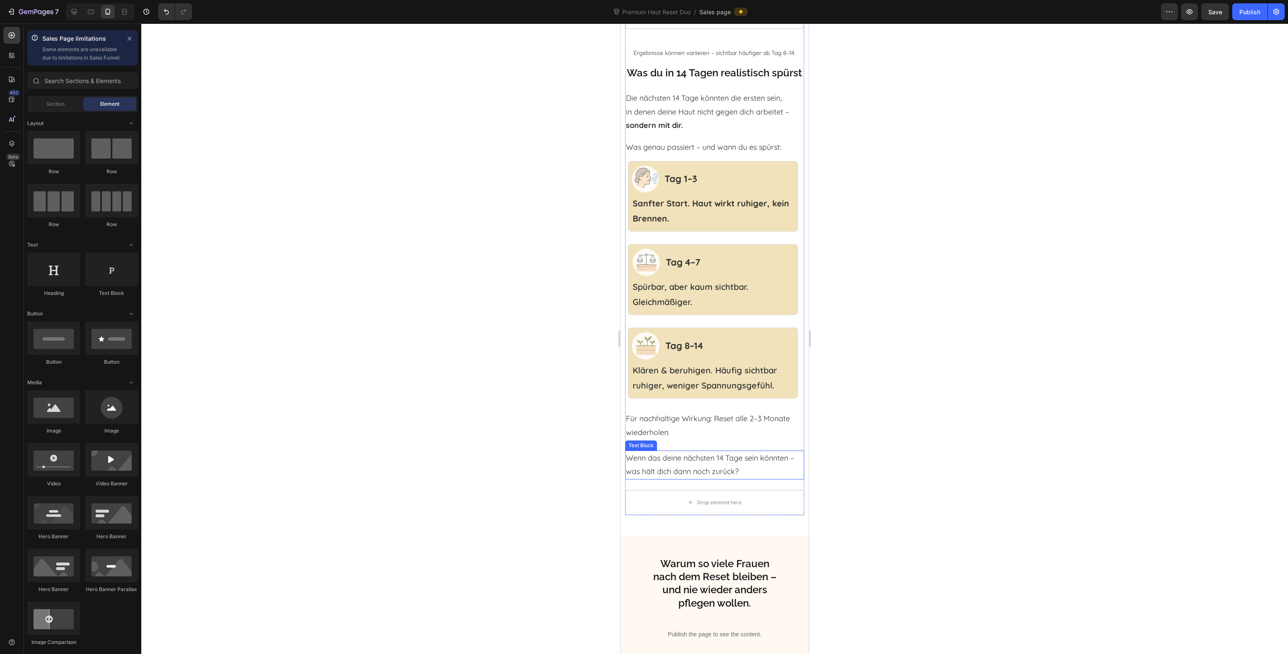
click at [626, 478] on div "Wenn das deine nächsten 14 Tage sein könnten – was hält dich dann noch zurück?" at bounding box center [714, 464] width 179 height 29
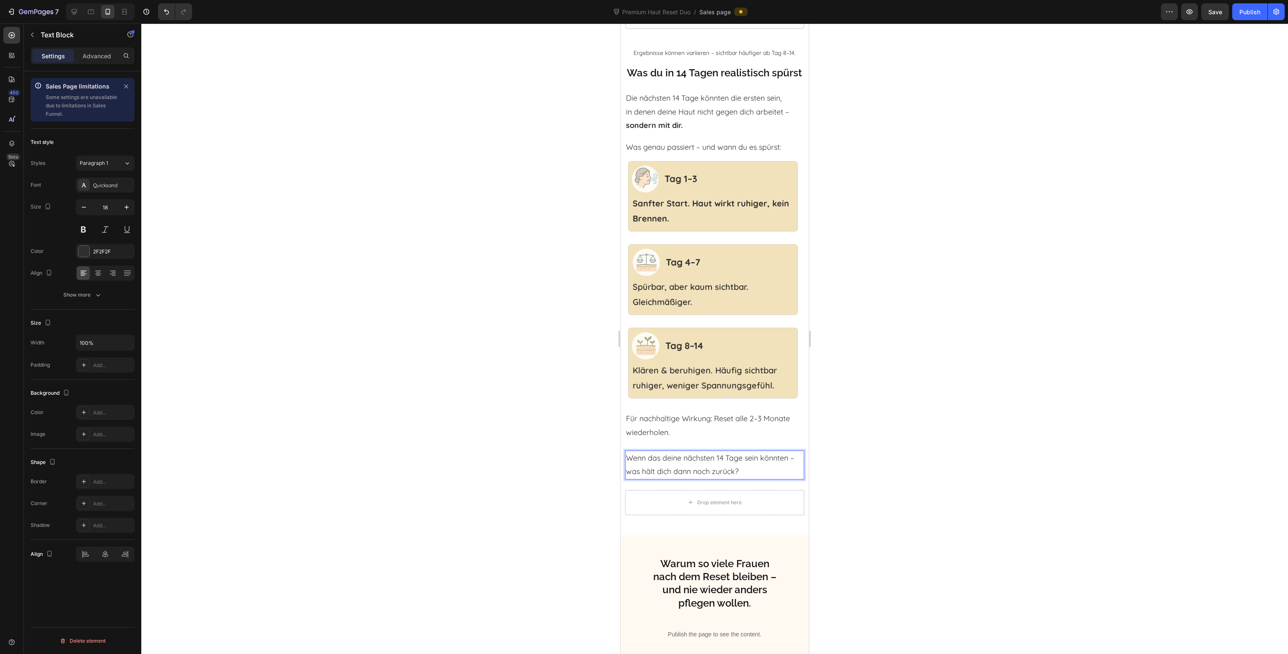
click at [628, 478] on p "Wenn das deine nächsten 14 Tage sein könnten – was hält dich dann noch zurück?" at bounding box center [714, 464] width 177 height 27
click at [795, 467] on p "Wenn das deine nächsten 14 Tage sein könnten – was hält dich dann noch zurück?" at bounding box center [714, 464] width 177 height 27
click at [872, 446] on div at bounding box center [714, 338] width 1147 height 630
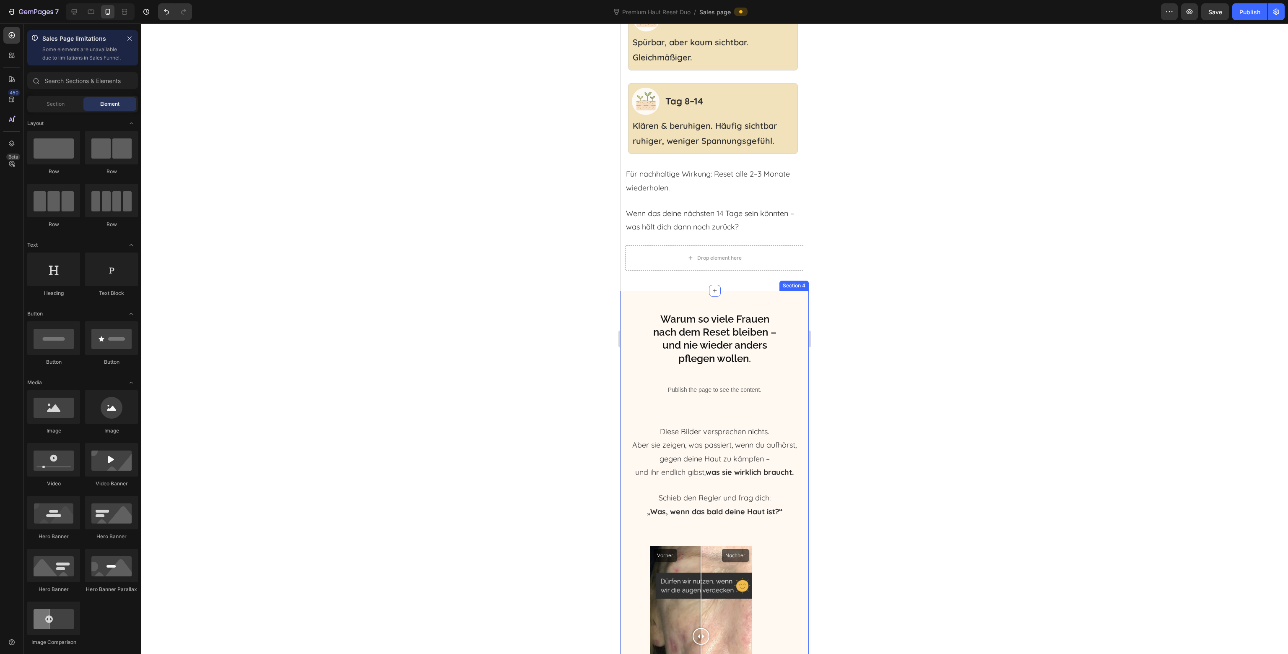
scroll to position [2128, 0]
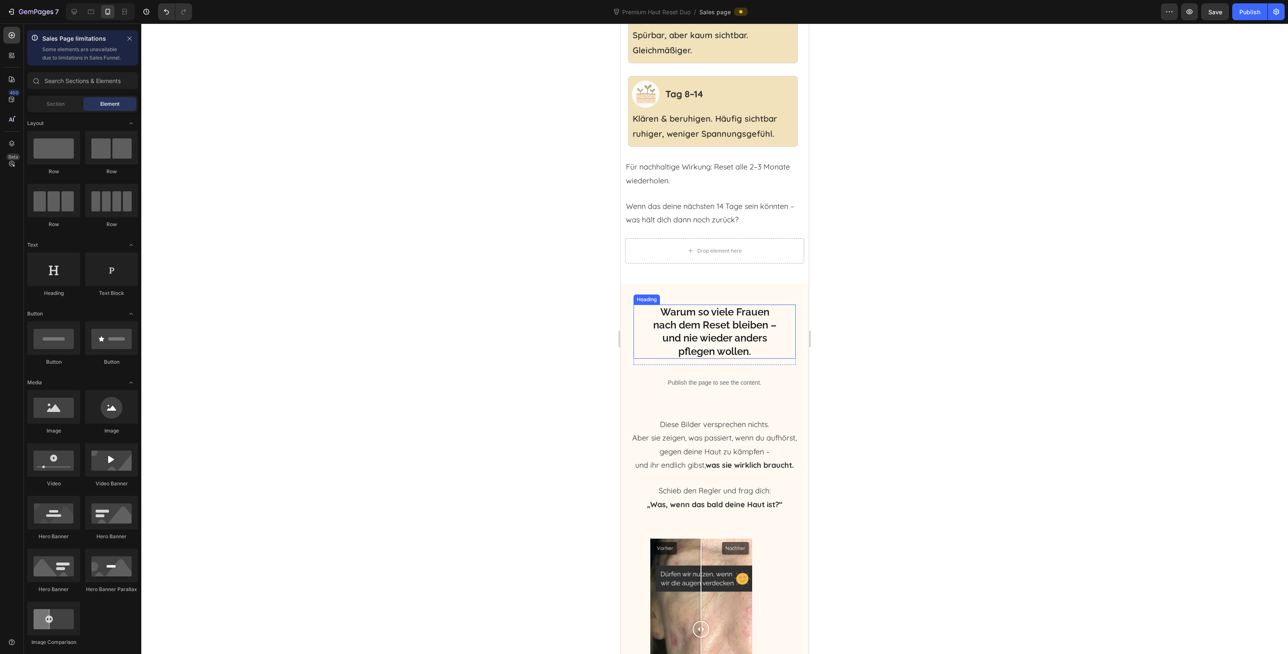
click at [696, 349] on h2 "Warum so viele Frauen nach dem Reset bleiben – und nie wieder anders pflegen wo…" at bounding box center [715, 331] width 130 height 54
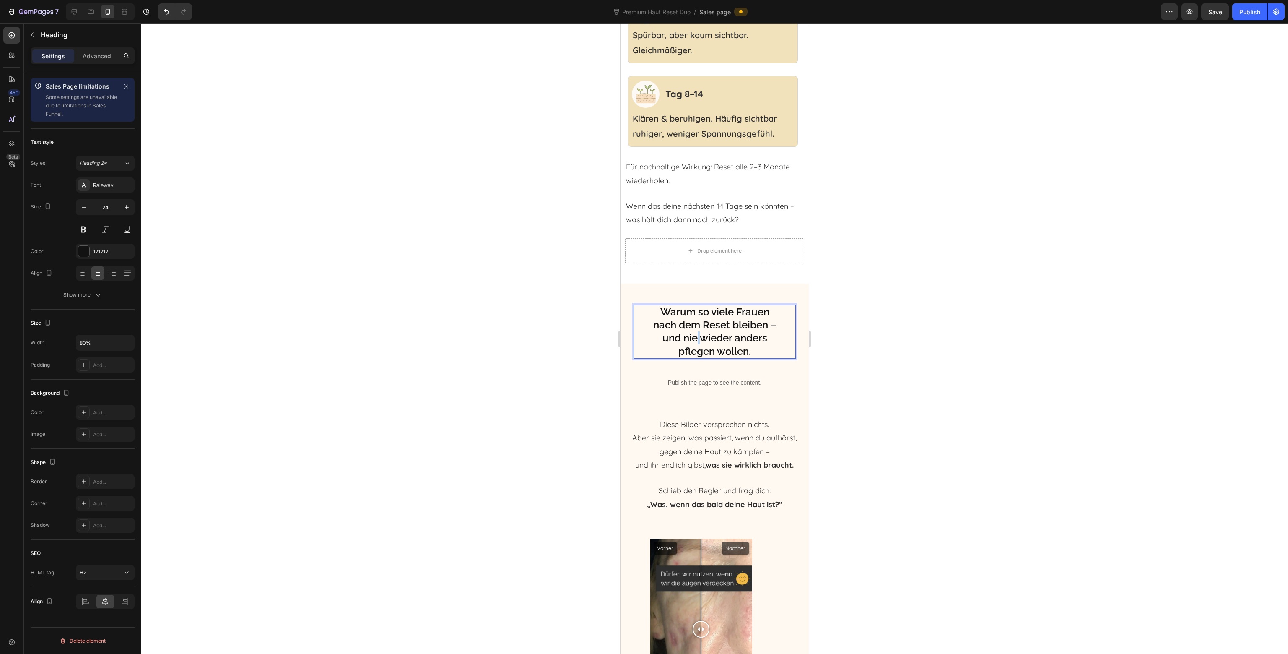
click at [696, 349] on h2 "Warum so viele Frauen nach dem Reset bleiben – und nie wieder anders pflegen wo…" at bounding box center [715, 331] width 130 height 54
click at [696, 349] on p "Warum so viele Frauen nach dem Reset bleiben – und nie wieder anders pflegen wo…" at bounding box center [715, 331] width 128 height 52
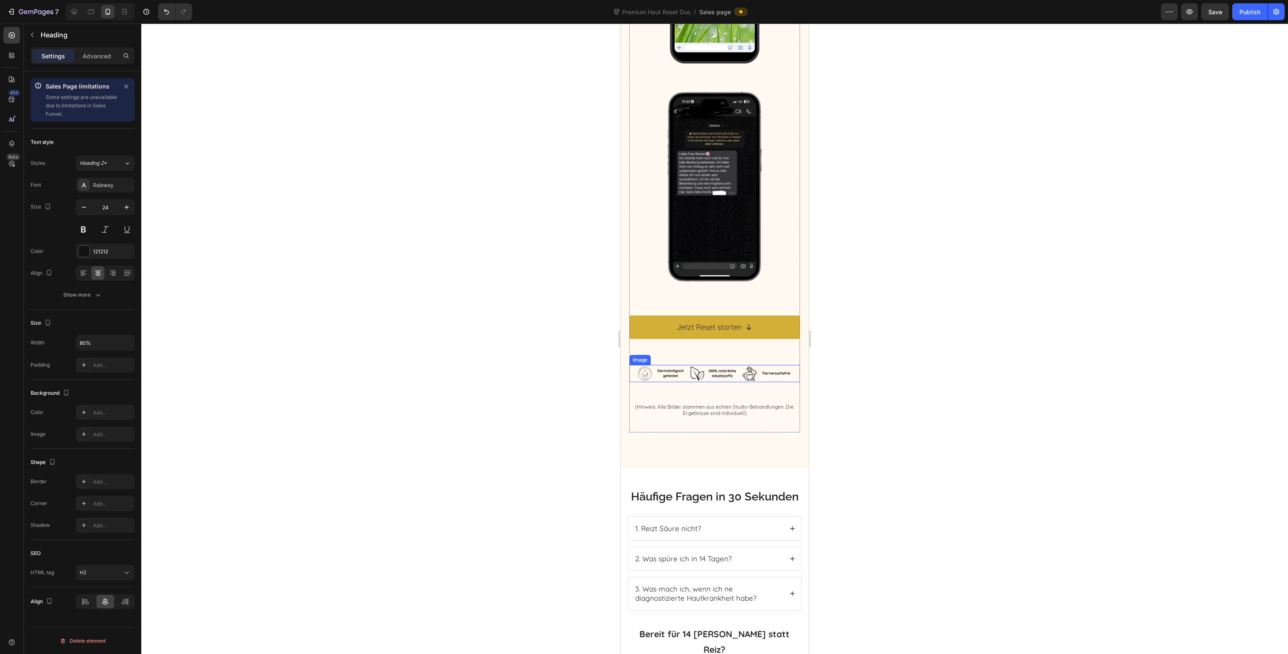
scroll to position [3470, 0]
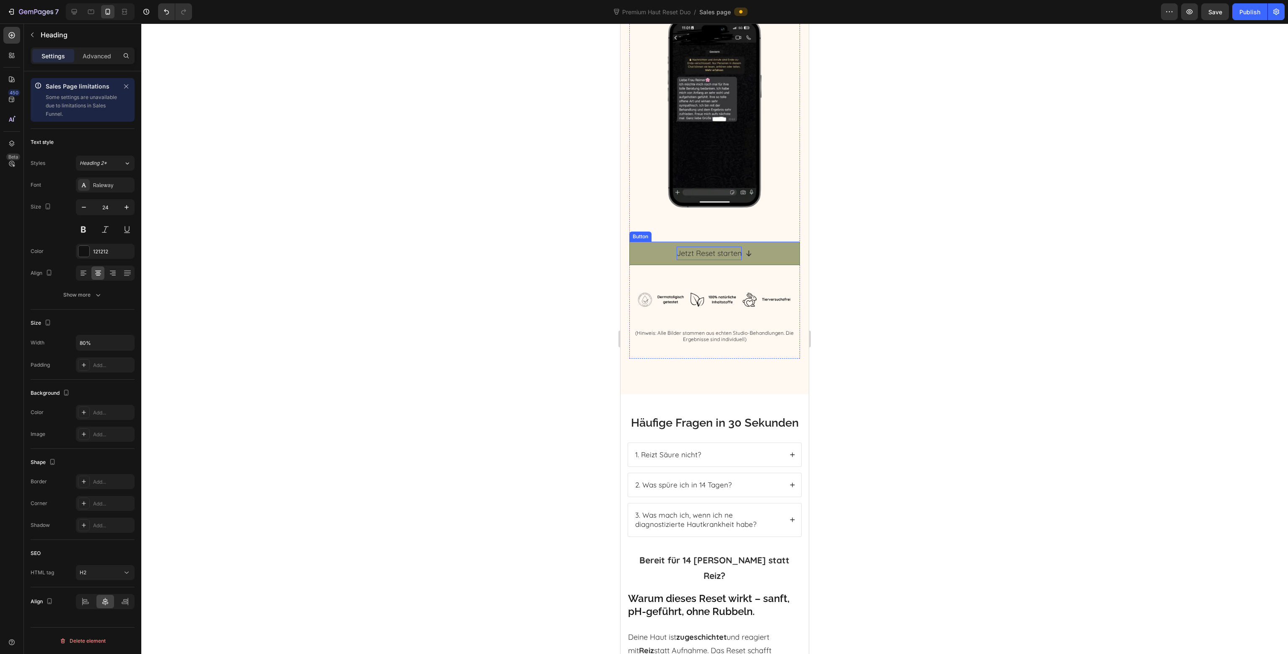
click at [714, 247] on p "Jetzt Reset starten" at bounding box center [709, 253] width 65 height 13
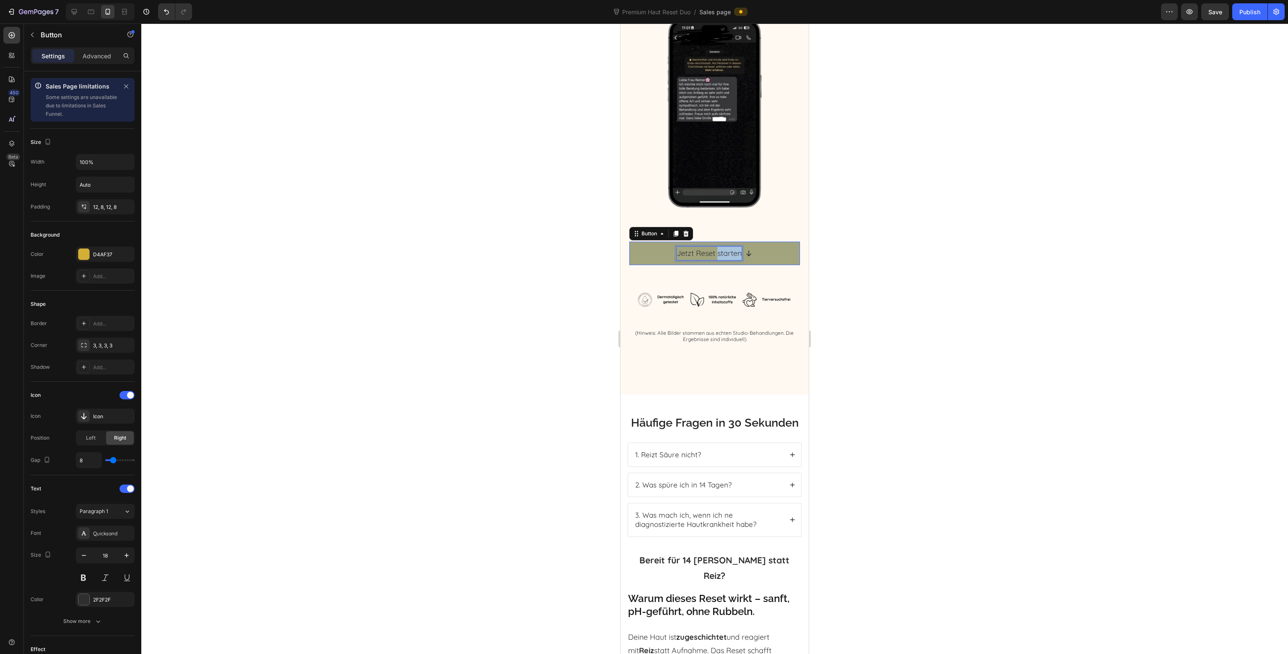
click at [714, 247] on p "Jetzt Reset starten" at bounding box center [709, 253] width 65 height 13
click at [923, 264] on div at bounding box center [714, 338] width 1147 height 630
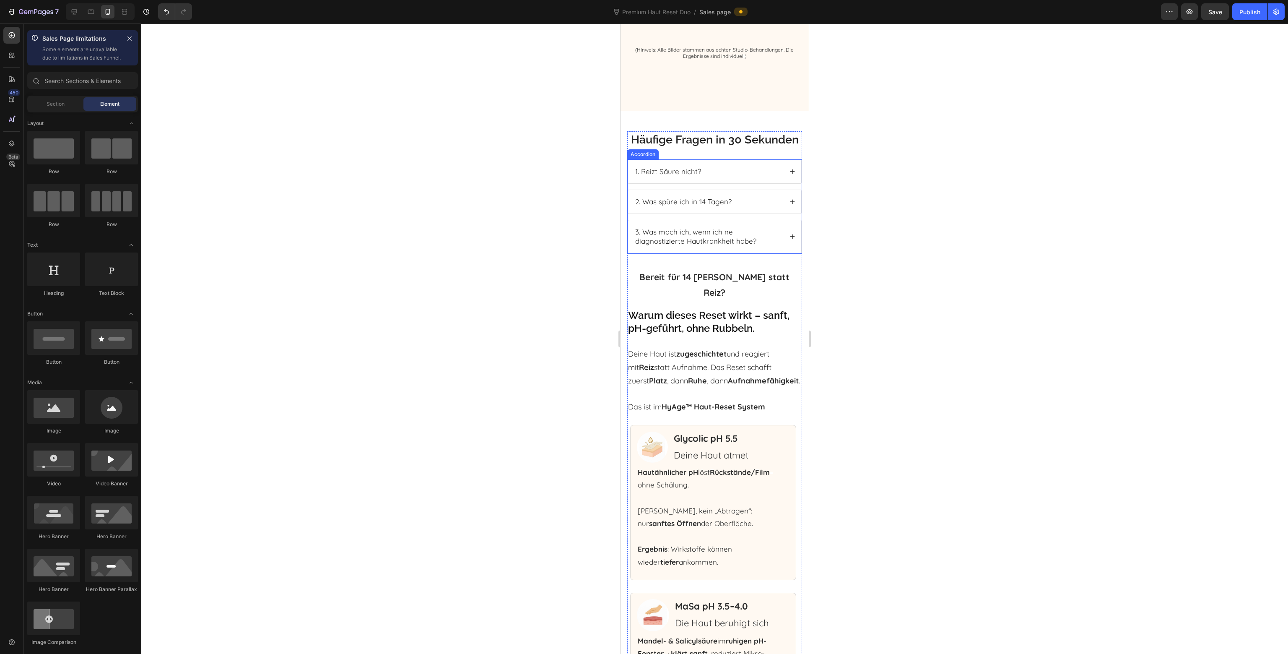
scroll to position [3805, 0]
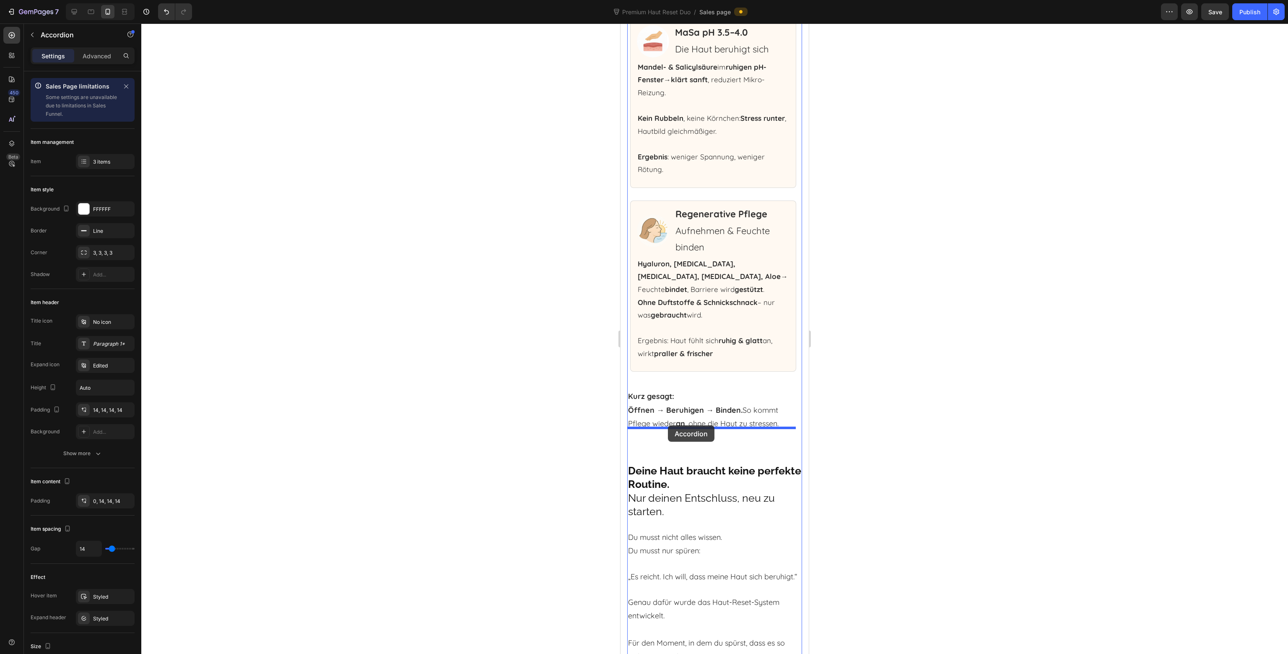
drag, startPoint x: 639, startPoint y: 102, endPoint x: 668, endPoint y: 425, distance: 324.2
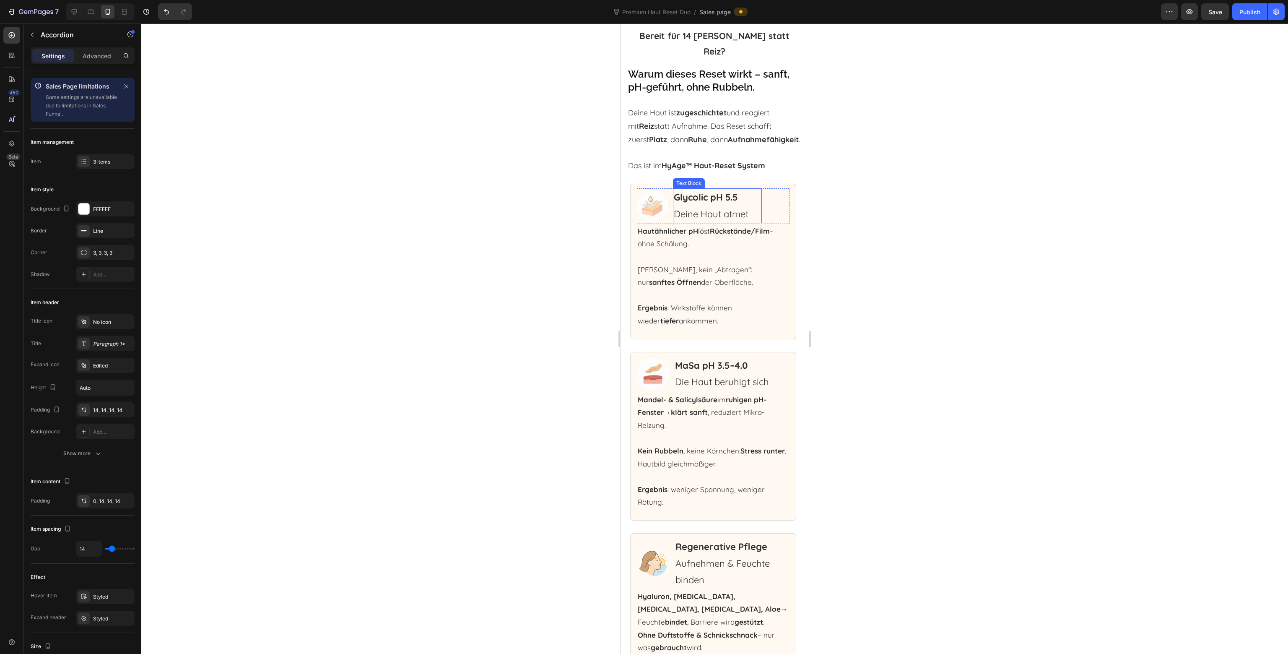
scroll to position [3529, 0]
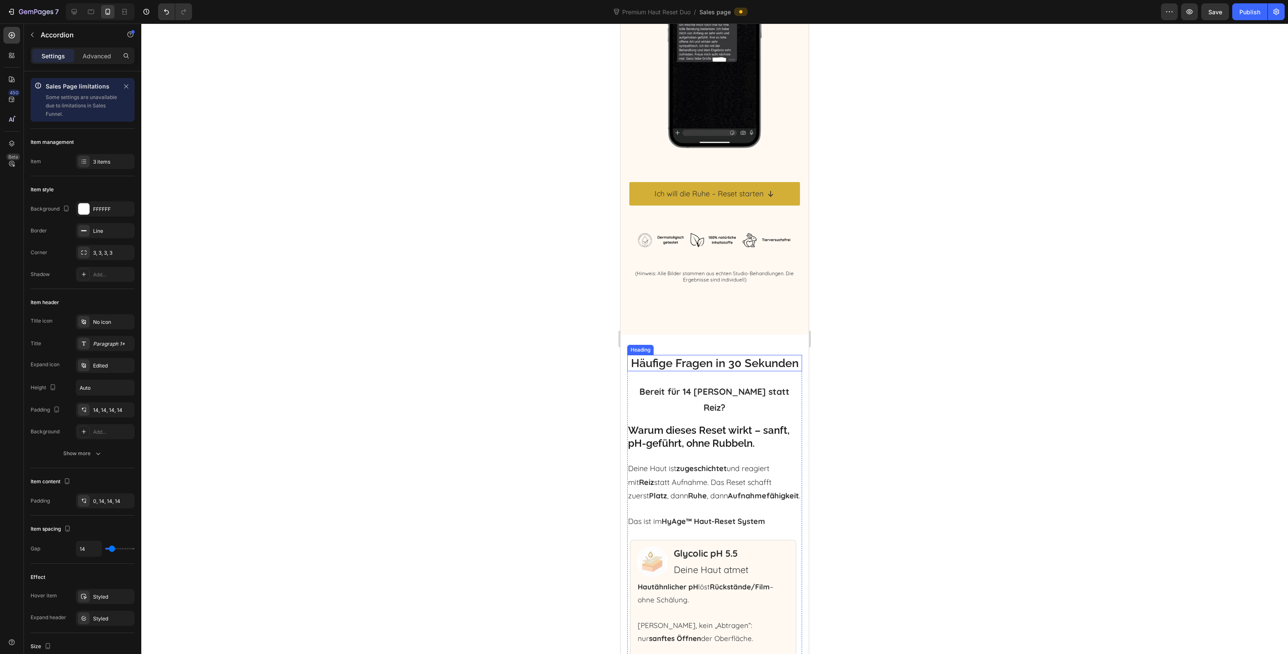
click at [649, 355] on h2 "Häufige Fragen in 30 Sekunden" at bounding box center [714, 363] width 175 height 16
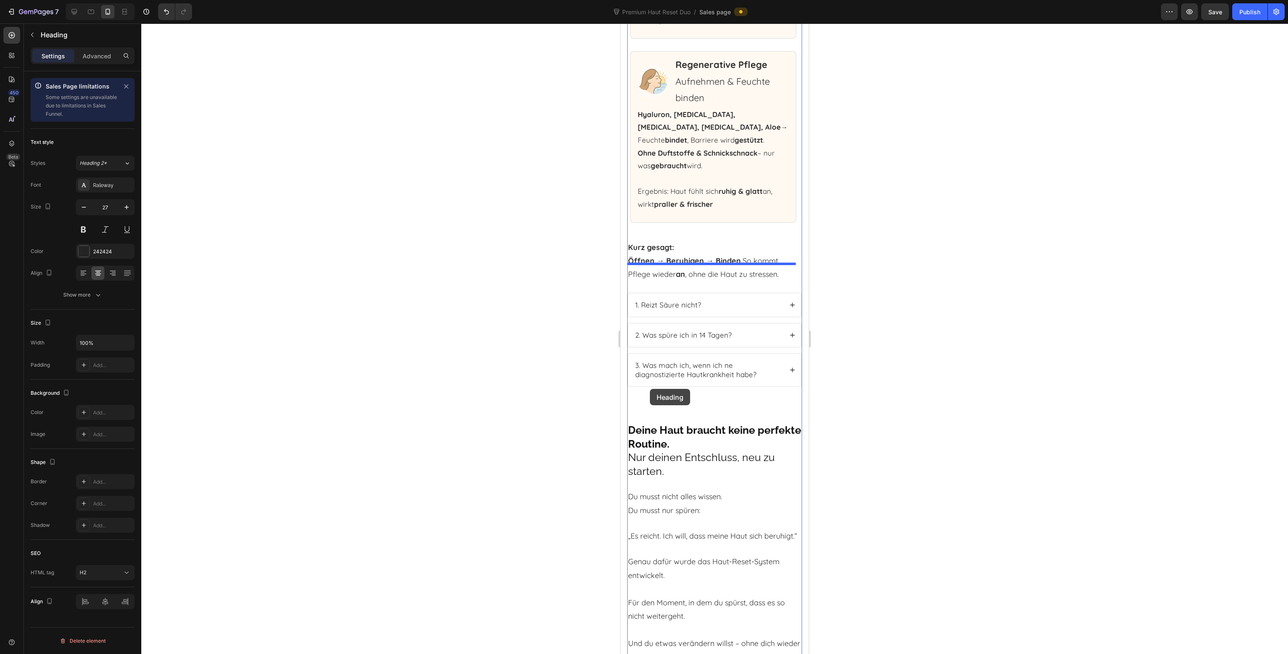
scroll to position [4368, 0]
drag, startPoint x: 647, startPoint y: 330, endPoint x: 663, endPoint y: 266, distance: 66.0
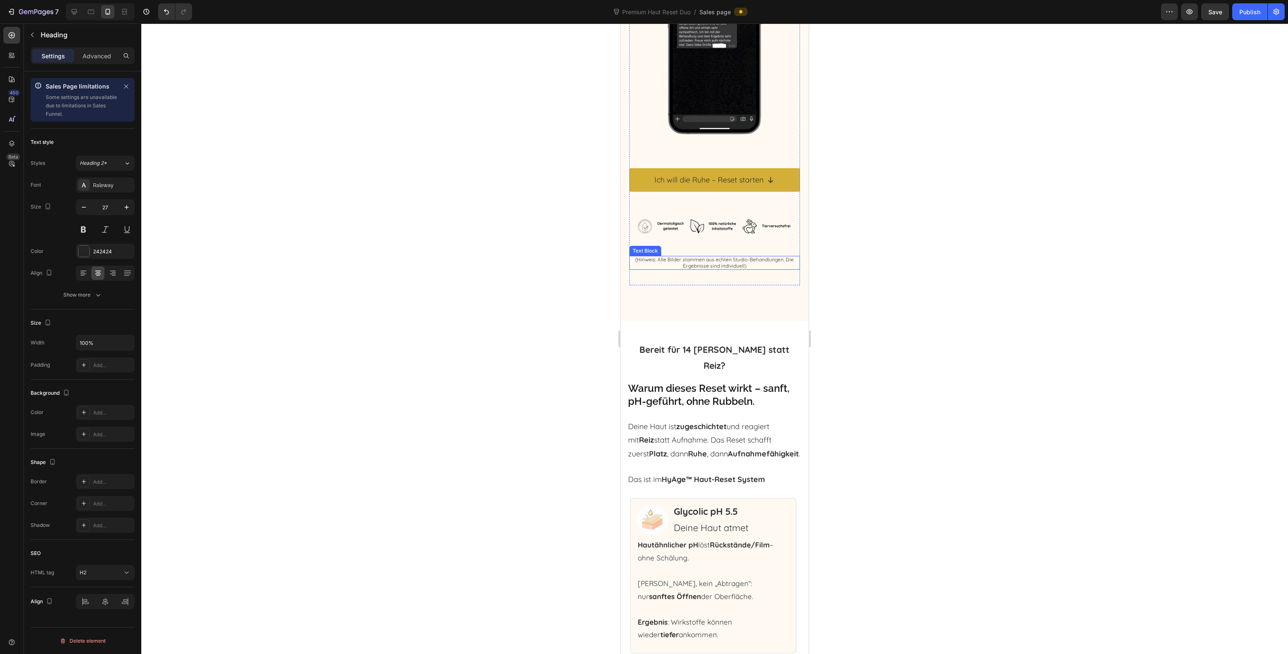
scroll to position [3529, 0]
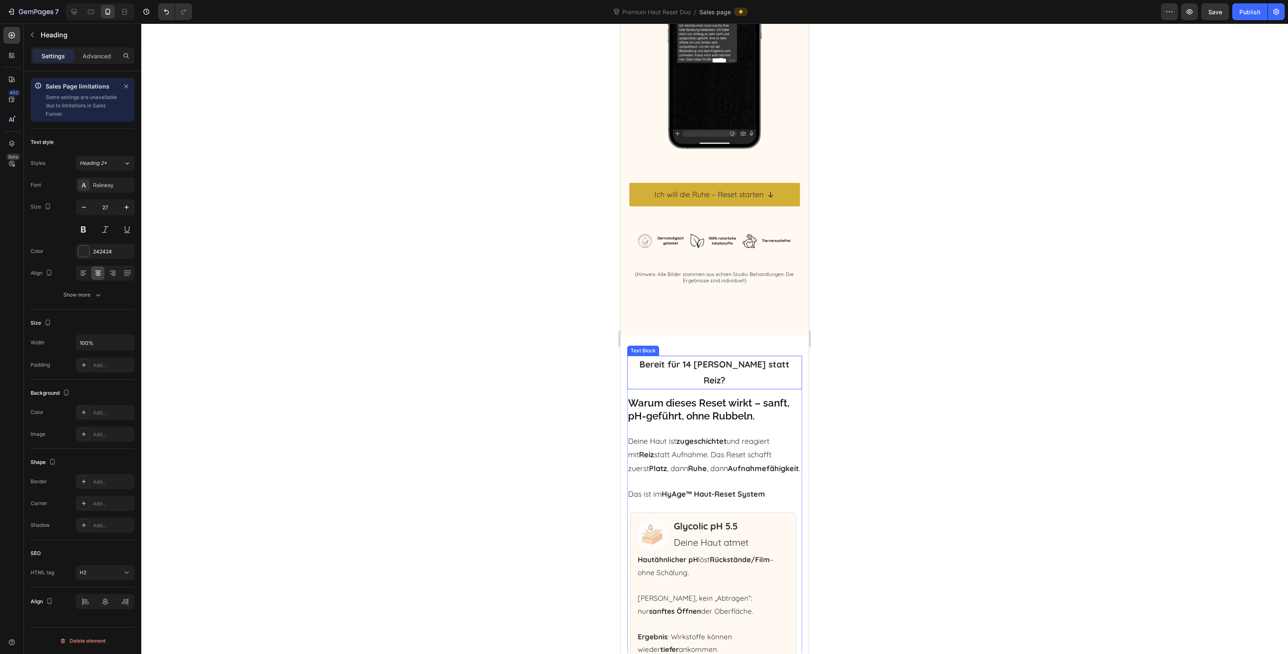
click at [663, 358] on strong "Bereit für 14 Tage Ruhe statt Reiz?" at bounding box center [714, 371] width 150 height 27
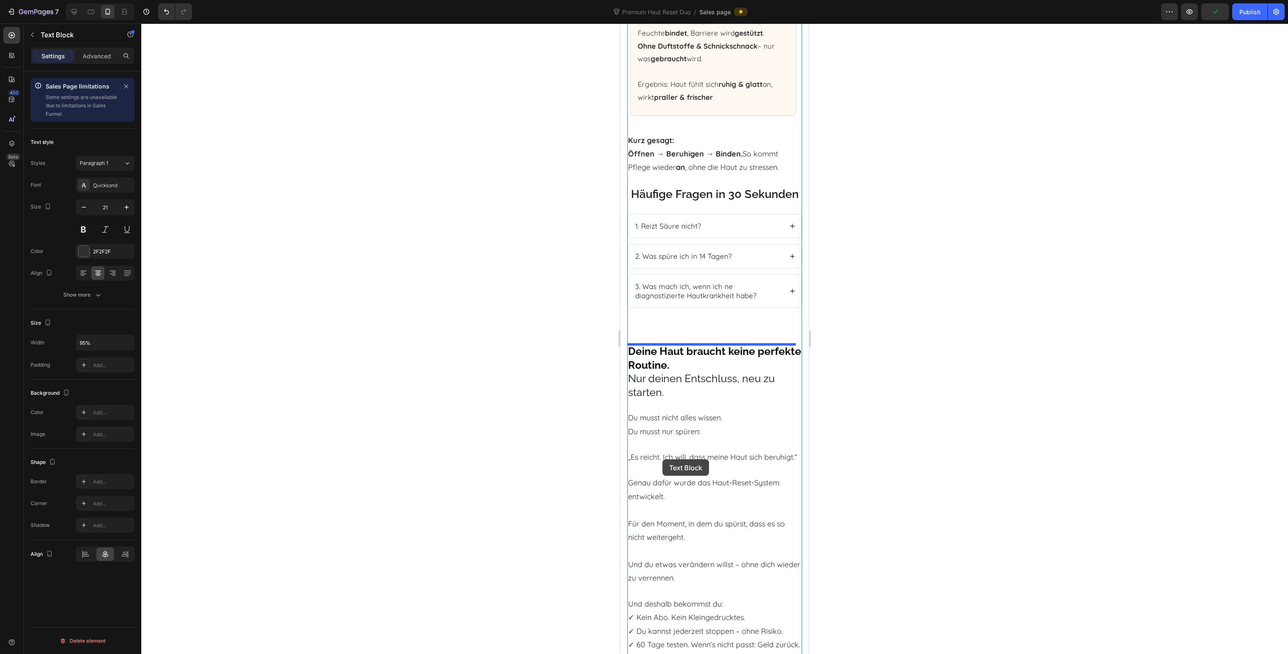
scroll to position [4451, 0]
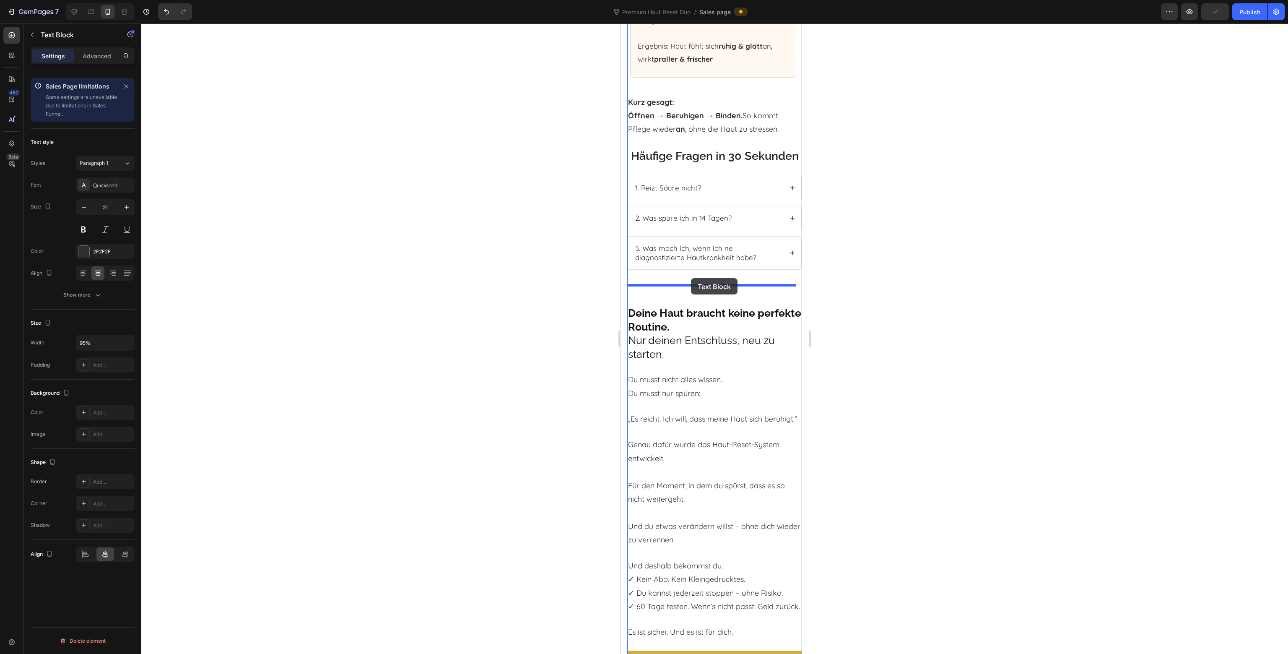
drag, startPoint x: 649, startPoint y: 337, endPoint x: 691, endPoint y: 278, distance: 72.2
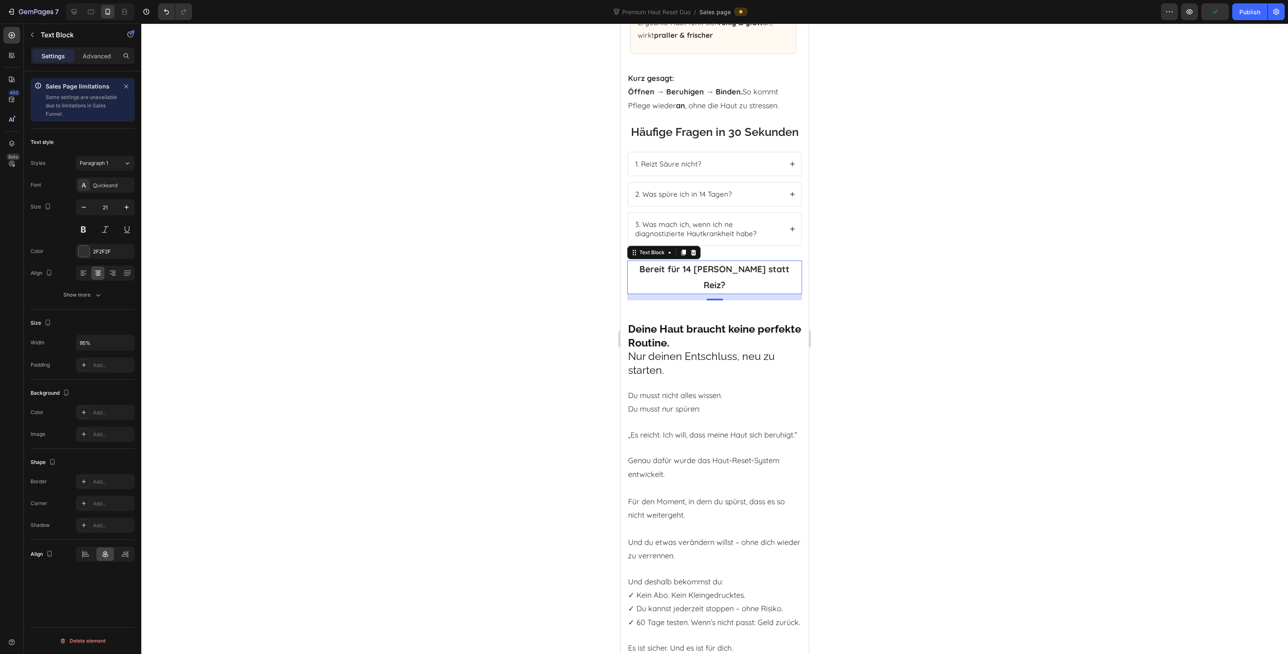
scroll to position [4427, 0]
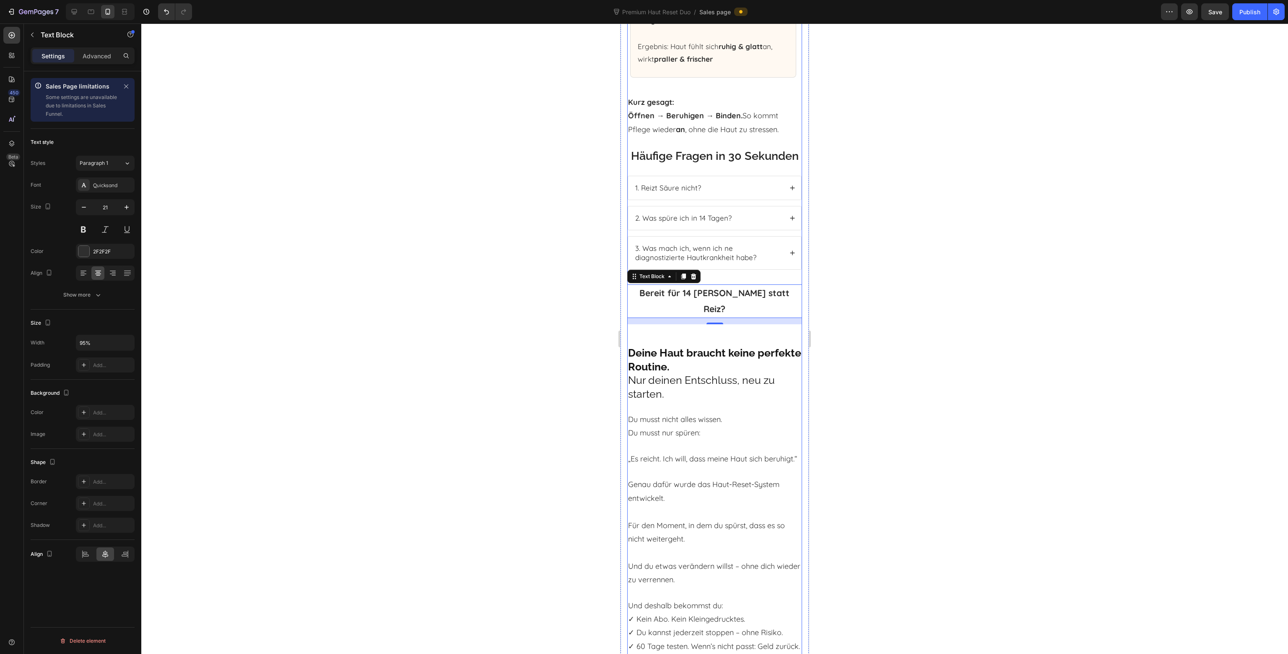
click at [878, 279] on div at bounding box center [714, 338] width 1147 height 630
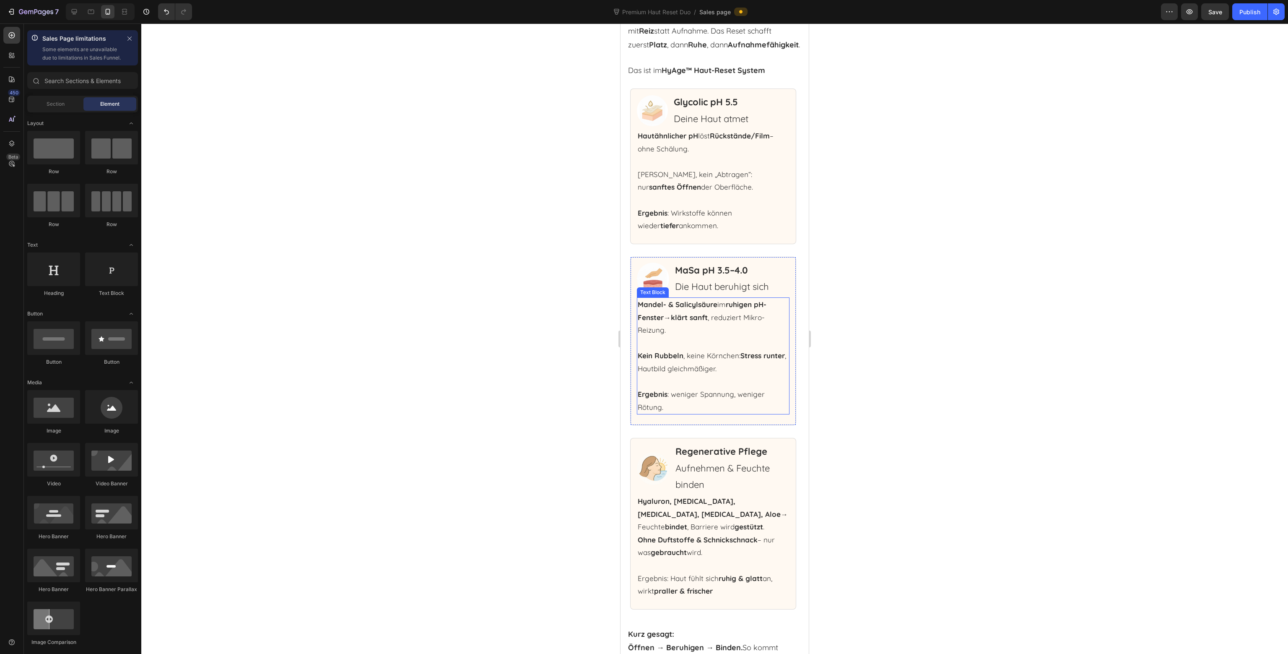
scroll to position [3798, 0]
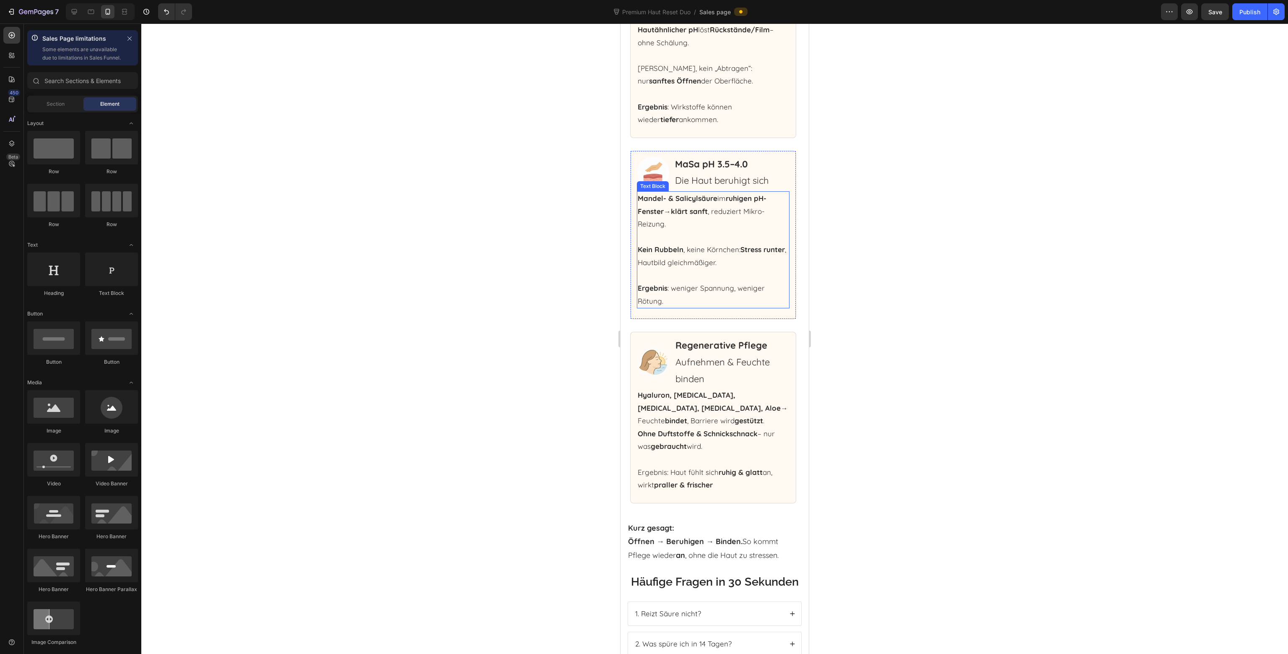
click at [686, 255] on p "Kein Rubbeln , keine Körnchen: Stress runter , Hautbild gleichmäßiger." at bounding box center [713, 256] width 151 height 26
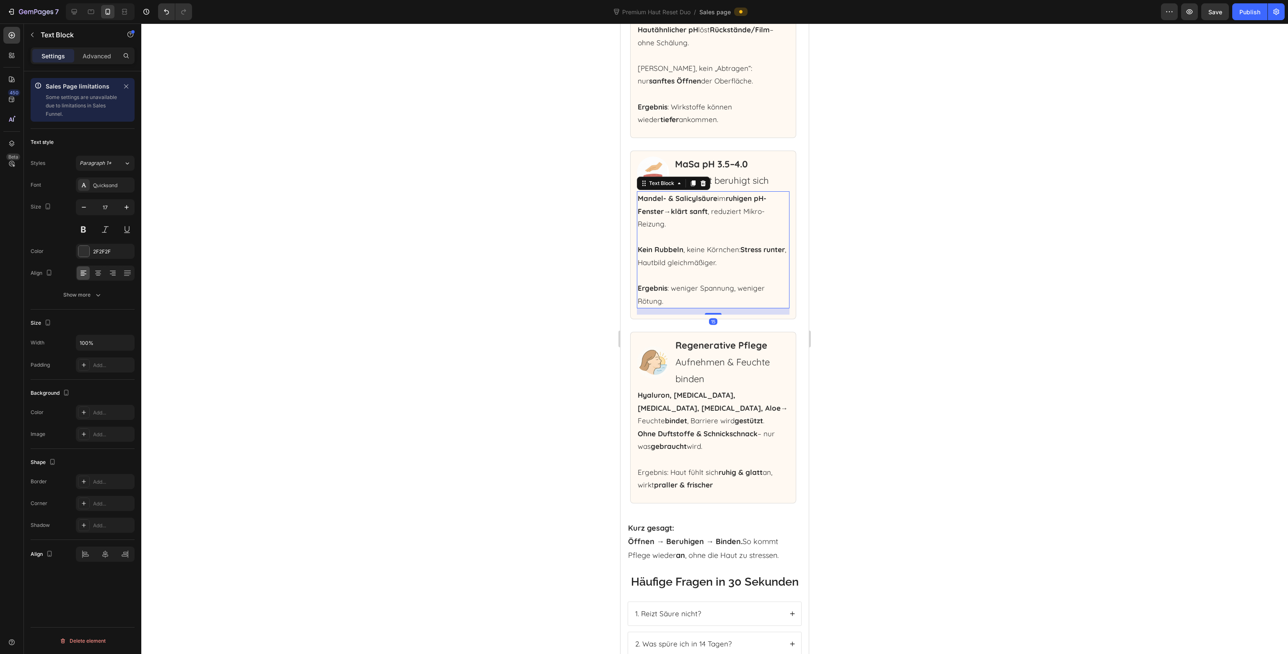
click at [686, 255] on p "Kein Rubbeln , keine Körnchen: Stress runter , Hautbild gleichmäßiger." at bounding box center [713, 256] width 151 height 26
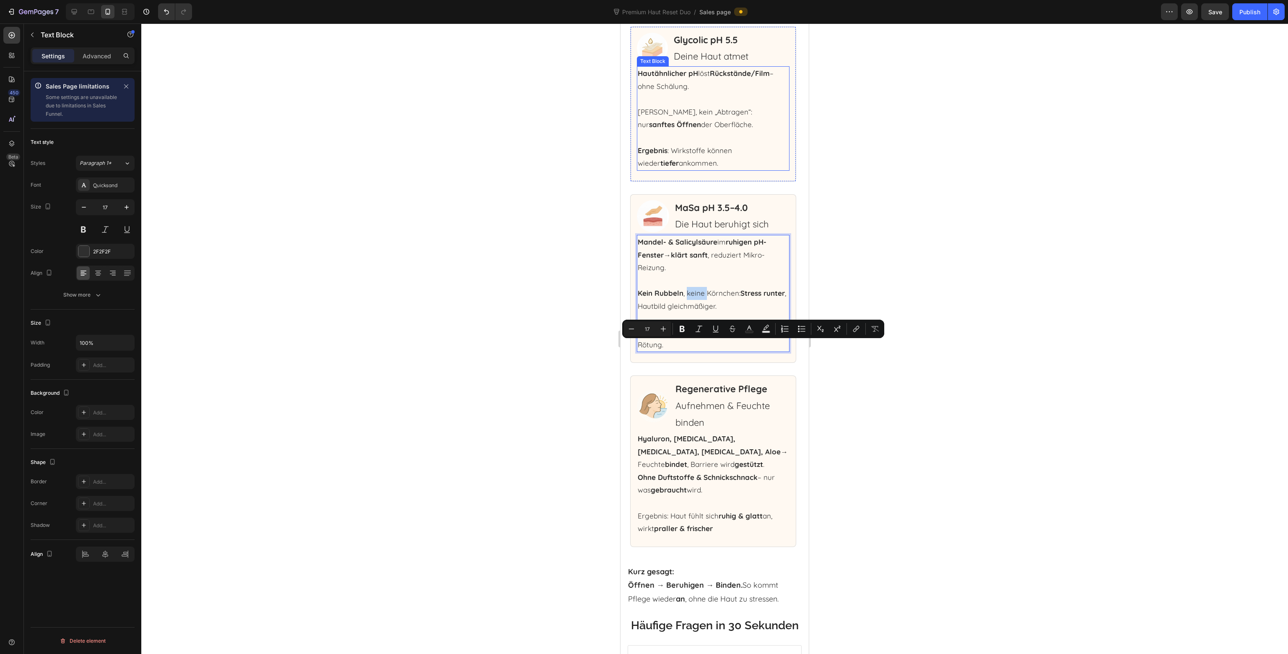
scroll to position [3672, 0]
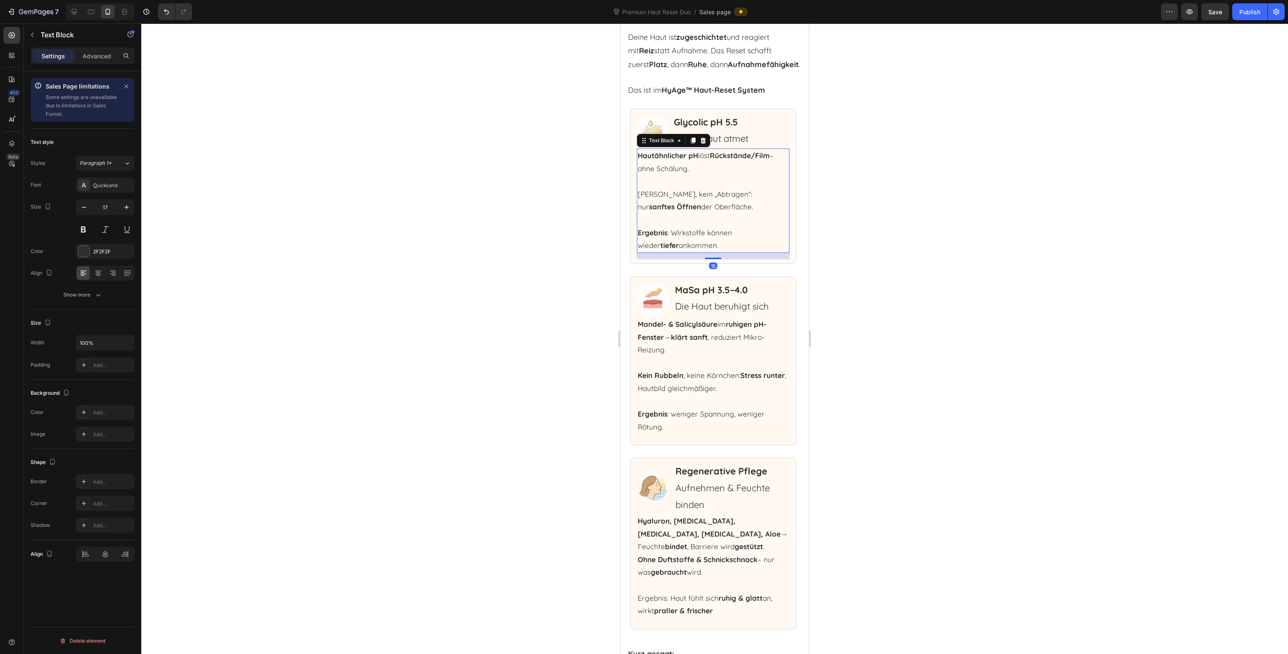
click at [676, 214] on p at bounding box center [713, 219] width 151 height 13
click at [676, 214] on p "Rich Text Editor. Editing area: main" at bounding box center [713, 219] width 151 height 13
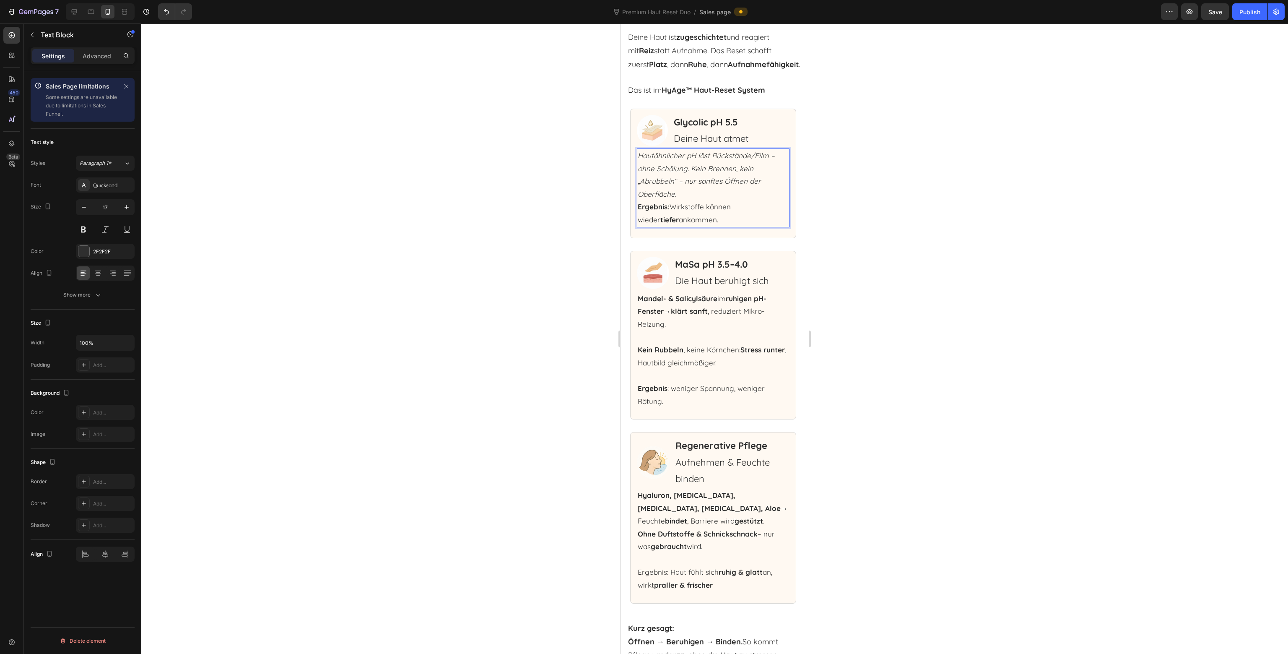
click at [746, 191] on p "Hautähnlicher pH löst Rückstände/Film – ohne Schälung. Kein Brennen, kein „Abru…" at bounding box center [713, 187] width 151 height 77
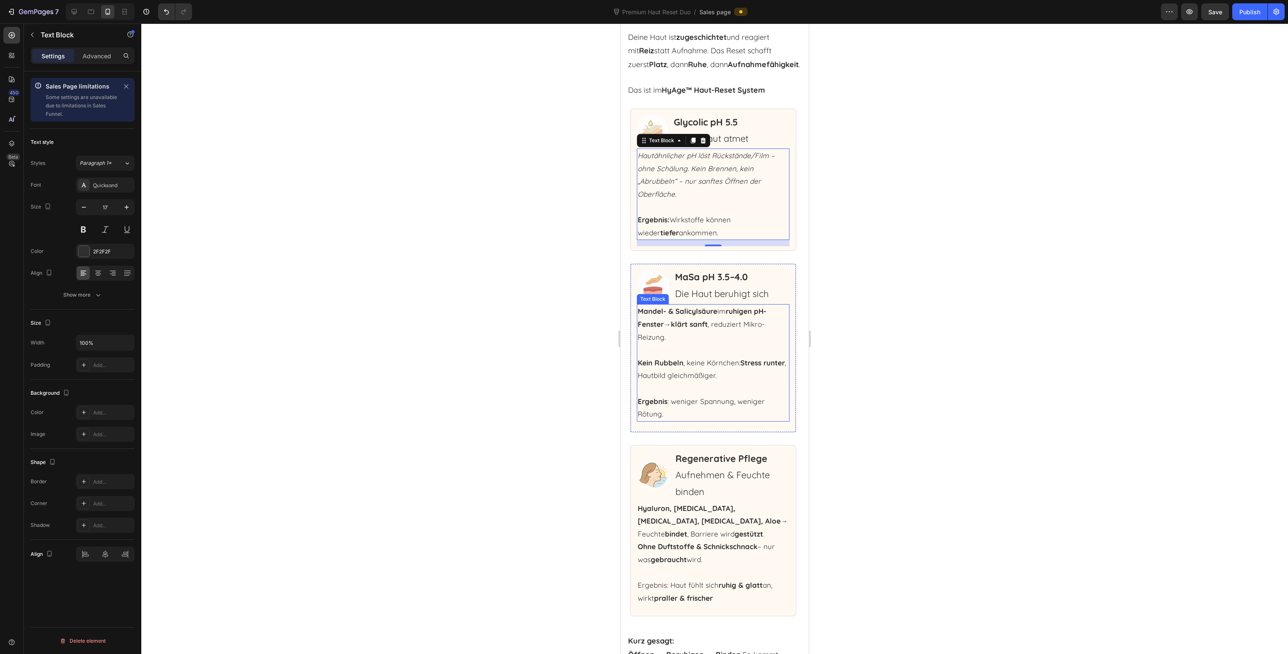
click at [690, 342] on p "Mandel- & Salicylsäure im ruhigen pH-Fenster → klärt sanft , reduziert Mikro-Re…" at bounding box center [713, 324] width 151 height 39
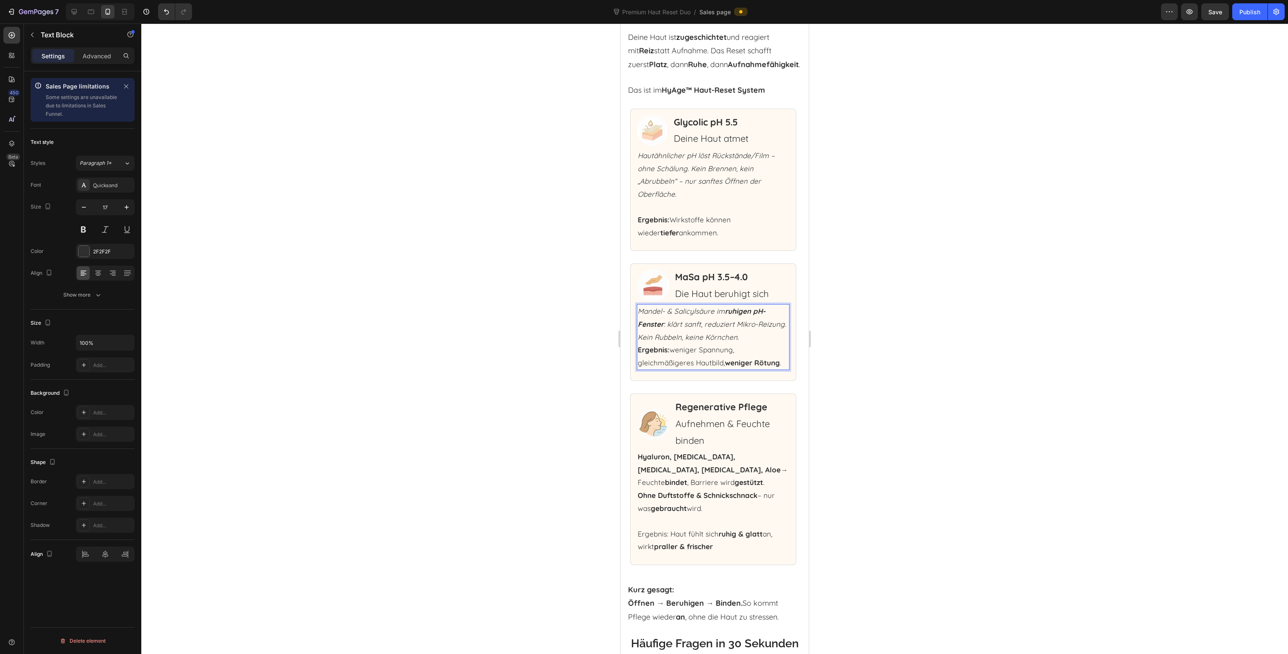
click at [733, 352] on p "Mandel- & Salicylsäure im ruhigen pH-Fenster : klärt sanft, reduziert Mikro-Rei…" at bounding box center [713, 337] width 151 height 64
click at [771, 340] on p "Mandel- & Salicylsäure im ruhigen pH-Fenster : klärt sanft, reduziert Mikro-Rei…" at bounding box center [713, 337] width 151 height 64
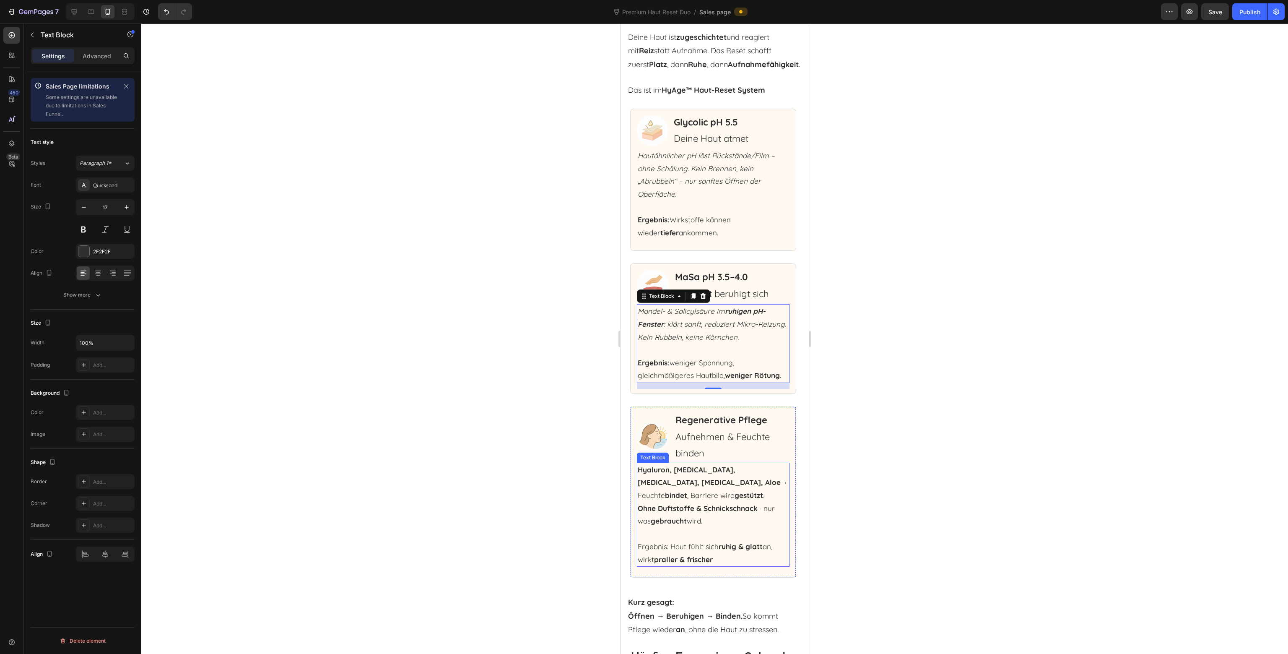
click at [694, 502] on p "Ohne Duftstoffe & Schnickschnack – nur was gebraucht wird." at bounding box center [713, 515] width 151 height 26
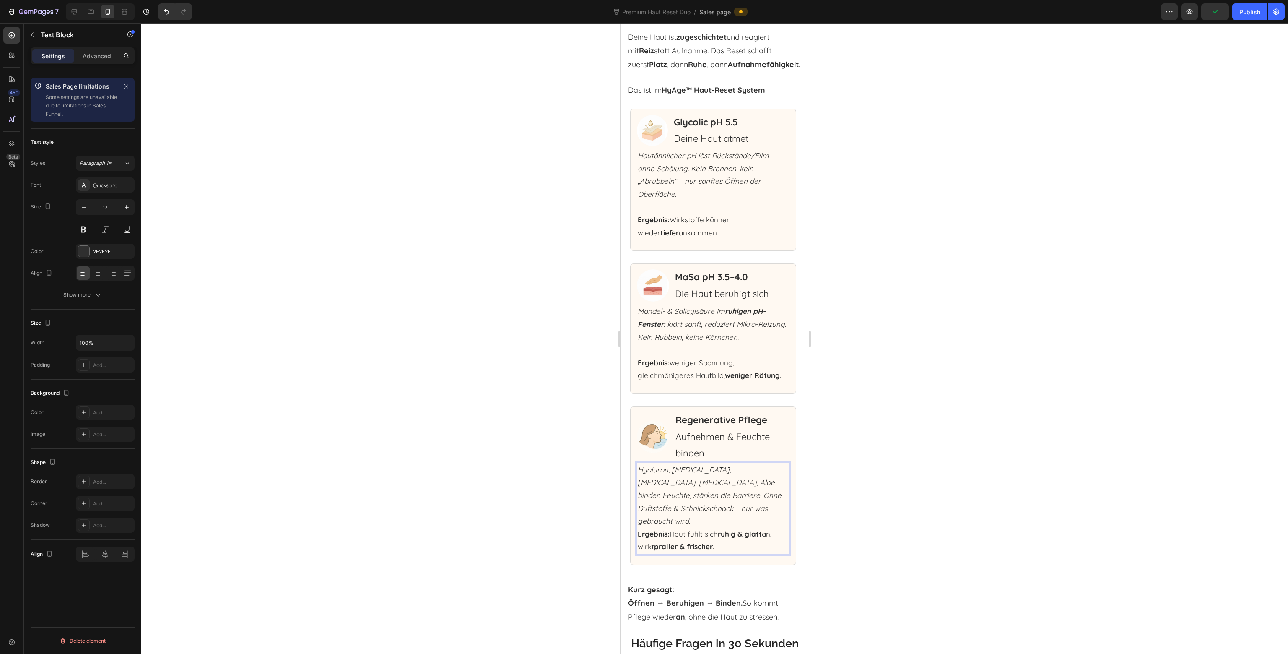
click at [710, 501] on p "Hyaluron, Glycerin, Panthenol, Urea, Aloe – binden Feuchte, stärken die Barrier…" at bounding box center [713, 508] width 151 height 90
click at [713, 508] on p "Hyaluron, Glycerin, Panthenol, Urea, Aloe – binden Feuchte, stärken die Barrier…" at bounding box center [713, 508] width 151 height 90
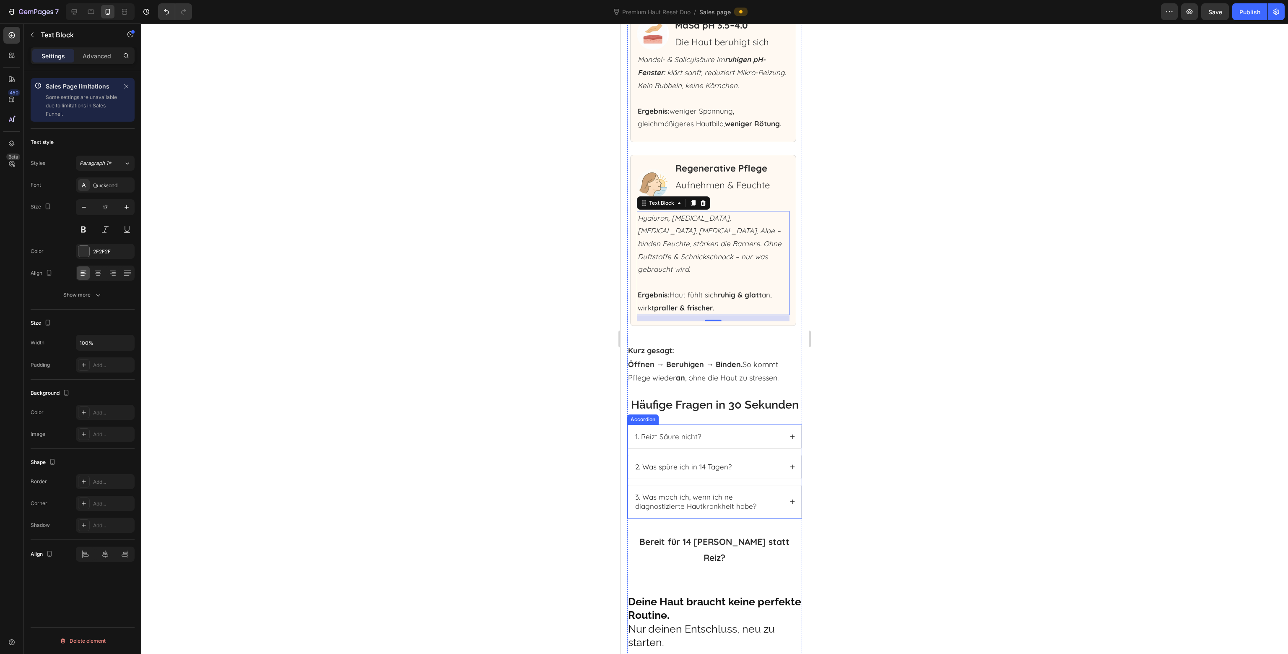
click at [785, 441] on div "1. Reizt Säure nicht?" at bounding box center [714, 436] width 173 height 23
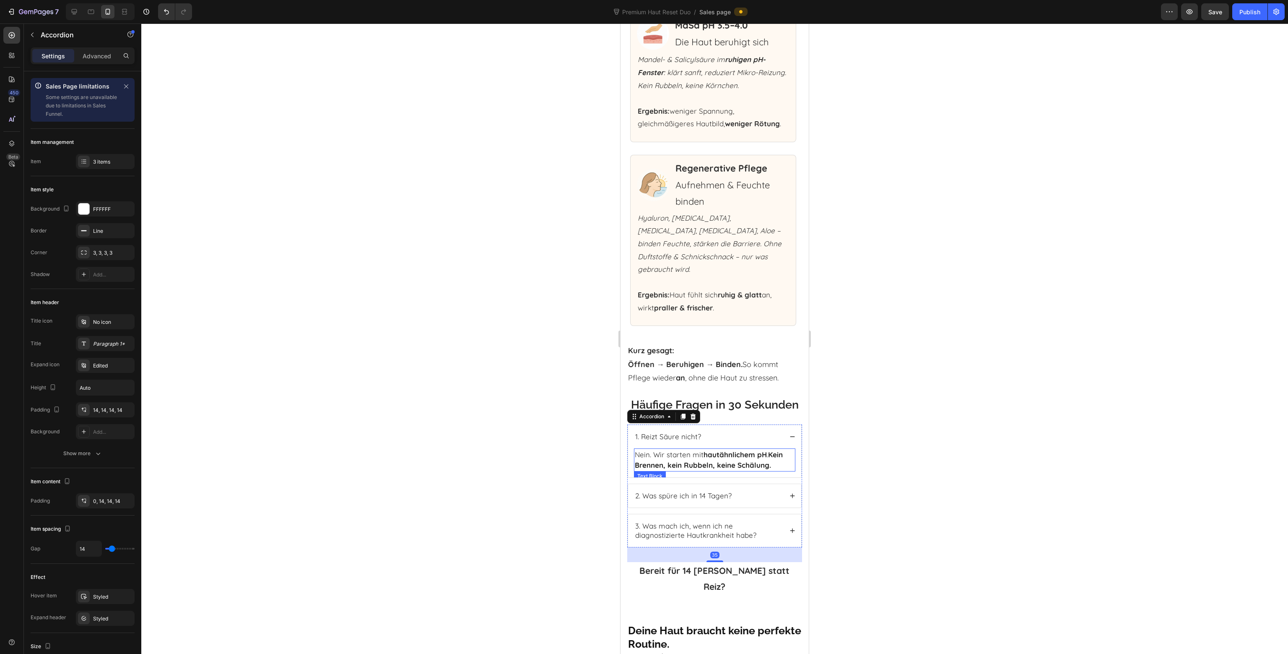
click at [744, 467] on strong "Kein Brennen, kein Rubbeln, keine Schälung." at bounding box center [709, 460] width 148 height 20
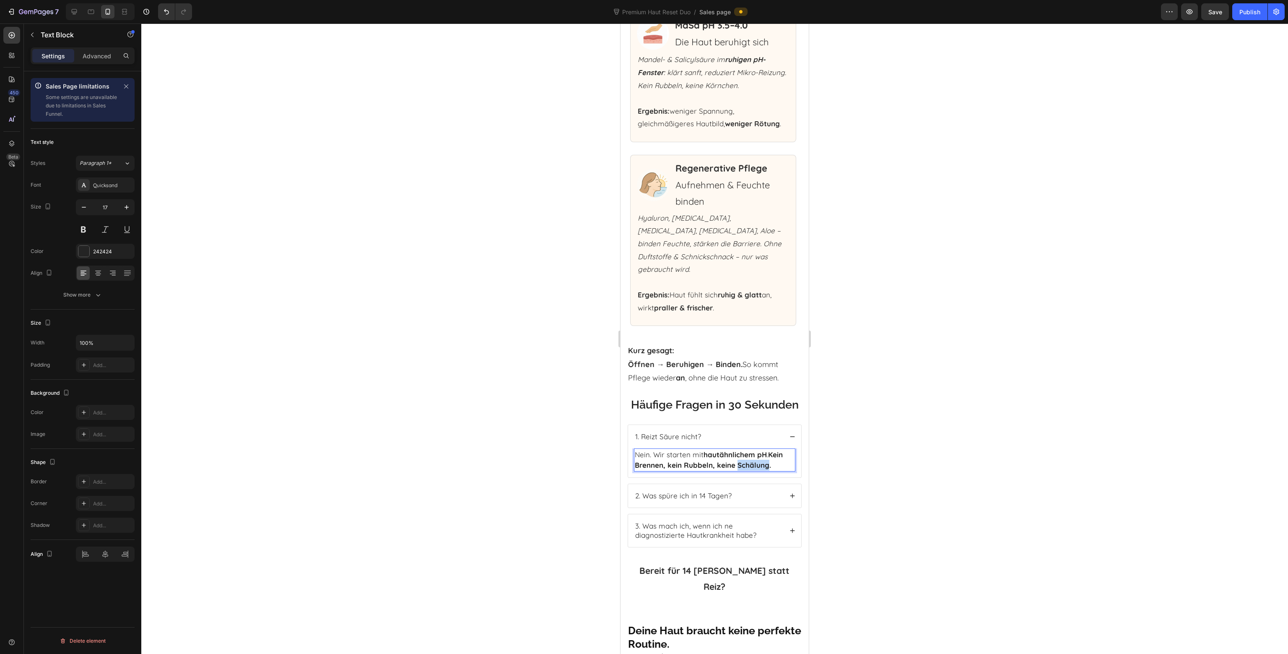
click at [744, 467] on strong "Kein Brennen, kein Rubbeln, keine Schälung." at bounding box center [709, 460] width 148 height 20
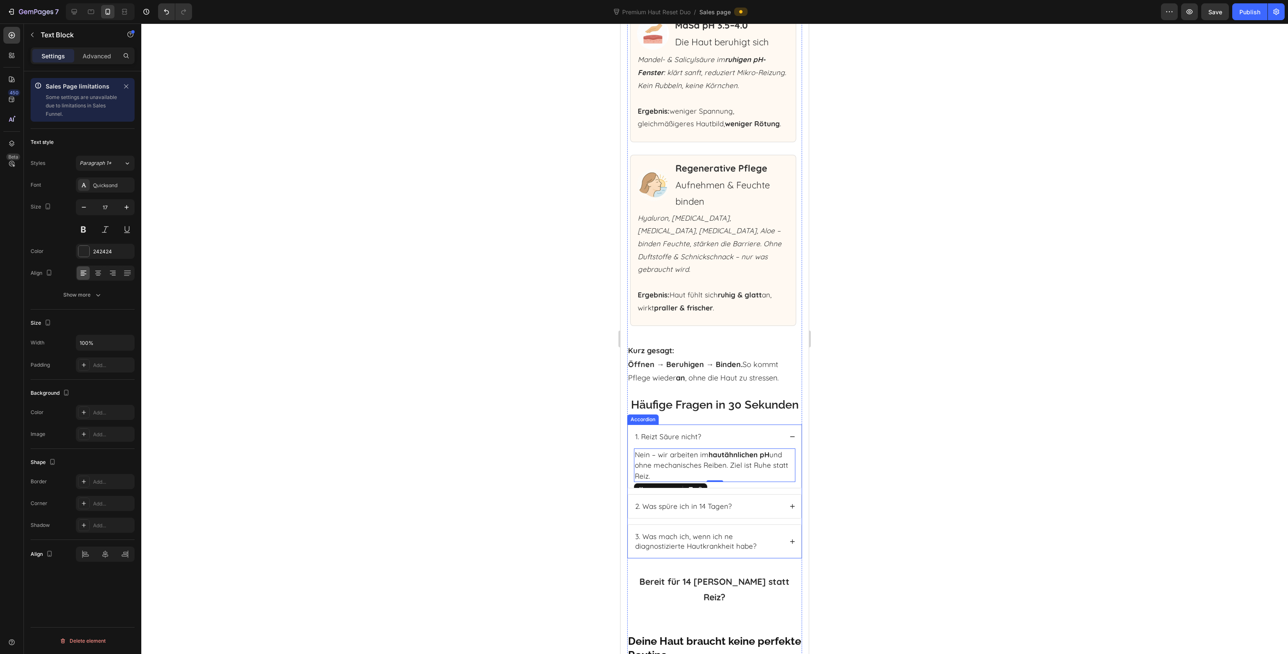
click at [789, 505] on icon at bounding box center [792, 506] width 6 height 6
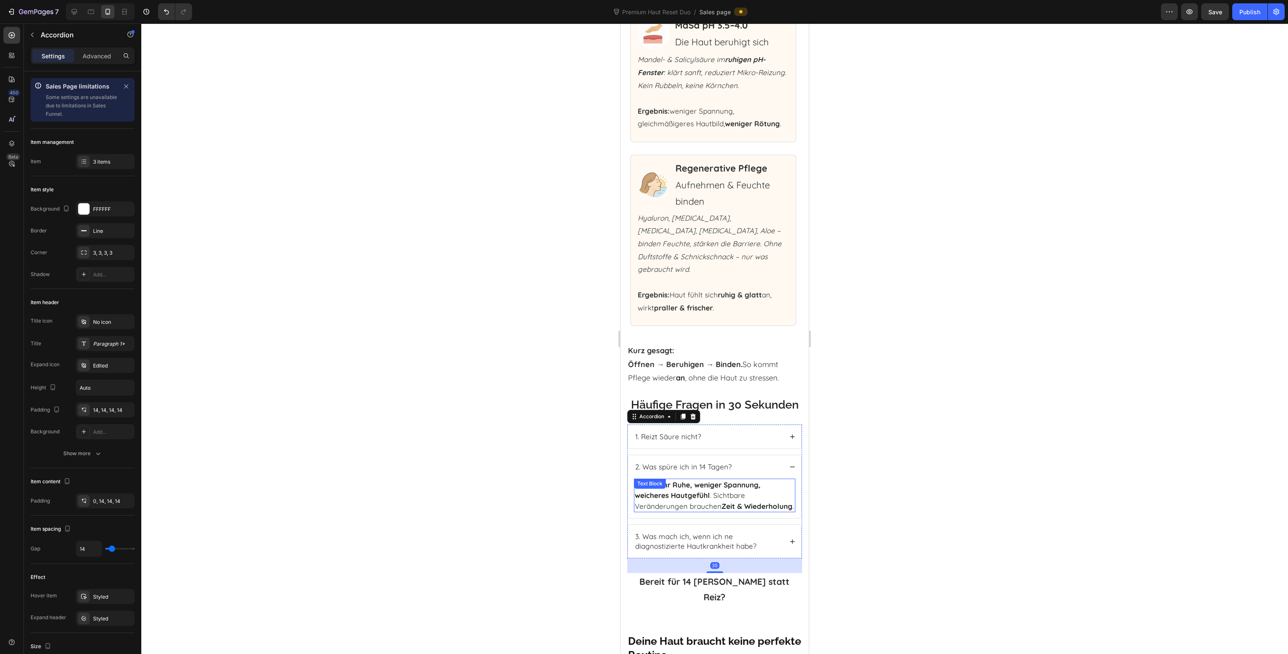
click at [689, 500] on strong "mehr Ruhe, weniger Spannung, weicheres Hautgefühl" at bounding box center [698, 490] width 126 height 20
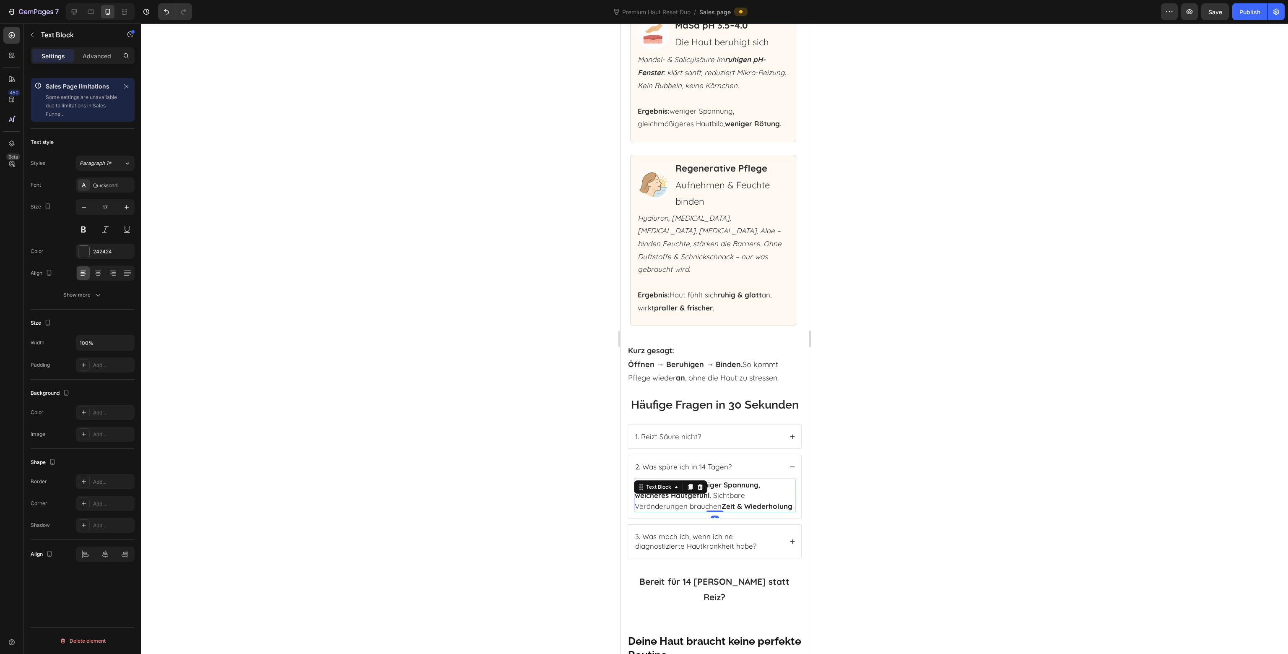
click at [694, 502] on p "Meist mehr Ruhe, weniger Spannung, weicheres Hautgefühl . Sichtbare Veränderung…" at bounding box center [715, 495] width 160 height 32
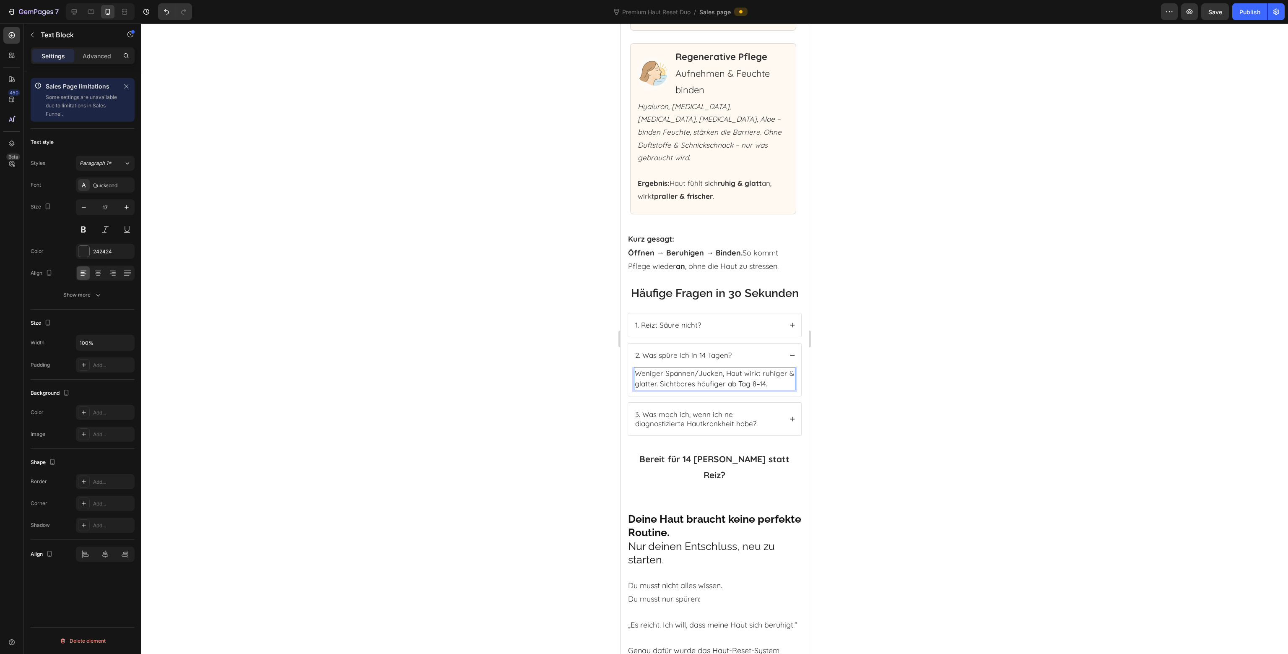
scroll to position [4050, 0]
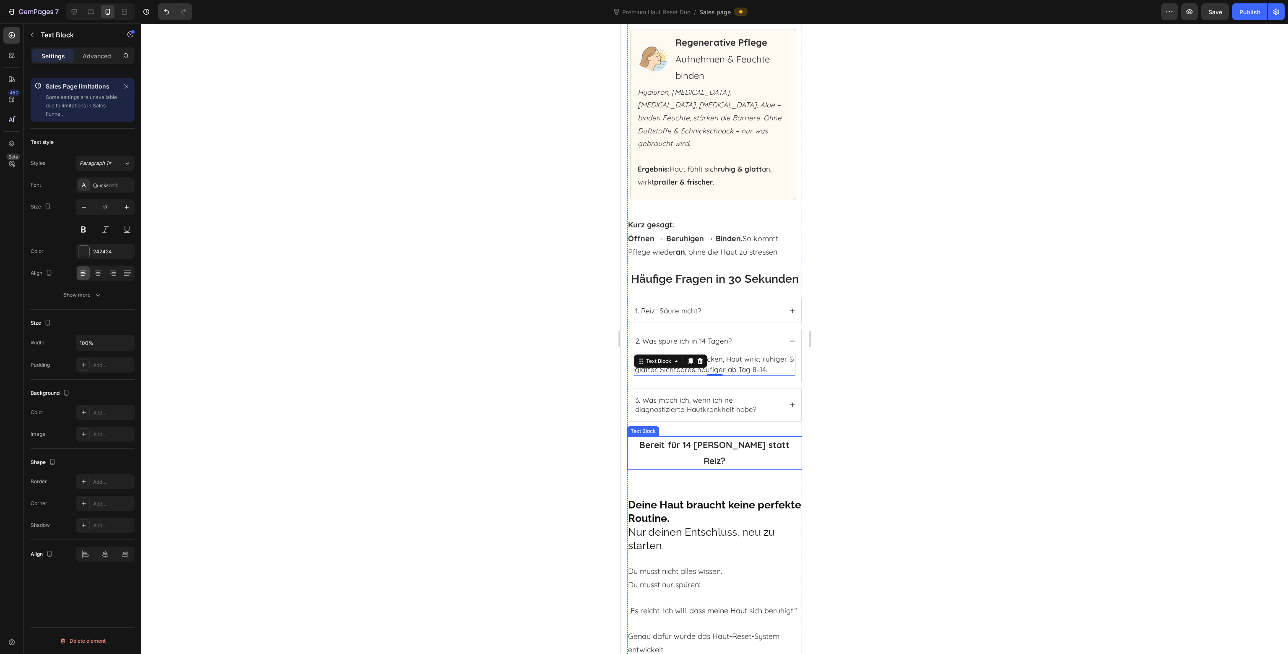
click at [704, 446] on strong "Bereit für 14 Tage Ruhe statt Reiz?" at bounding box center [714, 452] width 150 height 27
click at [693, 451] on strong "Fragen? Schreib uns im Chat oder per Mail – wir antworten persönlich." at bounding box center [715, 452] width 160 height 27
click at [678, 467] on p "Fragen? Schreib uns im Chat oder per Mail – wir antworten persönlich." at bounding box center [714, 453] width 164 height 32
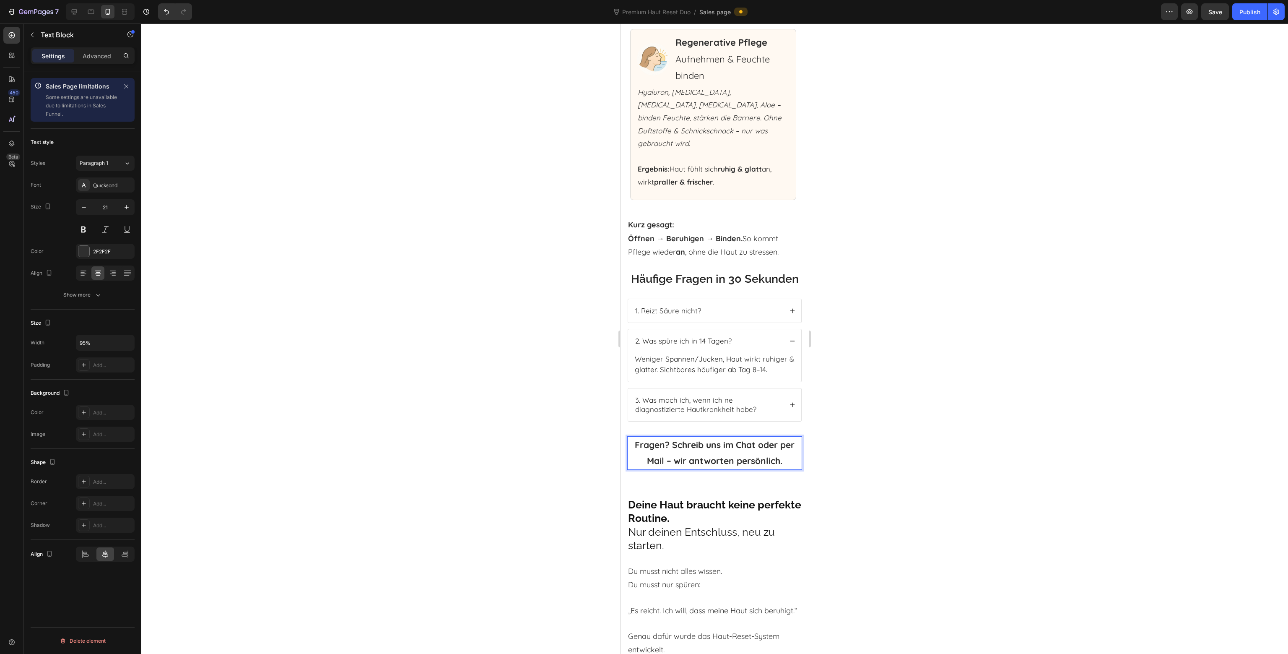
click at [621, 23] on lt-div at bounding box center [621, 23] width 0 height 0
click at [736, 465] on strong "Fragen? Schreib uns im Chat oder per Mail – wir antworten persönlich." at bounding box center [715, 452] width 160 height 27
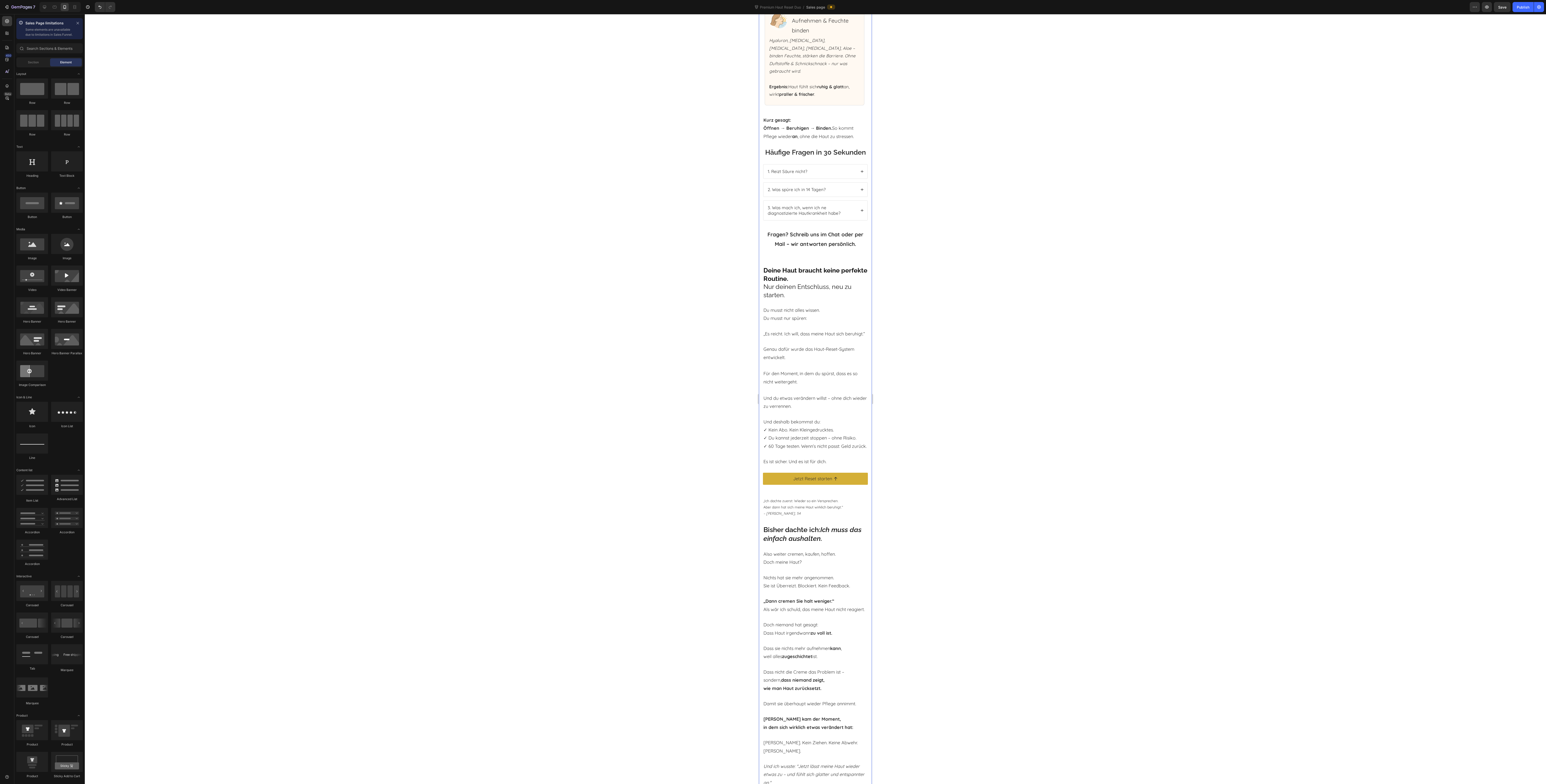
scroll to position [2372, 0]
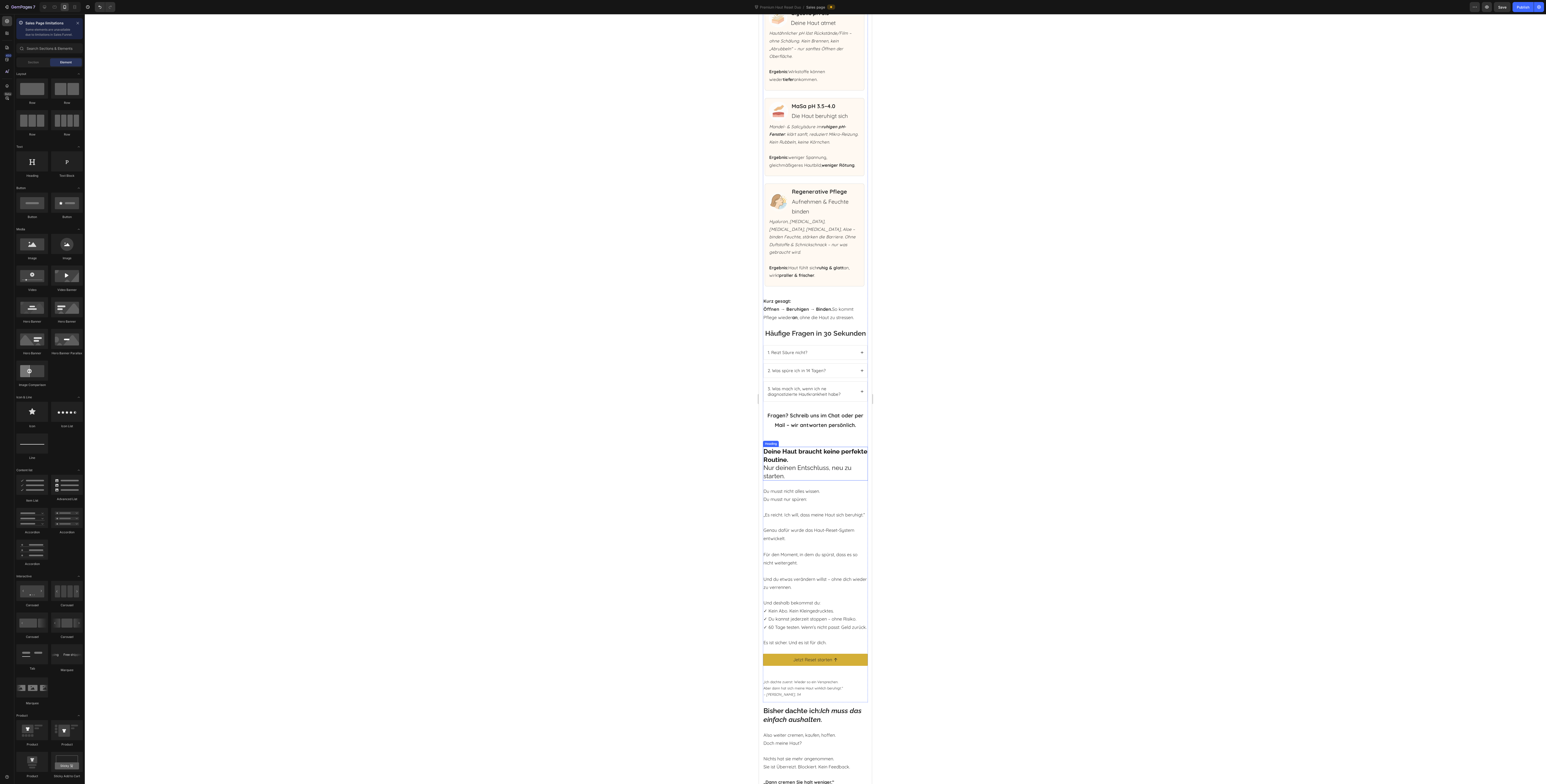
click at [788, 464] on strong "Deine Haut braucht keine perfekte Routine." at bounding box center [815, 455] width 104 height 16
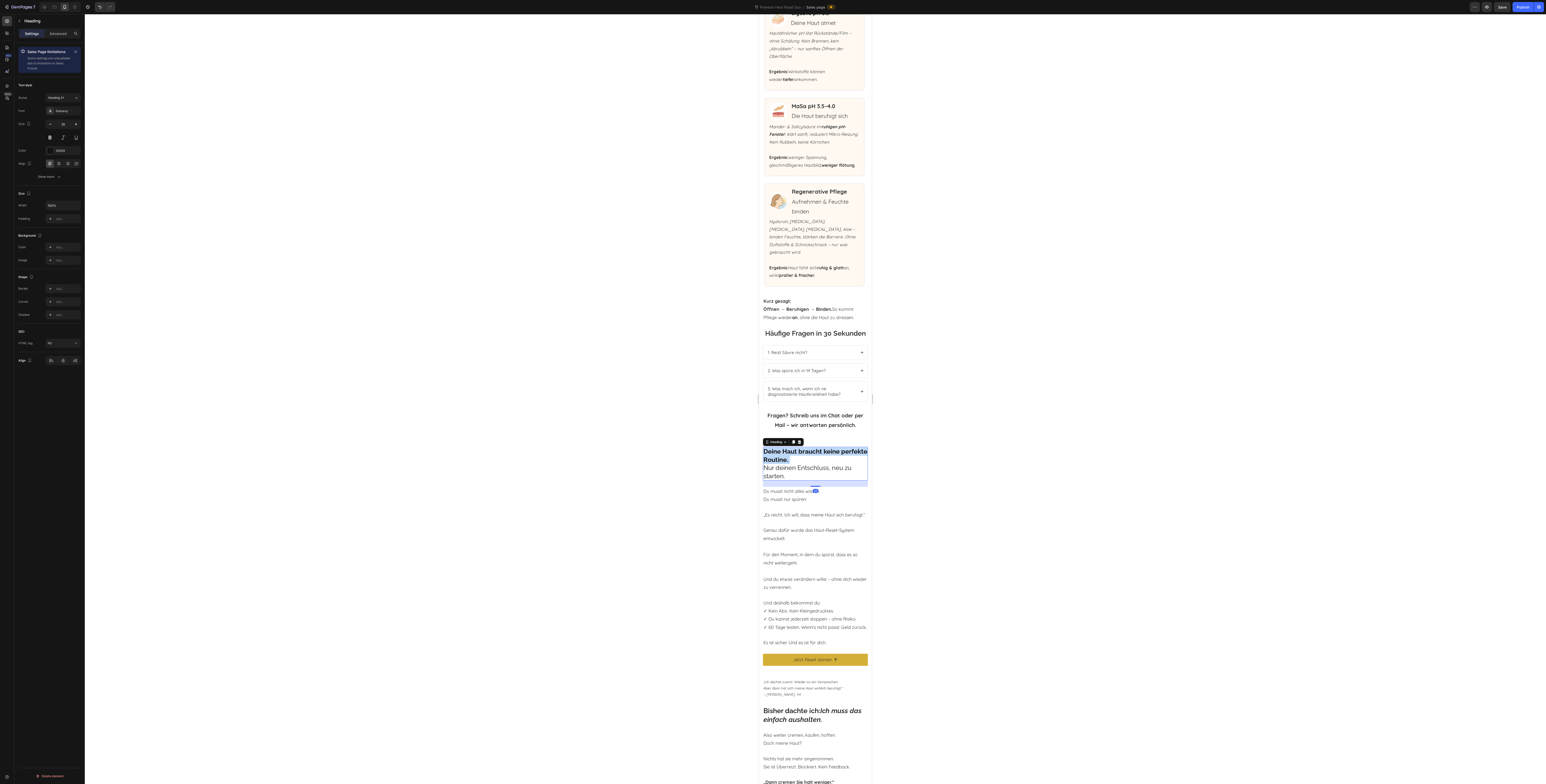
click at [788, 464] on strong "Deine Haut braucht keine perfekte Routine." at bounding box center [815, 455] width 104 height 16
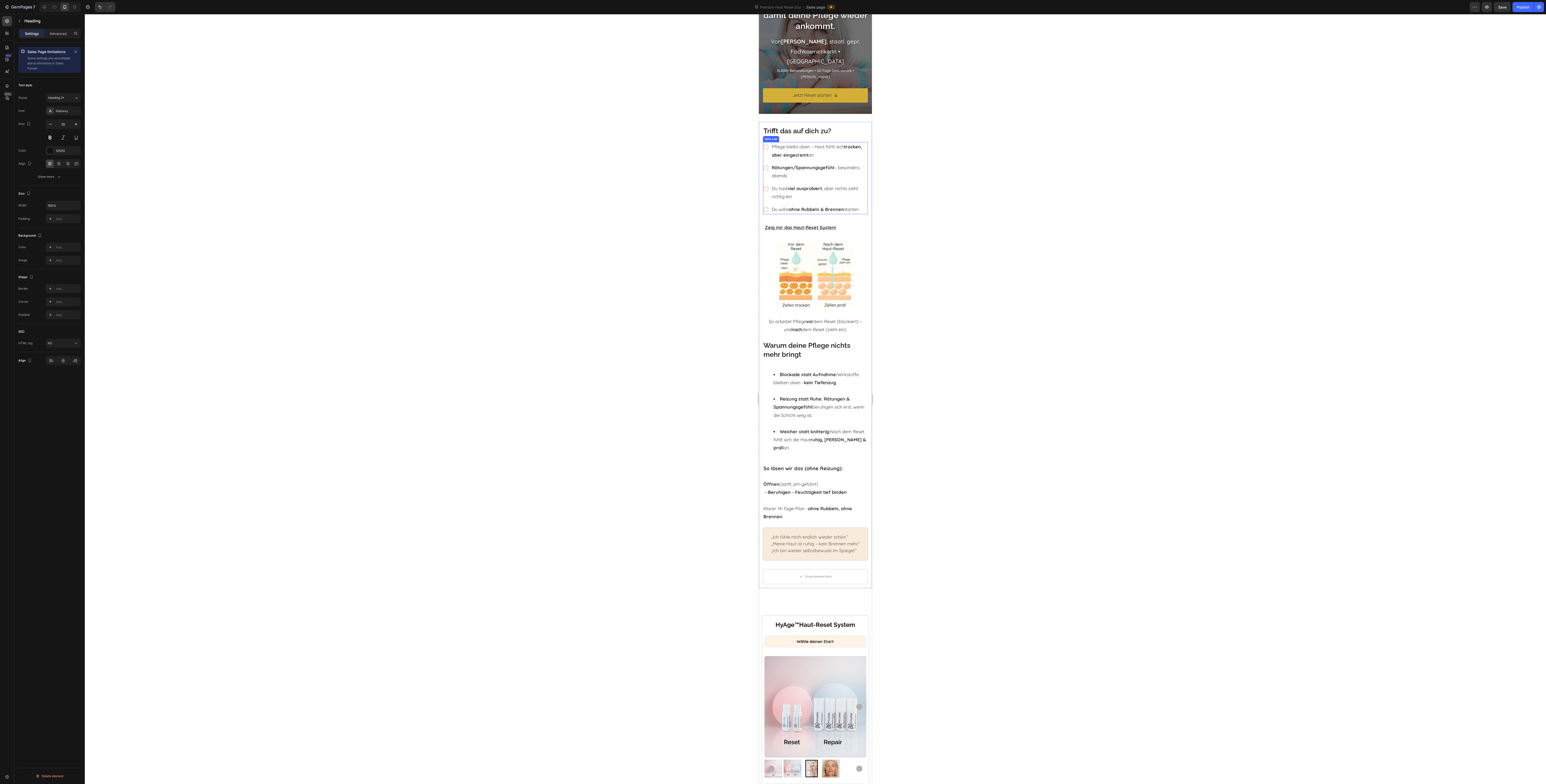
scroll to position [0, 0]
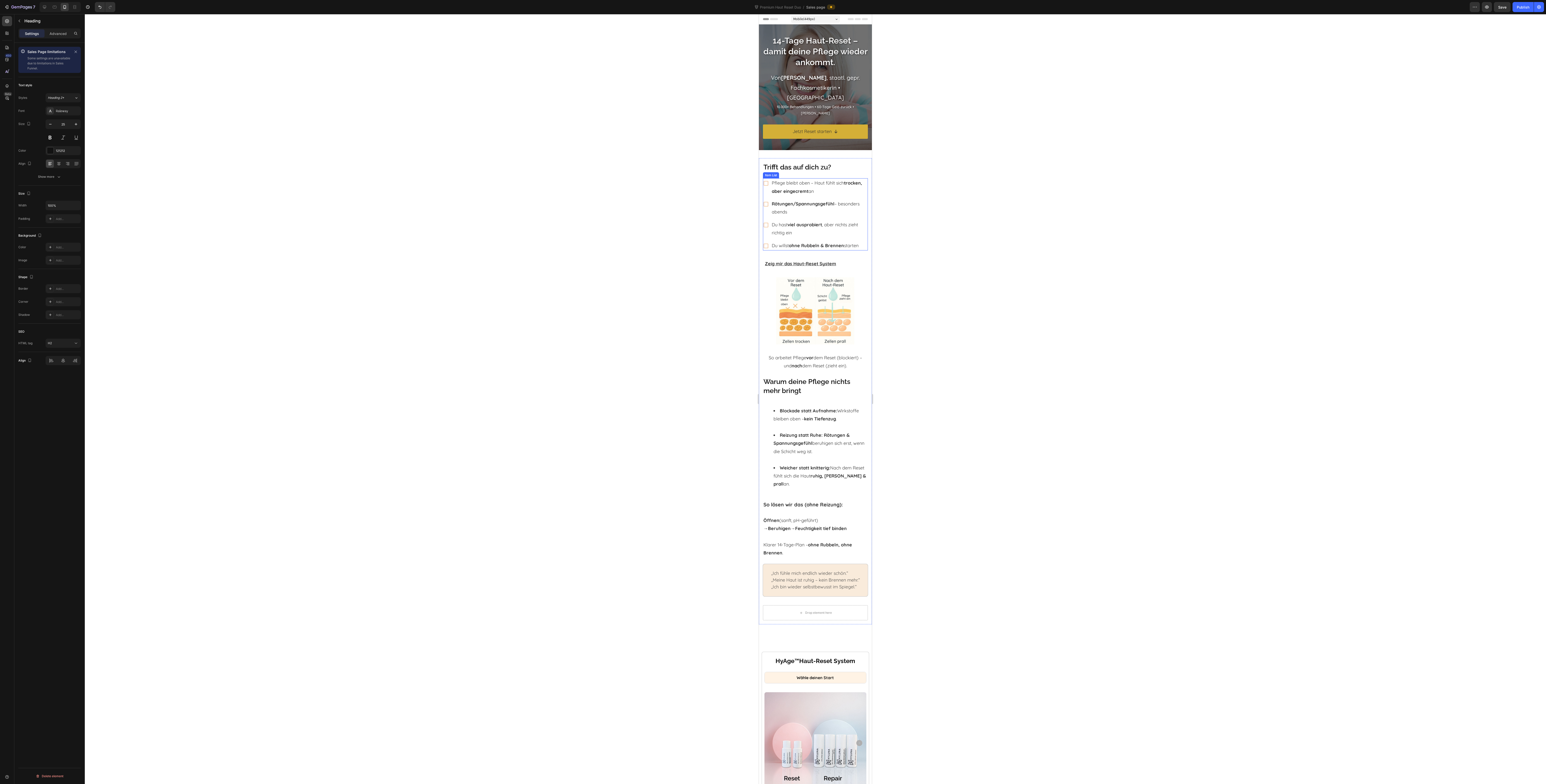
click at [766, 196] on div "Pflege bleibt oben – Haut fühlt sich trocken, aber eingecremt an" at bounding box center [815, 187] width 105 height 18
click at [792, 174] on icon at bounding box center [793, 173] width 4 height 4
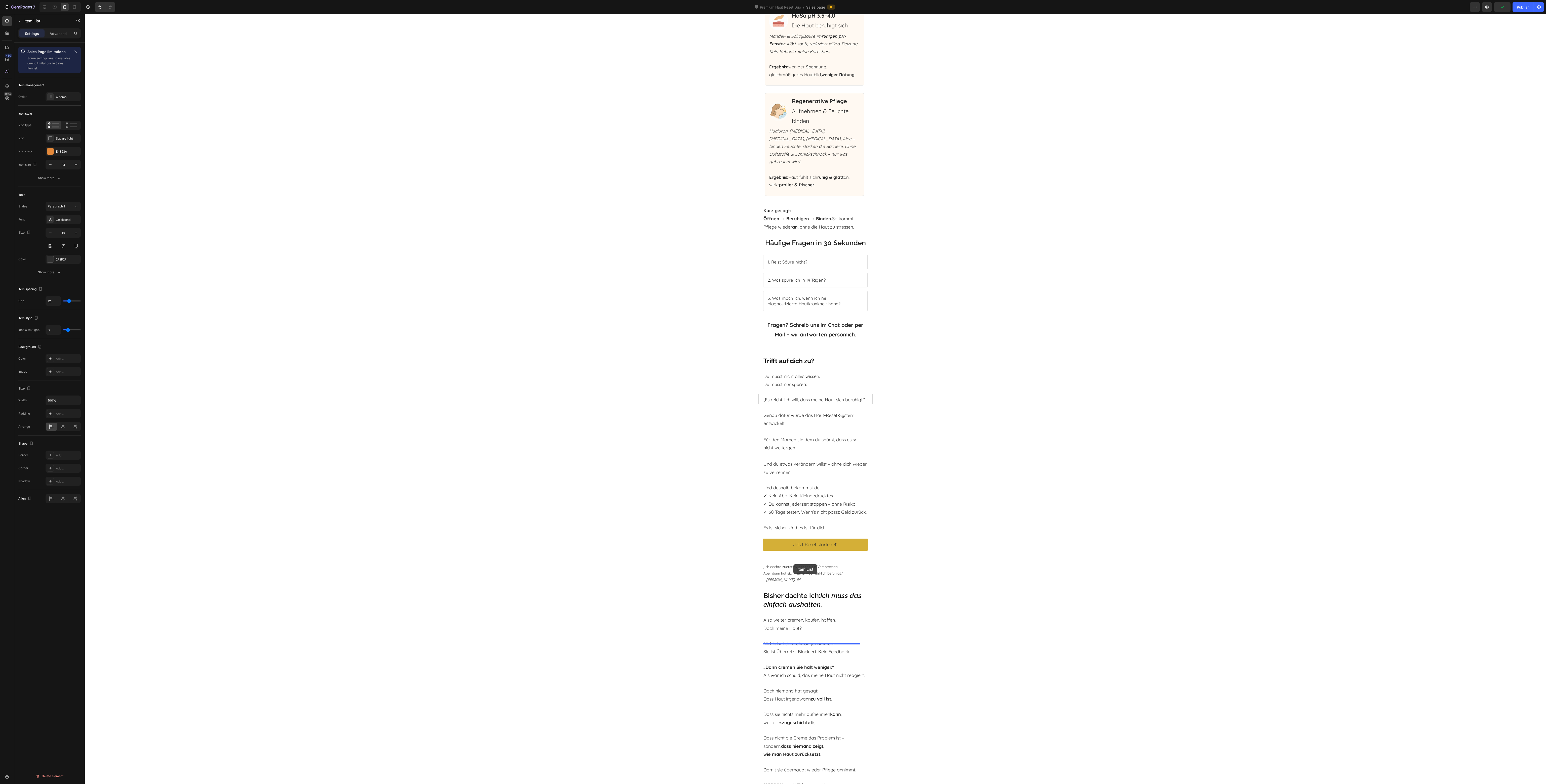
scroll to position [2666, 0]
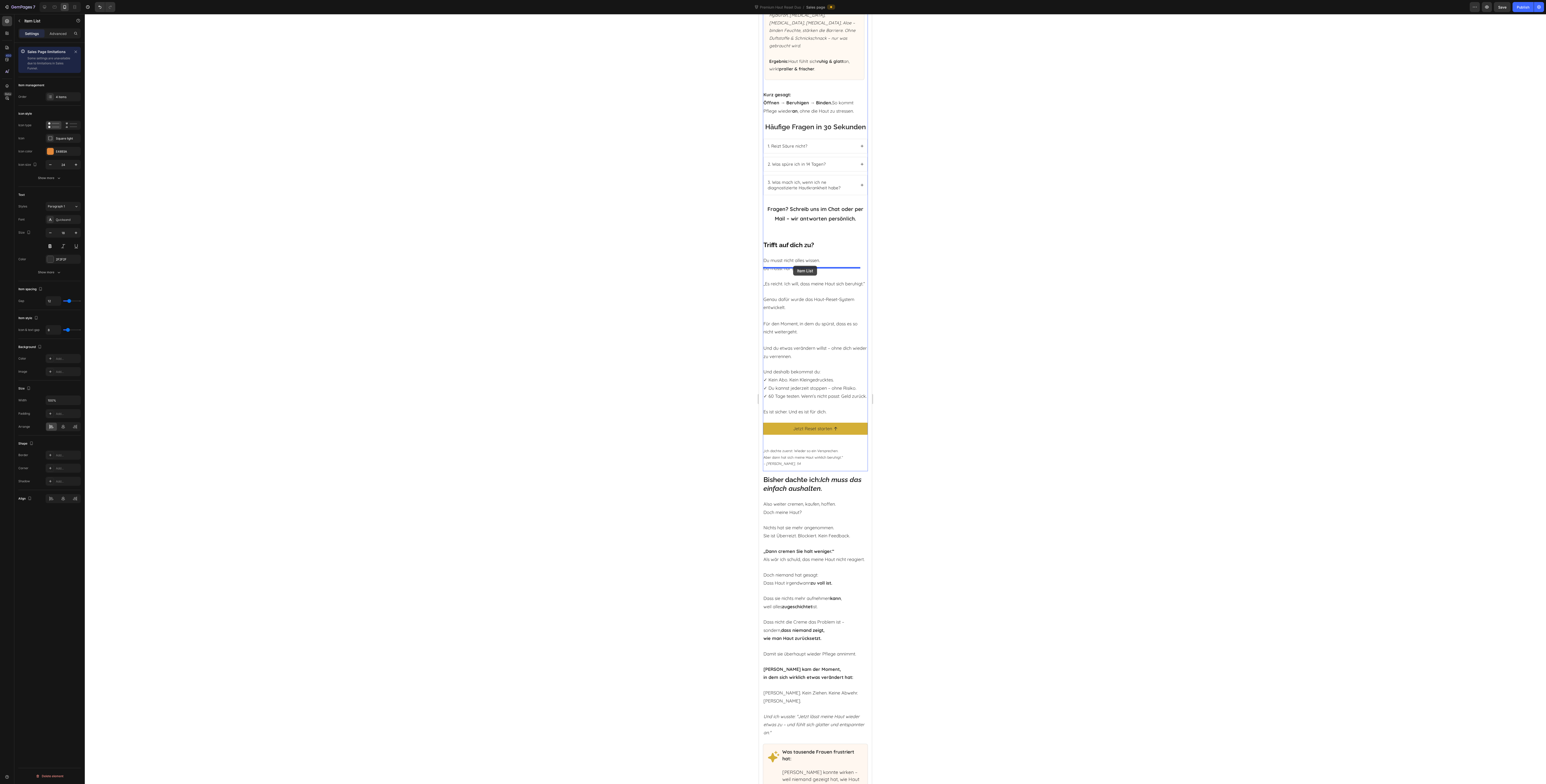
drag, startPoint x: 774, startPoint y: 262, endPoint x: 1481, endPoint y: 340, distance: 711.3
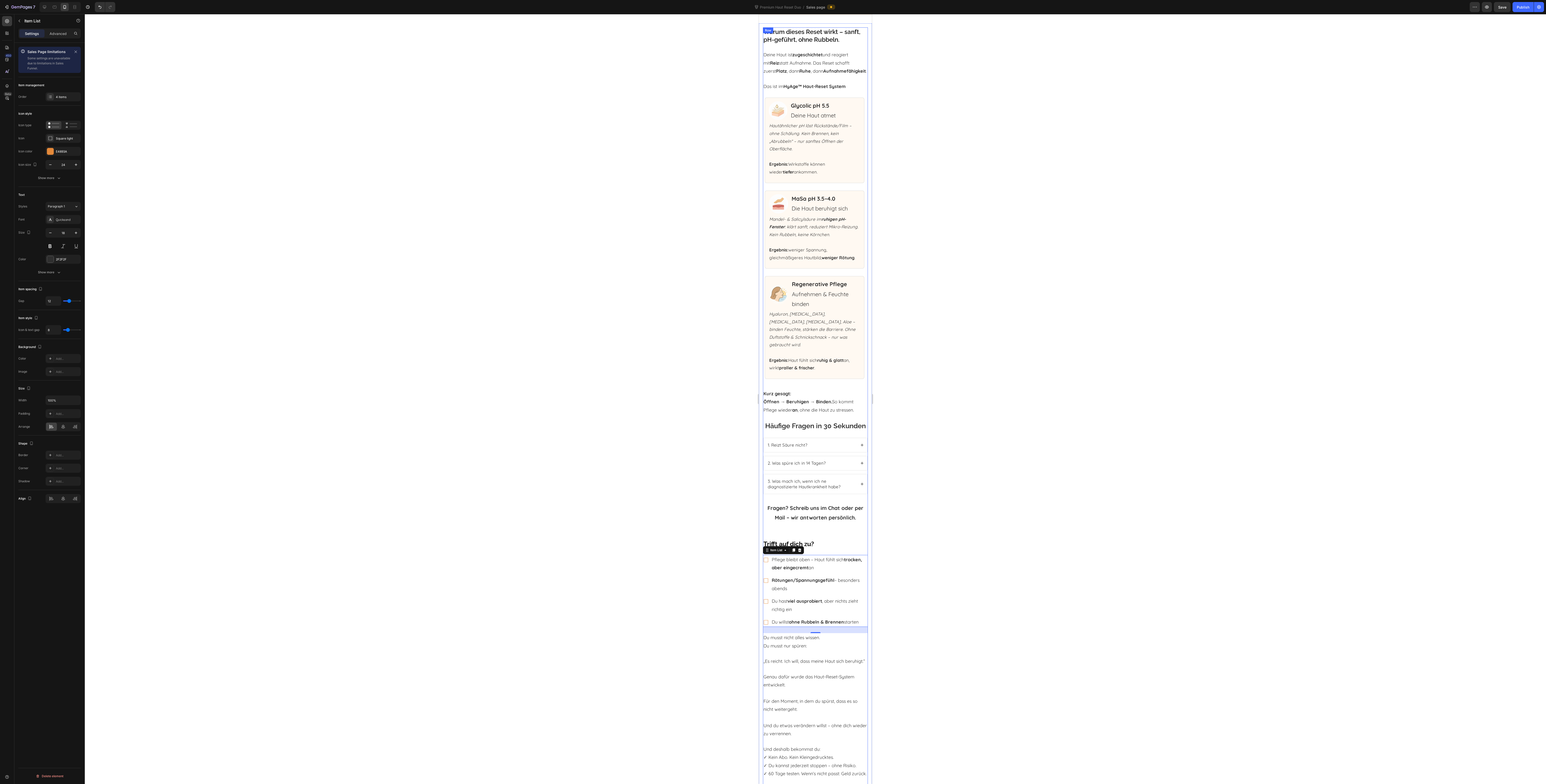
scroll to position [2364, 0]
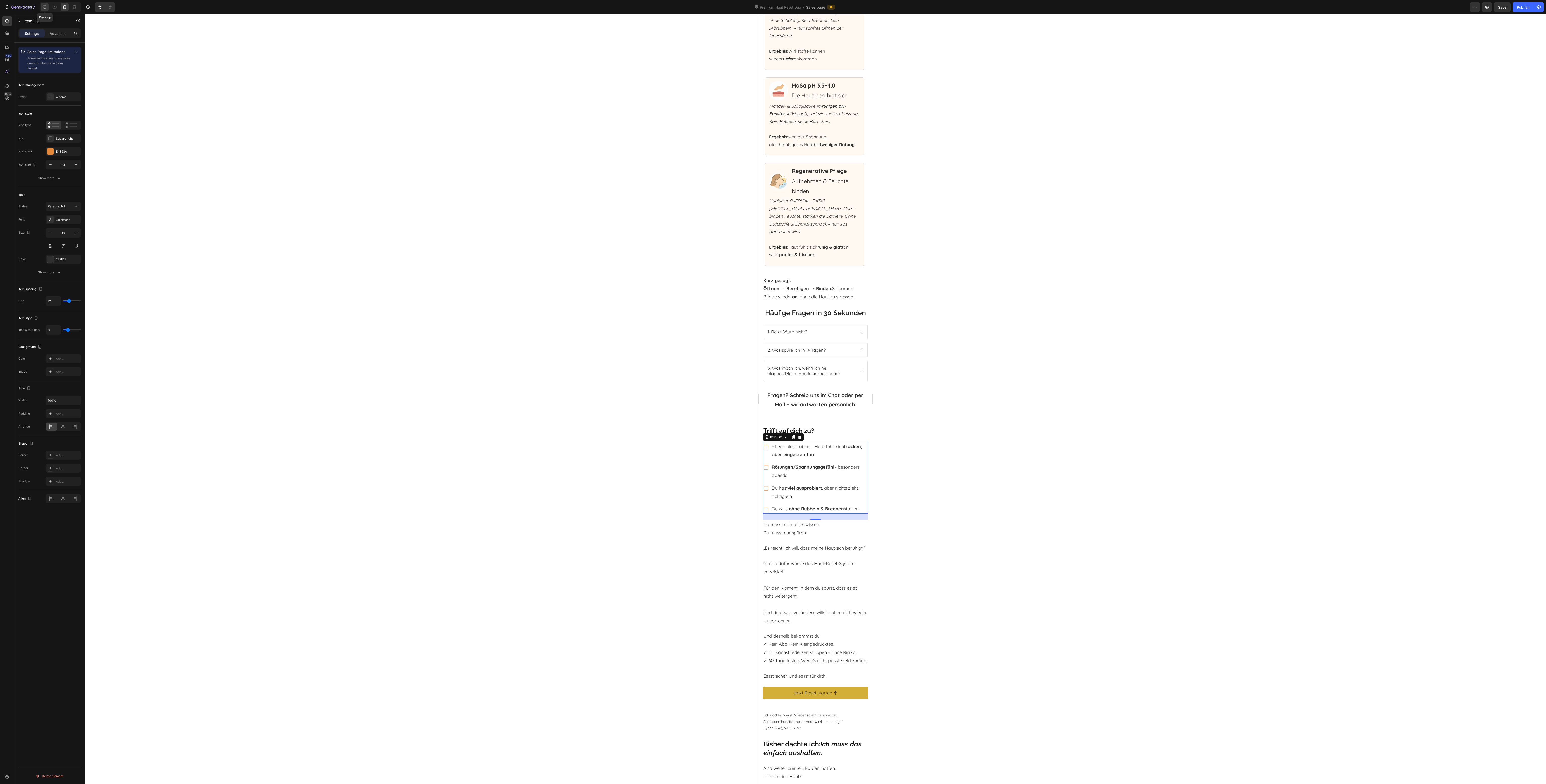
click at [41, 7] on div at bounding box center [44, 7] width 8 height 8
type input "16"
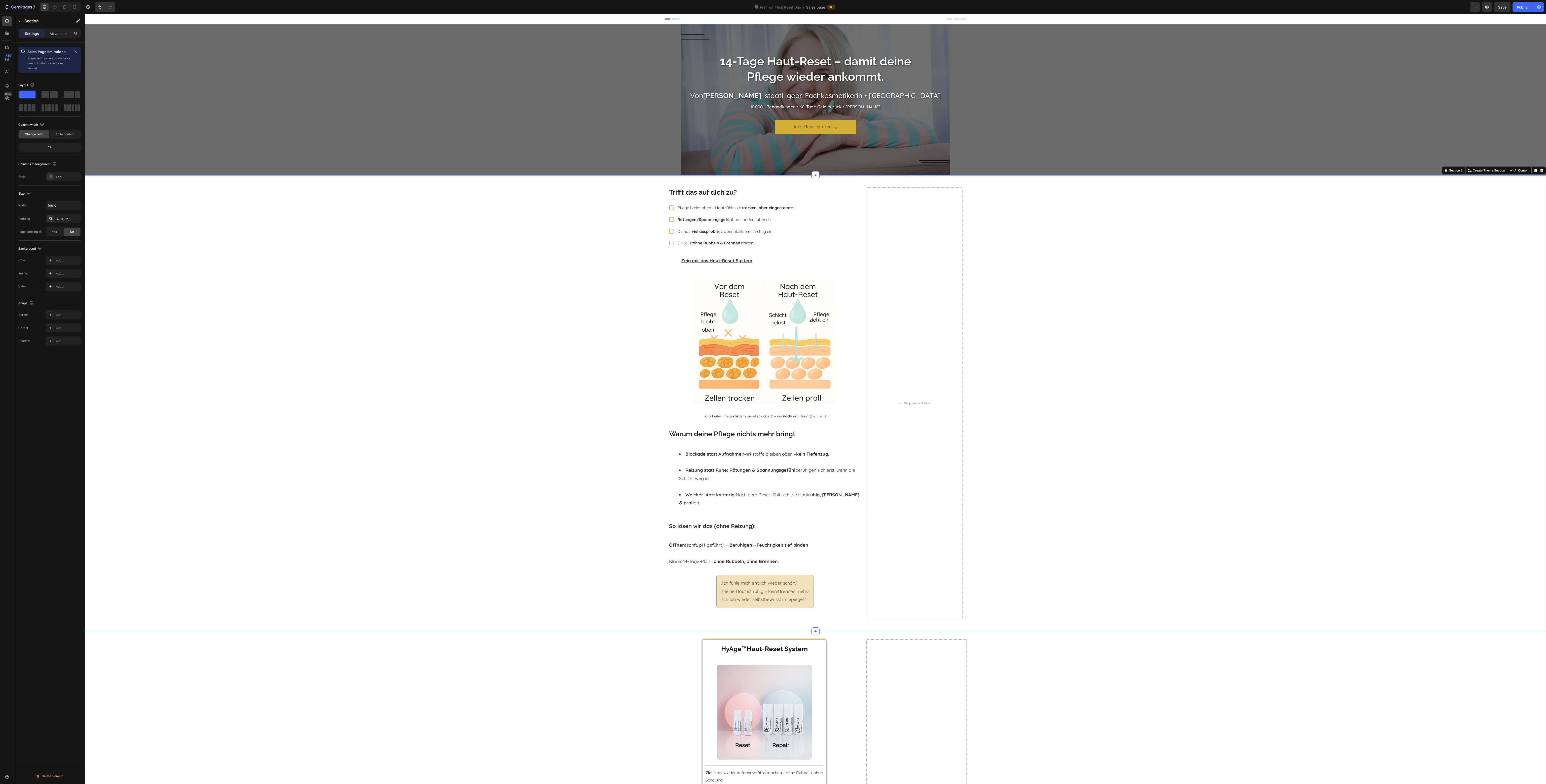
click at [1030, 433] on div "Trifft das auf dich zu? Heading Pflege bleibt oben – Haut fühlt sich trocken, a…" at bounding box center [815, 404] width 1461 height 440
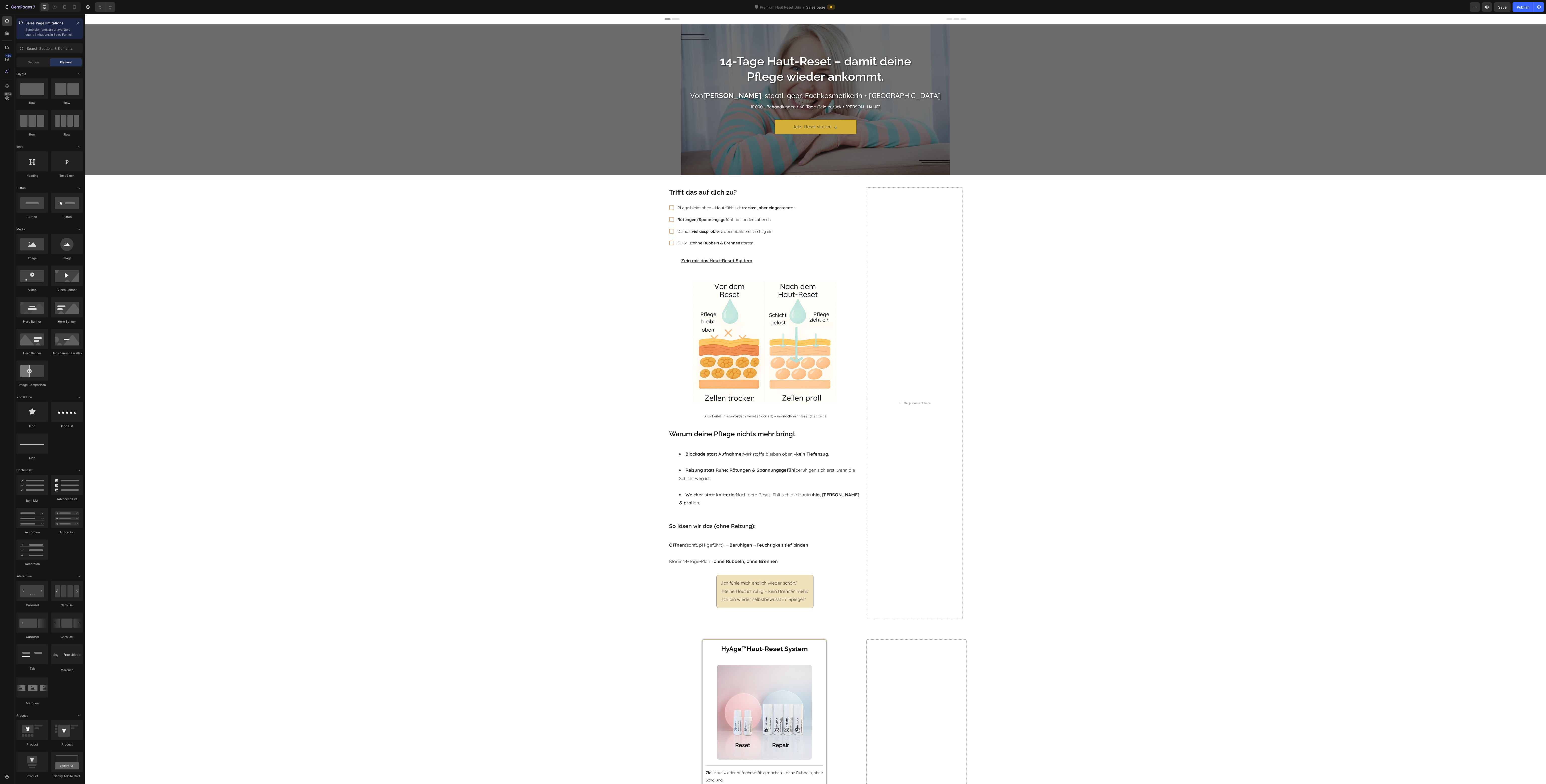
radio input "false"
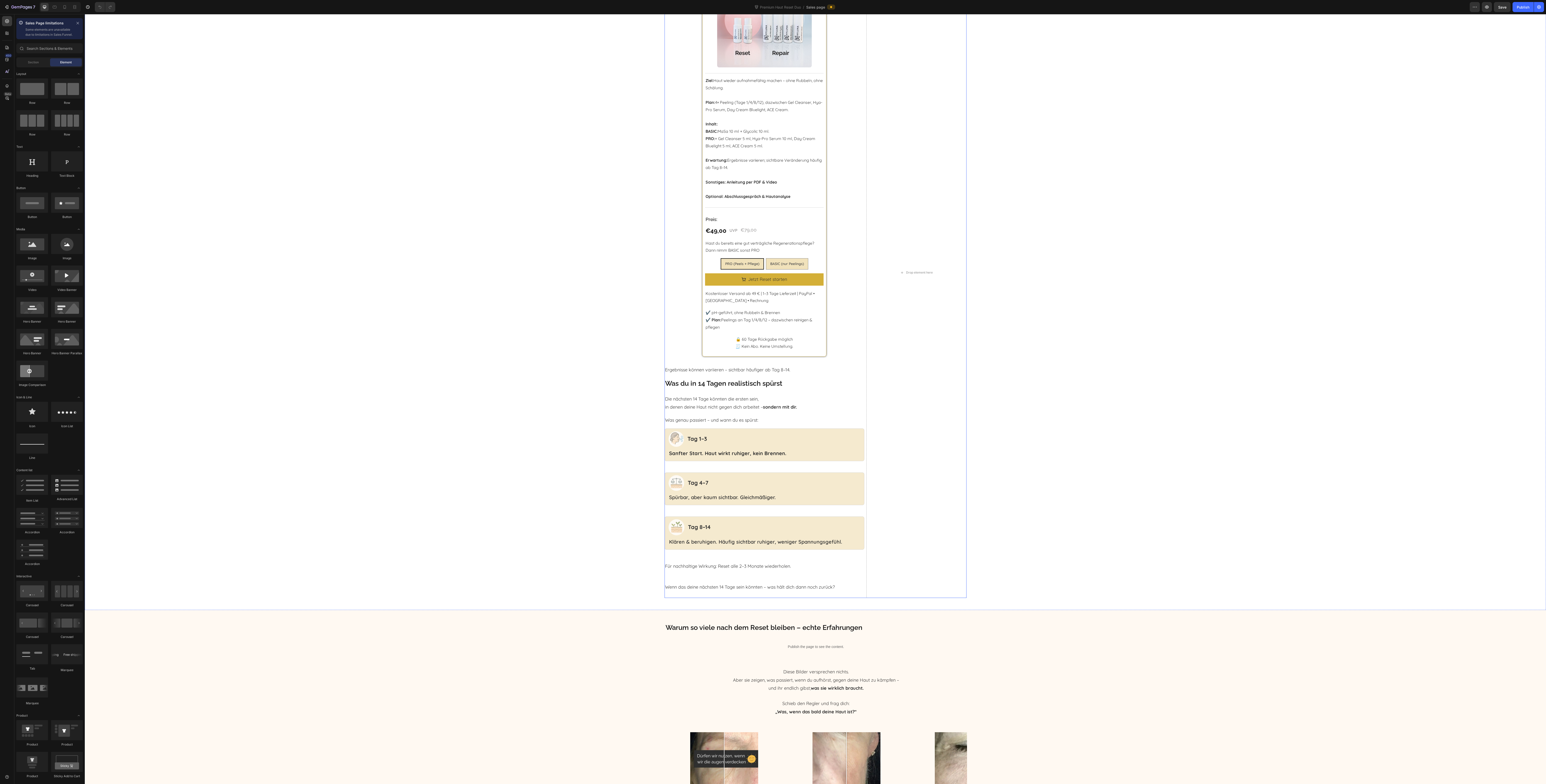
scroll to position [654, 0]
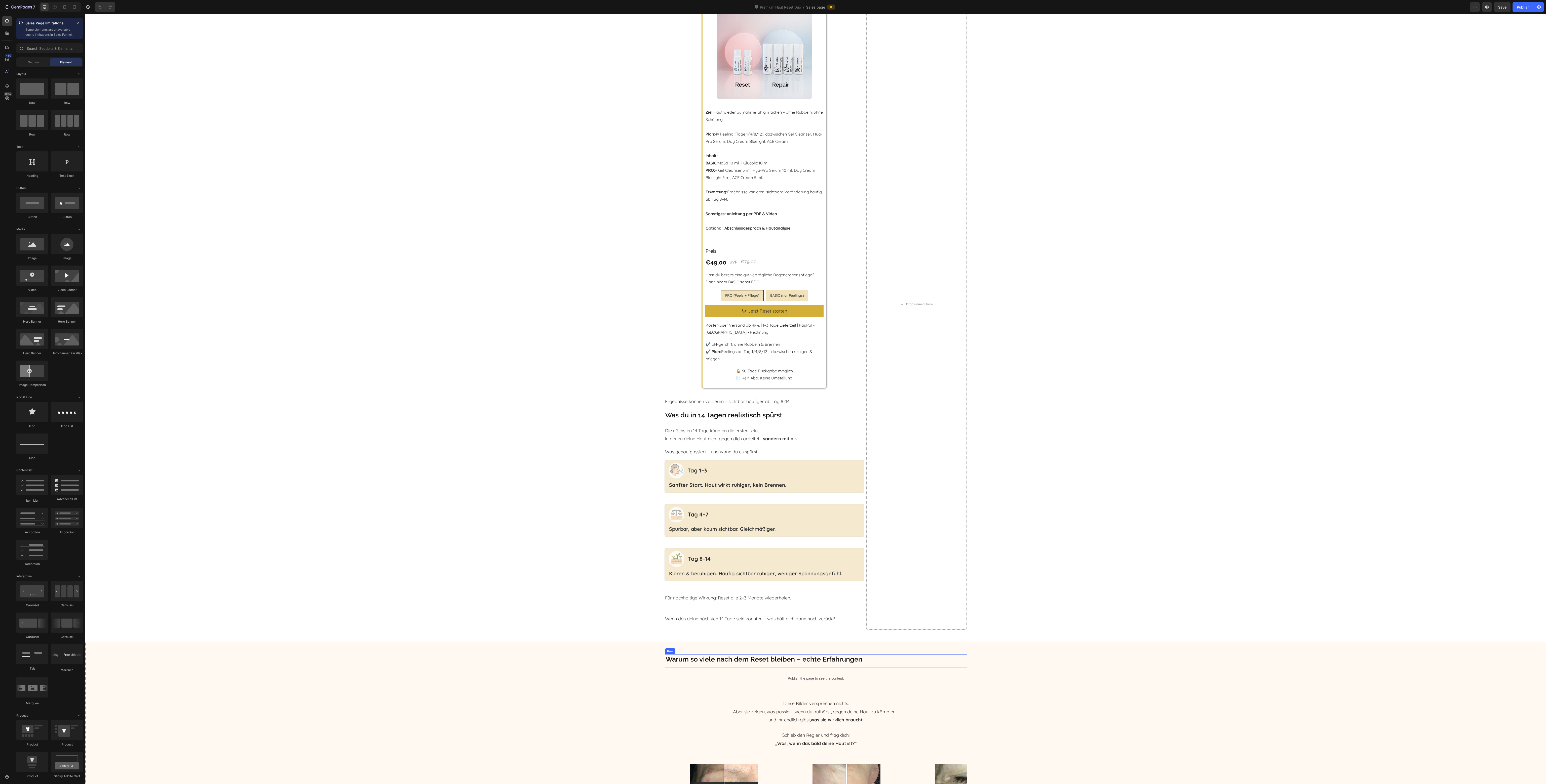
click at [852, 664] on h2 "Warum so viele nach dem Reset bleiben – echte Erfahrungen" at bounding box center [816, 659] width 302 height 10
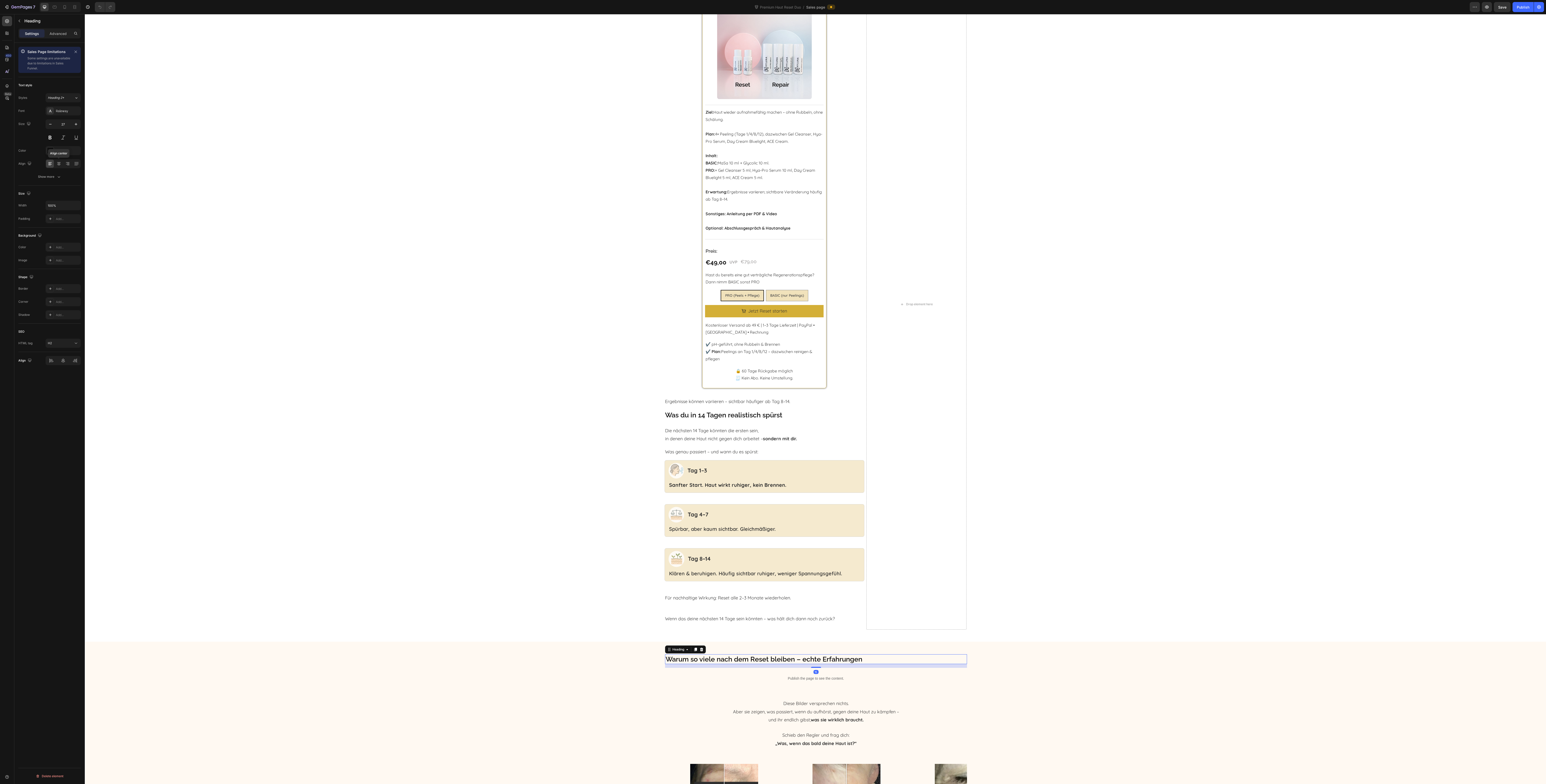
click at [71, 168] on div "Align center" at bounding box center [63, 163] width 35 height 9
click at [63, 166] on div at bounding box center [63, 163] width 35 height 9
click at [59, 166] on icon at bounding box center [59, 165] width 2 height 1
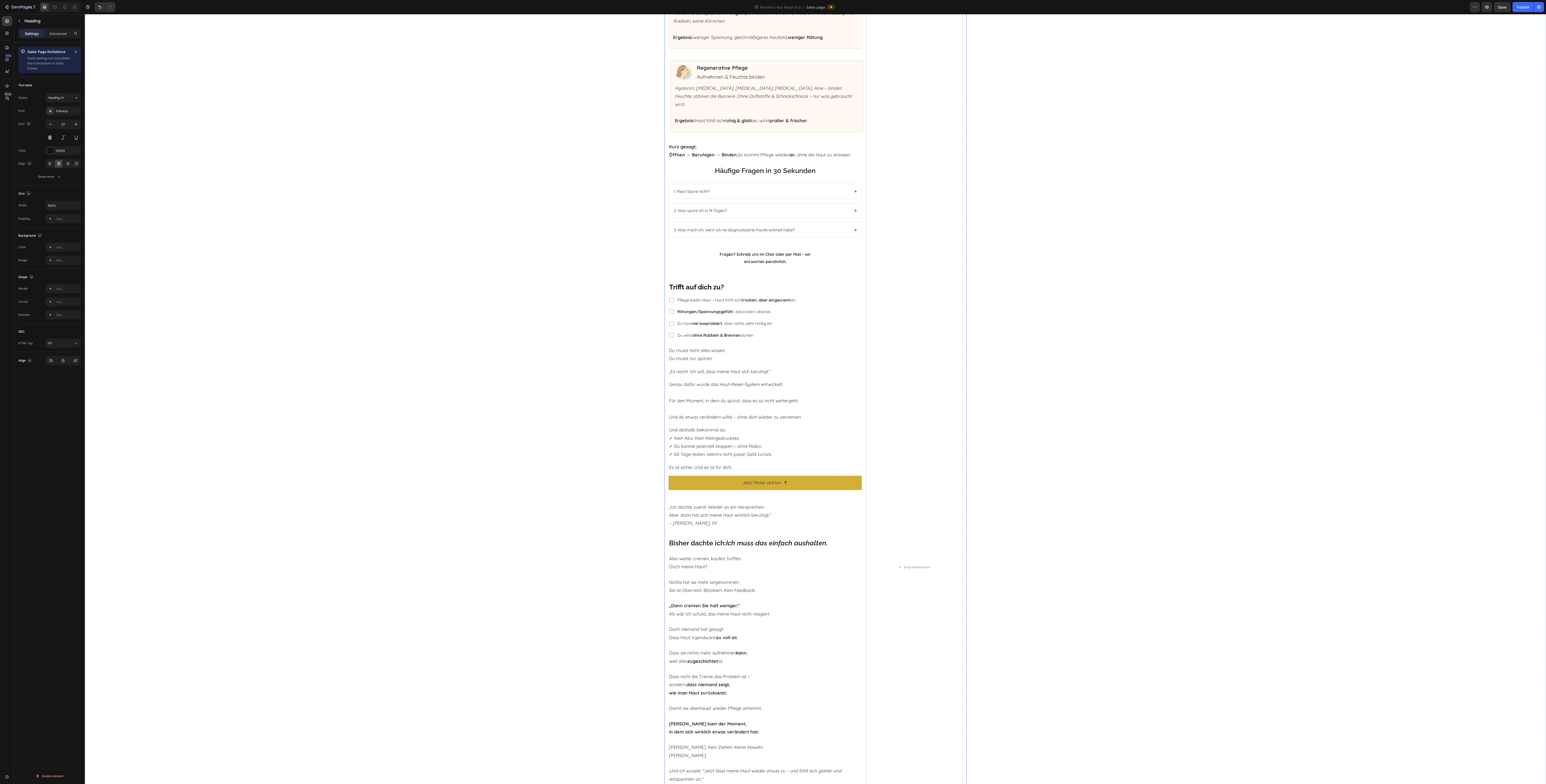
scroll to position [2154, 0]
click at [742, 289] on h2 "Trifft auf dich zu?" at bounding box center [765, 294] width 193 height 10
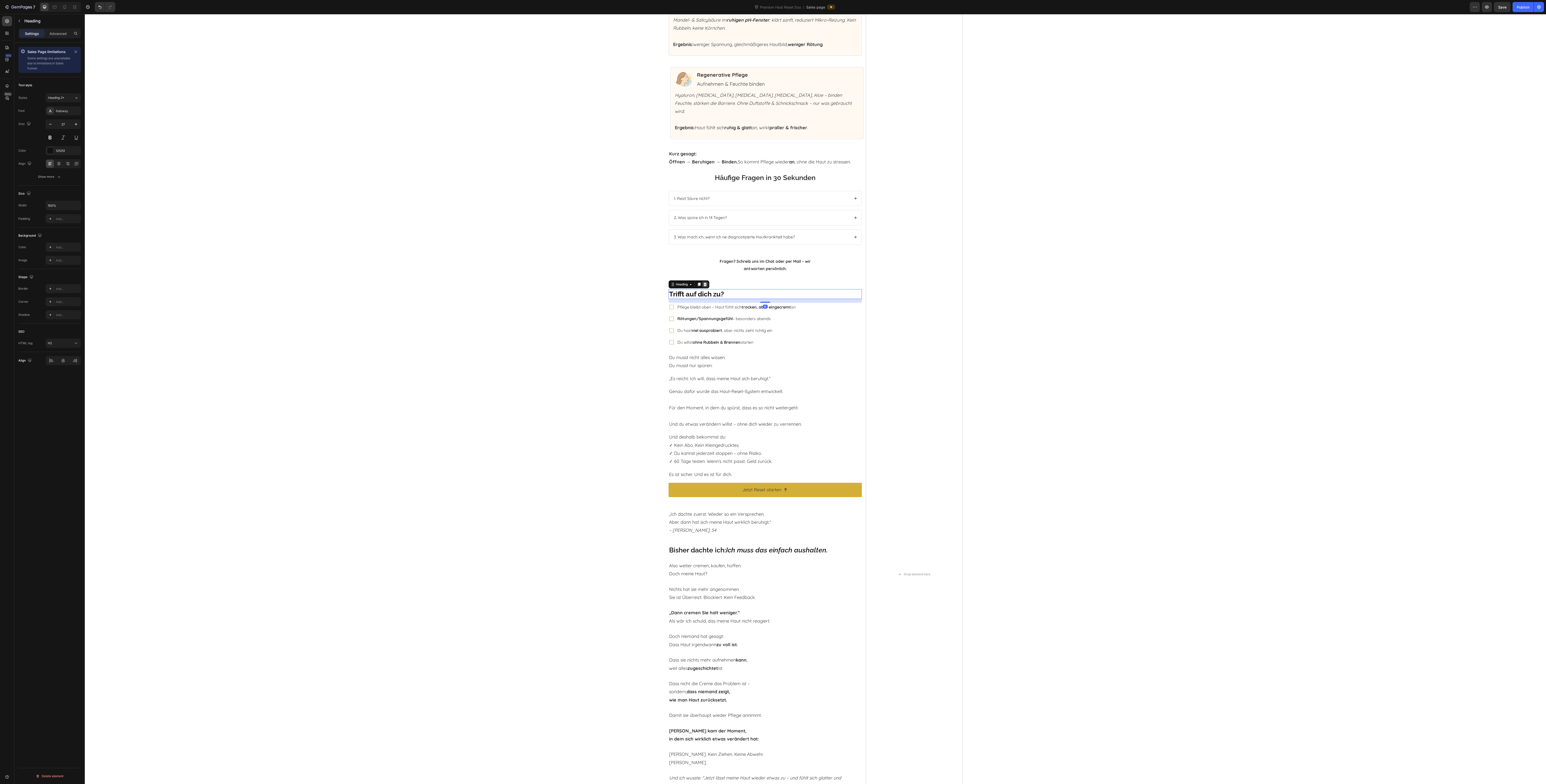
click at [703, 283] on icon at bounding box center [705, 284] width 4 height 4
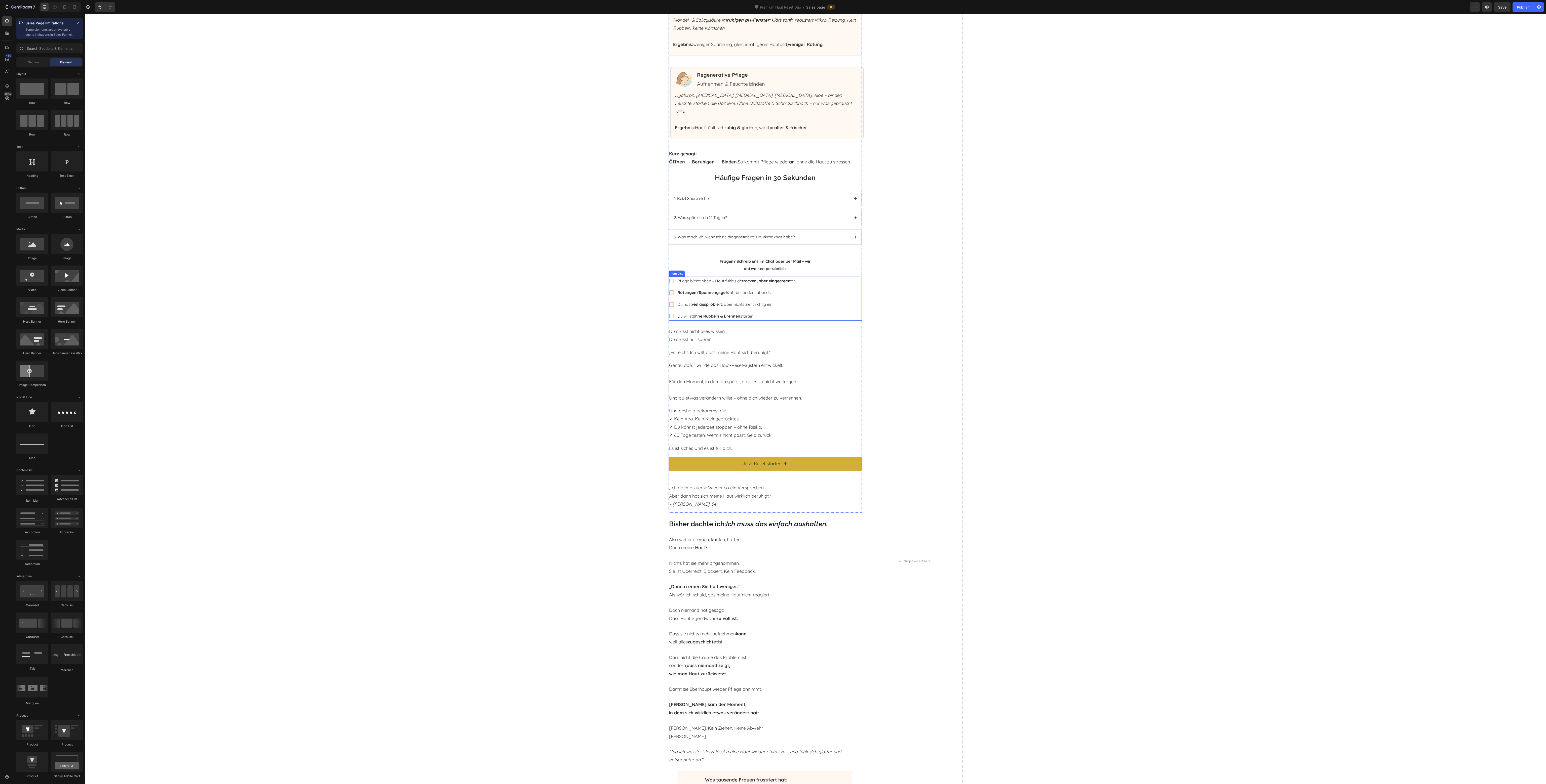
click at [802, 289] on div "Pflege bleibt oben – Haut fühlt sich trocken, aber eingecremt an Rötungen/Spann…" at bounding box center [765, 298] width 193 height 44
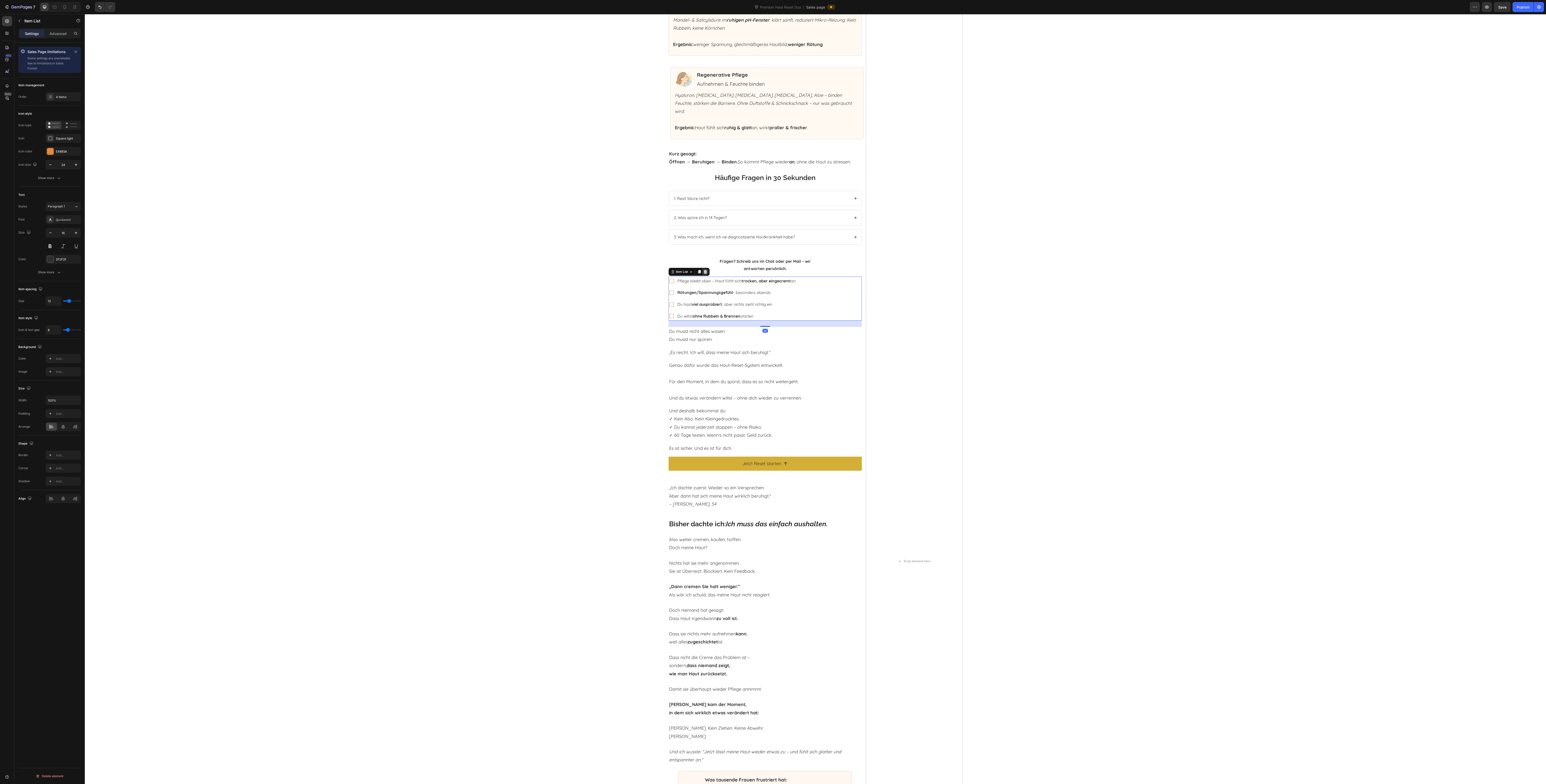
click at [703, 270] on icon at bounding box center [705, 272] width 3 height 4
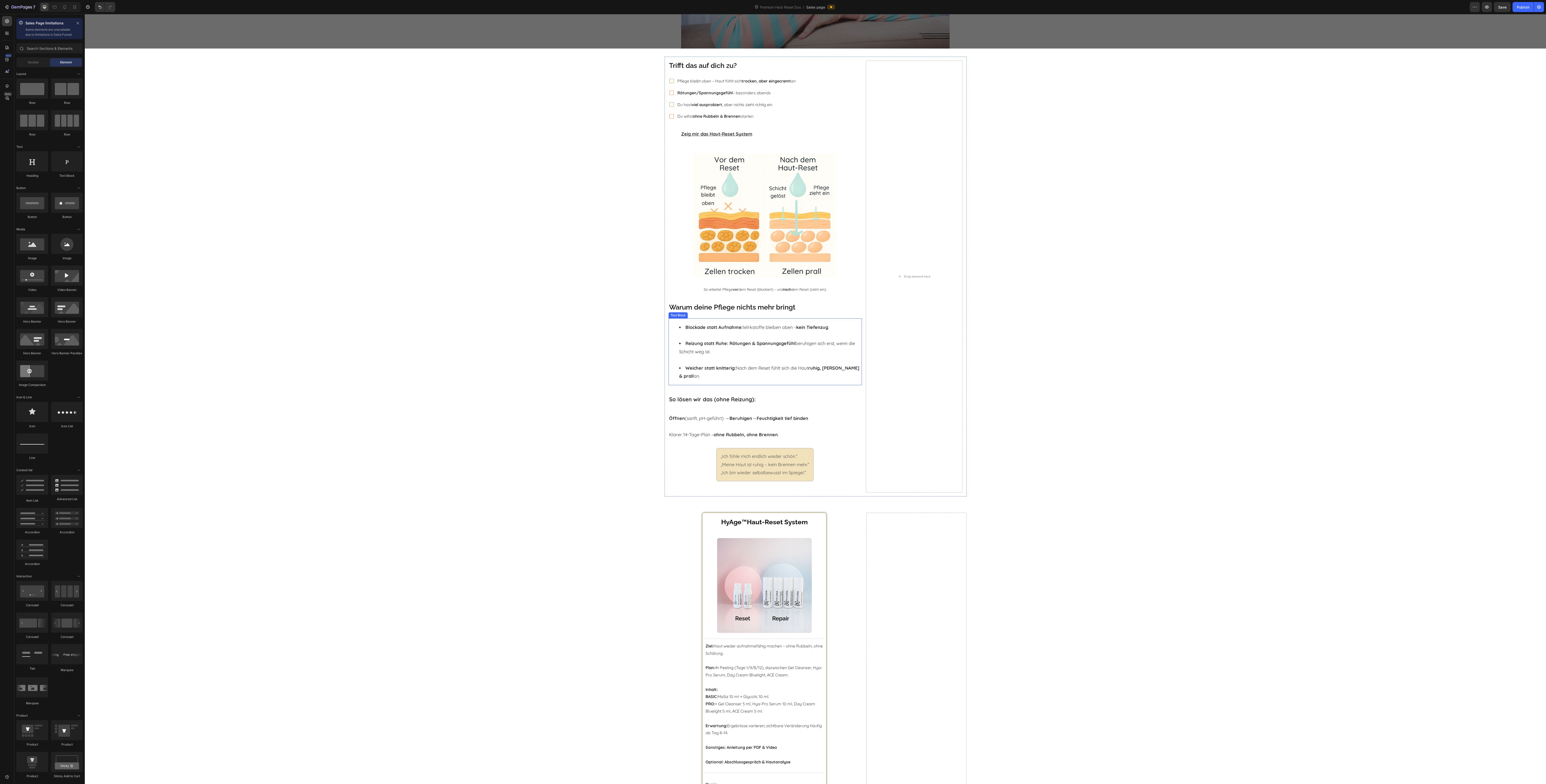
scroll to position [151, 0]
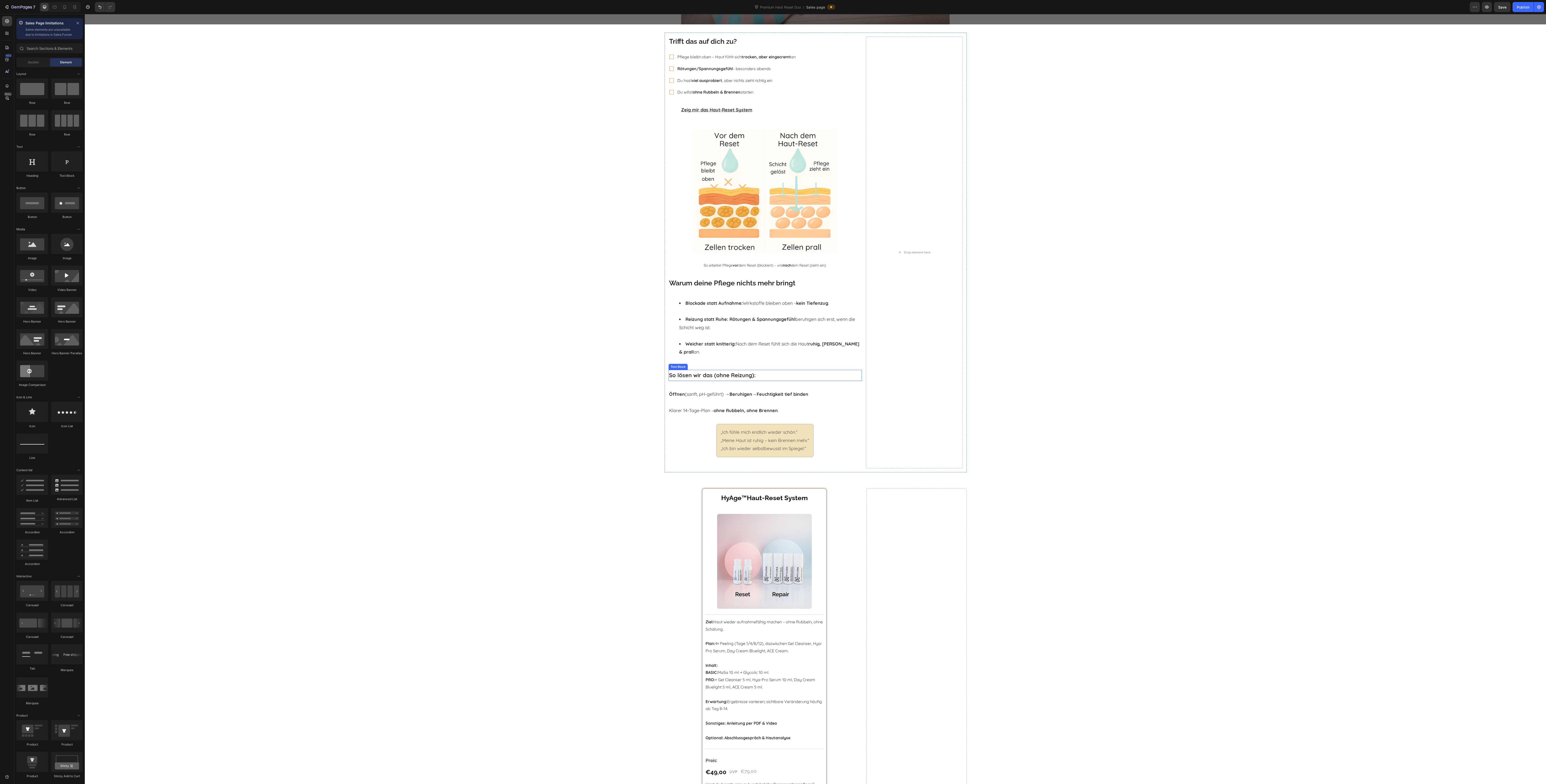
click at [754, 371] on p "So lösen wir das (ohne Reizung):" at bounding box center [765, 376] width 192 height 10
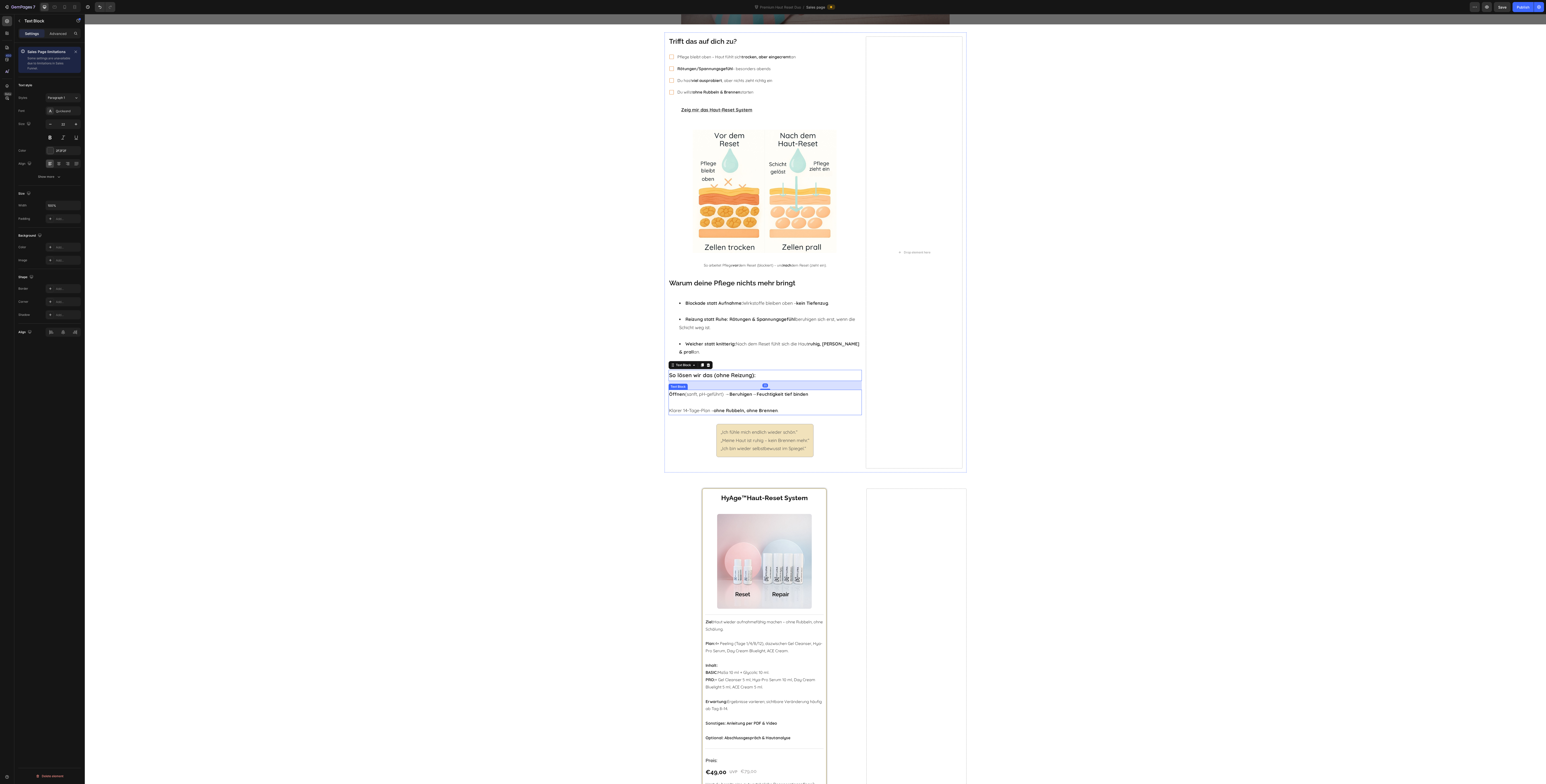
click at [757, 398] on p "Klarer 14-Tage-Plan – ohne Rubbeln, ohne Brennen ." at bounding box center [765, 406] width 192 height 16
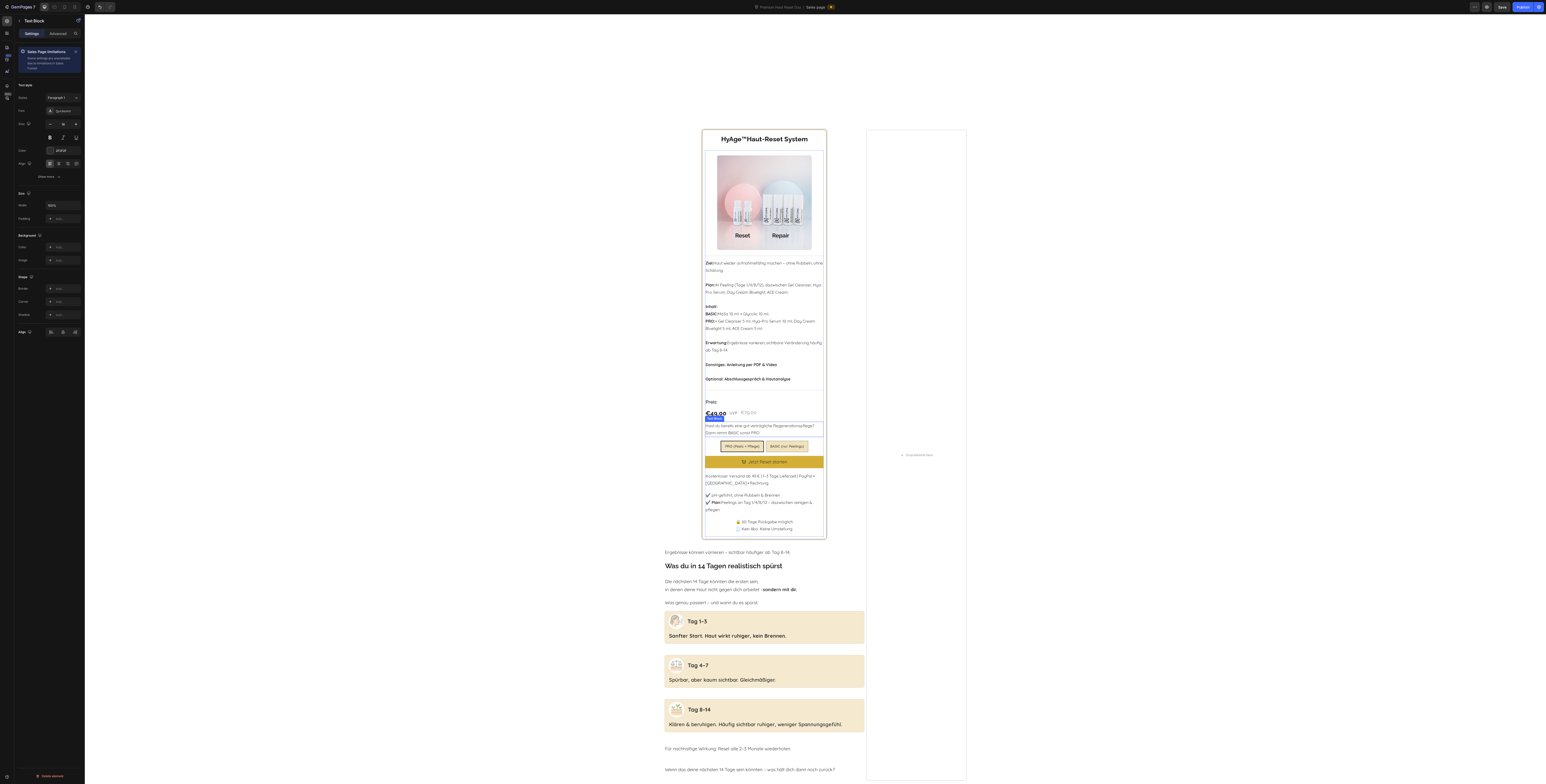
scroll to position [704, 0]
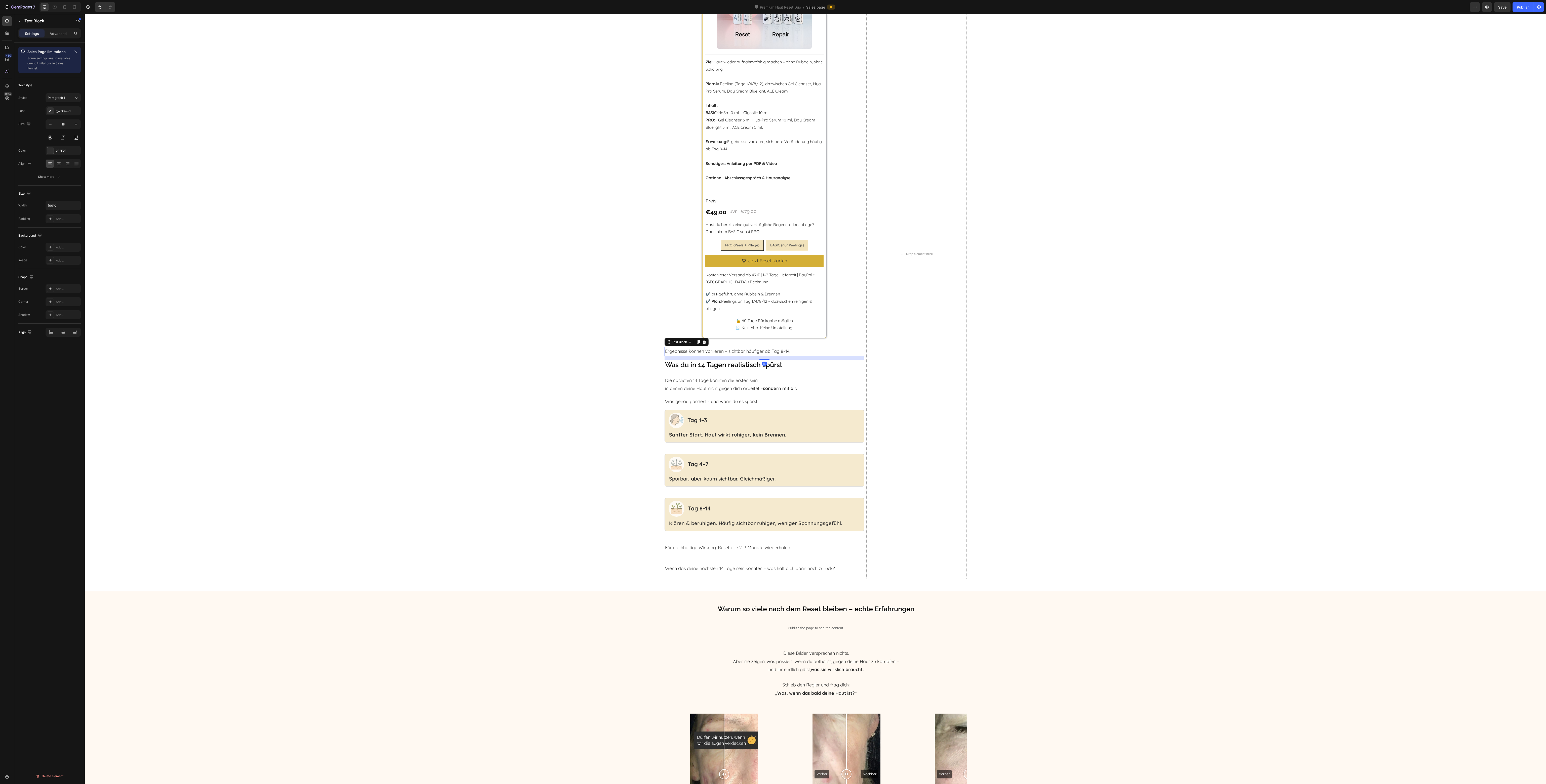
click at [752, 353] on p "Ergebnisse können variieren – sichtbar häufiger ab Tag 8–14." at bounding box center [765, 351] width 199 height 8
click at [47, 126] on button "button" at bounding box center [50, 124] width 9 height 9
type input "15"
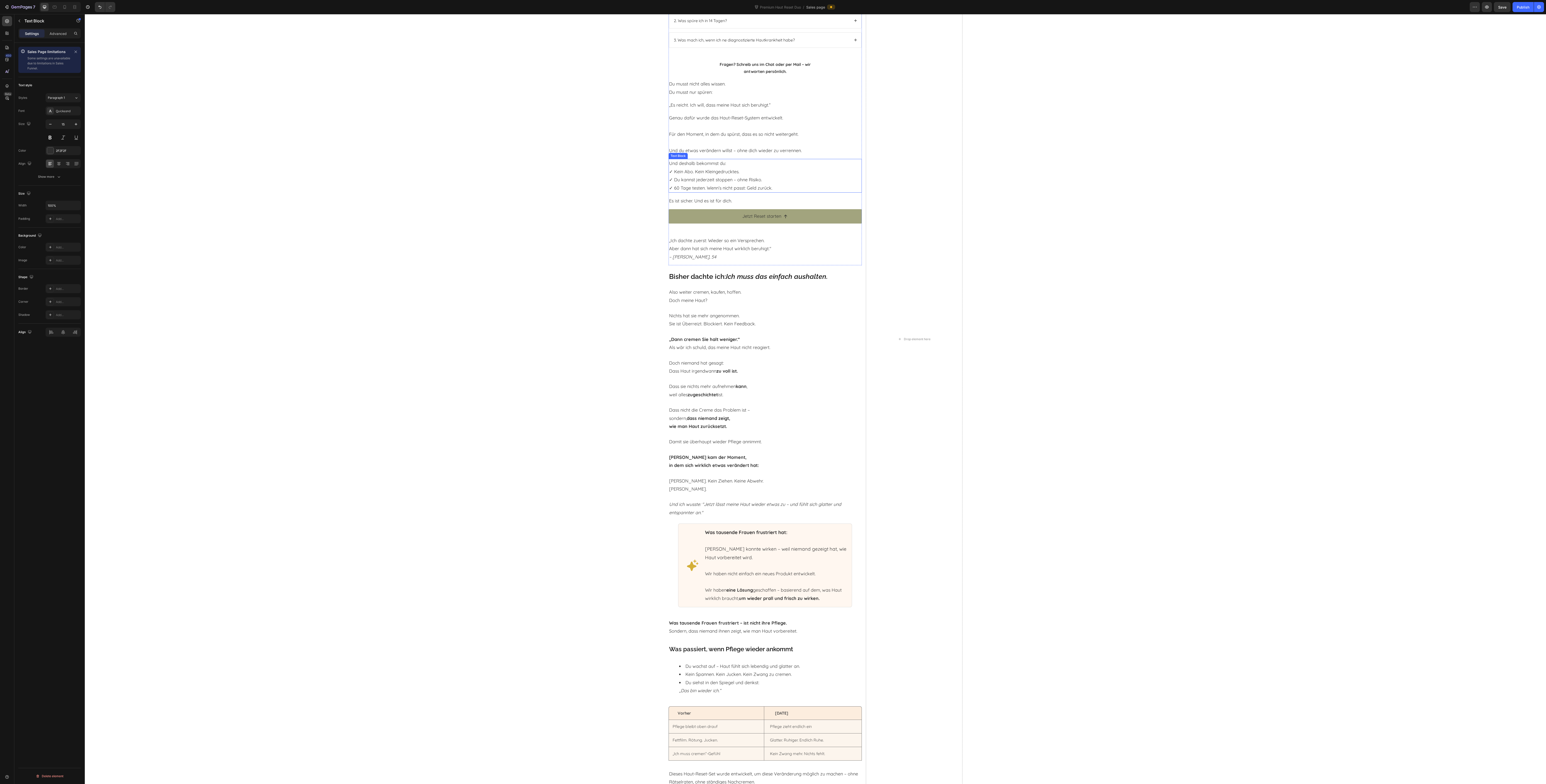
scroll to position [2263, 0]
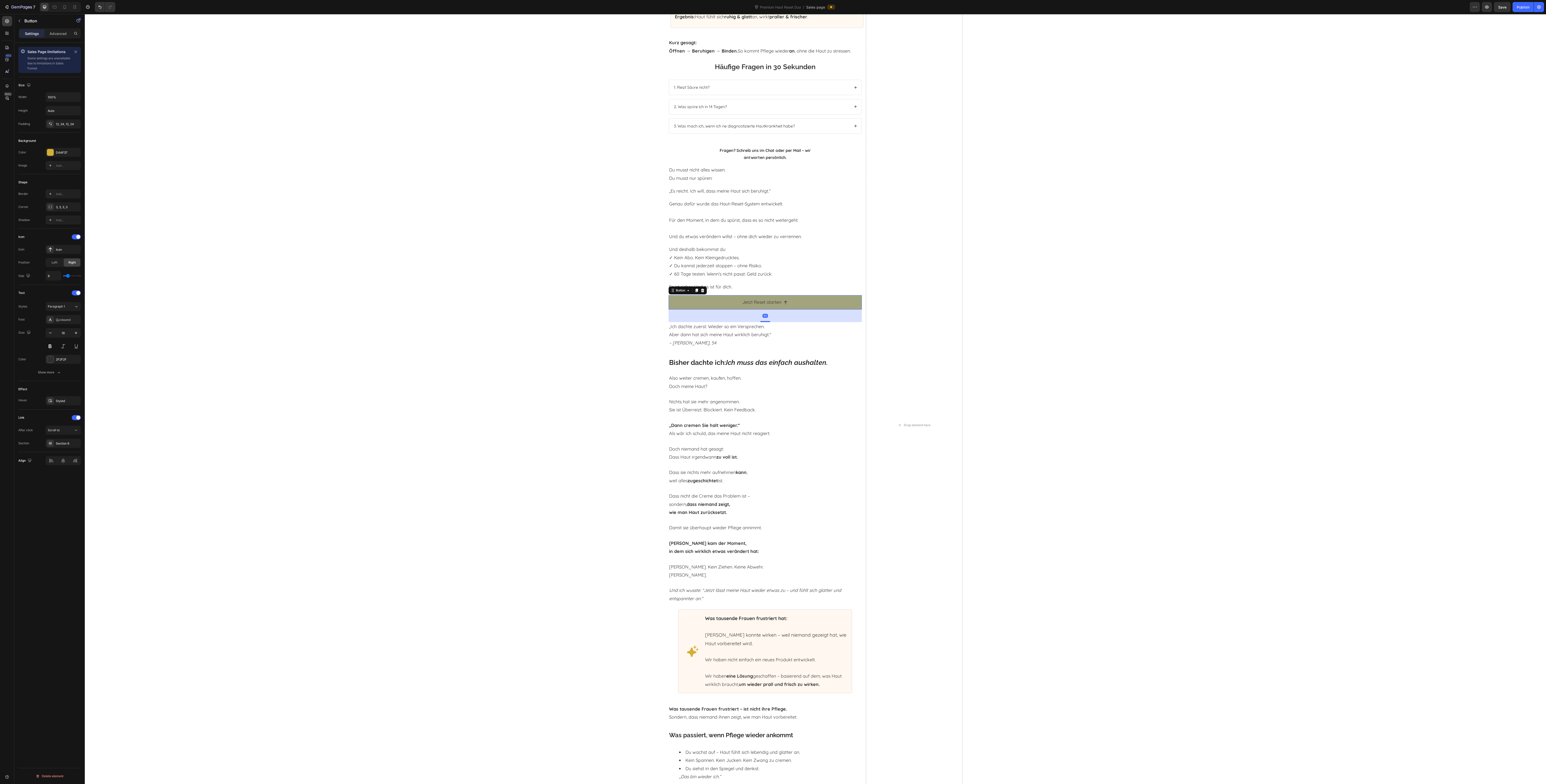
click at [719, 299] on link "Jetzt Reset starten" at bounding box center [765, 302] width 193 height 14
click at [737, 259] on p "Und deshalb bekommst du: ✓ Kein Abo. Kein Kleingedrucktes. ✓ Du kannst jederzei…" at bounding box center [765, 262] width 192 height 33
click at [703, 323] on p "„ Ich dachte zuerst: Wieder so ein Versprechen. Aber dann hat sich meine Haut w…" at bounding box center [765, 331] width 192 height 16
click at [706, 316] on icon at bounding box center [708, 317] width 4 height 4
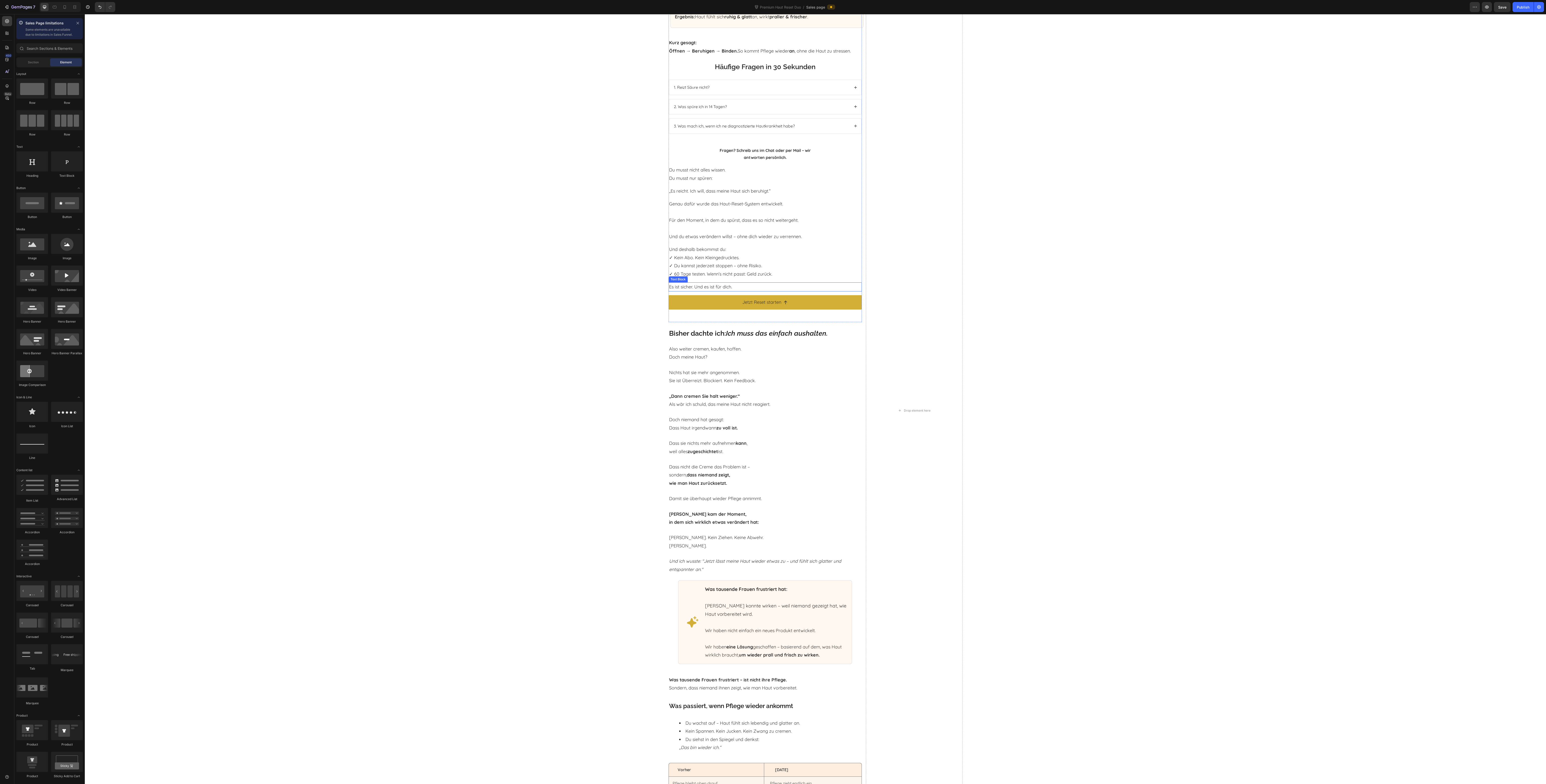
click at [699, 283] on div "Es ist sicher. Und es ist für dich." at bounding box center [765, 287] width 193 height 9
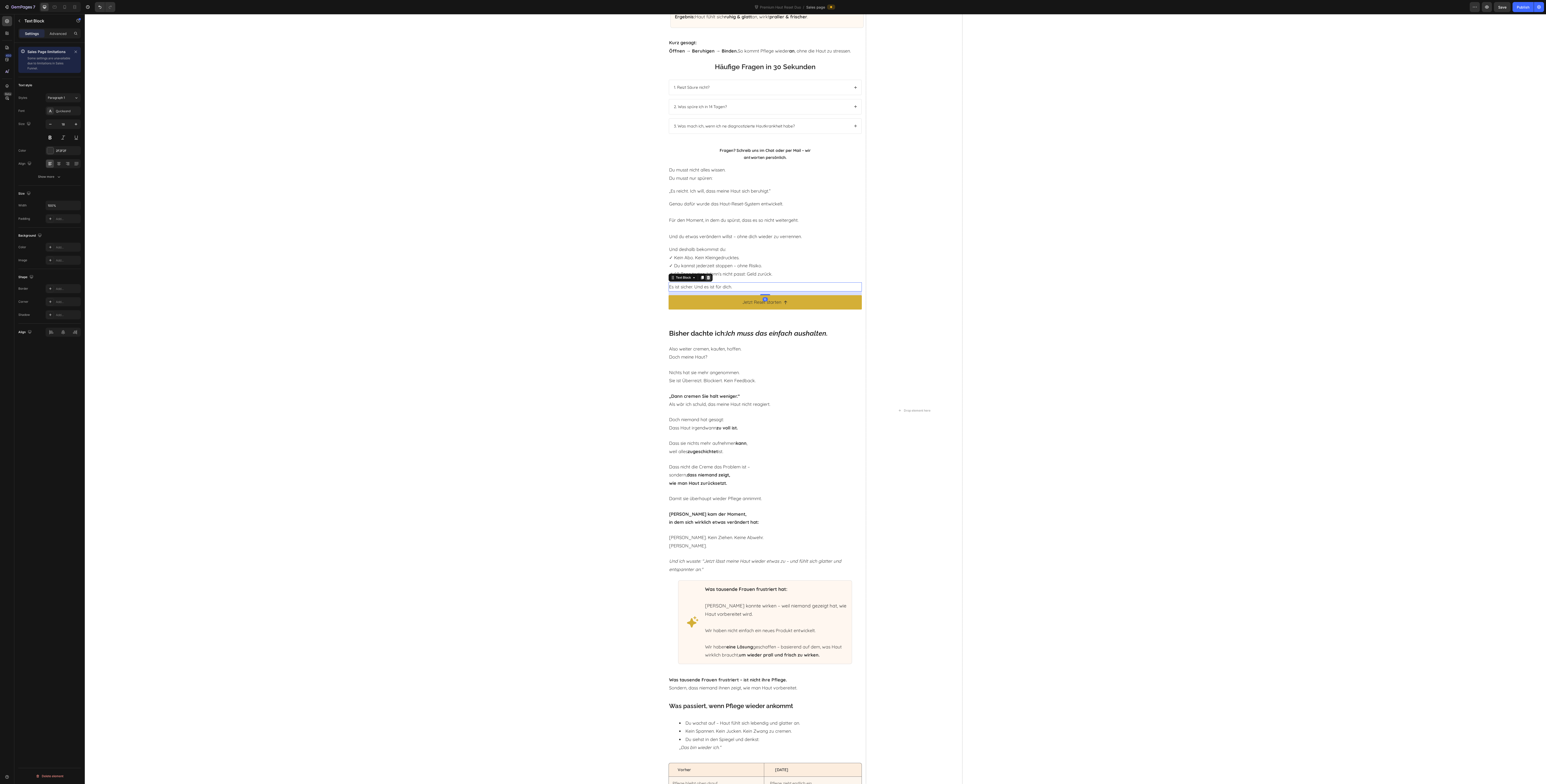
click at [706, 276] on icon at bounding box center [708, 278] width 3 height 4
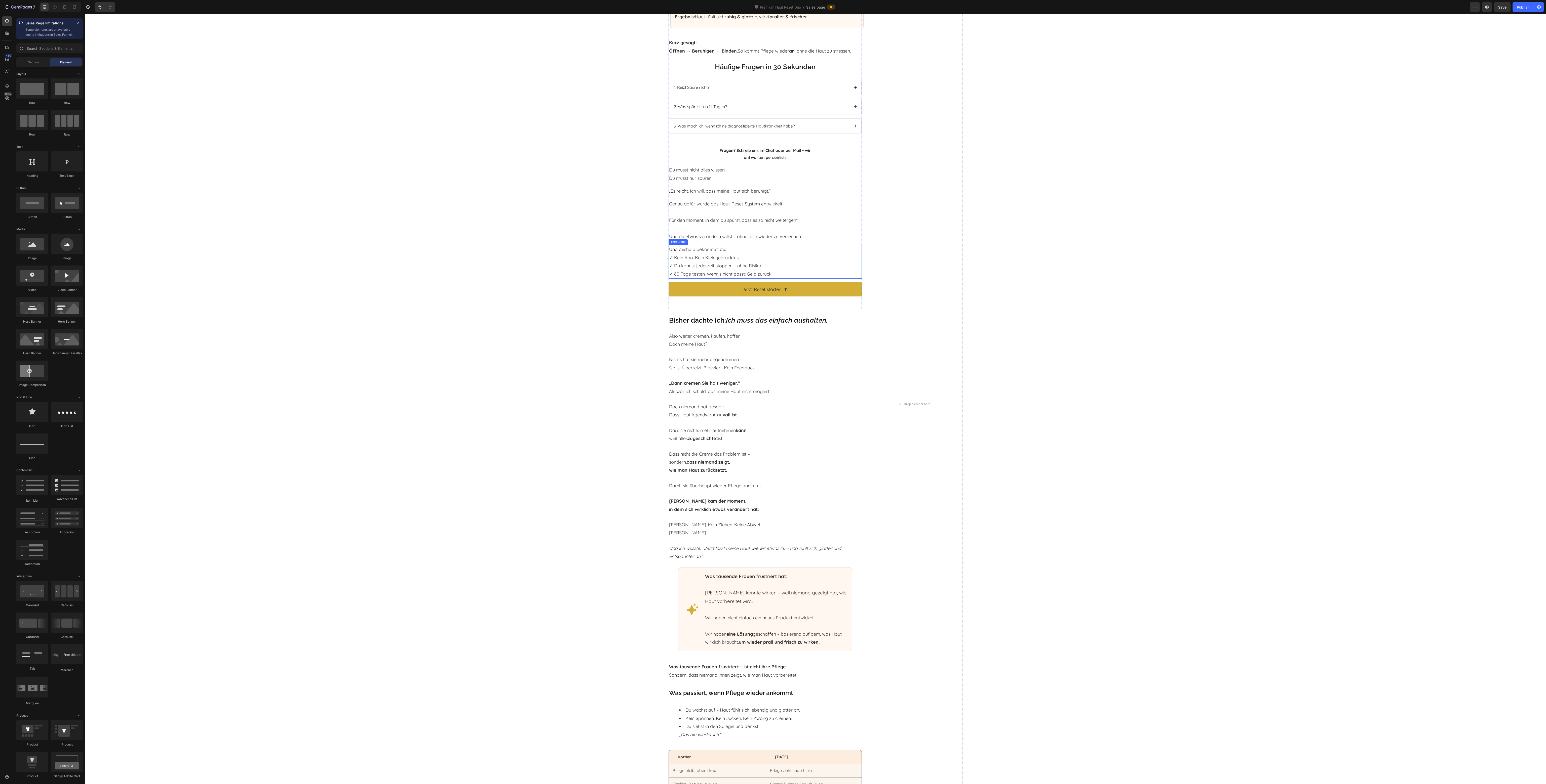
click at [708, 262] on p "Und deshalb bekommst du: ✓ Kein Abo. Kein Kleingedrucktes. ✓ Du kannst jederzei…" at bounding box center [765, 262] width 192 height 33
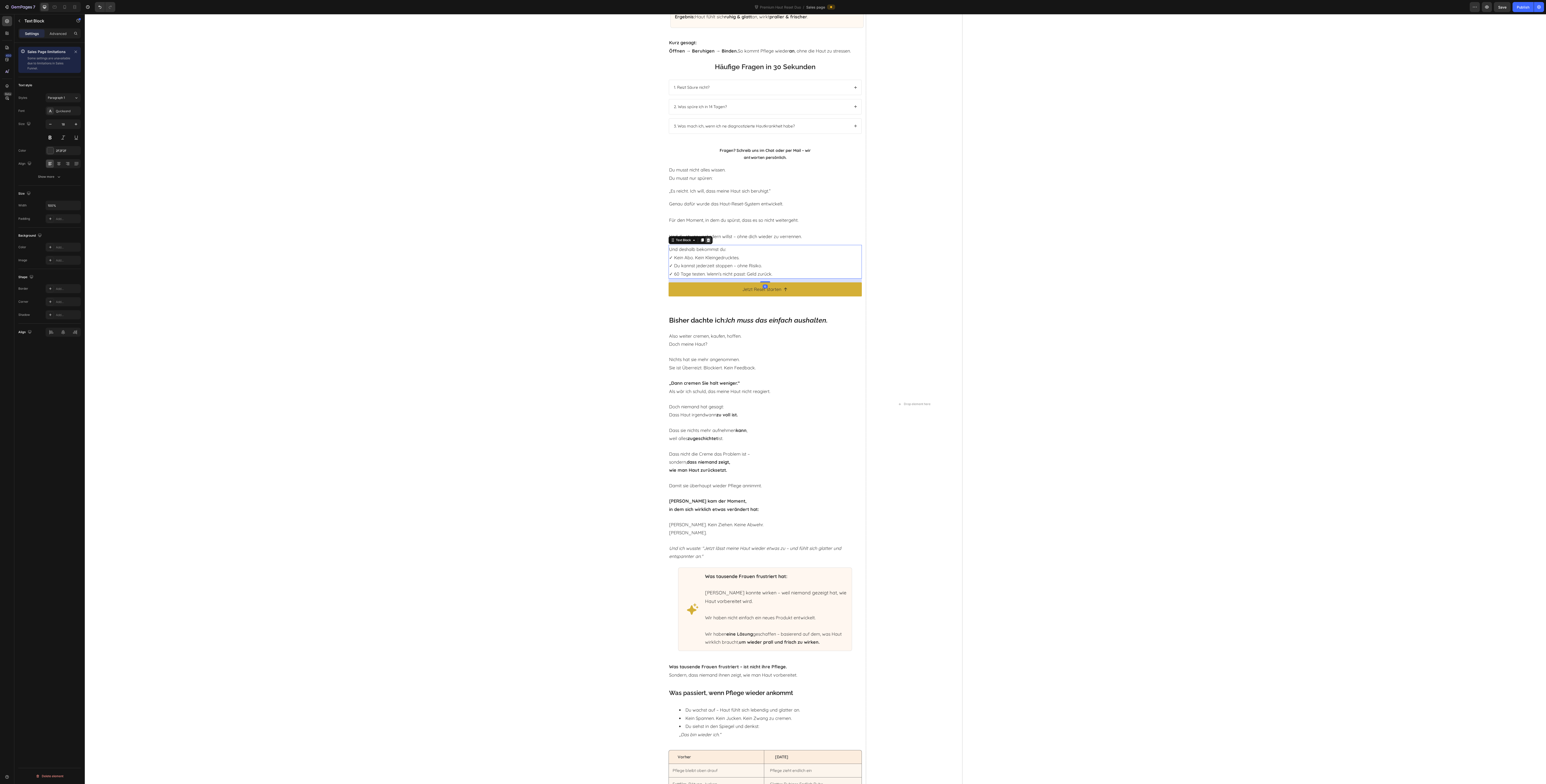
click at [706, 238] on icon at bounding box center [708, 240] width 3 height 4
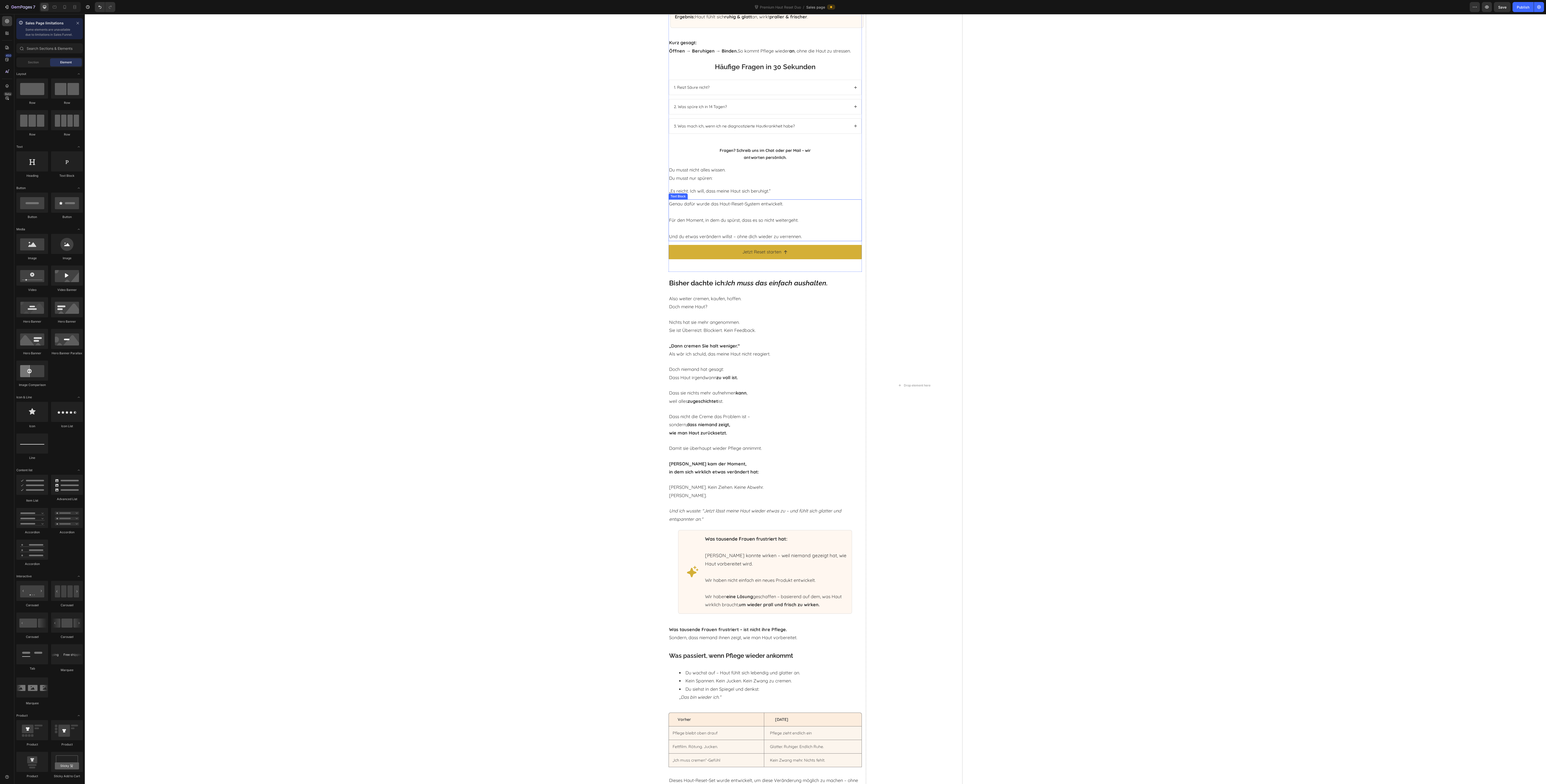
click at [711, 232] on p "Und du etwas verändern willst – ohne dich wieder zu verrennen." at bounding box center [765, 232] width 192 height 16
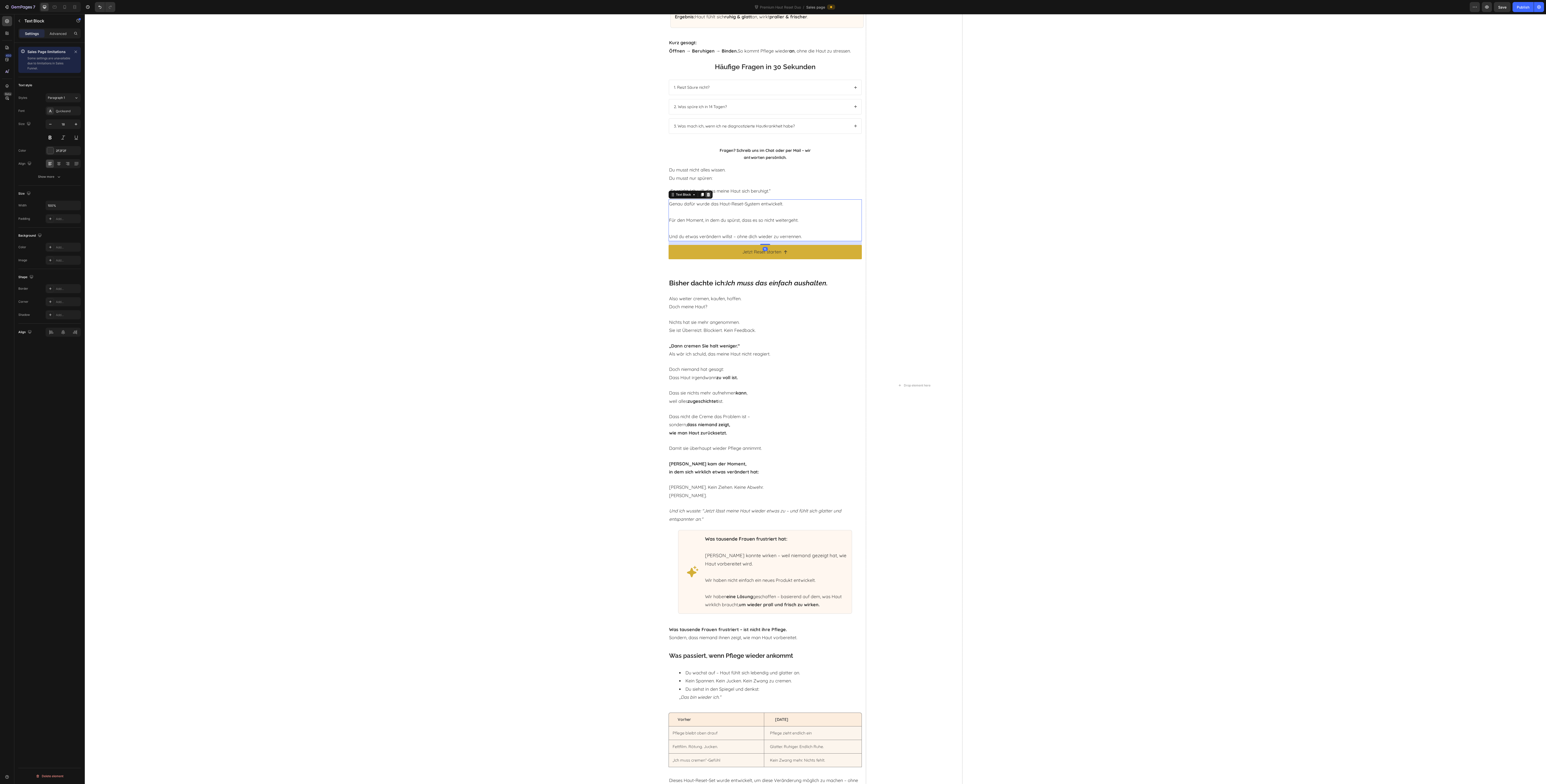
click at [706, 193] on icon at bounding box center [708, 195] width 3 height 4
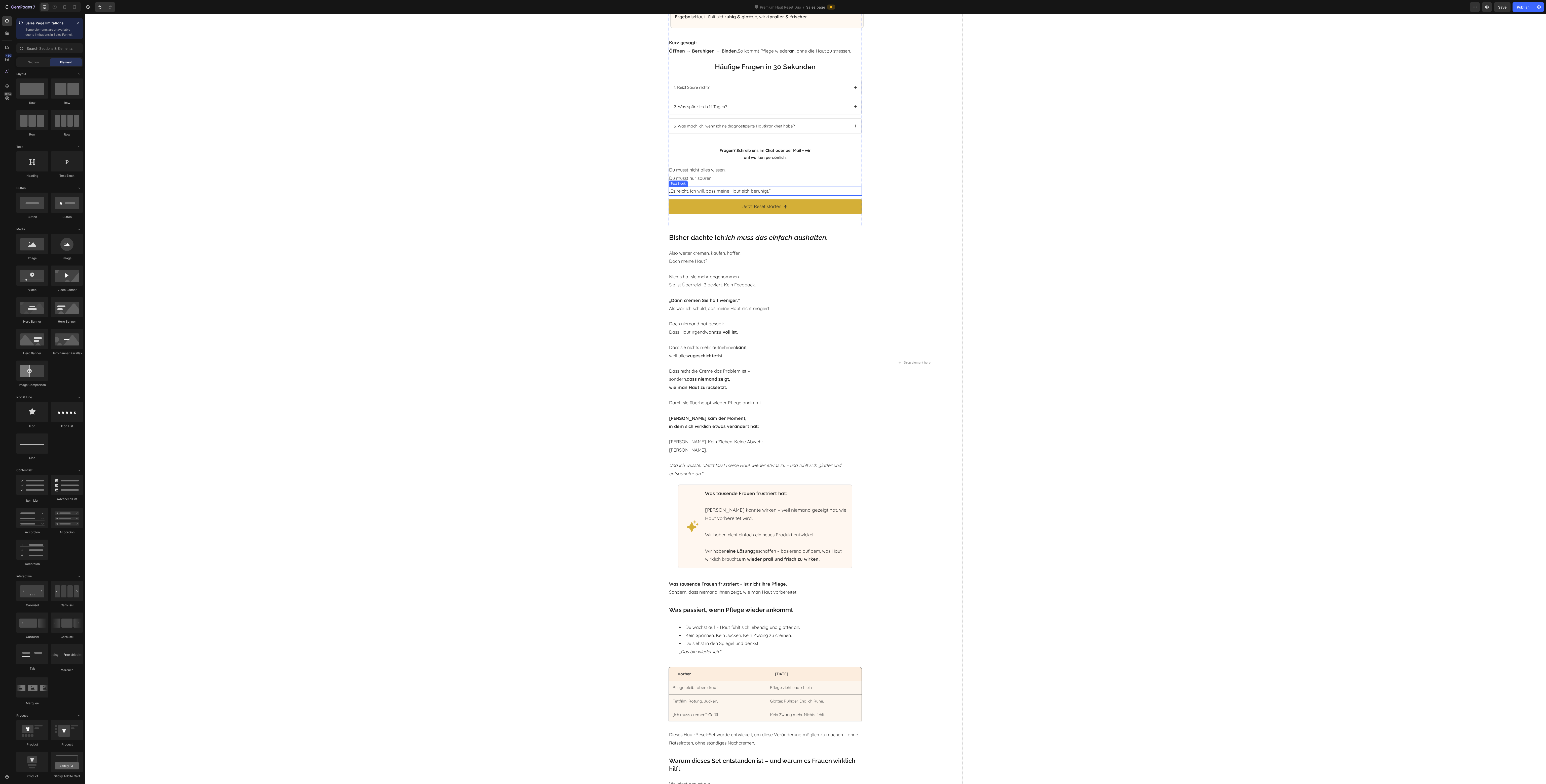
click at [708, 187] on p "„Es reicht. Ich will, dass meine Haut sich beruhigt.“" at bounding box center [765, 191] width 192 height 8
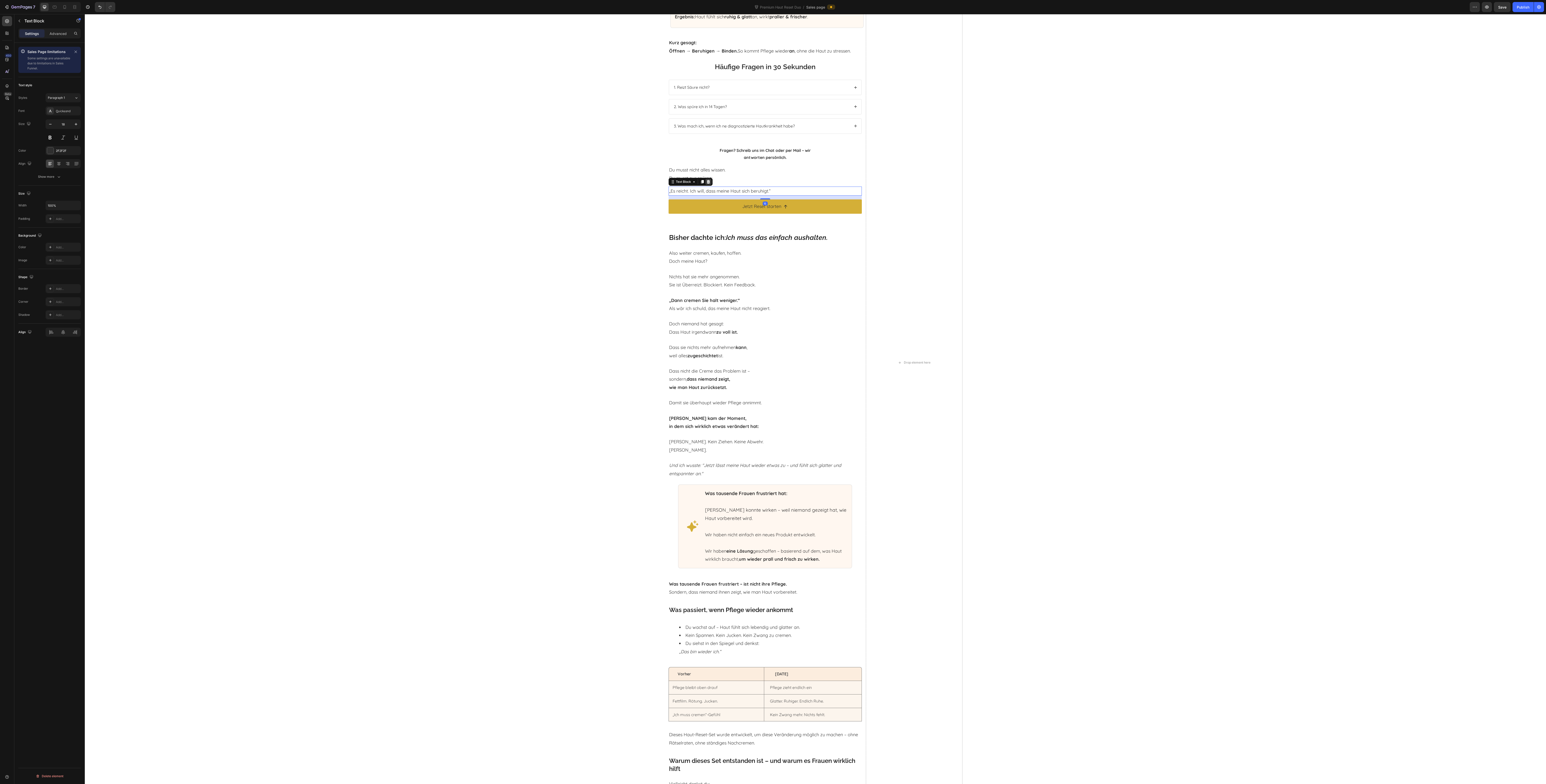
click at [706, 180] on icon at bounding box center [708, 182] width 4 height 4
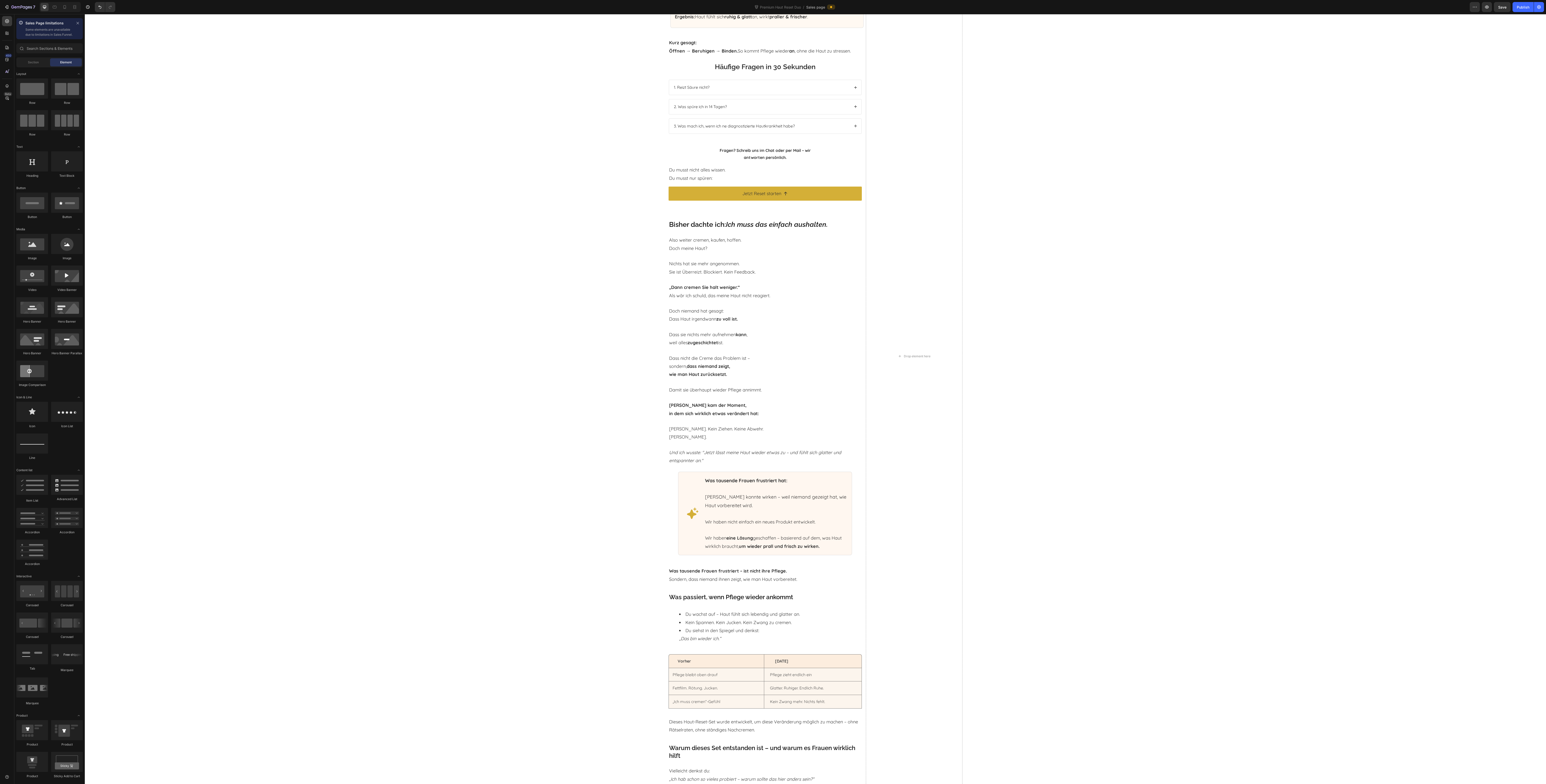
click at [706, 170] on p "Du musst nicht alles wissen. Du musst nur spüren:" at bounding box center [765, 174] width 192 height 16
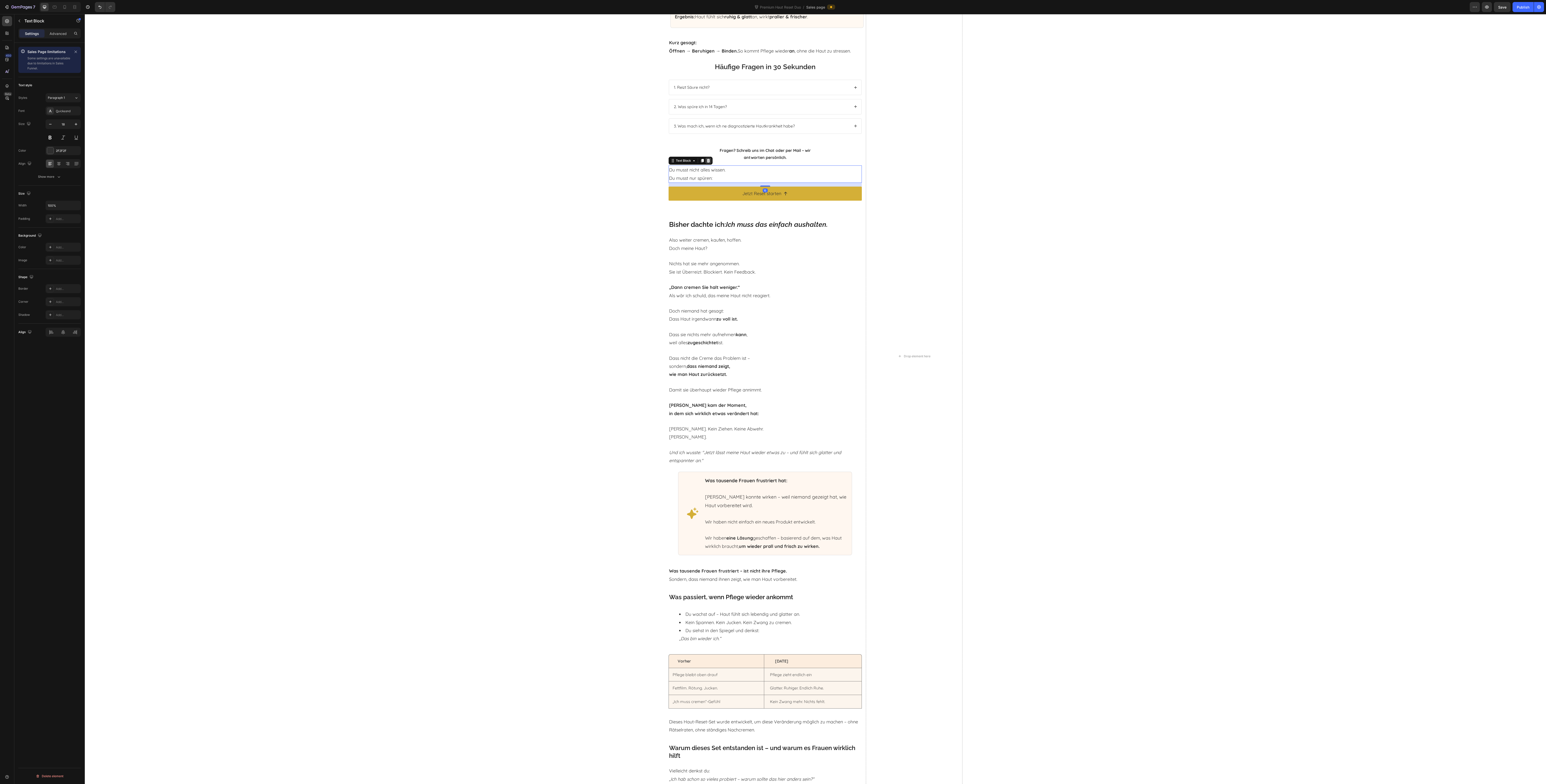
click at [705, 158] on div at bounding box center [708, 161] width 6 height 6
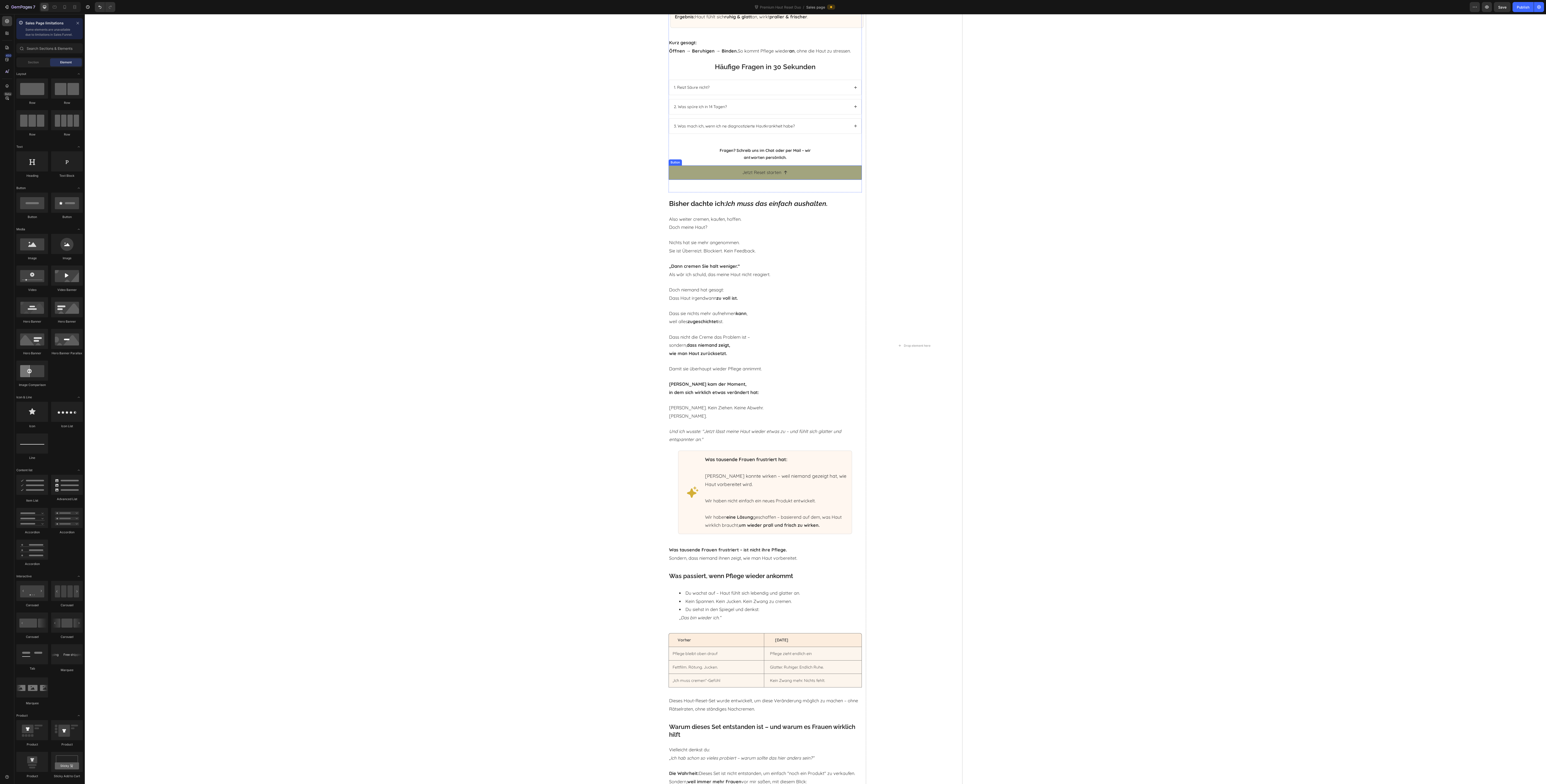
click at [801, 169] on link "Jetzt Reset starten" at bounding box center [765, 172] width 193 height 14
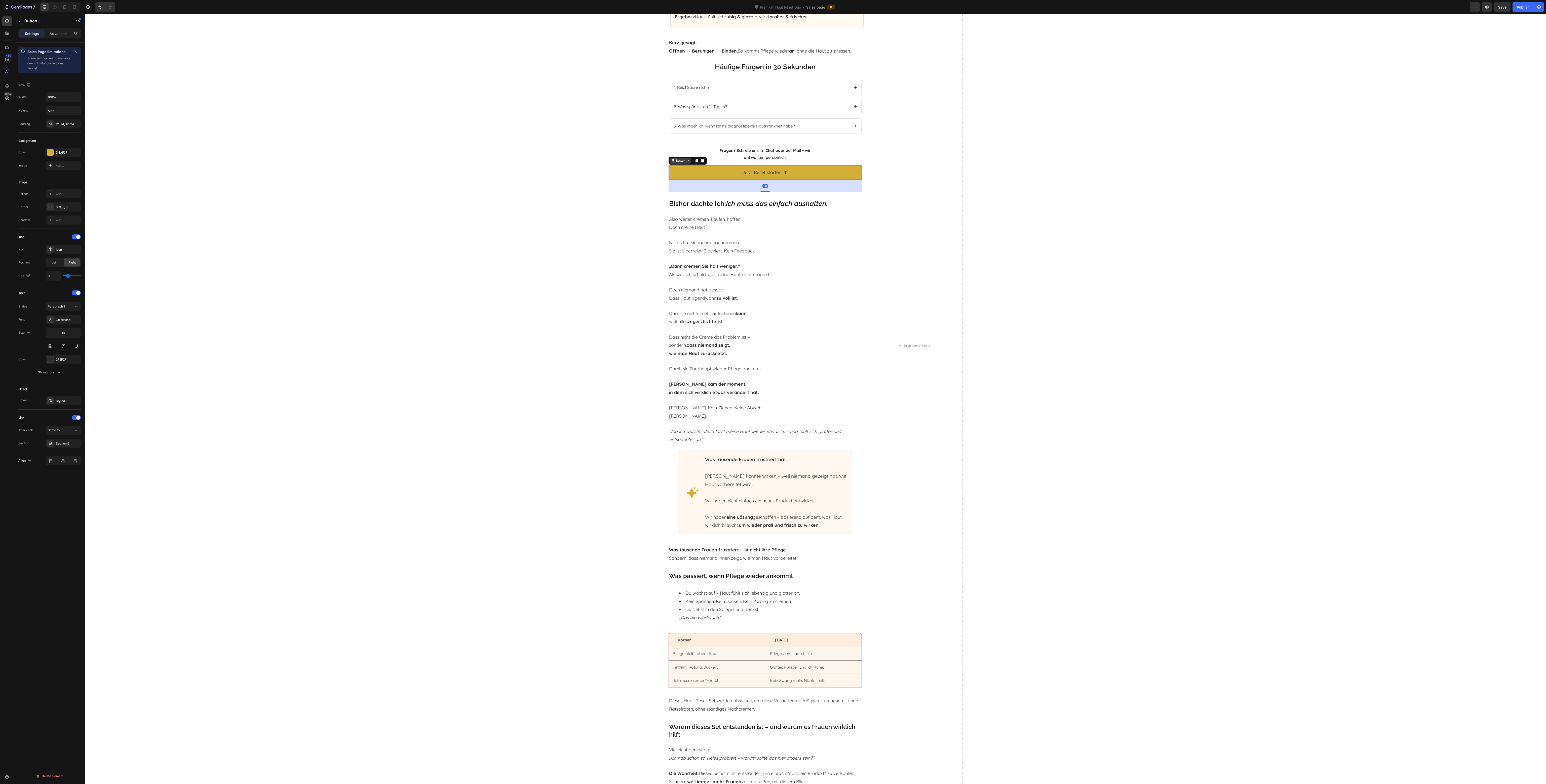
click at [680, 158] on div "Button" at bounding box center [680, 161] width 11 height 5
click at [624, 167] on div "Warum dieses Reset wirkt – sanft, pH-geführt, ohne Rubbeln. Heading Deine Haut …" at bounding box center [815, 346] width 1461 height 1197
click at [675, 167] on link "Jetzt Reset starten" at bounding box center [765, 172] width 193 height 14
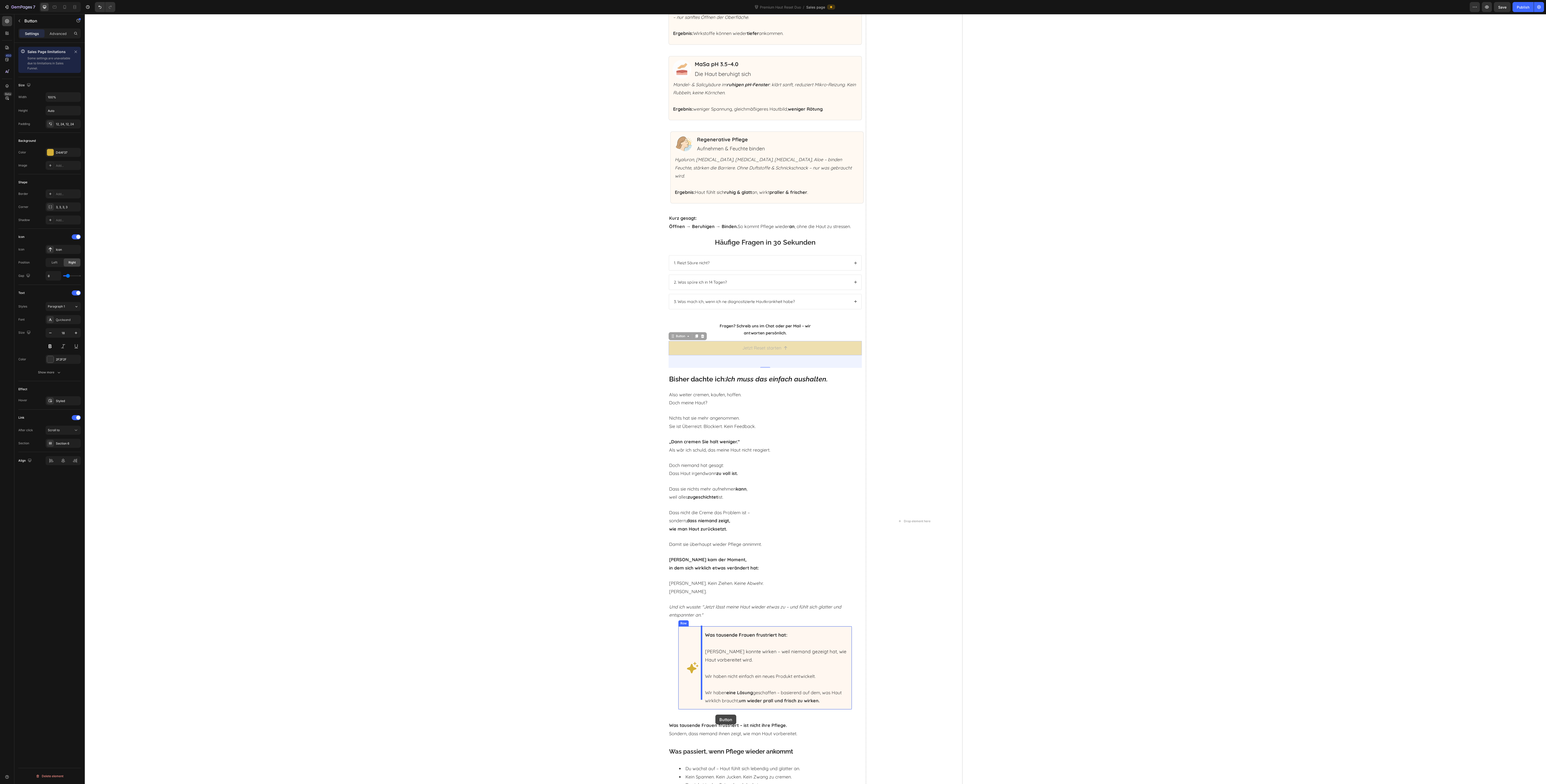
scroll to position [2089, 0]
drag, startPoint x: 673, startPoint y: 431, endPoint x: 708, endPoint y: 723, distance: 294.1
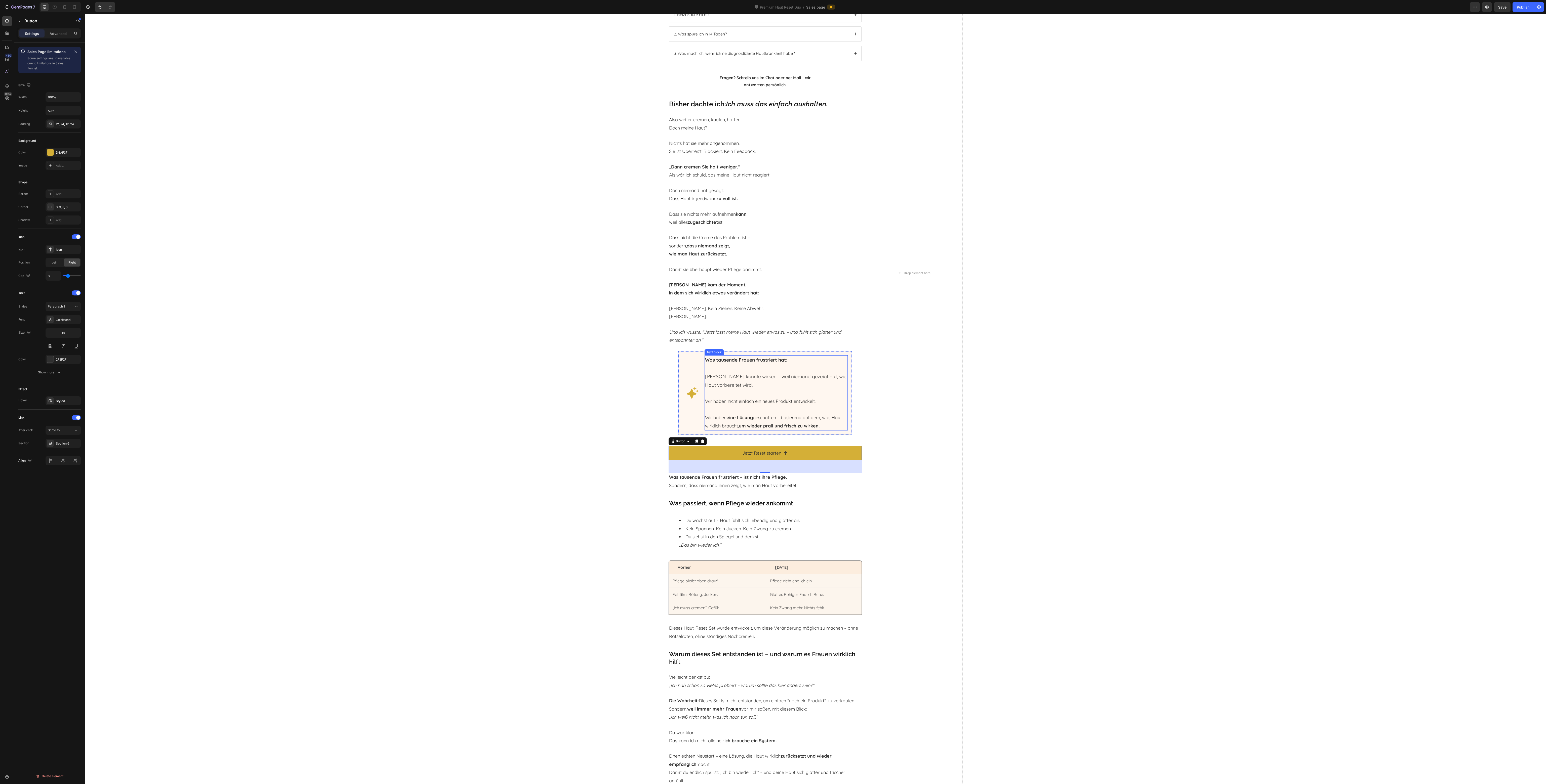
scroll to position [2441, 0]
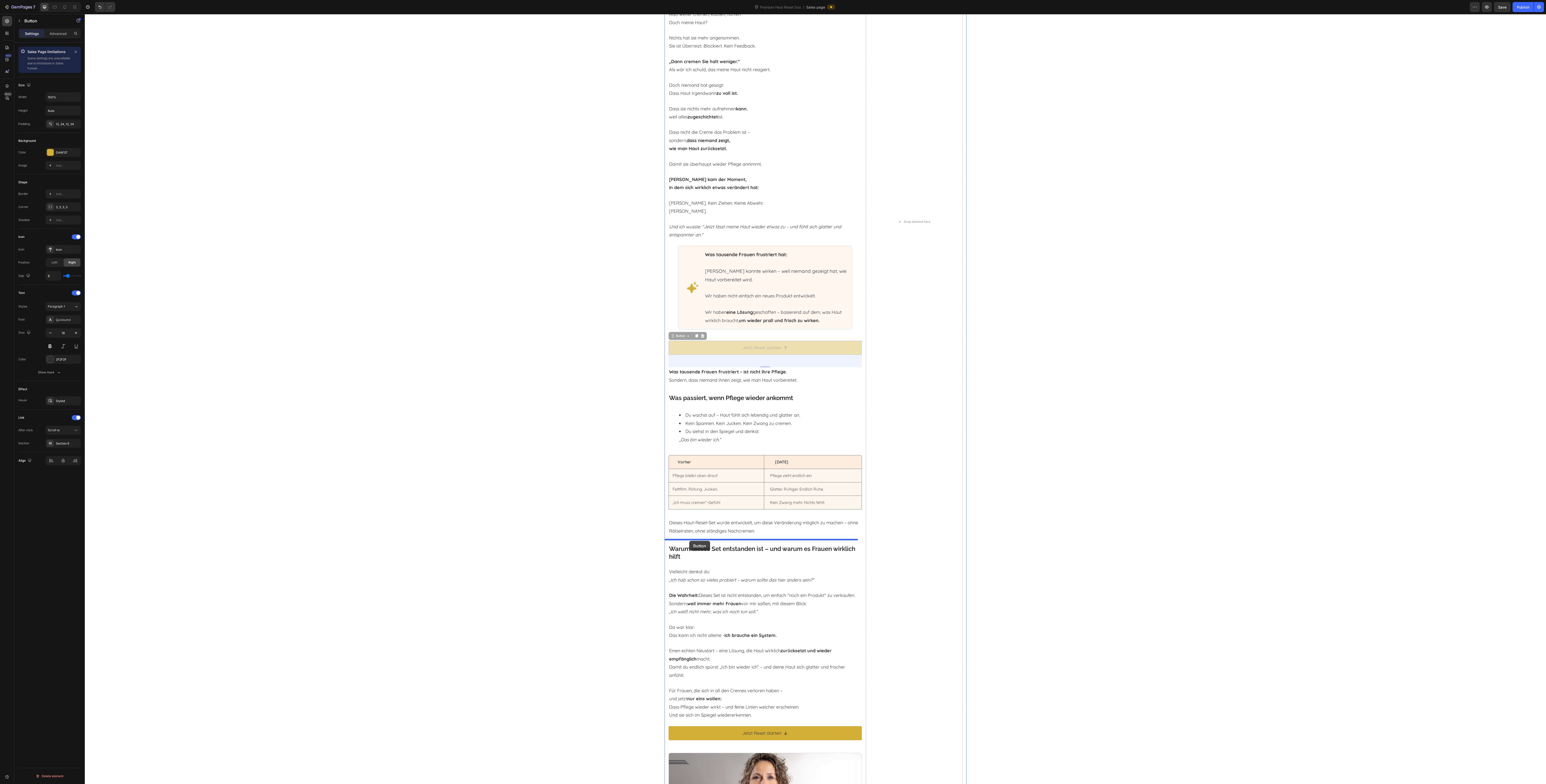
drag, startPoint x: 679, startPoint y: 329, endPoint x: 689, endPoint y: 541, distance: 212.2
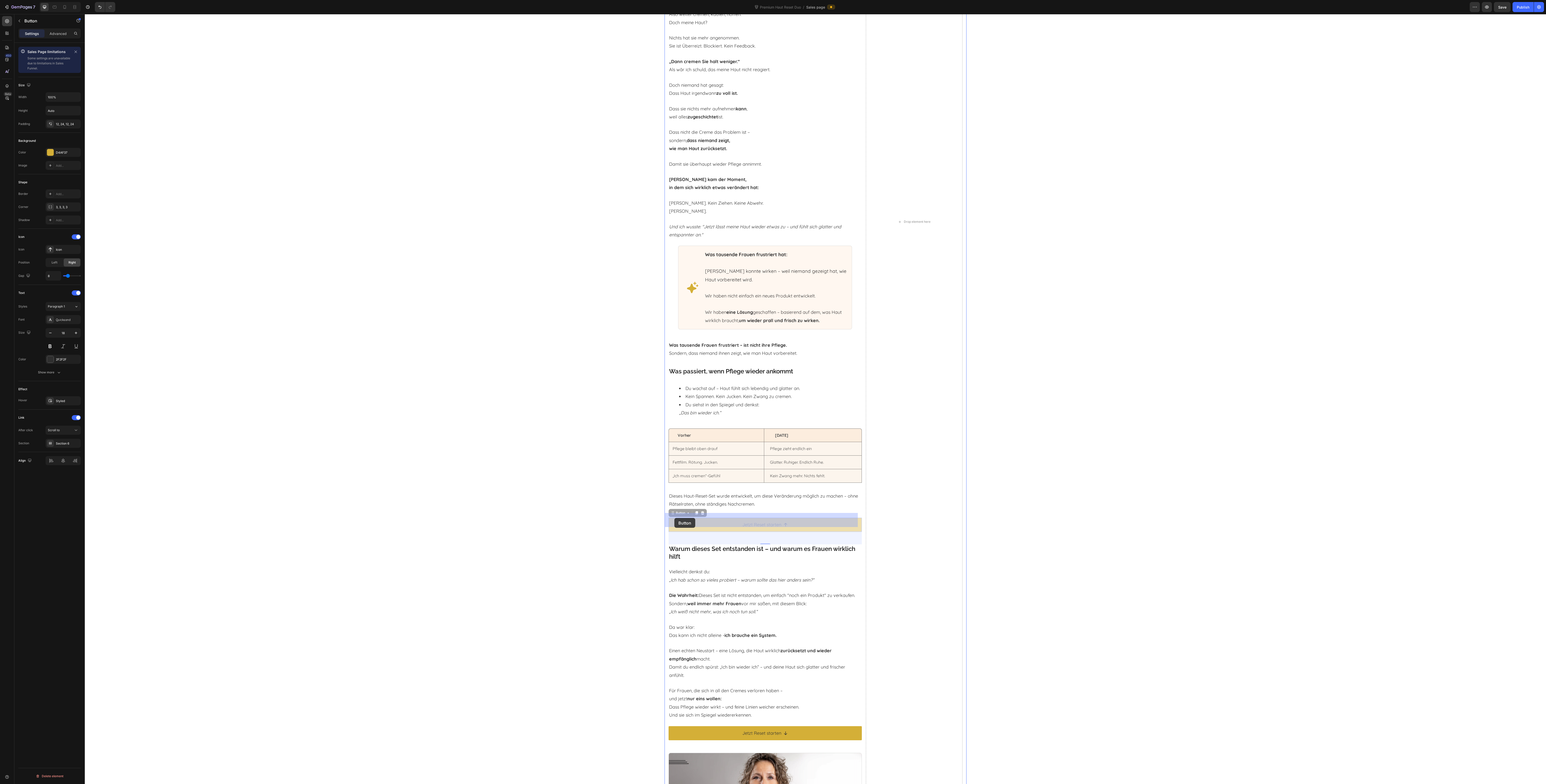
drag, startPoint x: 679, startPoint y: 508, endPoint x: 681, endPoint y: 517, distance: 9.2
click at [701, 511] on icon at bounding box center [702, 513] width 3 height 4
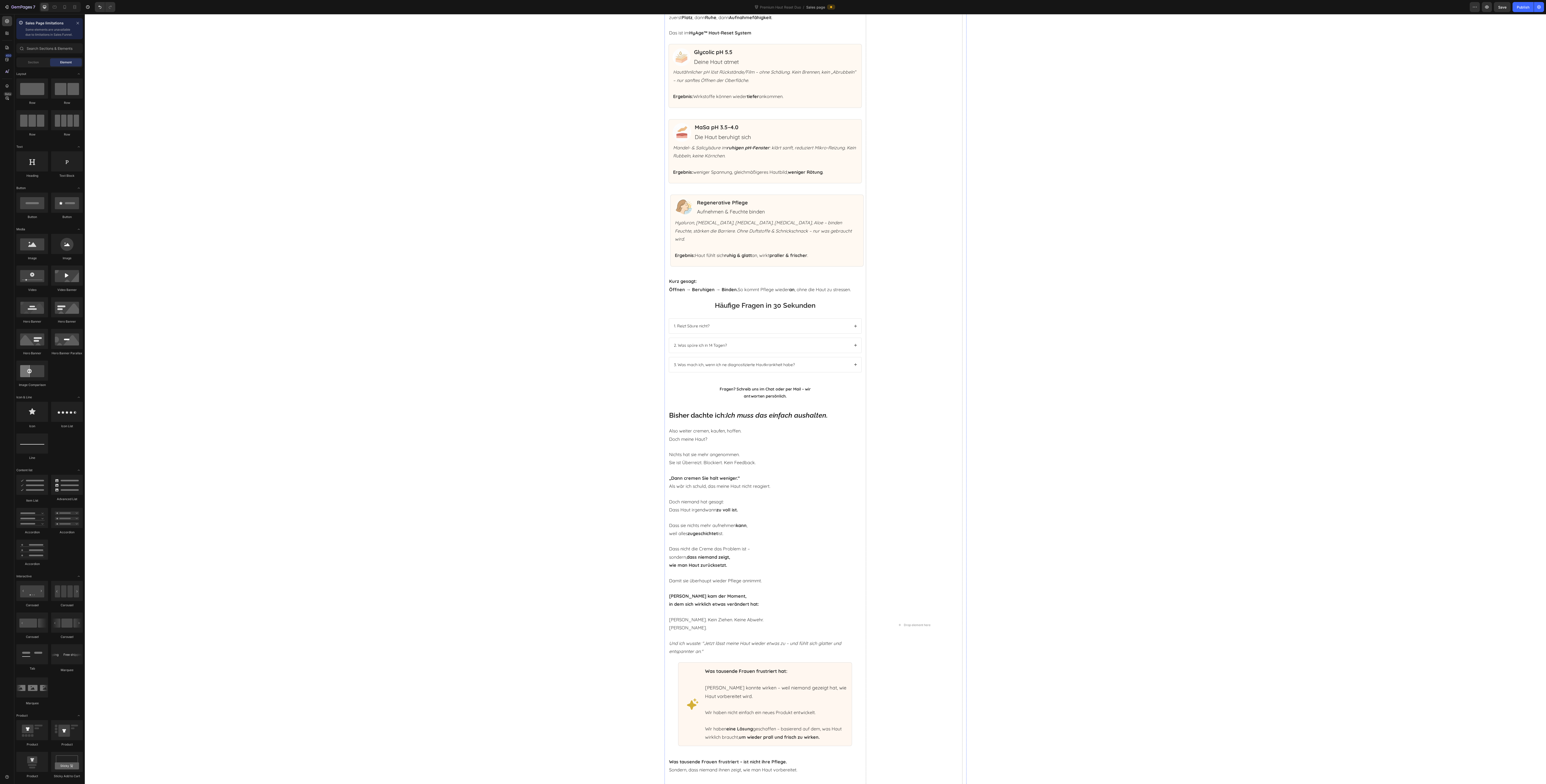
scroll to position [2089, 0]
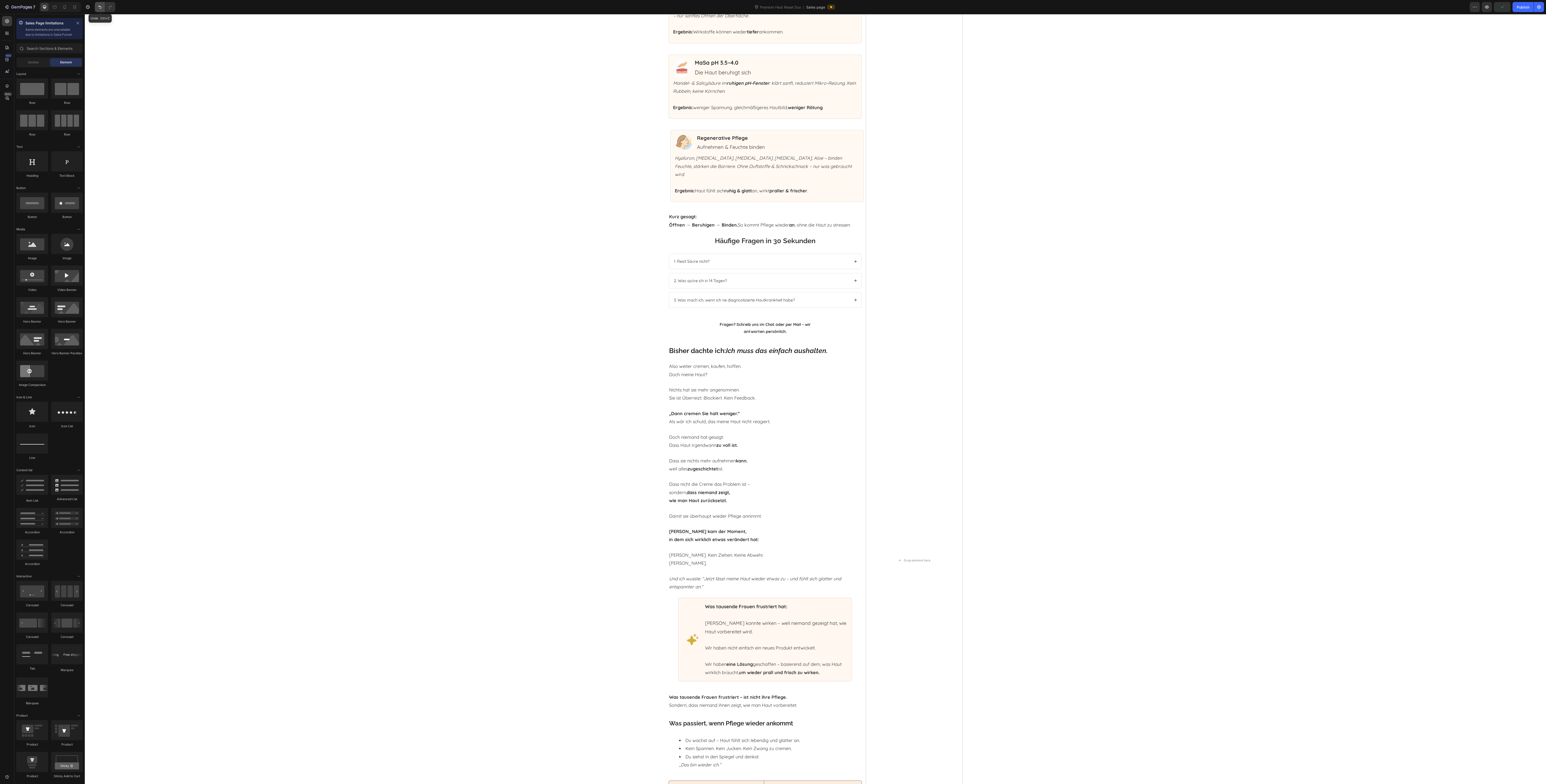
click at [98, 7] on icon "Undo/Redo" at bounding box center [100, 7] width 5 height 5
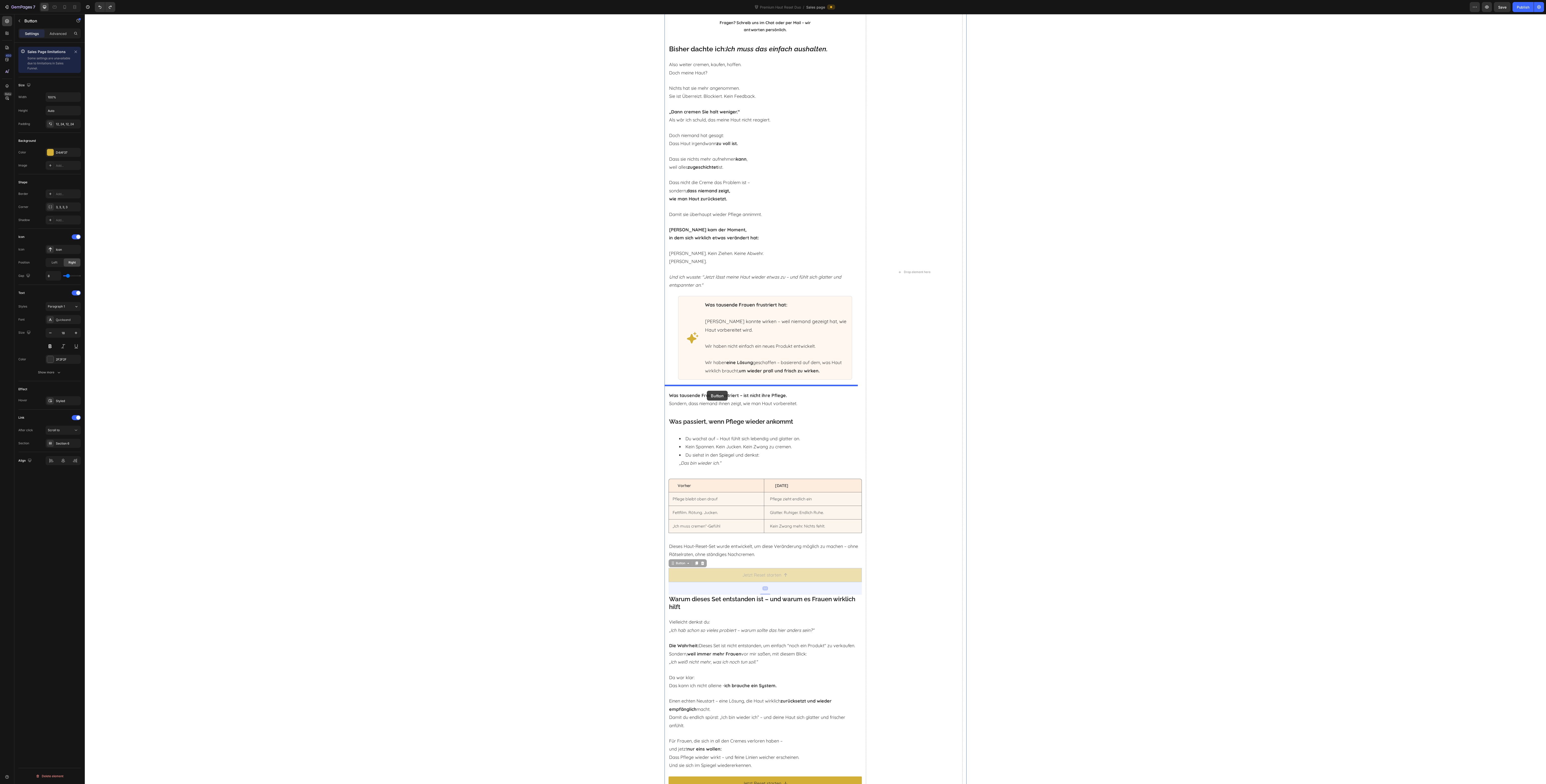
drag, startPoint x: 669, startPoint y: 561, endPoint x: 707, endPoint y: 391, distance: 174.2
click at [707, 391] on div "Header Warum dieses Reset wirkt – sanft, pH-geführt, ohne Rubbeln. Heading Dein…" at bounding box center [815, 24] width 1461 height 4803
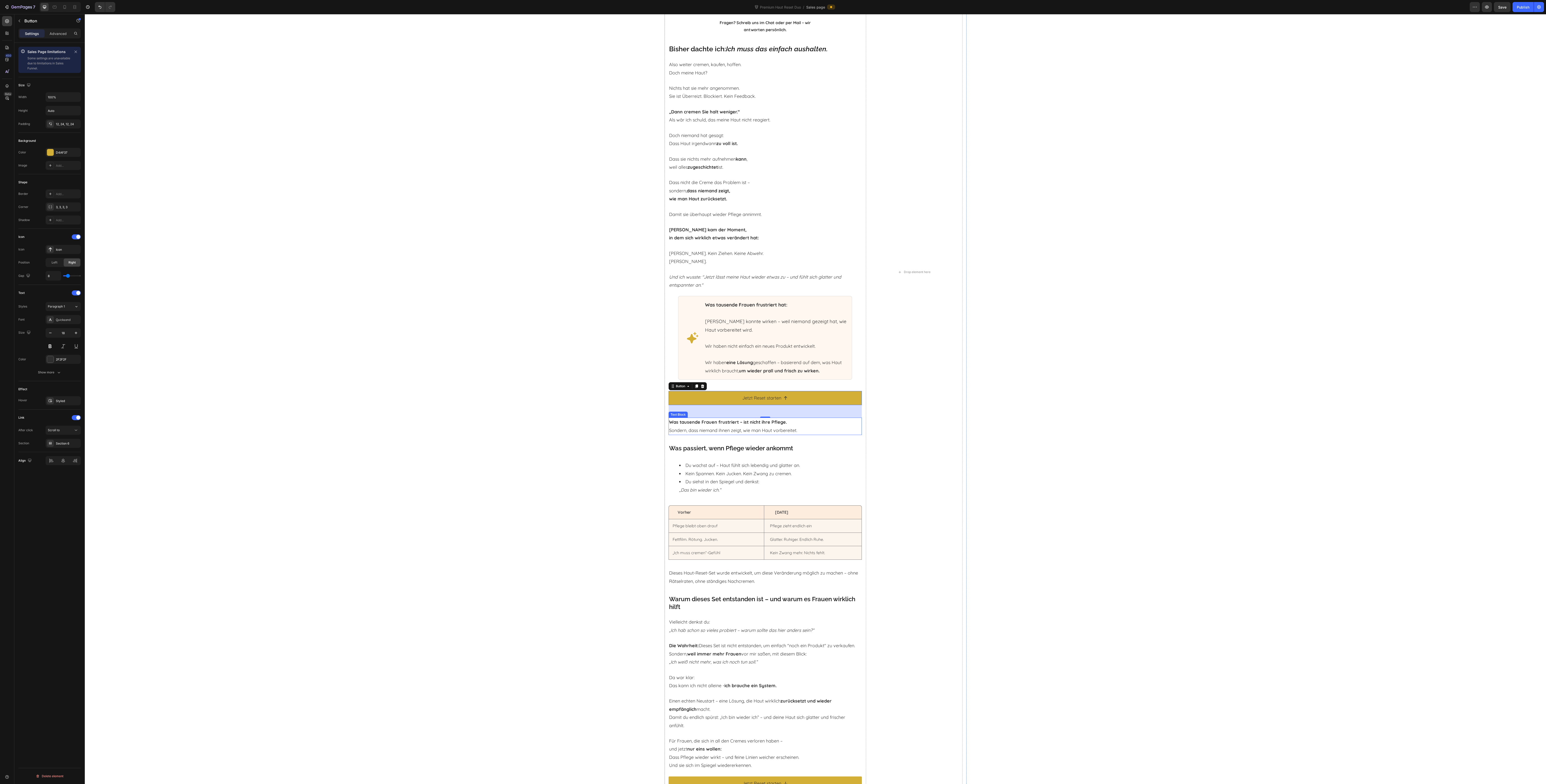
click at [767, 428] on p "Was tausende Frauen frustriert – ist nicht ihre Pflege. Sondern, dass niemand i…" at bounding box center [765, 426] width 192 height 16
click at [706, 411] on icon at bounding box center [708, 413] width 4 height 4
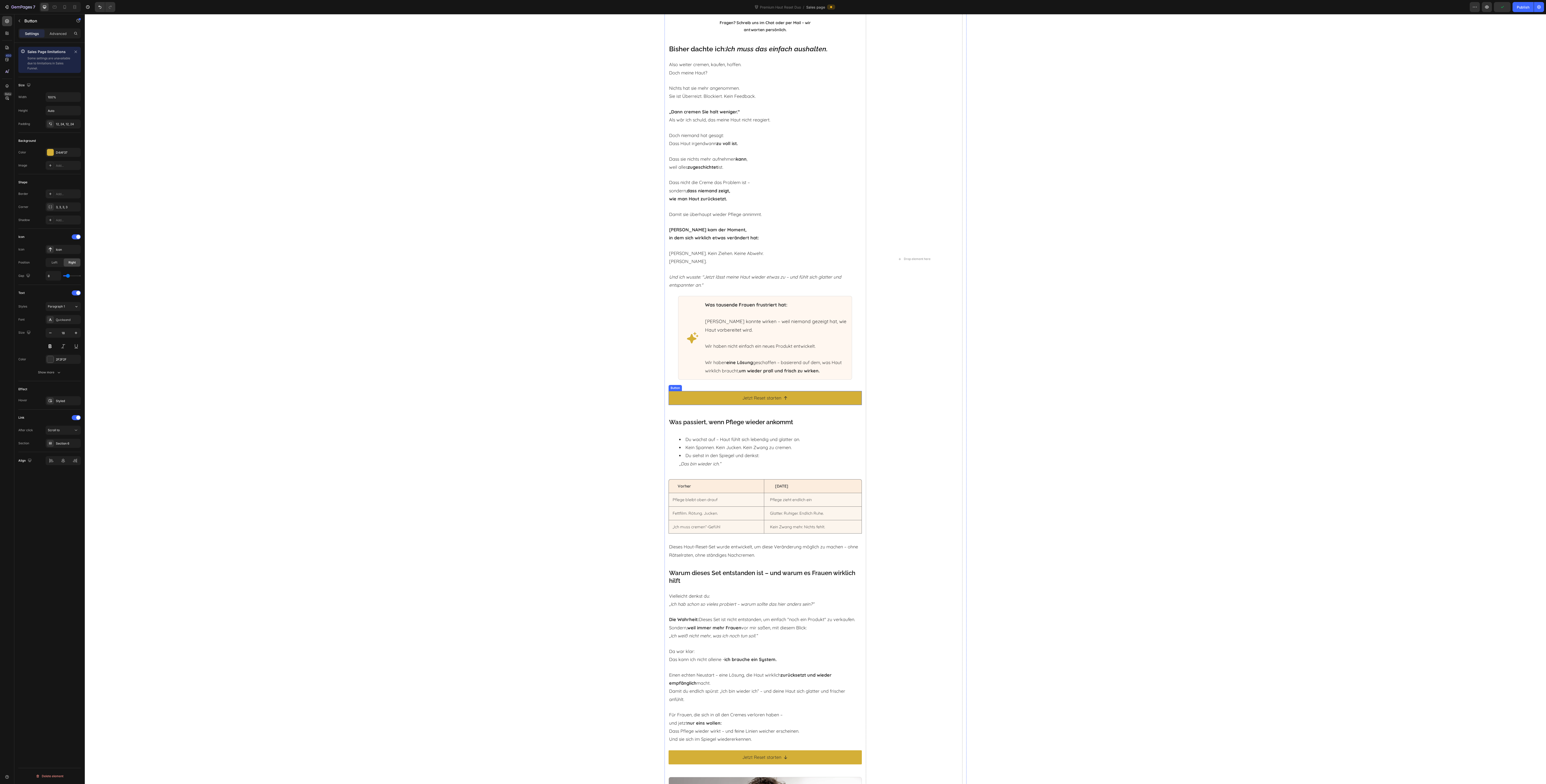
click at [670, 386] on div "Button" at bounding box center [675, 388] width 11 height 5
click at [50, 36] on p "Advanced" at bounding box center [58, 34] width 17 height 5
click at [71, 62] on span "No" at bounding box center [72, 62] width 4 height 5
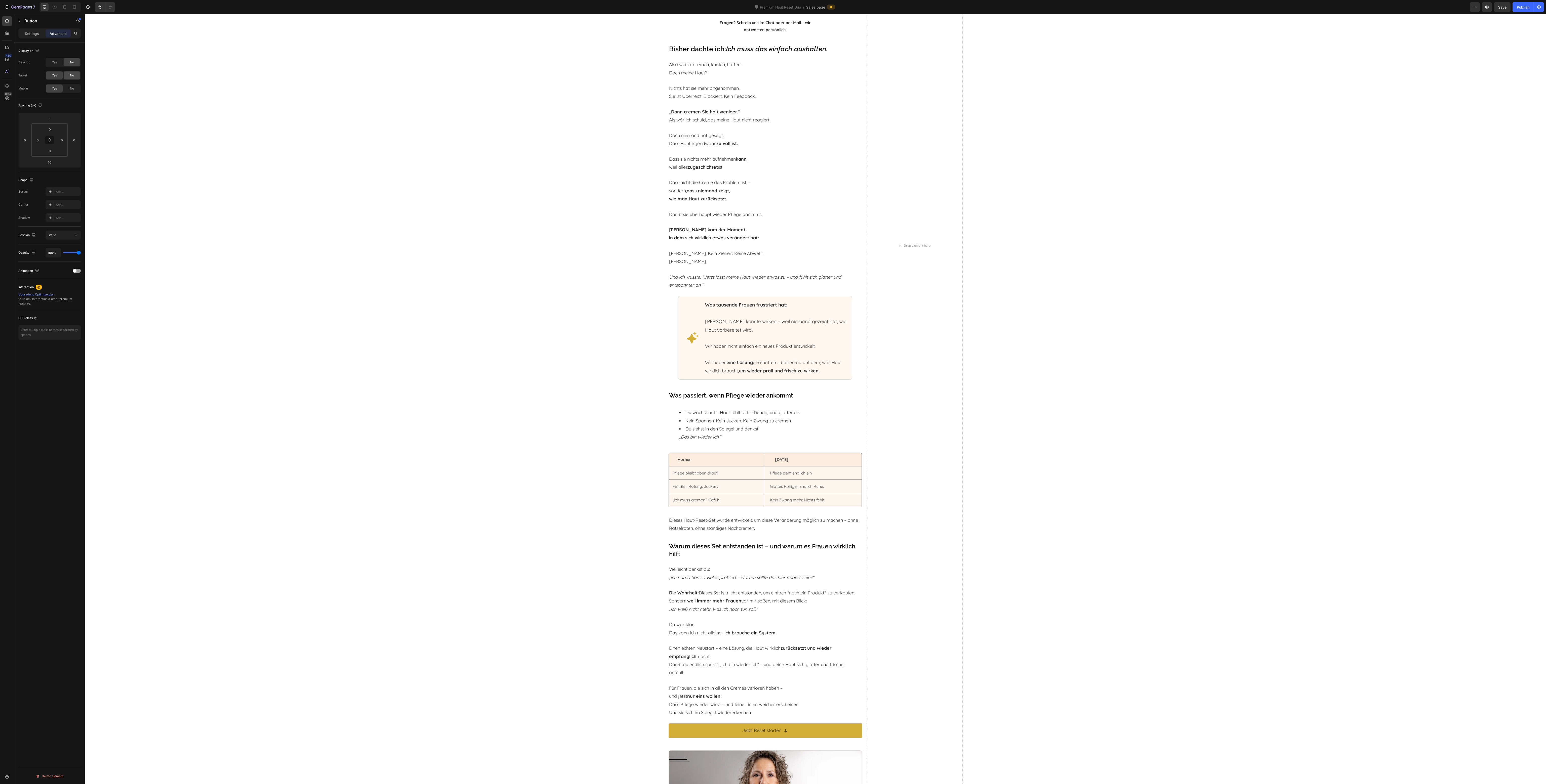
click at [73, 72] on div "No" at bounding box center [72, 75] width 17 height 8
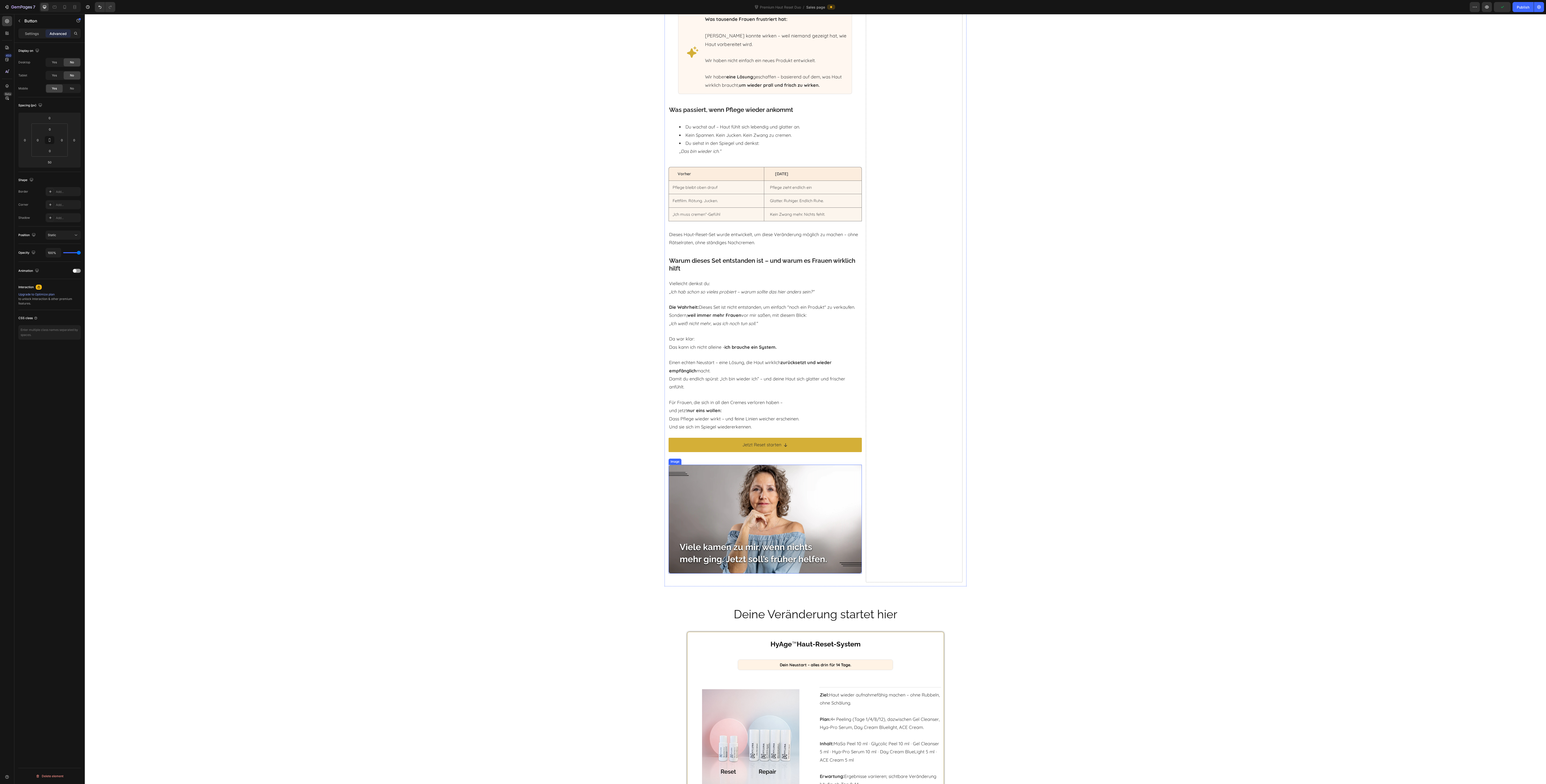
scroll to position [2693, 0]
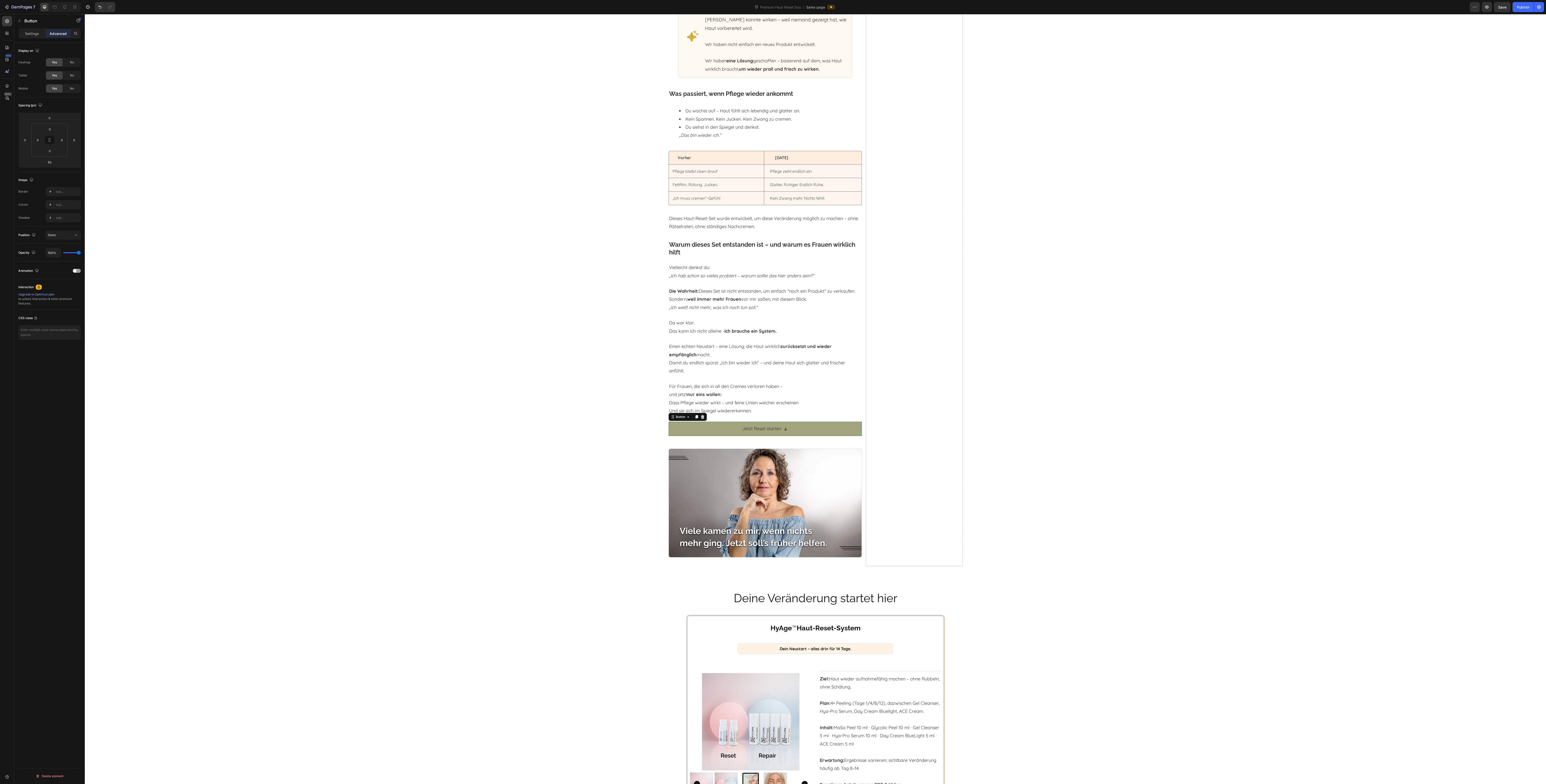
click at [682, 422] on link "Jetzt Reset starten" at bounding box center [765, 428] width 193 height 14
click at [700, 415] on icon at bounding box center [702, 417] width 4 height 4
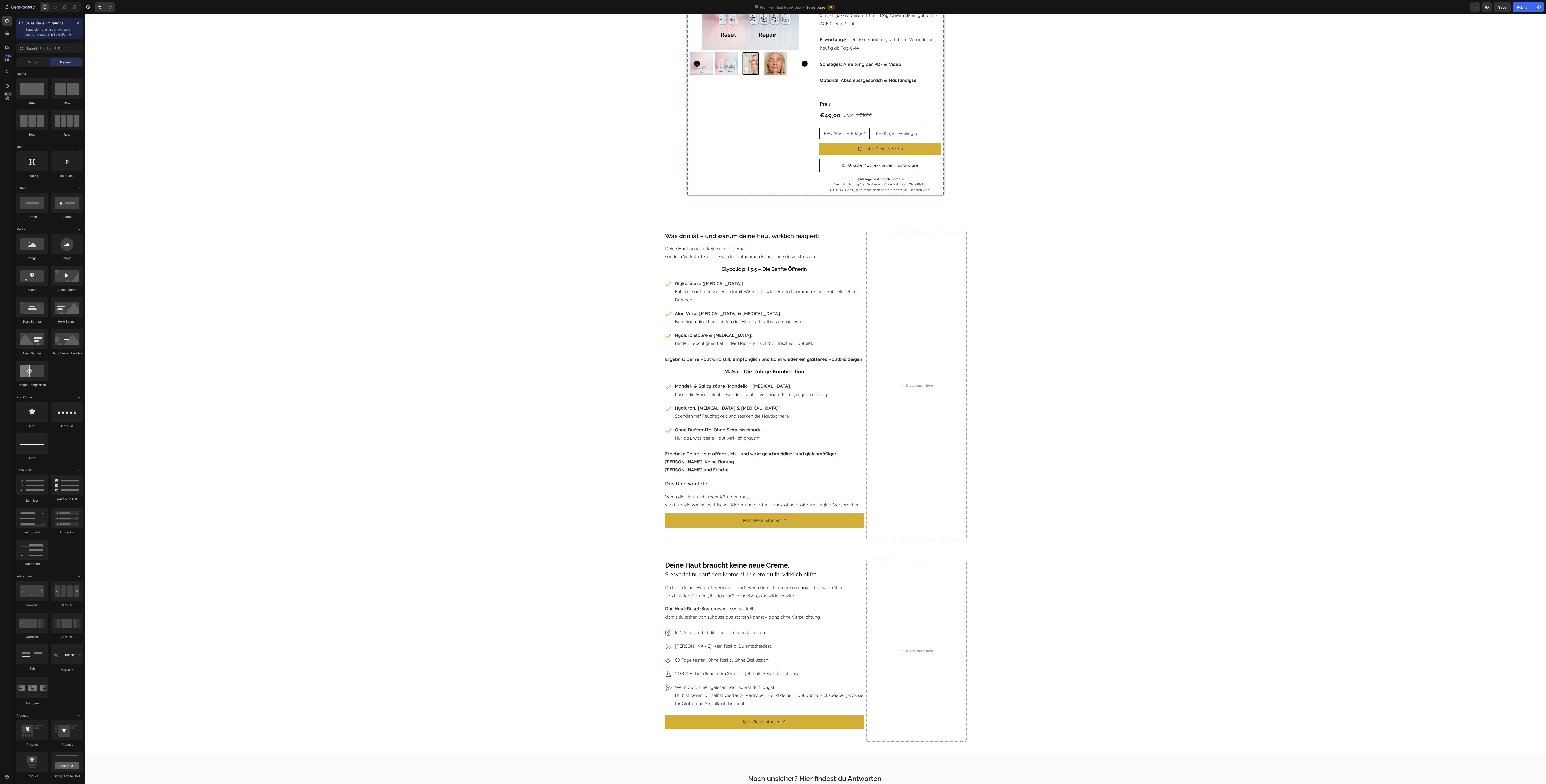
scroll to position [3398, 0]
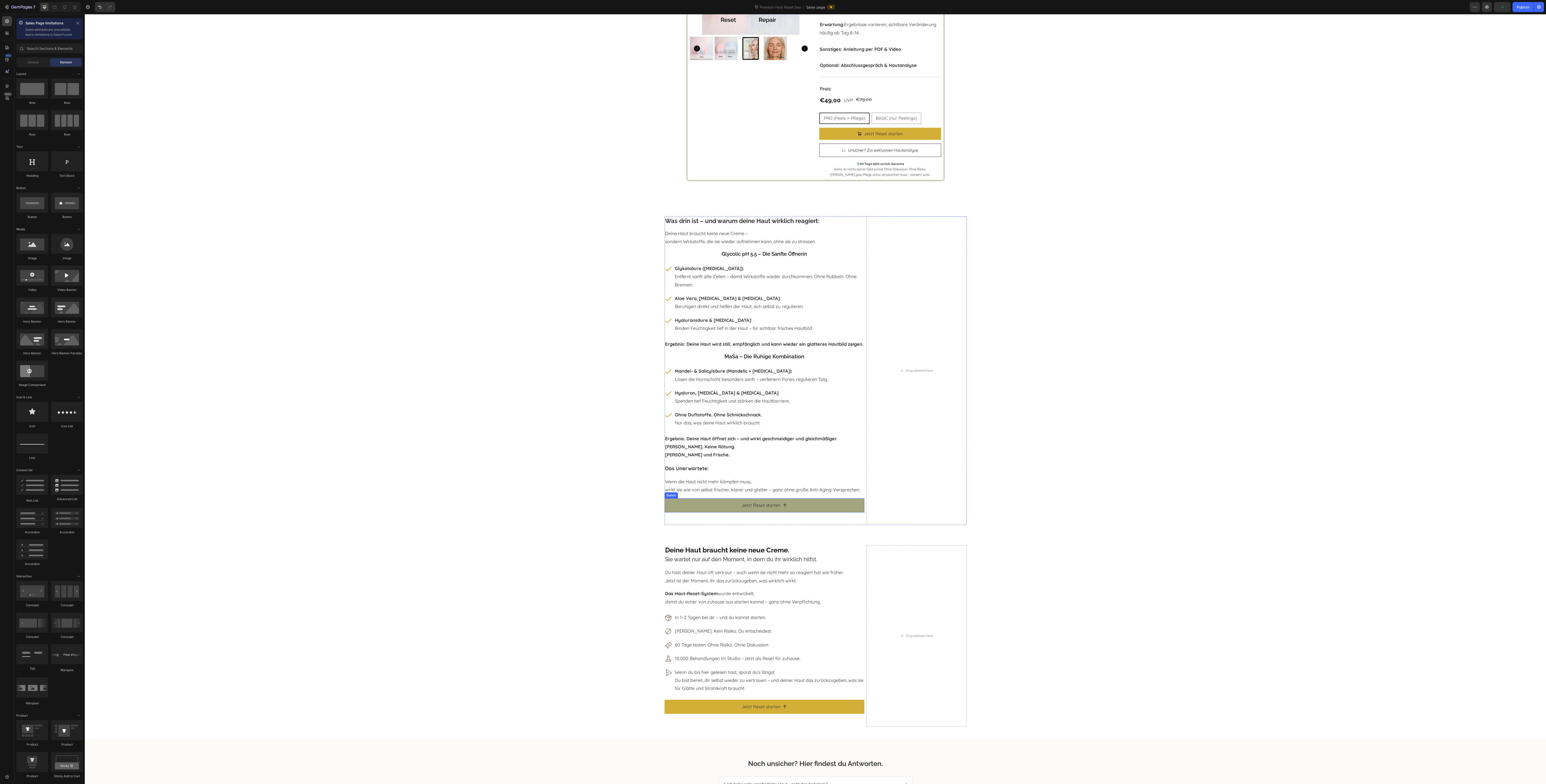
click at [669, 512] on link "Jetzt Reset starten" at bounding box center [764, 505] width 200 height 14
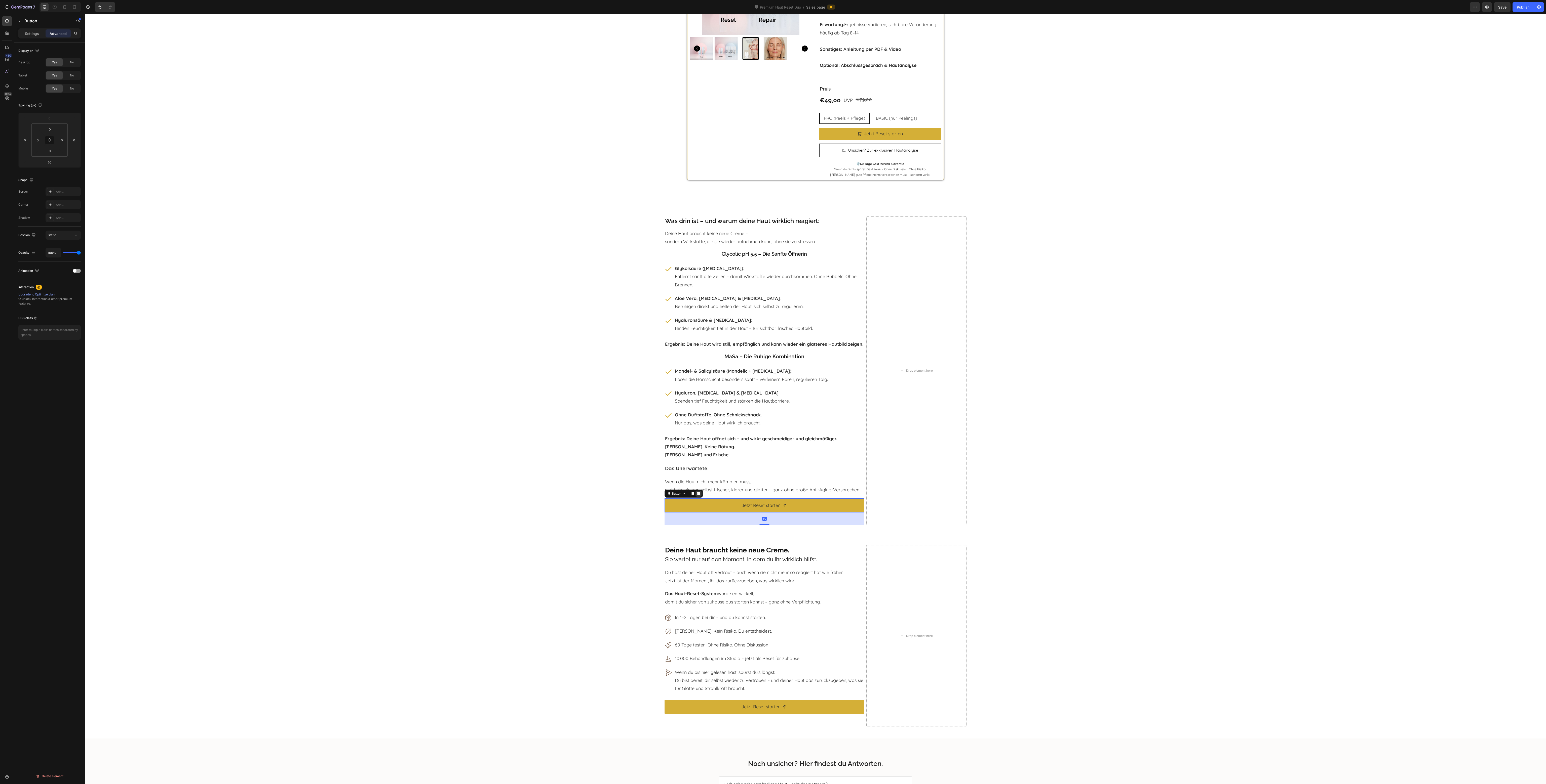
click at [697, 495] on icon at bounding box center [699, 494] width 4 height 4
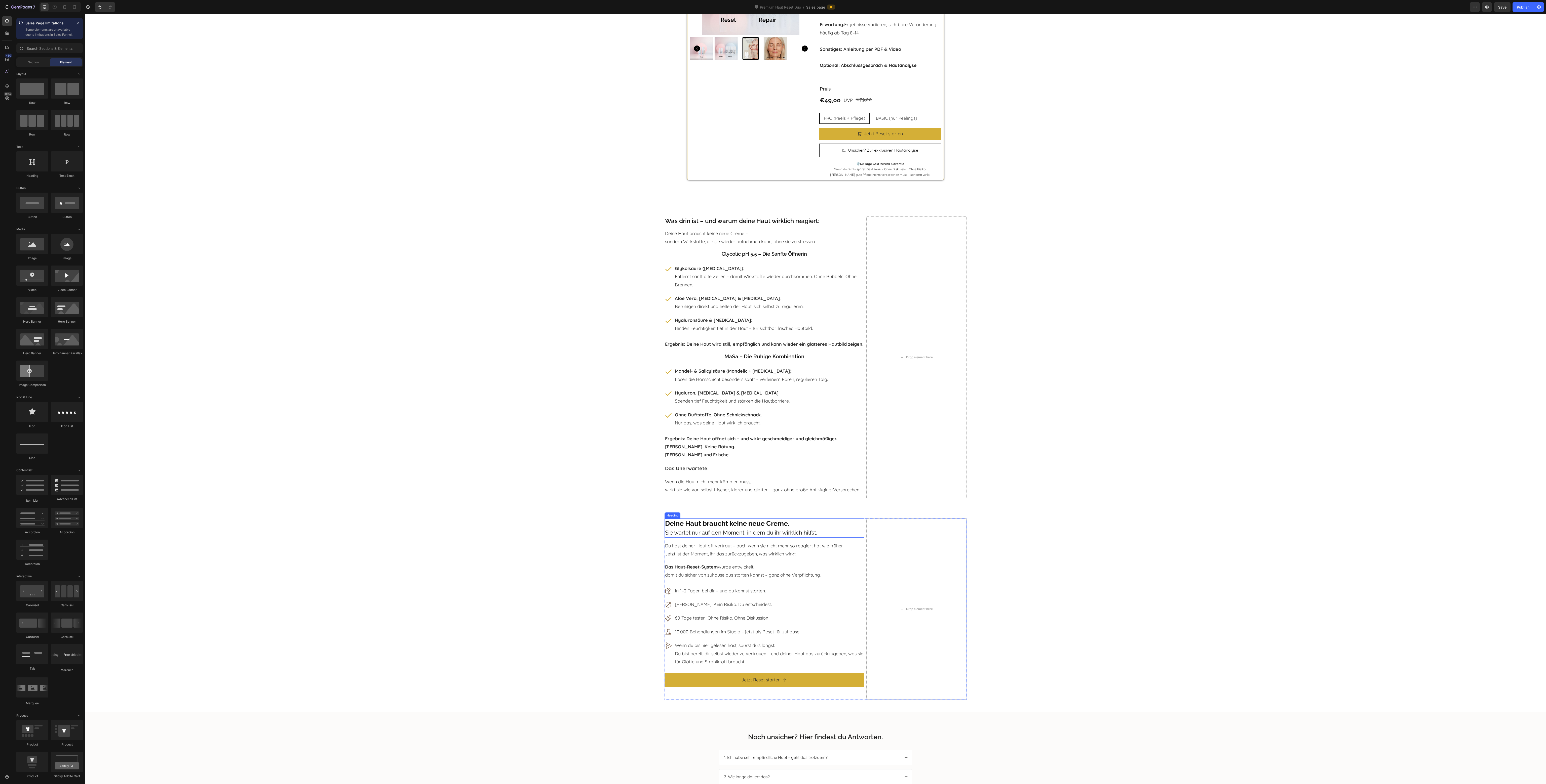
click at [667, 519] on div "Heading" at bounding box center [672, 515] width 16 height 6
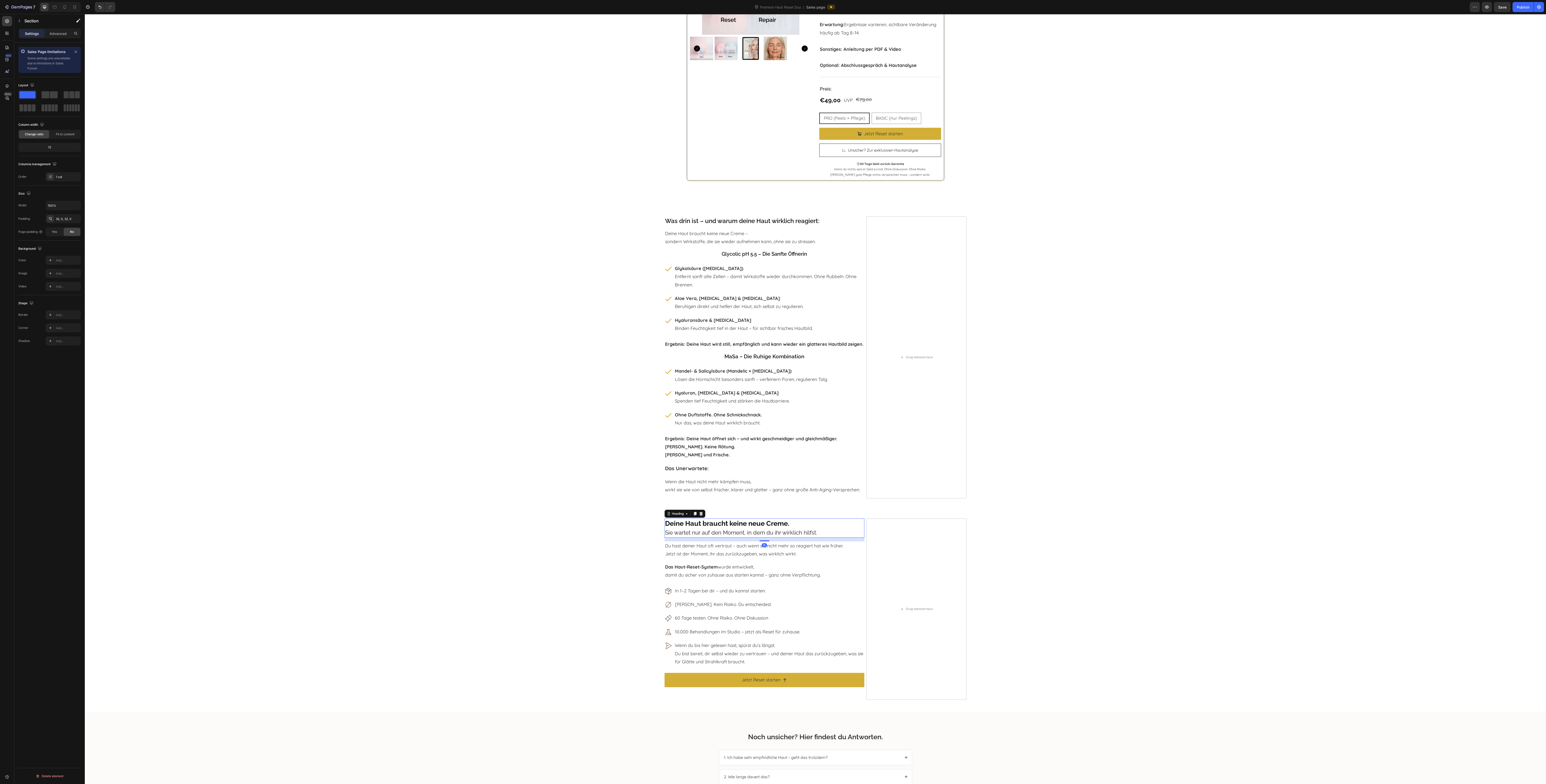
click at [590, 539] on div "Deine Haut braucht keine neue Creme. Sie wartet nur auf den Moment, in dem du i…" at bounding box center [815, 611] width 1461 height 185
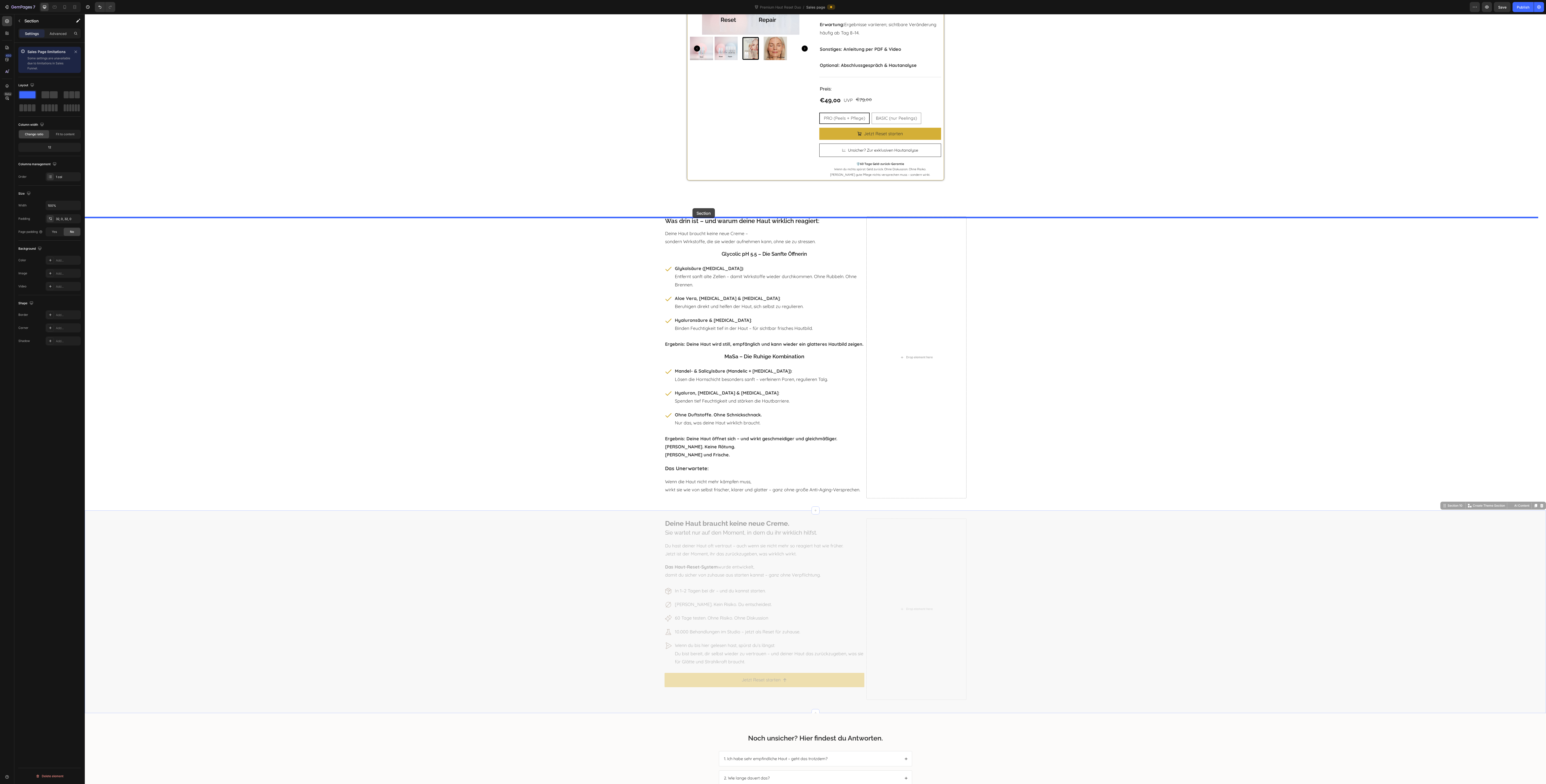
drag, startPoint x: 594, startPoint y: 552, endPoint x: 691, endPoint y: 215, distance: 350.7
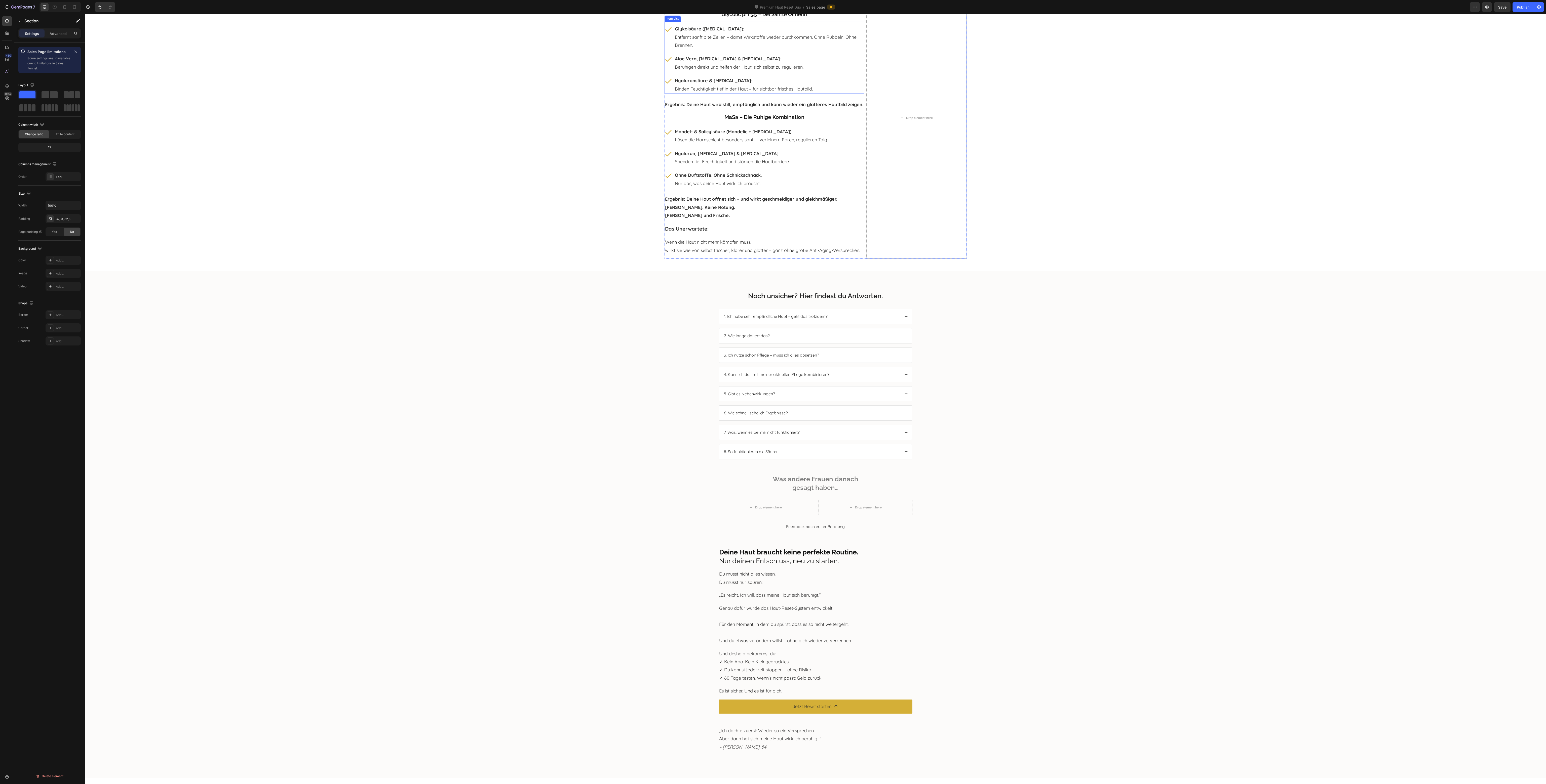
scroll to position [3922, 0]
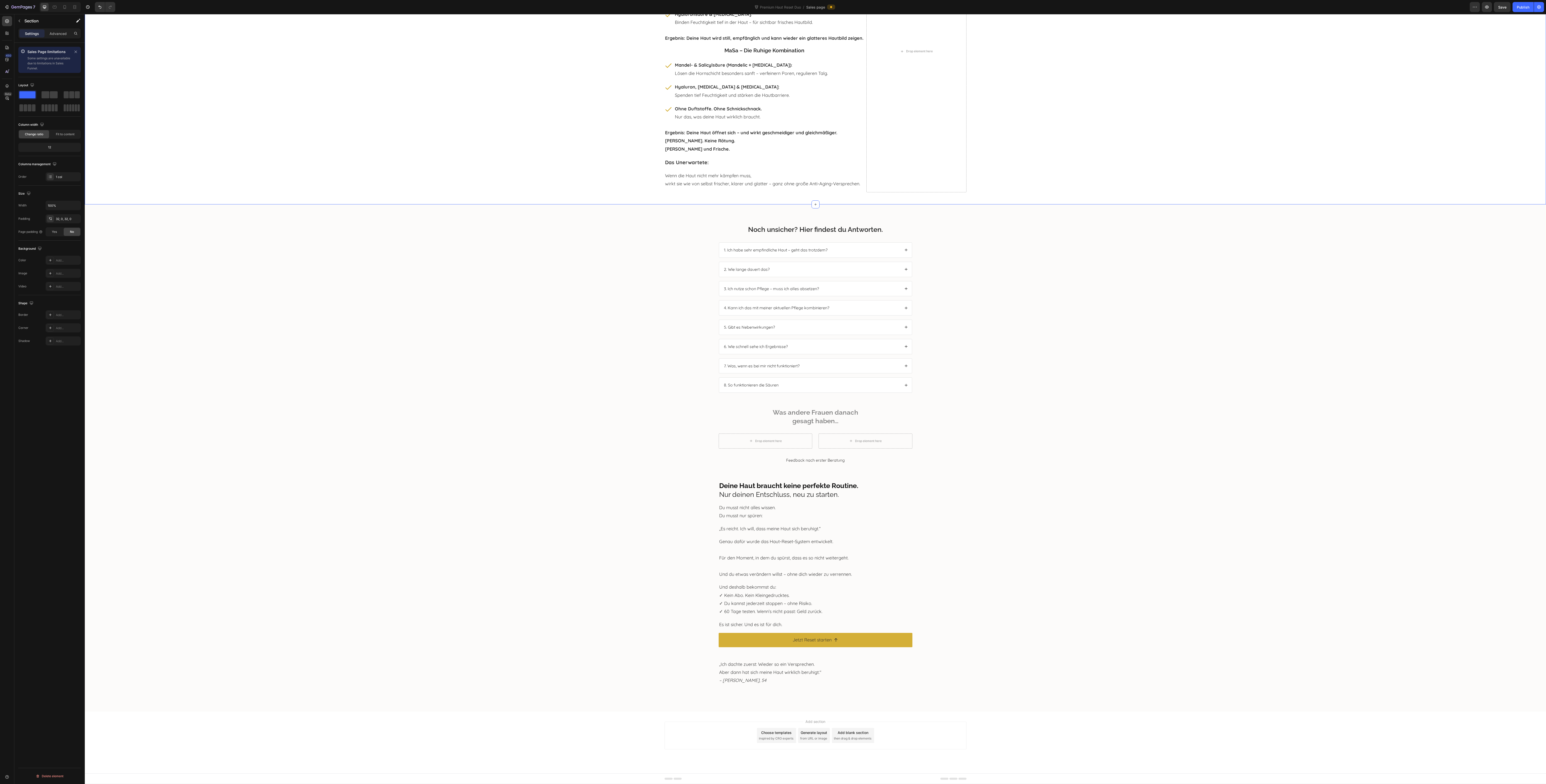
click at [1282, 67] on div "Was drin ist – und warum deine Haut wirklich reagiert: Heading Deine Haut brauc…" at bounding box center [815, 53] width 1461 height 286
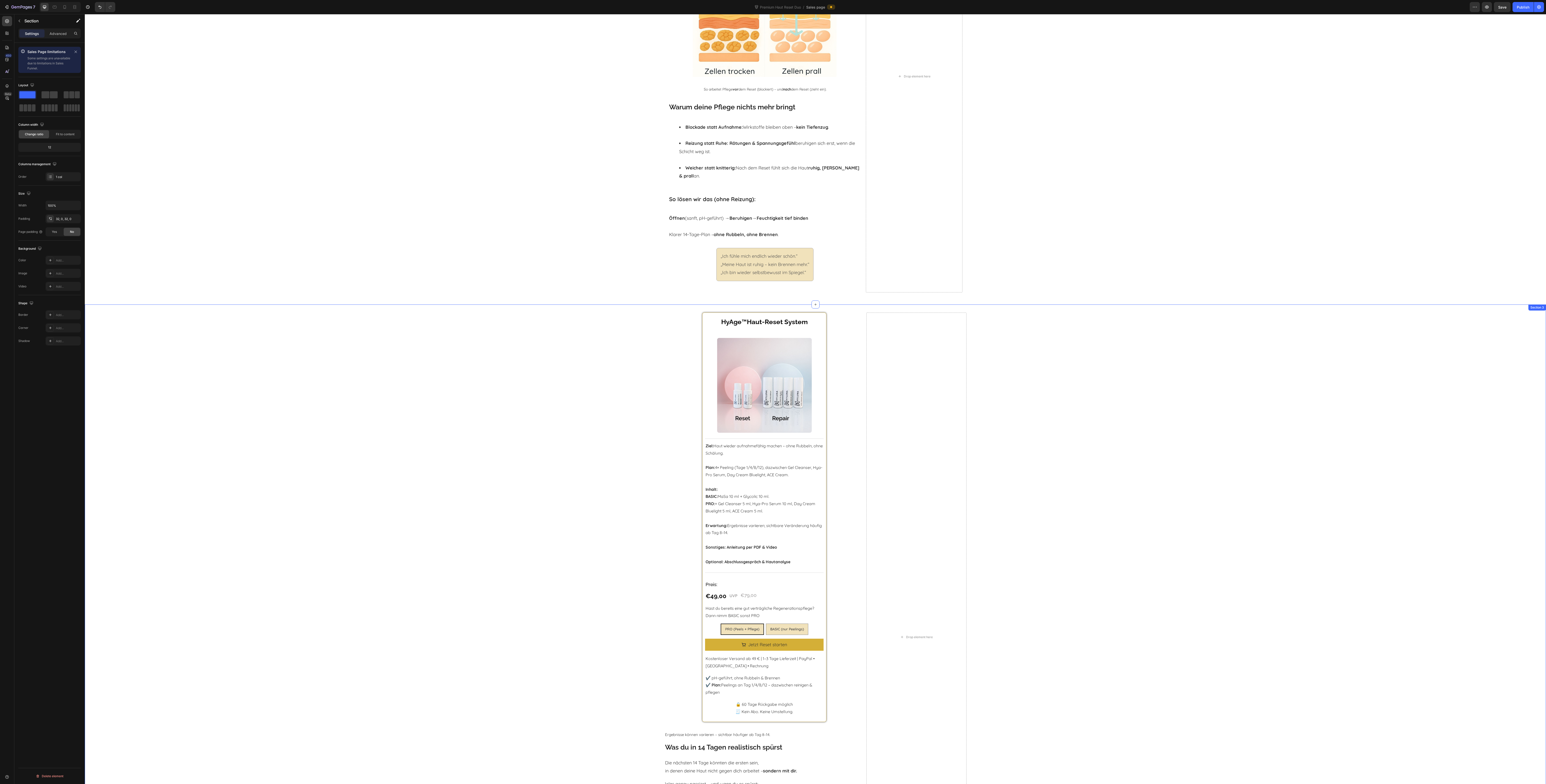
scroll to position [0, 0]
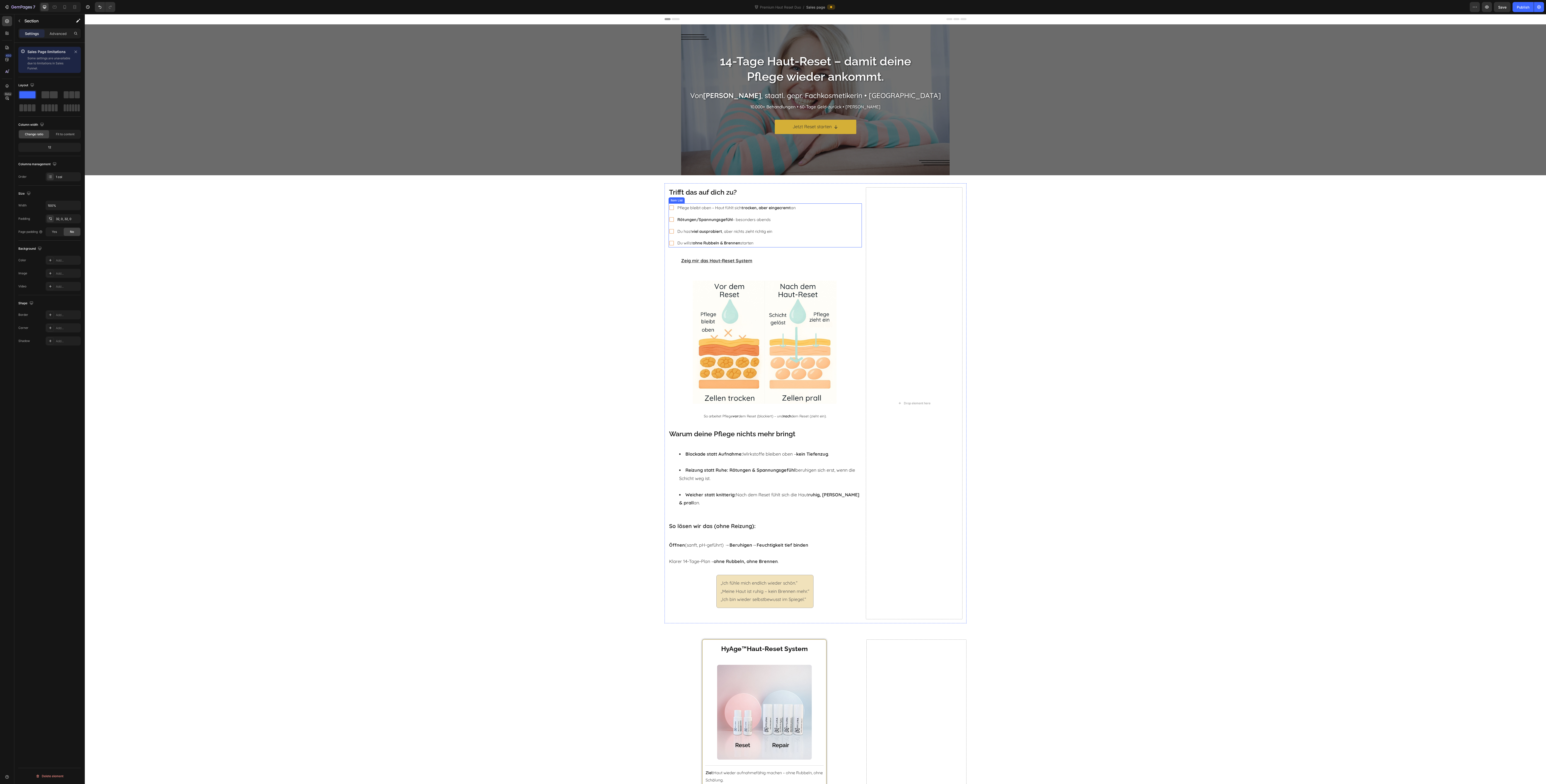
click at [768, 210] on strong "trocken, aber eingecremt" at bounding box center [766, 208] width 49 height 5
click at [765, 208] on strong "trocken, aber eingecremt" at bounding box center [766, 208] width 49 height 5
click at [727, 244] on strong "ohne Rubbeln & Brennen" at bounding box center [716, 243] width 47 height 5
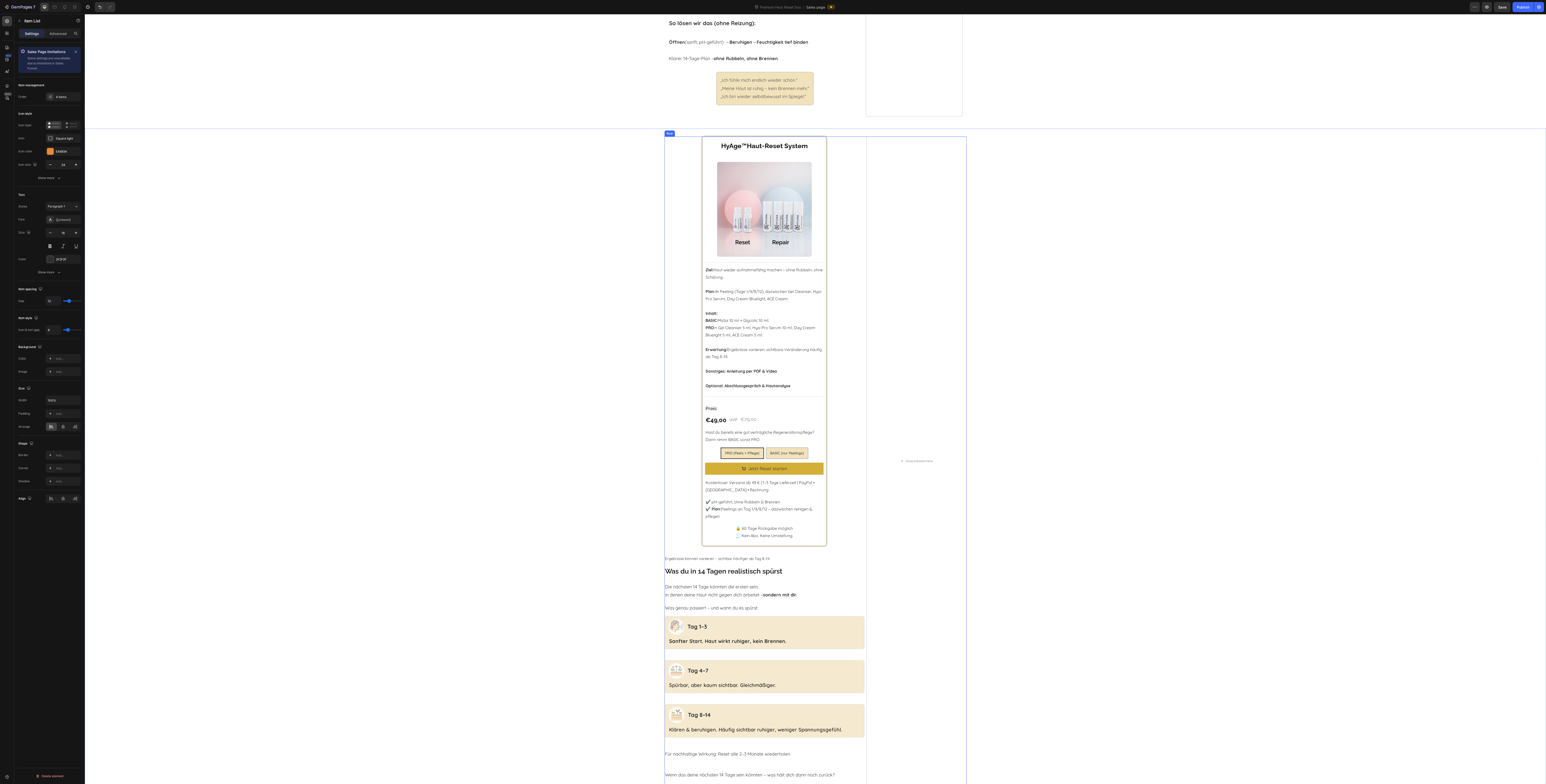
scroll to position [603, 0]
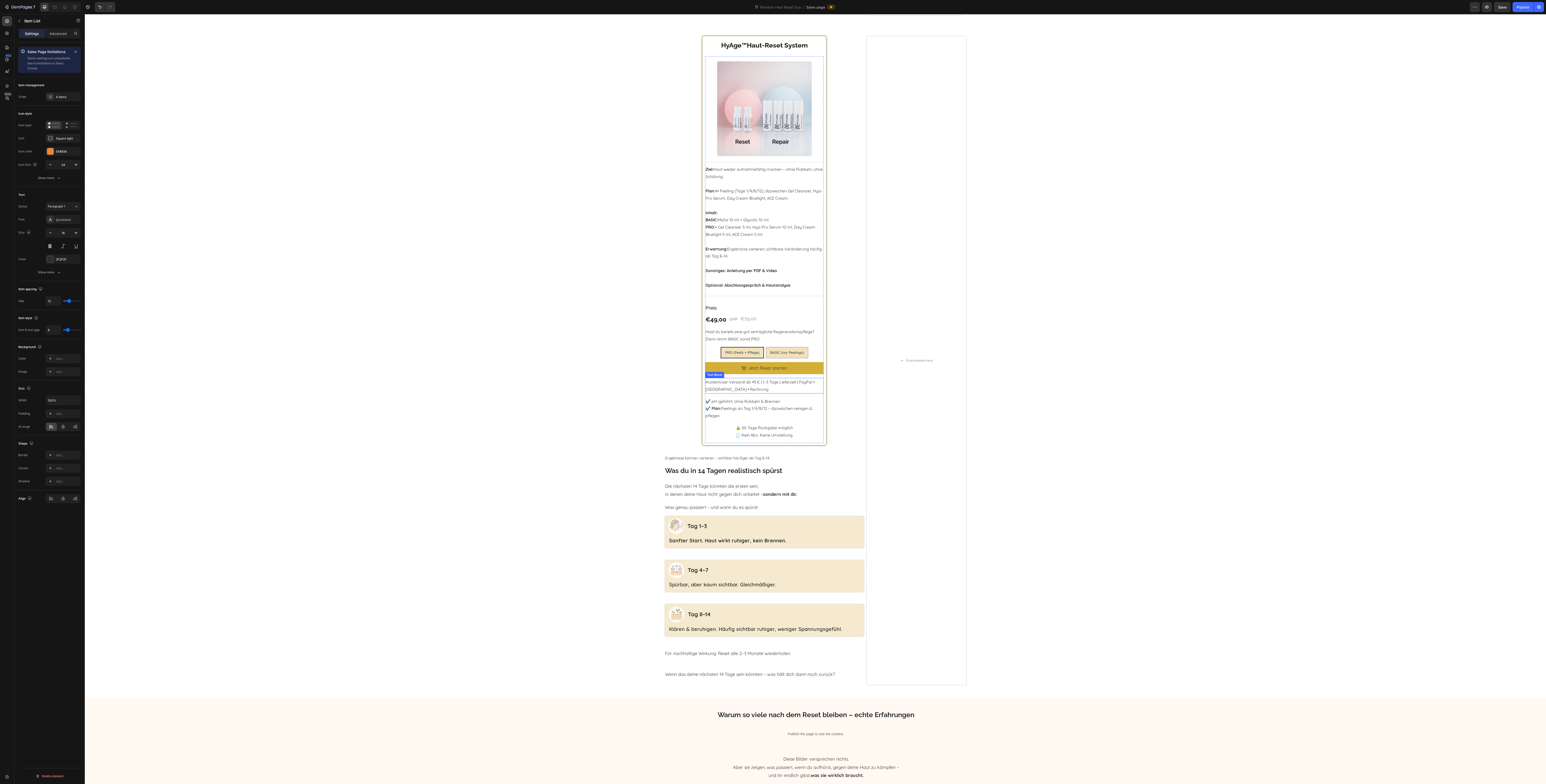
click at [739, 384] on p "Kostenloser Versand ab 49 € | 1–3 Tage Lieferzeit | PayPal • Klarna • Rechnung" at bounding box center [765, 386] width 118 height 14
click at [59, 166] on icon at bounding box center [59, 165] width 2 height 1
click at [447, 401] on div "HyAge ™ Haut-Reset System Heading Wähle deinen Start Heading Product Images Tit…" at bounding box center [815, 363] width 1461 height 654
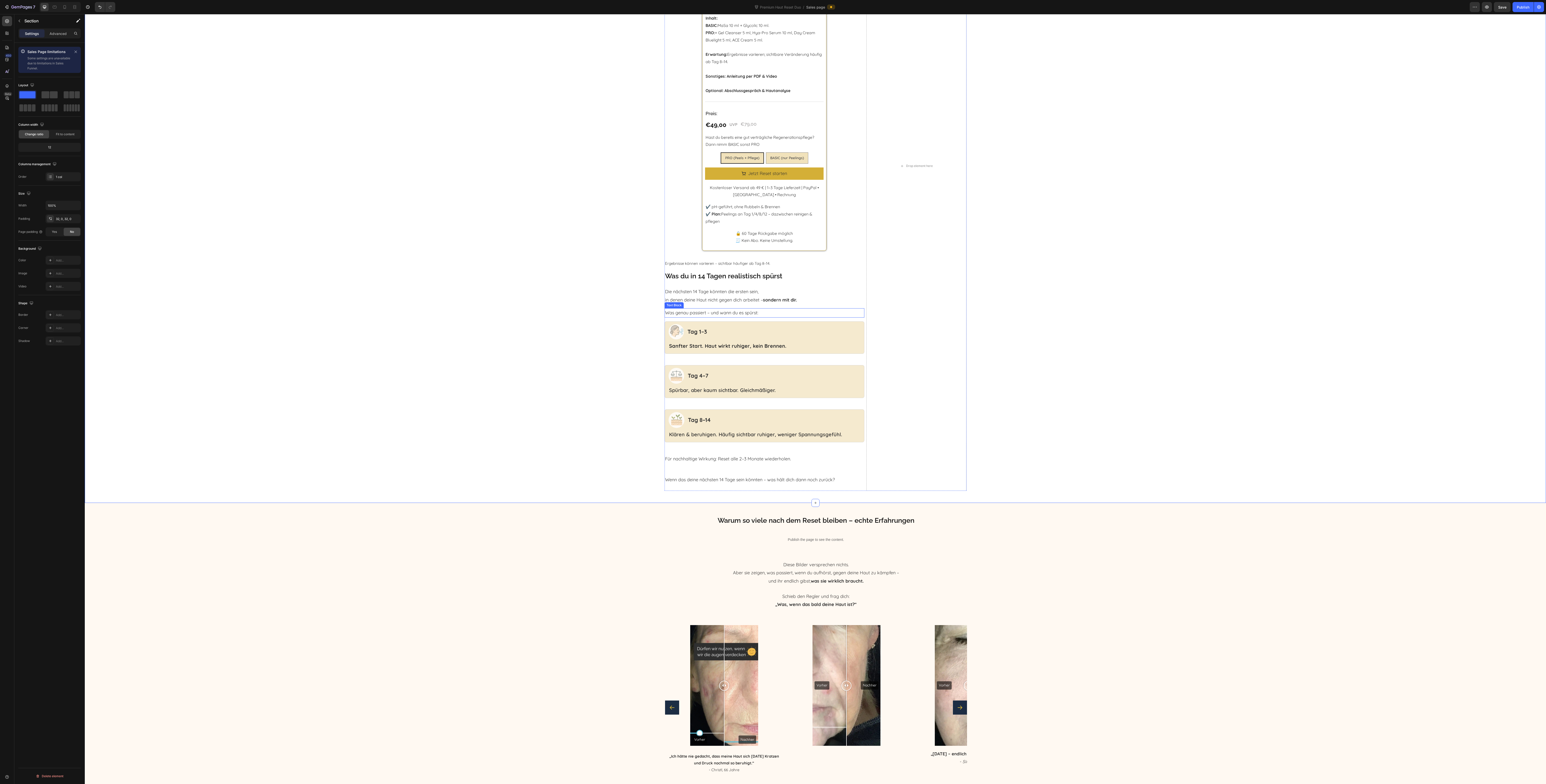
scroll to position [805, 0]
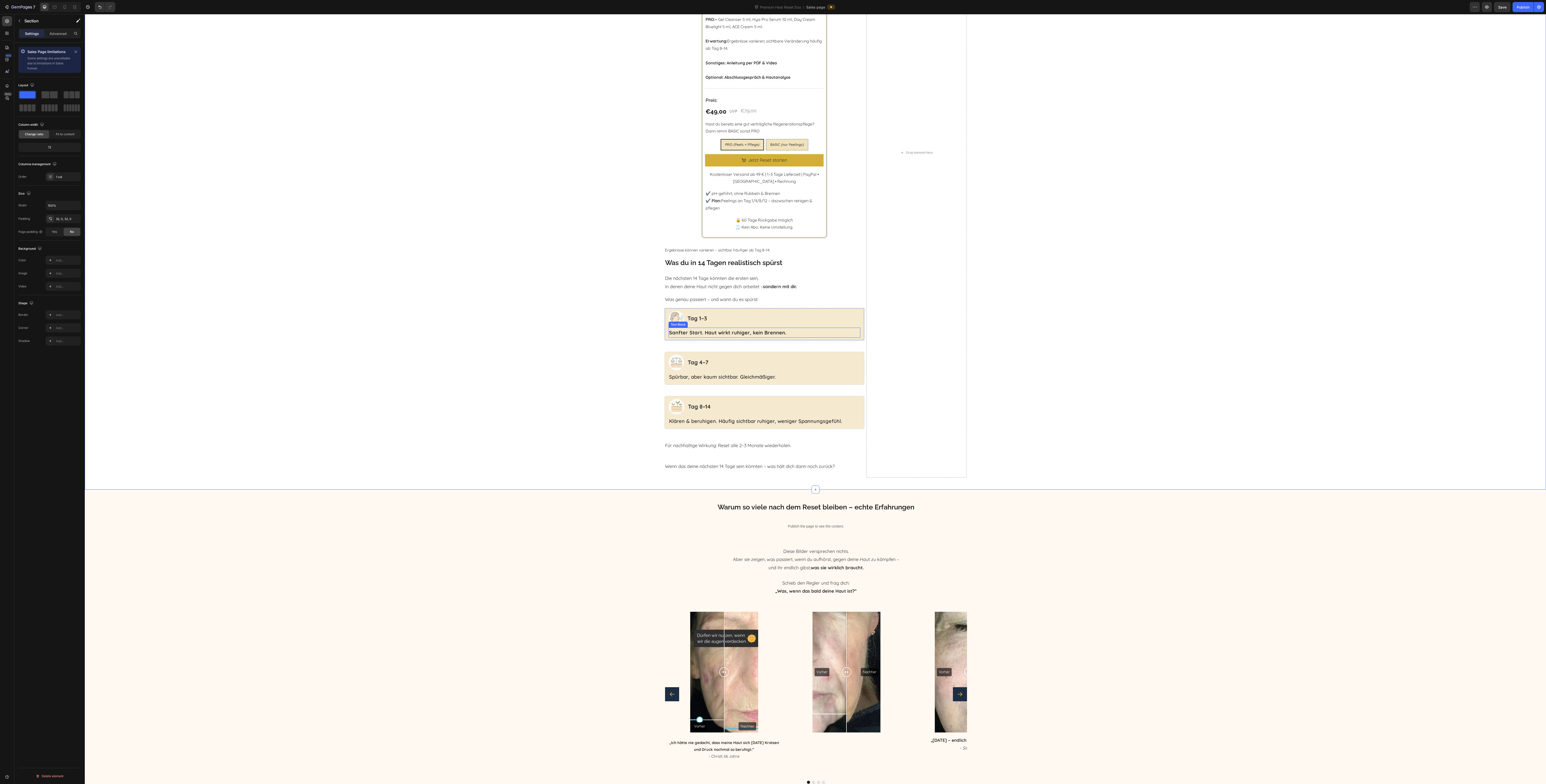
click at [722, 333] on strong "Sanfter Start. Haut wirkt ruhiger, kein Brennen." at bounding box center [727, 332] width 117 height 6
click at [754, 376] on p "Spürbar, aber kaum sichtbar. Gleichmäßiger." at bounding box center [765, 377] width 191 height 9
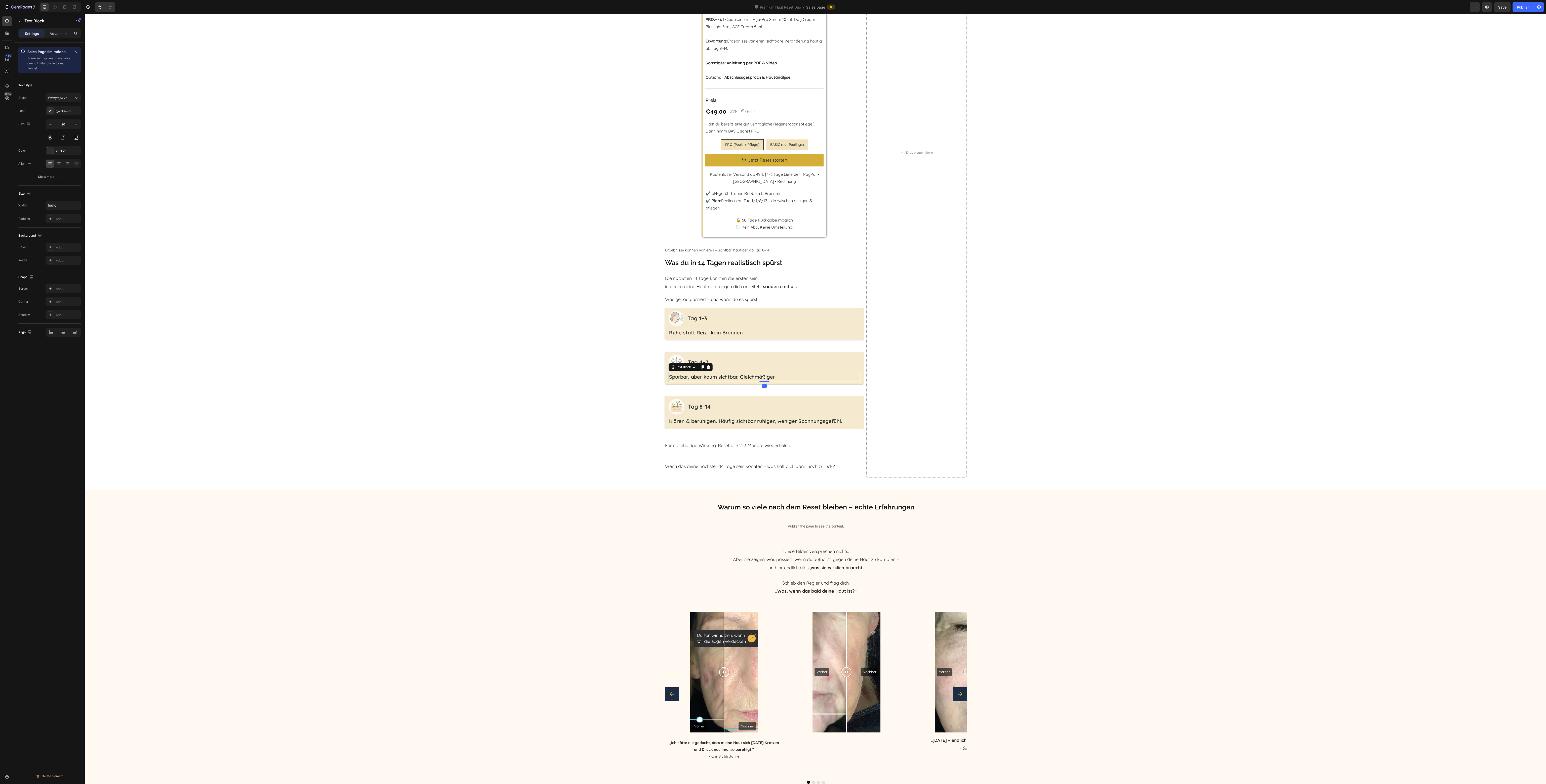
click at [754, 376] on p "Spürbar, aber kaum sichtbar. Gleichmäßiger." at bounding box center [765, 377] width 191 height 9
click at [748, 426] on p "Klären & beruhigen. Häufig sichtbar ruhiger, weniger Spannungsgefühl." at bounding box center [765, 421] width 191 height 9
click at [747, 423] on p "Klären & beruhigen. Häufig sichtbar ruhiger, weniger Spannungsgefühl." at bounding box center [765, 421] width 191 height 9
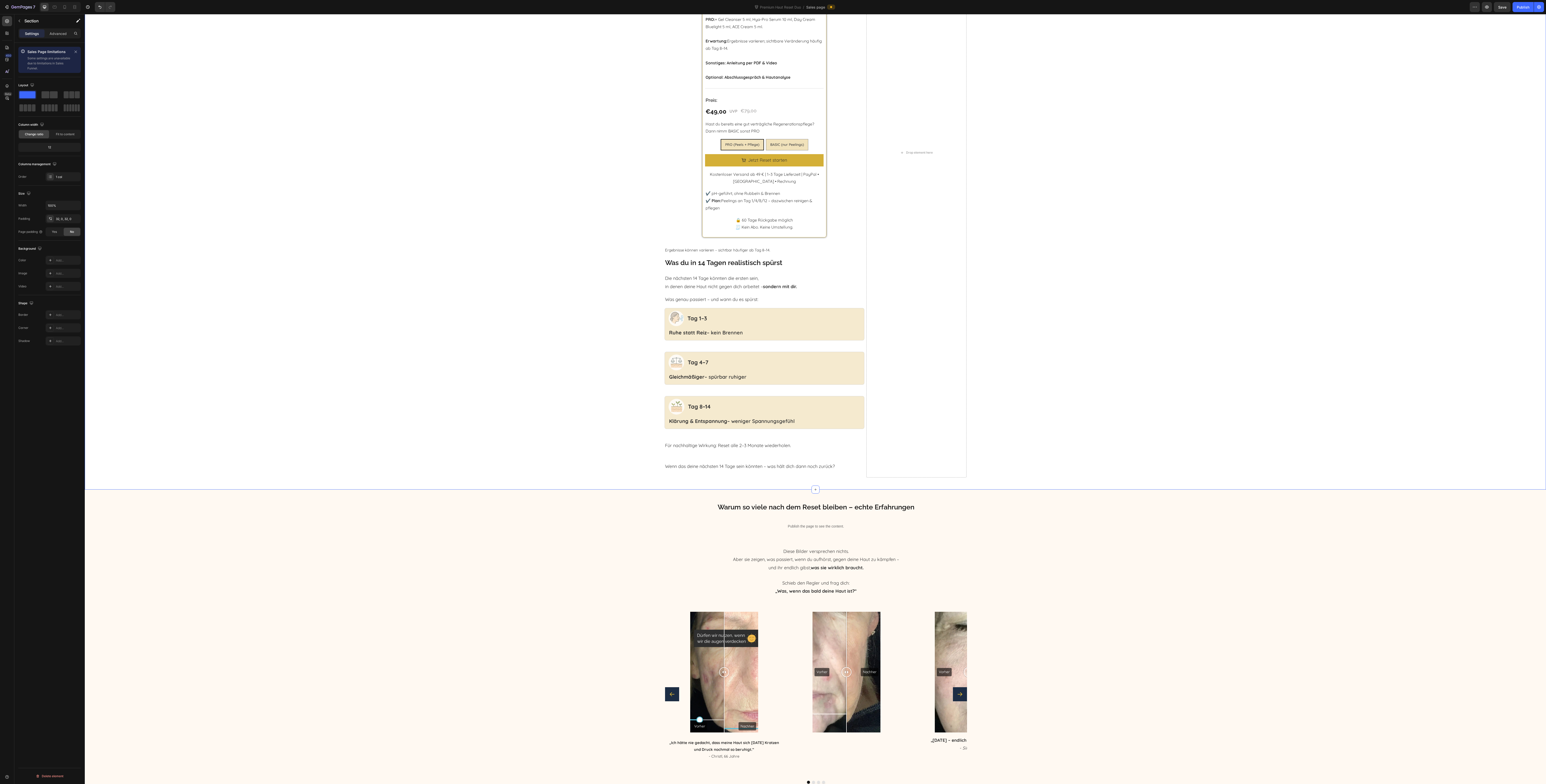
click at [555, 445] on div "HyAge ™ Haut-Reset System Heading Wähle deinen Start Heading Product Images Tit…" at bounding box center [815, 155] width 1461 height 654
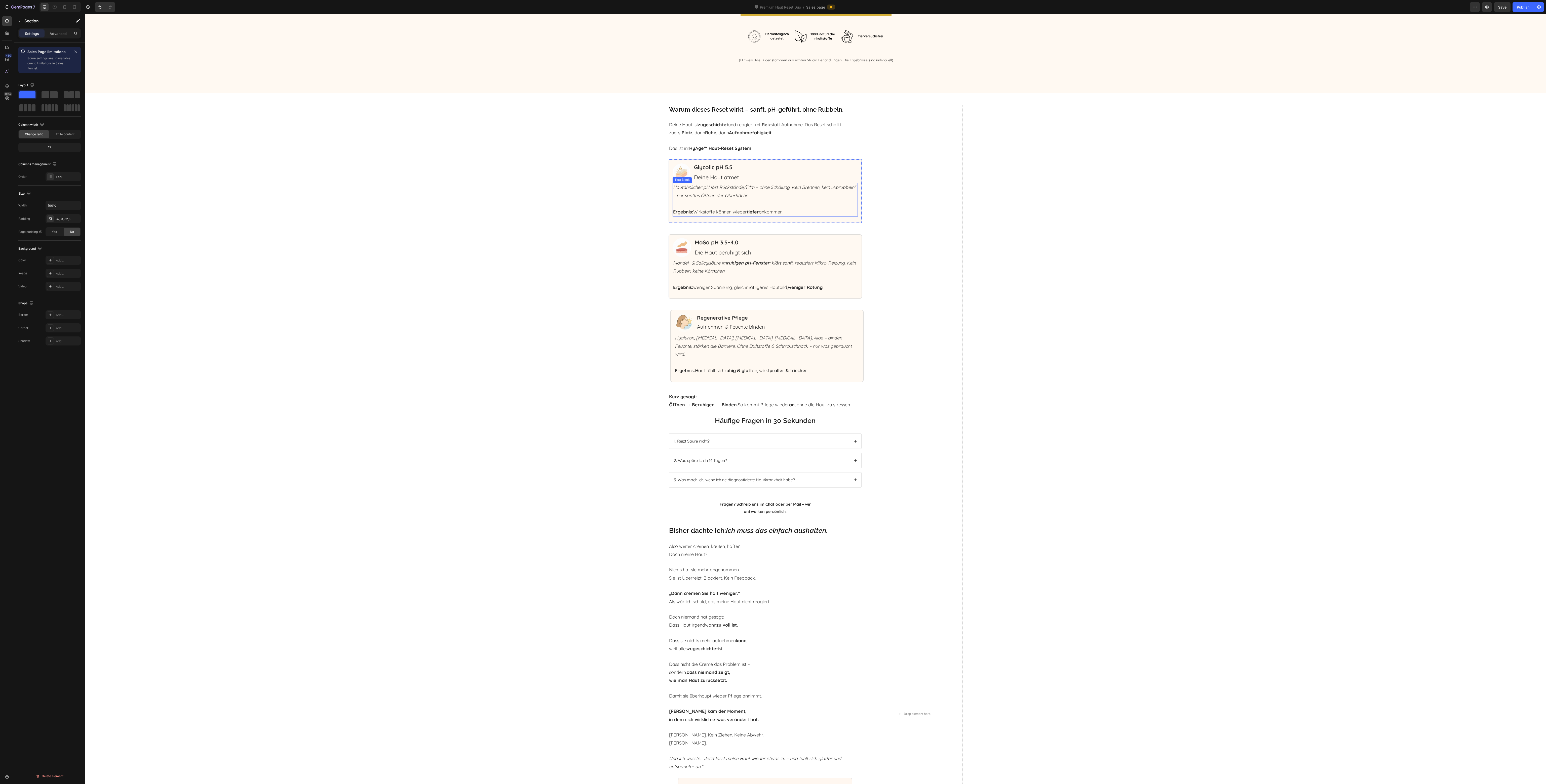
scroll to position [2062, 0]
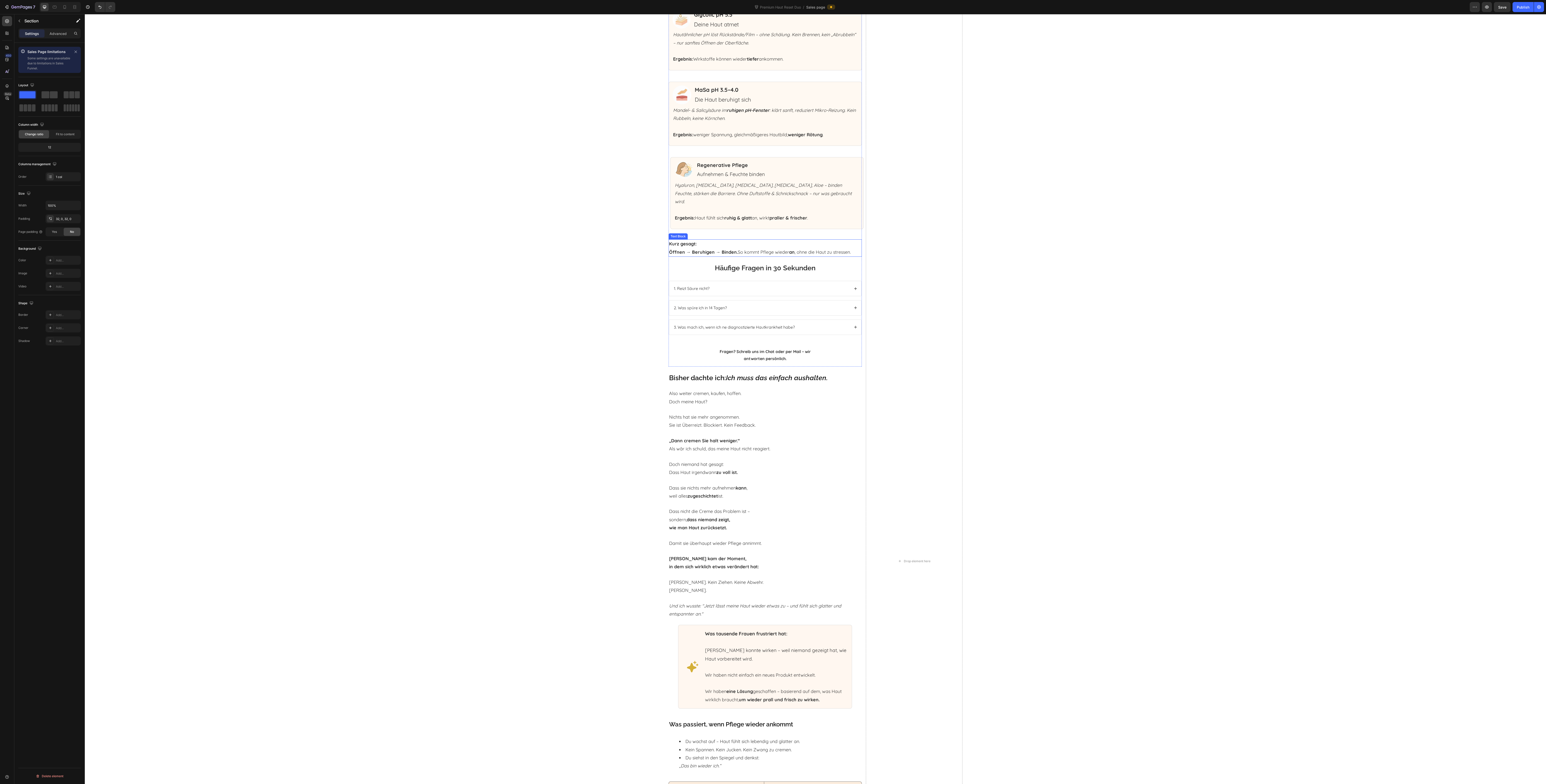
click at [760, 244] on p "Kurz gesagt: Öffnen → Beruhigen → Binden. So kommt Pflege wieder an , ohne die …" at bounding box center [765, 248] width 192 height 16
drag, startPoint x: 760, startPoint y: 255, endPoint x: 781, endPoint y: 259, distance: 21.4
click at [781, 257] on div "40" at bounding box center [765, 257] width 193 height 0
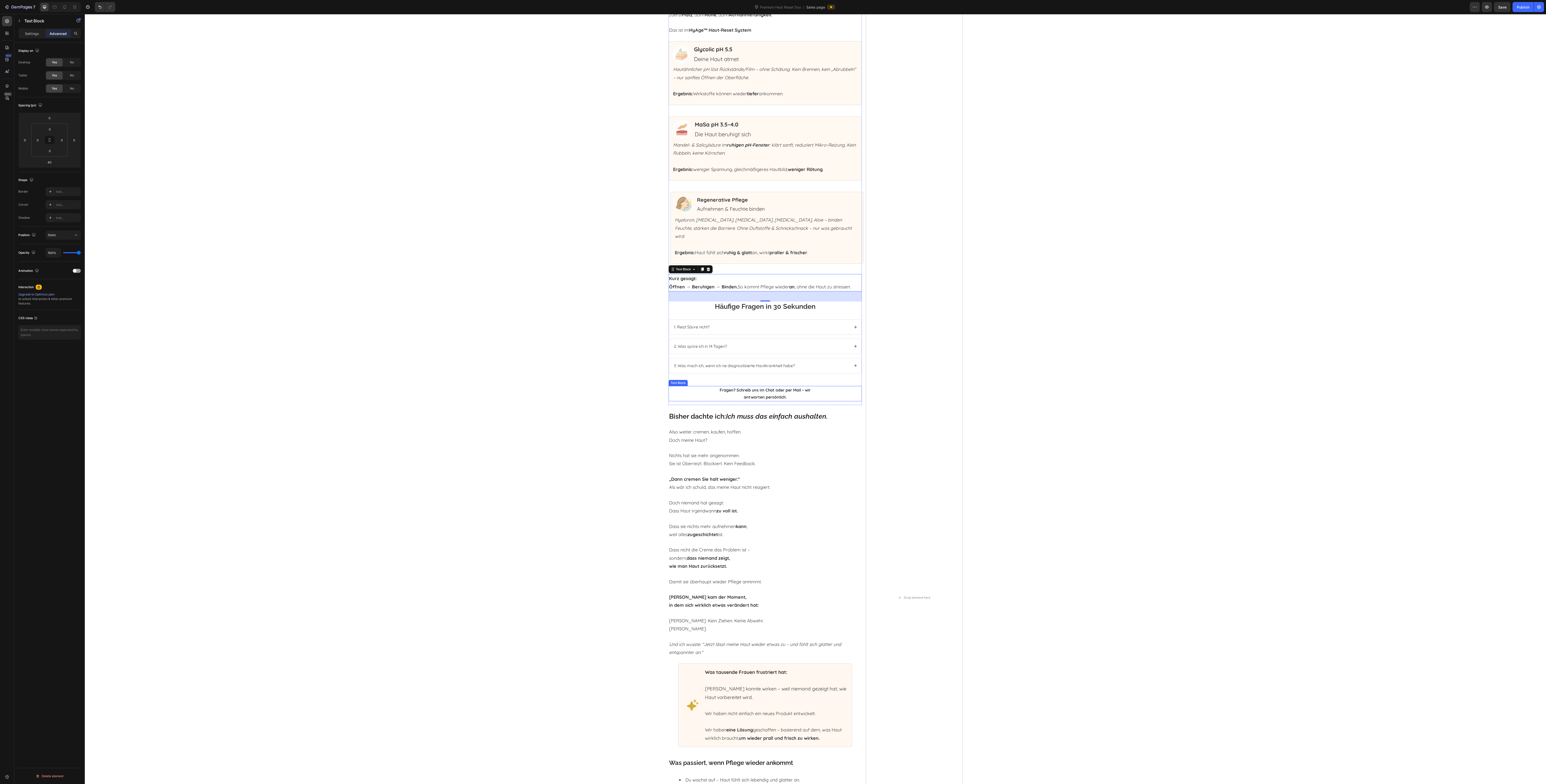
scroll to position [2089, 0]
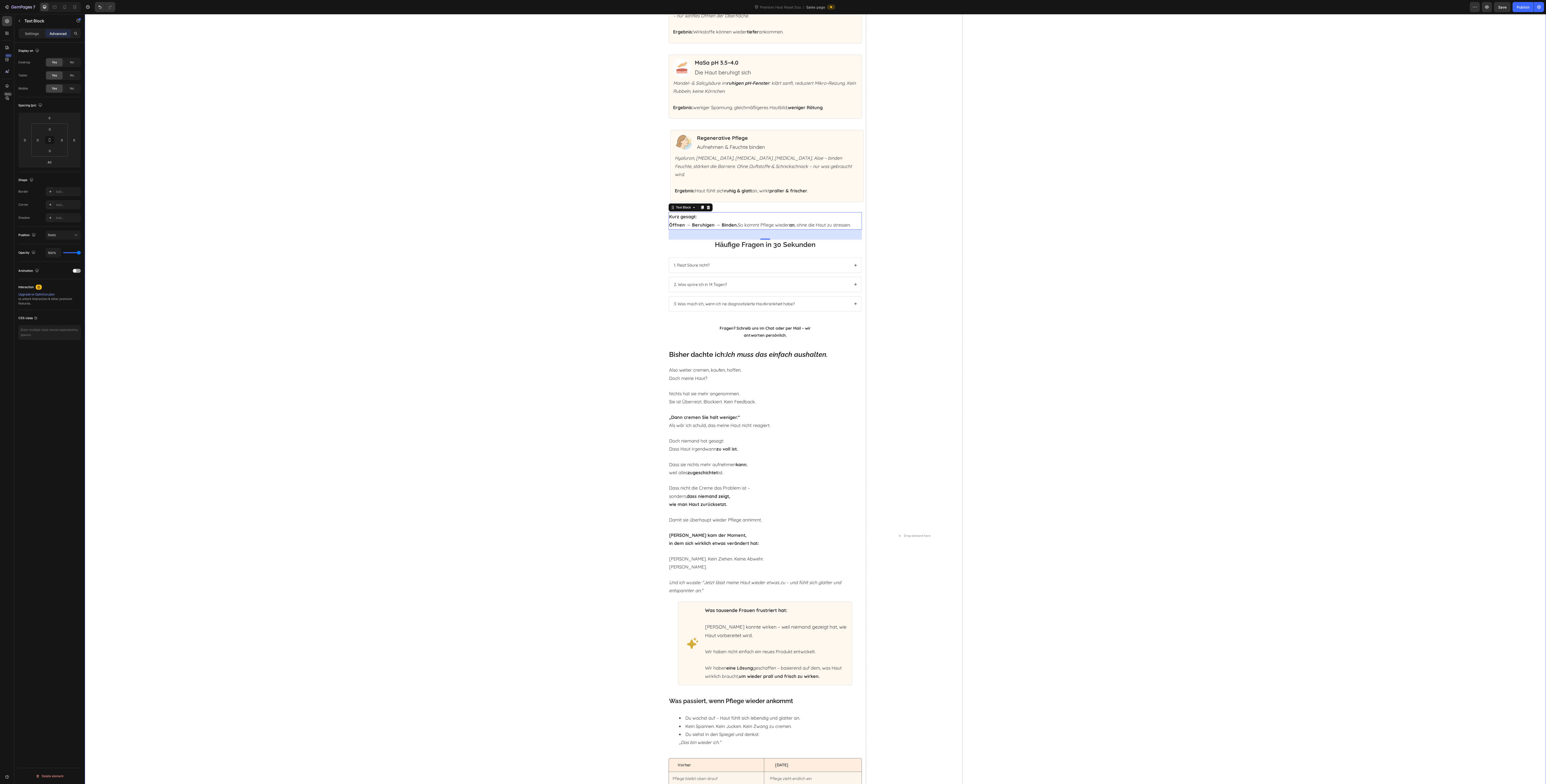
click at [1040, 395] on div "Warum dieses Reset wirkt – sanft, pH-geführt, ohne Rubbeln. Heading Deine Haut …" at bounding box center [815, 536] width 1461 height 1230
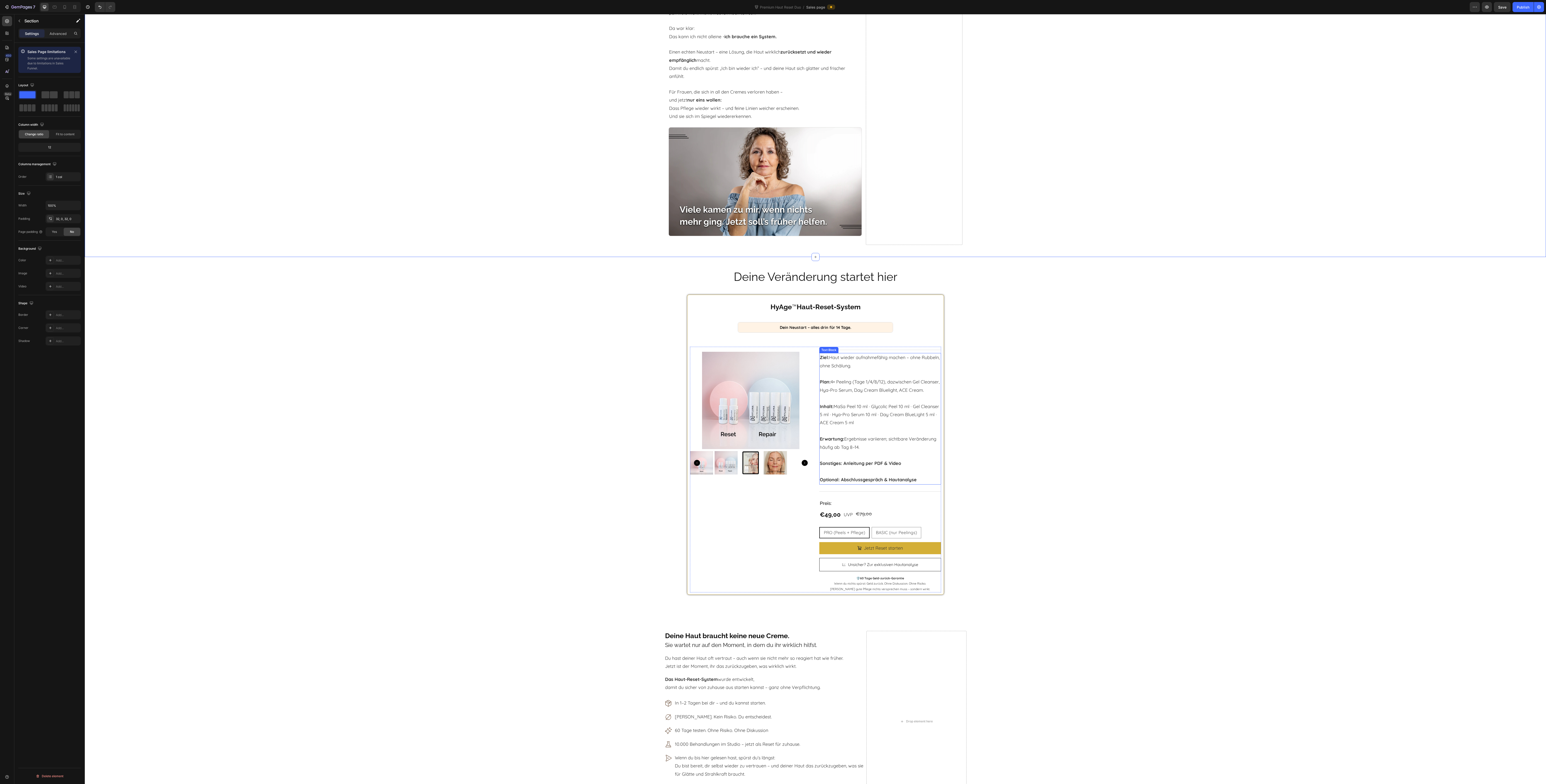
scroll to position [2995, 0]
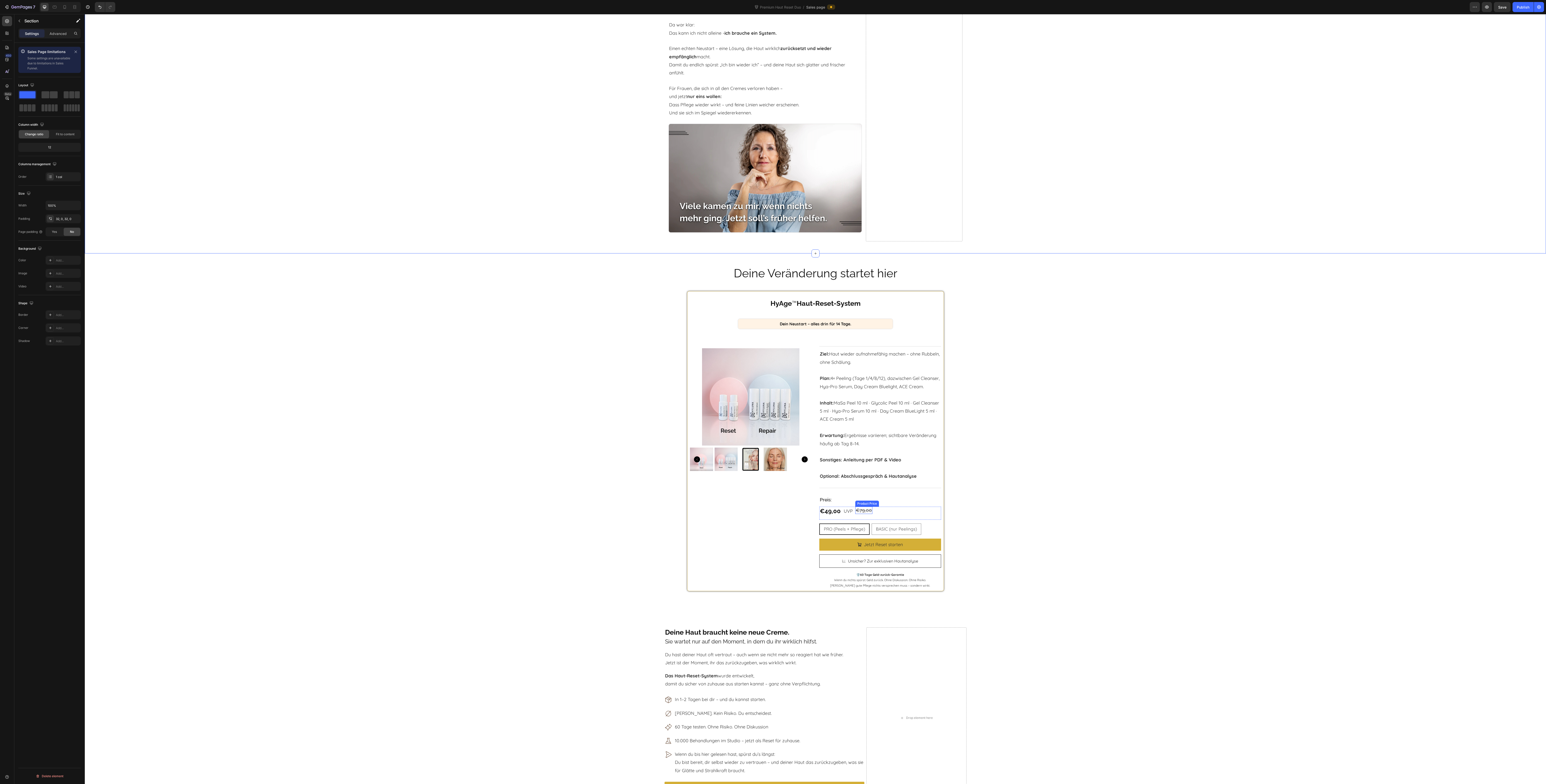
click at [860, 514] on div "€79,00 Product Price Product Price" at bounding box center [864, 510] width 17 height 7
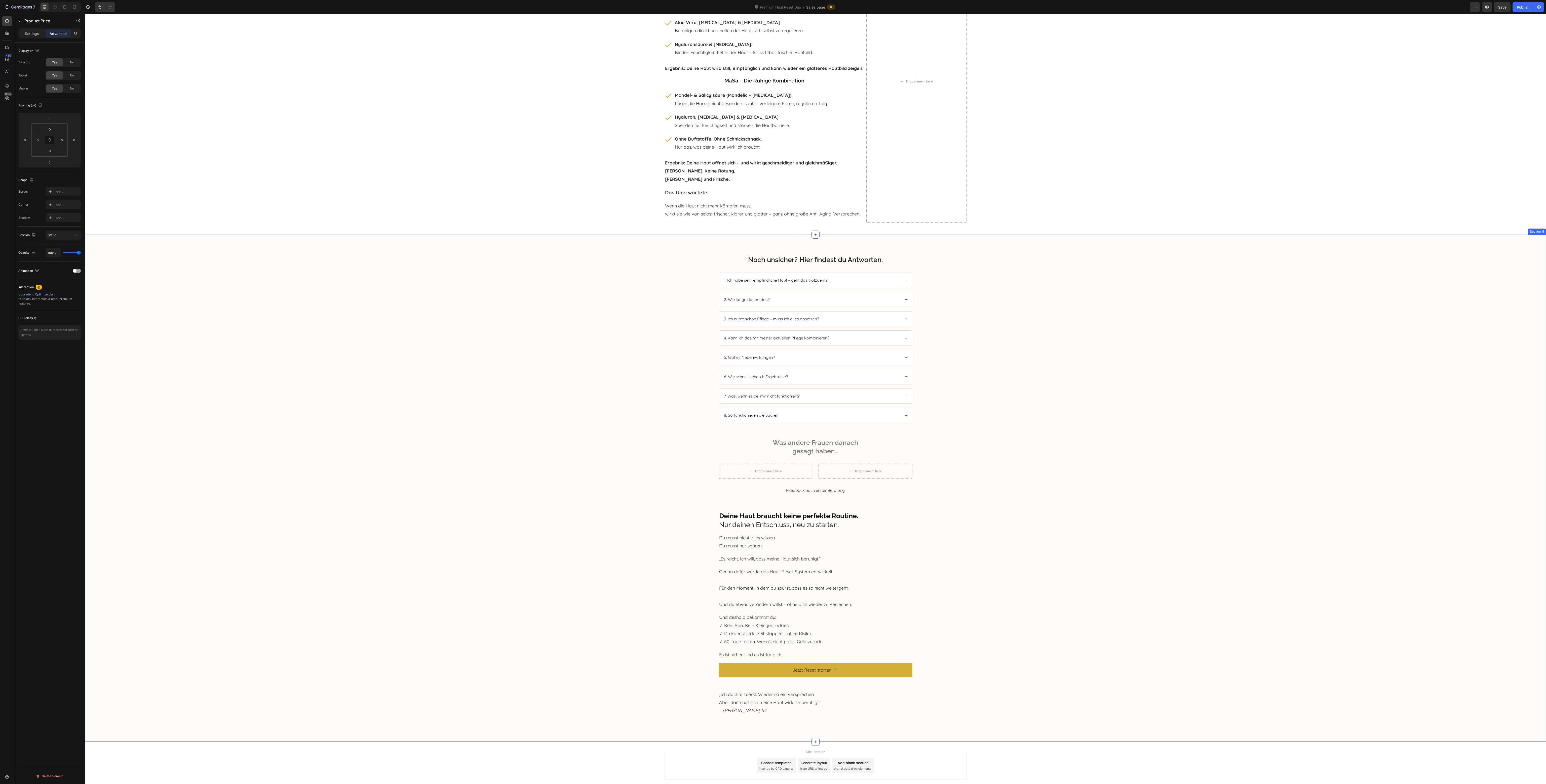
scroll to position [3926, 0]
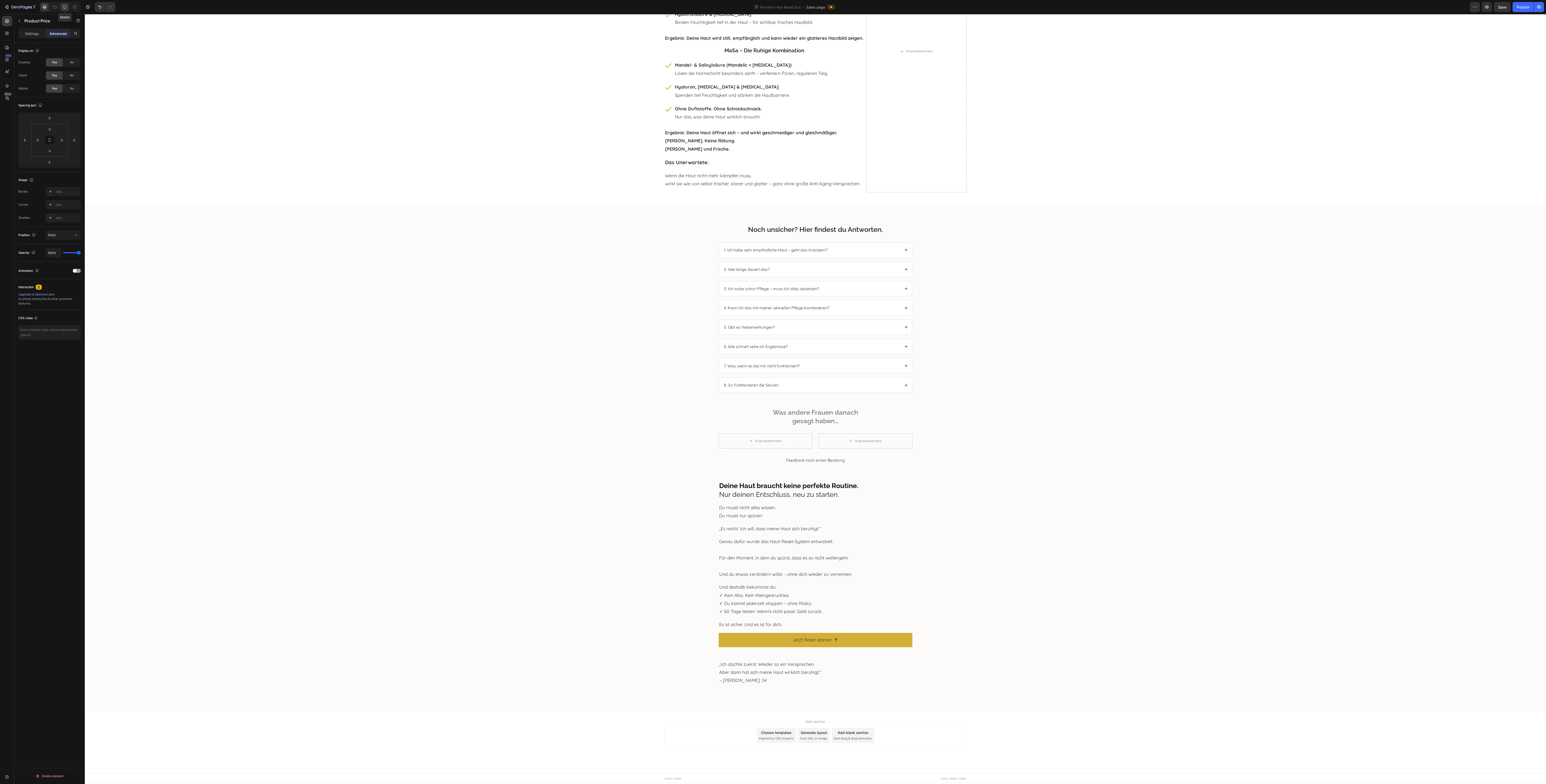
drag, startPoint x: 62, startPoint y: 8, endPoint x: 302, endPoint y: 110, distance: 260.8
click at [62, 8] on icon at bounding box center [65, 7] width 5 height 5
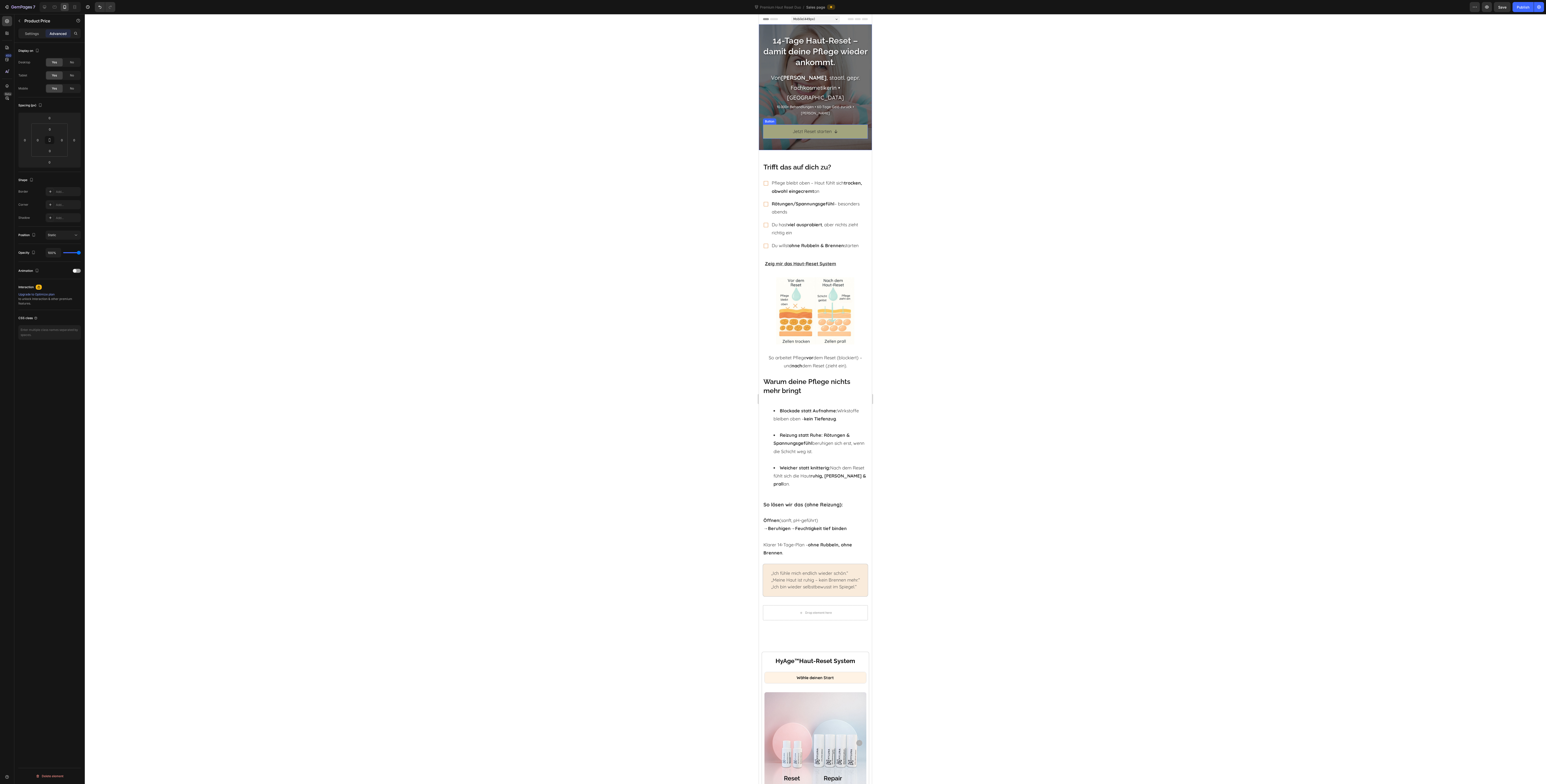
click at [767, 125] on link "Jetzt Reset starten" at bounding box center [815, 131] width 105 height 14
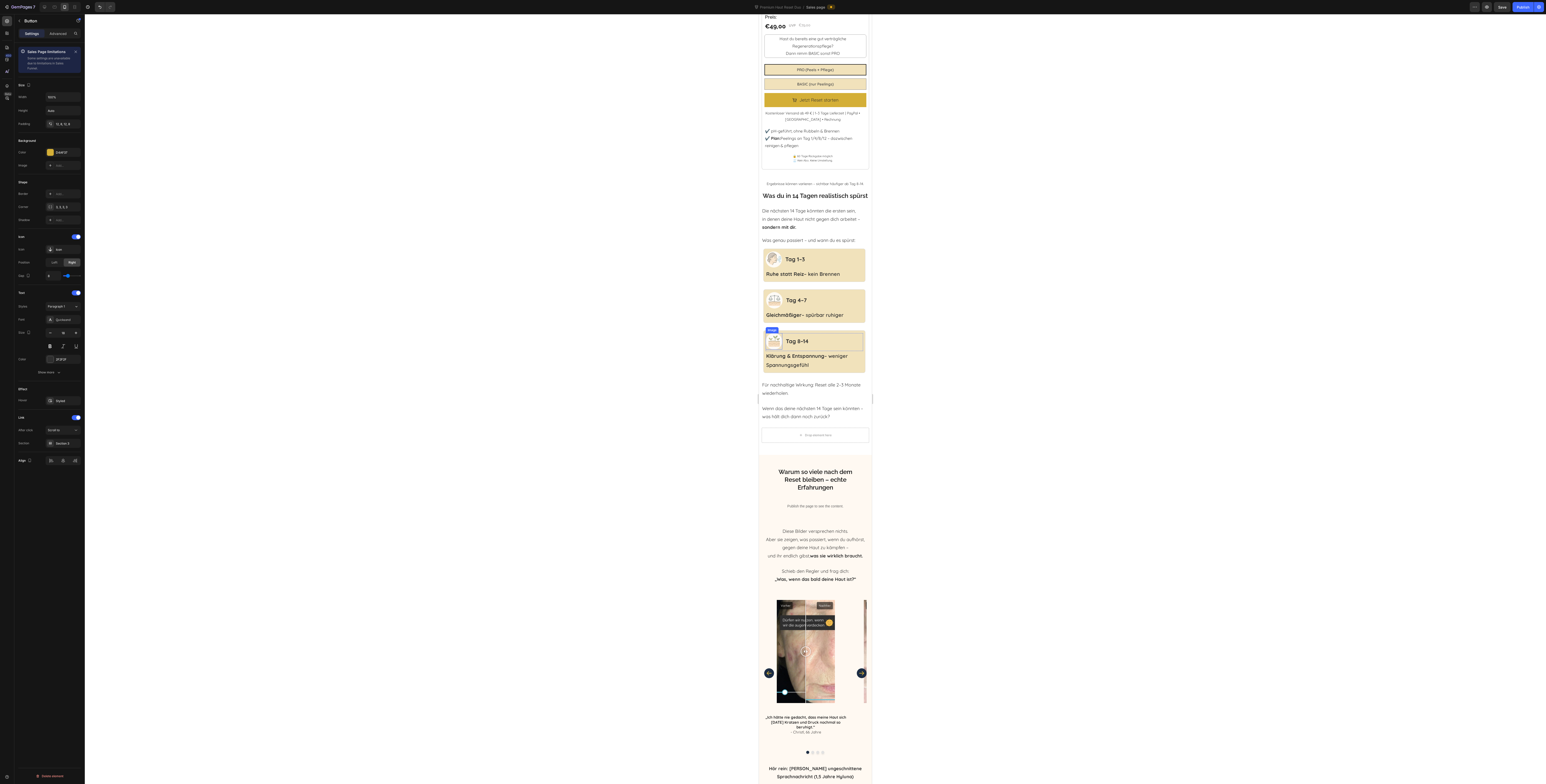
scroll to position [855, 0]
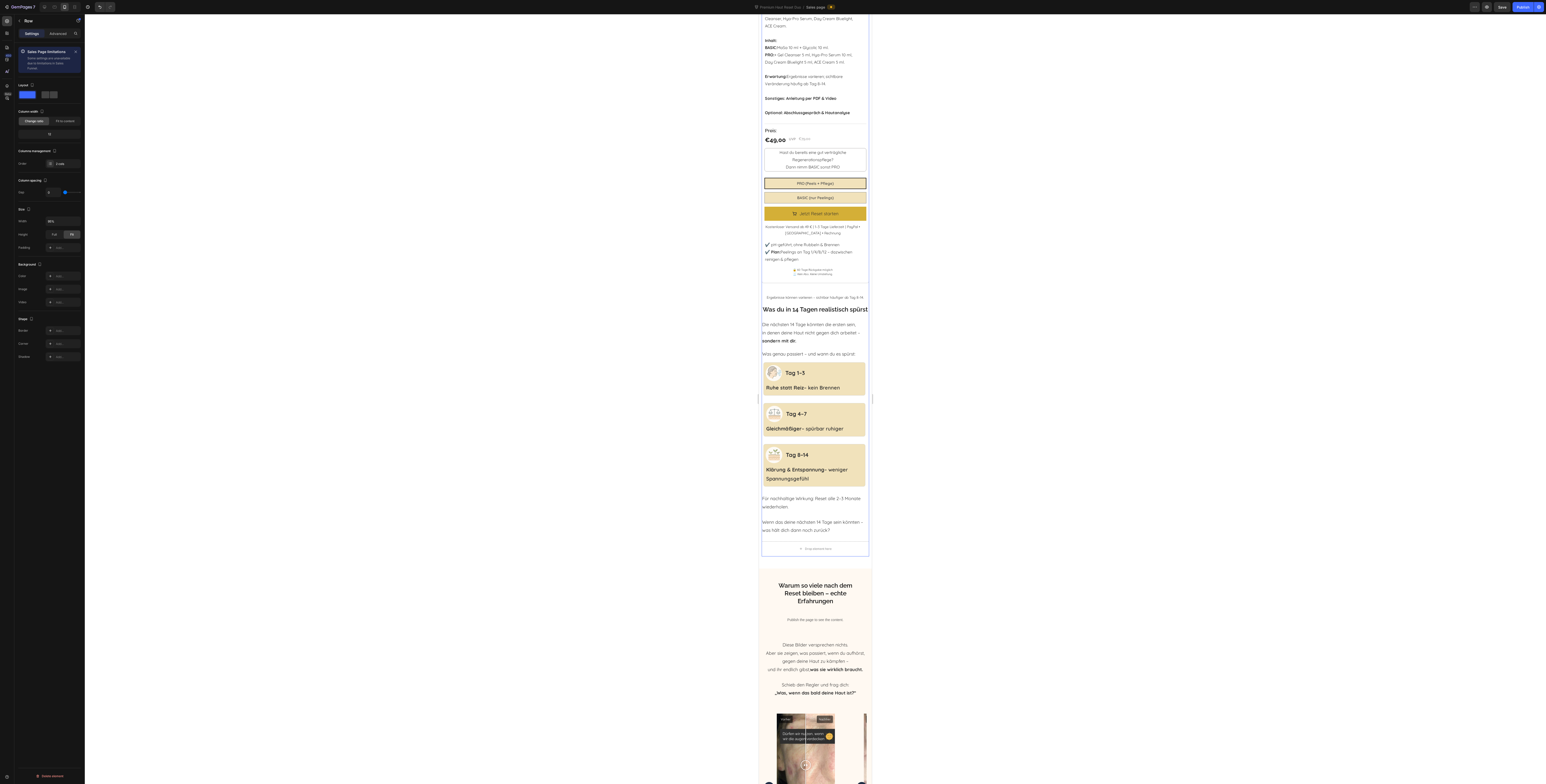
click at [800, 287] on div "HyAge ™ Haut-Reset System Heading Wähle deinen Start Heading Product Images Tit…" at bounding box center [815, 172] width 107 height 738
click at [805, 295] on p "Ergebnisse können variieren – sichtbar häufiger ab Tag 8–14." at bounding box center [815, 298] width 106 height 6
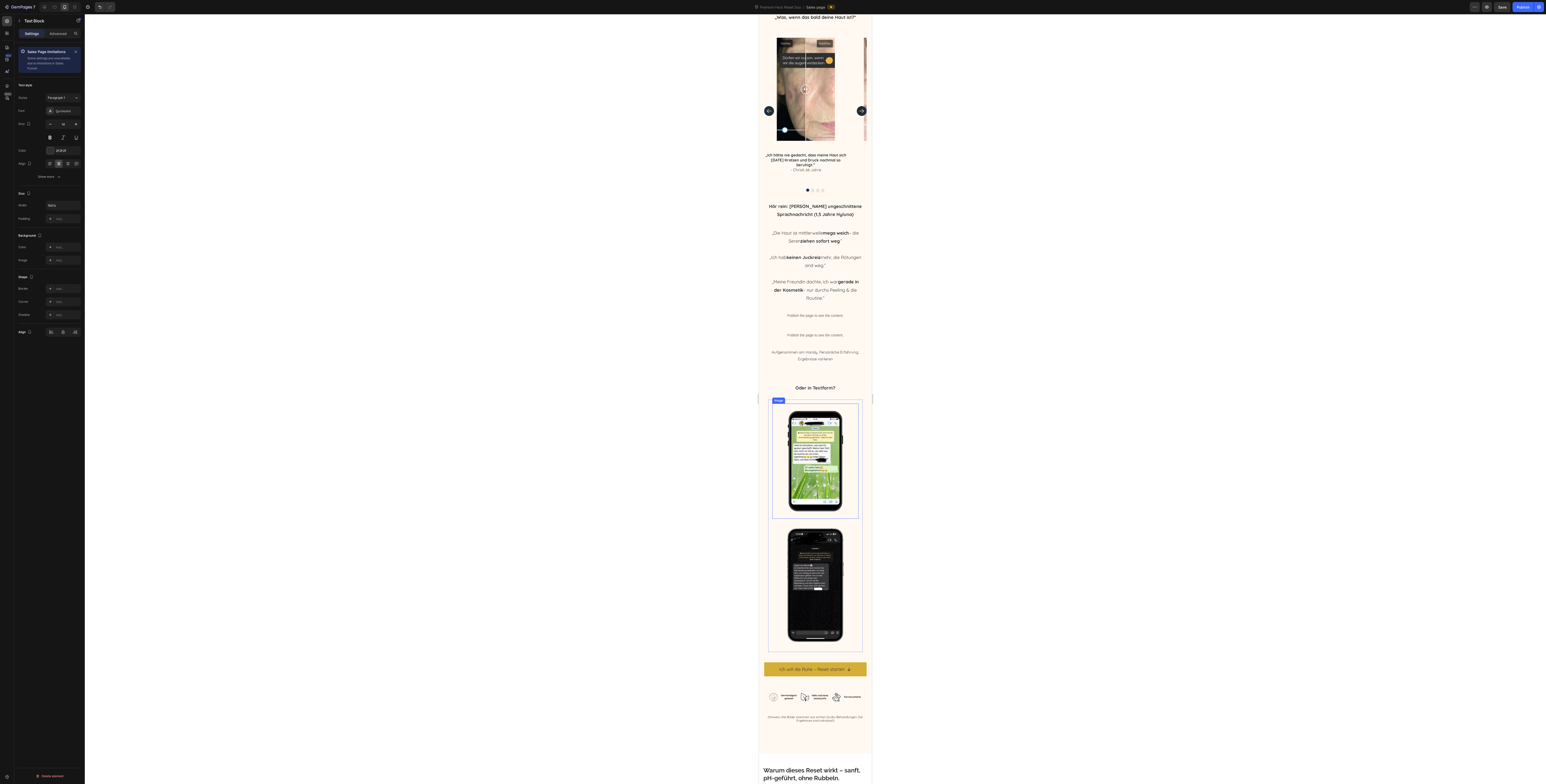
scroll to position [1710, 0]
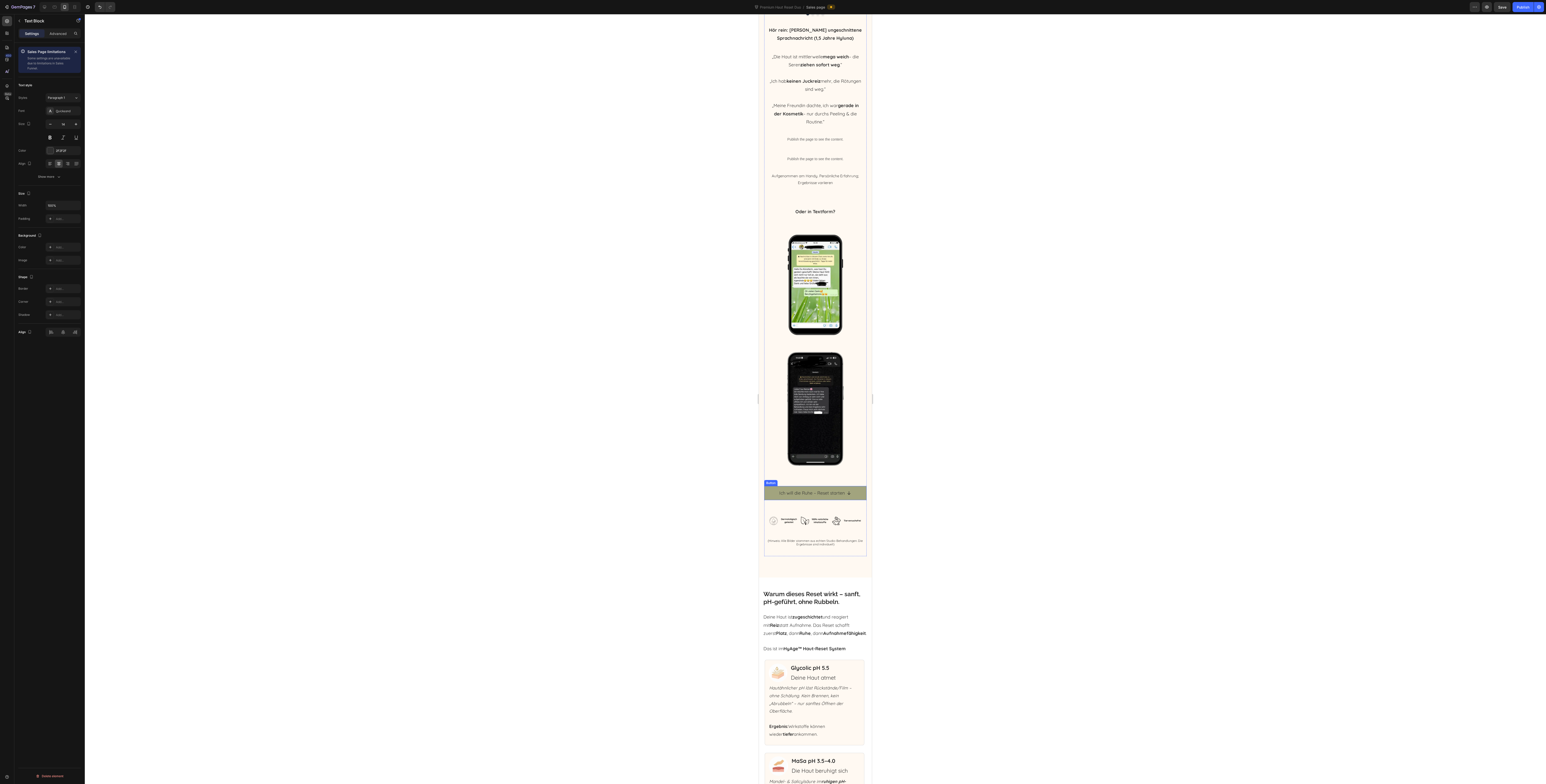
click at [768, 486] on link "Ich will die Ruhe – Reset starten" at bounding box center [815, 492] width 103 height 14
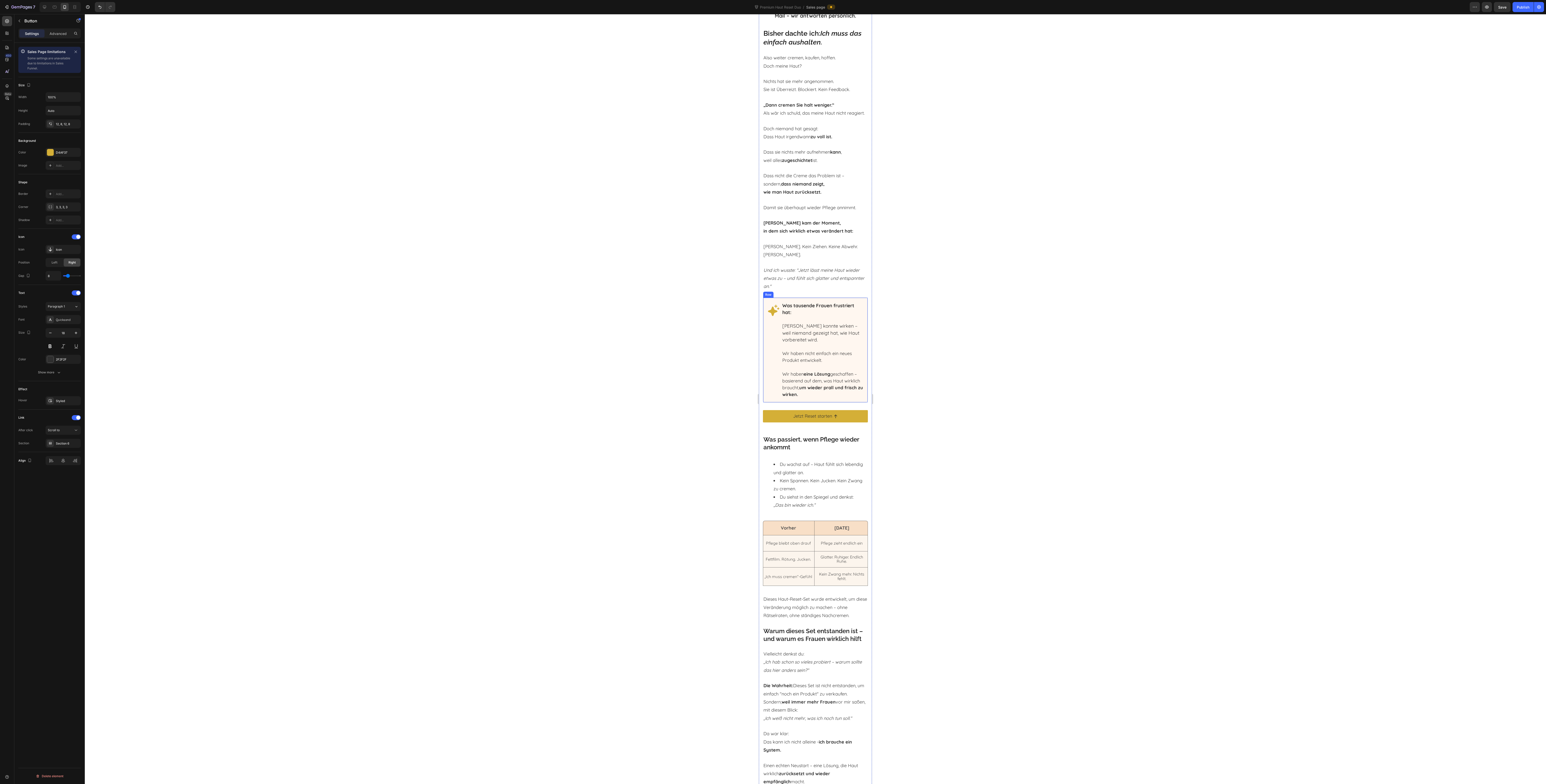
scroll to position [2766, 0]
click at [763, 422] on link "Jetzt Reset starten" at bounding box center [815, 416] width 105 height 12
click at [772, 408] on div "Button" at bounding box center [775, 406] width 11 height 5
click at [64, 446] on div "Section 6" at bounding box center [63, 444] width 14 height 5
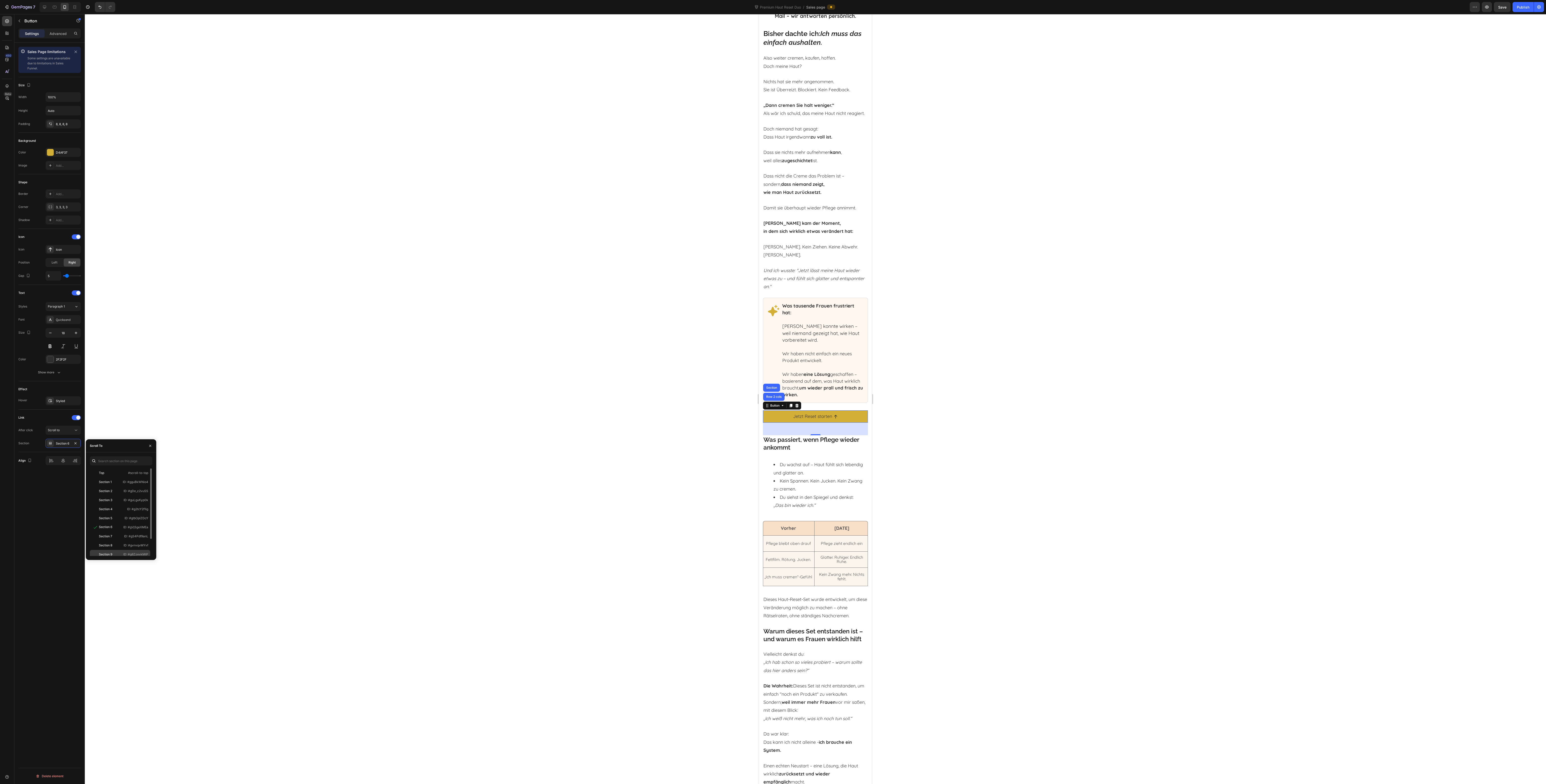
click at [125, 554] on p "ID: #g8ZzevkMtP" at bounding box center [136, 555] width 25 height 5
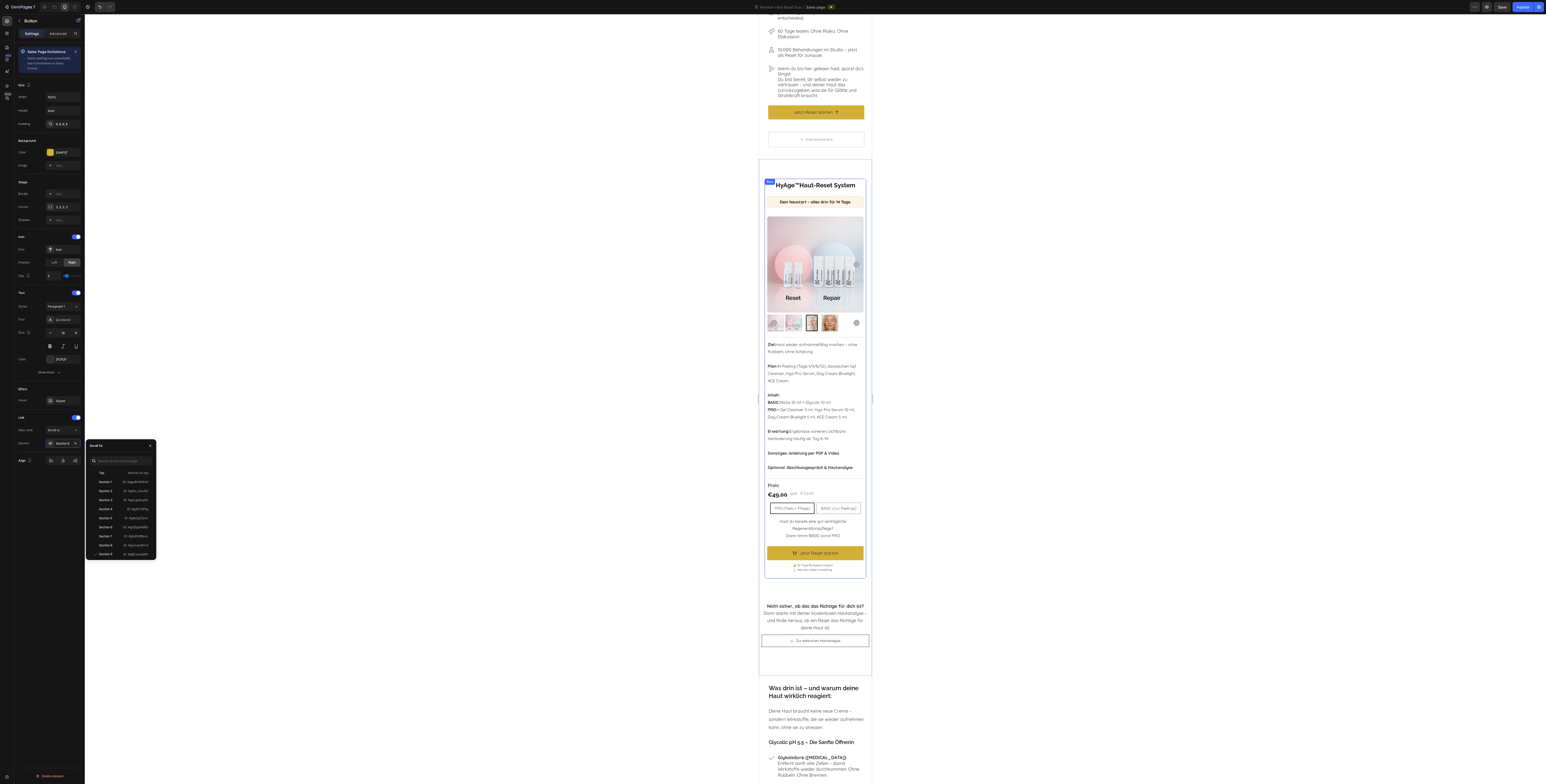
scroll to position [3722, 0]
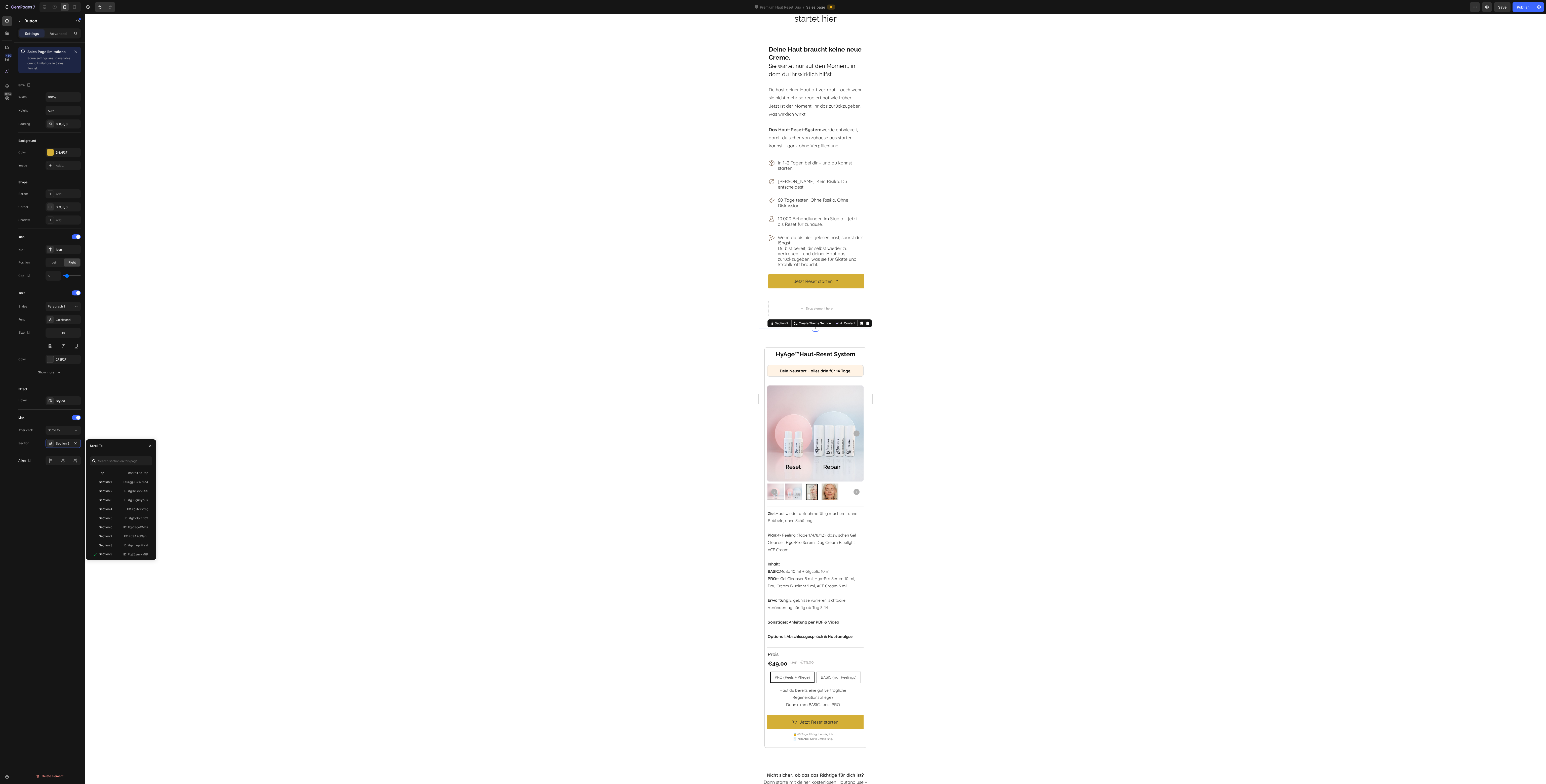
click at [765, 360] on div "HyAge ™ Haut-Reset System Heading Dein Neustart – alles drin für 14 Tage. Headi…" at bounding box center [816, 582] width 113 height 491
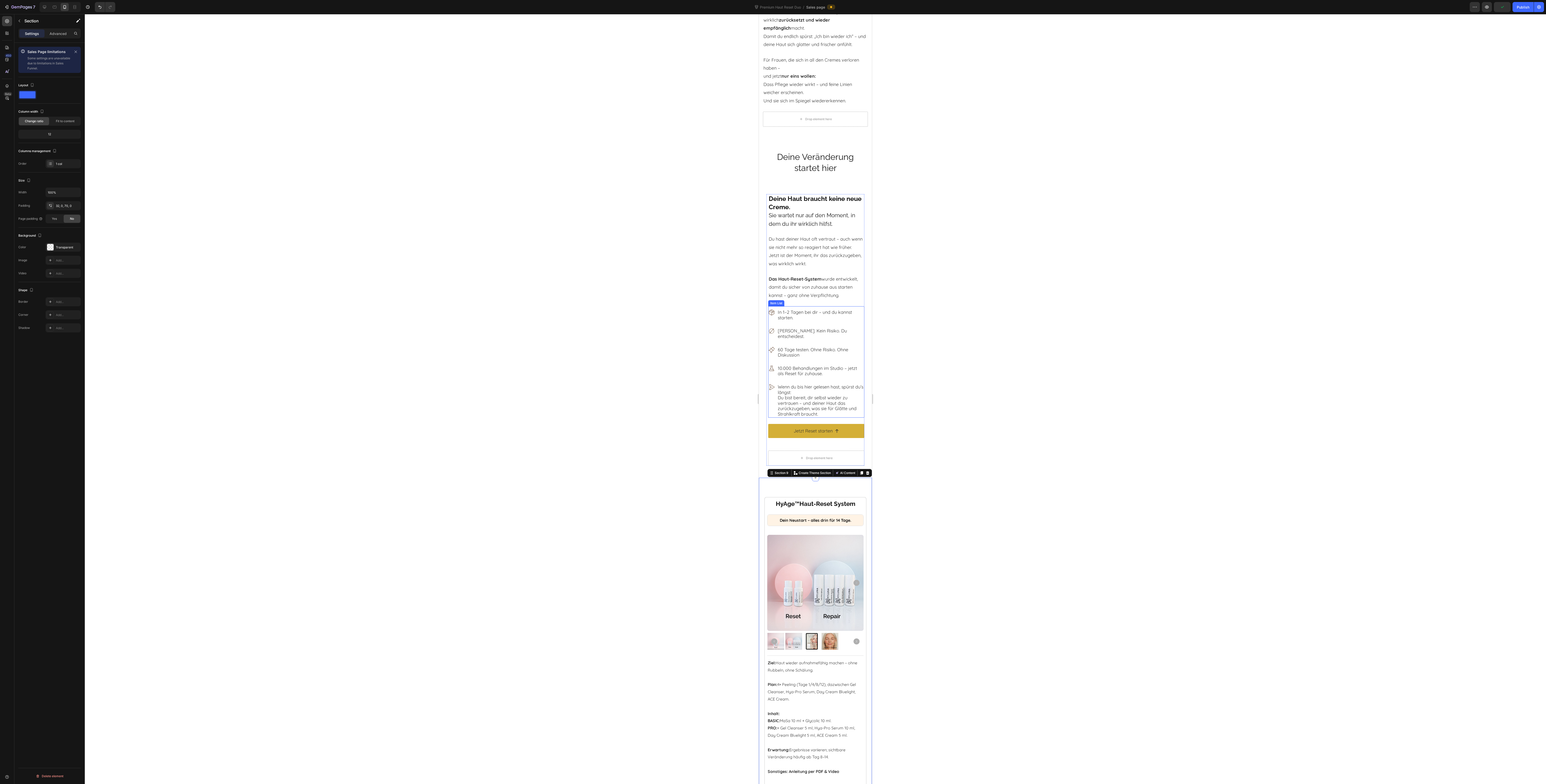
scroll to position [3521, 0]
click at [843, 438] on link "Jetzt Reset starten" at bounding box center [816, 430] width 97 height 14
click at [46, 7] on icon at bounding box center [44, 7] width 3 height 3
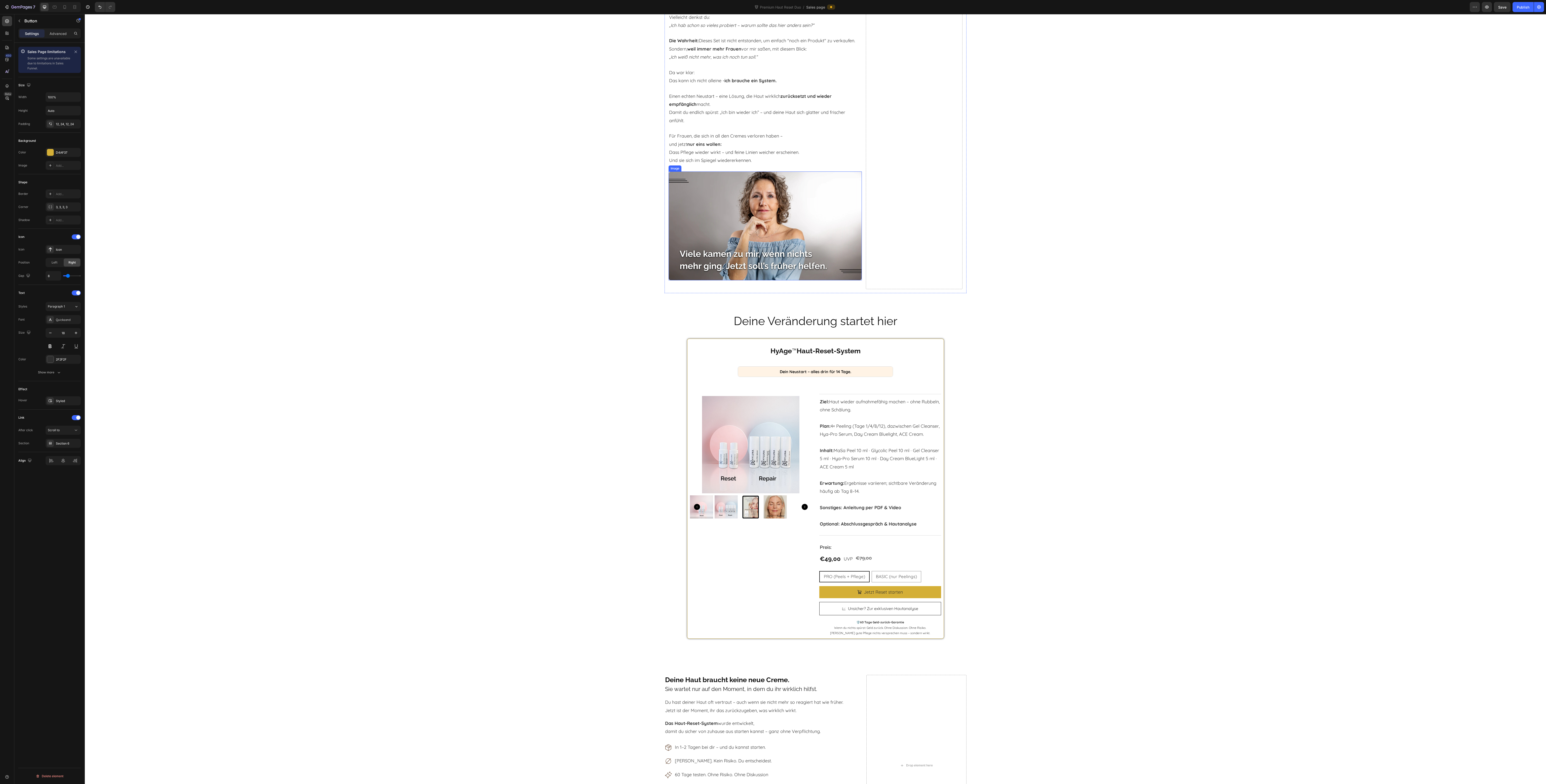
scroll to position [3317, 0]
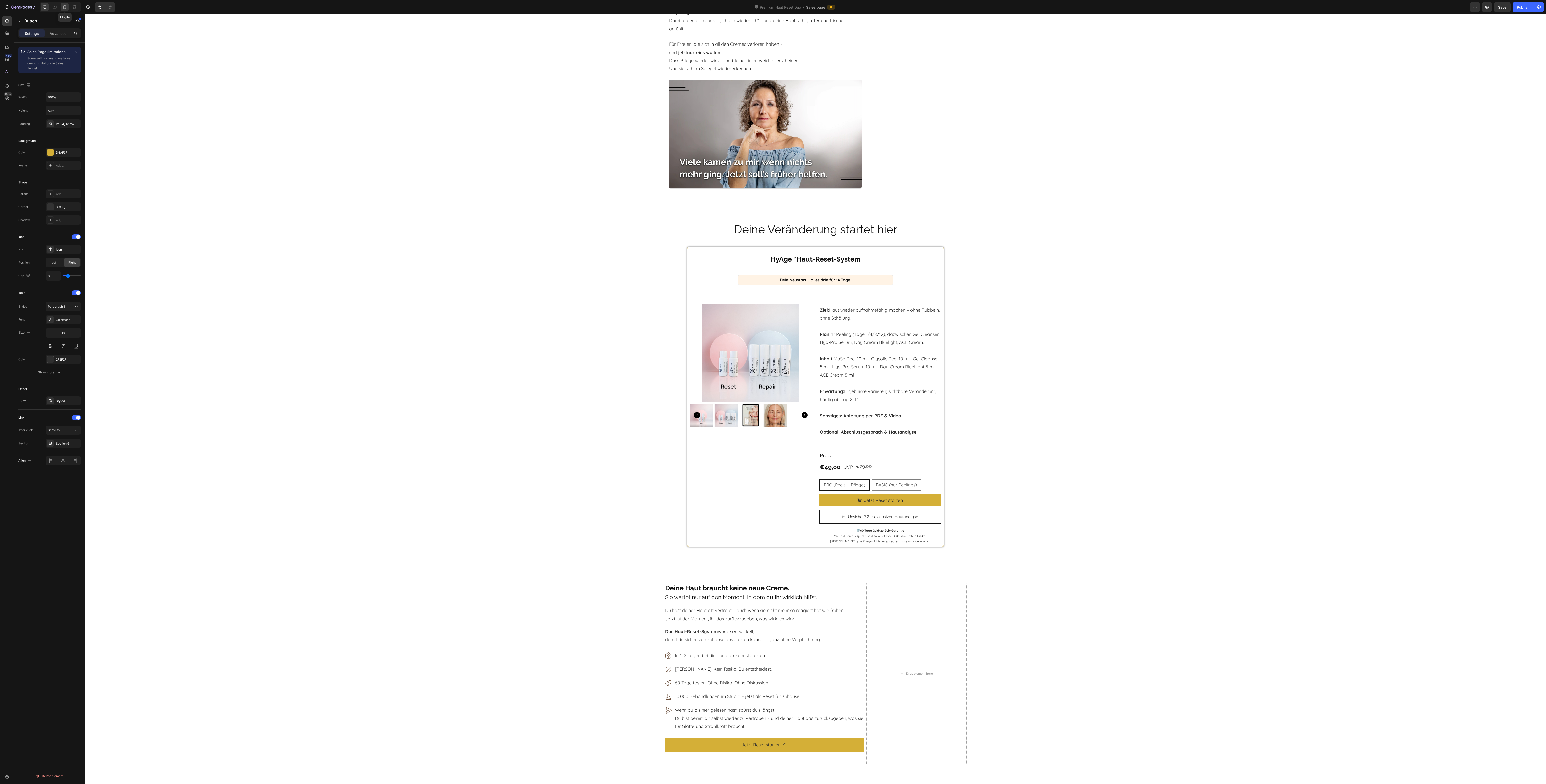
click at [65, 8] on icon at bounding box center [65, 7] width 3 height 4
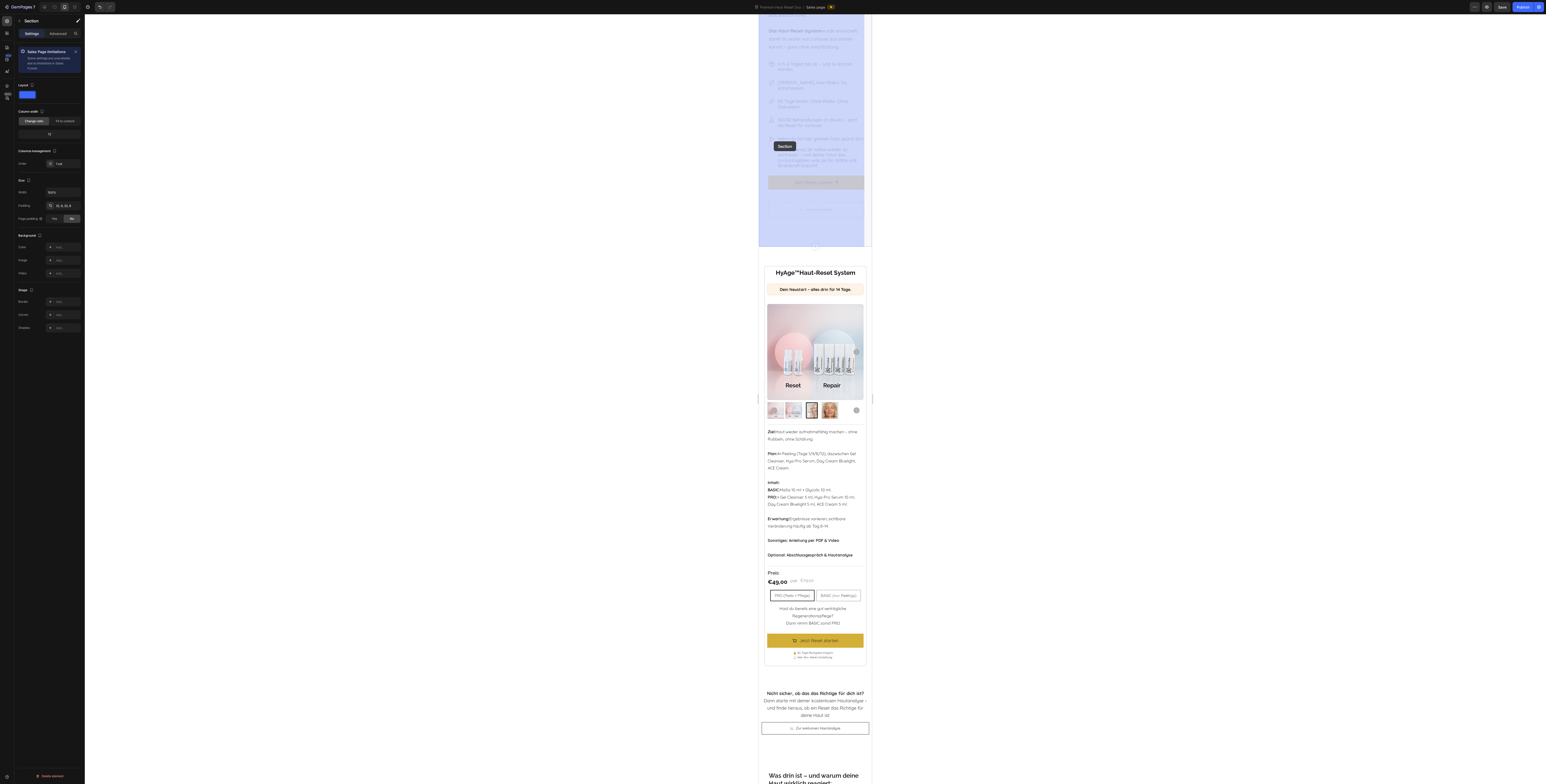
scroll to position [3932, 0]
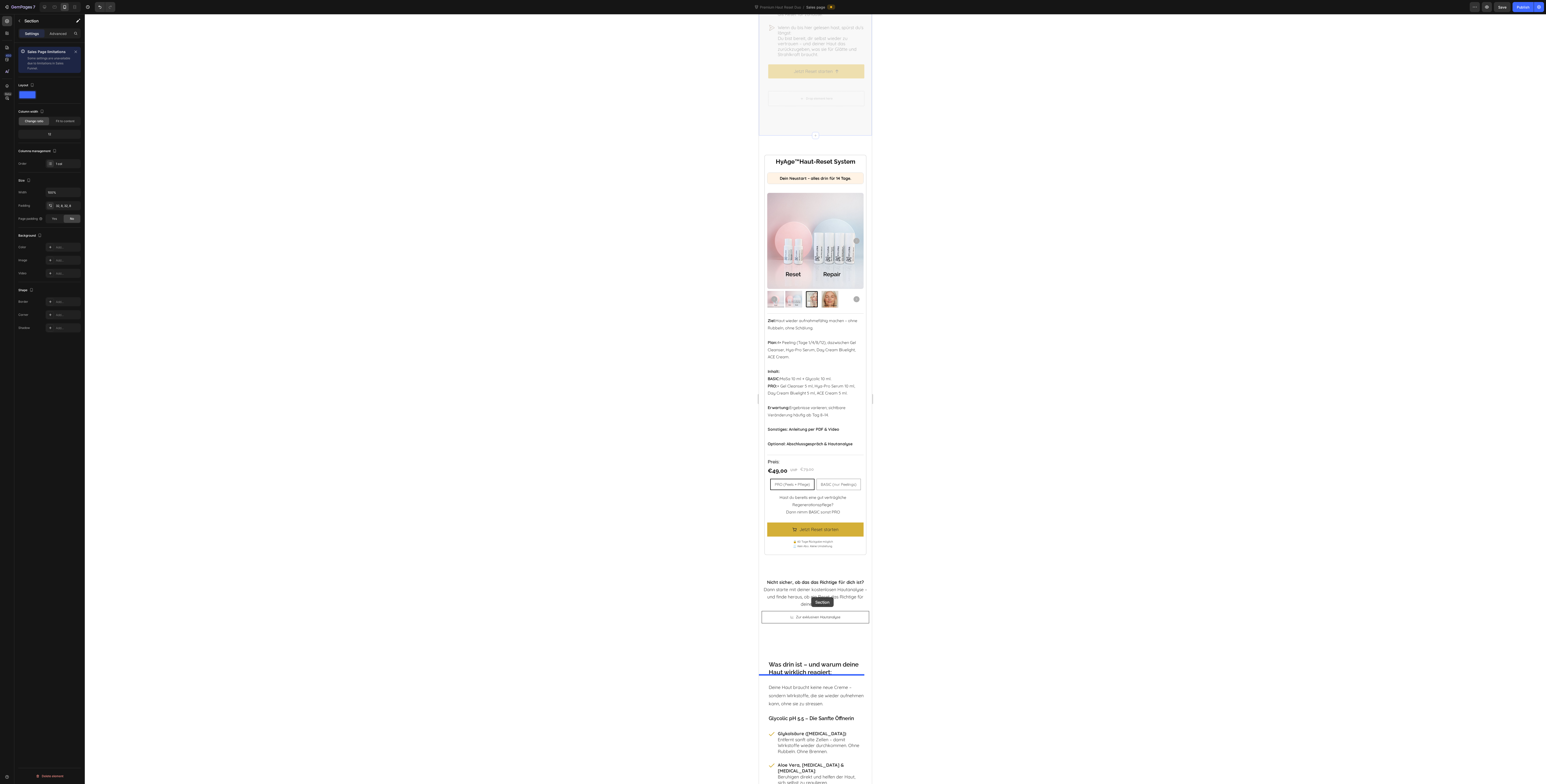
drag, startPoint x: 764, startPoint y: 133, endPoint x: 809, endPoint y: 597, distance: 466.2
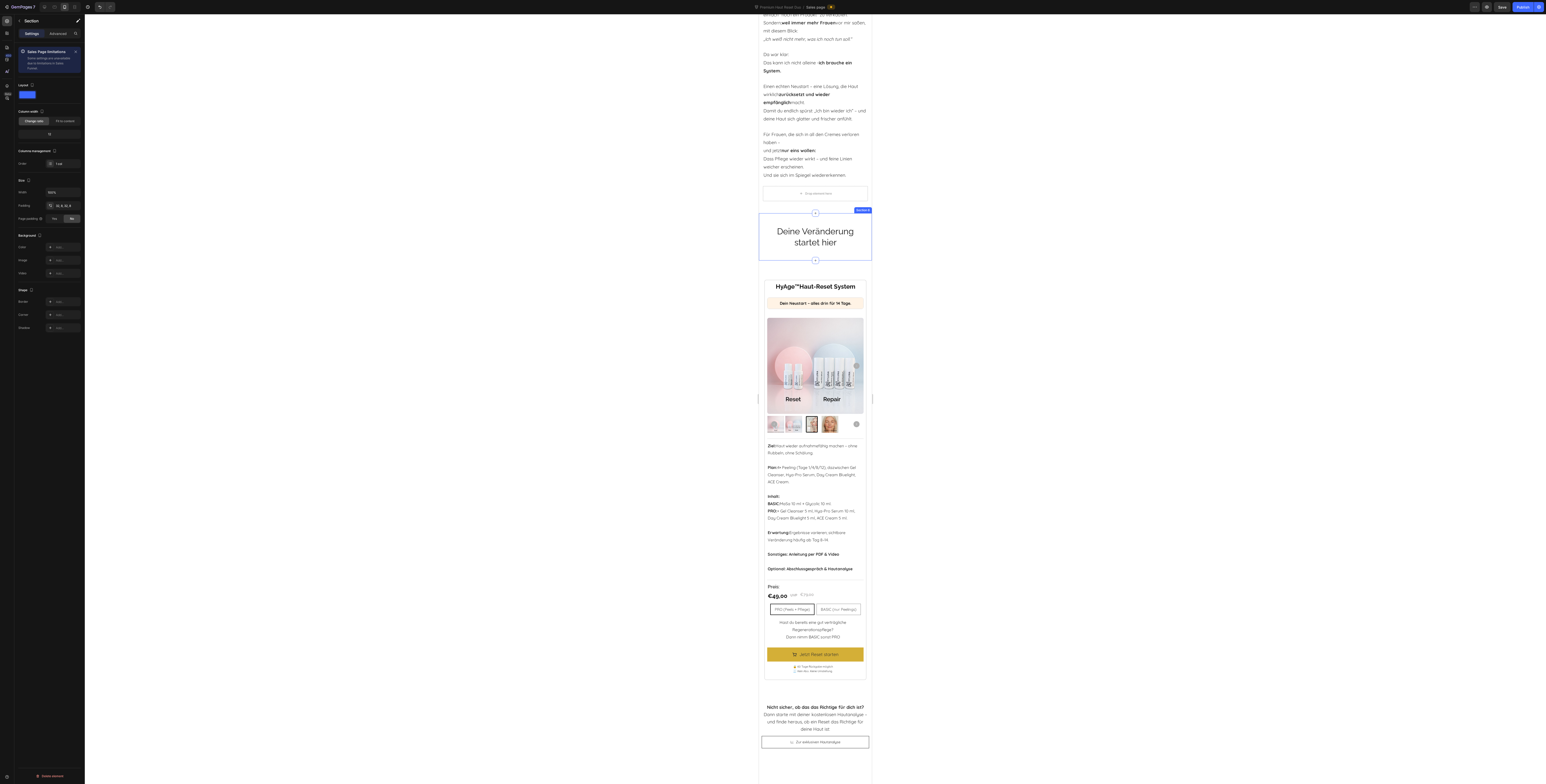
scroll to position [3422, 0]
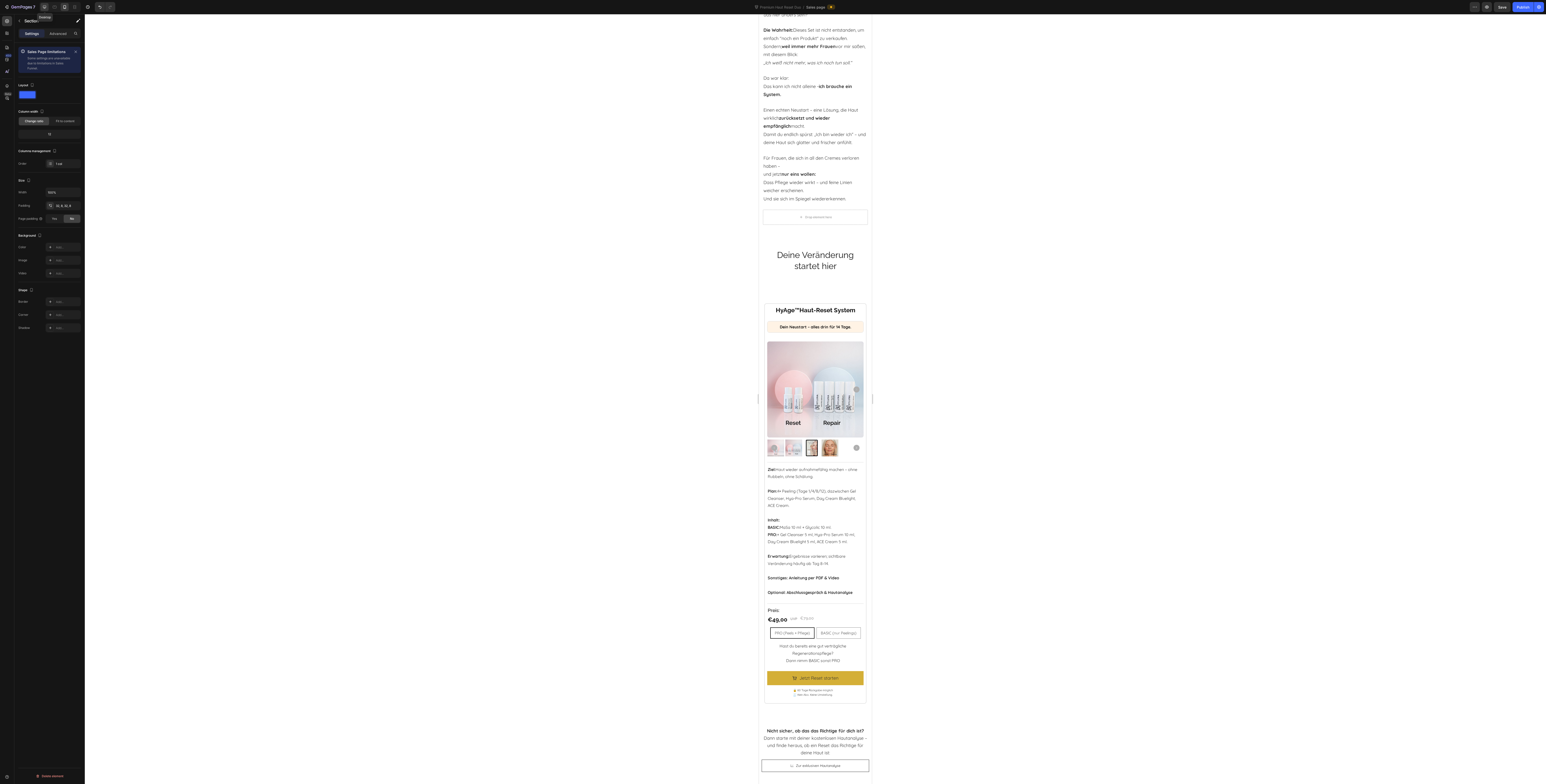
click at [48, 8] on div at bounding box center [44, 7] width 8 height 8
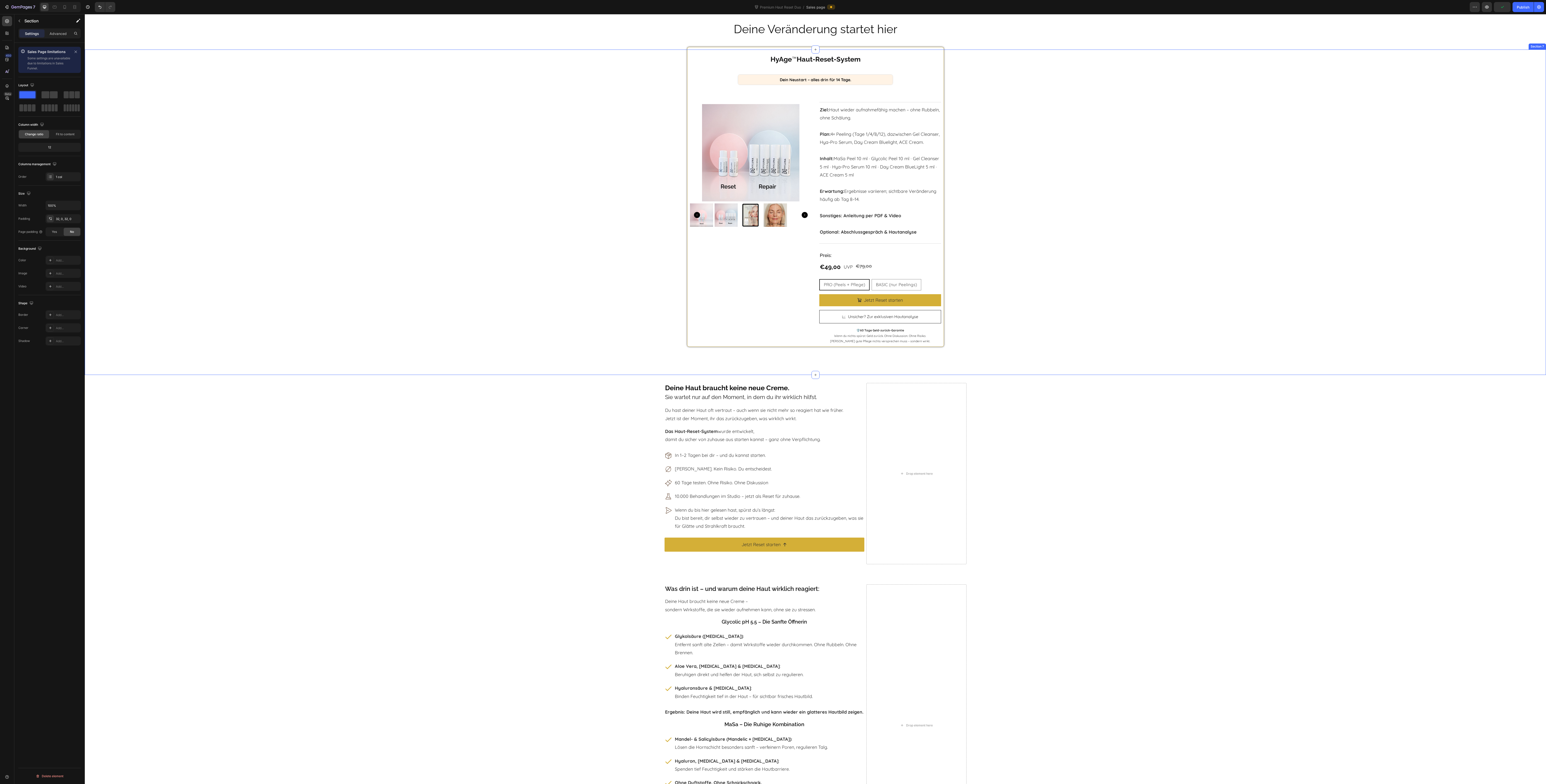
scroll to position [3562, 0]
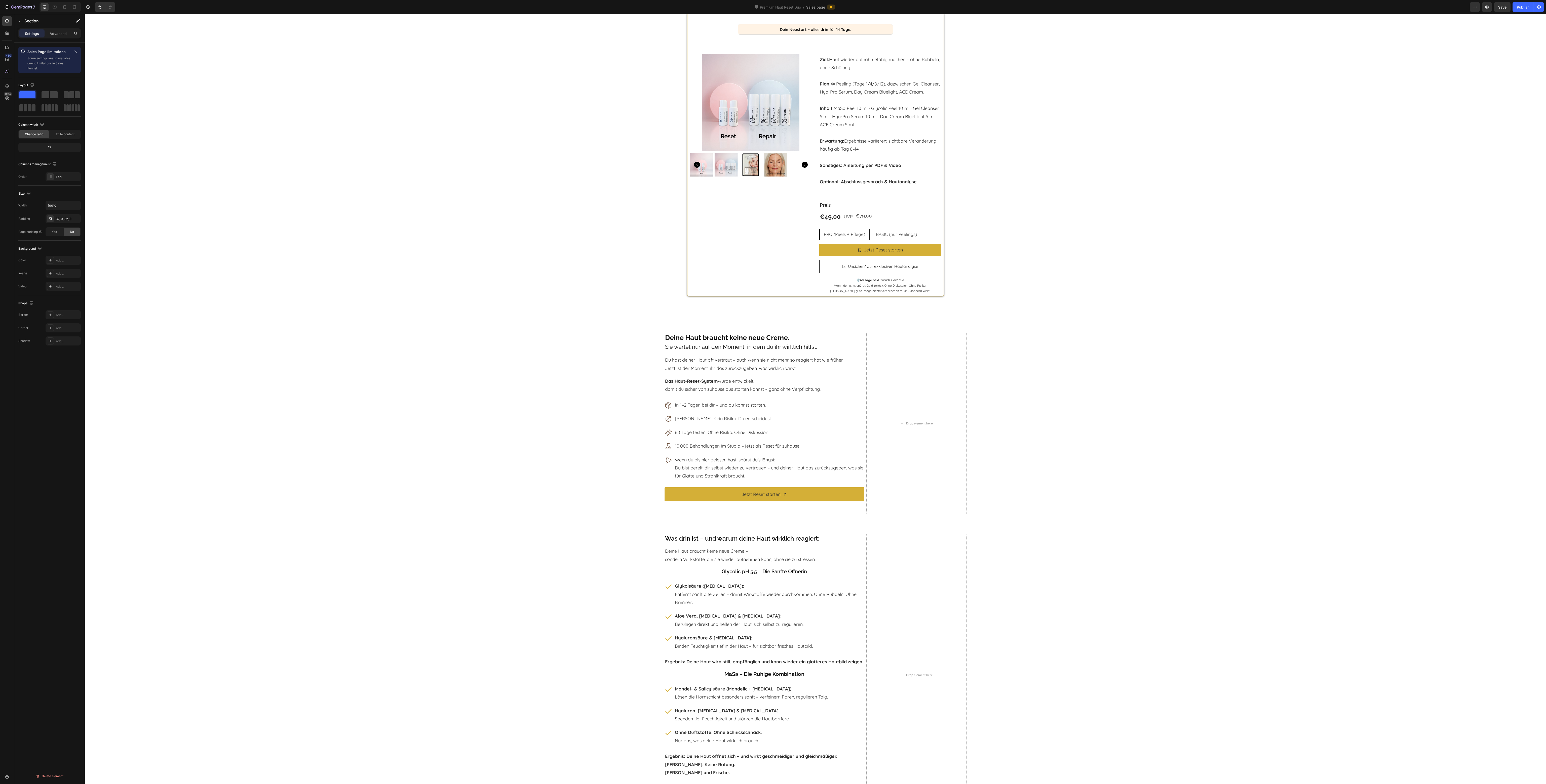
click at [637, 419] on div "Deine Haut braucht keine neue Creme. Sie wartet nur auf den Moment, in dem du i…" at bounding box center [815, 425] width 1461 height 185
click at [1031, 362] on div "Deine Haut braucht keine neue Creme. Sie wartet nur auf den Moment, in dem du i…" at bounding box center [815, 425] width 1461 height 185
click at [631, 363] on div "Deine Haut braucht keine neue Creme. Sie wartet nur auf den Moment, in dem du i…" at bounding box center [815, 425] width 1461 height 185
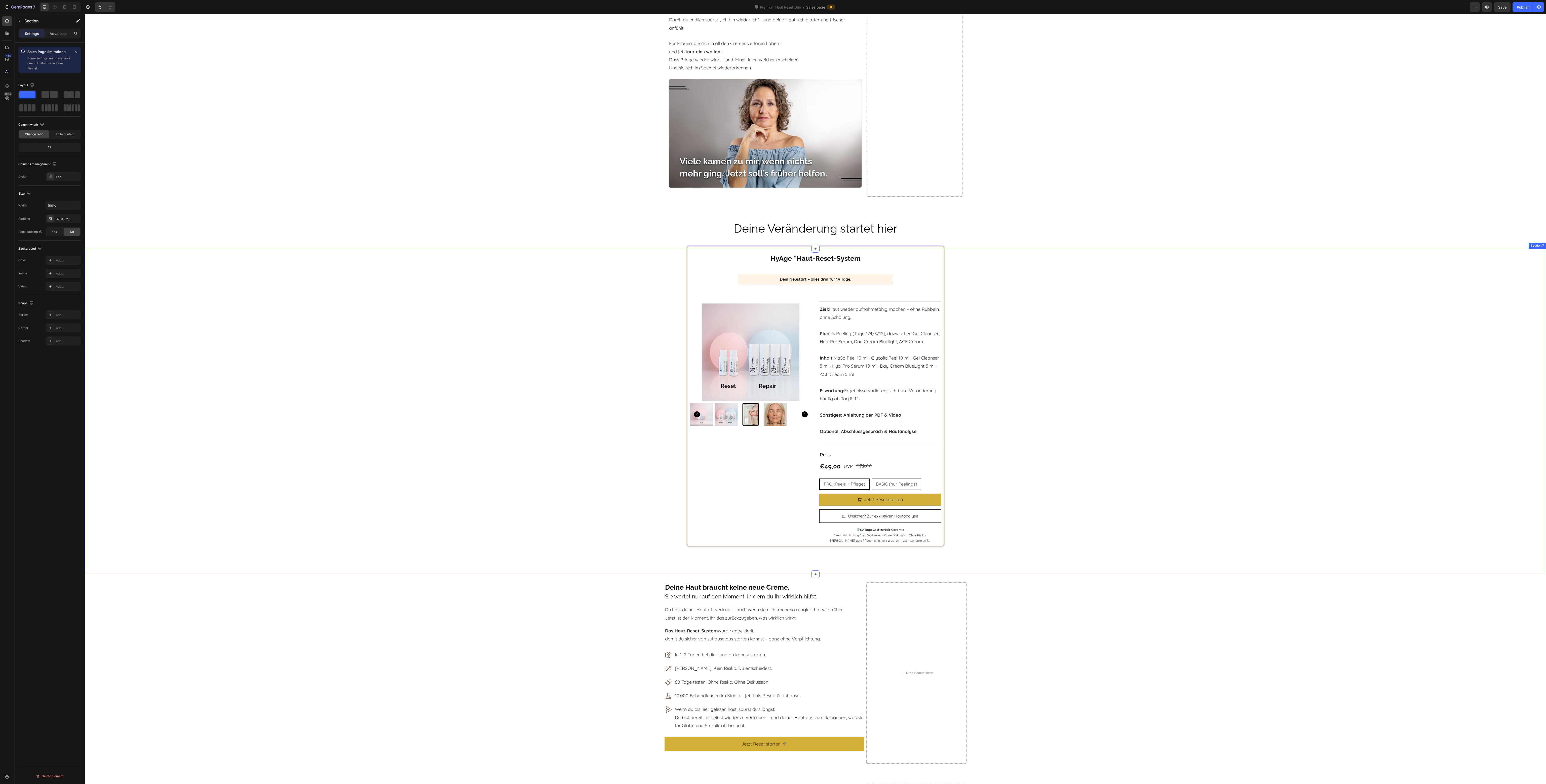
scroll to position [3311, 0]
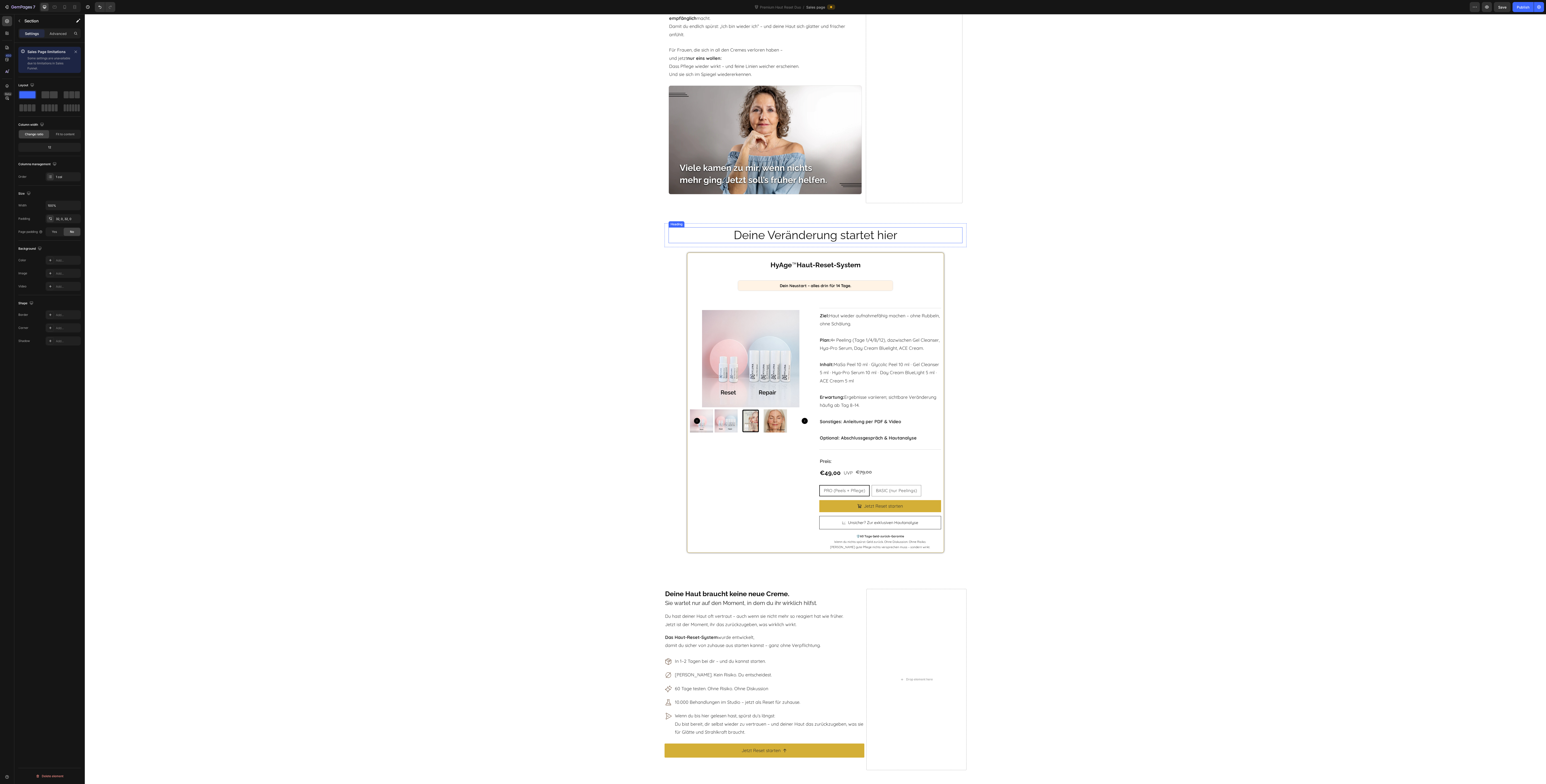
click at [709, 231] on h2 "Deine Veränderung startet hier" at bounding box center [816, 235] width 294 height 16
click at [1389, 450] on div "HyAge ™ Haut-Reset-System Heading Dein Neustart – alles drin für 14 Tage. Headi…" at bounding box center [815, 418] width 1461 height 310
click at [1112, 230] on div "Deine Veränderung startet hier Heading Row" at bounding box center [815, 235] width 1461 height 24
click at [64, 7] on icon at bounding box center [65, 7] width 5 height 5
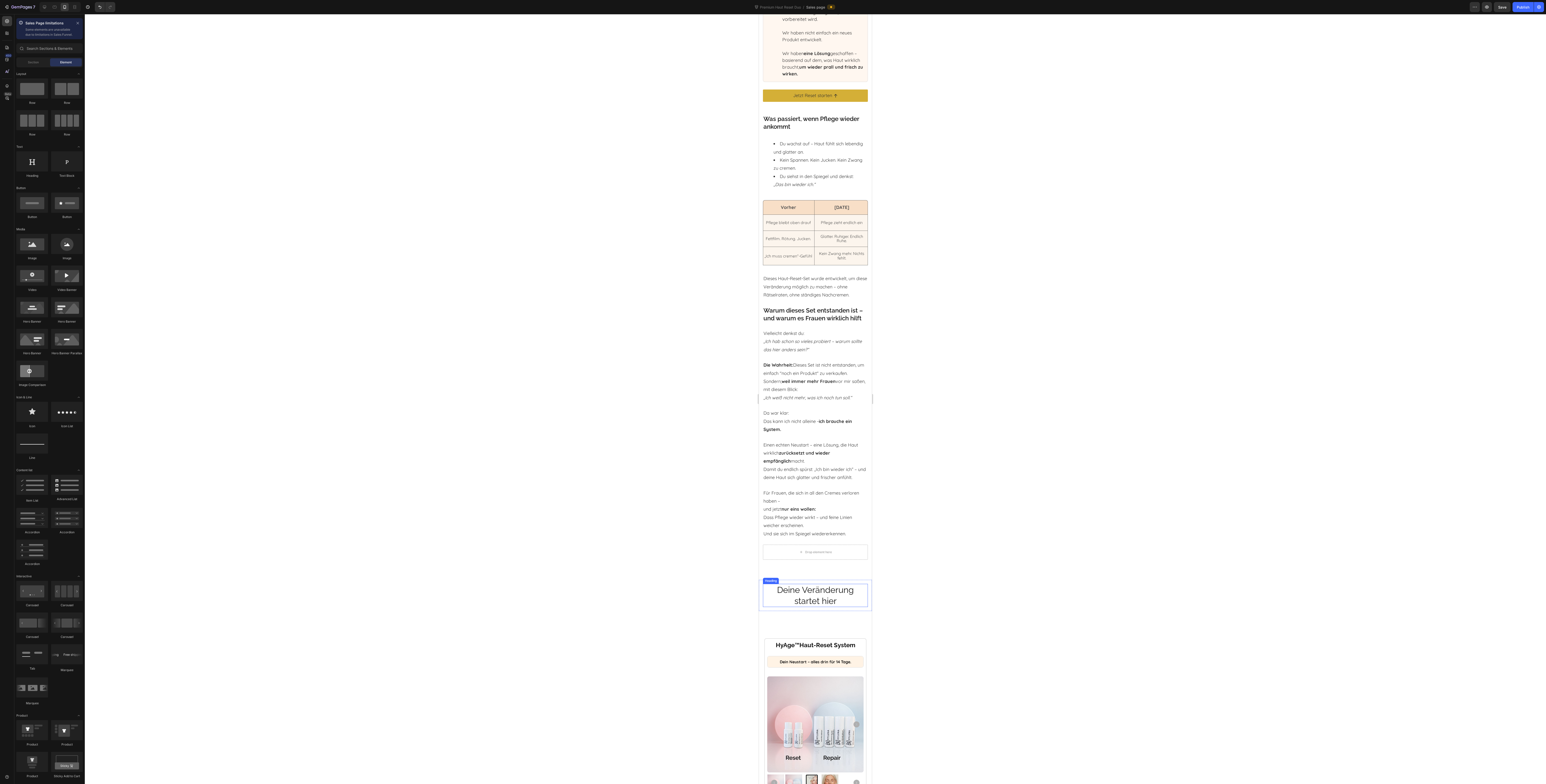
scroll to position [2906, 0]
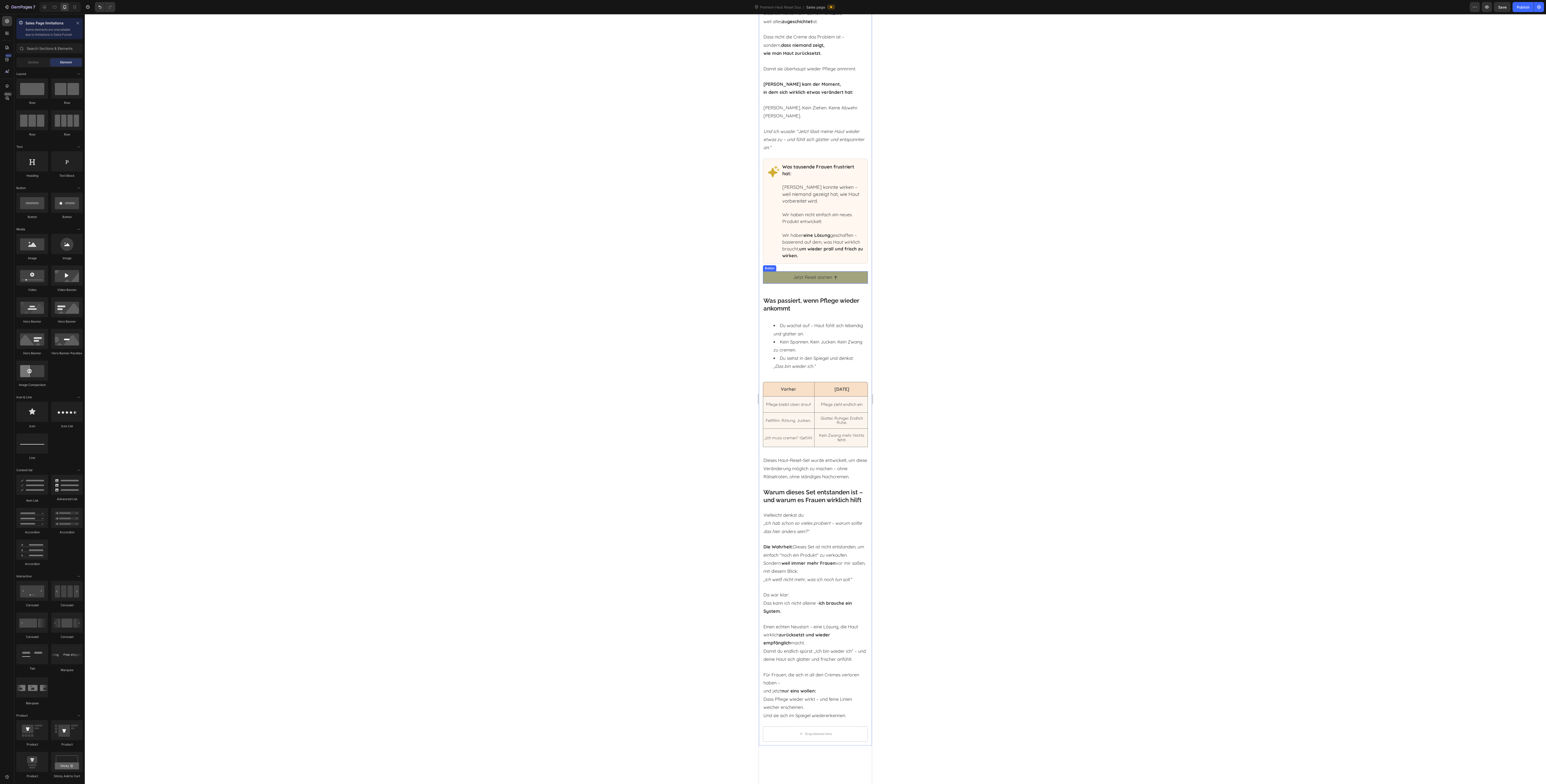
click at [766, 284] on link "Jetzt Reset starten" at bounding box center [815, 277] width 105 height 12
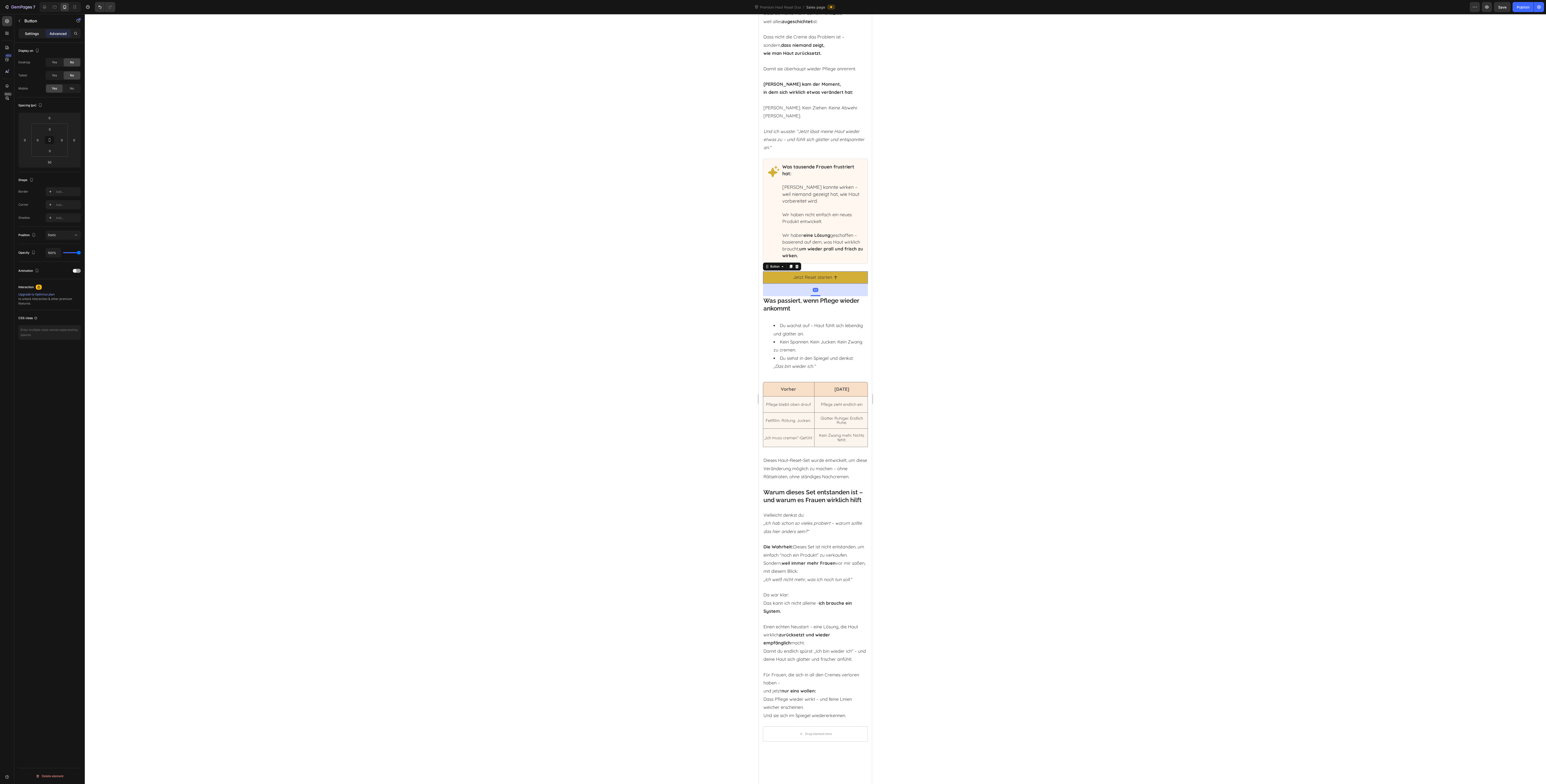
click at [37, 29] on div "Settings" at bounding box center [32, 33] width 25 height 8
click at [64, 448] on div "Section 8" at bounding box center [63, 443] width 35 height 9
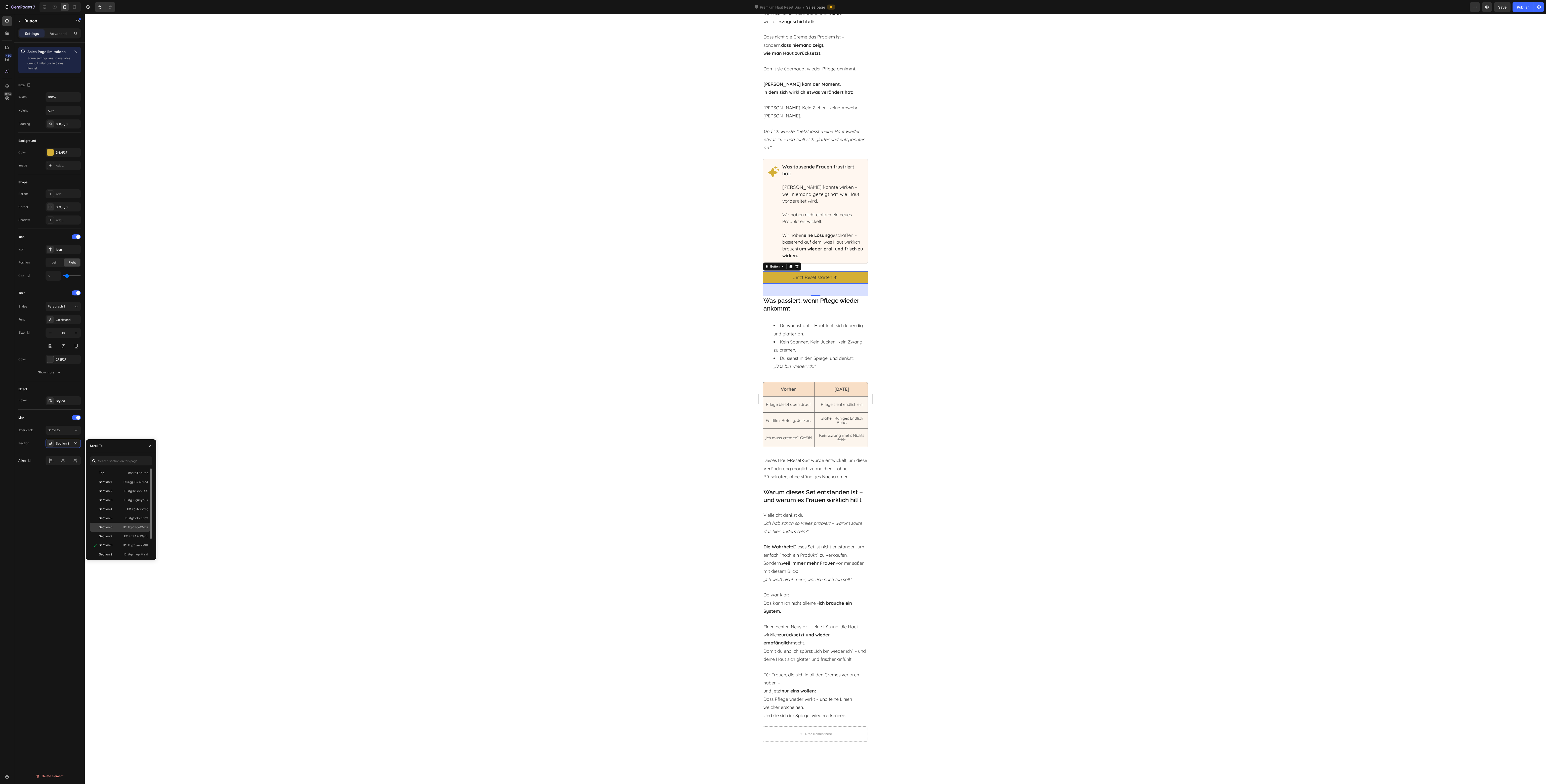
click at [124, 529] on p "ID: #gVjSgeXMEa" at bounding box center [136, 527] width 25 height 5
click at [48, 251] on icon at bounding box center [50, 250] width 5 height 5
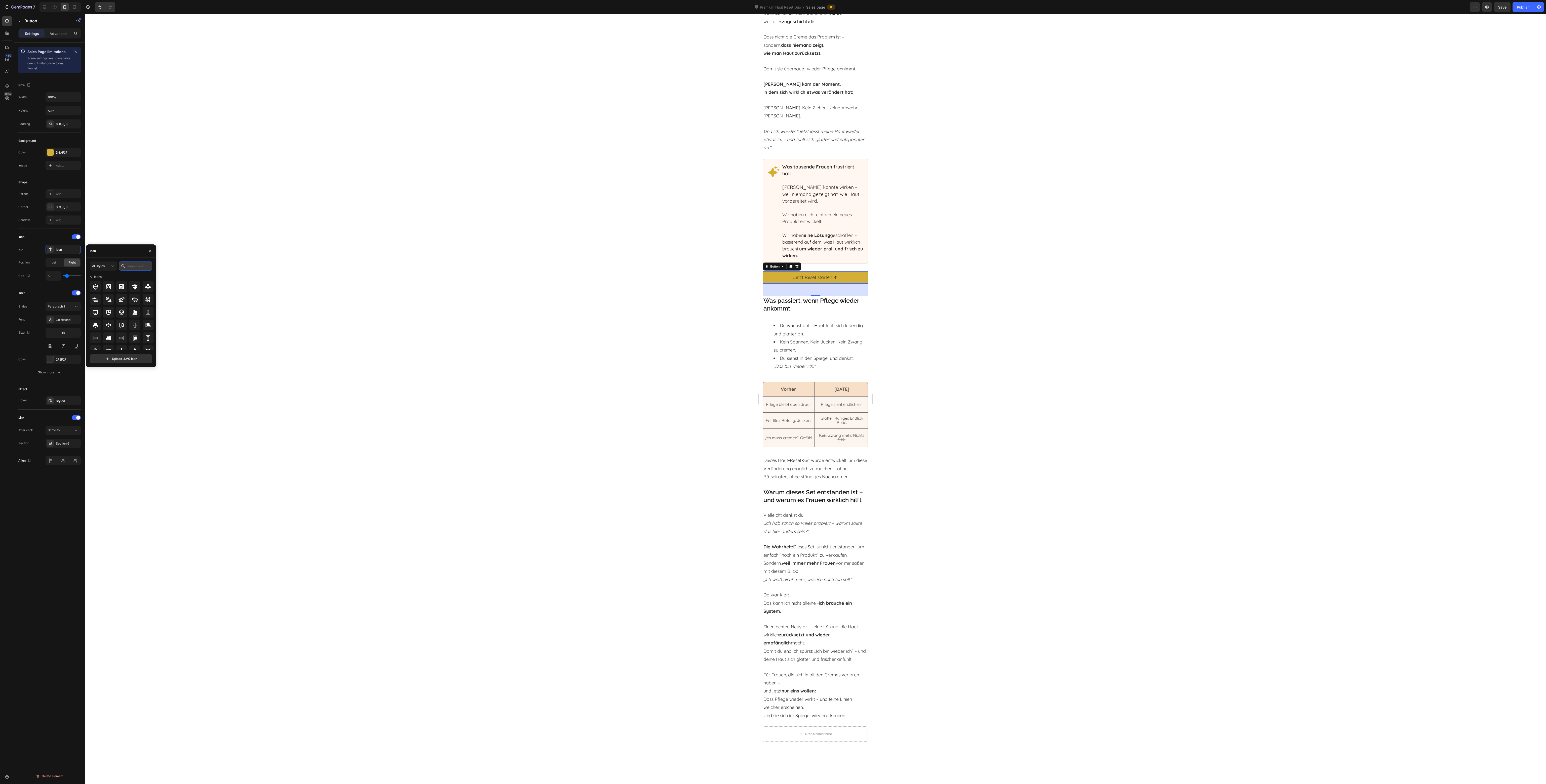
click at [130, 265] on input "text" at bounding box center [135, 266] width 33 height 9
click at [76, 238] on span at bounding box center [78, 237] width 4 height 4
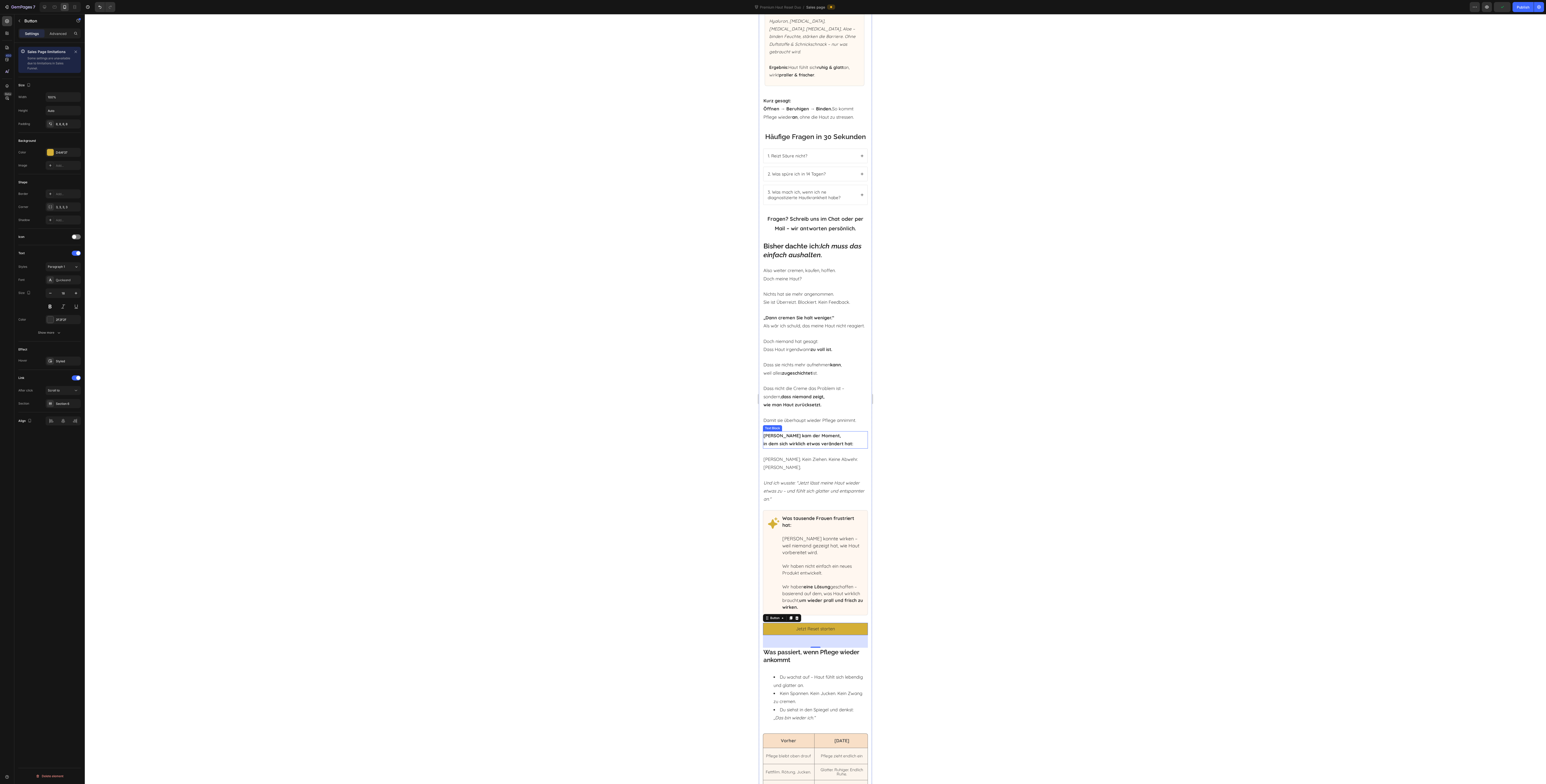
scroll to position [2554, 0]
click at [77, 239] on div at bounding box center [76, 237] width 9 height 5
click at [67, 251] on div "Icon" at bounding box center [67, 250] width 23 height 5
click at [133, 265] on input "text" at bounding box center [135, 266] width 33 height 9
type input "down"
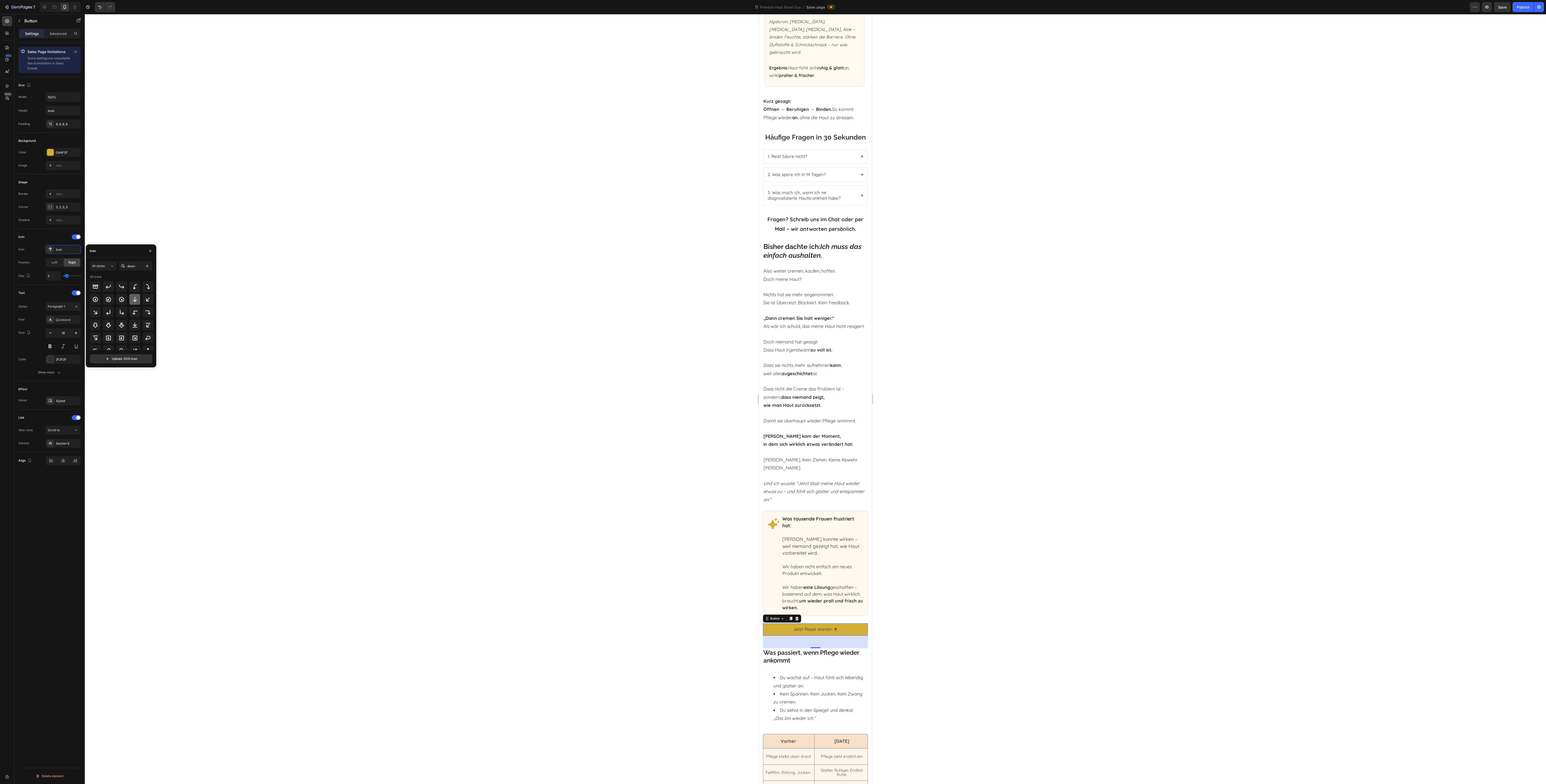
click at [134, 302] on icon at bounding box center [135, 299] width 6 height 6
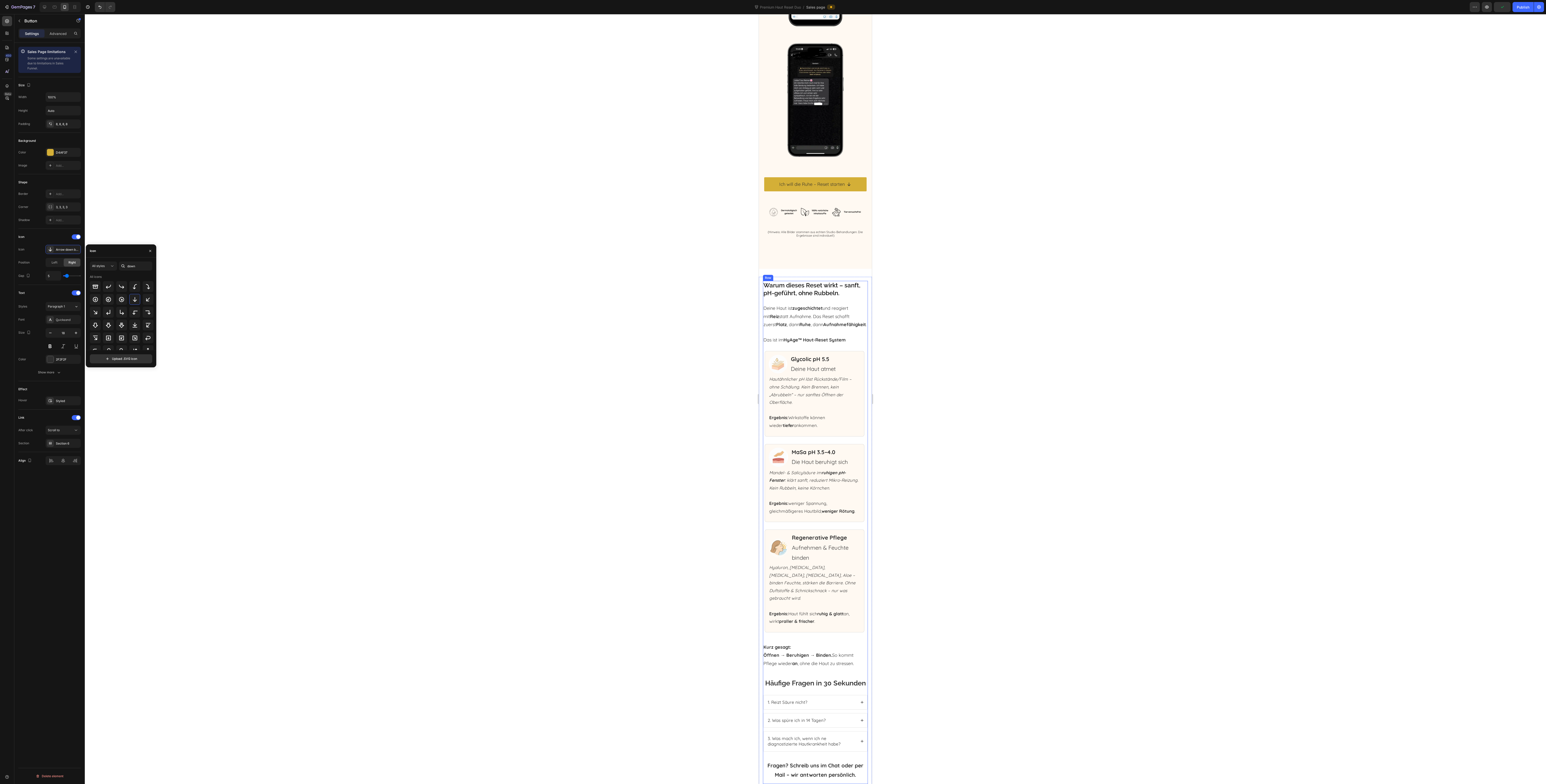
scroll to position [1864, 0]
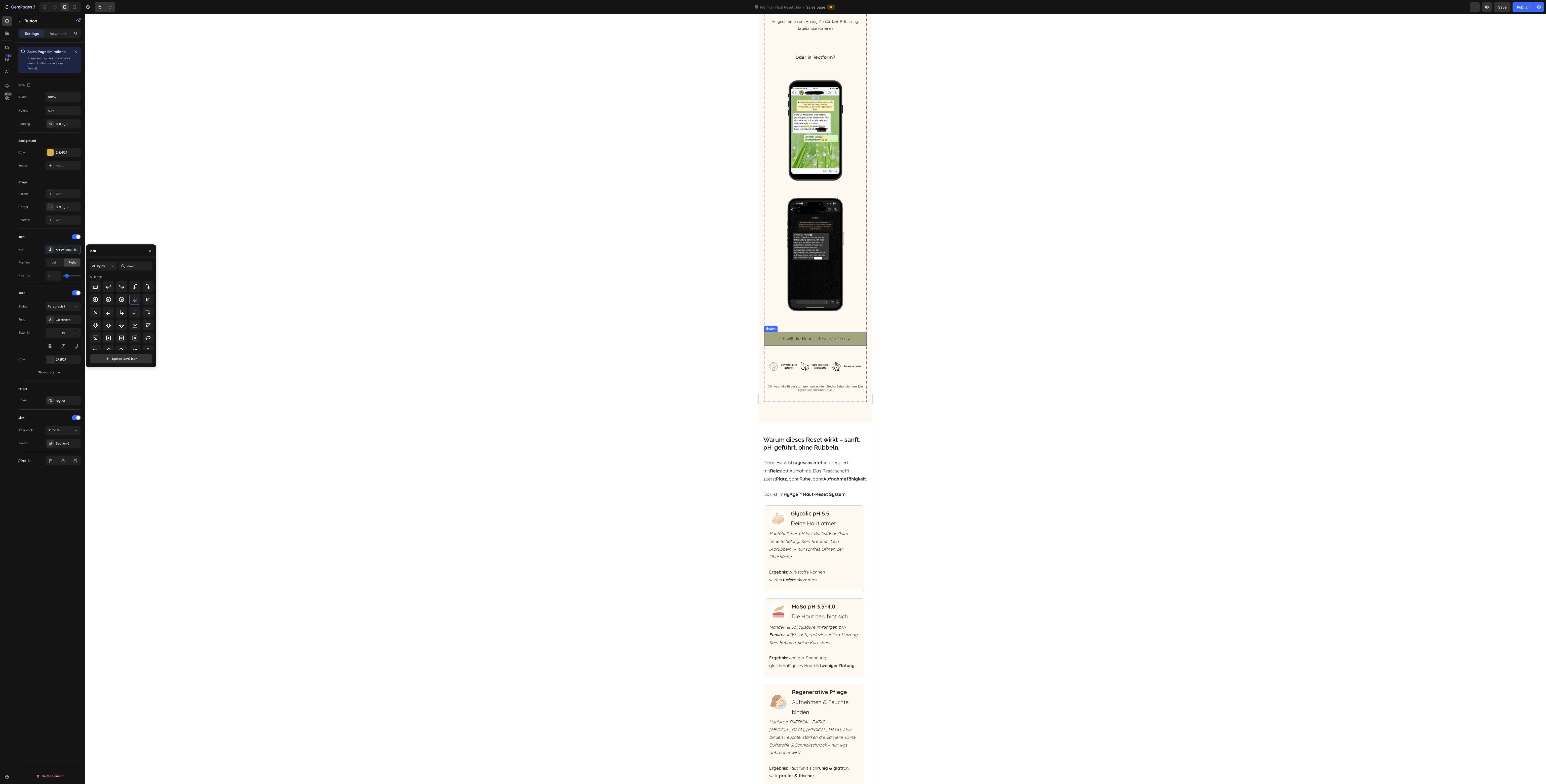
click at [770, 332] on link "Ich will die Ruhe – Reset starten" at bounding box center [815, 338] width 103 height 14
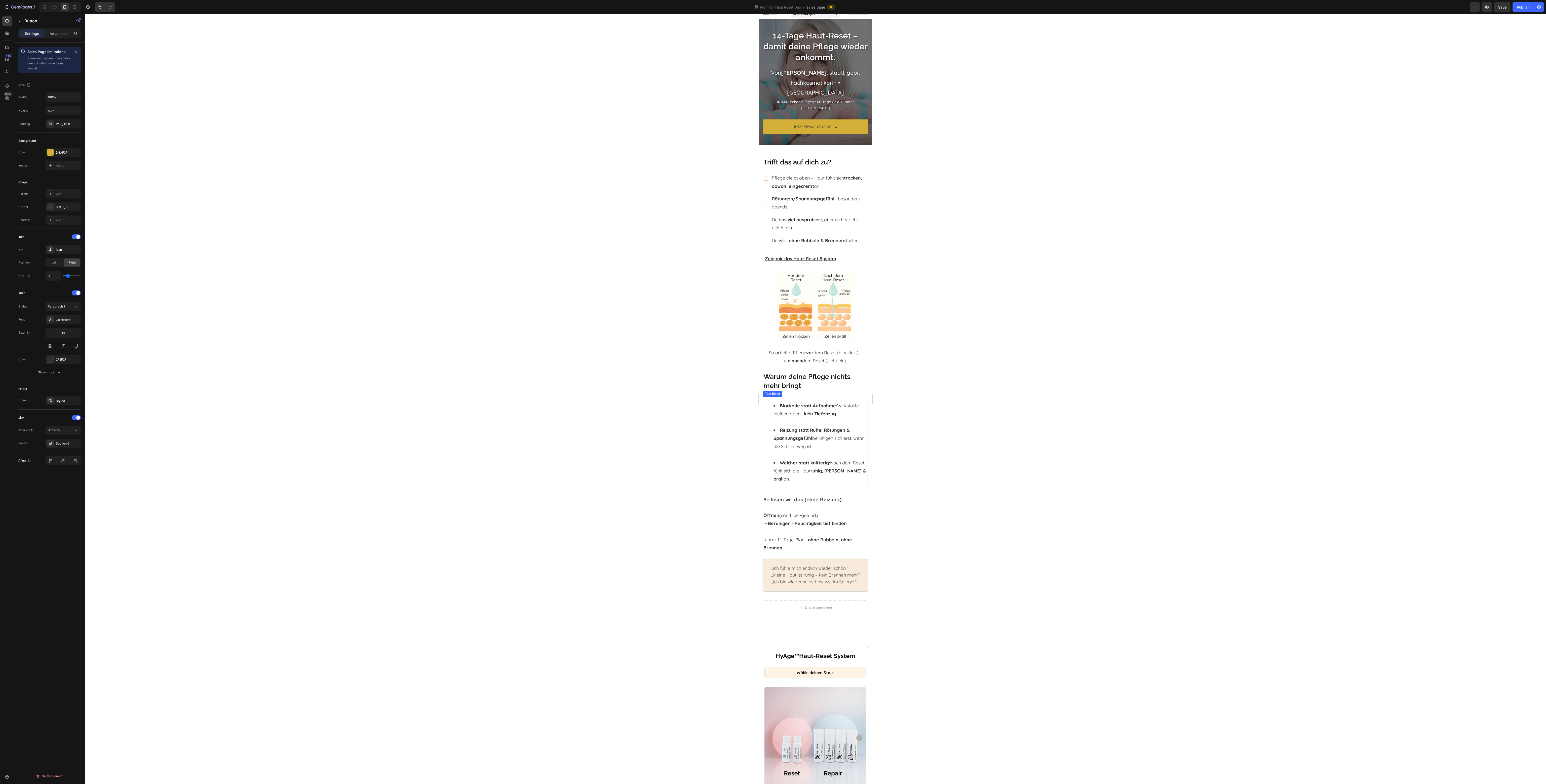
scroll to position [0, 0]
click at [765, 125] on link "Jetzt Reset starten" at bounding box center [815, 131] width 105 height 14
click at [771, 266] on u "Zeig mir das Haut-Reset System" at bounding box center [801, 264] width 71 height 6
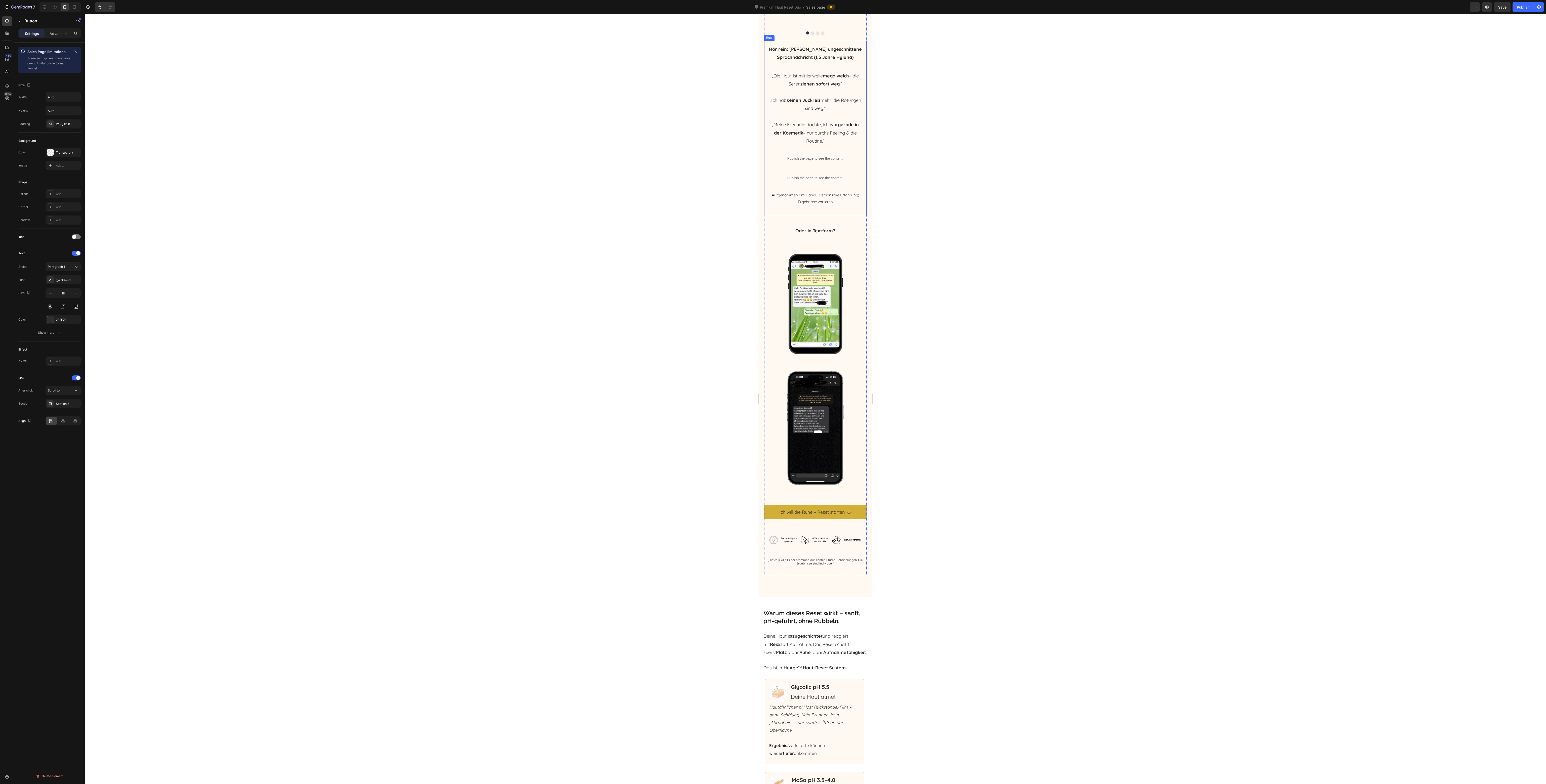
scroll to position [1811, 0]
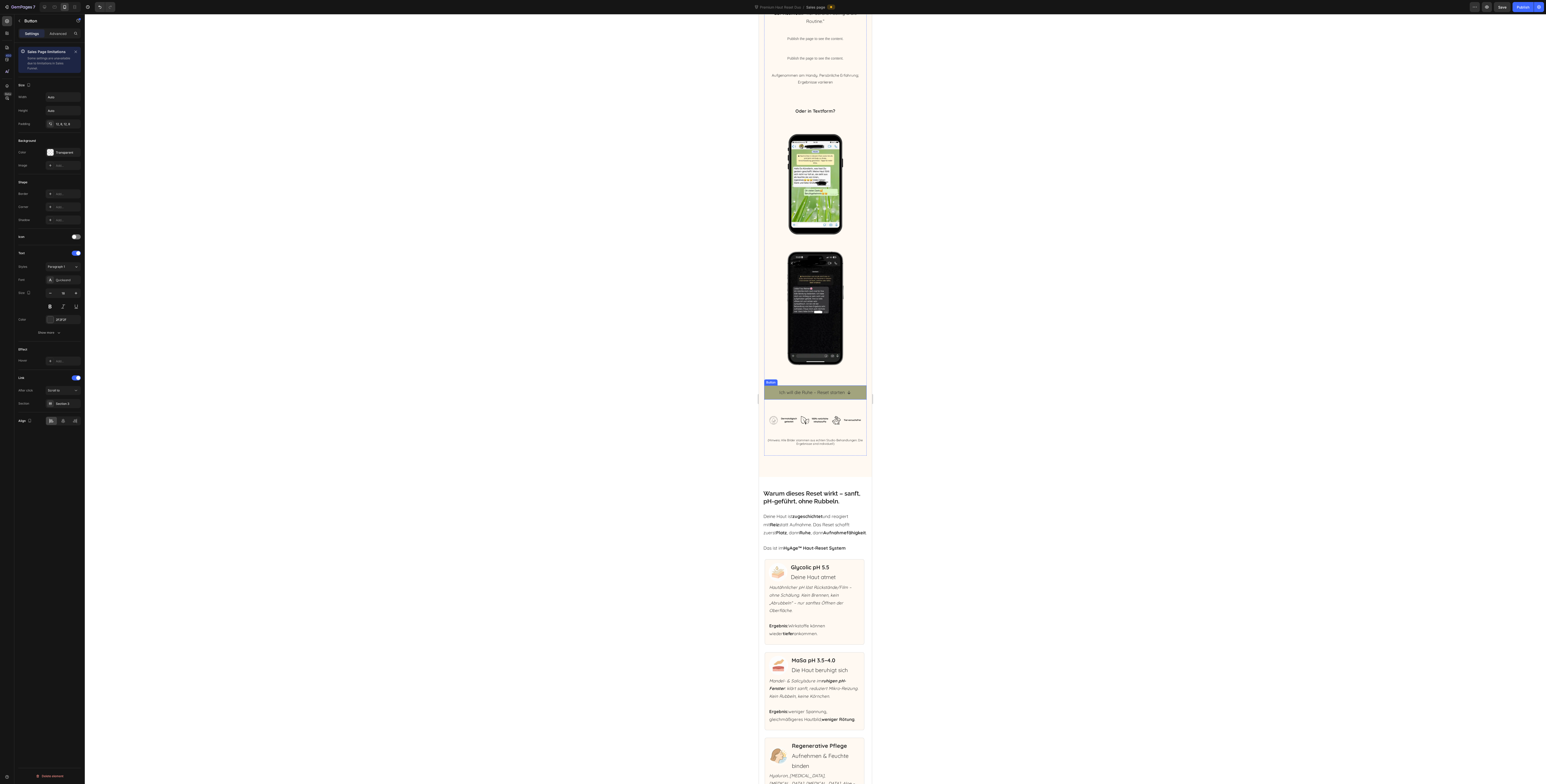
click at [769, 386] on link "Ich will die Ruhe – Reset starten" at bounding box center [815, 392] width 103 height 14
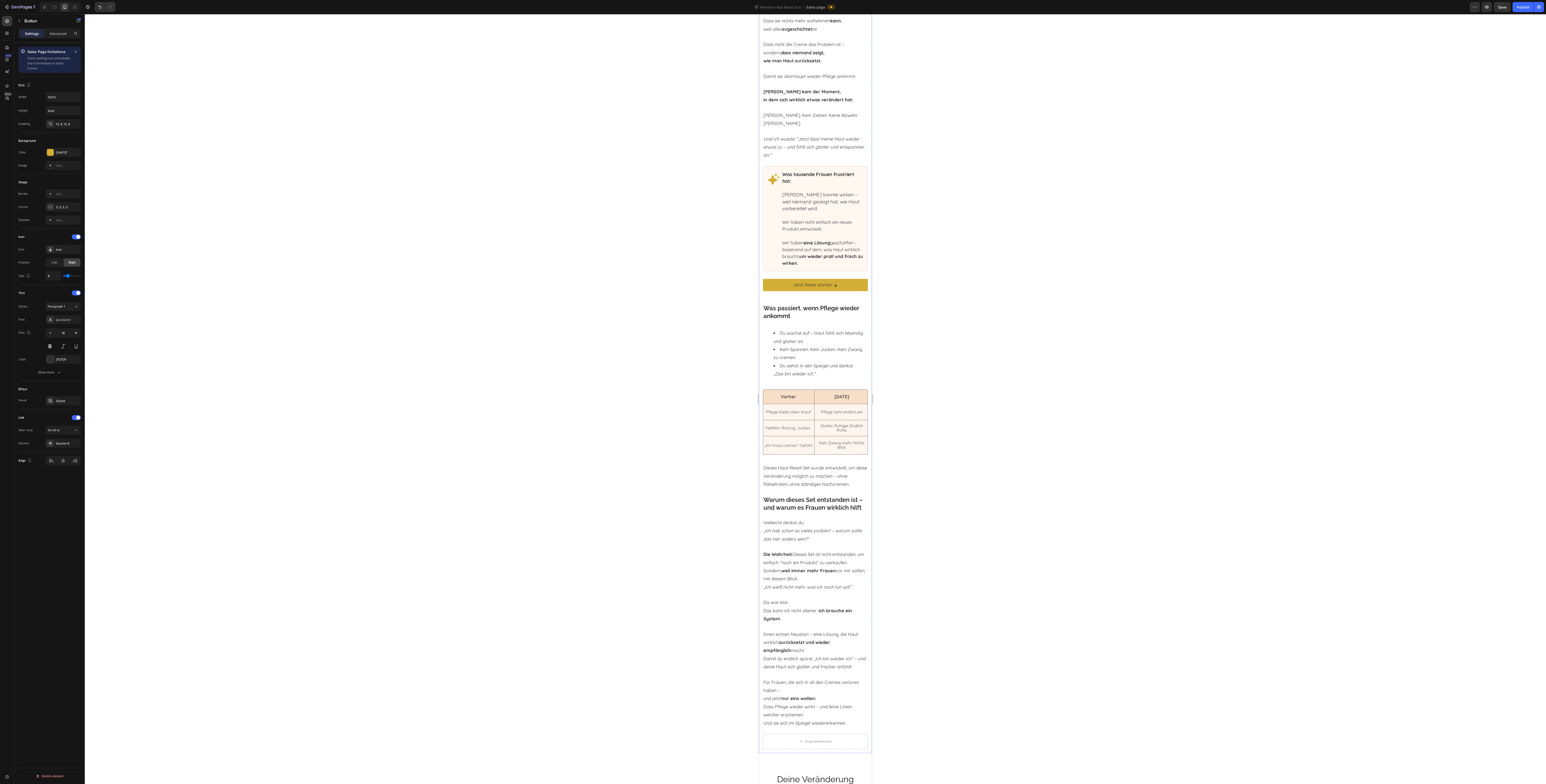
scroll to position [3018, 0]
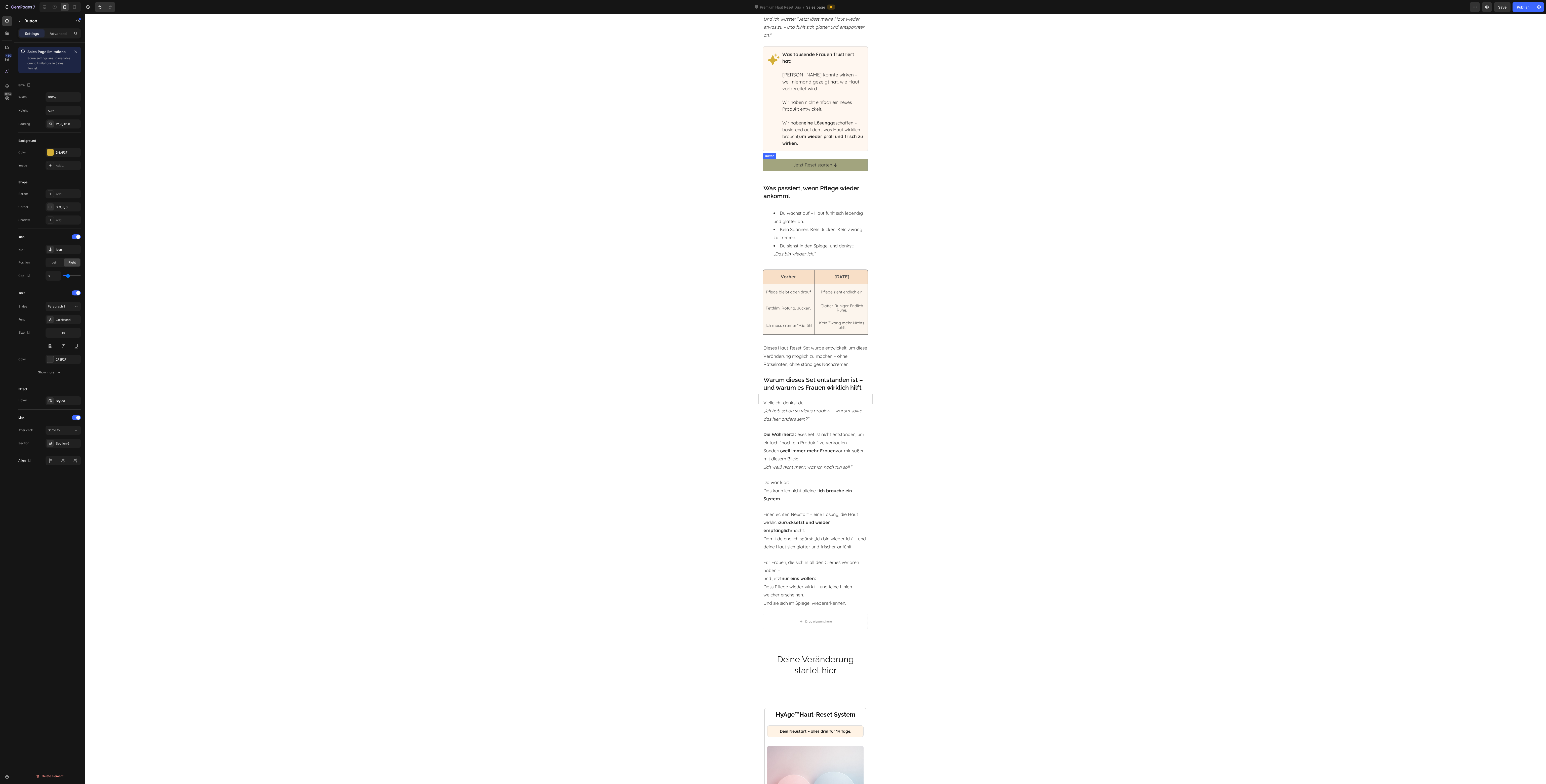
click at [767, 171] on link "Jetzt Reset starten" at bounding box center [815, 165] width 105 height 12
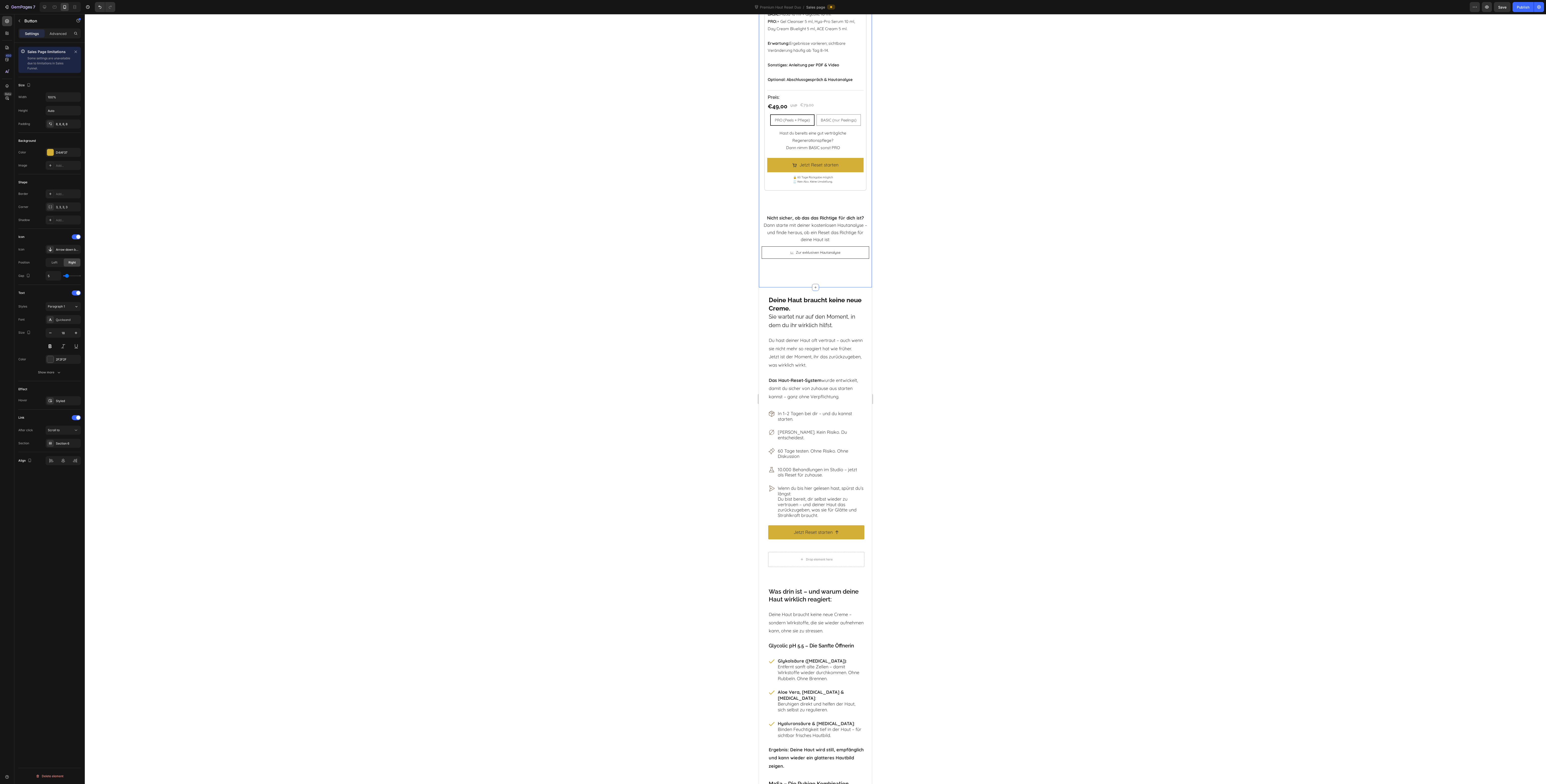
scroll to position [4175, 0]
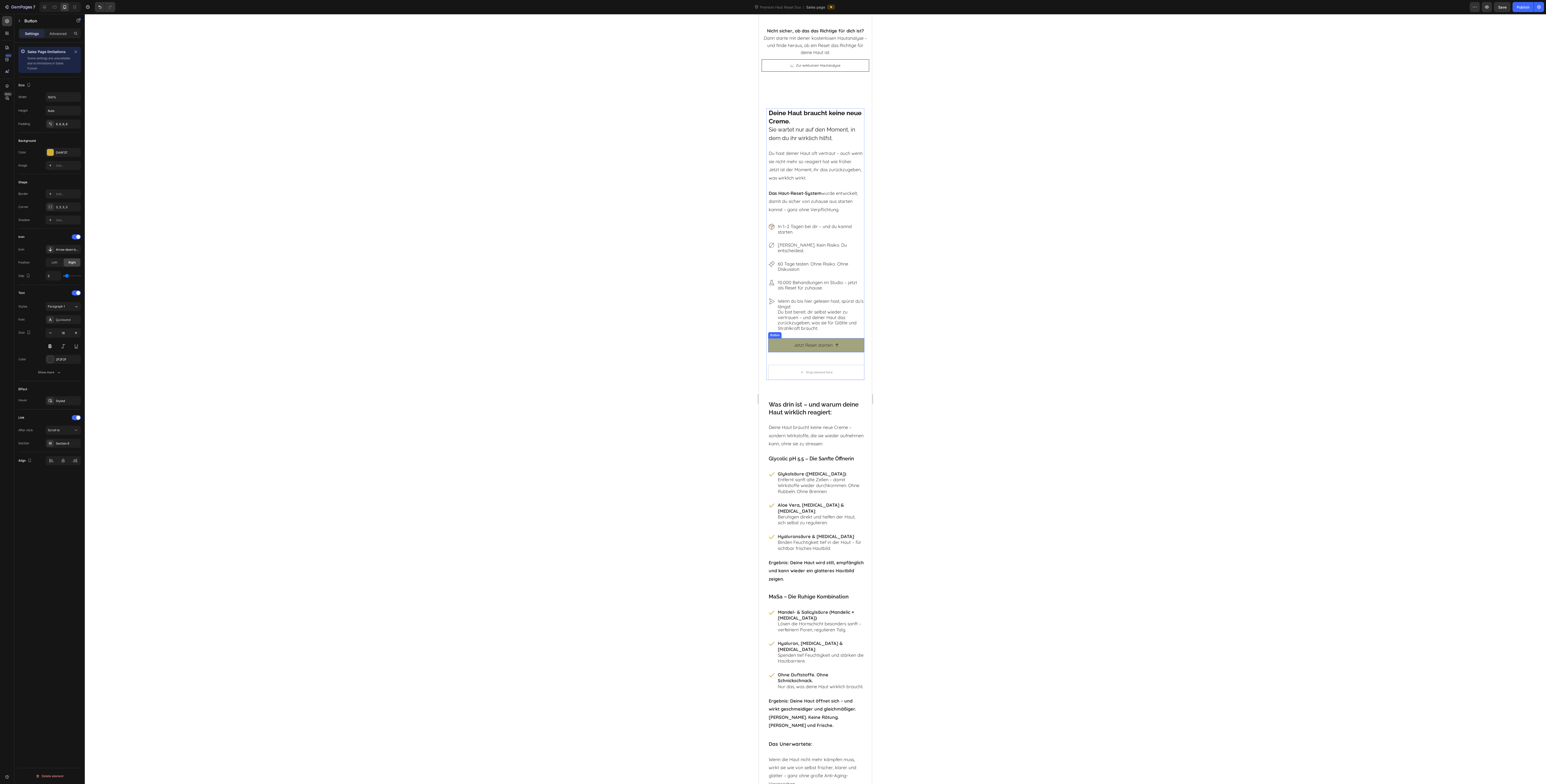
click at [772, 352] on link "Jetzt Reset starten" at bounding box center [816, 345] width 97 height 14
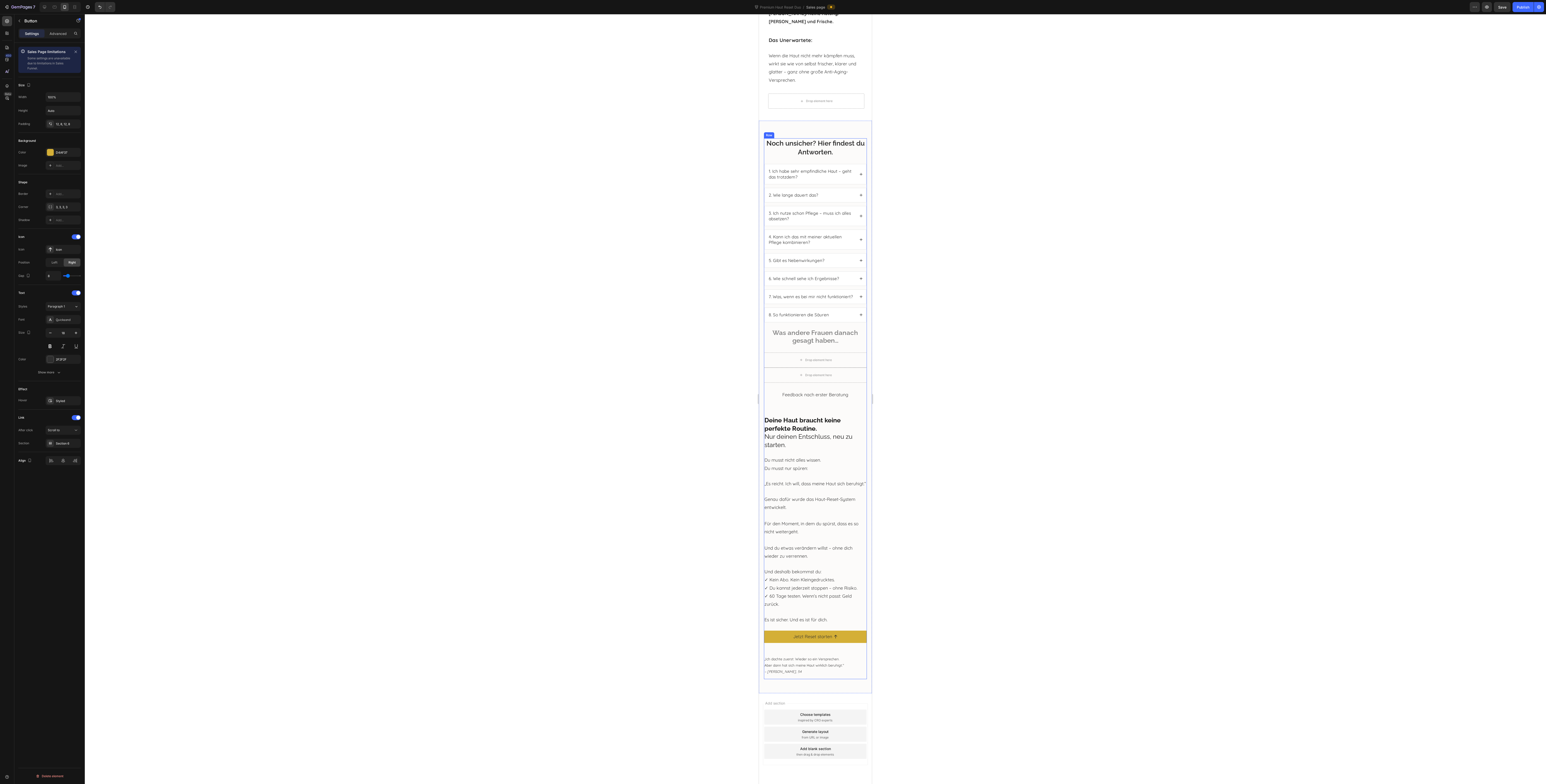
scroll to position [4906, 0]
click at [770, 656] on link "Jetzt Reset starten" at bounding box center [815, 650] width 103 height 12
click at [47, 6] on icon at bounding box center [44, 7] width 5 height 5
type input "8"
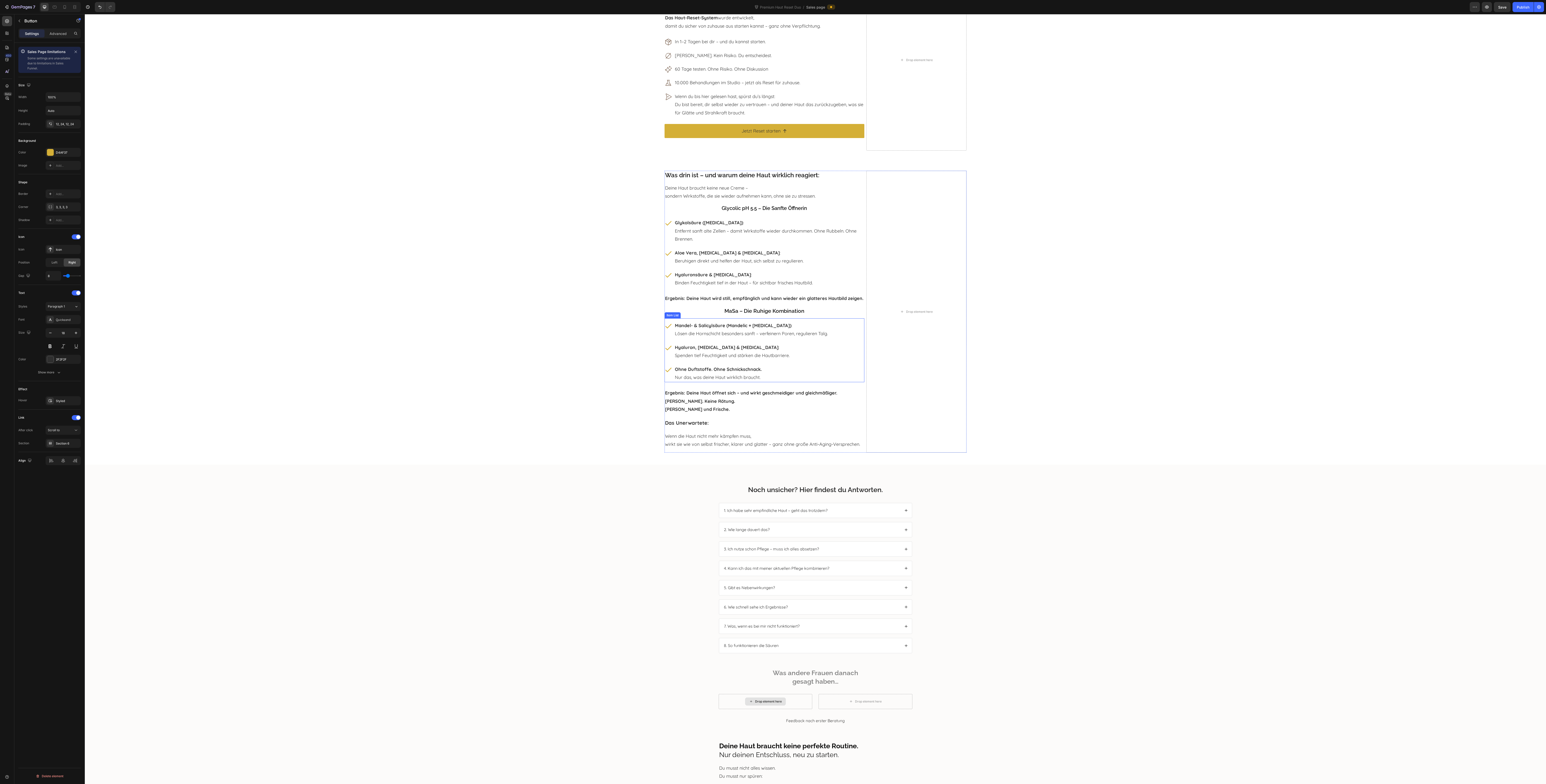
scroll to position [4017, 0]
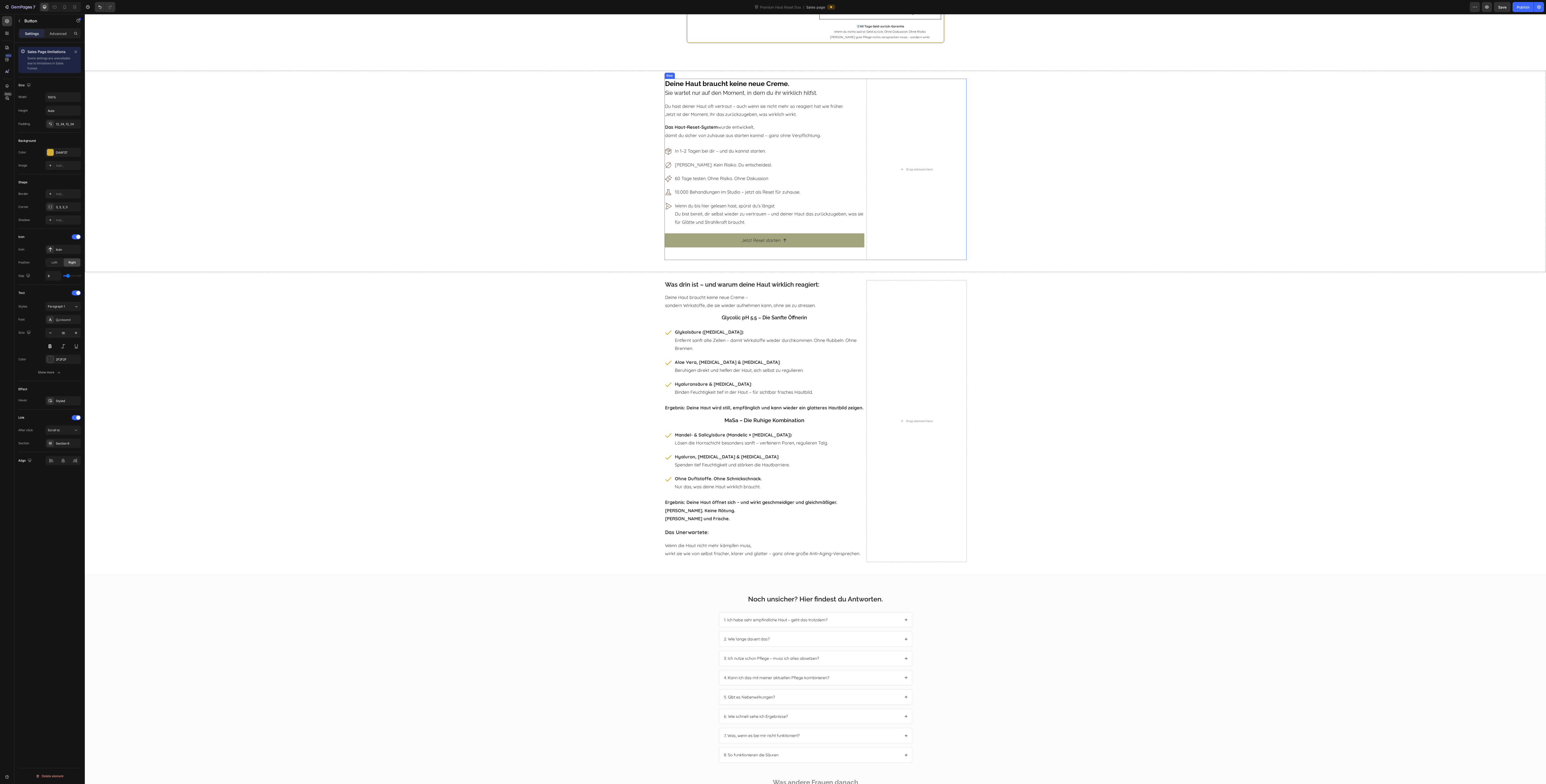
click at [694, 248] on link "Jetzt Reset starten" at bounding box center [764, 240] width 200 height 14
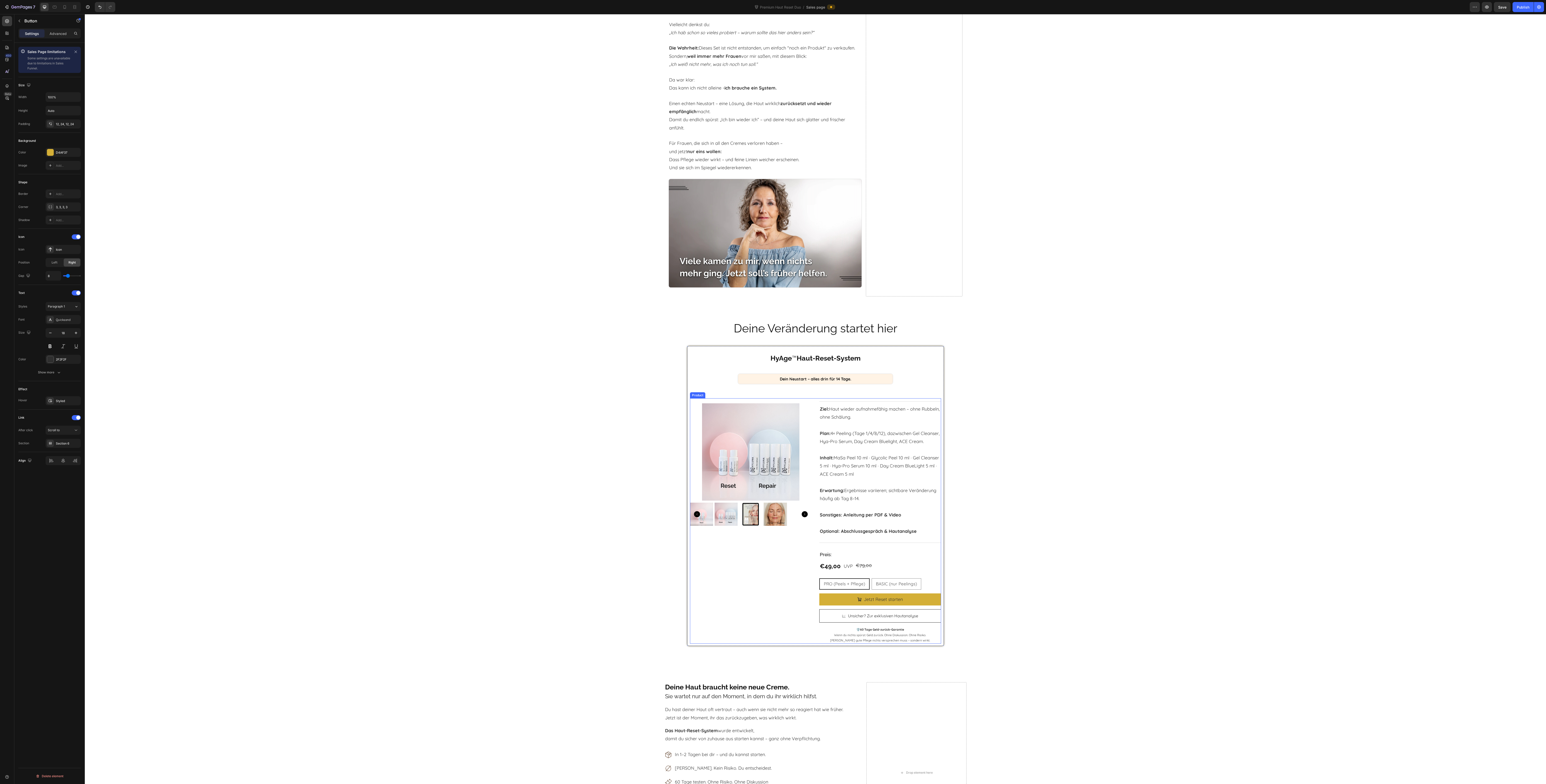
scroll to position [3062, 0]
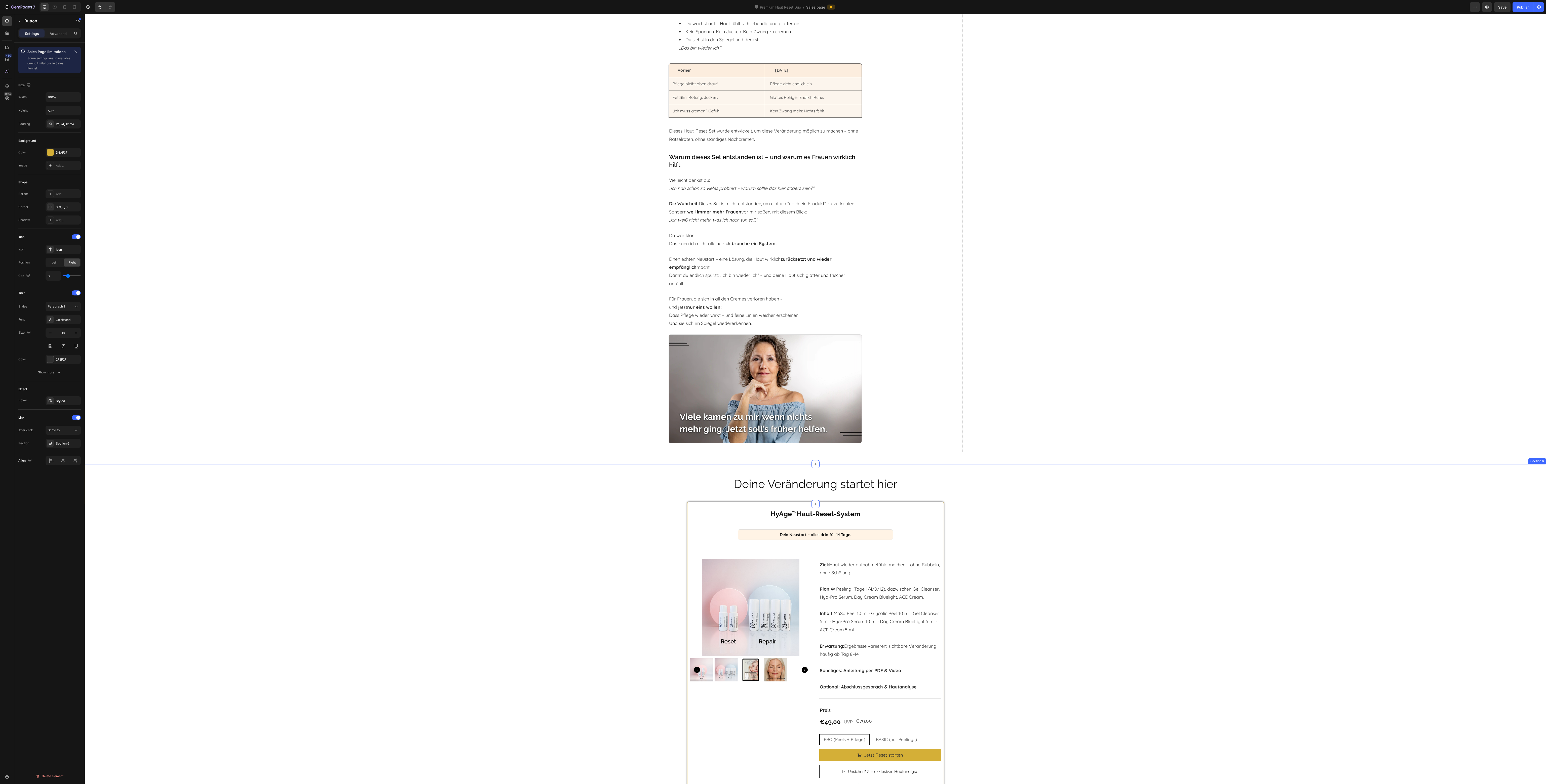
click at [615, 481] on div "Deine Veränderung startet hier Heading Row" at bounding box center [815, 484] width 1461 height 24
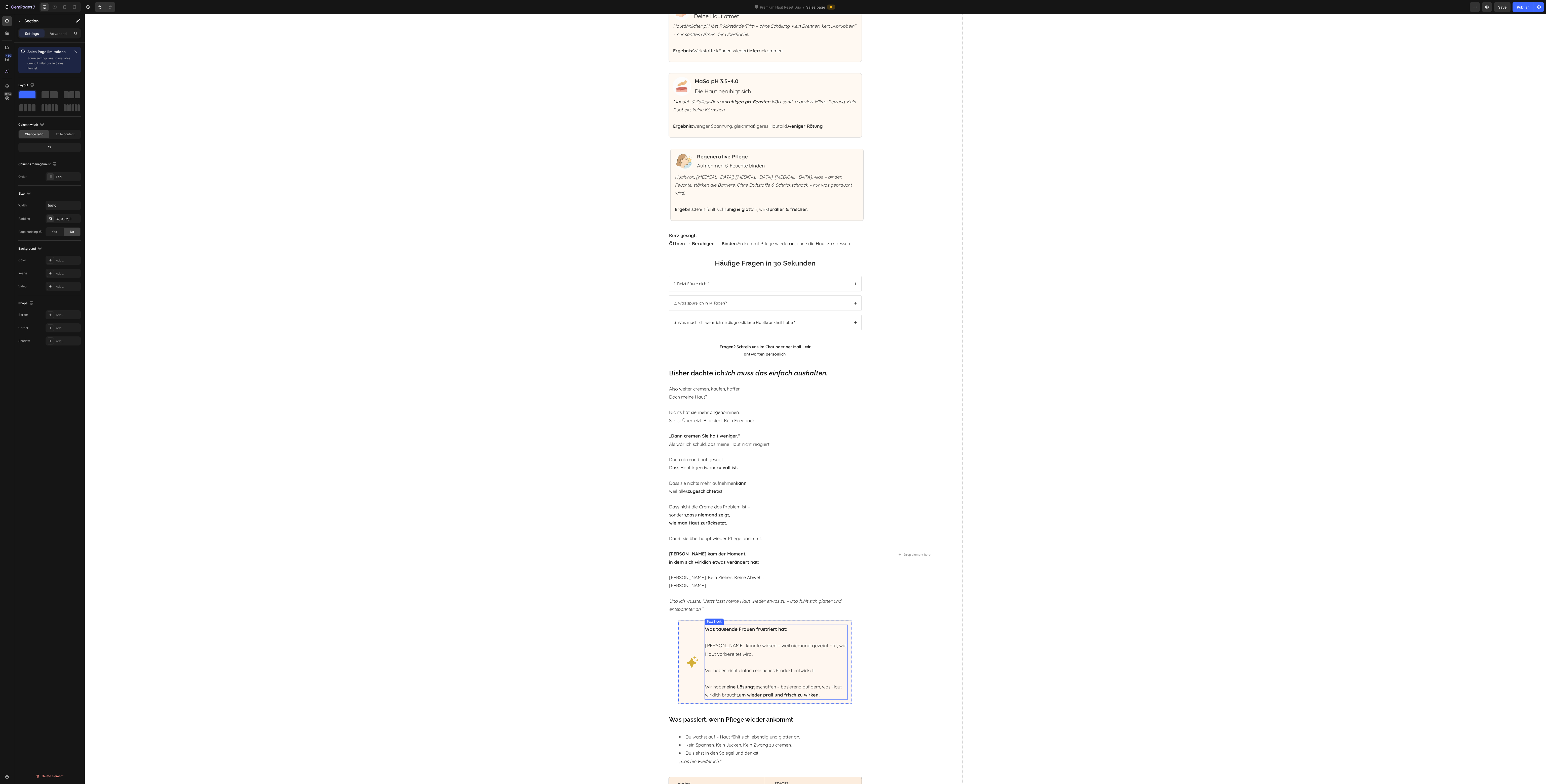
scroll to position [2056, 0]
click at [1521, 5] on div "Publish" at bounding box center [1523, 7] width 13 height 5
click at [68, 3] on div at bounding box center [64, 7] width 8 height 8
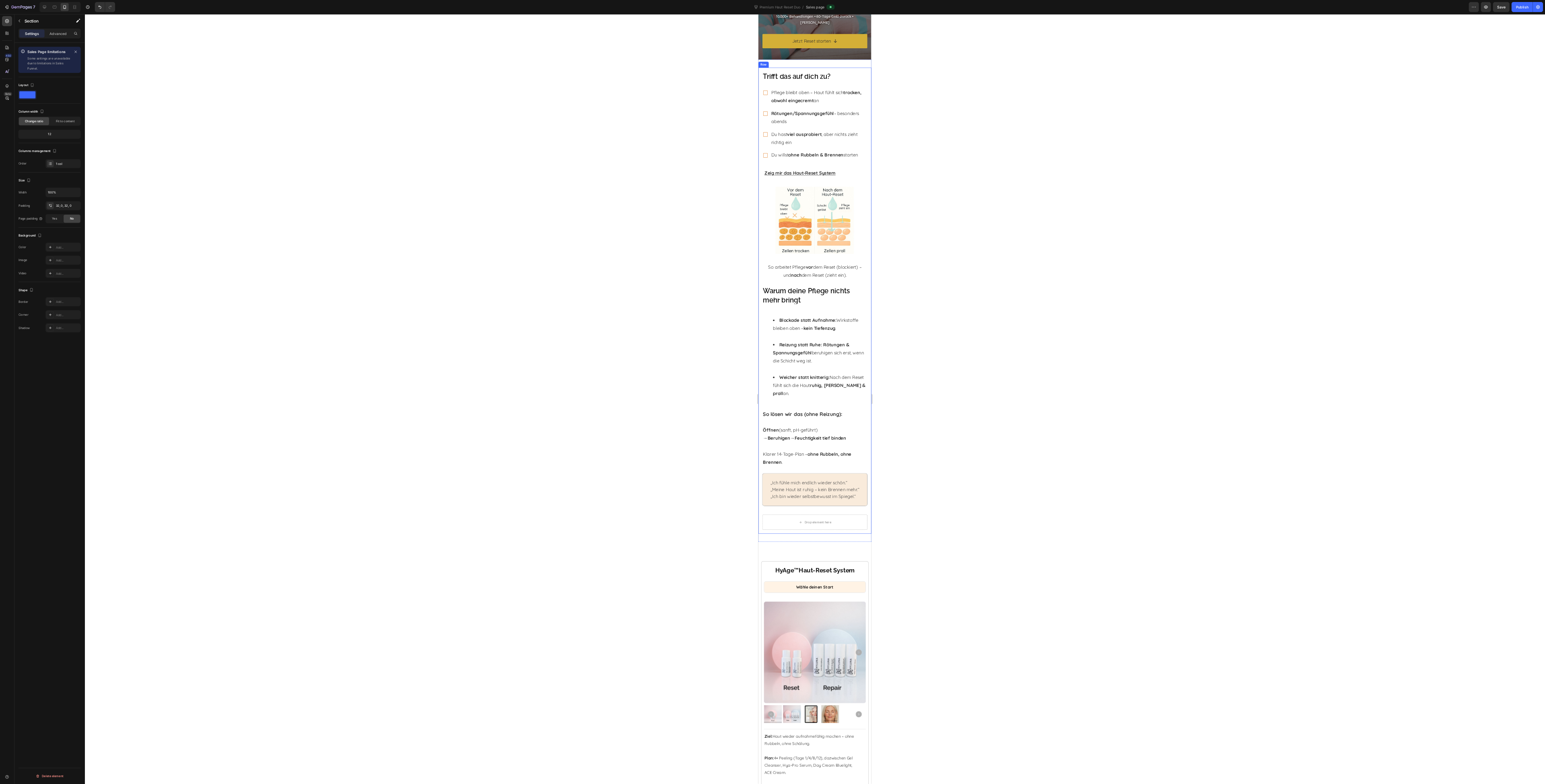
scroll to position [15, 0]
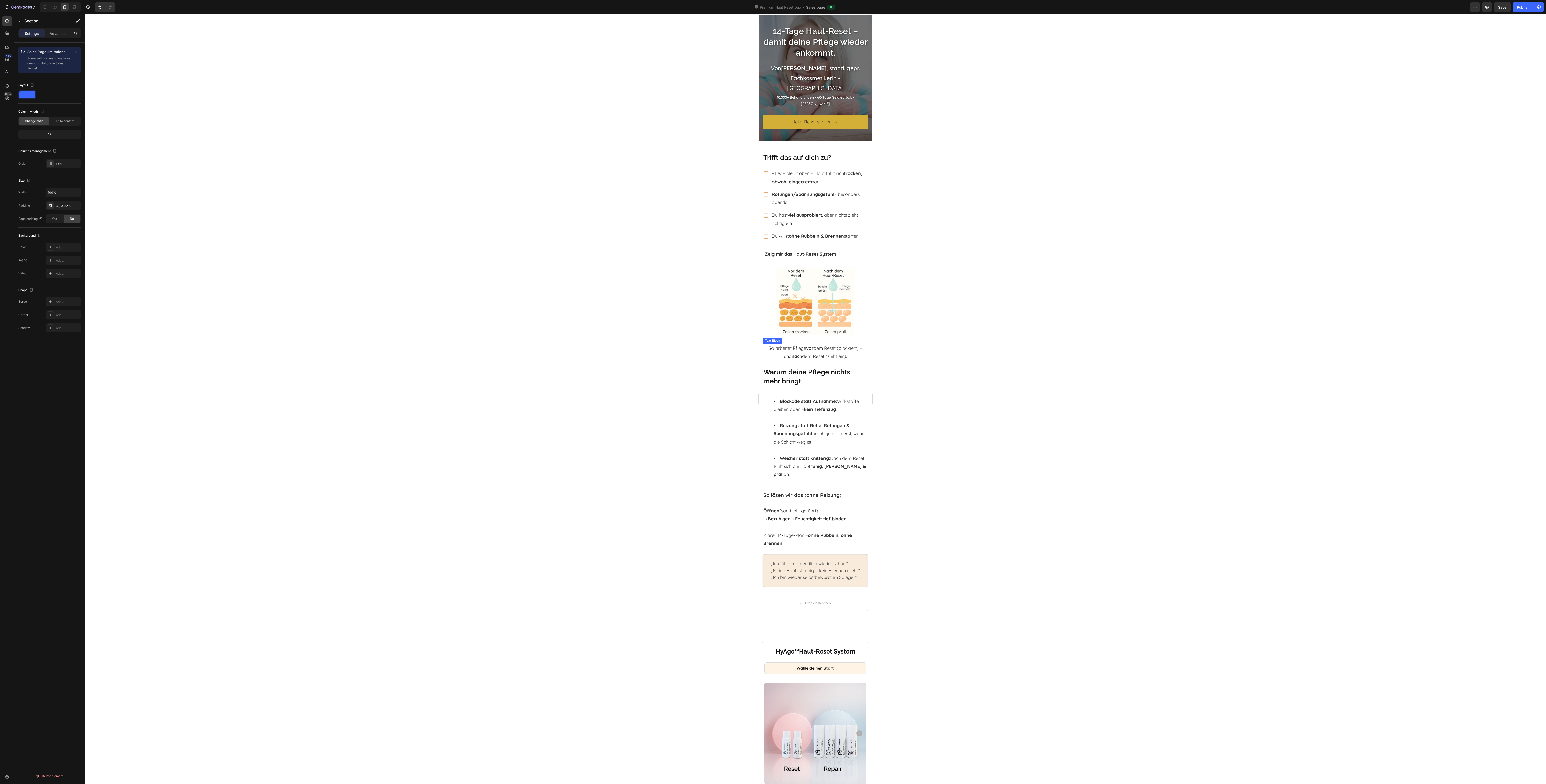
click at [809, 351] on strong "vor" at bounding box center [810, 349] width 7 height 6
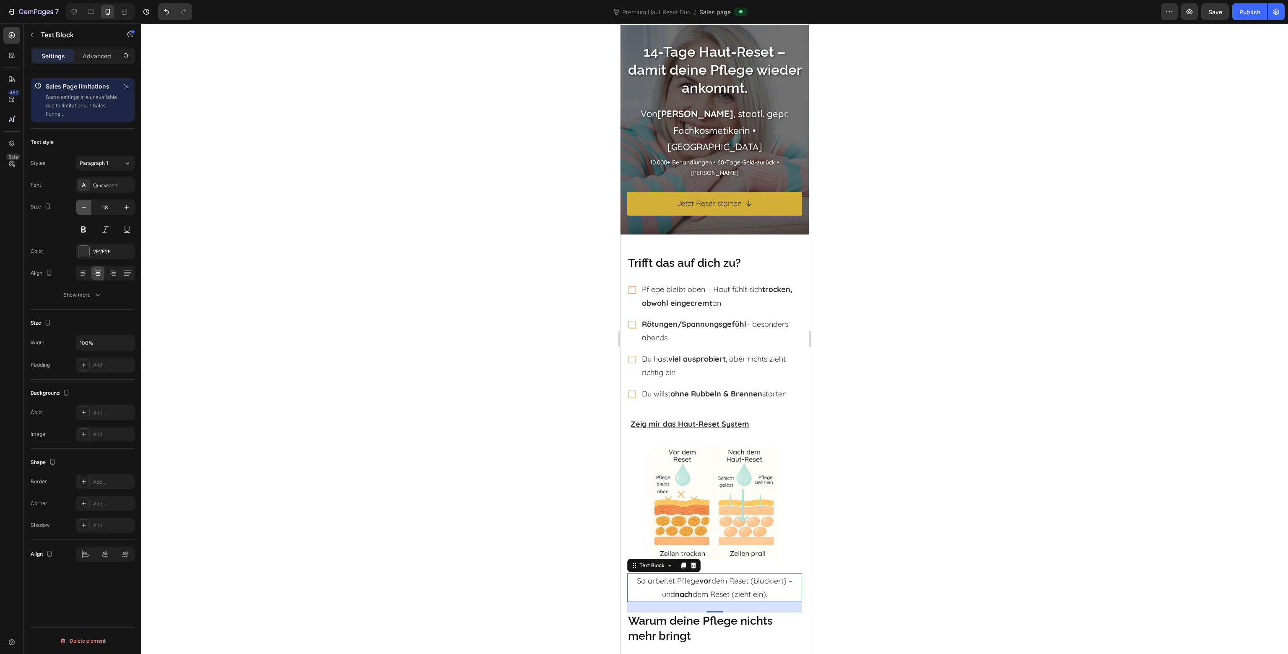
click at [83, 207] on icon "button" at bounding box center [84, 207] width 4 height 1
type input "15"
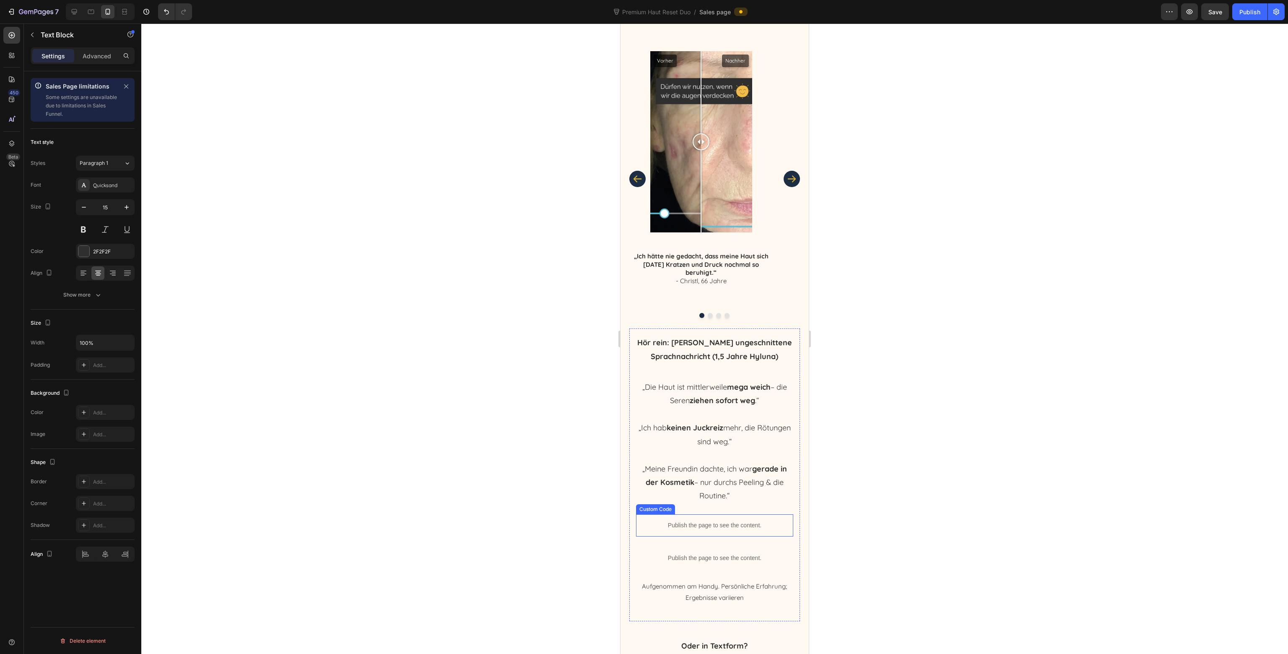
scroll to position [2741, 0]
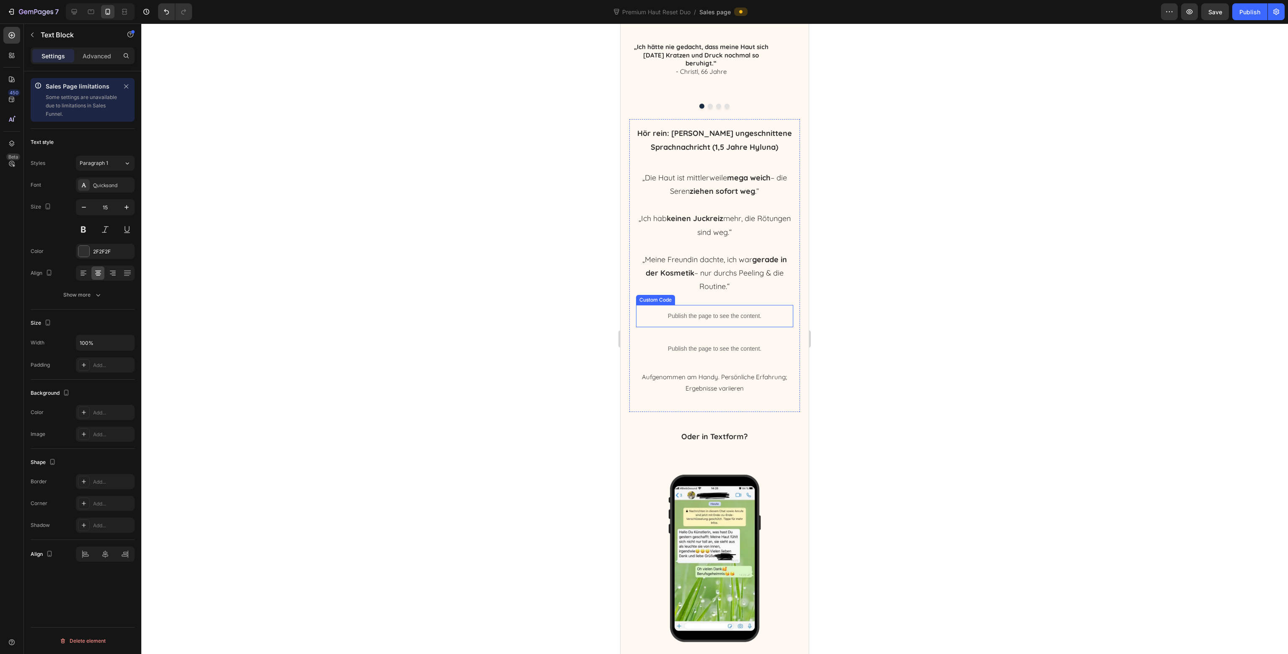
click at [733, 322] on div "Publish the page to see the content." at bounding box center [715, 316] width 158 height 22
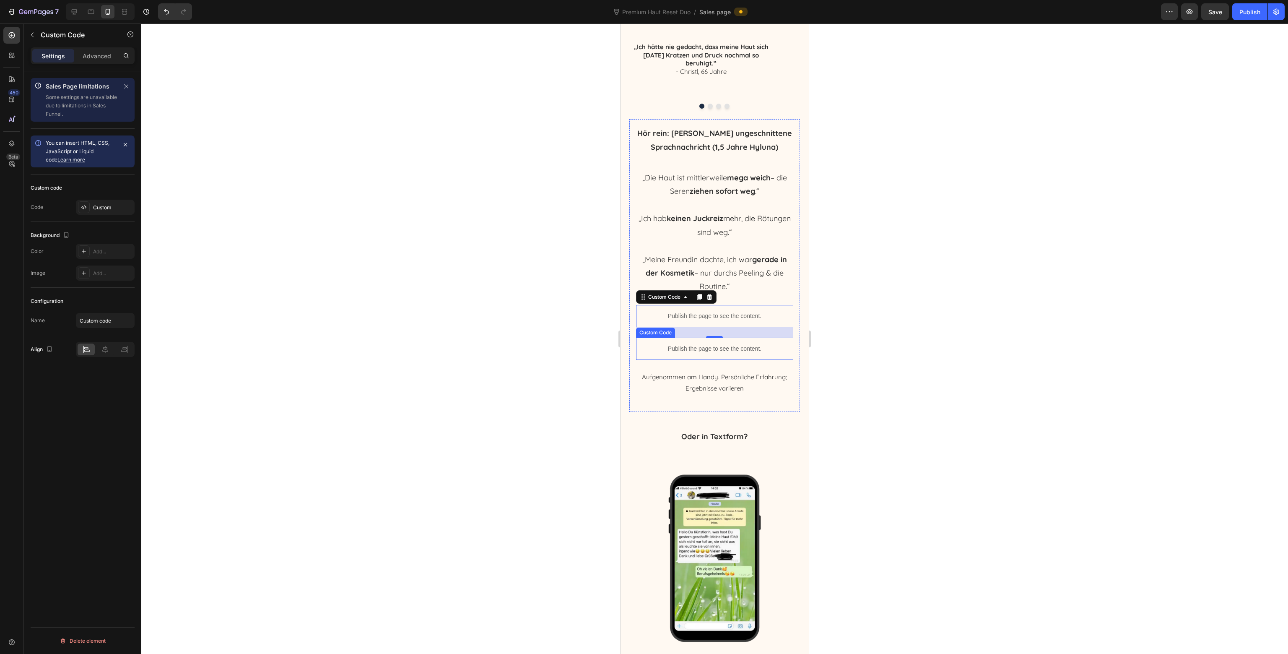
click at [701, 352] on p "Publish the page to see the content." at bounding box center [715, 348] width 158 height 9
click at [699, 330] on icon at bounding box center [699, 330] width 5 height 6
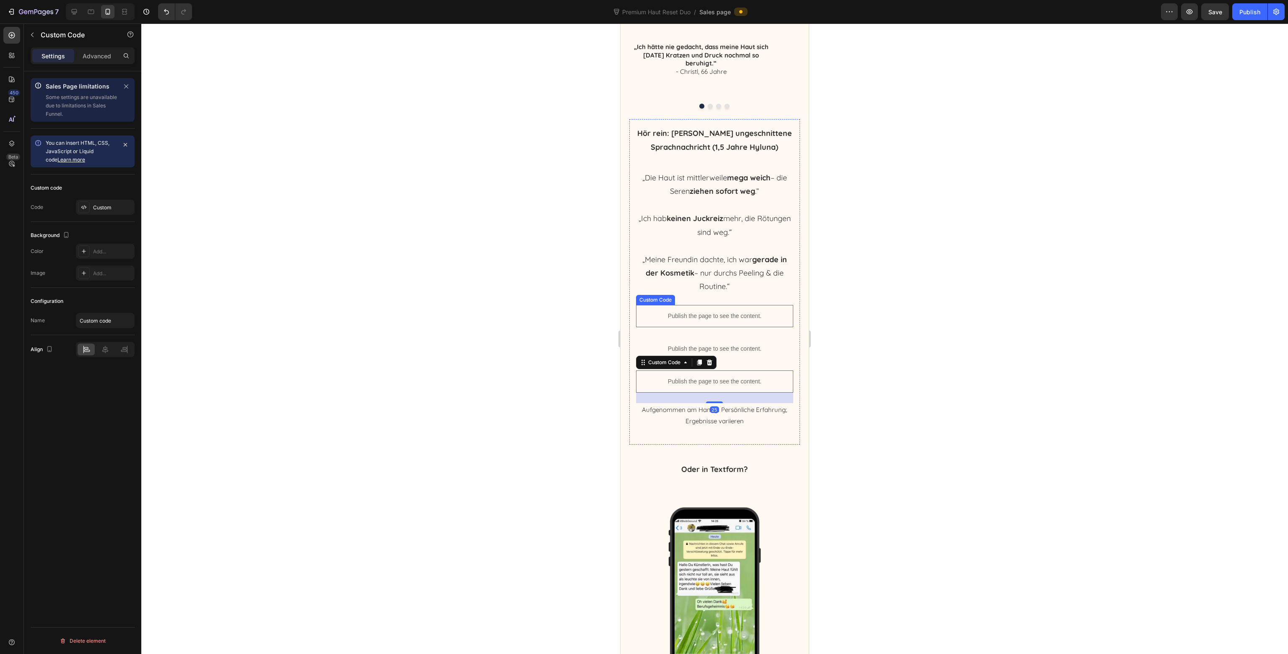
click at [699, 344] on p "Publish the page to see the content." at bounding box center [715, 348] width 158 height 9
click at [706, 314] on p "Publish the page to see the content." at bounding box center [715, 316] width 158 height 9
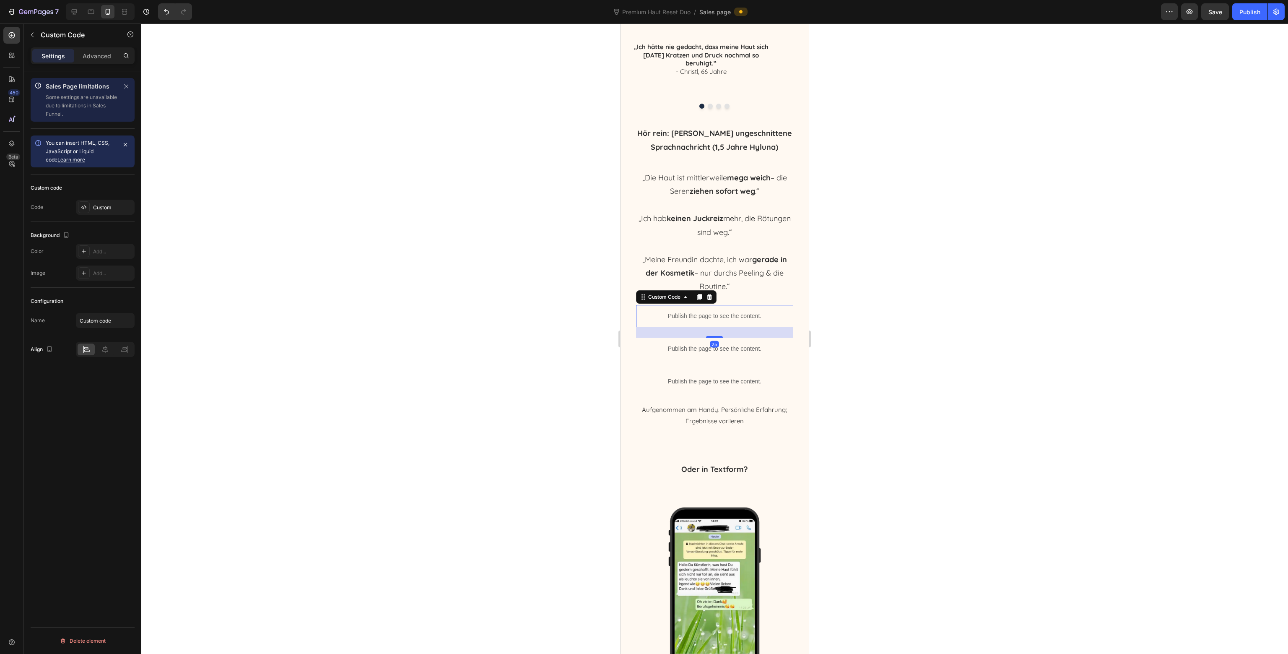
click at [706, 314] on p "Publish the page to see the content." at bounding box center [715, 316] width 158 height 9
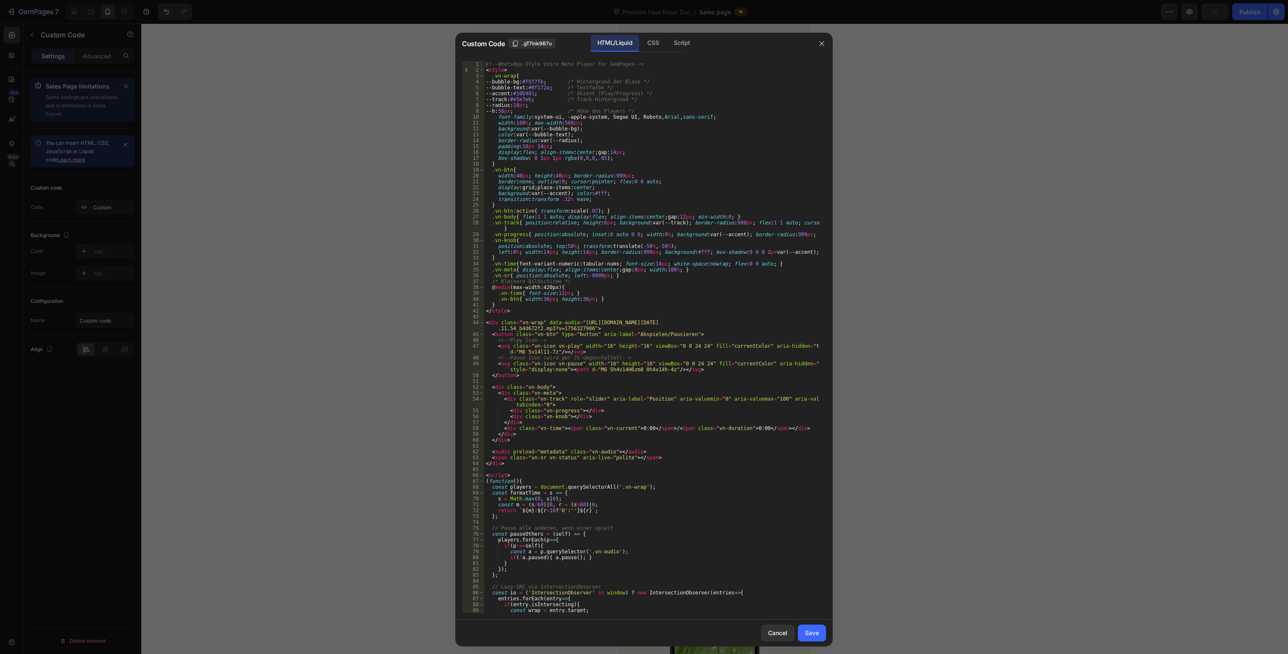
type textarea "<div class="vn-wrap" data-audio="https://cdn.shopify.com/s/files/1/0643/0385/78…"
drag, startPoint x: 577, startPoint y: 322, endPoint x: 585, endPoint y: 327, distance: 9.6
click at [585, 327] on div "<!-- WhatsApp-Style Voice Note Player for GemPages --> < style > .vn-wrap { --b…" at bounding box center [651, 342] width 335 height 563
click at [815, 630] on div "Save" at bounding box center [812, 632] width 14 height 9
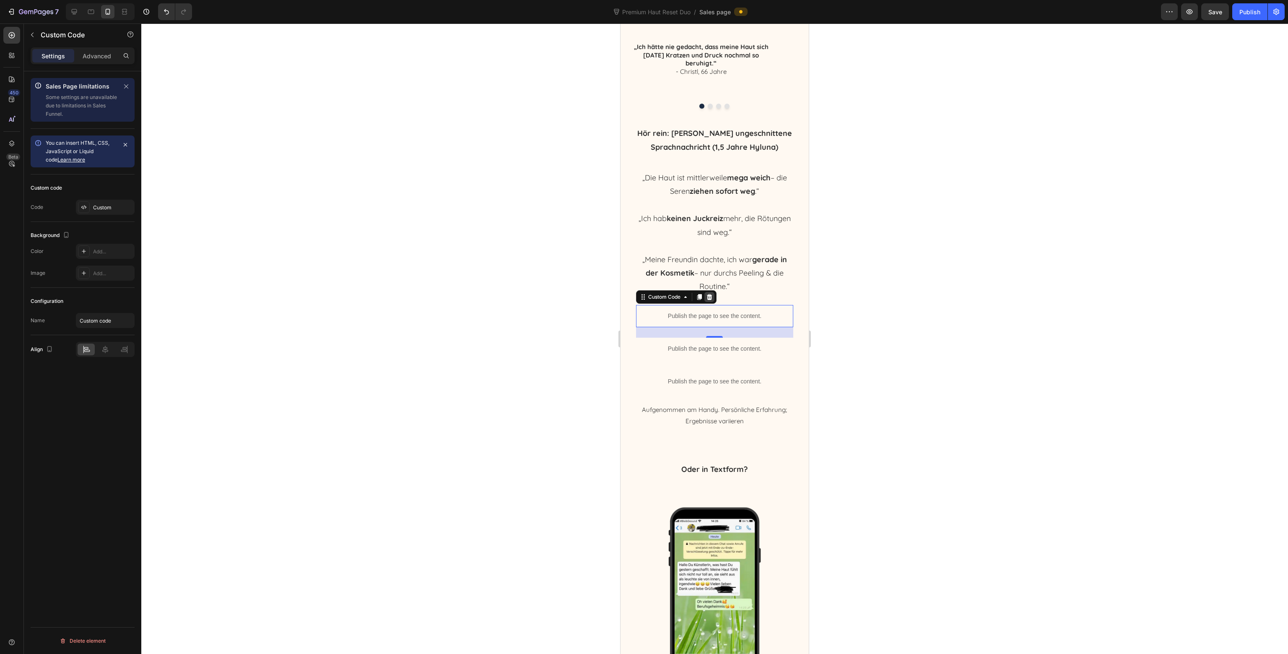
click at [712, 298] on icon at bounding box center [709, 296] width 7 height 7
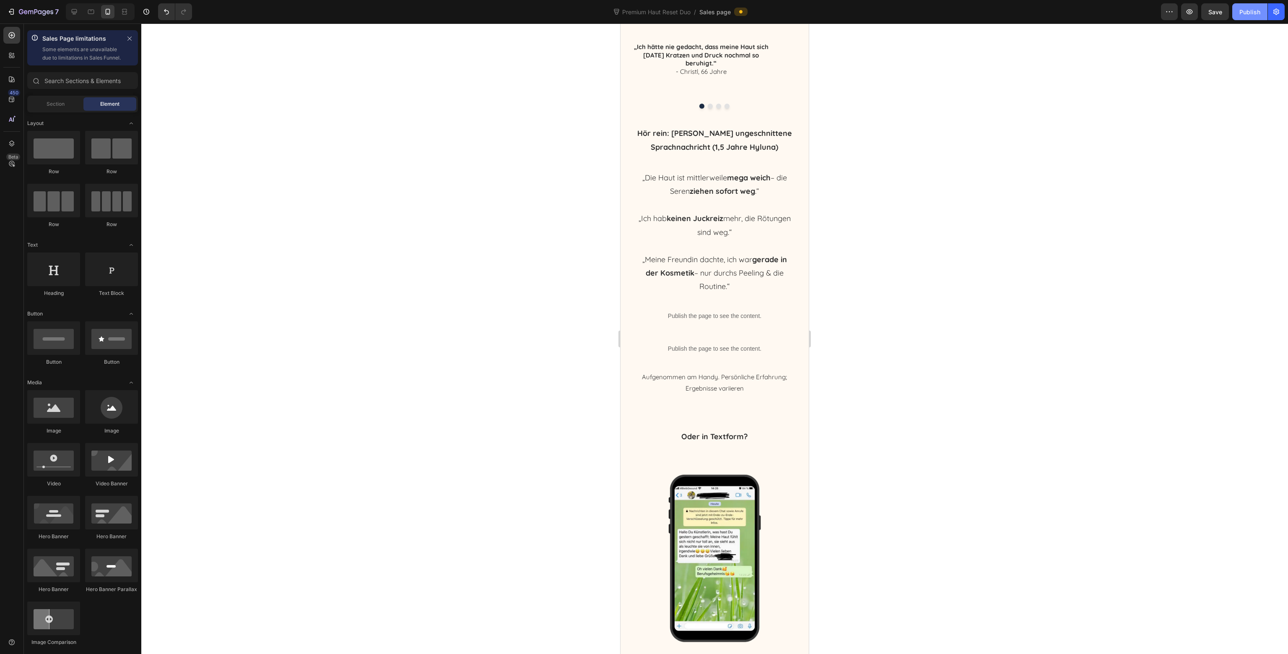
click at [1244, 17] on button "Publish" at bounding box center [1249, 11] width 35 height 17
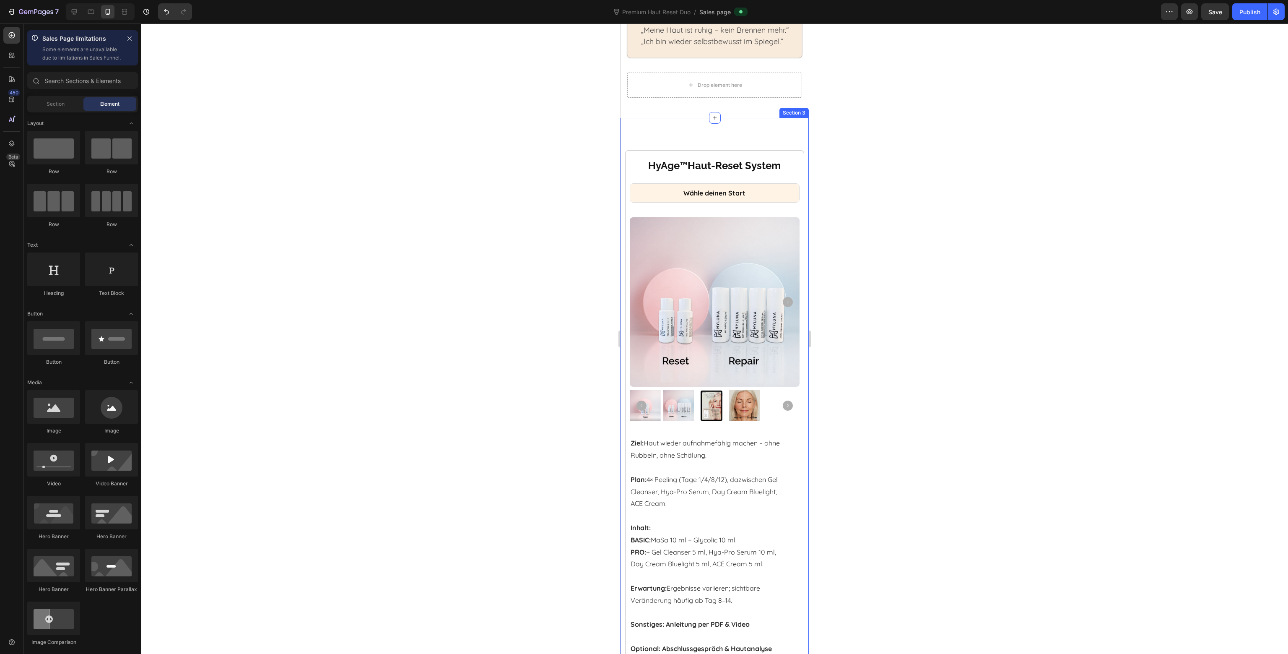
scroll to position [854, 0]
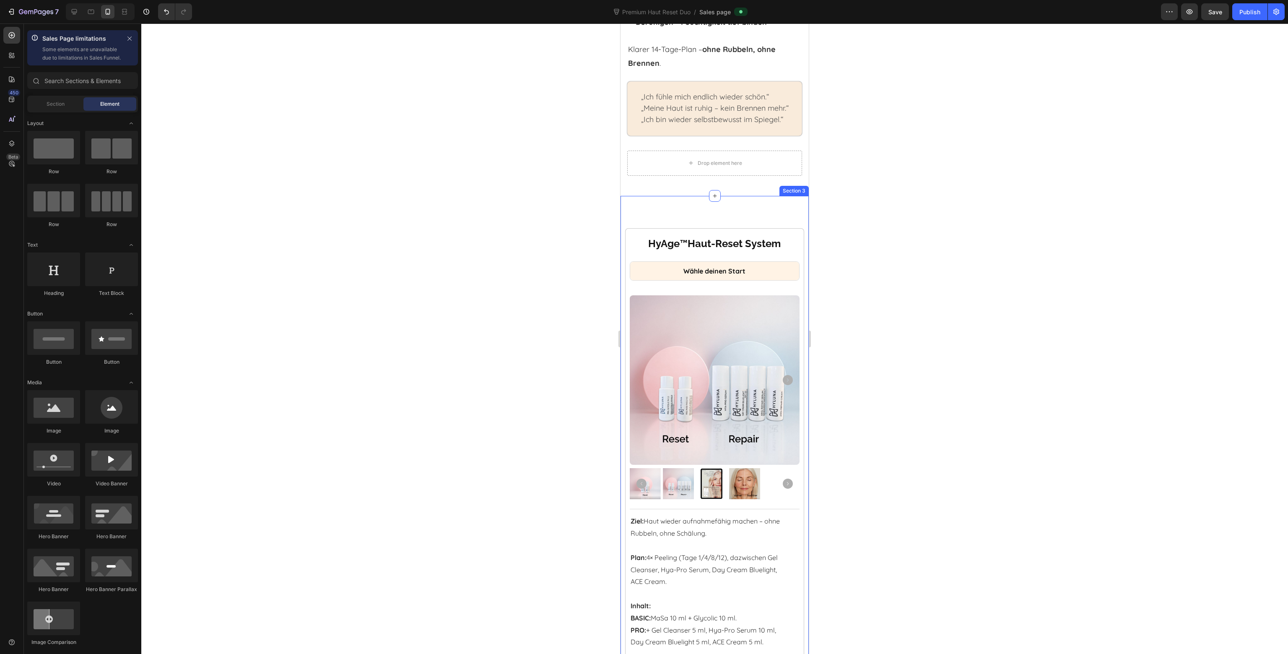
click at [691, 160] on div "Drop element here" at bounding box center [715, 162] width 68 height 13
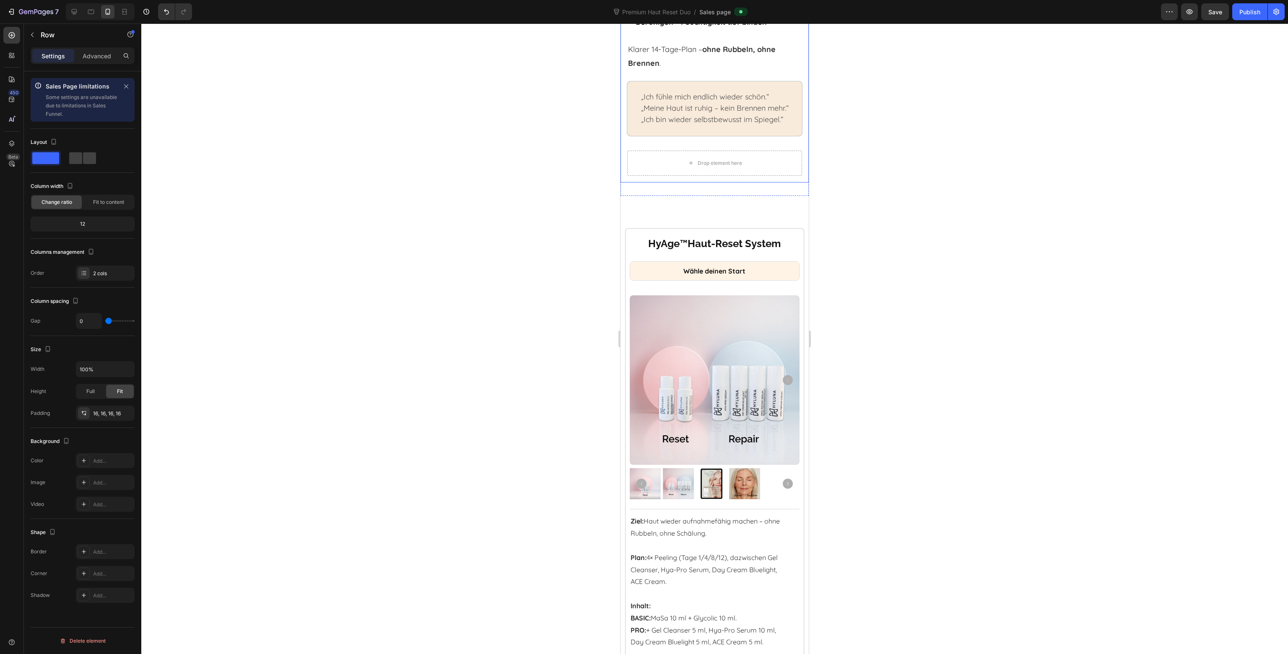
click at [730, 126] on div "„Ich fühle mich endlich wieder schön.“ „Meine Haut ist ruhig – kein Brennen meh…" at bounding box center [714, 109] width 161 height 48
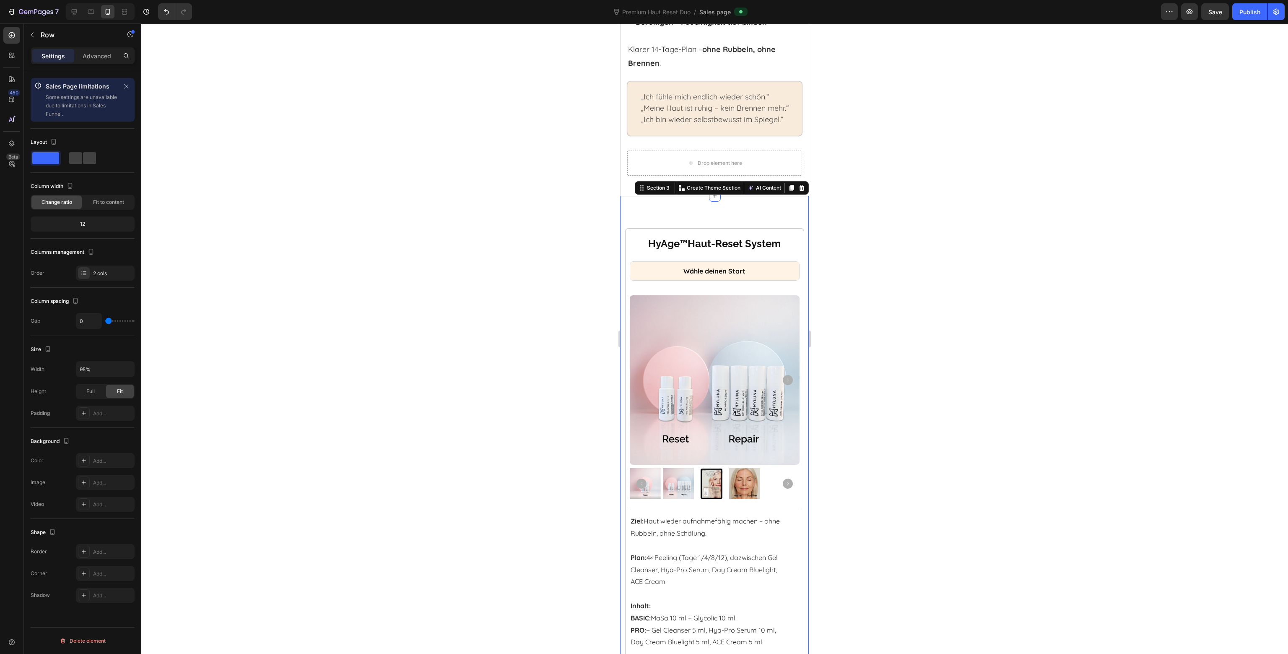
click at [89, 57] on p "Advanced" at bounding box center [97, 56] width 29 height 9
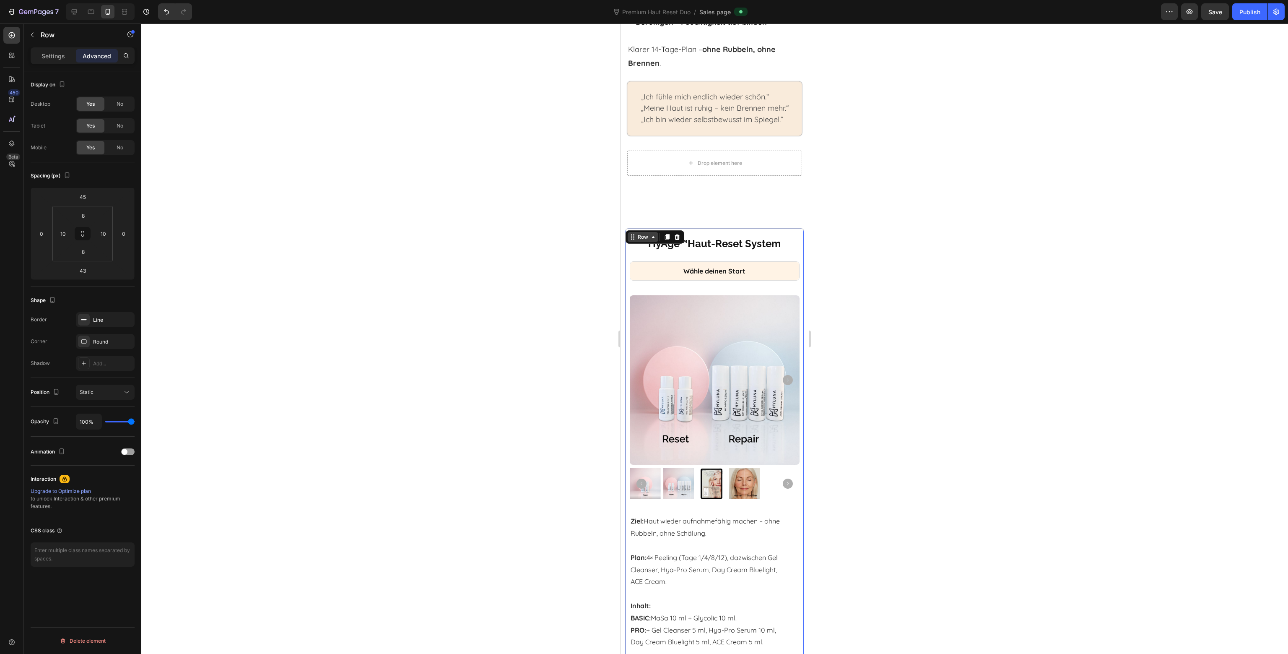
click at [632, 232] on div "Row" at bounding box center [643, 237] width 31 height 10
click at [80, 198] on input "45" at bounding box center [82, 196] width 17 height 13
type input "0"
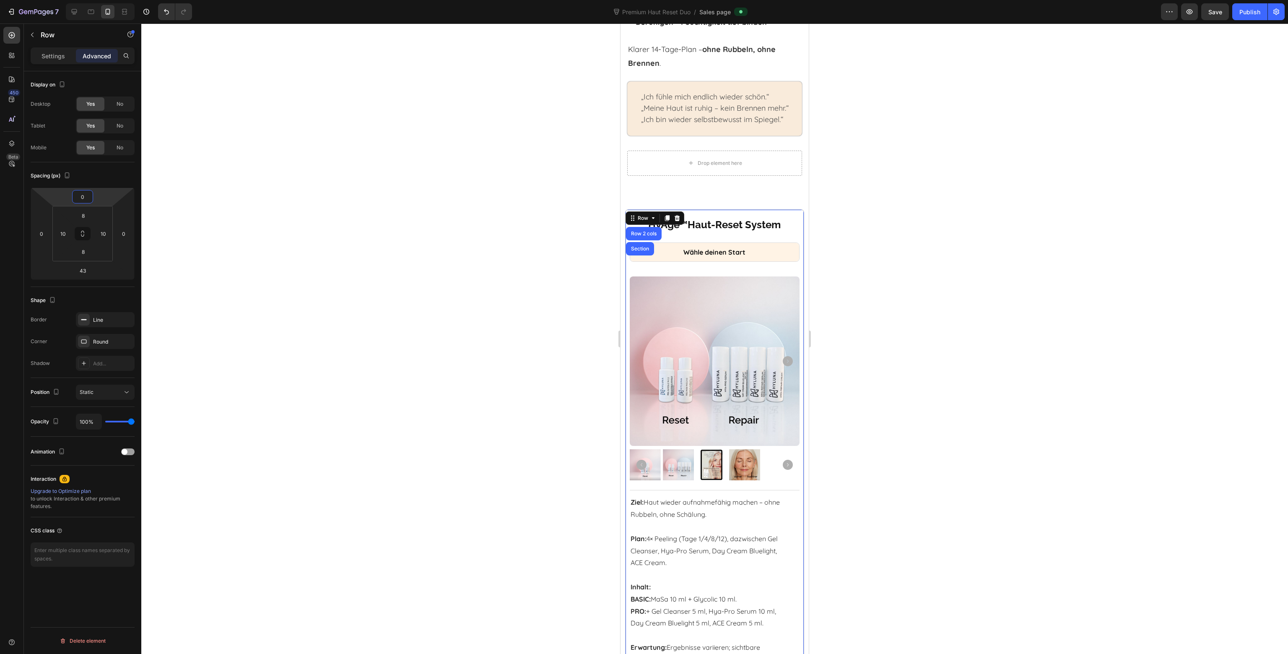
click at [293, 187] on div at bounding box center [714, 338] width 1147 height 630
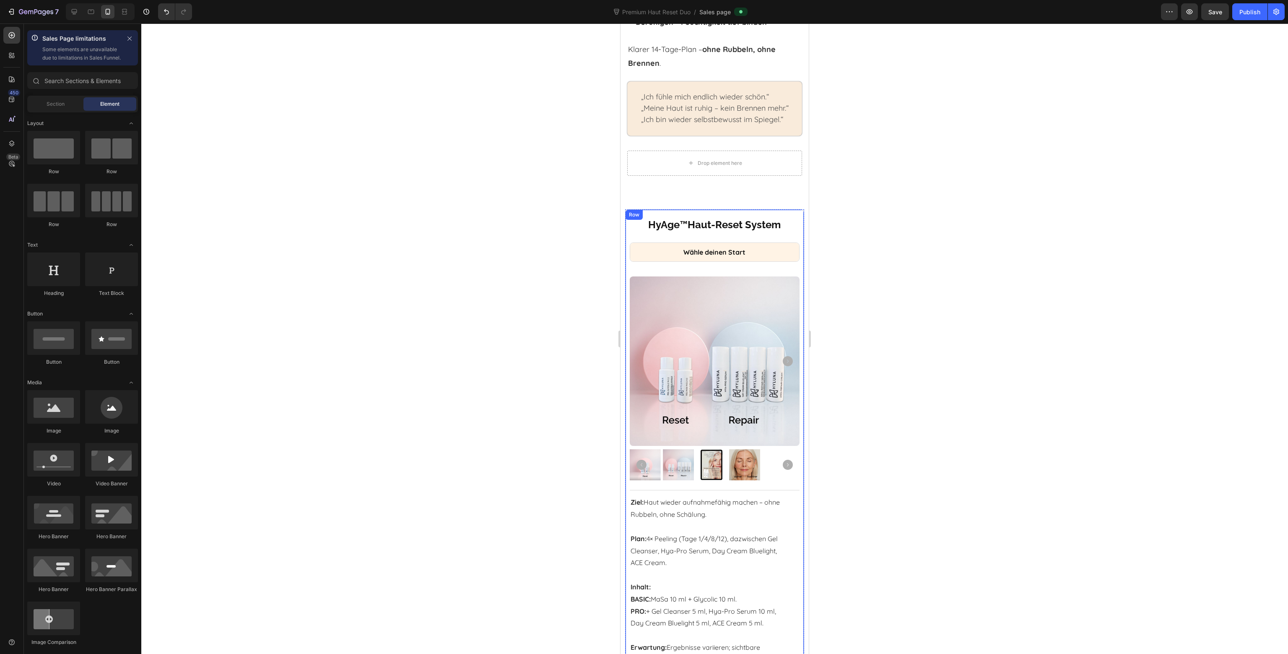
click at [629, 213] on div "Row" at bounding box center [634, 215] width 17 height 10
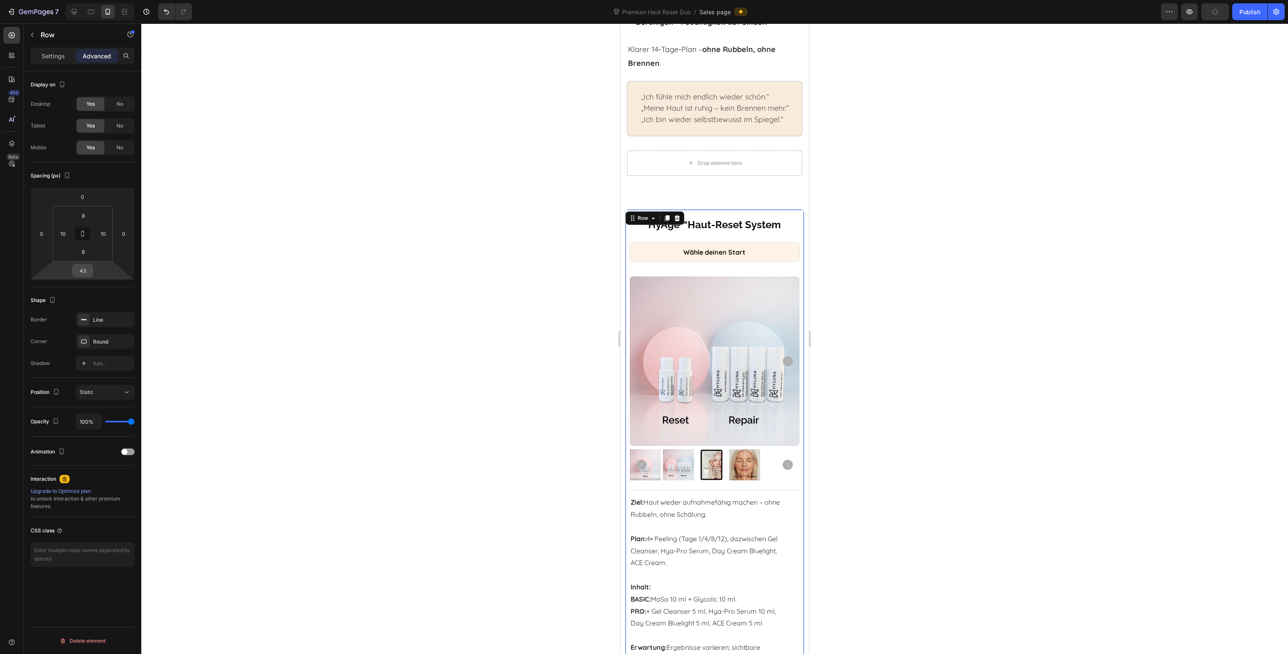
click at [92, 269] on div "43" at bounding box center [82, 270] width 21 height 13
drag, startPoint x: 85, startPoint y: 269, endPoint x: 93, endPoint y: 268, distance: 8.1
click at [86, 269] on input "43" at bounding box center [82, 270] width 17 height 13
type input "80"
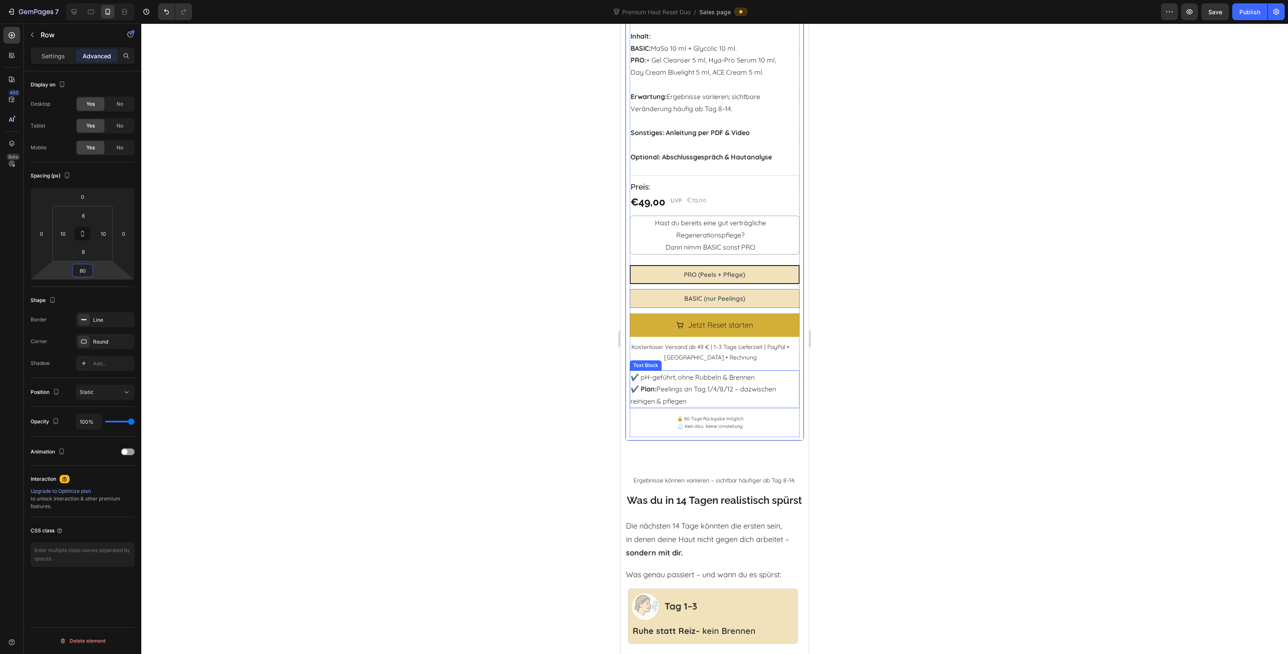
scroll to position [1693, 0]
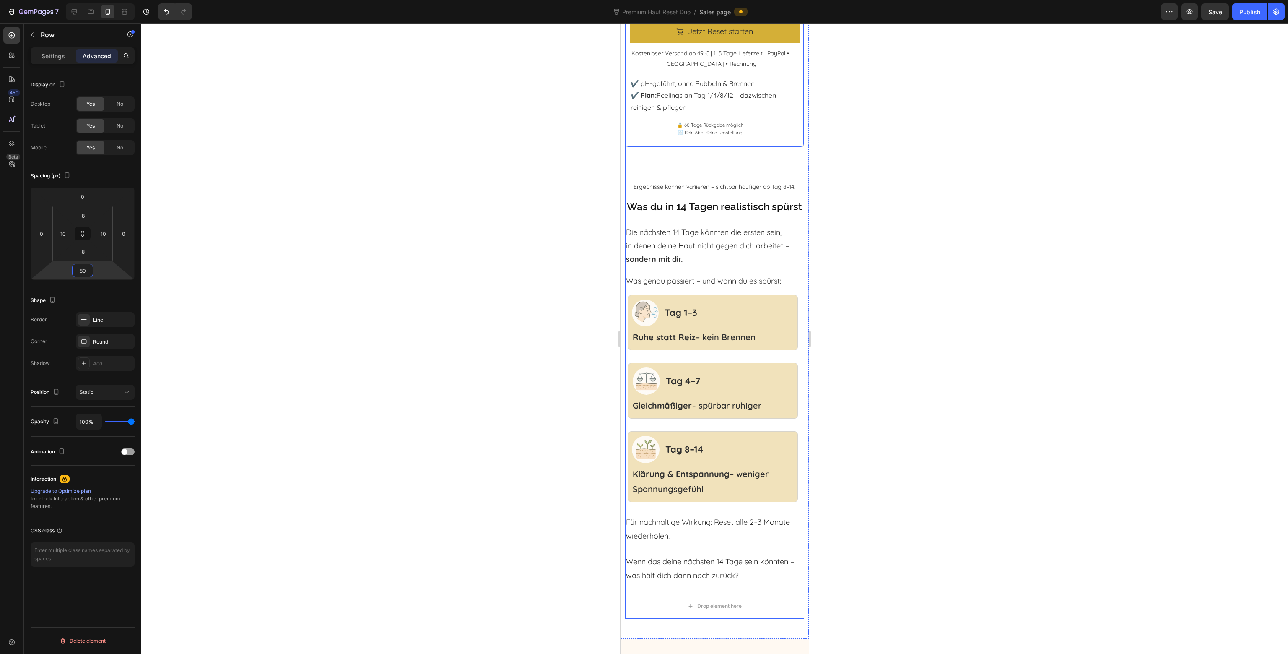
click at [33, 33] on icon "button" at bounding box center [32, 35] width 3 height 5
click at [57, 54] on p "Settings" at bounding box center [53, 56] width 23 height 9
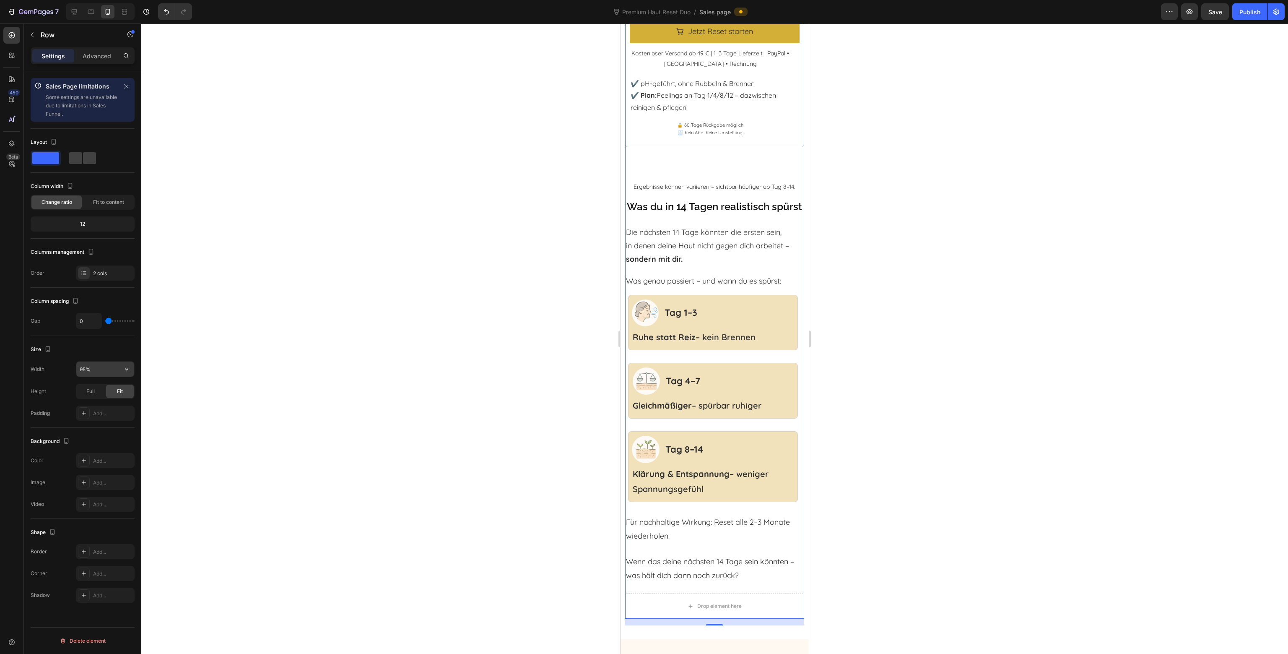
click at [90, 362] on input "95%" at bounding box center [105, 368] width 58 height 15
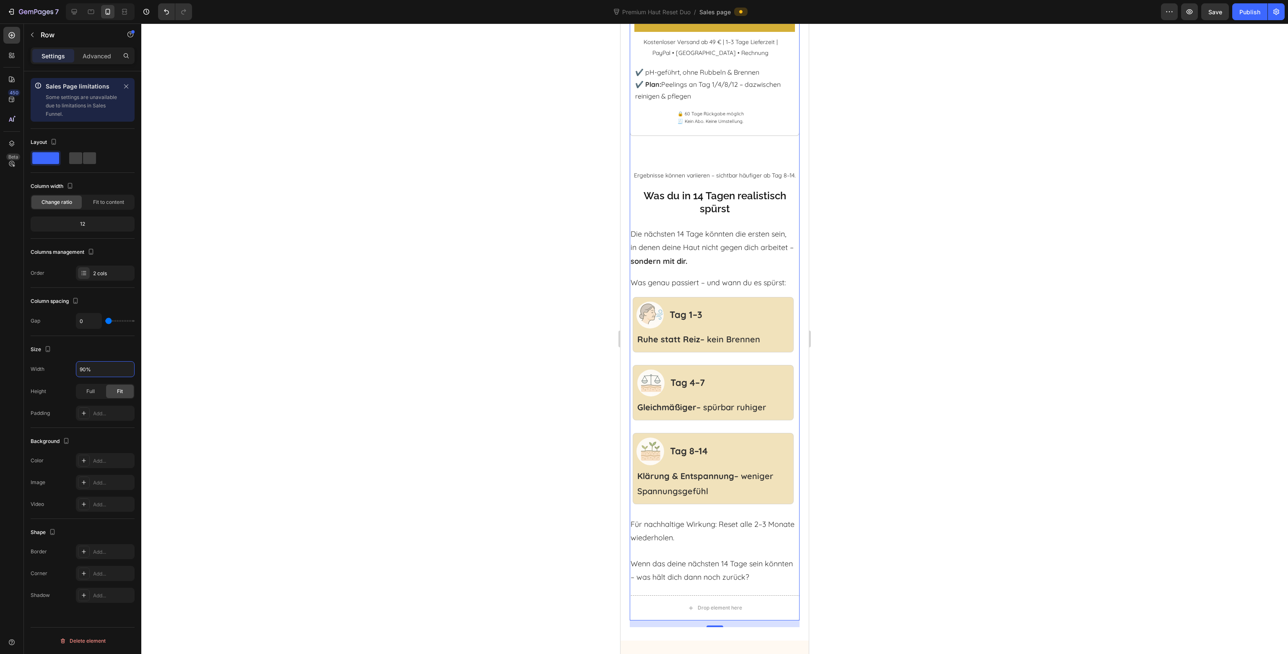
scroll to position [1662, 0]
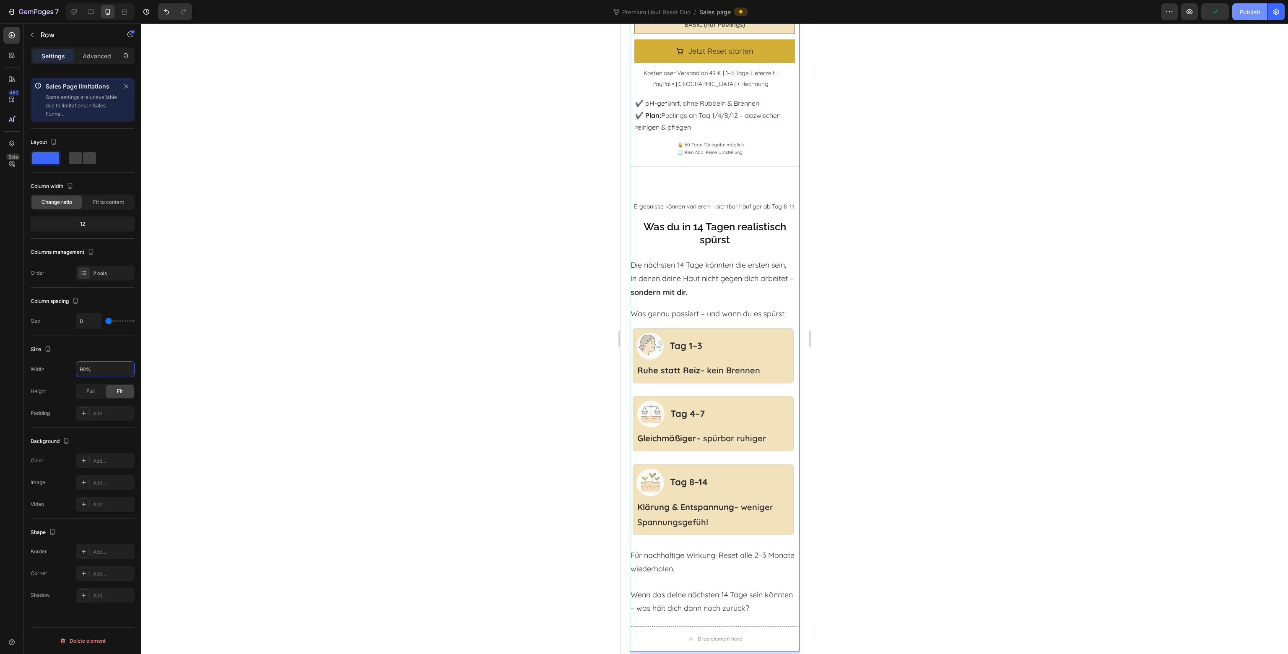
type input "90%"
click at [1244, 15] on div "Publish" at bounding box center [1249, 12] width 21 height 9
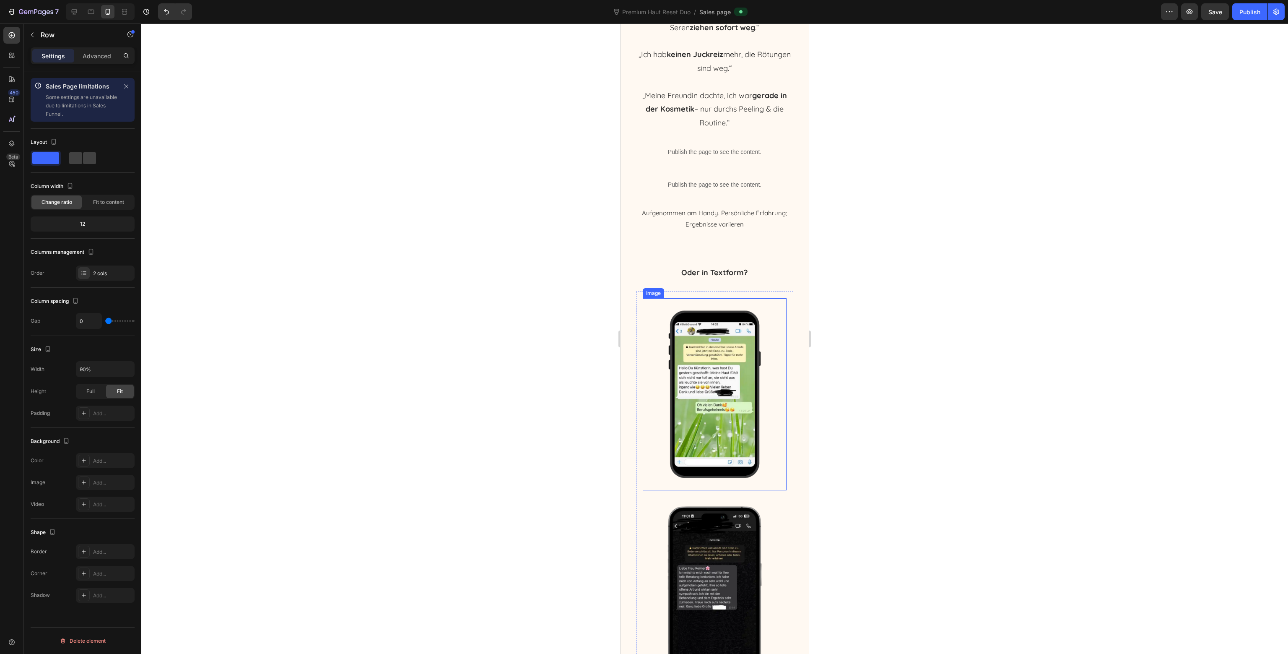
scroll to position [2752, 0]
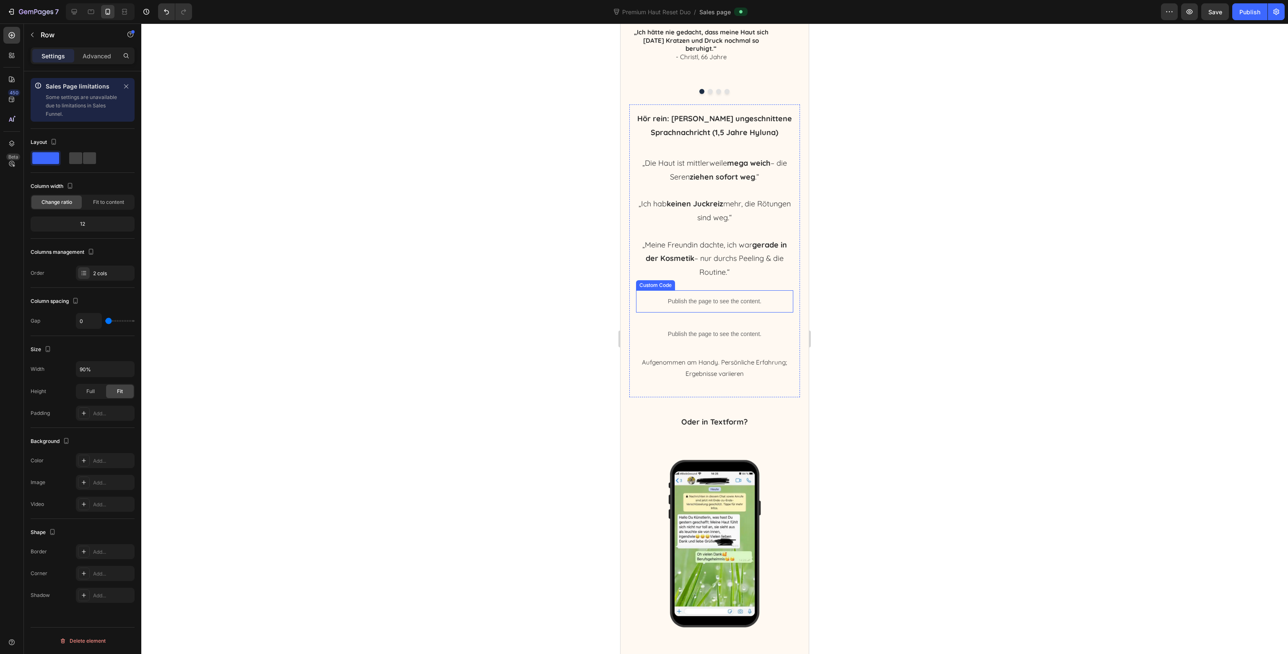
click at [668, 286] on div "Custom Code" at bounding box center [656, 285] width 36 height 8
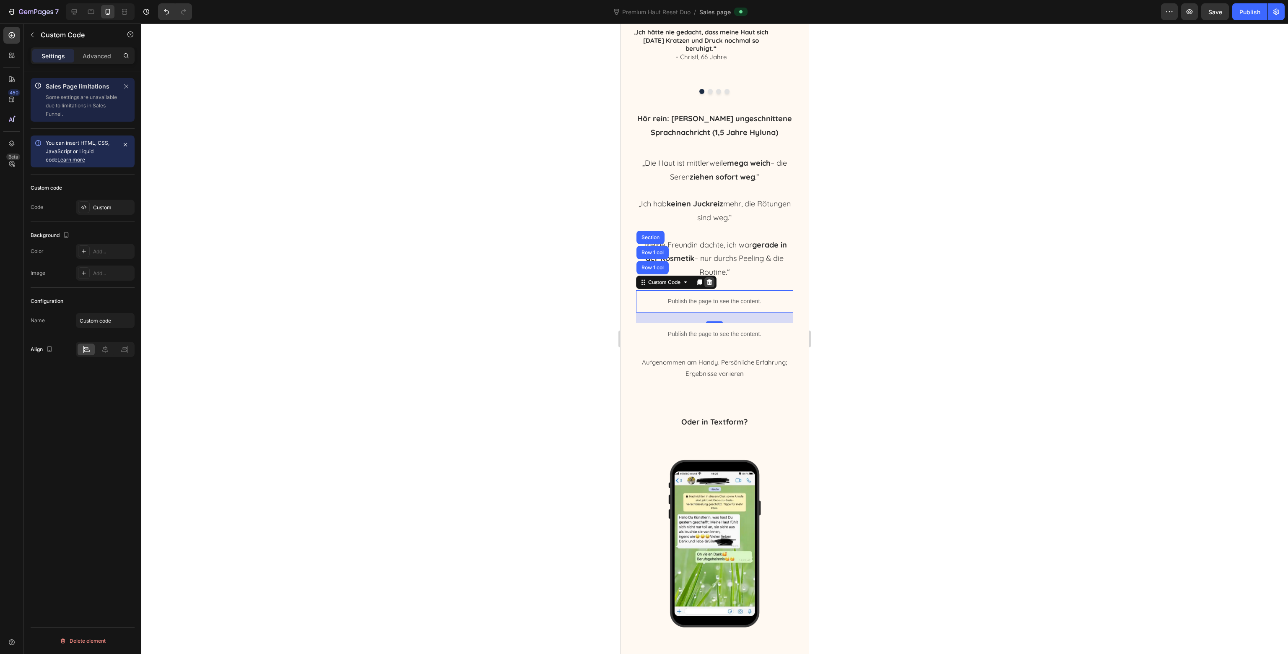
click at [709, 283] on icon at bounding box center [709, 282] width 7 height 7
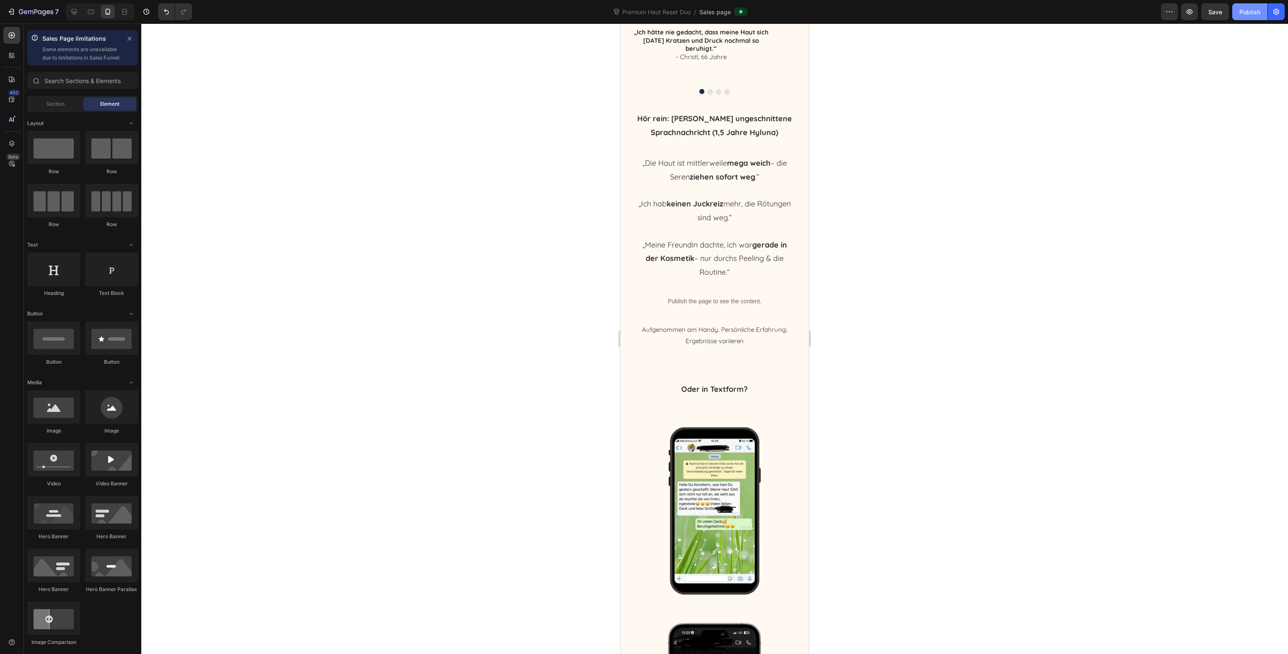
click at [1241, 8] on div "Publish" at bounding box center [1249, 12] width 21 height 9
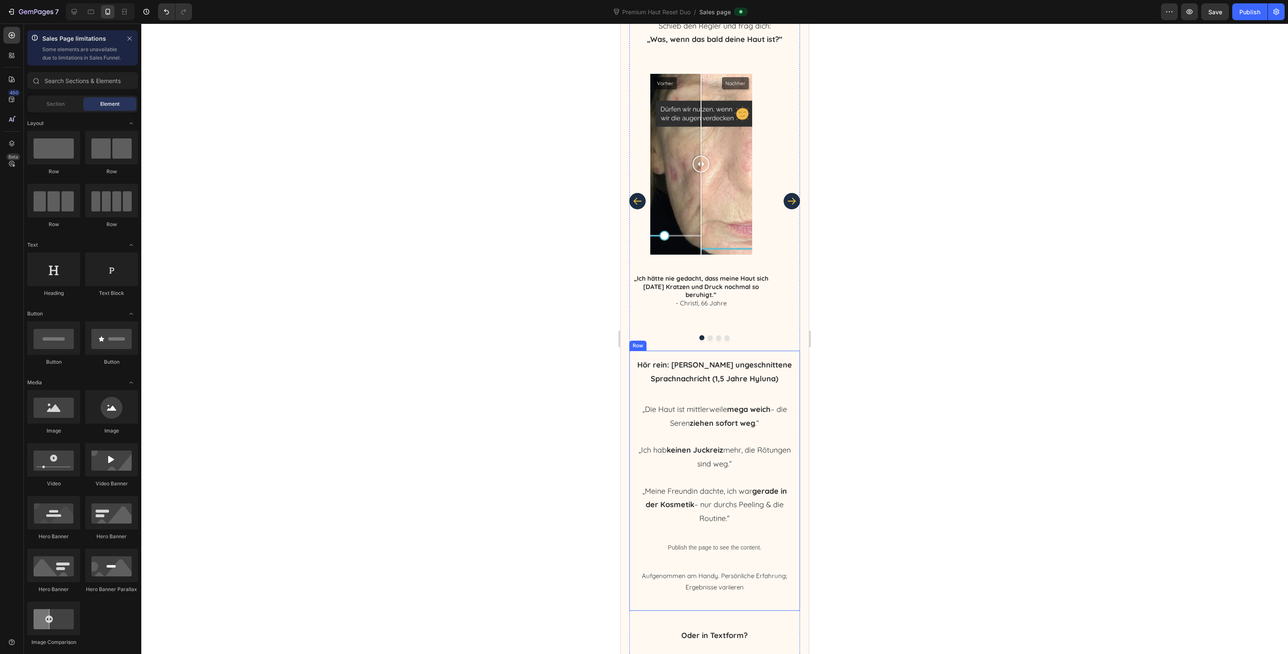
scroll to position [2501, 0]
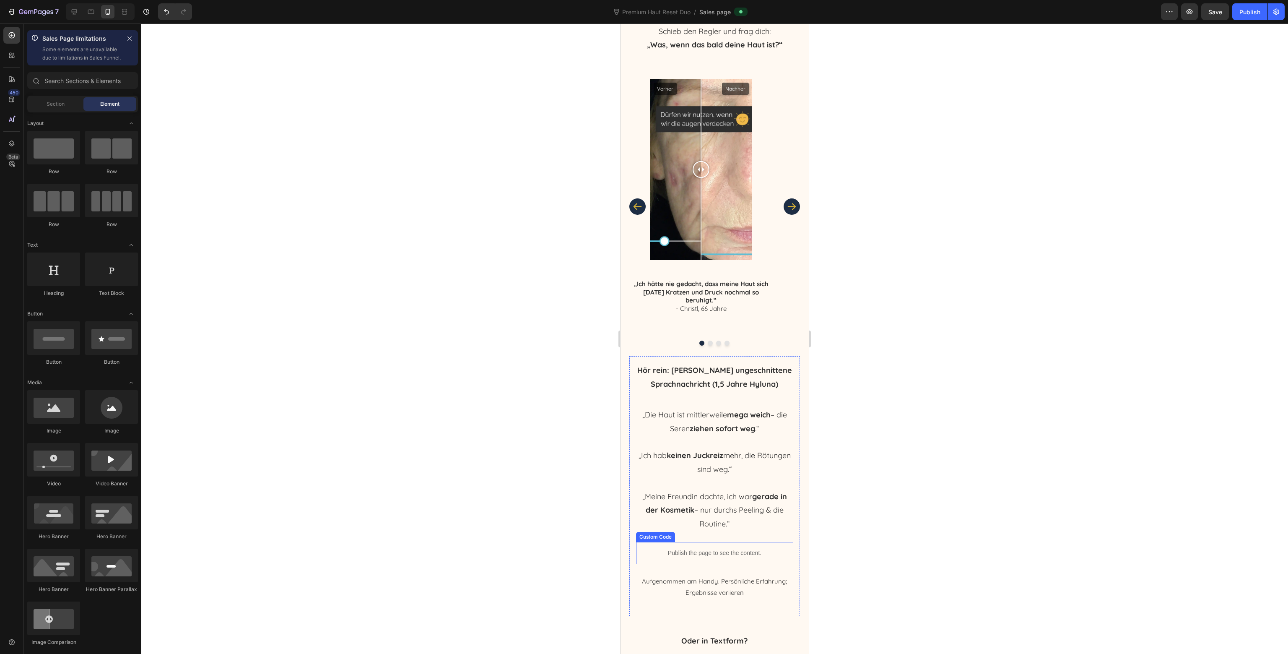
click at [680, 557] on div "Publish the page to see the content." at bounding box center [715, 553] width 158 height 22
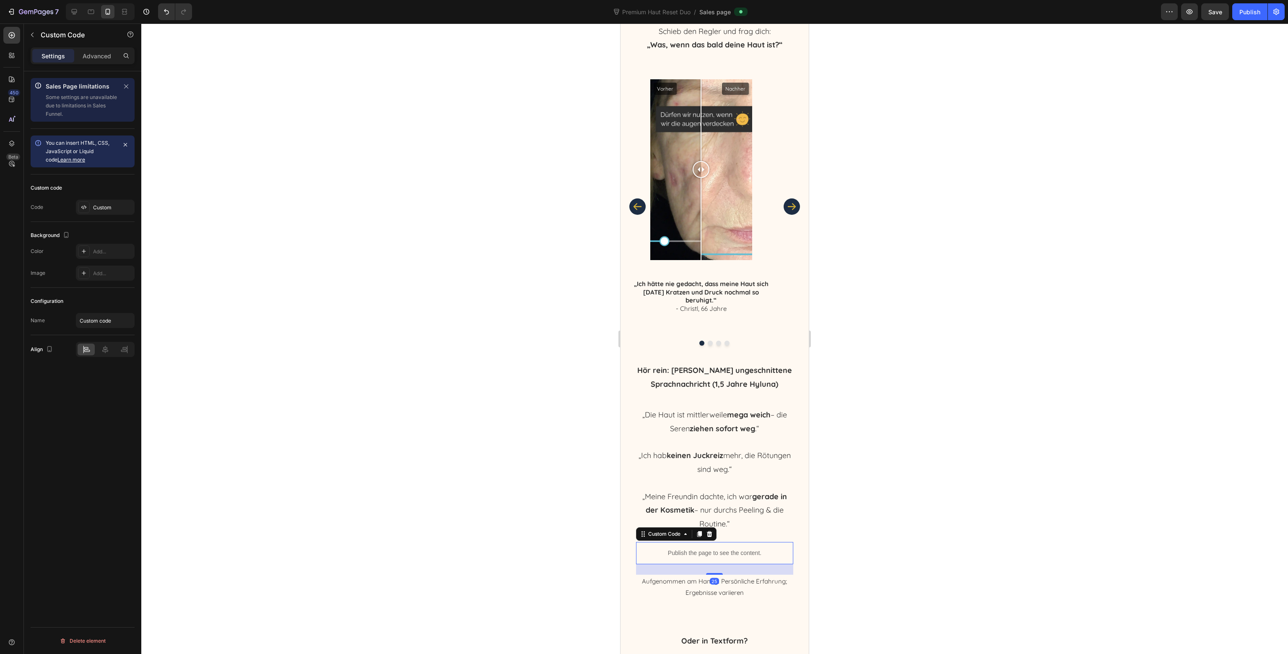
click at [664, 556] on p "Publish the page to see the content." at bounding box center [715, 552] width 158 height 9
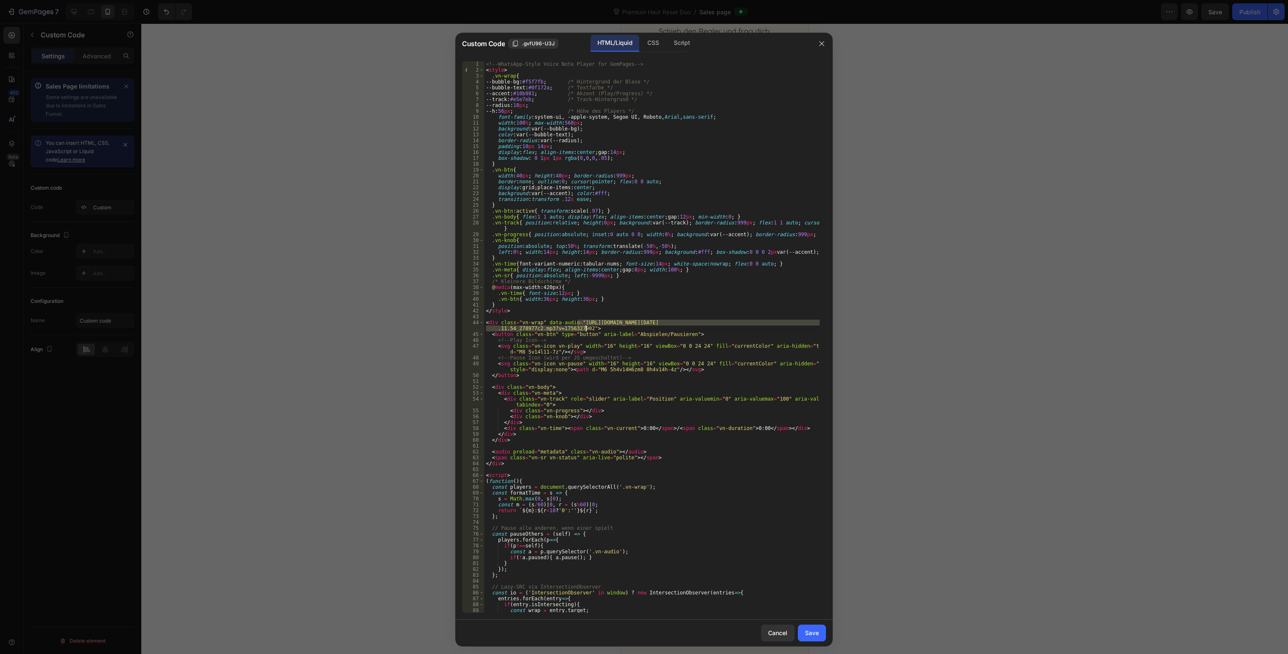
drag, startPoint x: 576, startPoint y: 320, endPoint x: 584, endPoint y: 327, distance: 11.0
click at [584, 327] on div "<!-- WhatsApp-Style Voice Note Player for GemPages --> < style > .vn-wrap { --b…" at bounding box center [651, 342] width 335 height 563
paste textarea "b4d672f2.mp3?v=1756327906"
type textarea "<div class="vn-wrap" data-audio="https://cdn.shopify.com/s/files/1/0643/0385/78…"
click at [815, 630] on div "Save" at bounding box center [812, 632] width 14 height 9
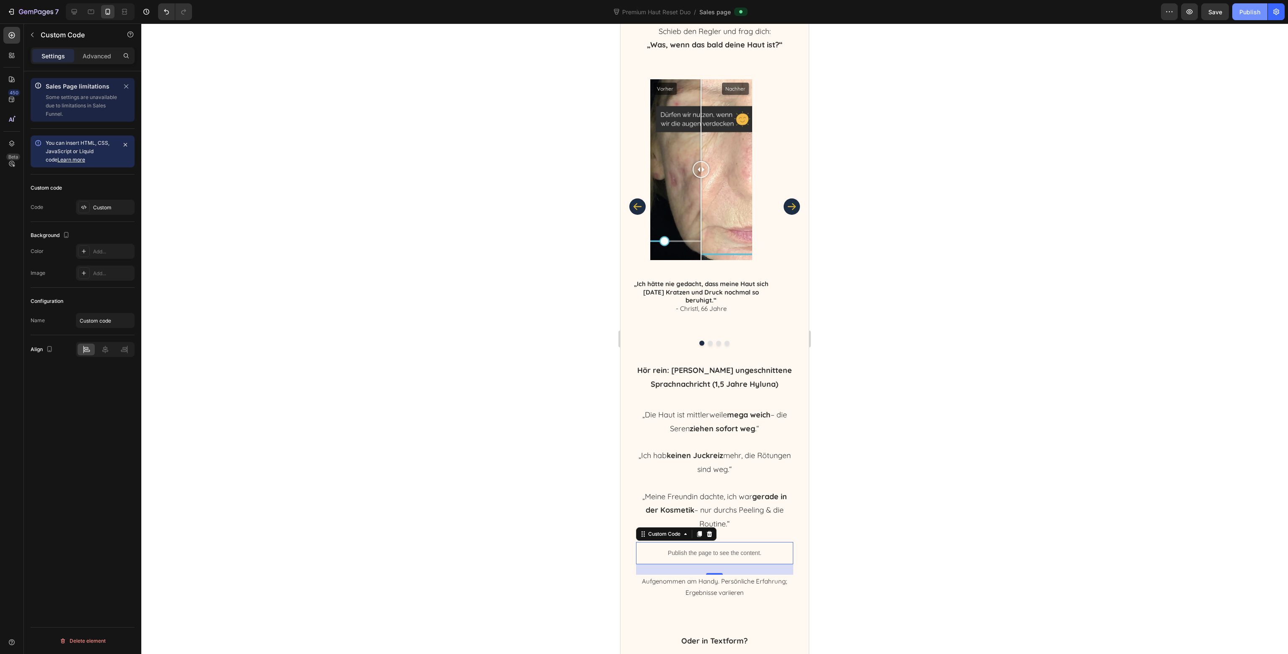
click at [1252, 13] on div "Publish" at bounding box center [1249, 12] width 21 height 9
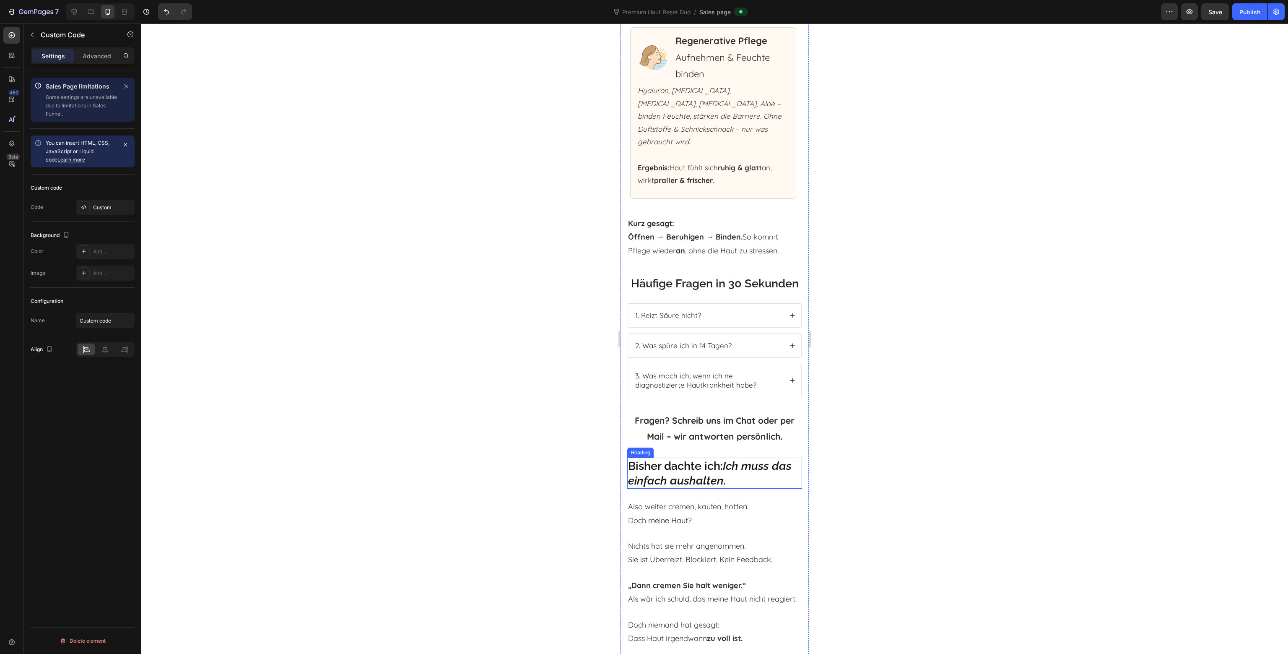
scroll to position [4220, 0]
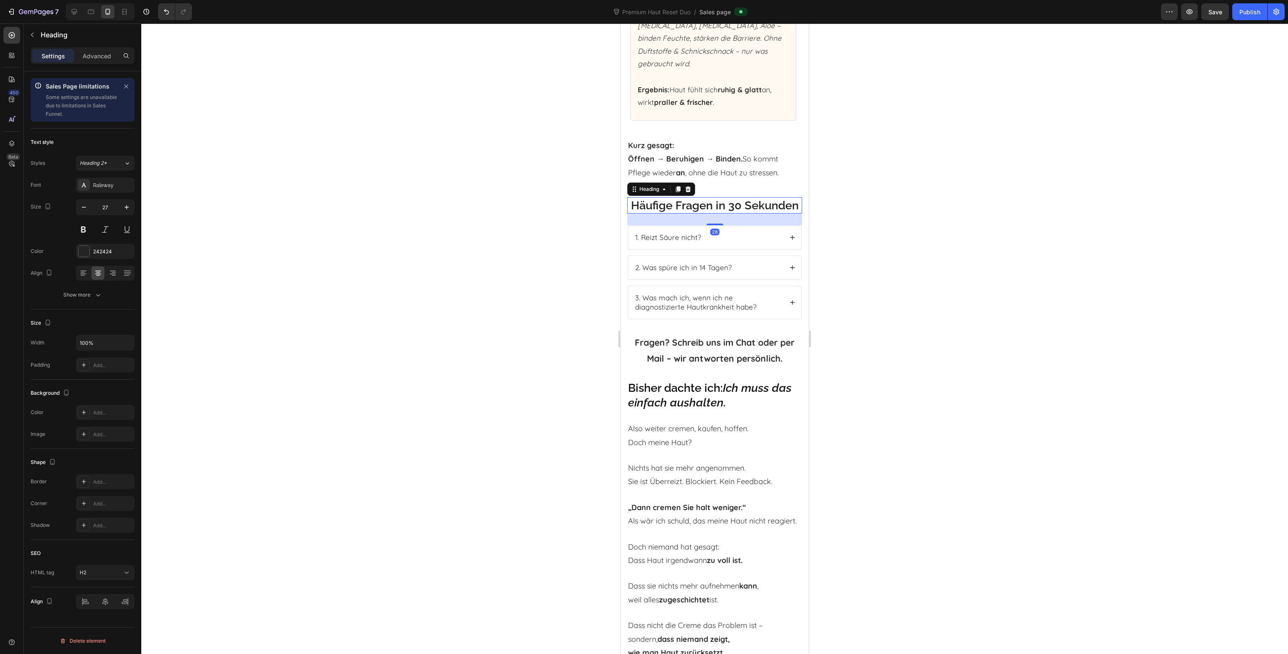
click at [743, 213] on h2 "Häufige Fragen in 30 Sekunden" at bounding box center [714, 205] width 175 height 16
click at [691, 186] on icon at bounding box center [688, 189] width 7 height 7
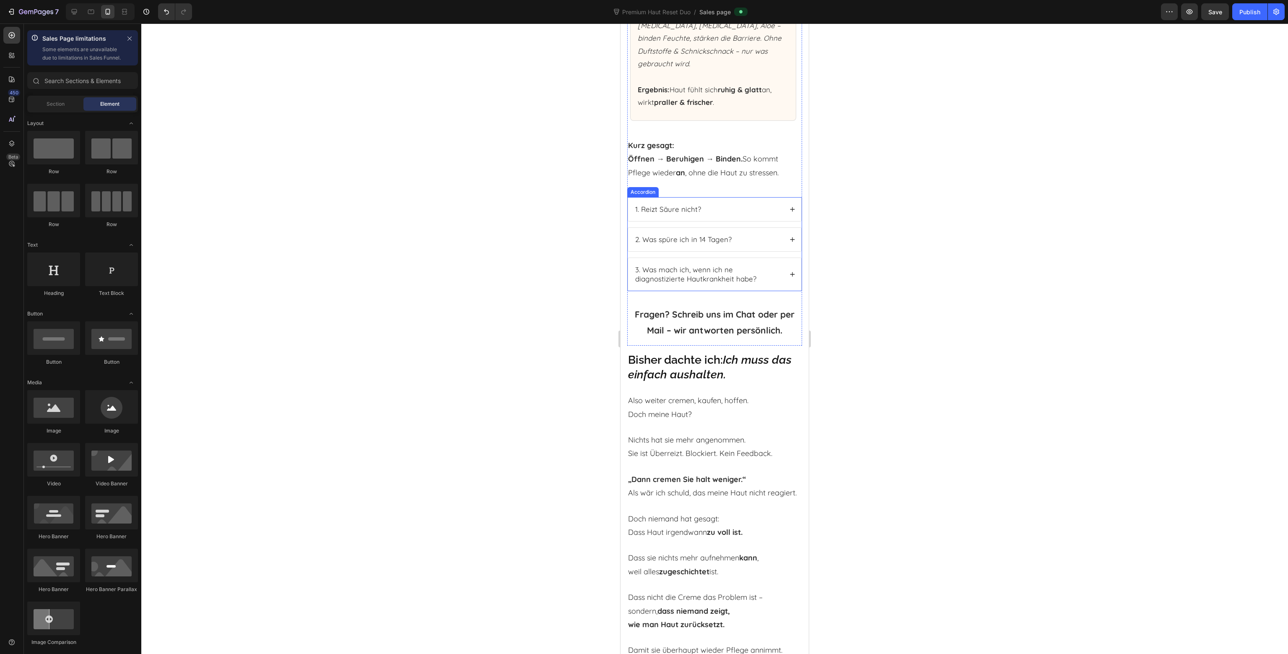
click at [650, 188] on div "Accordion" at bounding box center [643, 192] width 28 height 8
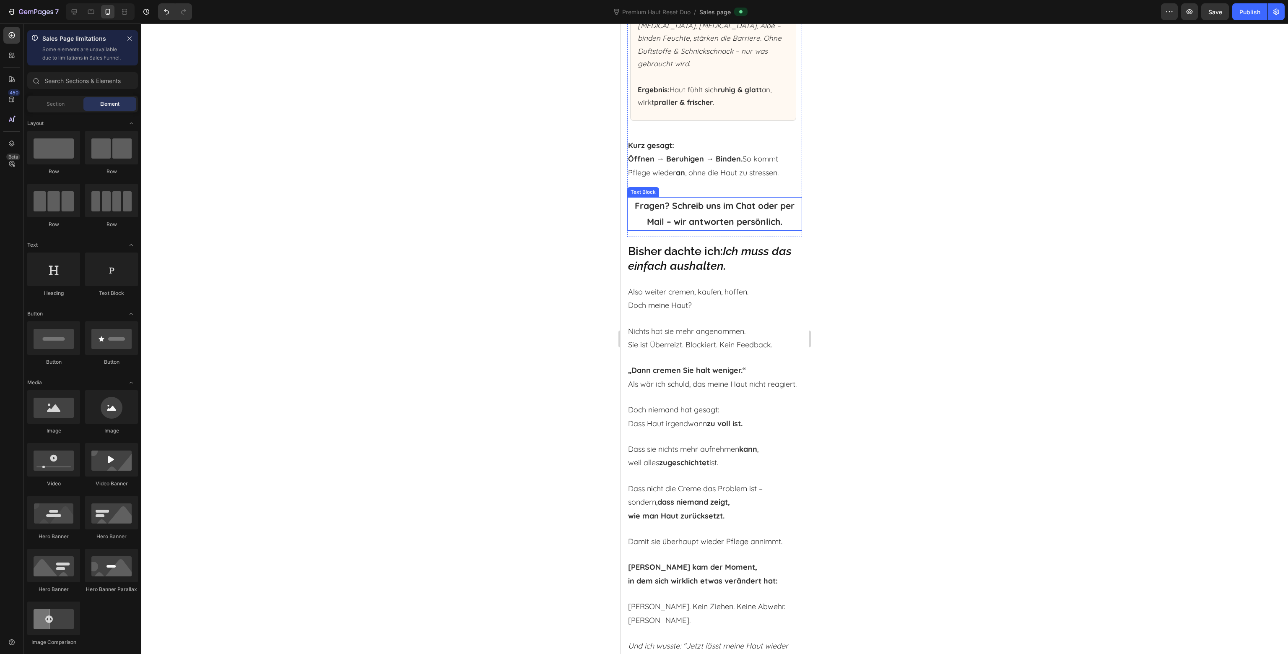
click at [678, 200] on strong "Fragen? Schreib uns im Chat oder per Mail – wir antworten persönlich." at bounding box center [715, 213] width 160 height 27
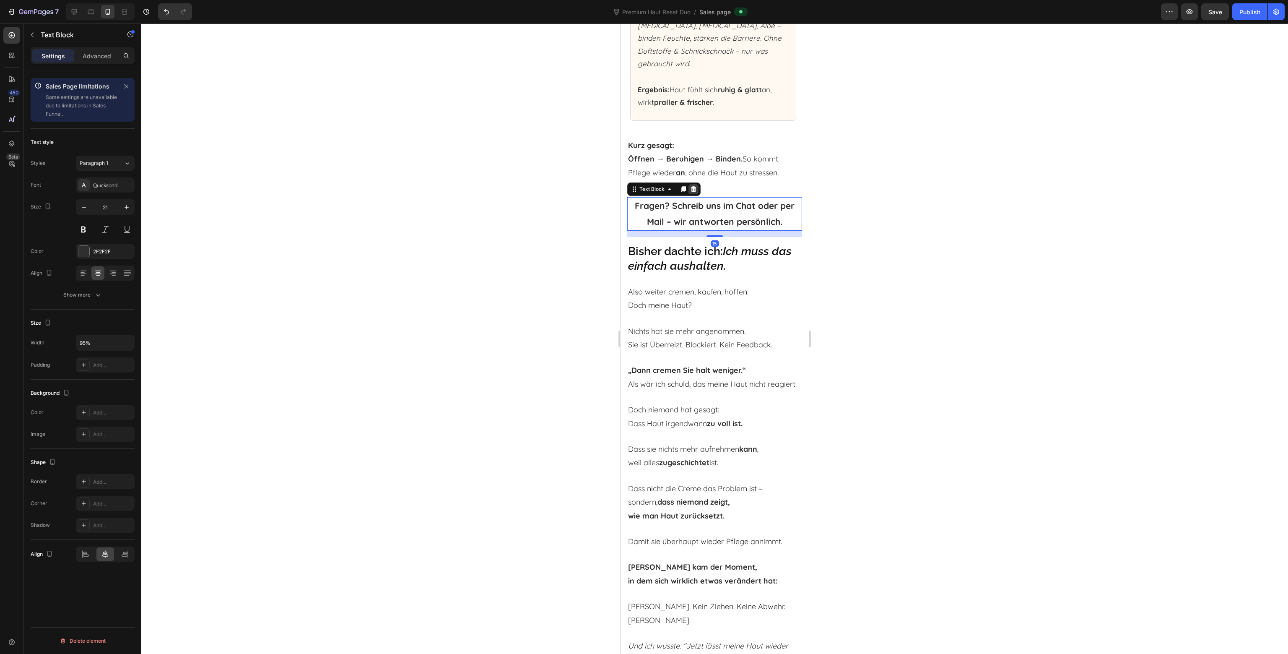
click at [693, 186] on icon at bounding box center [693, 189] width 5 height 6
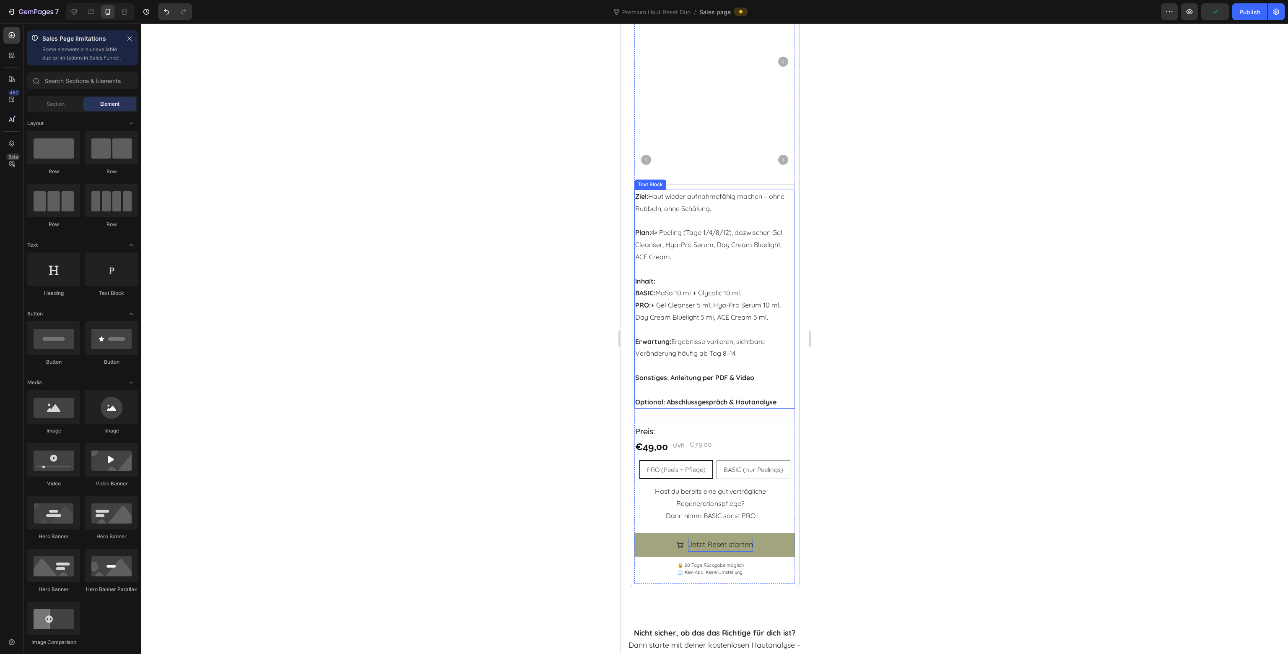
scroll to position [6226, 0]
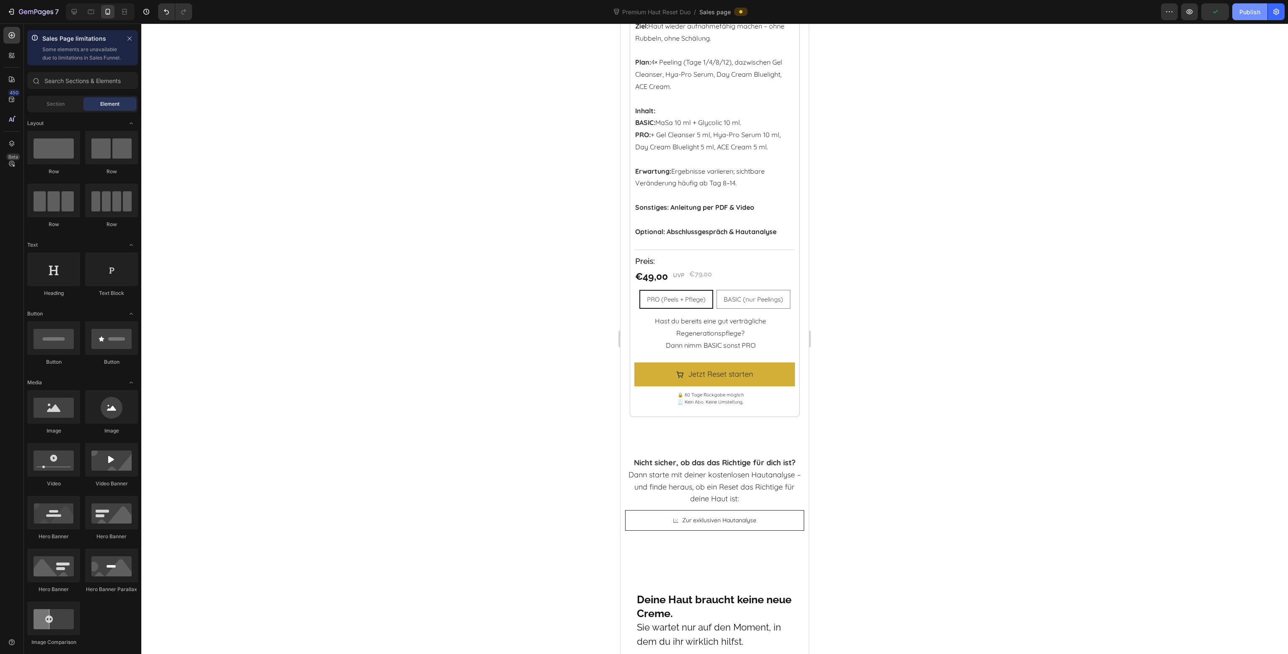
click at [1240, 19] on button "Publish" at bounding box center [1249, 11] width 35 height 17
